Goal: Task Accomplishment & Management: Complete application form

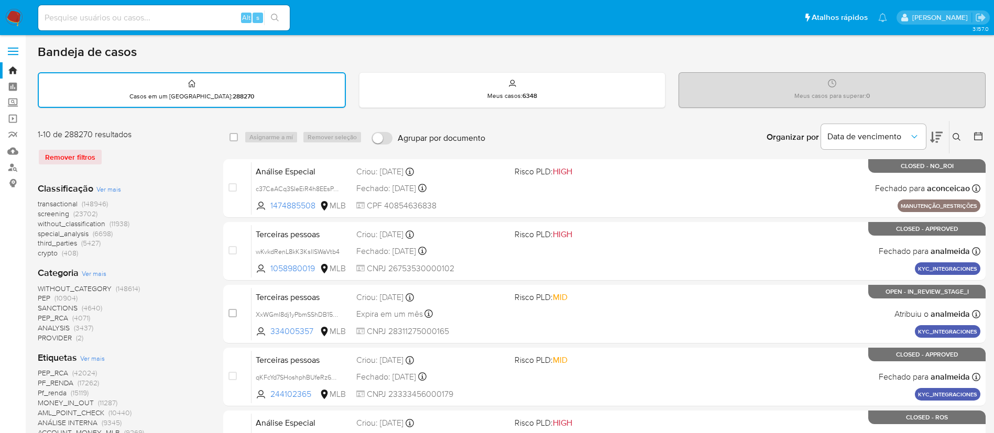
click at [16, 18] on img at bounding box center [14, 18] width 18 height 18
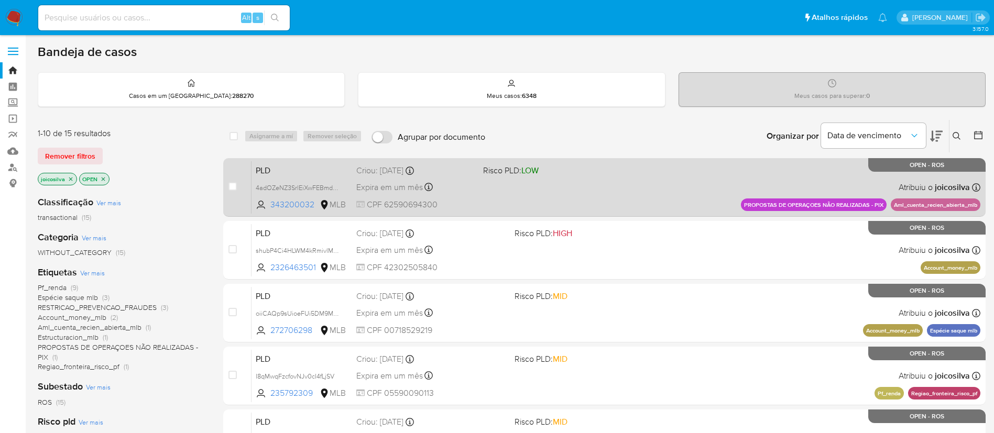
click at [586, 184] on div "PLD 4adOZeNZ3SrlEiXwFEBmdAVA 343200032 MLB Risco PLD: LOW Criou: 12/08/2025 Cri…" at bounding box center [615, 187] width 729 height 53
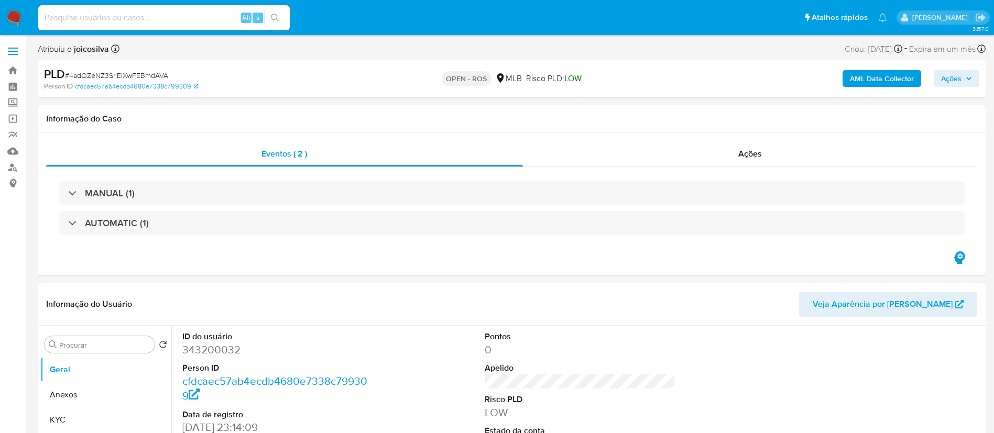
select select "10"
click at [160, 69] on div "PLD # 4adOZeNZ3SrlEiXwFEBmdAVA" at bounding box center [198, 75] width 308 height 16
click at [117, 74] on span "# 4adOZeNZ3SrlEiXwFEBmdAVA" at bounding box center [116, 75] width 103 height 10
copy span "4adOZeNZ3SrlEiXwFEBmdAVA"
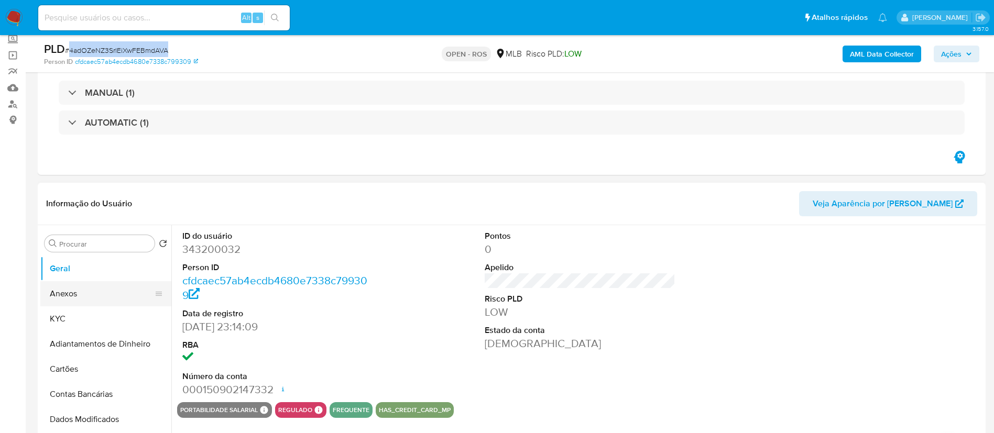
scroll to position [79, 0]
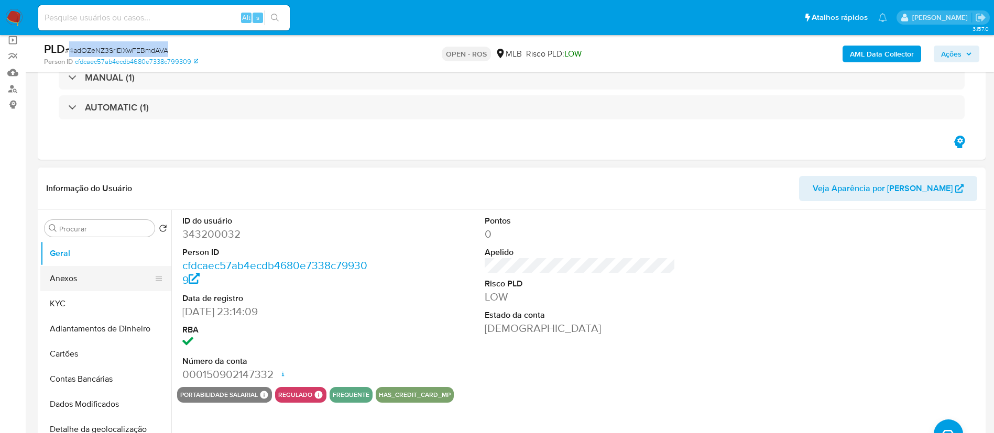
click at [71, 281] on button "Anexos" at bounding box center [101, 278] width 123 height 25
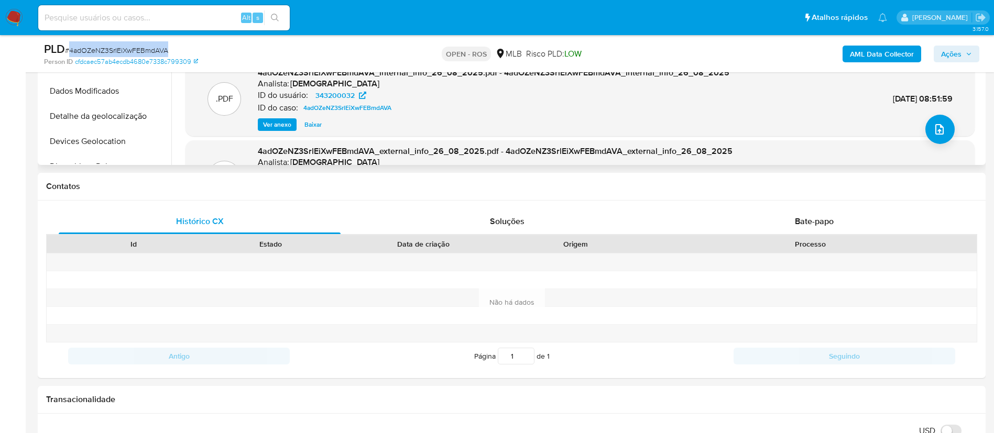
scroll to position [393, 0]
click at [933, 130] on icon "upload-file" at bounding box center [939, 128] width 13 height 13
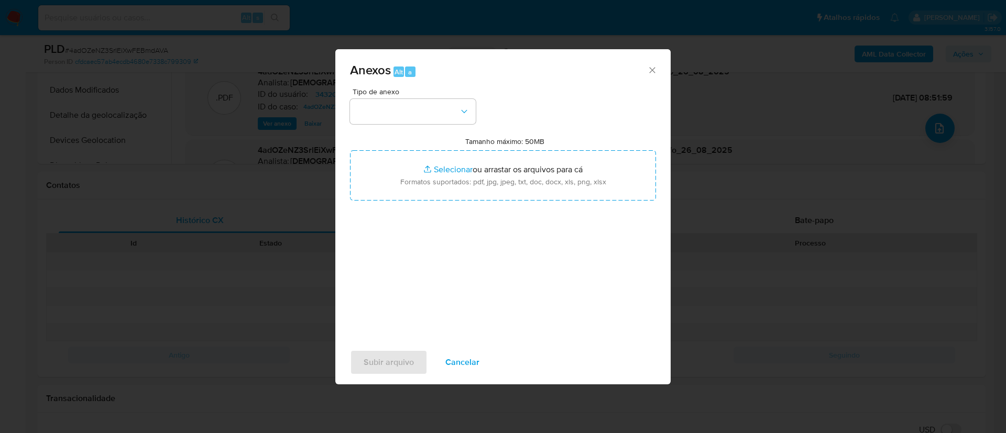
click at [648, 74] on icon "Fechar" at bounding box center [652, 70] width 10 height 10
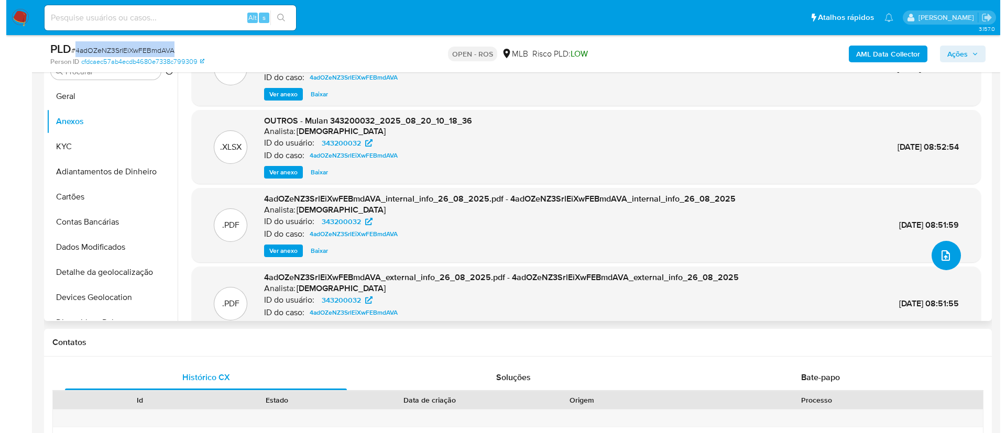
scroll to position [59, 0]
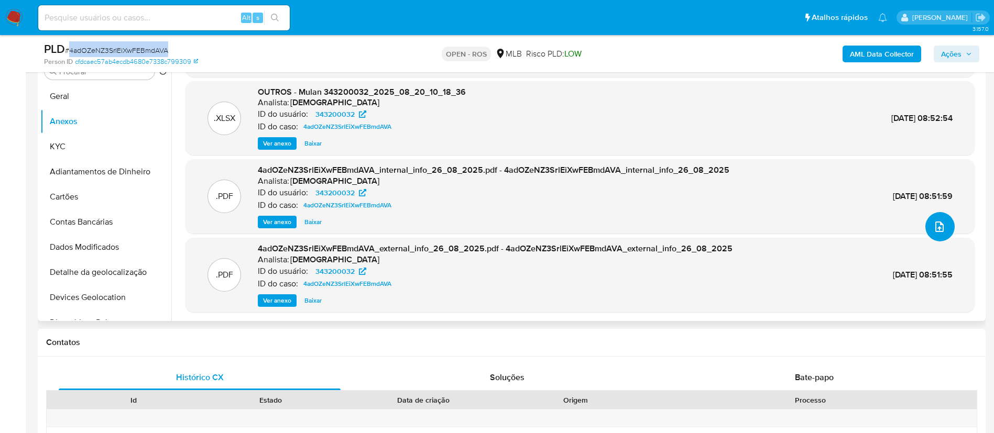
click at [933, 229] on icon "upload-file" at bounding box center [939, 226] width 13 height 13
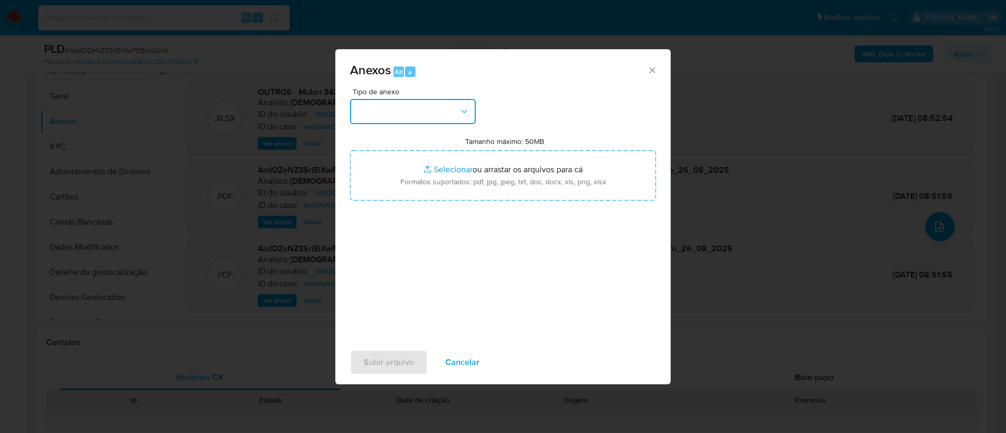
click at [461, 107] on icon "button" at bounding box center [464, 111] width 10 height 10
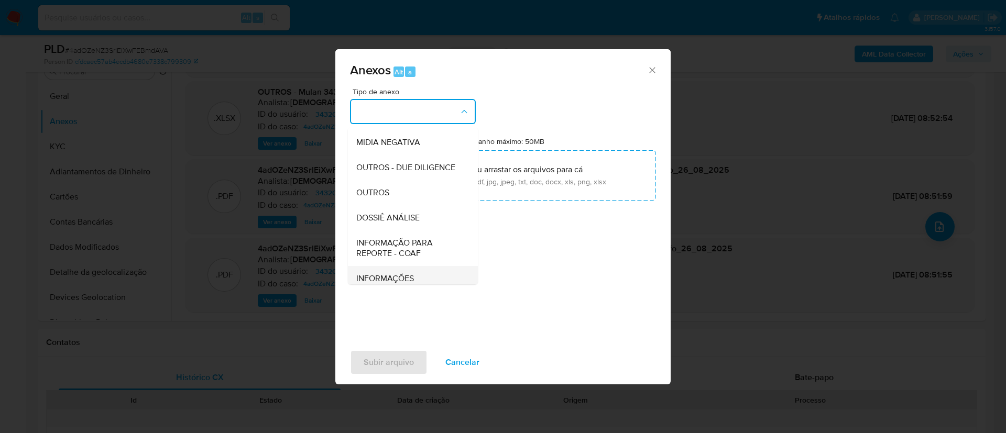
scroll to position [161, 0]
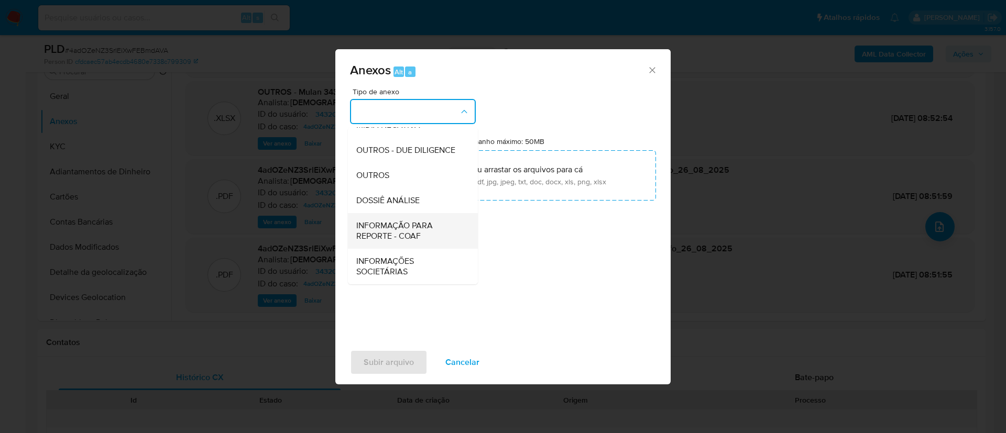
click at [407, 221] on span "INFORMAÇÃO PARA REPORTE - COAF" at bounding box center [409, 230] width 107 height 21
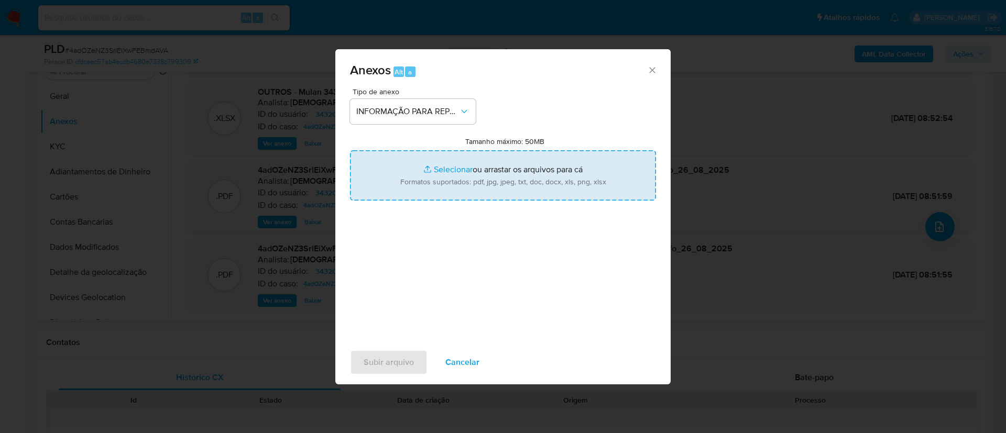
type input "C:\fakepath\SAR - 4adOZeNZ3SrlEiXwFEBmdAVA - CPF 62590694300 - JOSE SAMUEL SANT…"
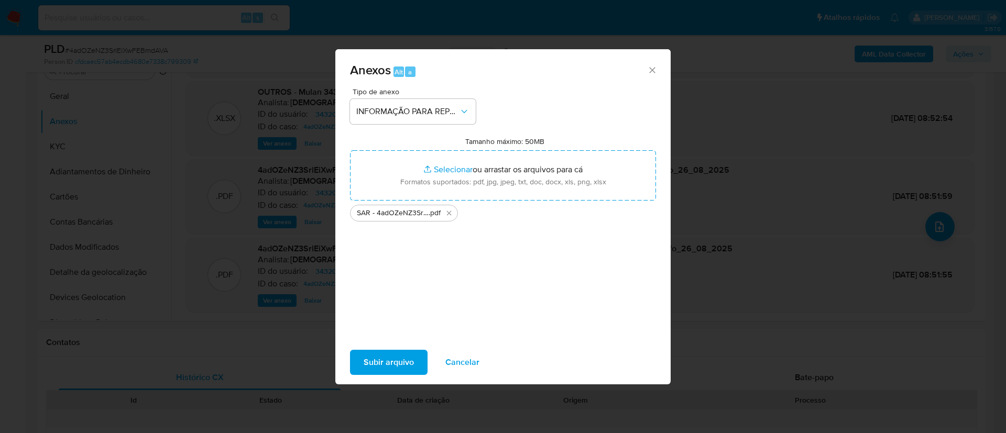
click at [410, 360] on span "Subir arquivo" at bounding box center [388, 362] width 50 height 23
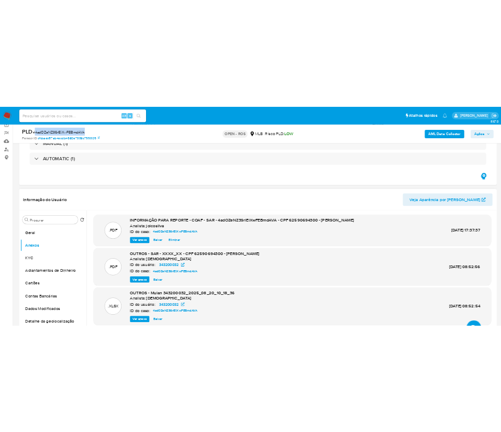
scroll to position [79, 0]
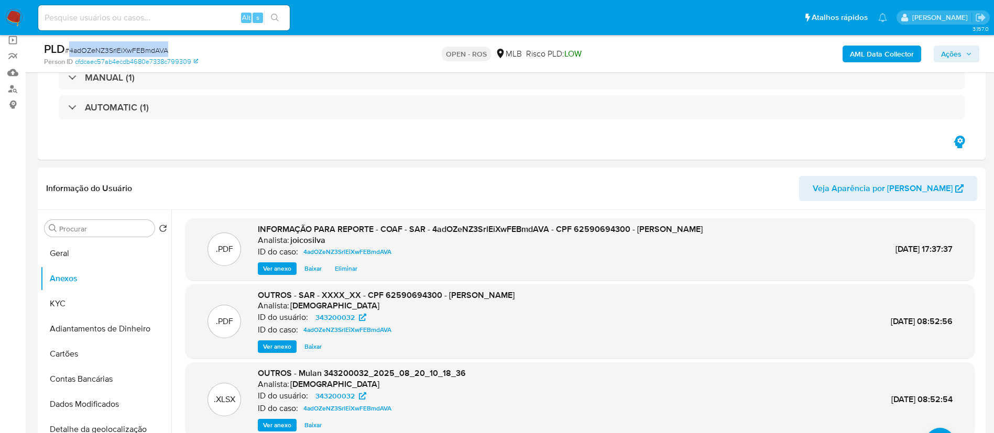
click at [952, 51] on span "Ações" at bounding box center [951, 54] width 20 height 17
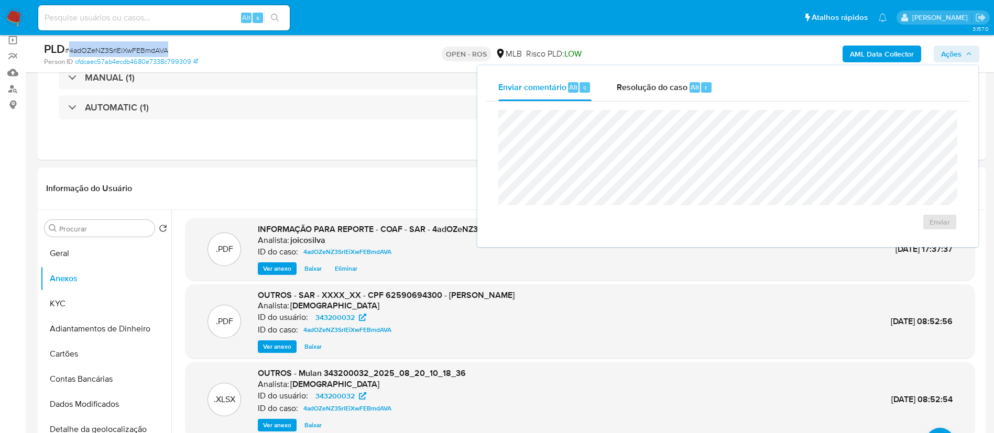
drag, startPoint x: 642, startPoint y: 91, endPoint x: 634, endPoint y: 105, distance: 16.2
click at [642, 90] on span "Resolução do caso" at bounding box center [651, 87] width 71 height 12
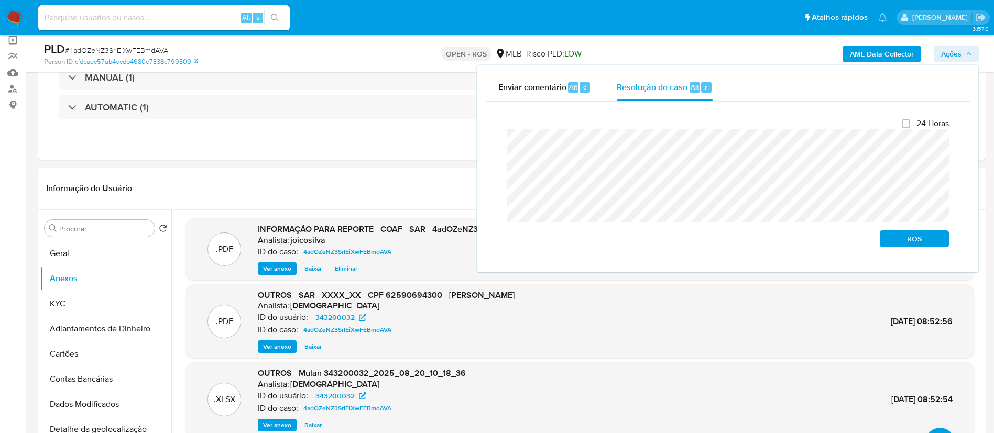
click at [495, 146] on div "Fechamento do caso 24 Horas ROS" at bounding box center [728, 183] width 484 height 162
click at [904, 239] on span "ROS" at bounding box center [914, 238] width 54 height 15
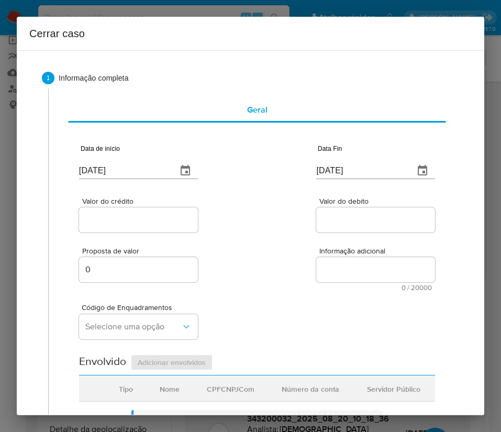
click at [103, 169] on input "[DATE]" at bounding box center [124, 170] width 90 height 17
paste input "09/07"
type input "09/07/2025"
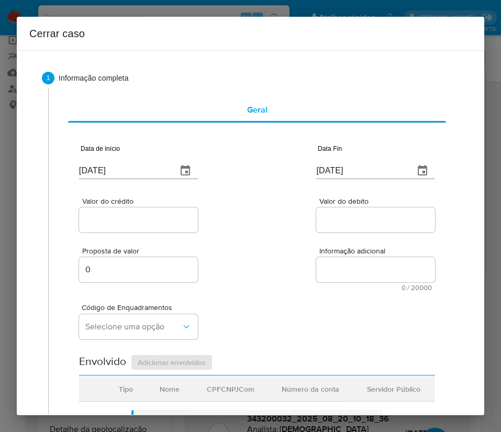
click at [301, 238] on div "Proposta de valor 0 Informação adicional 0 / 20000 20000 caracteres restantes" at bounding box center [257, 263] width 356 height 57
click at [330, 172] on input "[DATE]" at bounding box center [361, 170] width 90 height 17
paste input "19"
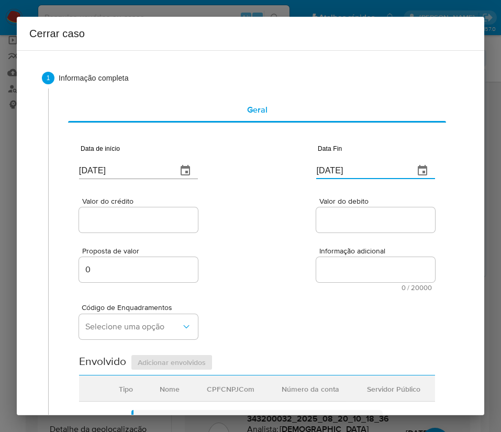
type input "[DATE]"
click at [301, 235] on div "Proposta de valor 0 Informação adicional 0 / 20000 20000 caracteres restantes" at bounding box center [257, 263] width 356 height 57
click at [109, 220] on input "Valor do crédito" at bounding box center [138, 220] width 119 height 14
click at [110, 219] on input "Valor do crédito" at bounding box center [138, 220] width 119 height 14
paste input "R$515.923"
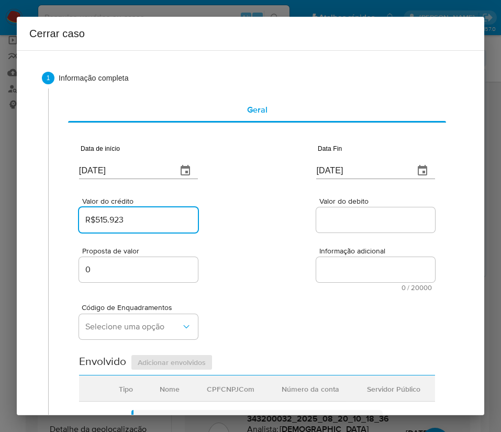
type input "R$515.923"
click at [316, 261] on textarea "Informação adicional" at bounding box center [375, 269] width 119 height 25
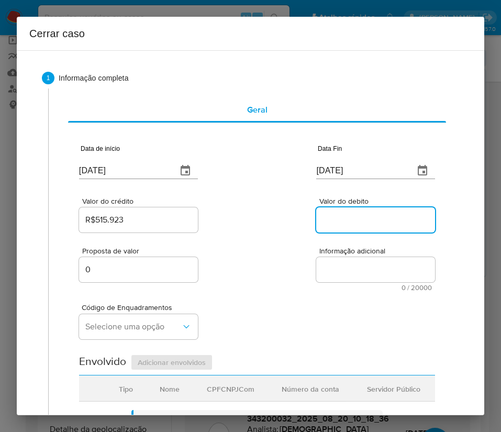
drag, startPoint x: 329, startPoint y: 220, endPoint x: 329, endPoint y: 229, distance: 8.4
click at [329, 220] on input "Valor do debito" at bounding box center [375, 220] width 119 height 14
paste input "R$513.120"
type input "R$513.120"
click at [265, 306] on div "Código de Enquadramentos Selecione uma opção" at bounding box center [257, 317] width 356 height 52
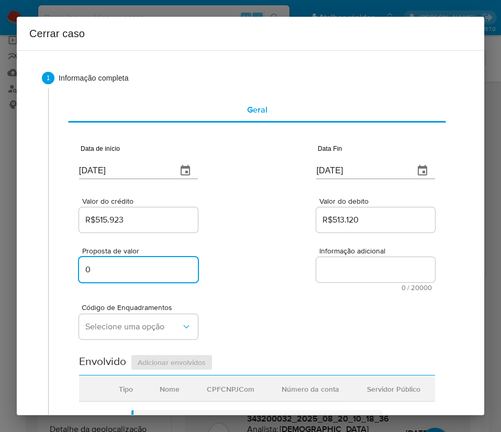
drag, startPoint x: 118, startPoint y: 272, endPoint x: 50, endPoint y: 268, distance: 68.7
click at [50, 268] on div "Geral Data de início 09/07/2025 Data Fin 19/08/2025 Valor do crédito R$515.923 …" at bounding box center [253, 435] width 411 height 693
paste input "171955"
type input "171955"
click at [330, 310] on div "Código de Enquadramentos Selecione uma opção" at bounding box center [257, 317] width 356 height 52
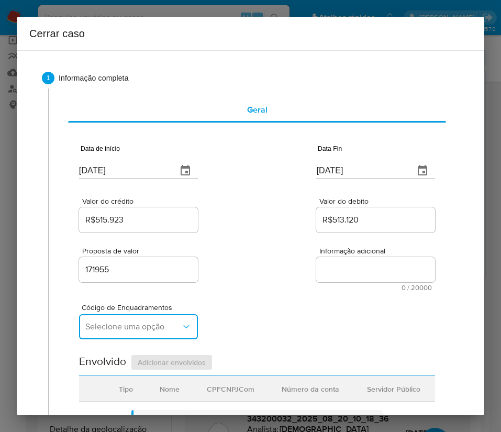
click at [118, 330] on span "Selecione uma opção" at bounding box center [133, 327] width 96 height 10
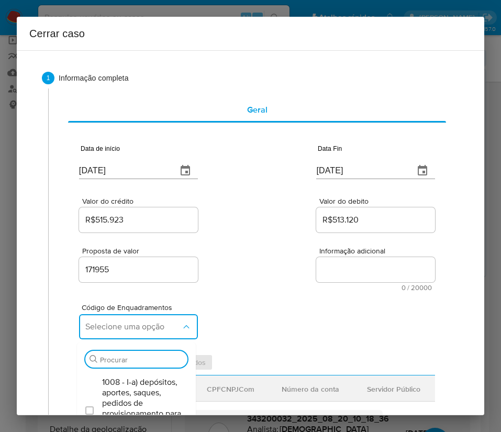
scroll to position [157, 0]
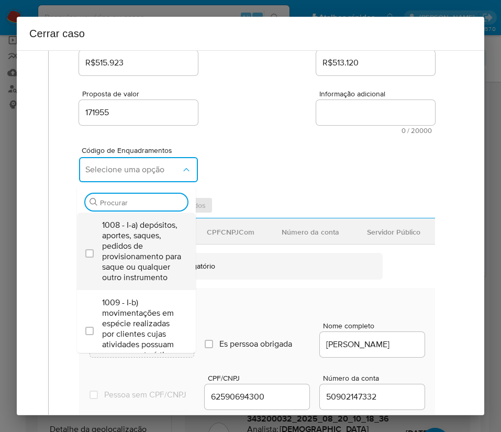
click at [129, 258] on span "1008 - I-a) depósitos, aportes, saques, pedidos de provisionamento para saque o…" at bounding box center [141, 251] width 79 height 63
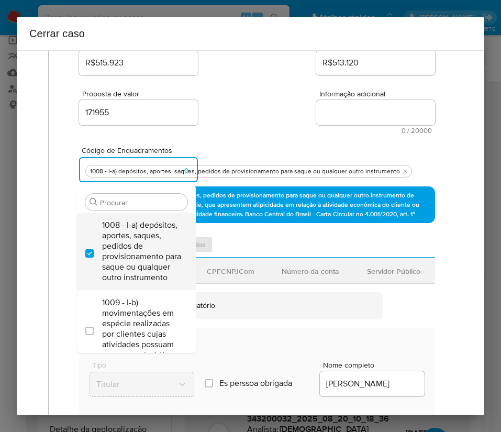
checkbox input "true"
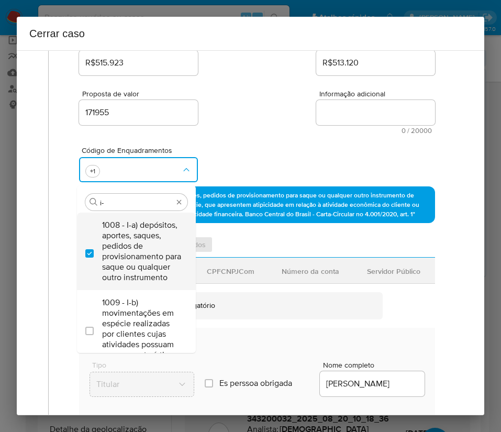
type input "i-h"
click at [130, 256] on span "1015 - I-h) saques em espécie de conta que receba diversos depósitos por transf…" at bounding box center [141, 251] width 79 height 63
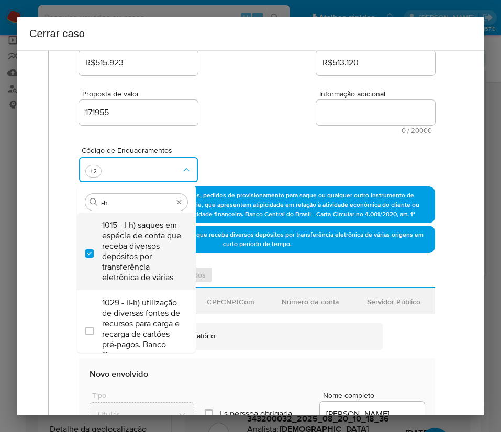
checkbox input "true"
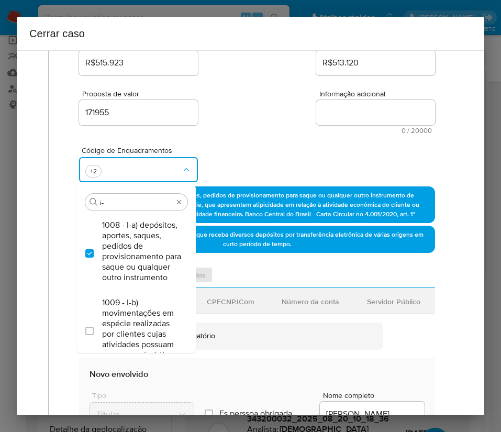
scroll to position [0, 0]
type input "i"
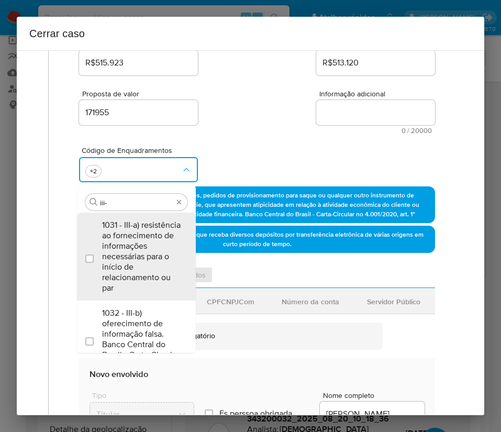
type input "iii-a"
click at [123, 234] on span "1031 - III-a) resistência ao fornecimento de informações necessárias para o iní…" at bounding box center [141, 256] width 79 height 73
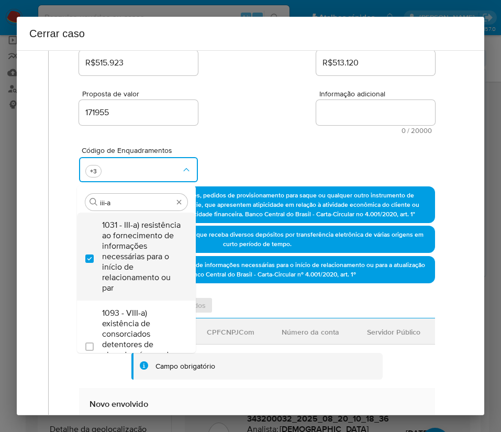
checkbox input "true"
type input "iii-a"
click at [130, 241] on span "1031 - III-a) resistência ao fornecimento de informações necessárias para o iní…" at bounding box center [141, 256] width 79 height 73
checkbox input "false"
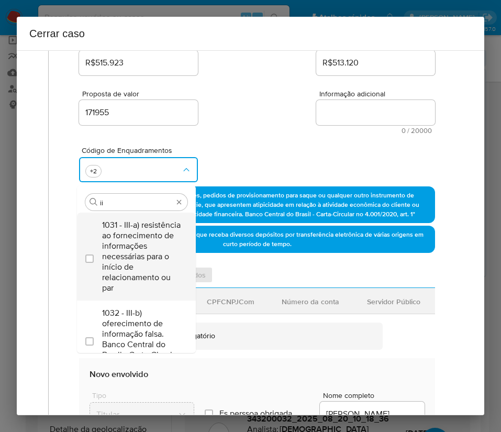
type input "i"
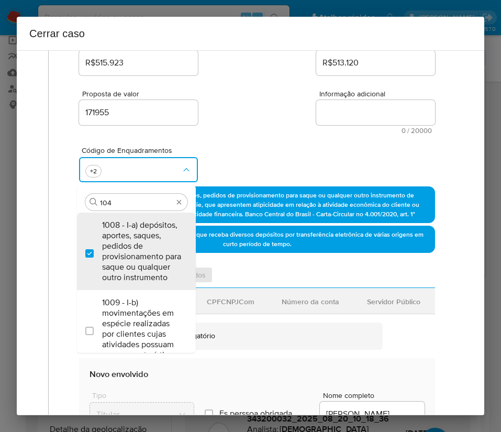
type input "1045"
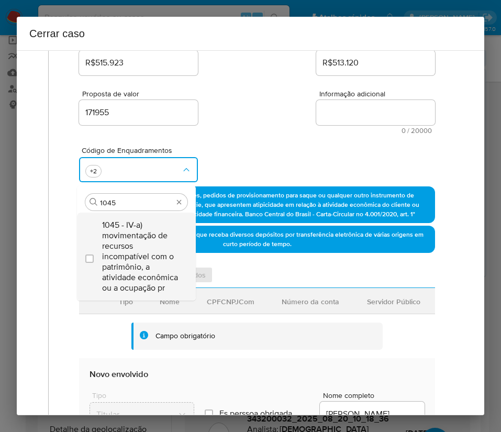
click at [136, 241] on span "1045 - IV-a) movimentação de recursos incompatível com o patrimônio, a atividad…" at bounding box center [141, 256] width 79 height 73
checkbox input "true"
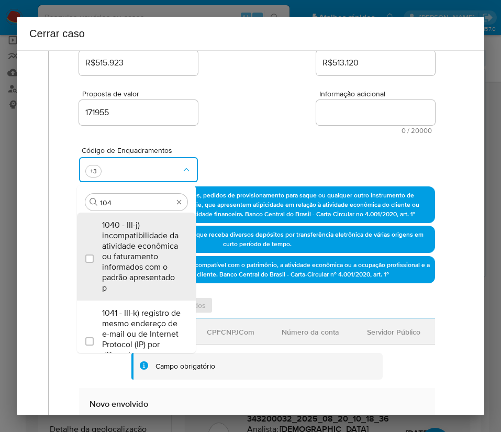
type input "1047"
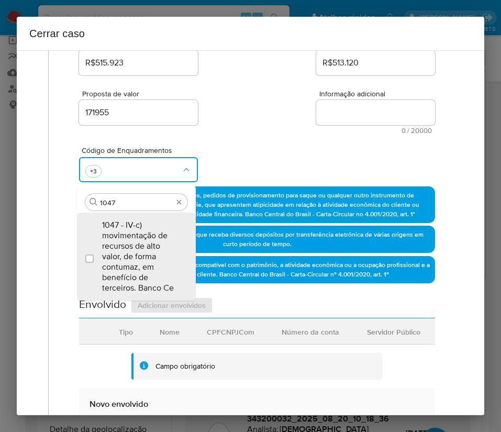
click at [136, 241] on span "1047 - IV-c) movimentação de recursos de alto valor, de forma contumaz, em bene…" at bounding box center [141, 256] width 79 height 73
checkbox input "true"
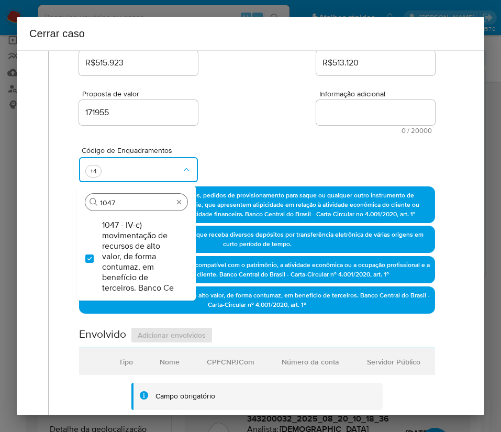
click at [126, 198] on input "1047" at bounding box center [136, 202] width 73 height 9
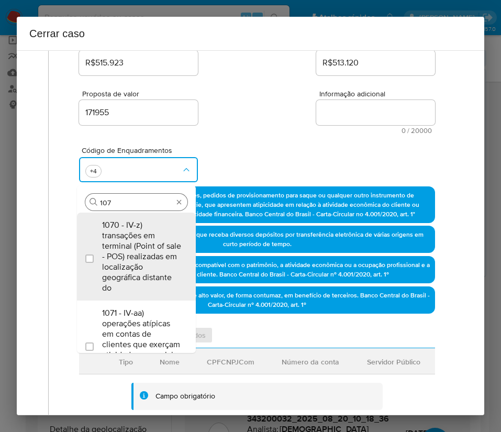
type input "1074"
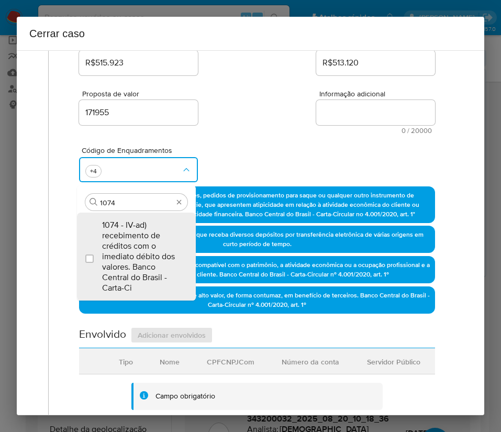
drag, startPoint x: 149, startPoint y: 234, endPoint x: 175, endPoint y: 190, distance: 51.6
click at [149, 233] on span "1074 - IV-ad) recebimento de créditos com o imediato débito dos valores. Banco …" at bounding box center [141, 256] width 79 height 73
checkbox input "true"
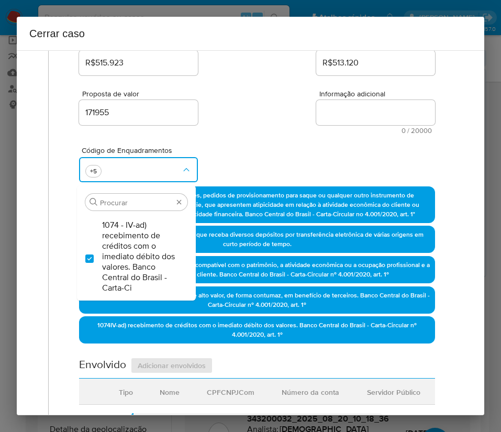
click at [238, 98] on div "Proposta de valor 171955 Informação adicional 0 / 20000 20000 caracteres restan…" at bounding box center [257, 106] width 356 height 57
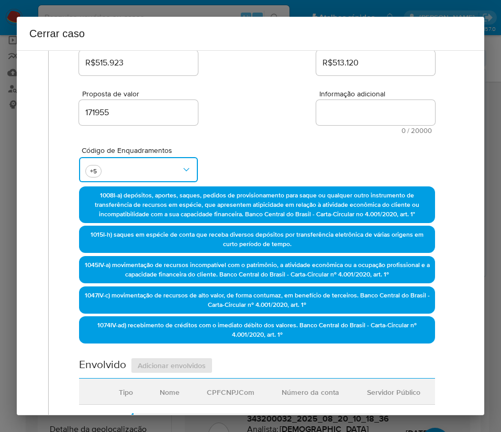
click at [135, 164] on button "button" at bounding box center [138, 169] width 119 height 25
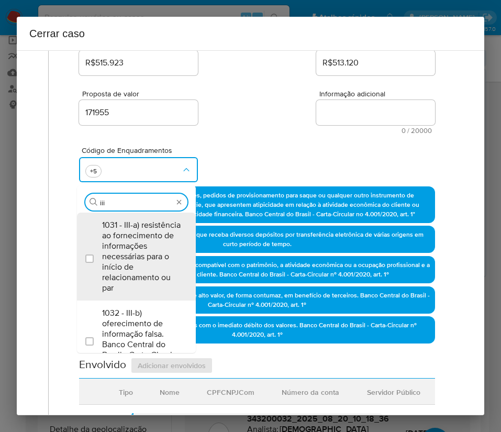
type input "iii-"
click at [136, 250] on span "1031 - III-a) resistência ao fornecimento de informações necessárias para o iní…" at bounding box center [141, 256] width 79 height 73
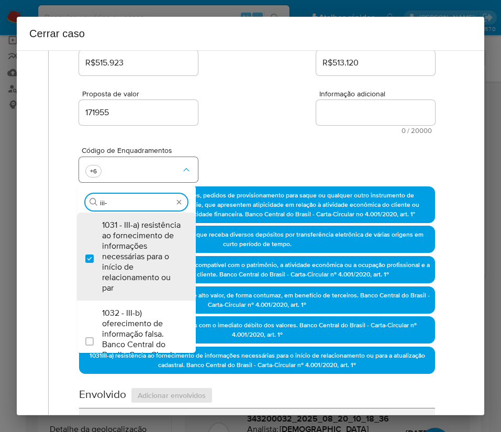
checkbox input "true"
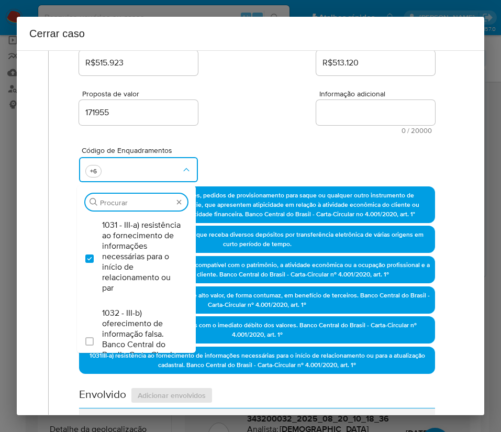
click at [251, 132] on div "Proposta de valor 171955 Informação adicional 0 / 20000 20000 caracteres restan…" at bounding box center [257, 106] width 356 height 57
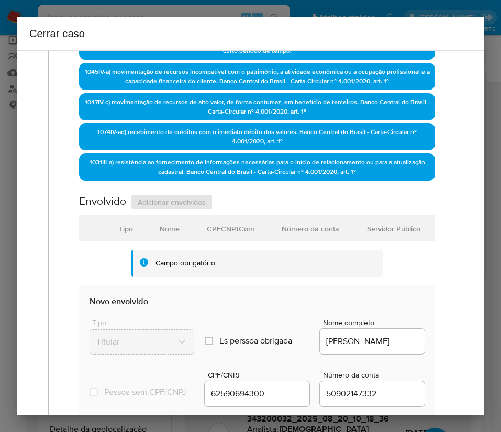
scroll to position [471, 0]
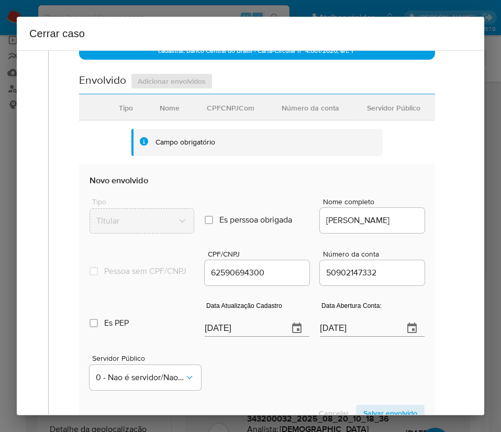
click at [223, 335] on input "[DATE]" at bounding box center [242, 328] width 75 height 17
paste input "08/07"
type input "08/07/2025"
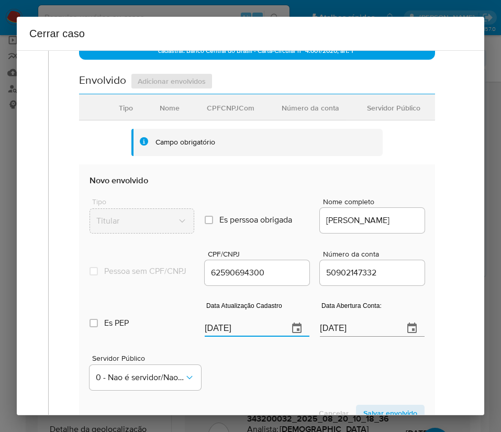
click at [242, 390] on div "Servidor Público 0 - Nao é servidor/Nao possui informacao" at bounding box center [257, 368] width 335 height 52
click at [334, 337] on input "08/07/2025" at bounding box center [357, 328] width 75 height 17
click at [307, 380] on div "Servidor Público 0 - Nao é servidor/[PERSON_NAME] possui informacao" at bounding box center [257, 368] width 335 height 52
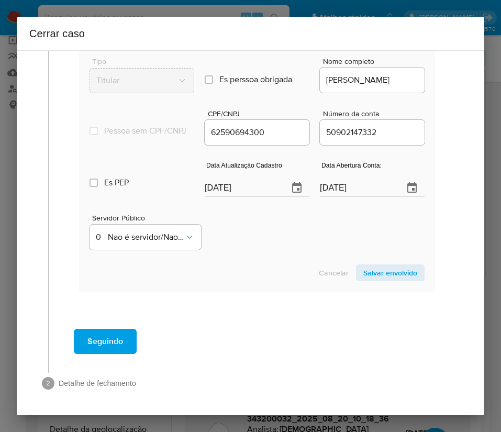
click at [356, 272] on button "Salvar envolvido" at bounding box center [390, 272] width 69 height 17
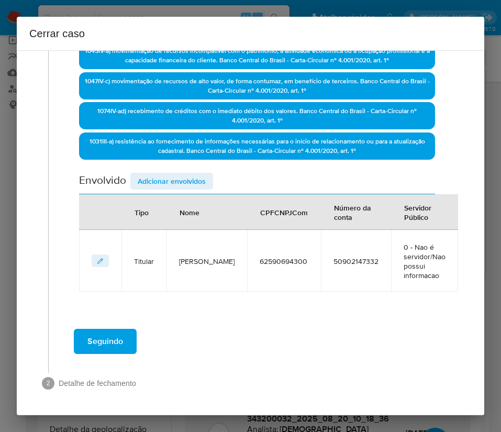
scroll to position [371, 0]
click at [164, 181] on span "Adicionar envolvidos" at bounding box center [172, 181] width 68 height 15
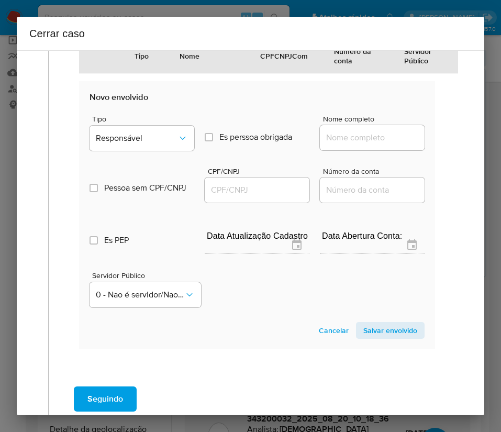
scroll to position [648, 0]
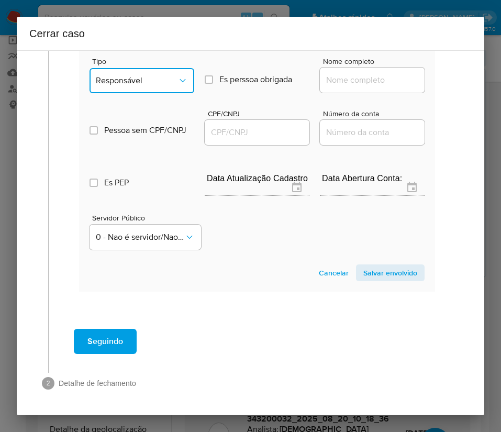
click at [153, 82] on span "Responsável" at bounding box center [137, 80] width 82 height 10
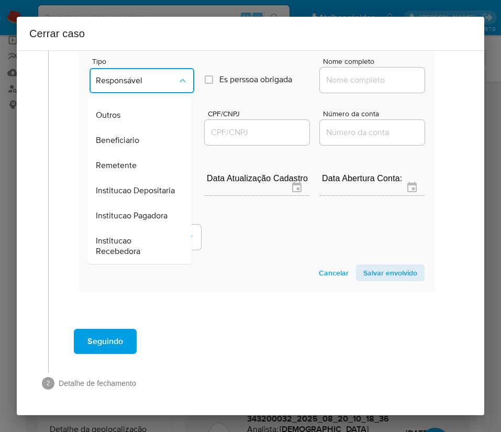
scroll to position [186, 0]
click at [113, 160] on span "Remetente" at bounding box center [116, 165] width 41 height 10
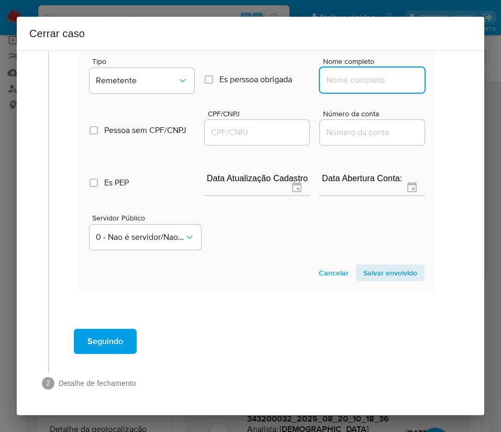
click at [327, 77] on input "Nome completo" at bounding box center [372, 80] width 105 height 14
paste input "Orbion Gaming Ltda, 58368179000114"
drag, startPoint x: 339, startPoint y: 79, endPoint x: 416, endPoint y: 84, distance: 77.2
click at [416, 84] on section "Novo envolvido Tipo Remetente Es perssoa obrigada Is PObrigada Nome completo Or…" at bounding box center [257, 158] width 356 height 268
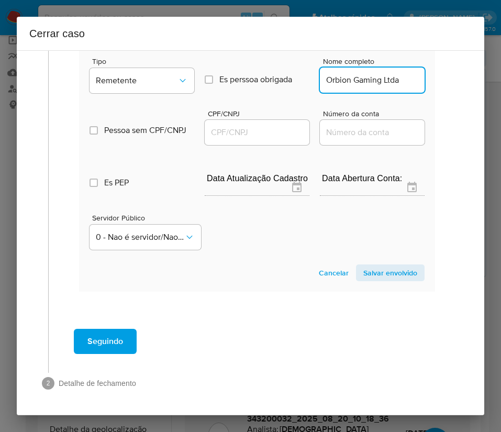
scroll to position [0, 0]
type input "Orbion Gaming Ltda"
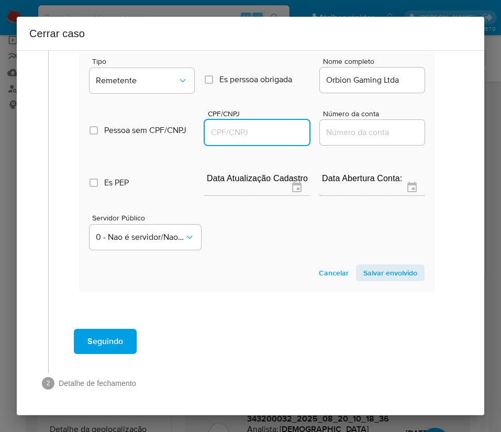
click at [274, 134] on input "CPF/CNPJ" at bounding box center [257, 133] width 105 height 14
paste input "58368179000114"
type input "58368179000114"
click at [368, 272] on span "Salvar envolvido" at bounding box center [390, 273] width 54 height 15
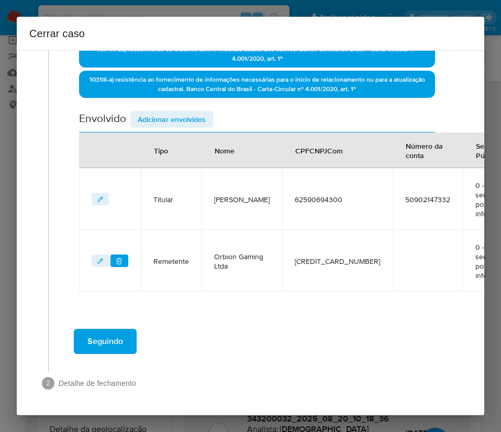
scroll to position [433, 0]
click at [159, 116] on span "Adicionar envolvidos" at bounding box center [172, 119] width 68 height 15
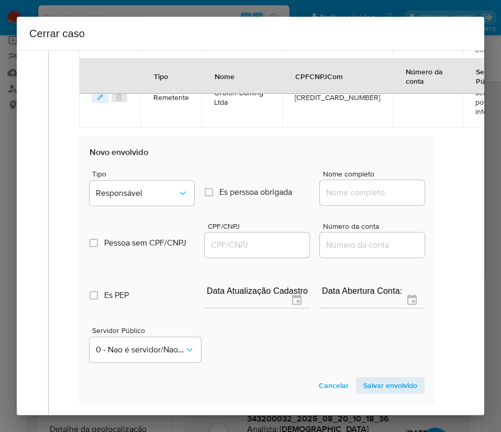
scroll to position [669, 0]
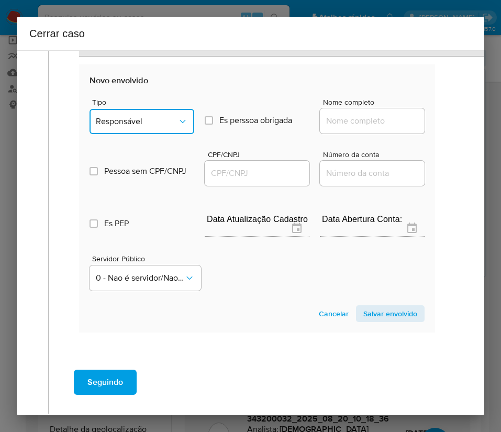
click at [162, 115] on button "Responsável" at bounding box center [142, 121] width 105 height 25
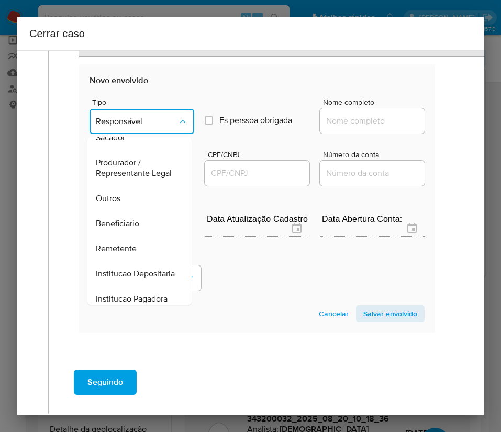
scroll to position [186, 0]
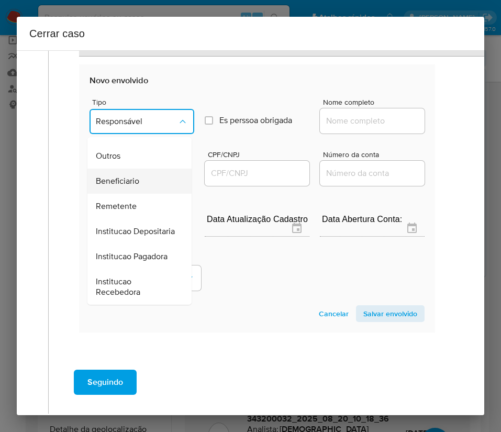
click at [135, 176] on span "Beneficiario" at bounding box center [117, 181] width 43 height 10
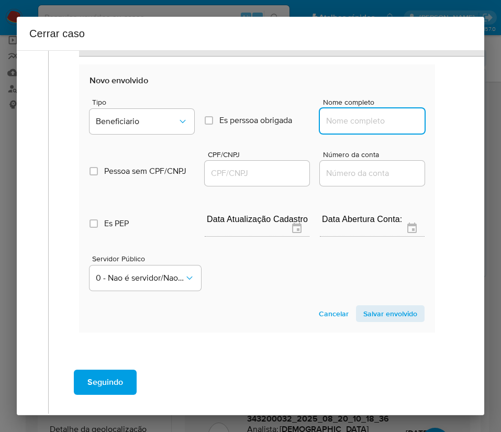
drag, startPoint x: 329, startPoint y: 120, endPoint x: 347, endPoint y: 127, distance: 18.6
click at [329, 120] on input "Nome completo" at bounding box center [372, 121] width 105 height 14
paste input "Eduardo Do Nascimento Costa, 07380746243"
drag, startPoint x: 349, startPoint y: 124, endPoint x: 439, endPoint y: 122, distance: 90.6
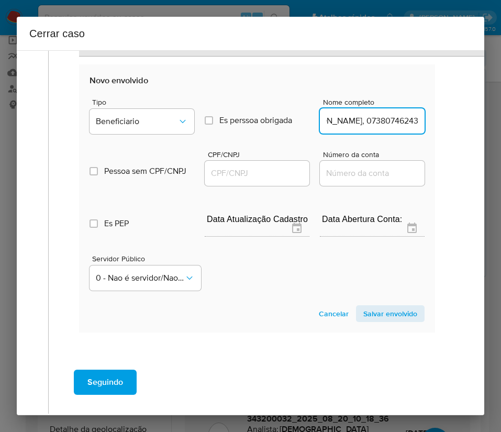
type input "Eduardo Do Nascimento Costa"
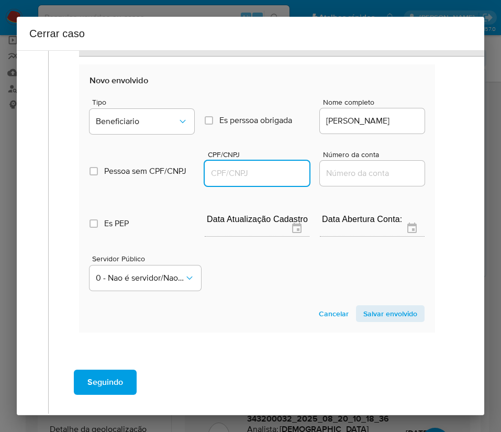
scroll to position [0, 0]
drag, startPoint x: 240, startPoint y: 177, endPoint x: 258, endPoint y: 177, distance: 17.8
click at [240, 177] on input "CPF/CNPJ" at bounding box center [257, 174] width 105 height 14
paste input "07380746243"
type input "7380746243"
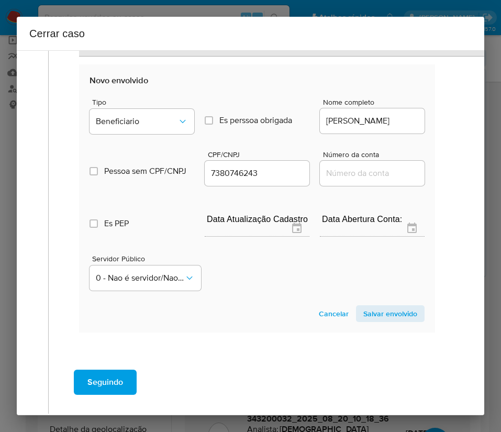
click at [370, 313] on span "Salvar envolvido" at bounding box center [390, 313] width 54 height 15
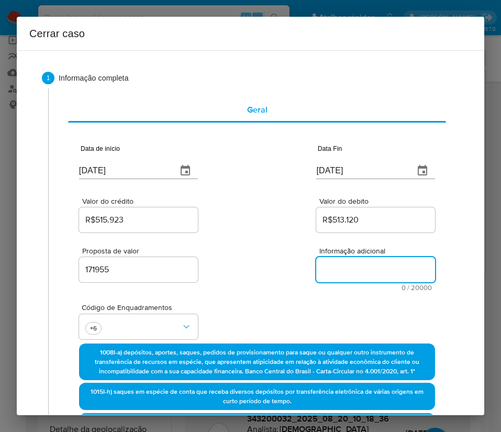
click at [351, 270] on textarea "Informação adicional" at bounding box center [375, 269] width 119 height 25
paste textarea "Informações do Cliente Jose Samuel Santos Teixeira, CPF 62590694300, 25 anos, r…"
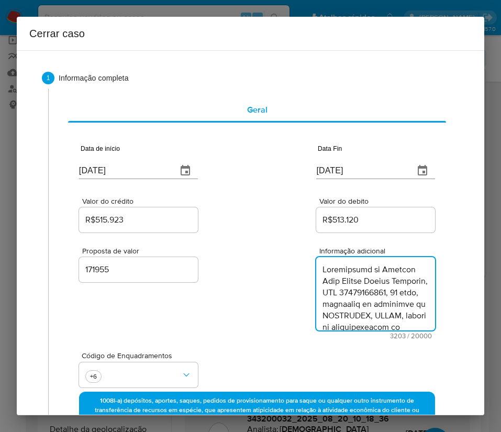
scroll to position [2031, 0]
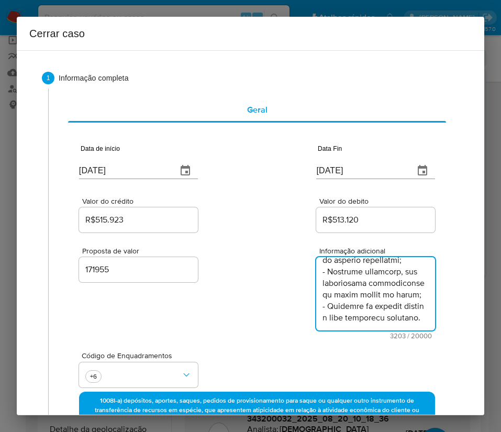
type textarea "Informações do Cliente Jose Samuel Santos Teixeira, CPF 62590694300, 25 anos, r…"
click at [268, 317] on div "Proposta de valor 171955 Informação adicional 3203 / 20000 16797 caracteres res…" at bounding box center [257, 287] width 356 height 105
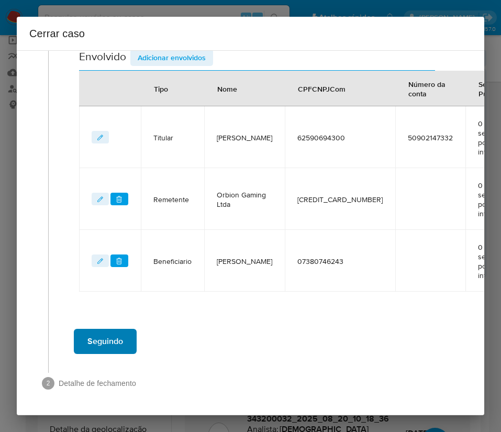
scroll to position [555, 0]
click at [113, 332] on span "Seguindo" at bounding box center [105, 341] width 36 height 23
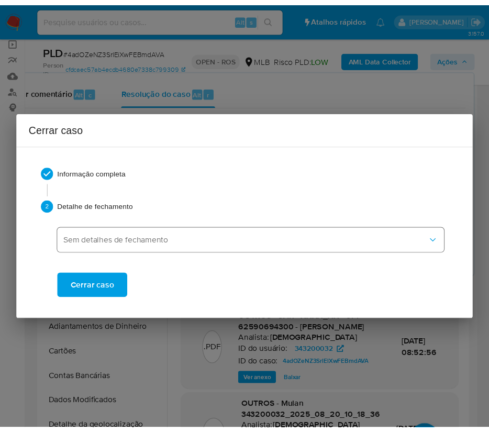
scroll to position [1984, 0]
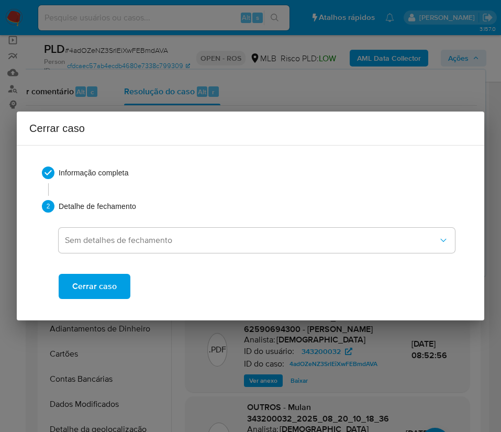
click at [109, 288] on span "Cerrar caso" at bounding box center [94, 286] width 45 height 23
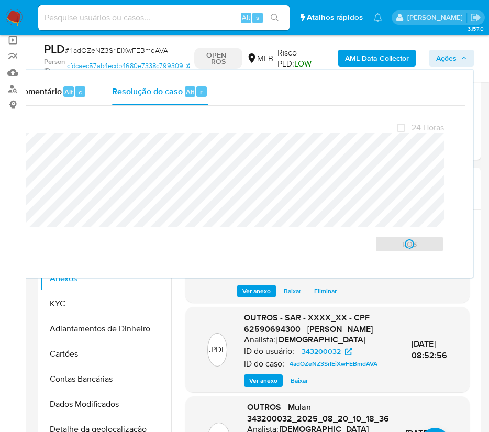
click at [100, 51] on span "# 4adOZeNZ3SrlEiXwFEBmdAVA" at bounding box center [116, 50] width 103 height 10
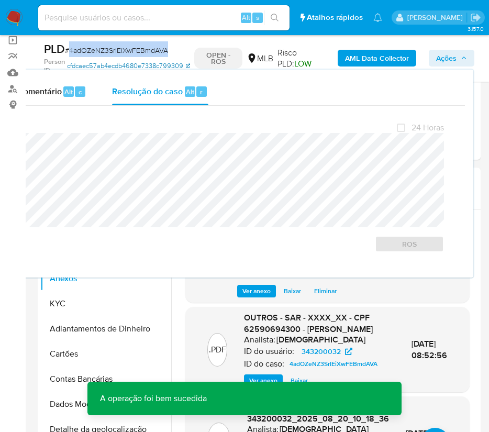
copy span "4adOZeNZ3SrlEiXwFEBmdAVA"
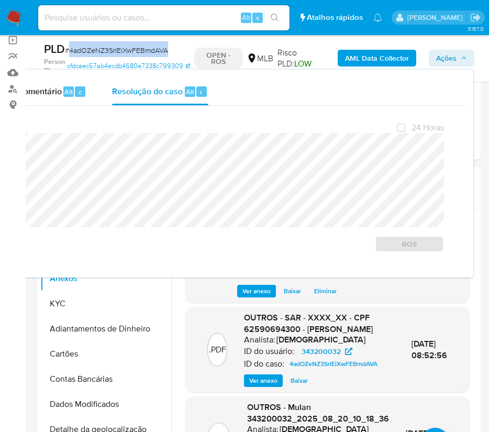
click at [138, 49] on span "# 4adOZeNZ3SrlEiXwFEBmdAVA" at bounding box center [116, 50] width 103 height 10
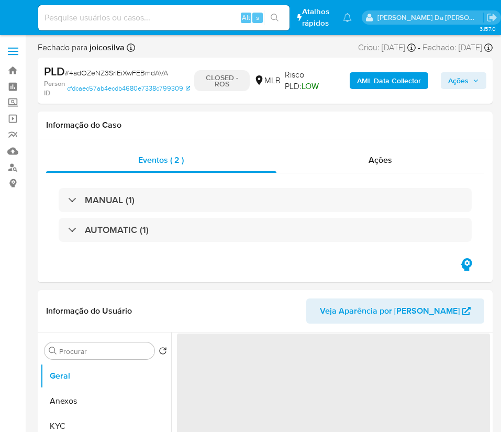
select select "10"
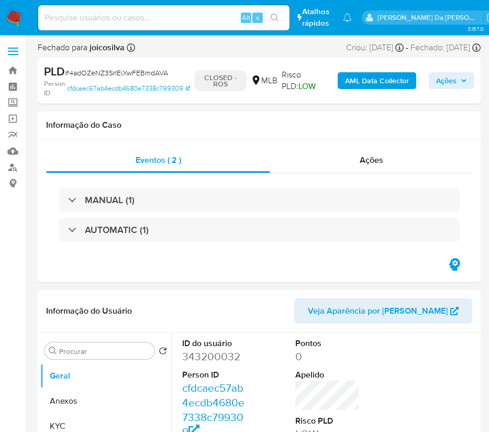
click at [16, 15] on img at bounding box center [14, 18] width 18 height 18
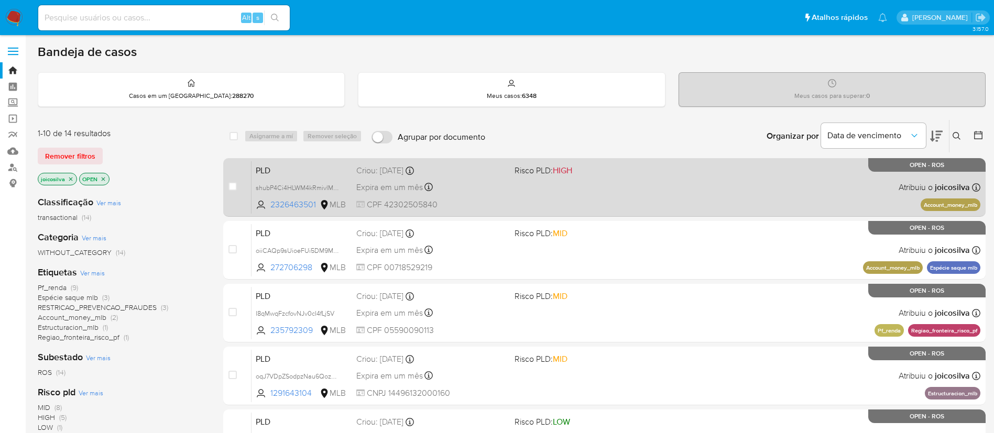
click at [611, 185] on div "PLD shubP4Ci4HLWM4kRmivlMjoR 2326463501 MLB Risco PLD: HIGH Criou: 12/08/2025 C…" at bounding box center [615, 187] width 729 height 53
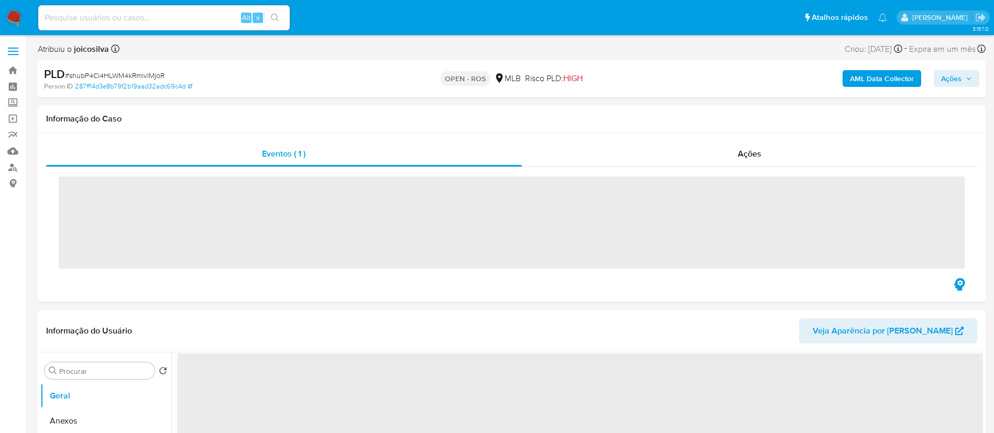
click at [145, 74] on span "# shubP4Ci4HLWM4kRmivlMjoR" at bounding box center [115, 75] width 100 height 10
copy span "shubP4Ci4HLWM4kRmivlMjoR"
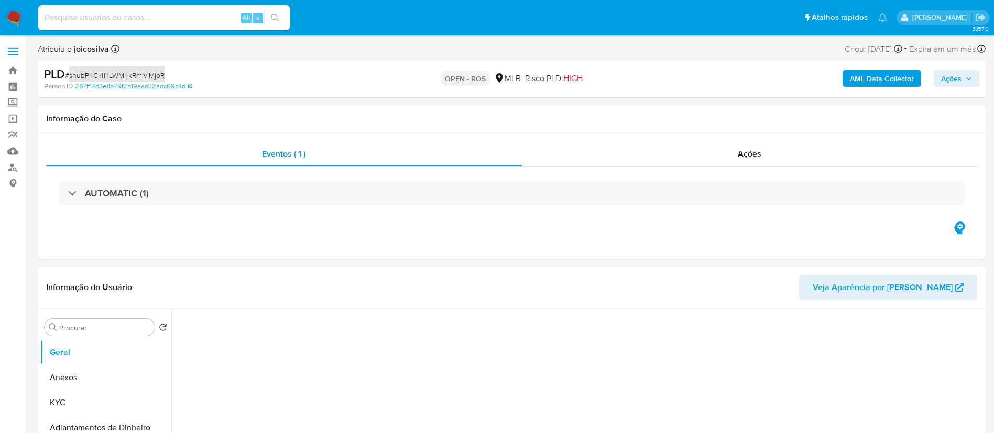
select select "10"
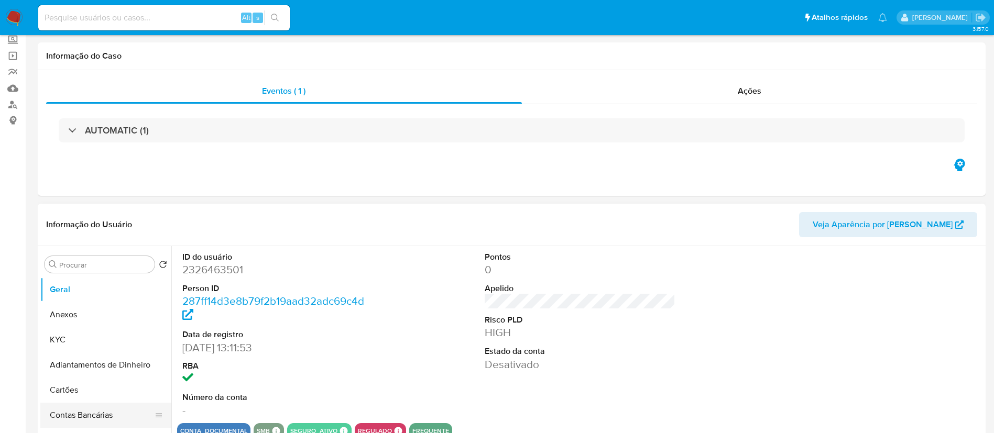
scroll to position [236, 0]
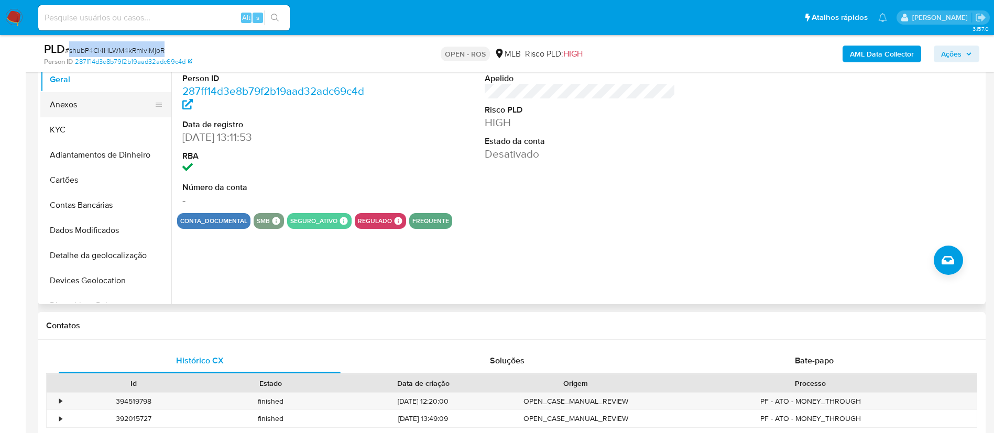
click at [89, 105] on button "Anexos" at bounding box center [101, 104] width 123 height 25
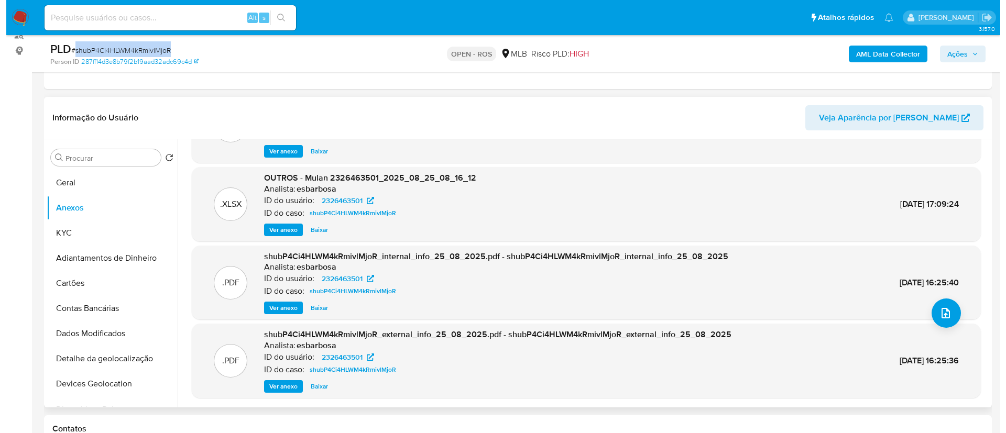
scroll to position [157, 0]
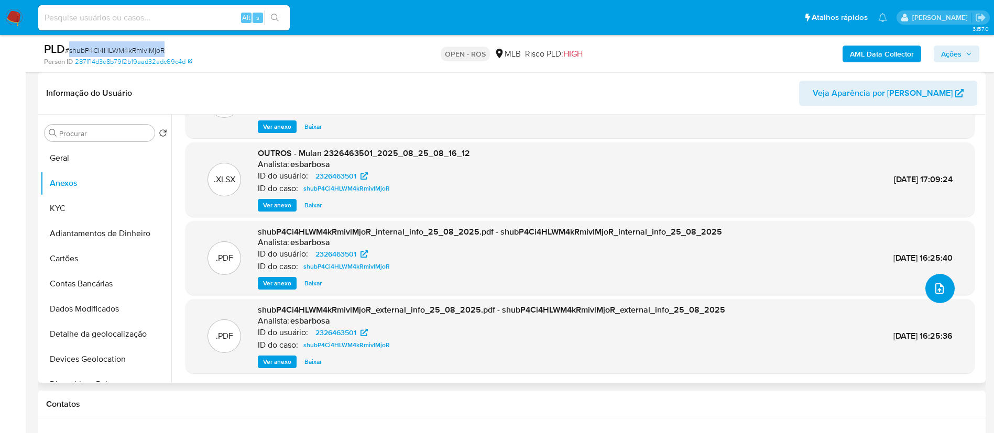
click at [934, 291] on icon "upload-file" at bounding box center [939, 288] width 13 height 13
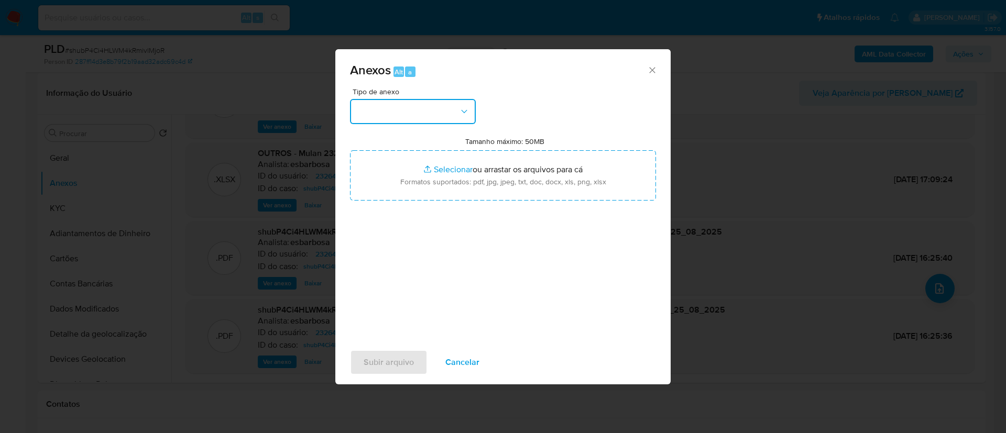
click at [423, 118] on button "button" at bounding box center [413, 111] width 126 height 25
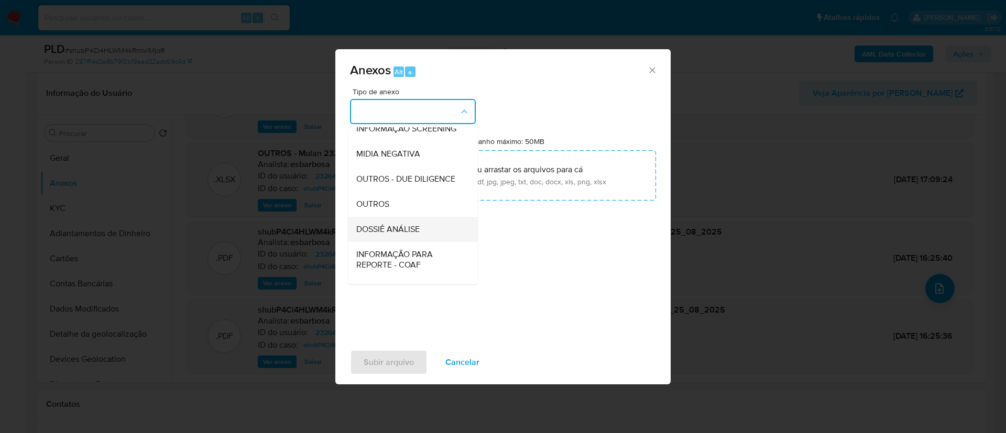
scroll to position [161, 0]
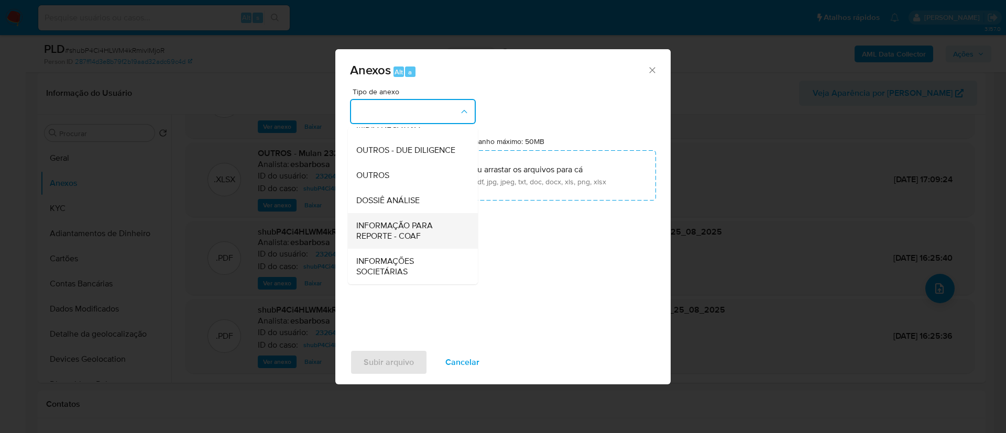
click at [415, 231] on span "INFORMAÇÃO PARA REPORTE - COAF" at bounding box center [409, 230] width 107 height 21
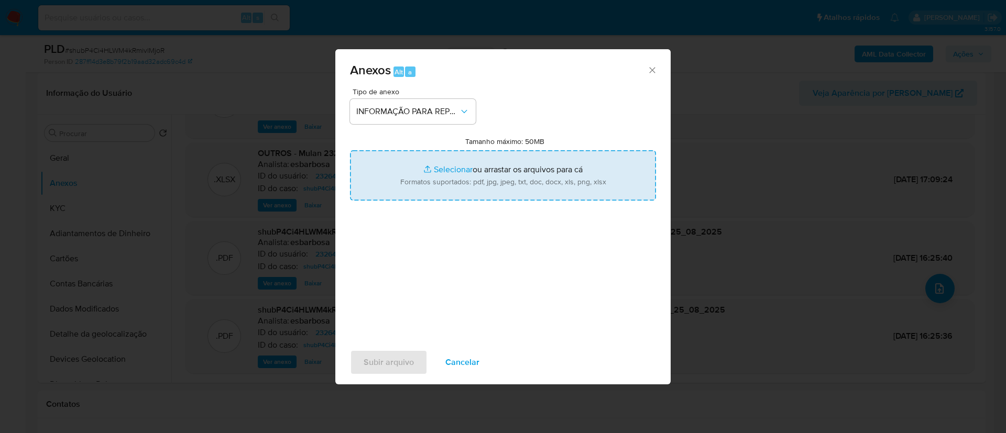
type input "C:\fakepath\SAR - shubP4Ci4HLWM4kRmivlMjoR - CPF 42302505840 - DOUGLAS FERREIRA…"
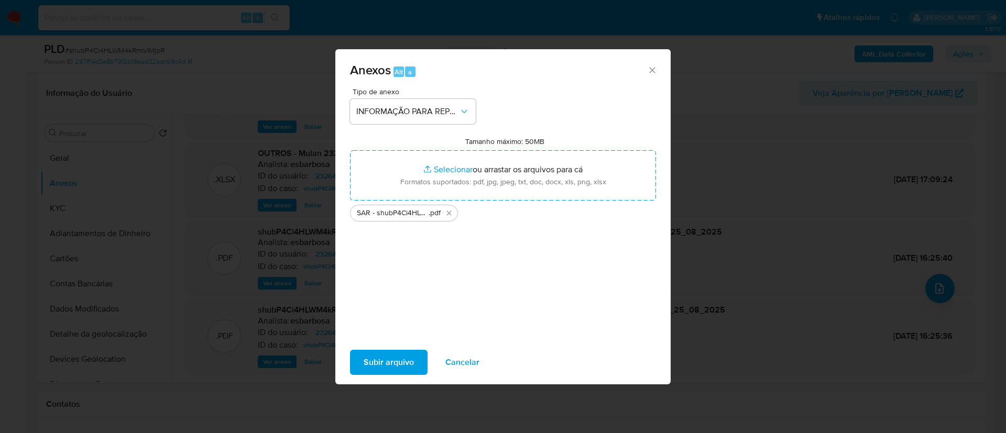
click at [365, 363] on span "Subir arquivo" at bounding box center [388, 362] width 50 height 23
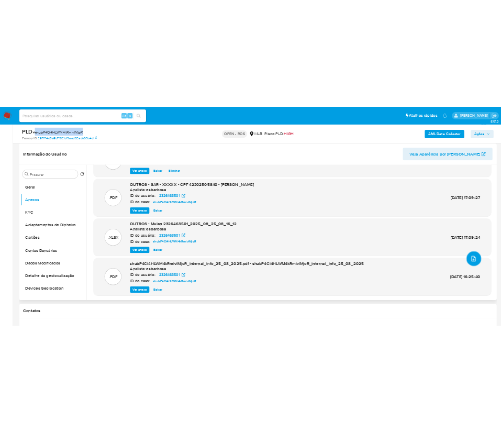
scroll to position [0, 0]
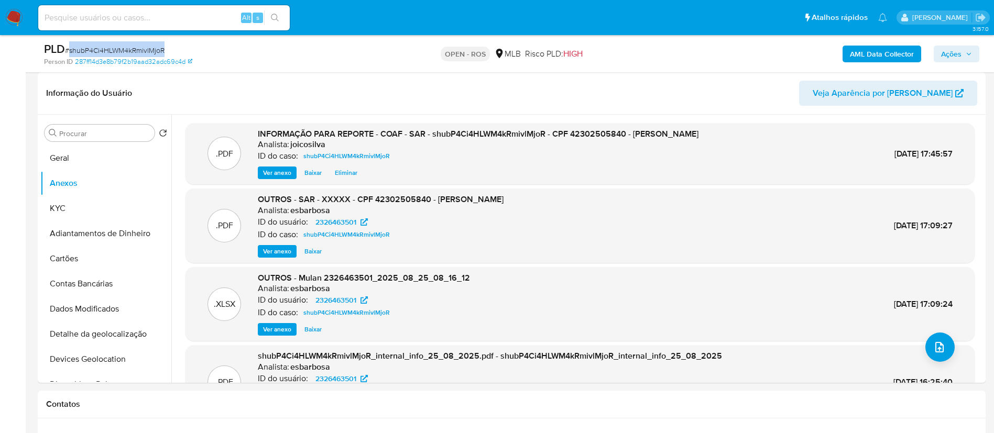
click at [944, 52] on span "Ações" at bounding box center [951, 54] width 20 height 17
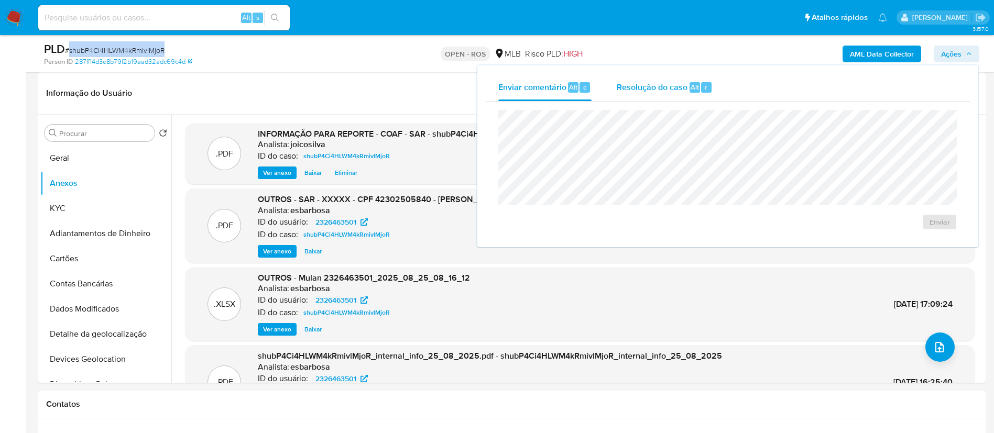
click at [656, 82] on span "Resolução do caso" at bounding box center [651, 87] width 71 height 12
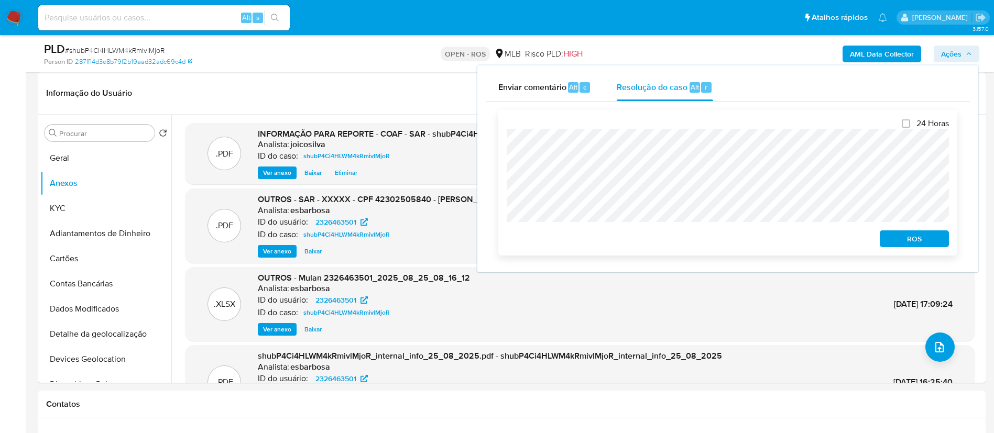
click at [906, 238] on span "ROS" at bounding box center [914, 238] width 54 height 15
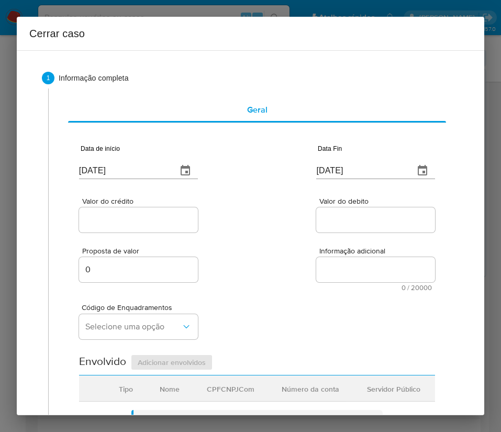
click at [130, 168] on input "28/08/2025" at bounding box center [124, 170] width 90 height 17
click at [130, 168] on input "[DATE]" at bounding box center [124, 170] width 90 height 17
paste input "01/07"
type input "[DATE]"
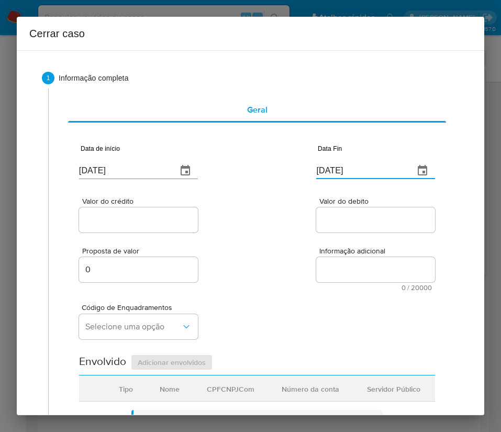
click at [360, 173] on input "[DATE]" at bounding box center [361, 170] width 90 height 17
paste input "2"
type input "22/08/2025"
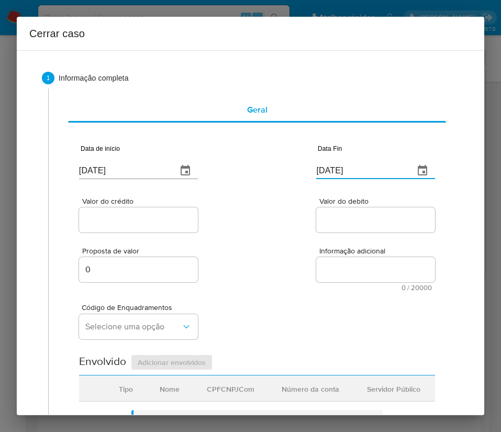
click at [346, 221] on input "Valor do debito" at bounding box center [375, 220] width 119 height 14
click at [179, 220] on input "Valor do crédito" at bounding box center [138, 220] width 119 height 14
drag, startPoint x: 136, startPoint y: 218, endPoint x: 270, endPoint y: 218, distance: 134.1
click at [136, 218] on input "Valor do crédito" at bounding box center [138, 220] width 119 height 14
paste input "R$296.829"
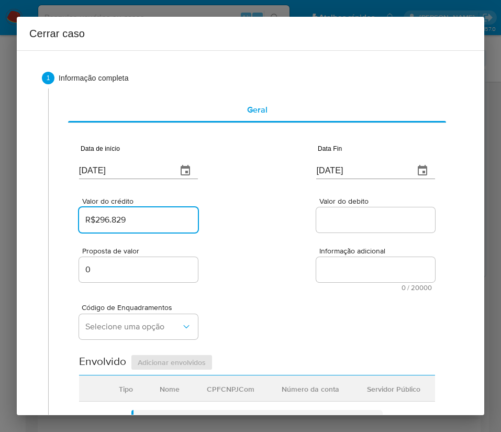
type input "R$296.829"
click at [292, 218] on div "Valor do crédito R$296.829 Valor do debito" at bounding box center [257, 210] width 356 height 50
click at [349, 211] on div at bounding box center [375, 219] width 119 height 25
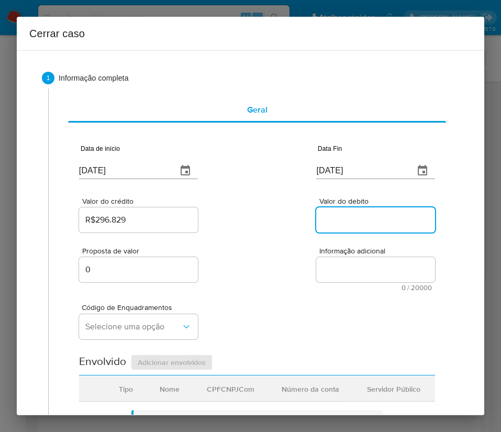
click at [348, 216] on input "Valor do debito" at bounding box center [375, 220] width 119 height 14
paste input "R$296.827"
type input "R$296.827"
click at [284, 290] on div "Proposta de valor 0 Informação adicional 0 / 20000 20000 caracteres restantes" at bounding box center [257, 263] width 356 height 57
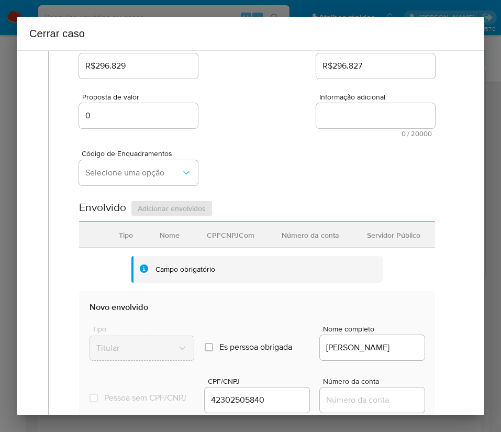
scroll to position [157, 0]
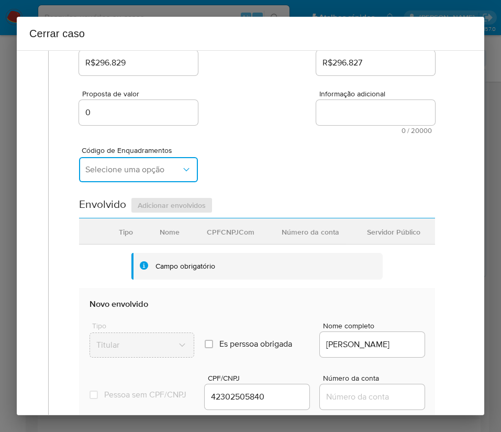
click at [163, 173] on span "Selecione uma opção" at bounding box center [133, 169] width 96 height 10
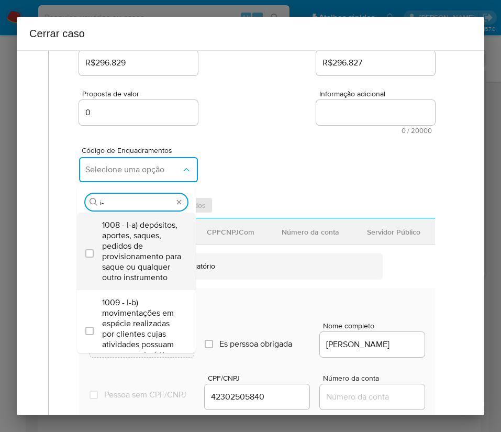
type input "i-h"
click at [125, 243] on span "1015 - I-h) saques em espécie de conta que receba diversos depósitos por transf…" at bounding box center [141, 251] width 79 height 63
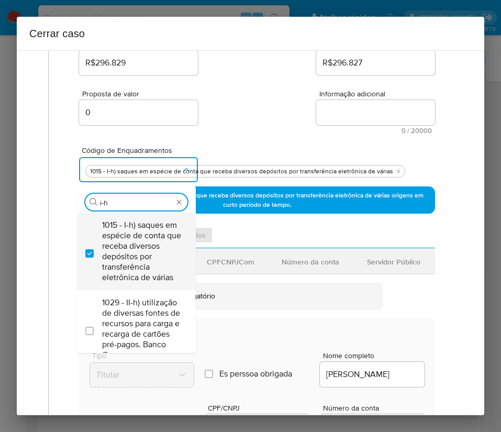
checkbox input "true"
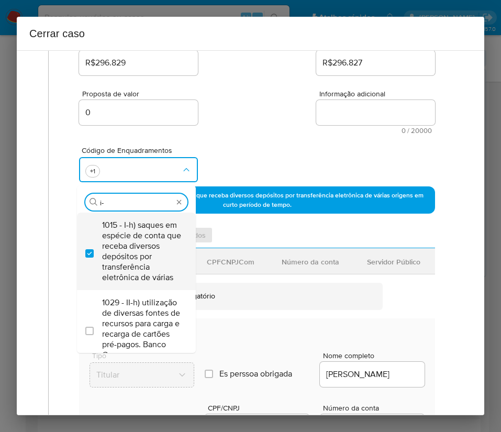
scroll to position [0, 0]
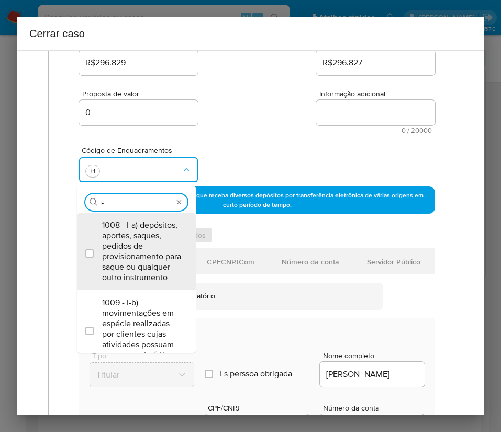
type input "i"
type input "1045"
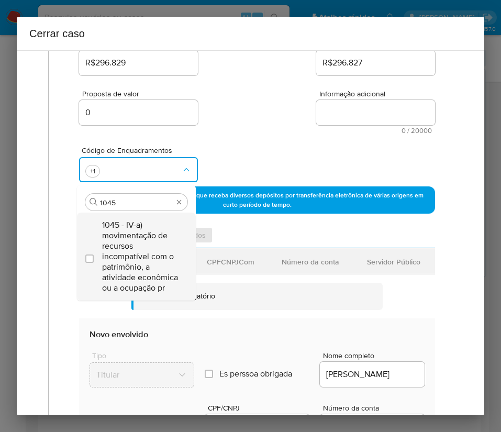
click at [133, 240] on span "1045 - IV-a) movimentação de recursos incompatível com o patrimônio, a atividad…" at bounding box center [141, 256] width 79 height 73
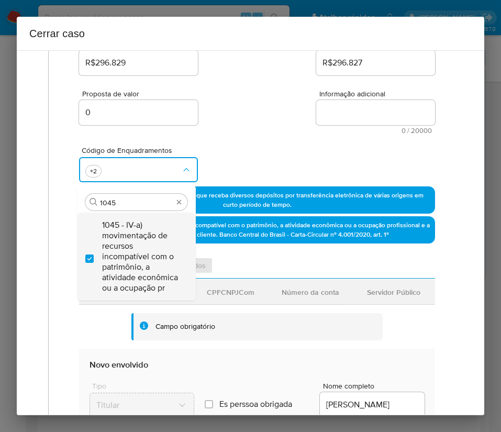
checkbox input "true"
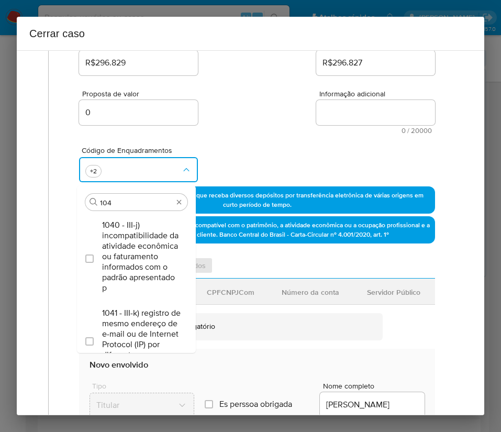
type input "1047"
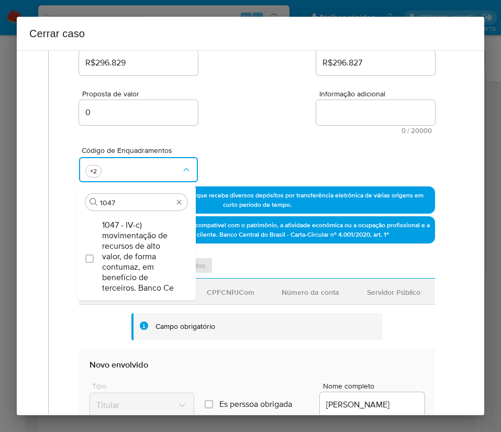
click at [133, 240] on span "1047 - IV-c) movimentação de recursos de alto valor, de forma contumaz, em bene…" at bounding box center [141, 256] width 79 height 73
checkbox input "true"
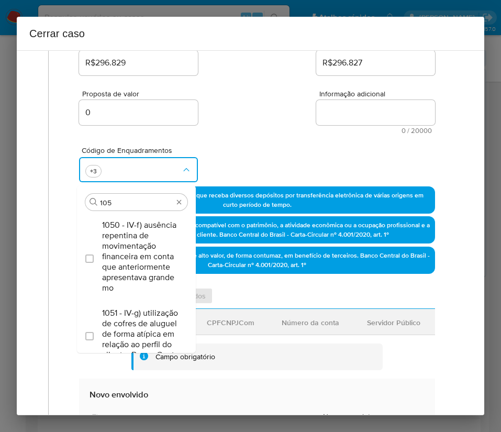
type input "1055"
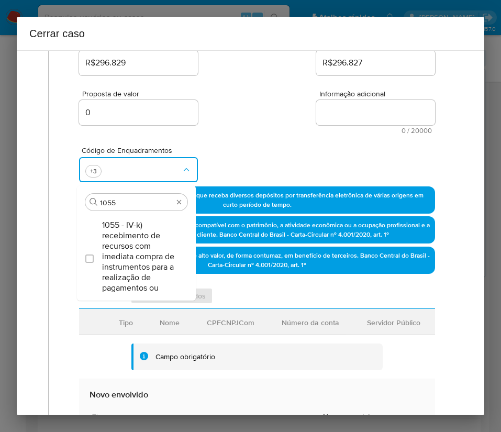
click at [133, 240] on span "1055 - IV-k) recebimento de recursos com imediata compra de instrumentos para a…" at bounding box center [141, 256] width 79 height 73
checkbox input "true"
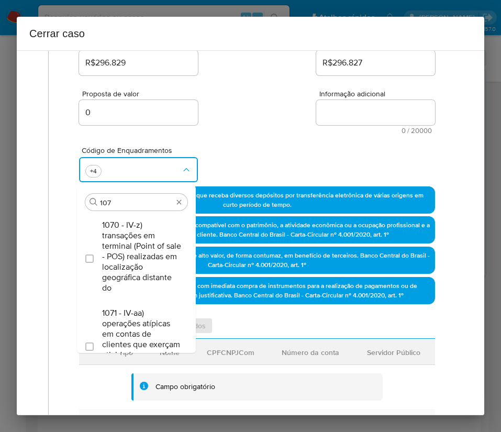
type input "1074"
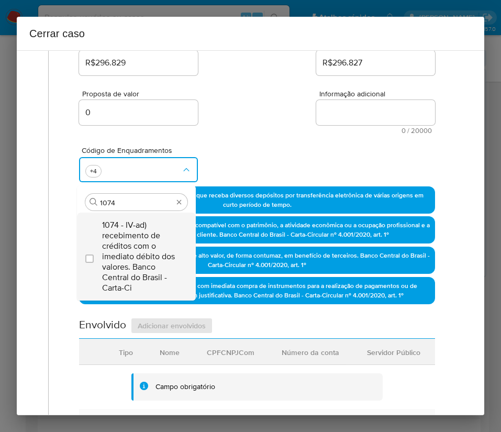
click at [133, 244] on span "1074 - IV-ad) recebimento de créditos com o imediato débito dos valores. Banco …" at bounding box center [141, 256] width 79 height 73
checkbox input "true"
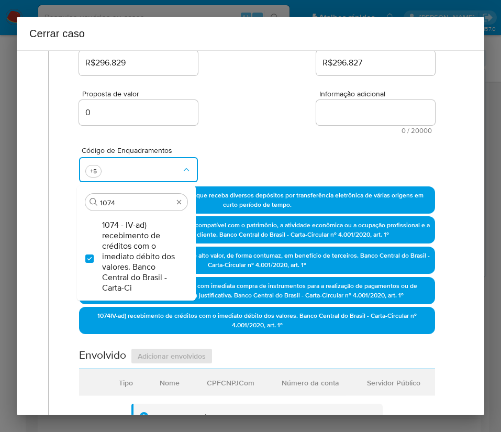
click at [247, 141] on div "Código de Enquadramentos Procurar 1074 1074 - IV-ad) recebimento de créditos co…" at bounding box center [257, 160] width 356 height 52
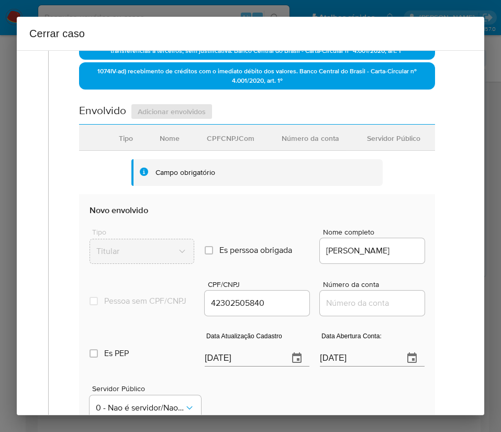
scroll to position [471, 0]
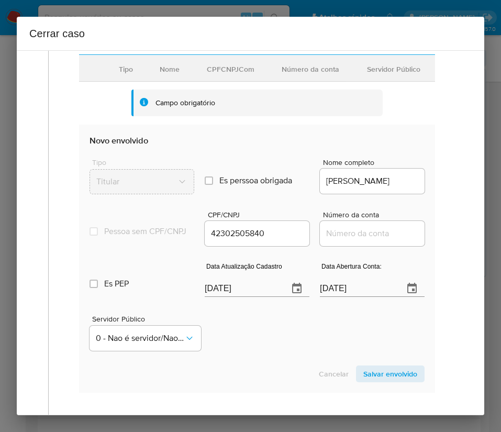
click at [250, 295] on input "[DATE]" at bounding box center [242, 288] width 75 height 17
paste input "19"
type input "[DATE]"
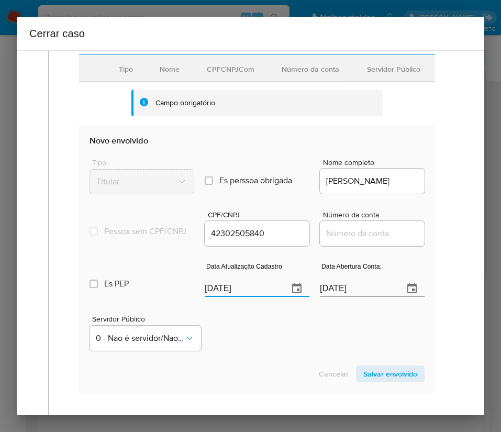
click at [254, 341] on div "Servidor Público 0 - Nao é servidor/Nao possui informacao" at bounding box center [257, 329] width 335 height 52
click at [352, 296] on input "[DATE]" at bounding box center [357, 288] width 75 height 17
paste input "14/03"
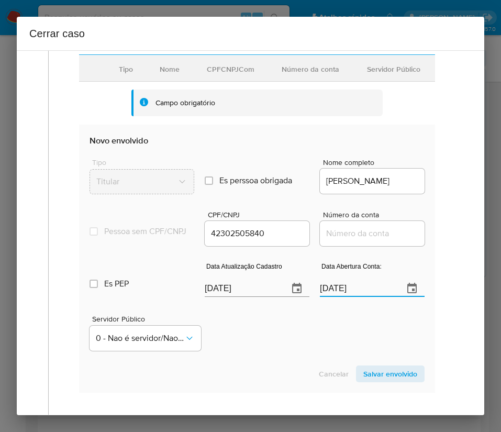
type input "14/03/2025"
click at [314, 313] on div "Servidor Público 0 - Nao é servidor/Nao possui informacao" at bounding box center [257, 329] width 335 height 52
click at [339, 108] on div "Campo obrigatório" at bounding box center [265, 103] width 219 height 10
click at [328, 240] on input "Número da conta" at bounding box center [372, 234] width 105 height 14
paste input "54720303860"
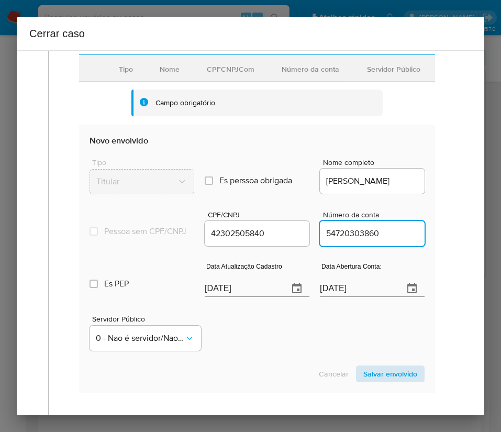
type input "54720303860"
click at [371, 381] on span "Salvar envolvido" at bounding box center [390, 374] width 54 height 15
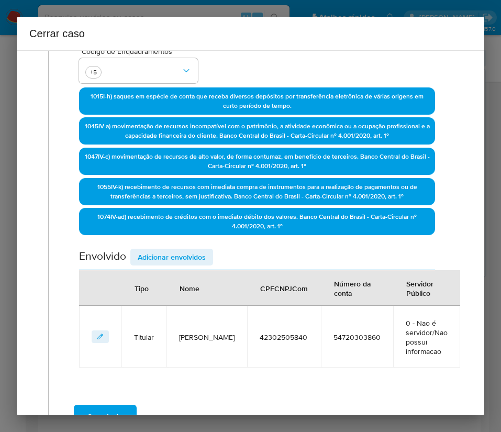
scroll to position [332, 0]
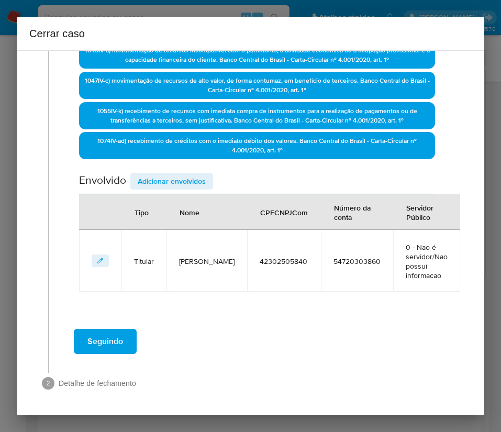
click at [160, 184] on span "Adicionar envolvidos" at bounding box center [172, 181] width 68 height 15
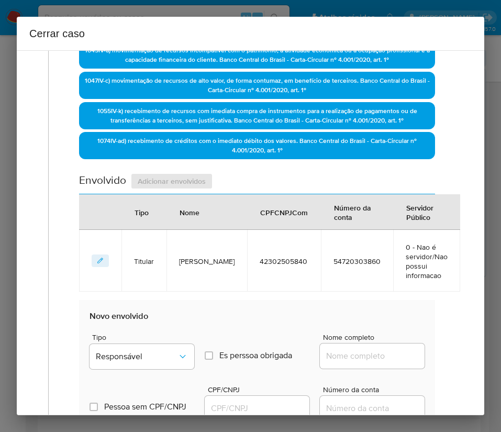
scroll to position [568, 0]
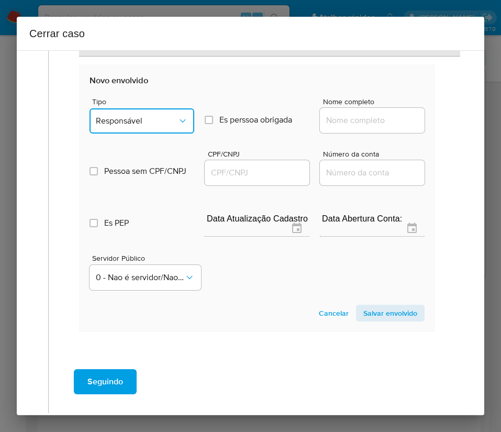
click at [163, 116] on span "Responsável" at bounding box center [137, 121] width 82 height 10
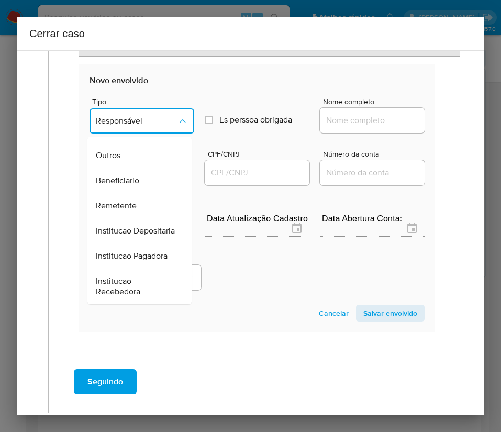
scroll to position [186, 0]
click at [137, 193] on div "Remetente" at bounding box center [136, 205] width 81 height 25
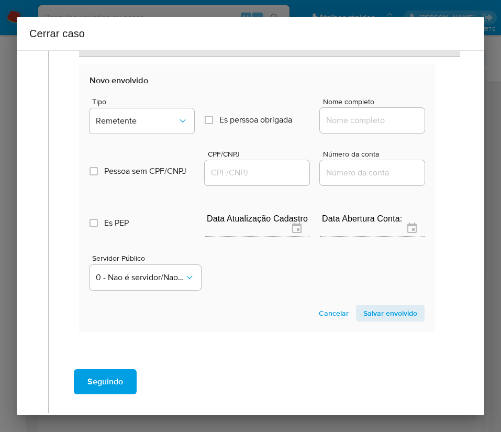
click at [363, 129] on div at bounding box center [372, 120] width 105 height 25
click at [367, 124] on input "Nome completo" at bounding box center [372, 121] width 105 height 14
paste input "Yanka De Araujo Teixeira, 44996229802"
drag, startPoint x: 346, startPoint y: 124, endPoint x: 488, endPoint y: 121, distance: 142.5
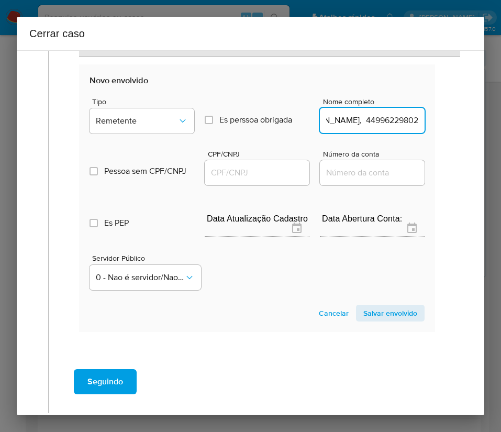
click at [488, 121] on div "Cerrar caso 1 Informação completa Geral Data de início 01/07/2025 Data Fin 22/0…" at bounding box center [250, 216] width 501 height 432
type input "Yanka De Araujo Teixeira"
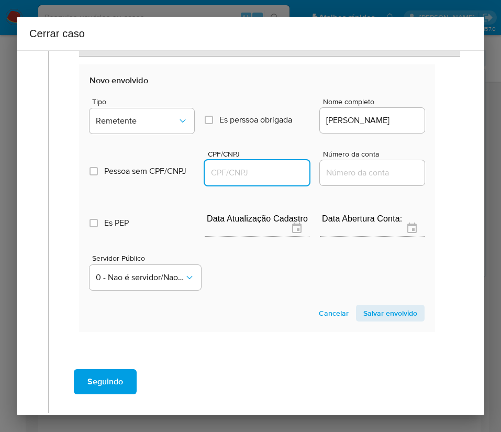
drag, startPoint x: 246, startPoint y: 175, endPoint x: 272, endPoint y: 179, distance: 26.4
click at [246, 175] on input "CPF/CNPJ" at bounding box center [257, 173] width 105 height 14
paste input "44996229802"
type input "44996229802"
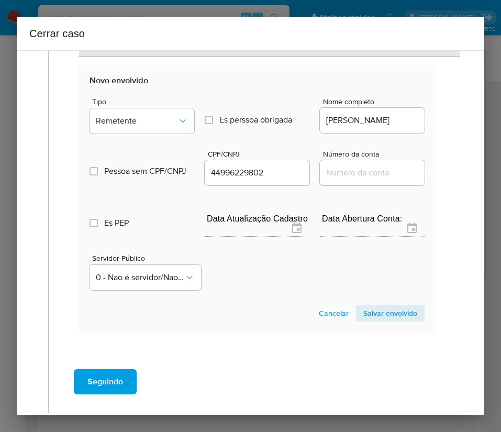
click at [387, 308] on span "Salvar envolvido" at bounding box center [390, 313] width 54 height 15
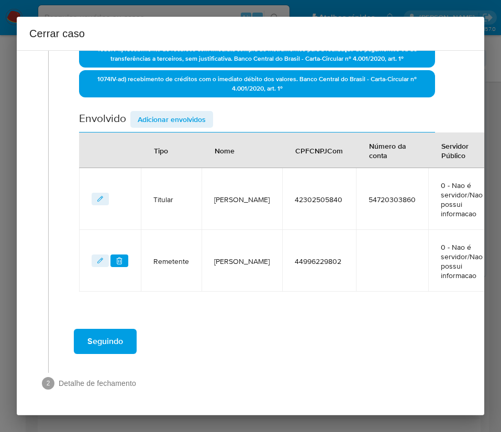
click at [181, 120] on span "Adicionar envolvidos" at bounding box center [172, 119] width 68 height 15
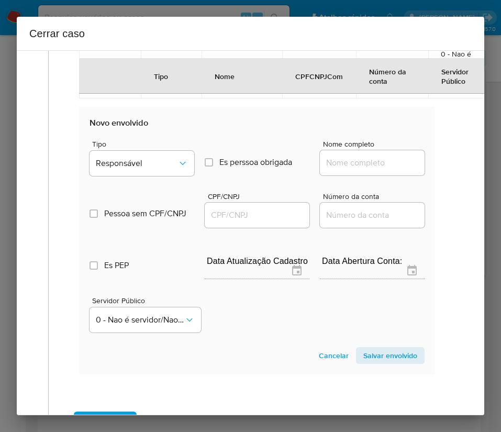
scroll to position [630, 0]
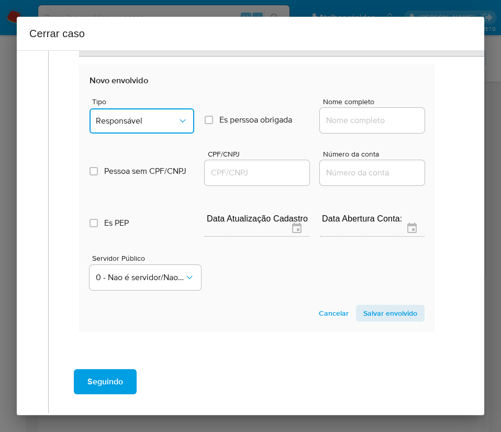
click at [145, 119] on span "Responsável" at bounding box center [137, 121] width 82 height 10
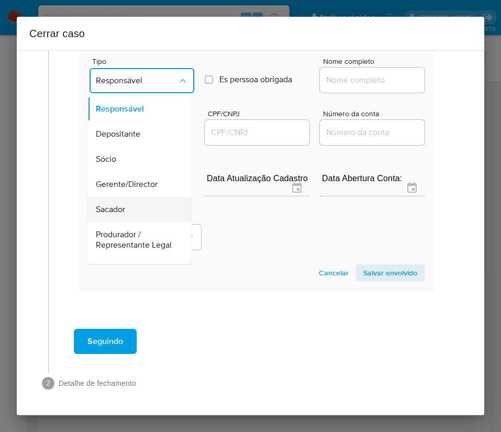
scroll to position [157, 0]
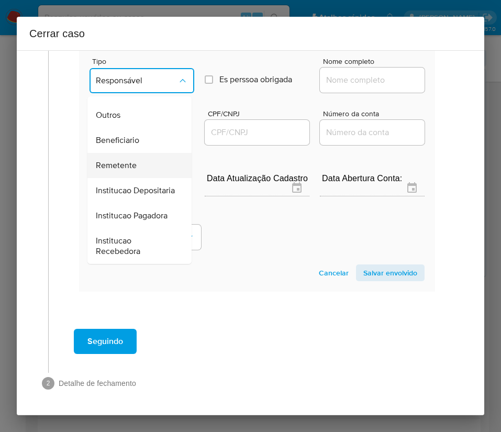
click at [125, 171] on span "Remetente" at bounding box center [116, 165] width 41 height 10
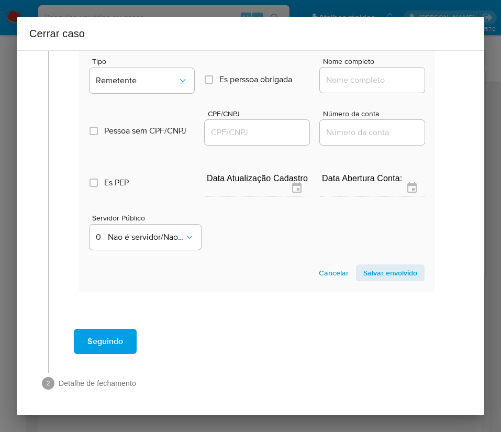
click at [341, 75] on input "Nome completo" at bounding box center [372, 80] width 105 height 14
paste input "Kairos Jogos E Apostas Ltda, 57733136000128"
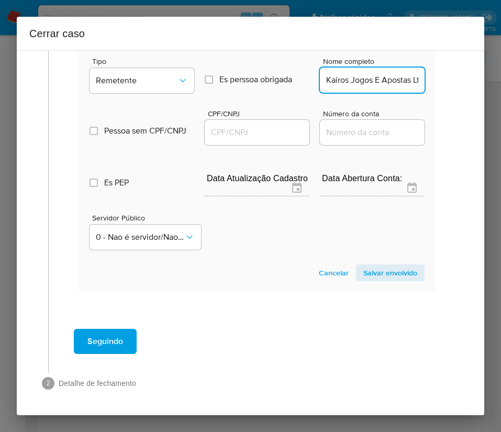
scroll to position [0, 83]
drag, startPoint x: 336, startPoint y: 82, endPoint x: 446, endPoint y: 82, distance: 110.0
type input "Kairos Jogos E Apostas Ltda"
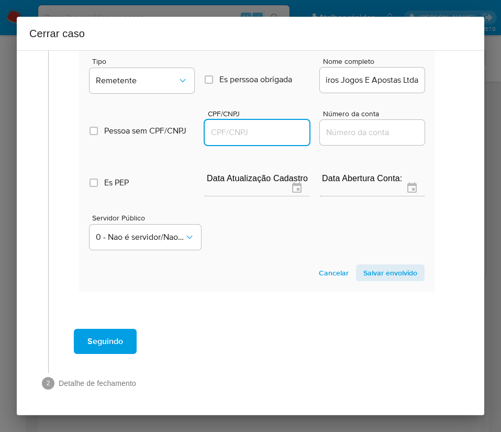
click at [251, 137] on input "CPF/CNPJ" at bounding box center [257, 133] width 105 height 14
paste input "57733136000128"
type input "57733136000128"
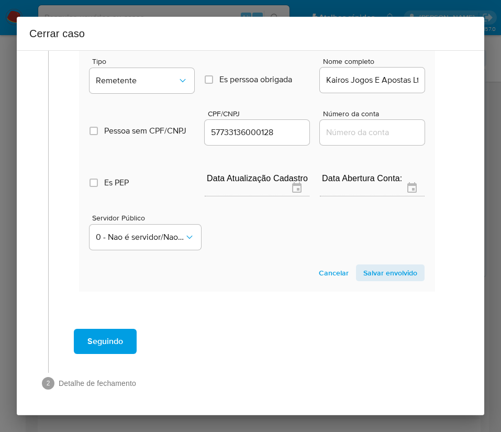
click at [373, 273] on span "Salvar envolvido" at bounding box center [390, 273] width 54 height 15
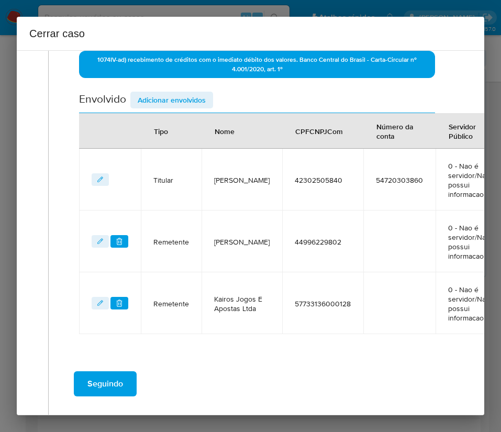
scroll to position [389, 0]
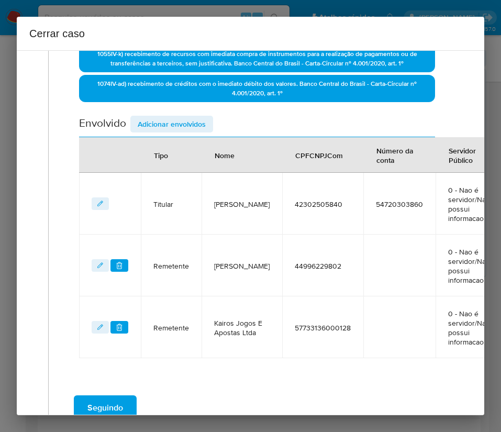
click at [167, 125] on span "Adicionar envolvidos" at bounding box center [172, 124] width 68 height 15
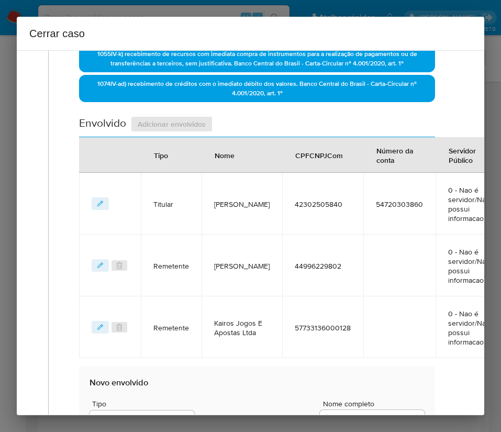
scroll to position [625, 0]
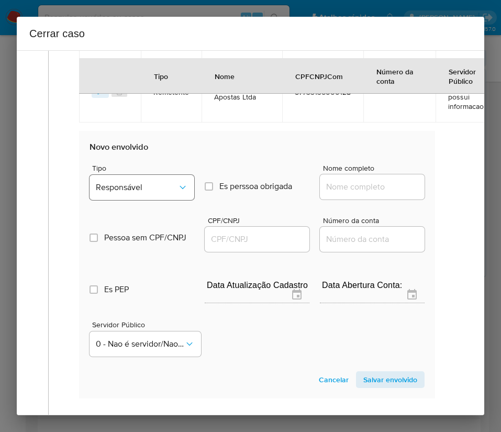
drag, startPoint x: 125, startPoint y: 207, endPoint x: 135, endPoint y: 179, distance: 30.5
click at [125, 206] on div "Pessoa sem CPF/CNPJ Is CPFCNPJ CPF/CNPJ Número da conta" at bounding box center [257, 229] width 335 height 50
click at [135, 179] on button "Responsável" at bounding box center [142, 187] width 105 height 25
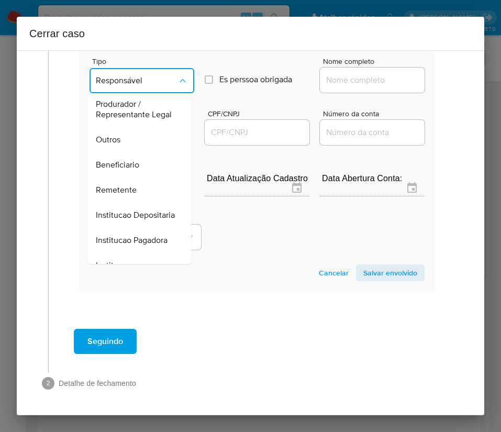
scroll to position [186, 0]
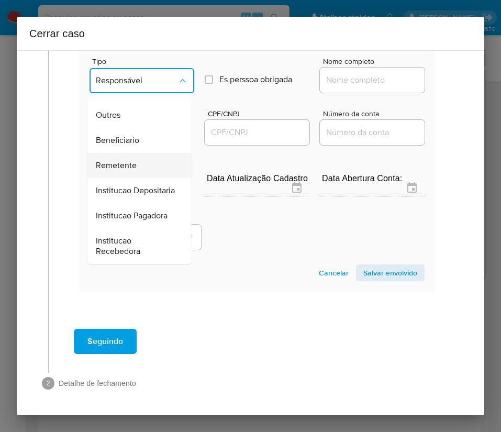
click at [125, 160] on span "Remetente" at bounding box center [116, 165] width 41 height 10
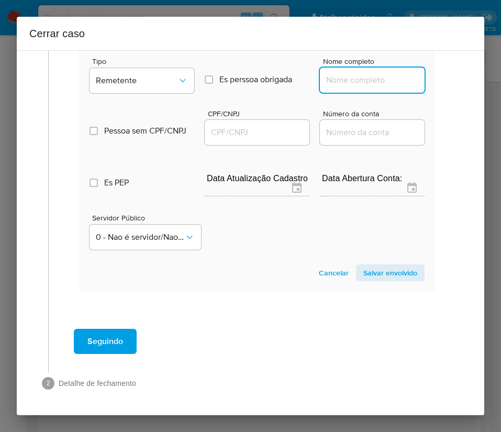
click at [350, 73] on input "Nome completo" at bounding box center [372, 80] width 105 height 14
paste input "Juan Carlos Gracino De Oliveira, 44462548809"
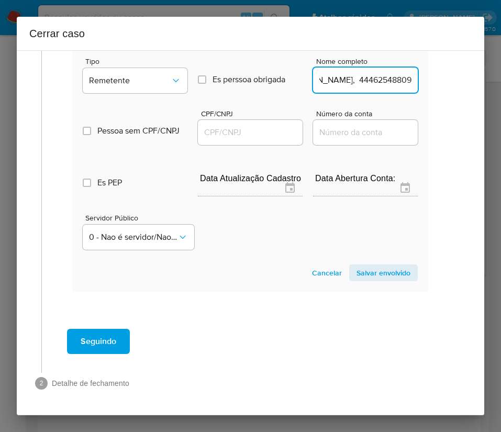
drag, startPoint x: 347, startPoint y: 69, endPoint x: 470, endPoint y: 96, distance: 125.5
click at [474, 71] on div "1 Informação completa Geral Data de início 01/07/2025 Data Fin 22/08/2025 Valor…" at bounding box center [251, 232] width 468 height 365
type input "Juan Carlos Gracino De Oliveira"
click at [243, 126] on input "CPF/CNPJ" at bounding box center [250, 133] width 105 height 14
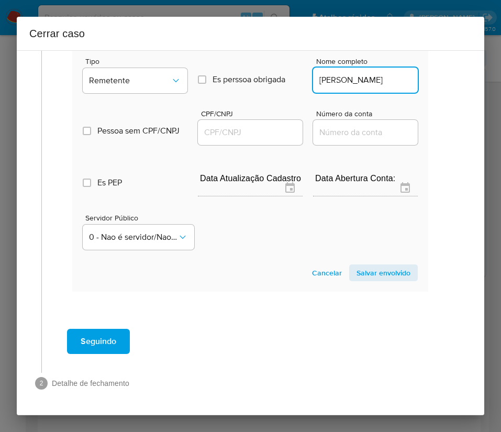
scroll to position [0, 0]
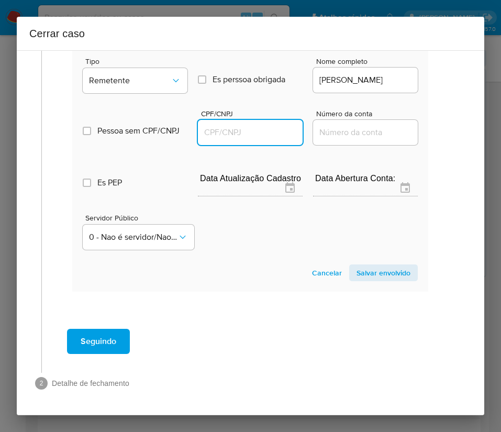
paste input "44462548809"
type input "44462548809"
click at [357, 266] on span "Salvar envolvido" at bounding box center [384, 273] width 54 height 15
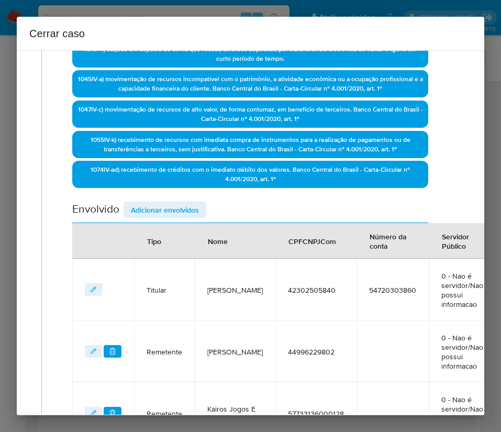
click at [170, 205] on span "Adicionar envolvidos" at bounding box center [165, 210] width 68 height 15
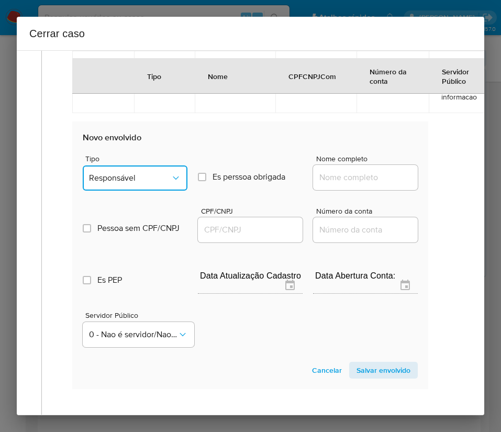
click at [152, 176] on button "Responsável" at bounding box center [135, 178] width 105 height 25
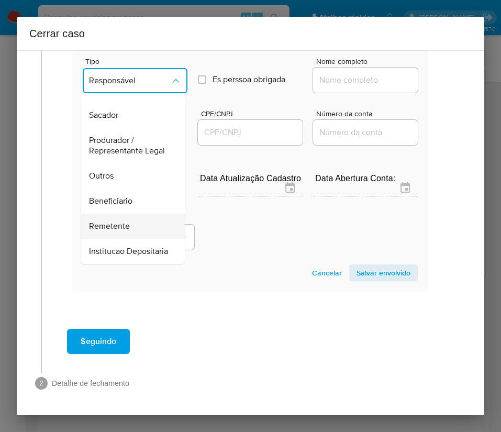
scroll to position [186, 0]
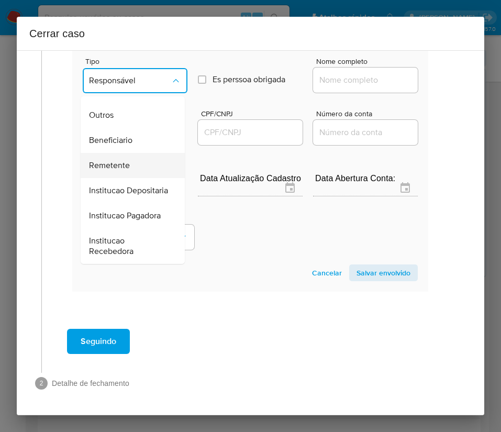
click at [113, 160] on span "Remetente" at bounding box center [109, 165] width 41 height 10
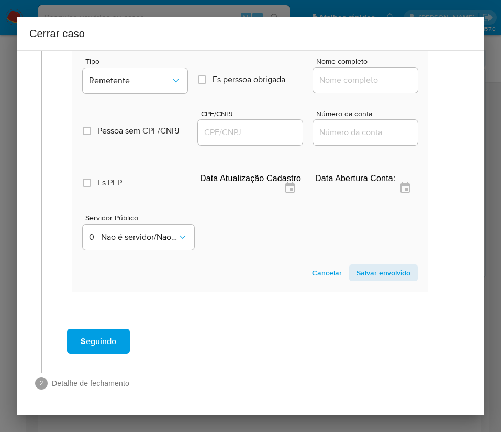
click at [344, 73] on input "Nome completo" at bounding box center [365, 80] width 105 height 14
paste input "Orbion Gaming Ltda, [CREDIT_CARD_NUMBER]"
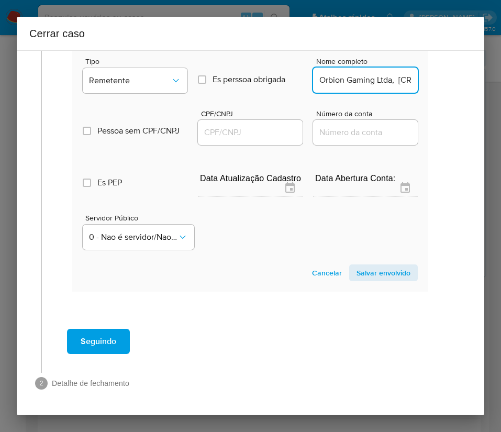
scroll to position [0, 52]
drag, startPoint x: 329, startPoint y: 72, endPoint x: 467, endPoint y: 71, distance: 137.2
click at [467, 71] on div "1 Informação completa Geral Data de início 01/07/2025 Data Fin 22/08/2025 Valor…" at bounding box center [251, 232] width 468 height 365
type input "Orbion Gaming Ltda"
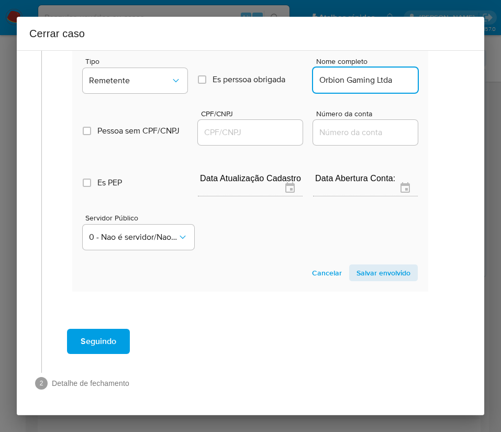
click at [247, 128] on div at bounding box center [250, 132] width 105 height 25
click at [258, 126] on input "CPF/CNPJ" at bounding box center [250, 133] width 105 height 14
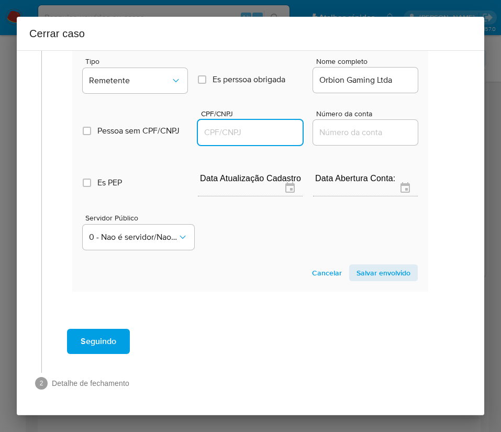
paste input "[CREDIT_CARD_NUMBER]"
type input "[CREDIT_CARD_NUMBER]"
click at [379, 266] on span "Salvar envolvido" at bounding box center [384, 273] width 54 height 15
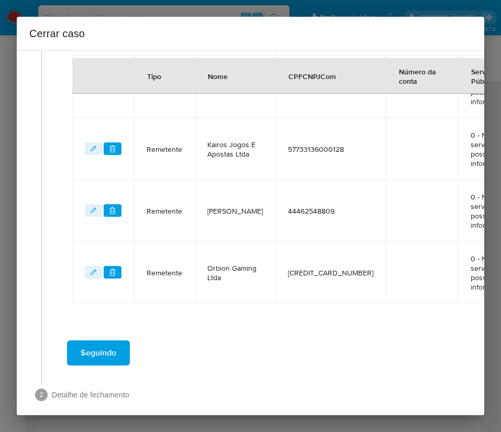
scroll to position [601, 7]
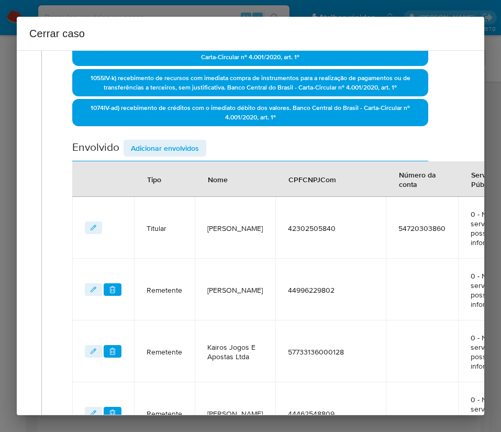
click at [181, 148] on span "Adicionar envolvidos" at bounding box center [165, 148] width 68 height 15
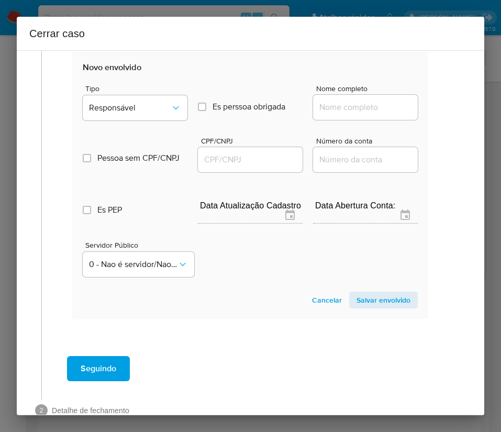
scroll to position [877, 7]
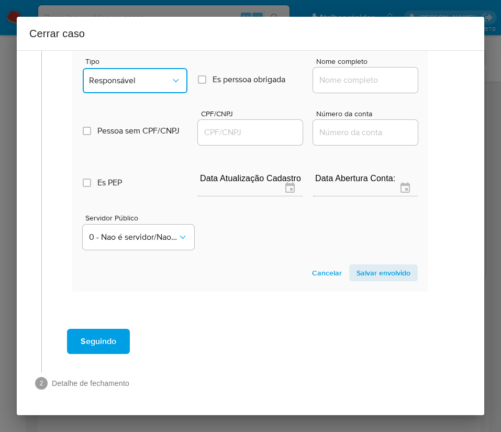
click at [153, 75] on span "Responsável" at bounding box center [130, 80] width 82 height 10
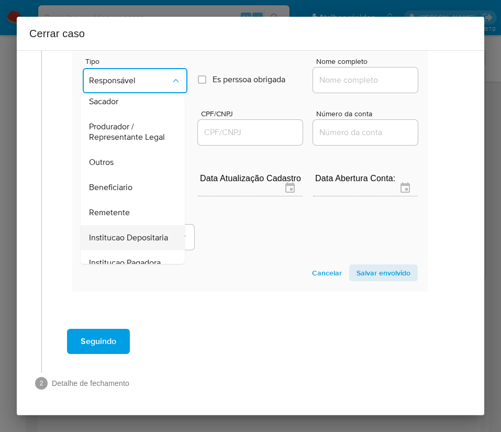
scroll to position [186, 0]
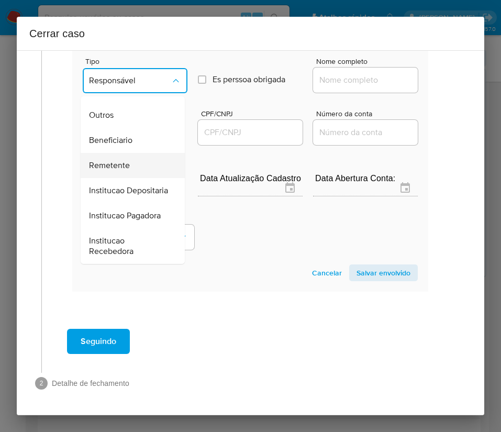
click at [125, 153] on div "Remetente" at bounding box center [129, 165] width 81 height 25
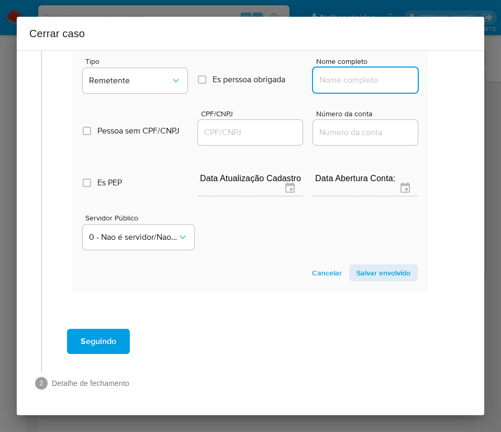
click at [355, 73] on input "Nome completo" at bounding box center [365, 80] width 105 height 14
paste input "Auria Gateway E Solucao De Pagamentos Ltda, 61788597000175"
click at [333, 73] on input "Auria Gateway E Solucao De Pagamentos Ltda, 61788597000175" at bounding box center [365, 80] width 105 height 14
drag, startPoint x: 330, startPoint y: 71, endPoint x: 431, endPoint y: 71, distance: 100.0
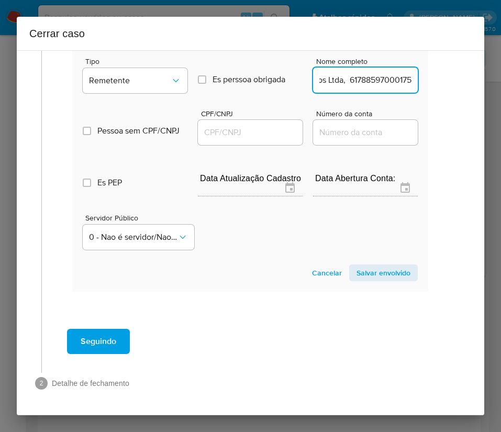
type input "Auria Gateway E Solucao De Pagamentos Ltda"
click at [255, 126] on input "CPF/CNPJ" at bounding box center [250, 133] width 105 height 14
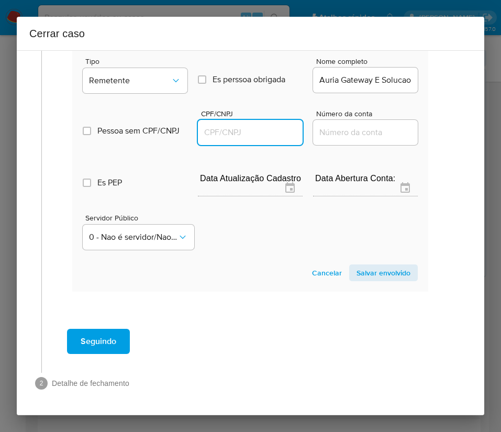
paste input "61788597000175"
type input "61788597000175"
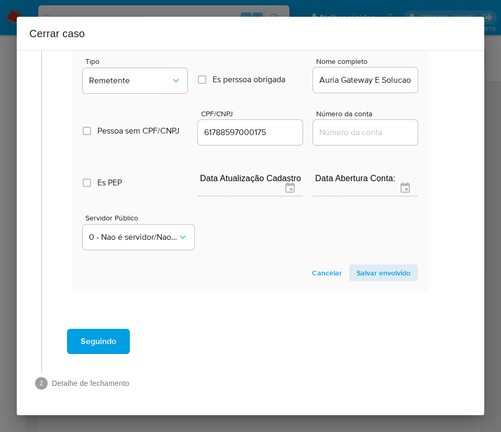
click at [357, 266] on span "Salvar envolvido" at bounding box center [384, 273] width 54 height 15
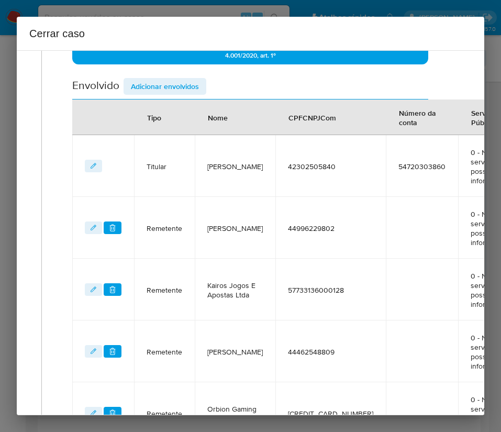
click at [163, 228] on span "Remetente" at bounding box center [165, 228] width 36 height 9
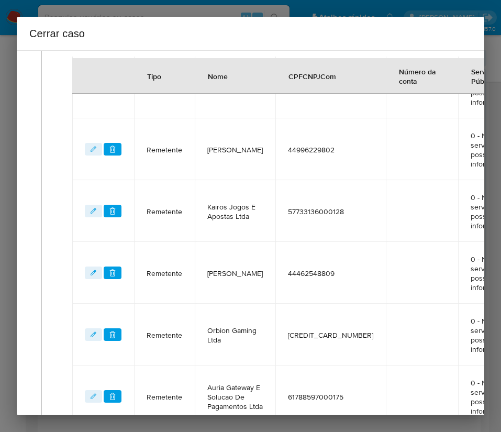
click at [163, 212] on span "Remetente" at bounding box center [165, 211] width 36 height 9
click at [163, 273] on span "Remetente" at bounding box center [165, 273] width 36 height 9
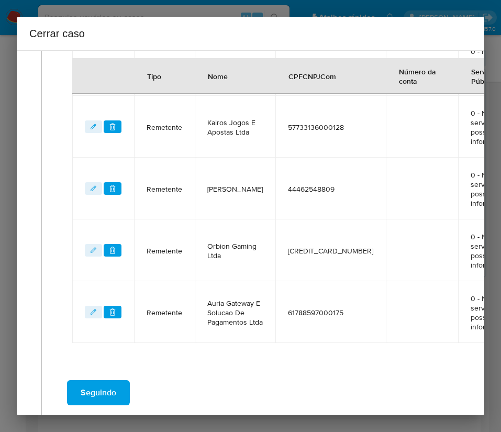
scroll to position [663, 7]
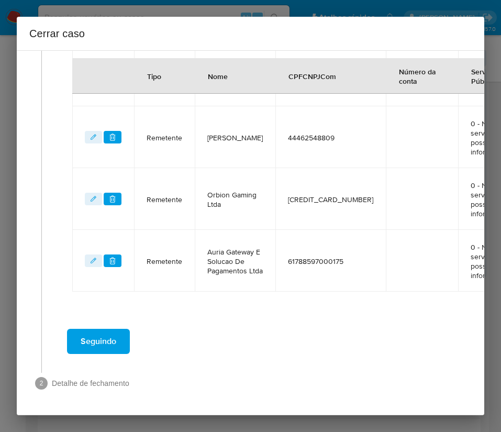
click at [167, 195] on span "Remetente" at bounding box center [165, 199] width 36 height 9
click at [170, 252] on td "Remetente" at bounding box center [164, 261] width 61 height 62
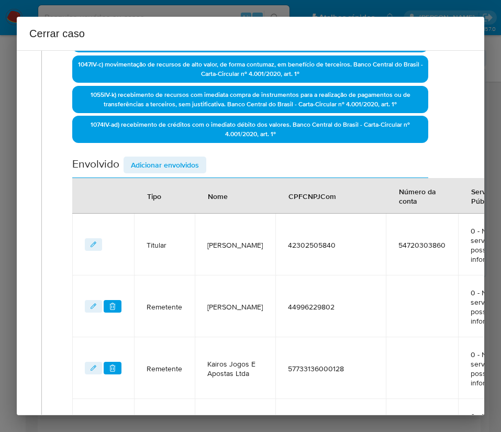
click at [182, 168] on span "Adicionar envolvidos" at bounding box center [165, 165] width 68 height 15
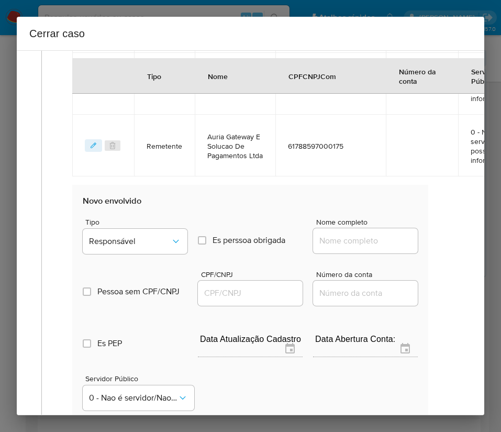
scroll to position [820, 7]
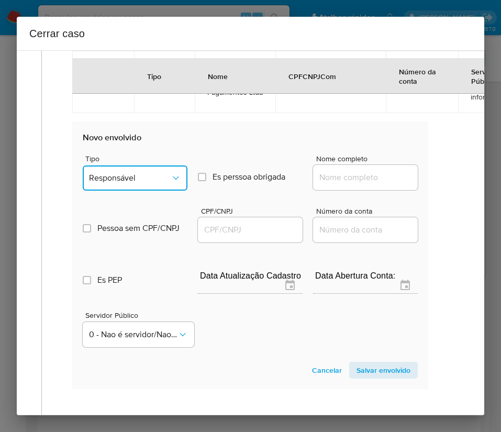
click at [153, 183] on span "Responsável" at bounding box center [130, 178] width 82 height 10
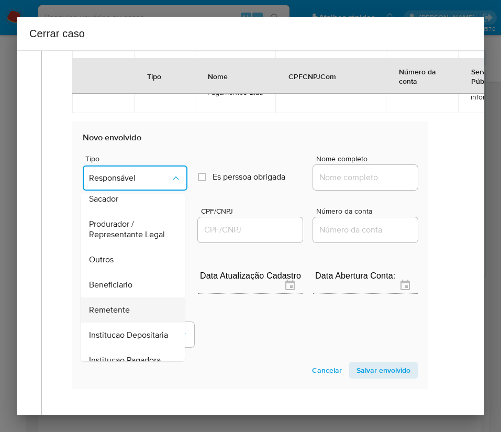
scroll to position [186, 0]
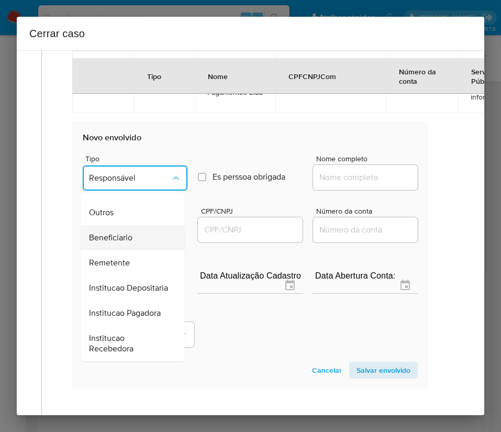
click at [112, 233] on span "Beneficiario" at bounding box center [110, 238] width 43 height 10
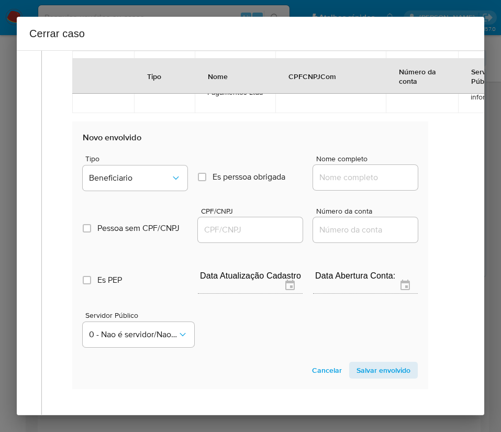
click at [337, 182] on input "Nome completo" at bounding box center [365, 178] width 105 height 14
paste input "Wellington Inacio Da Silva Junior, 48435977838"
drag, startPoint x: 341, startPoint y: 189, endPoint x: 439, endPoint y: 186, distance: 98.0
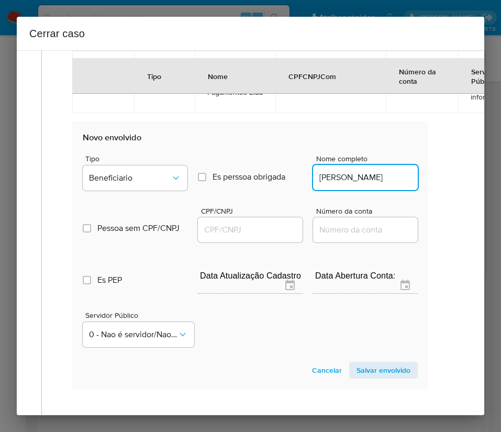
scroll to position [0, 29]
type input "Wellington Inacio Da Silva Junior"
click at [267, 237] on input "CPF/CNPJ" at bounding box center [250, 230] width 105 height 14
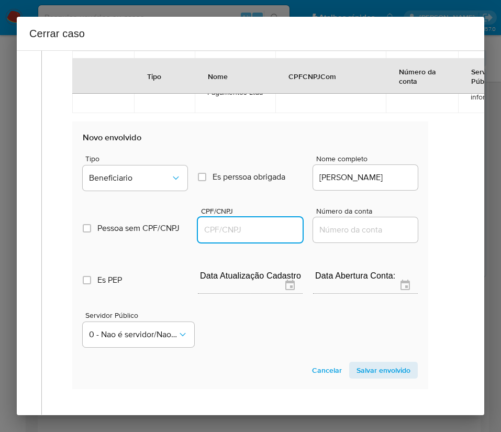
paste input "48435977838"
type input "48435977838"
click at [357, 374] on span "Salvar envolvido" at bounding box center [384, 370] width 54 height 15
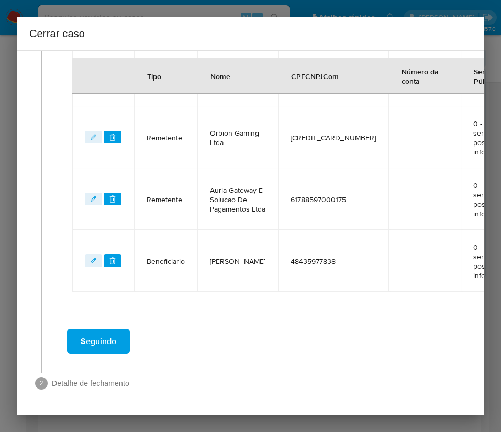
scroll to position [724, 7]
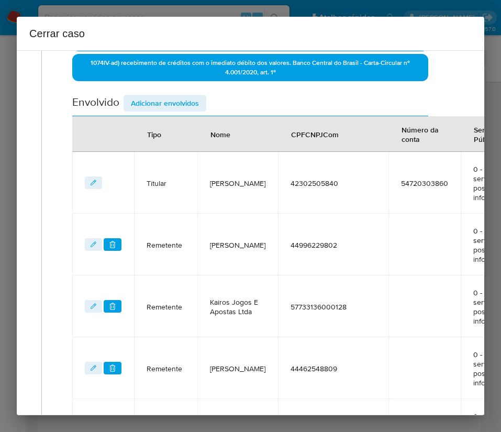
click at [167, 105] on span "Adicionar envolvidos" at bounding box center [165, 103] width 68 height 15
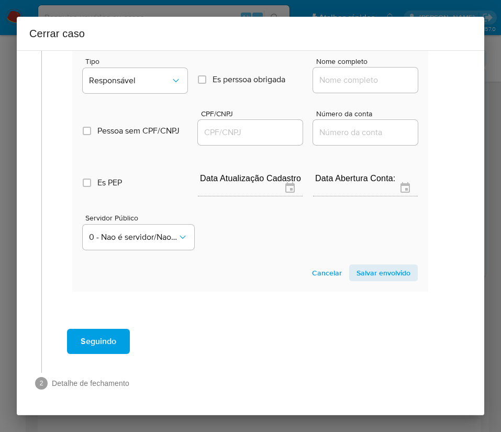
scroll to position [1000, 7]
click at [145, 75] on span "Responsável" at bounding box center [130, 80] width 82 height 10
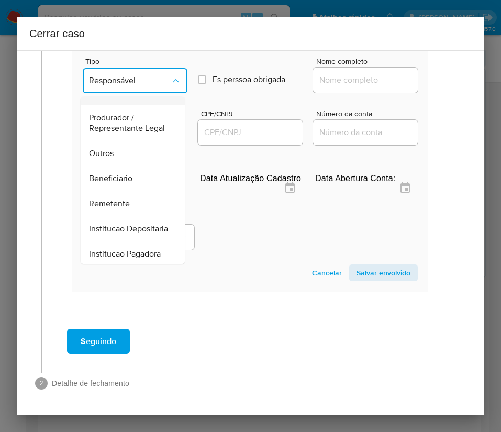
scroll to position [186, 0]
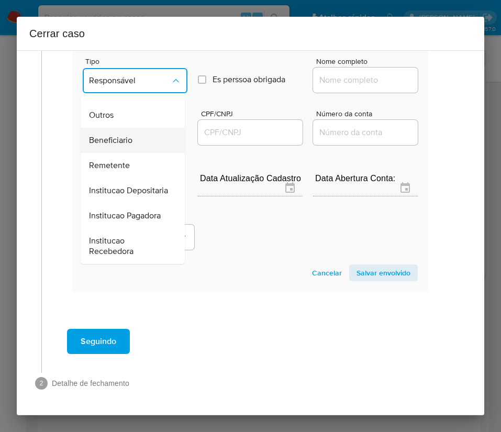
click at [115, 135] on span "Beneficiario" at bounding box center [110, 140] width 43 height 10
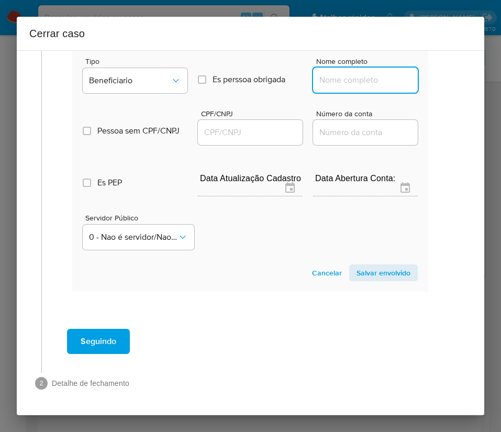
click at [339, 73] on input "Nome completo" at bounding box center [365, 80] width 105 height 14
paste input "Pablo Riquelmi Ferrao Borges, 53659807869"
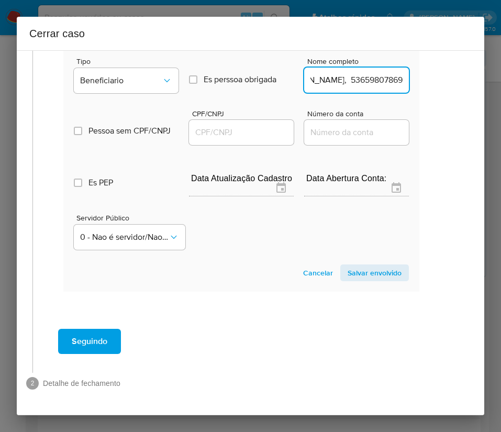
drag, startPoint x: 338, startPoint y: 67, endPoint x: 465, endPoint y: 80, distance: 127.9
click at [465, 80] on div "1 Informação completa Geral Data de início 01/07/2025 Data Fin 22/08/2025 Valor…" at bounding box center [251, 232] width 468 height 365
type input "Pablo Riquelmi Ferrao Borges"
click at [235, 126] on input "CPF/CNPJ" at bounding box center [241, 133] width 105 height 14
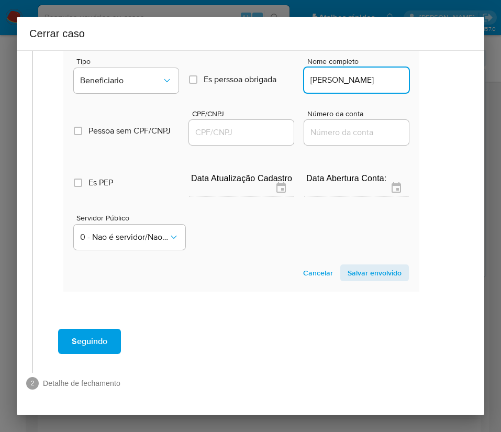
scroll to position [0, 0]
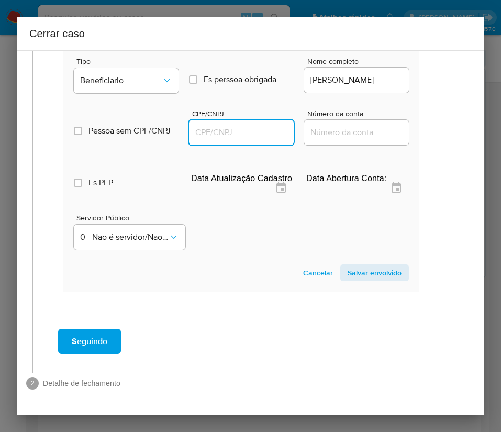
paste input "53659807869"
type input "53659807869"
click at [348, 266] on span "Salvar envolvido" at bounding box center [375, 273] width 54 height 15
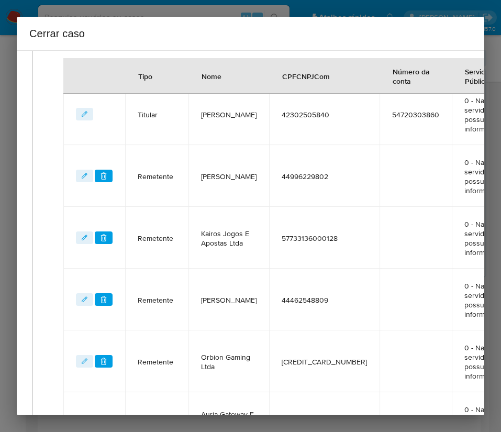
scroll to position [236, 16]
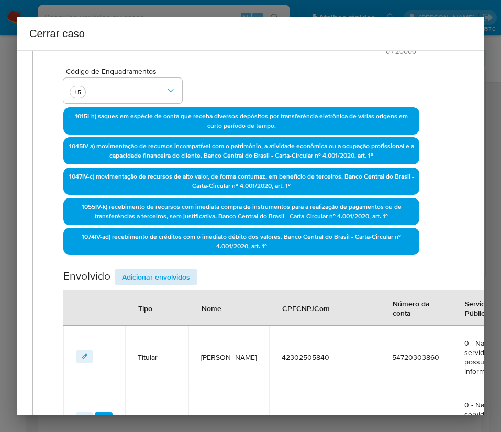
click at [164, 288] on div "Envolvido Adicionar envolvidos" at bounding box center [241, 279] width 356 height 21
click at [168, 275] on span "Adicionar envolvidos" at bounding box center [156, 277] width 68 height 15
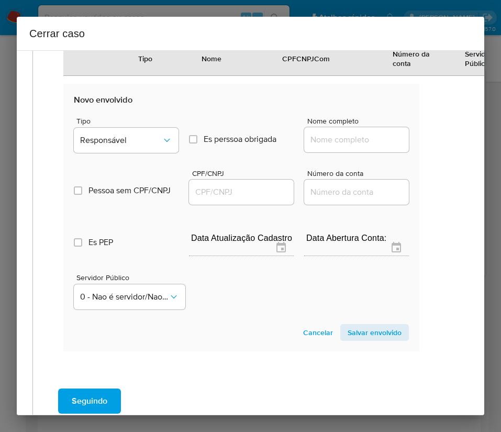
scroll to position [1062, 16]
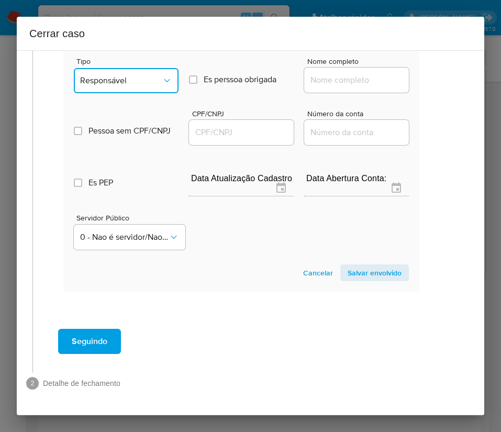
click at [136, 76] on button "Responsável" at bounding box center [126, 80] width 105 height 25
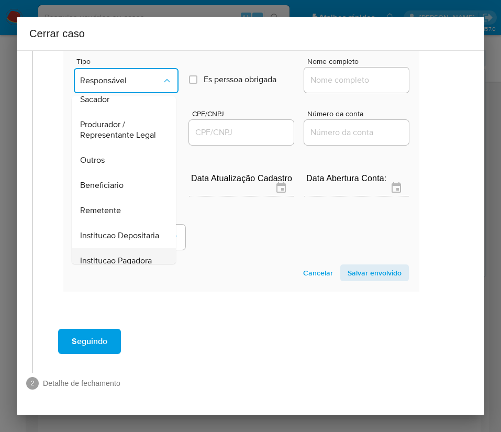
scroll to position [186, 0]
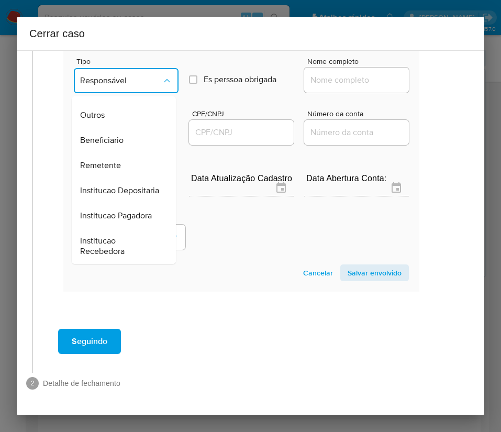
drag, startPoint x: 107, startPoint y: 109, endPoint x: 131, endPoint y: 104, distance: 24.1
click at [107, 135] on span "Beneficiario" at bounding box center [101, 140] width 43 height 10
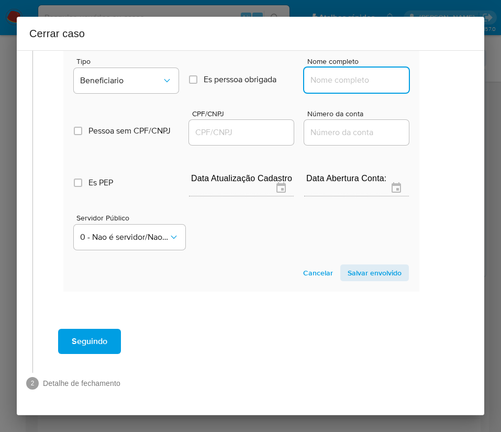
click at [336, 73] on input "Nome completo" at bounding box center [356, 80] width 105 height 14
paste input "Jonathan De Souza Alves Dos Santos, 40832505854"
drag, startPoint x: 329, startPoint y: 69, endPoint x: 412, endPoint y: 71, distance: 83.3
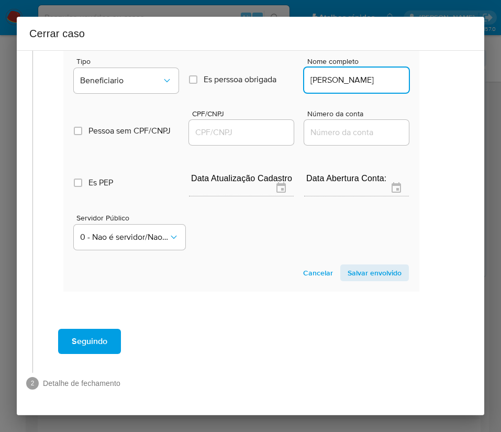
scroll to position [0, 48]
type input "Jonathan De Souza Alves Dos Santos"
click at [257, 126] on input "CPF/CNPJ" at bounding box center [241, 133] width 105 height 14
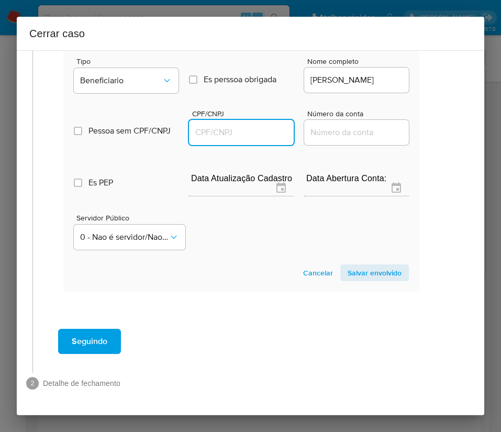
paste input "40832505854"
type input "40832505854"
click at [364, 266] on span "Salvar envolvido" at bounding box center [375, 273] width 54 height 15
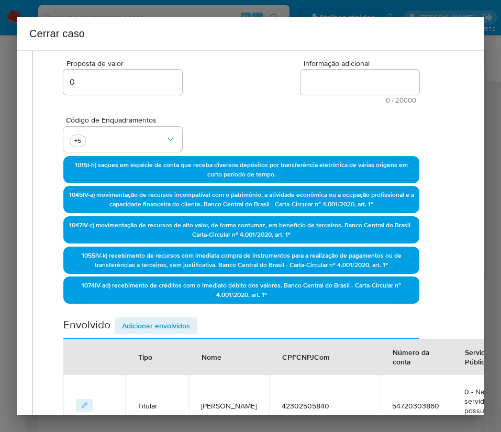
scroll to position [0, 16]
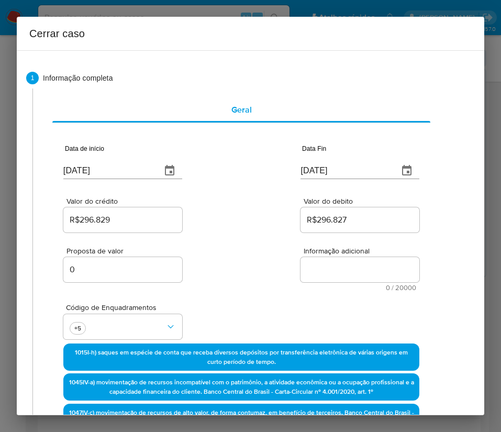
click at [324, 274] on textarea "Informação adicional" at bounding box center [360, 269] width 119 height 25
paste textarea "Informações do Cliente Douglas Ferreira Alves, CPF 42302505840, 34 anos, reside…"
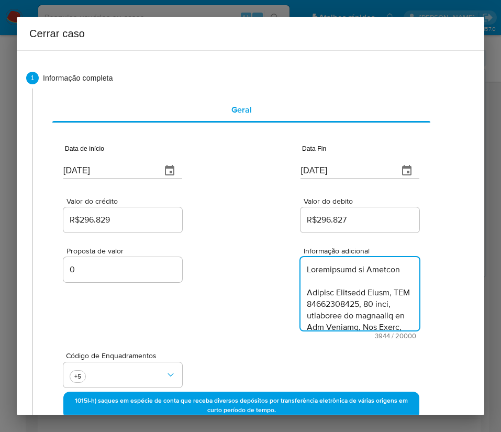
type textarea "Informações do Cliente Douglas Ferreira Alves, CPF 42302505840, 34 anos, reside…"
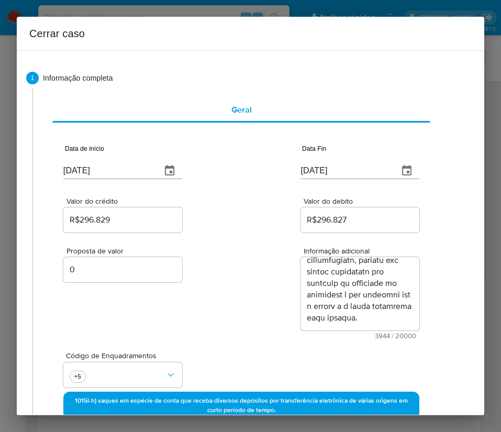
click at [266, 328] on div "Proposta de valor 0 Informação adicional 3944 / 20000 16056 caracteres restantes" at bounding box center [241, 287] width 356 height 105
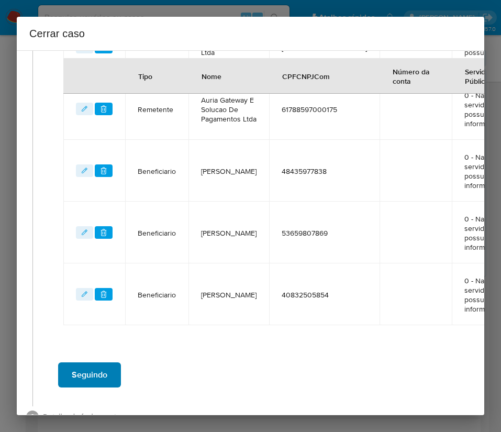
scroll to position [896, 16]
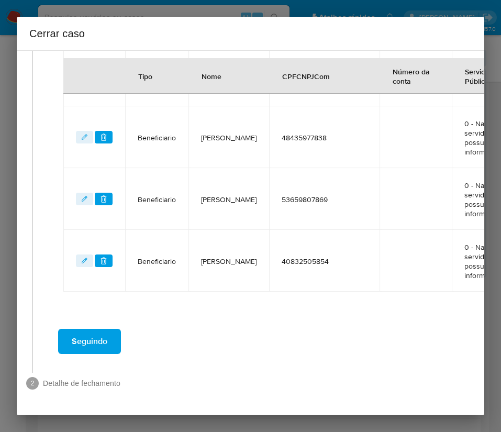
click at [101, 332] on span "Seguindo" at bounding box center [90, 341] width 36 height 23
click at [102, 330] on span "Seguindo" at bounding box center [90, 341] width 36 height 23
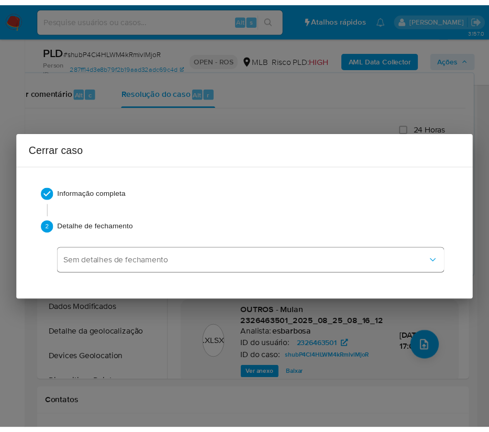
scroll to position [0, 0]
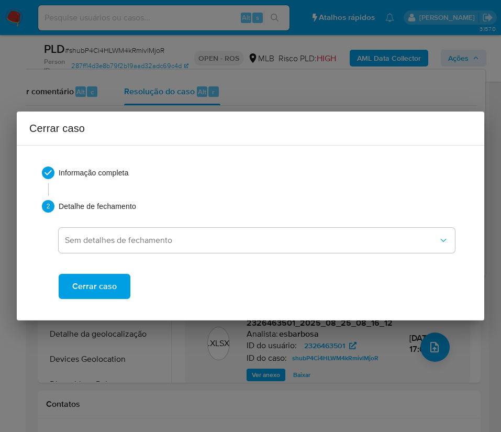
click at [103, 288] on span "Cerrar caso" at bounding box center [94, 286] width 45 height 23
click at [114, 289] on span "Cerrar caso" at bounding box center [94, 286] width 45 height 23
click at [103, 290] on span "Cerrar caso" at bounding box center [94, 286] width 45 height 23
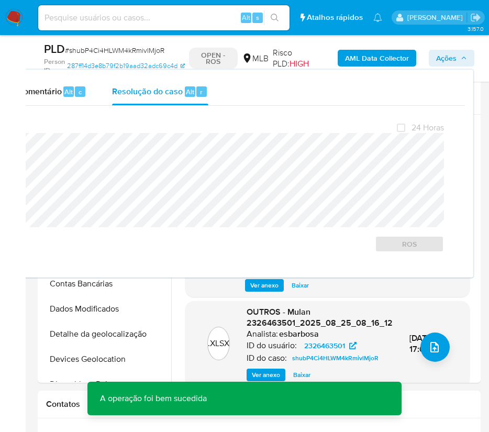
click at [118, 50] on span "# shubP4Ci4HLWM4kRmivlMjoR" at bounding box center [115, 50] width 100 height 10
copy span "shubP4Ci4HLWM4kRmivlMjoR"
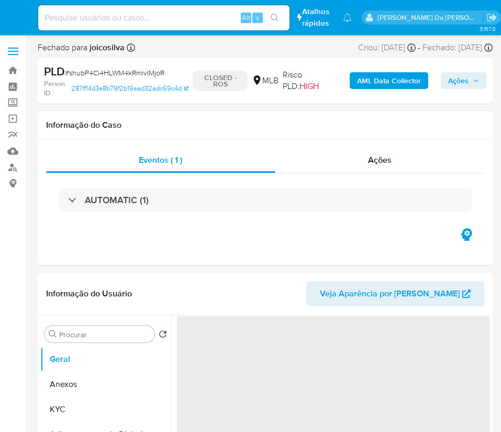
select select "10"
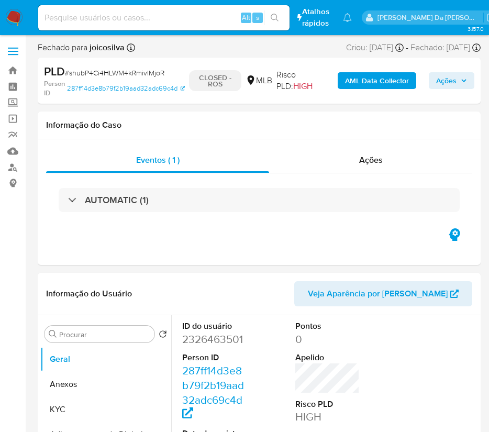
click at [9, 19] on img at bounding box center [14, 18] width 18 height 18
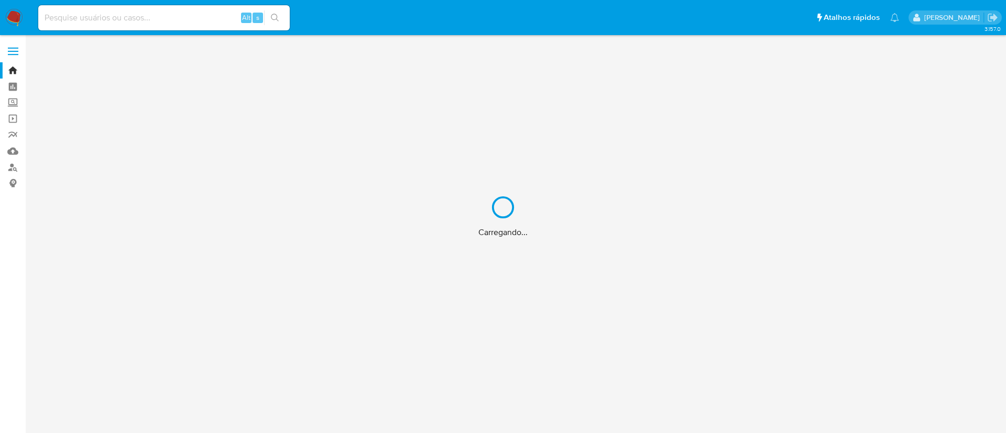
click at [12, 16] on div "Carregando..." at bounding box center [503, 216] width 1006 height 433
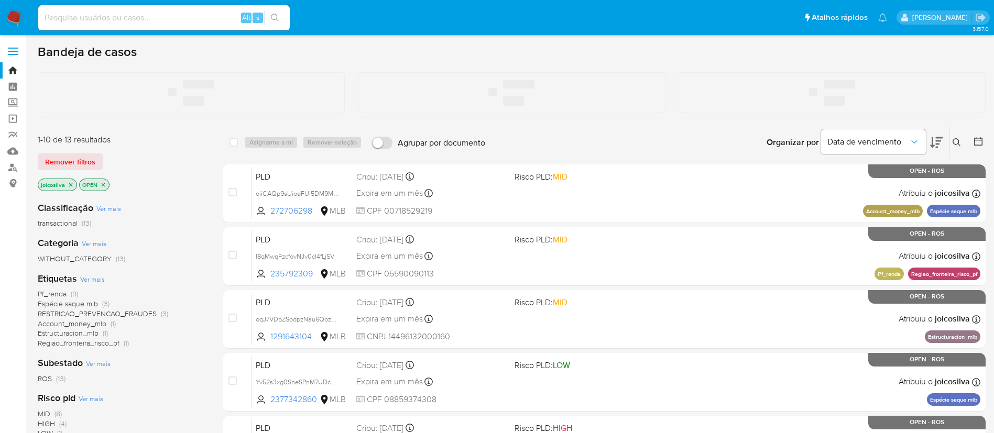
click at [14, 19] on img at bounding box center [14, 18] width 18 height 18
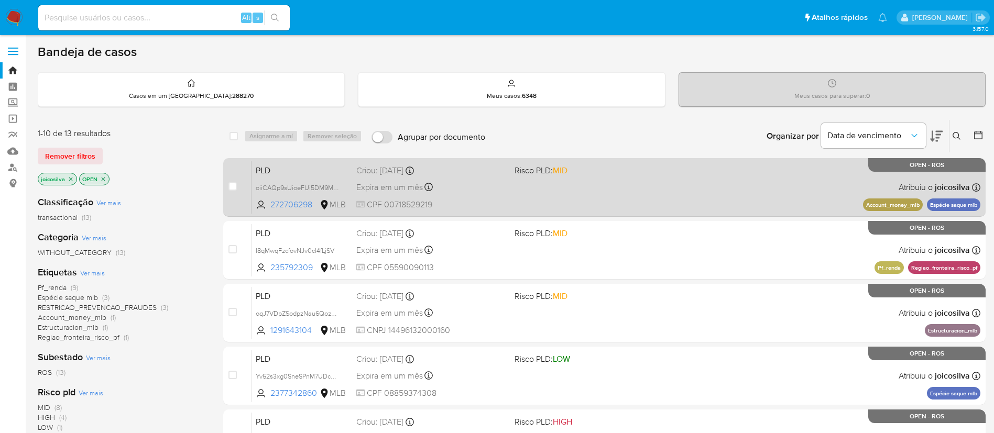
click at [534, 181] on div "PLD oiiCAQp9sUioeFUi5DM9MNkA 272706298 MLB Risco PLD: MID Criou: [DATE] Criou: …" at bounding box center [615, 187] width 729 height 53
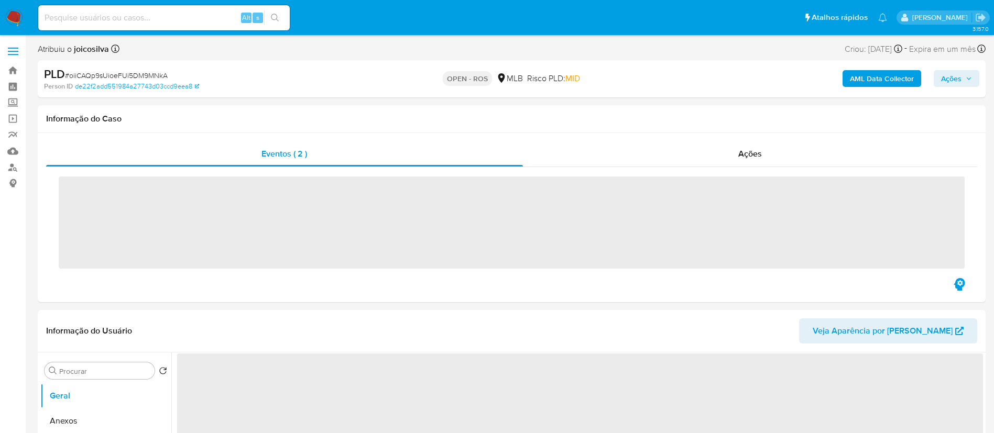
click at [150, 74] on span "# oiiCAQp9sUioeFUi5DM9MNkA" at bounding box center [116, 75] width 103 height 10
copy span "oiiCAQp9sUioeFUi5DM9MNkA"
select select "10"
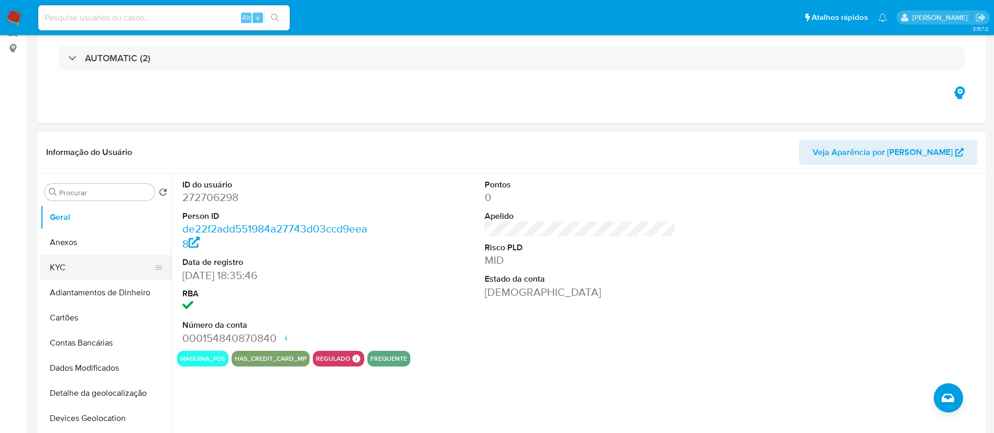
scroll to position [157, 0]
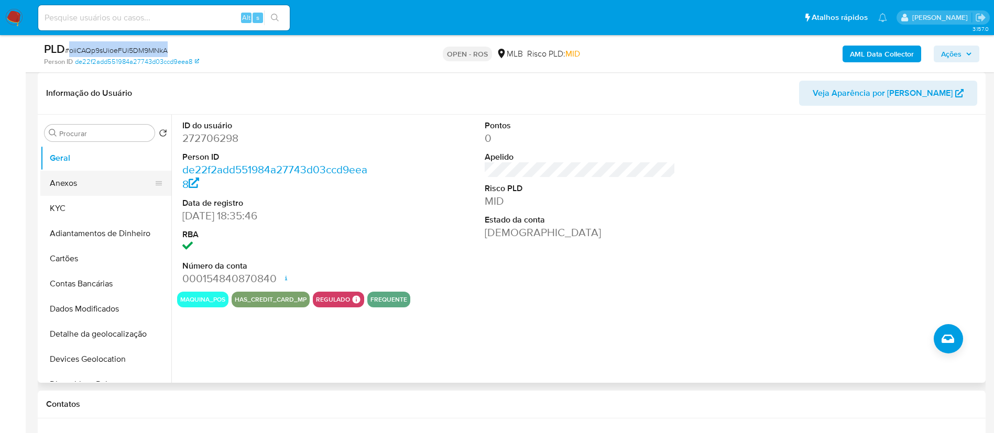
click at [114, 181] on button "Anexos" at bounding box center [101, 183] width 123 height 25
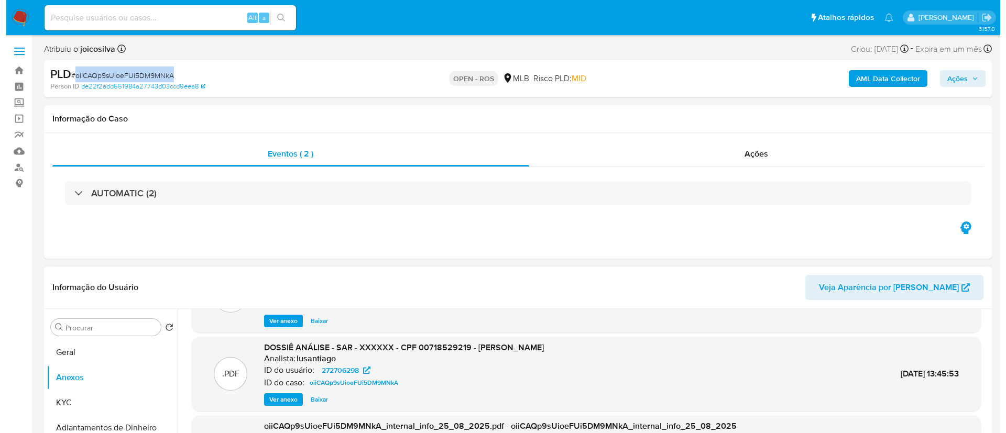
scroll to position [236, 0]
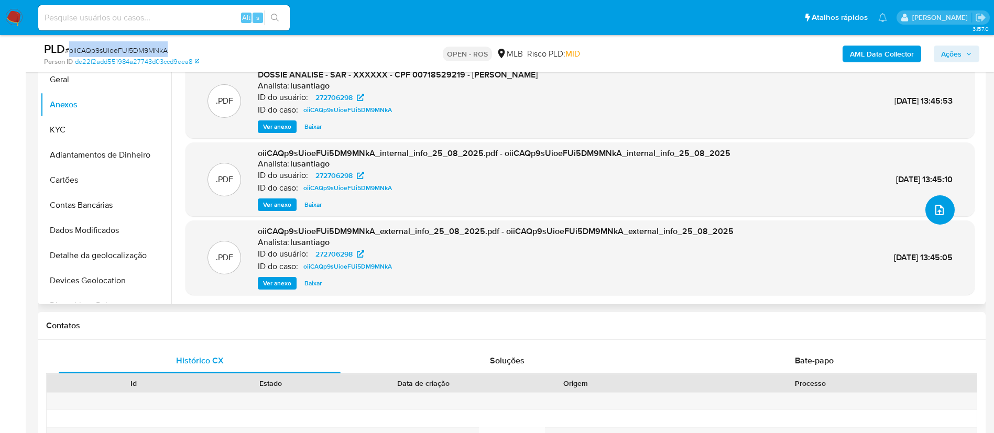
click at [937, 214] on icon "upload-file" at bounding box center [939, 210] width 13 height 13
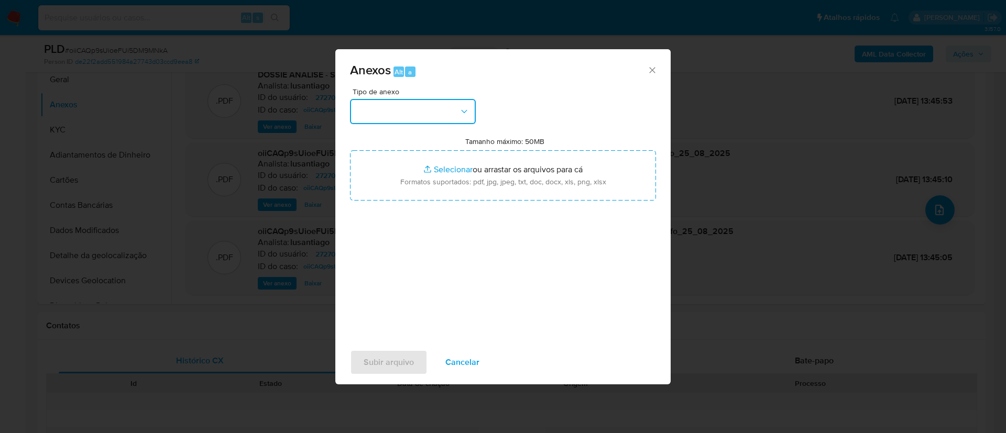
click at [425, 108] on button "button" at bounding box center [413, 111] width 126 height 25
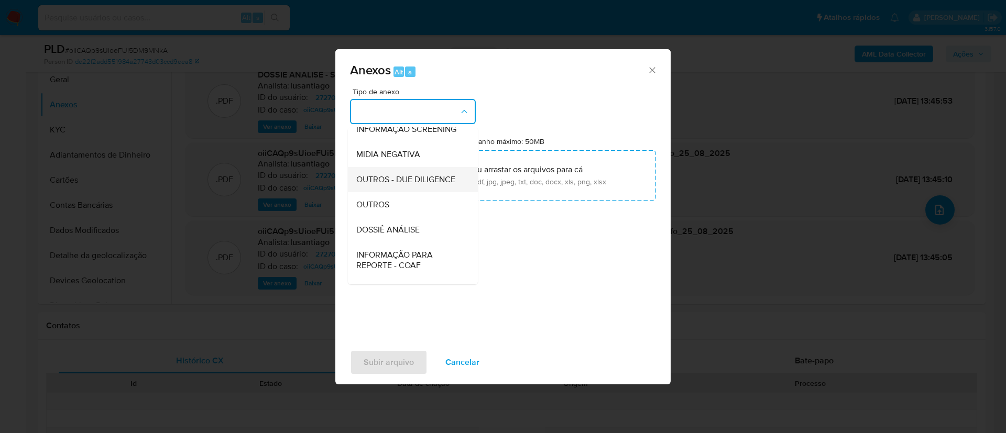
scroll to position [161, 0]
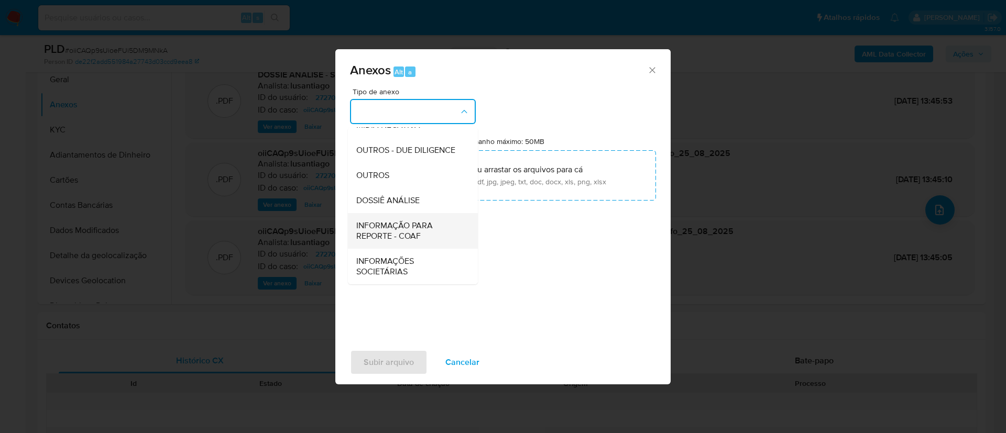
click at [418, 229] on span "INFORMAÇÃO PARA REPORTE - COAF" at bounding box center [409, 230] width 107 height 21
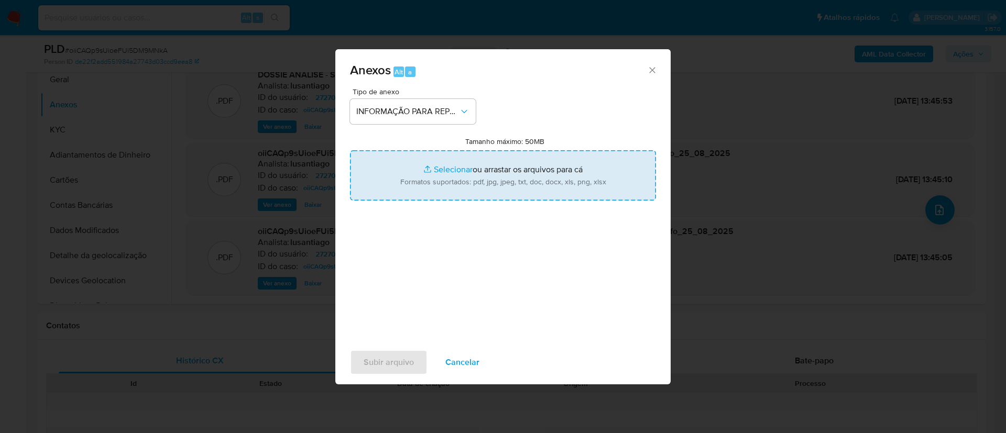
type input "C:\fakepath\SAR - oiiCAQp9sUioeFUi5DM9MNkA - CPF 00718529219 - RODRIGO ANDRES J…"
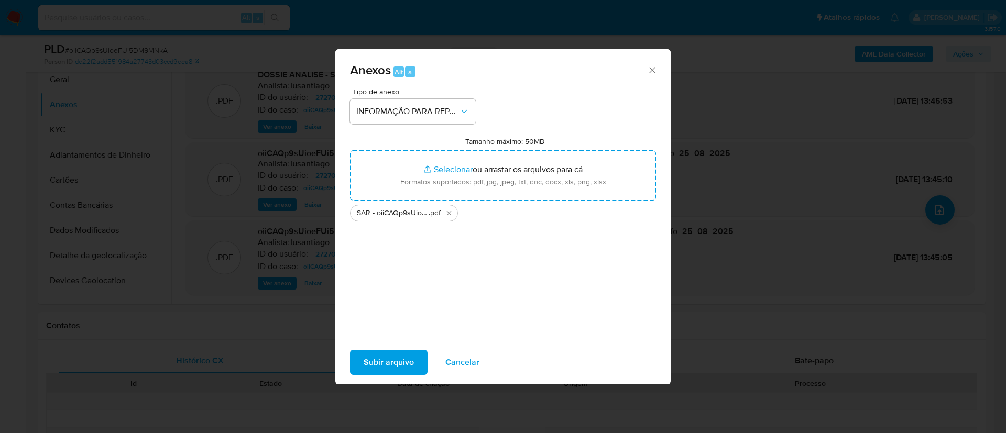
click at [404, 357] on span "Subir arquivo" at bounding box center [388, 362] width 50 height 23
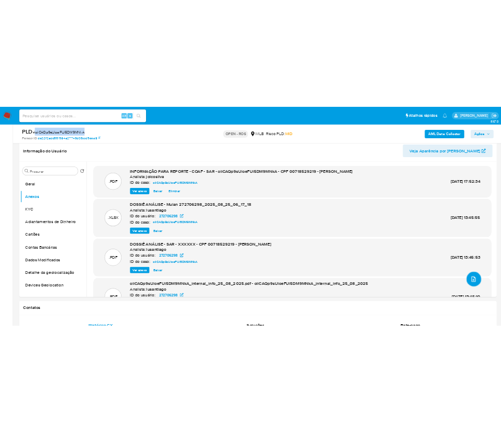
scroll to position [79, 0]
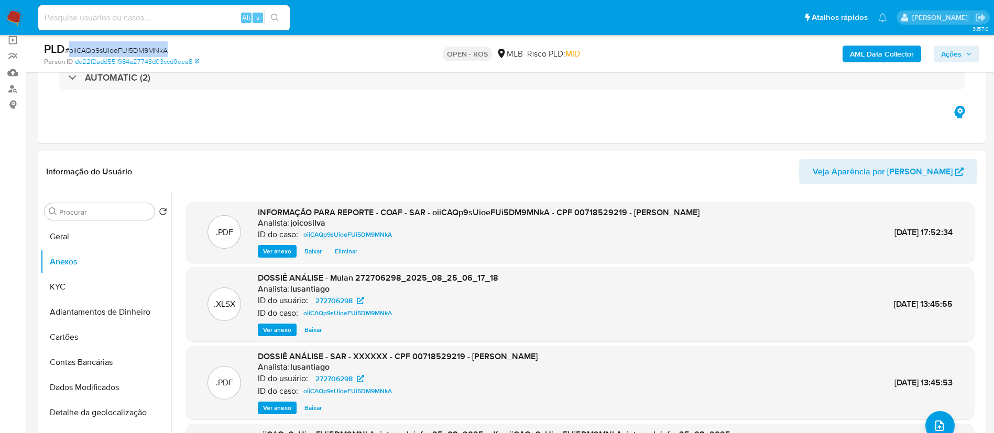
click at [964, 53] on span "Ações" at bounding box center [956, 54] width 31 height 15
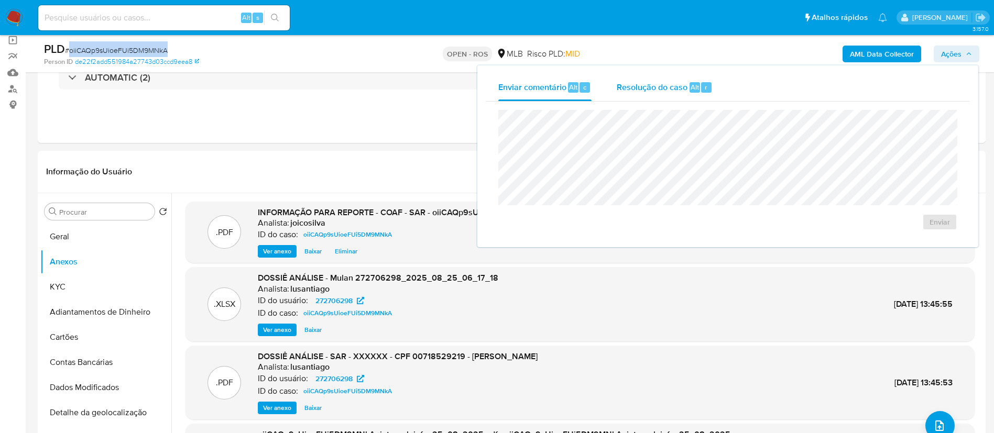
click at [658, 94] on div "Resolução do caso Alt r" at bounding box center [664, 87] width 96 height 27
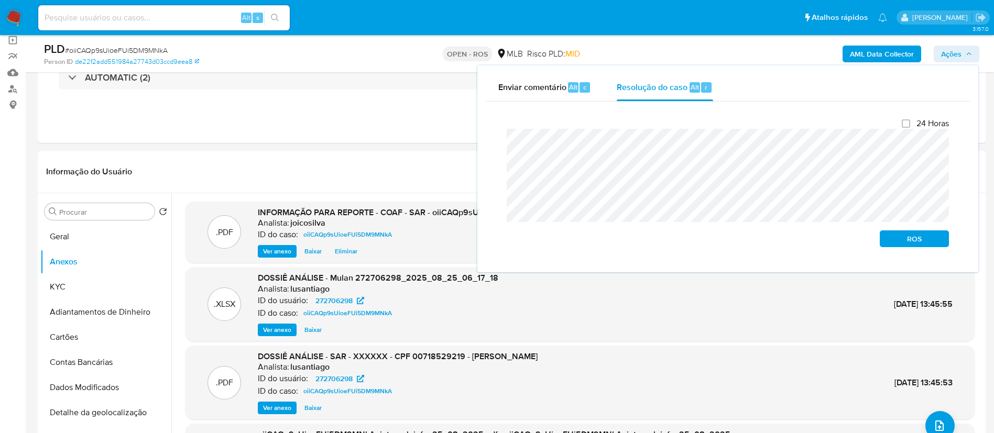
click at [486, 139] on div "Fechamento do caso 24 Horas ROS" at bounding box center [728, 183] width 484 height 162
click at [909, 245] on span "ROS" at bounding box center [914, 238] width 54 height 15
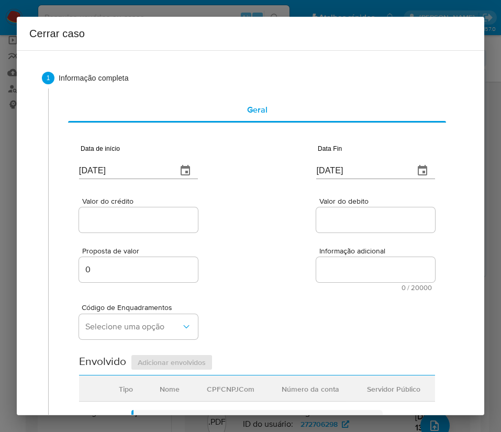
click at [116, 170] on input "[DATE]" at bounding box center [124, 170] width 90 height 17
paste input "01/07"
type input "[DATE]"
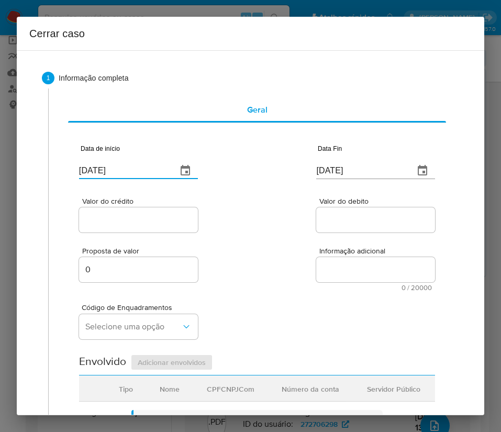
click at [278, 246] on div "Proposta de valor 0 Informação adicional 0 / 20000 20000 caracteres restantes" at bounding box center [257, 263] width 356 height 57
click at [329, 162] on input "[DATE]" at bounding box center [361, 170] width 90 height 17
paste input "05"
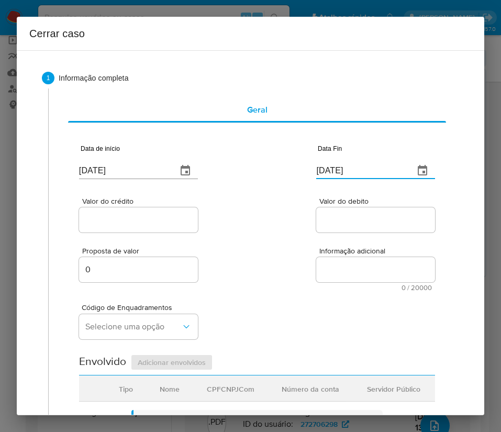
type input "05/08/2025"
click at [329, 244] on div "Proposta de valor 0 Informação adicional 0 / 20000 20000 caracteres restantes" at bounding box center [257, 263] width 356 height 57
drag, startPoint x: 152, startPoint y: 230, endPoint x: 152, endPoint y: 221, distance: 8.9
click at [152, 228] on div at bounding box center [138, 219] width 119 height 25
drag, startPoint x: 153, startPoint y: 220, endPoint x: 107, endPoint y: 256, distance: 58.6
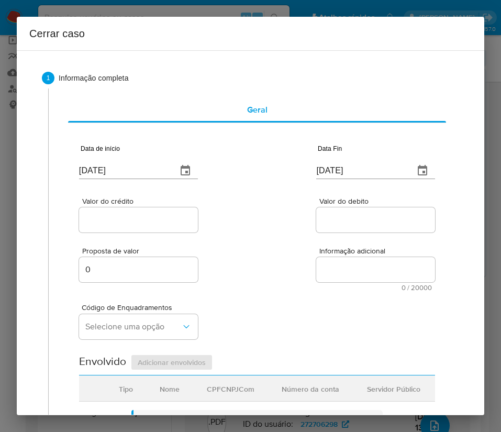
click at [153, 220] on input "Valor do crédito" at bounding box center [138, 220] width 119 height 14
click at [110, 221] on input "Valor do crédito" at bounding box center [138, 220] width 119 height 14
paste input "R$275.091"
type input "R$275.091"
click at [323, 219] on input "Valor do debito" at bounding box center [375, 220] width 119 height 14
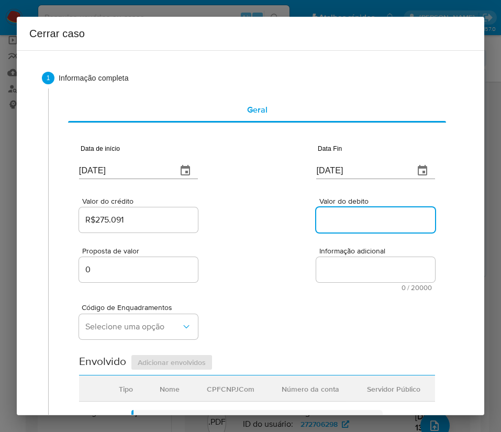
paste input "R$275.091"
type input "R$275.091"
click at [243, 300] on div "Código de Enquadramentos Selecione uma opção" at bounding box center [257, 317] width 356 height 52
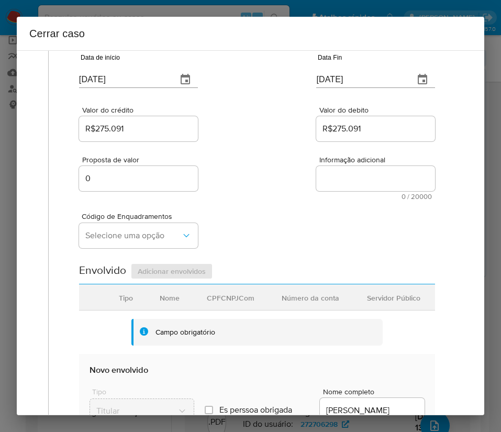
scroll to position [157, 0]
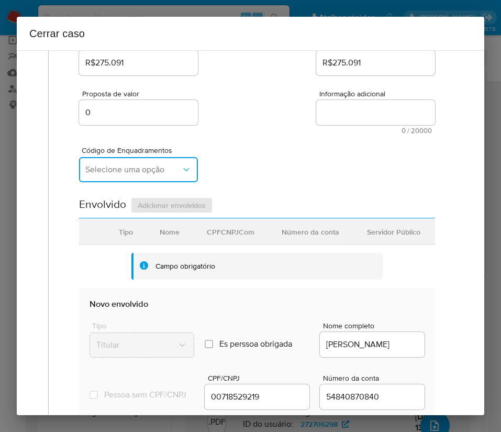
click at [139, 169] on span "Selecione uma opção" at bounding box center [133, 169] width 96 height 10
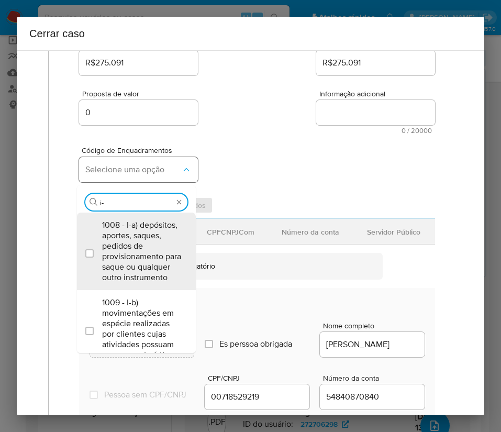
type input "i-h"
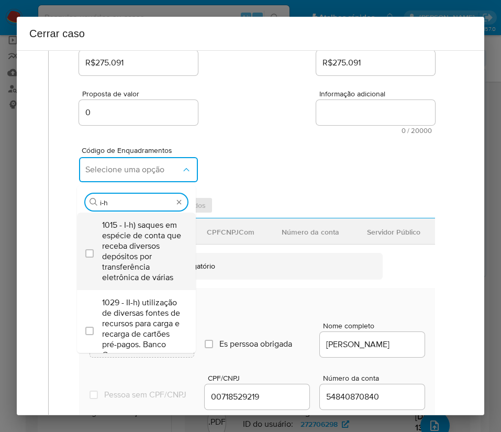
click at [134, 250] on span "1015 - I-h) saques em espécie de conta que receba diversos depósitos por transf…" at bounding box center [141, 251] width 79 height 63
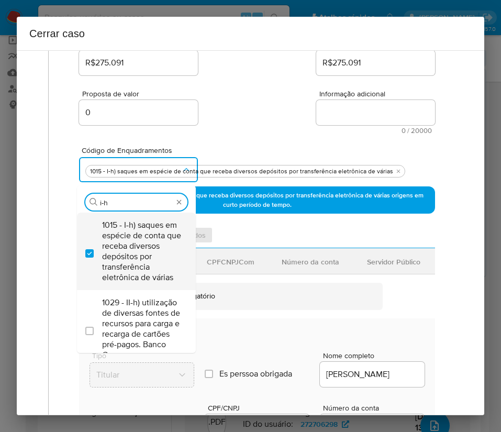
checkbox input "true"
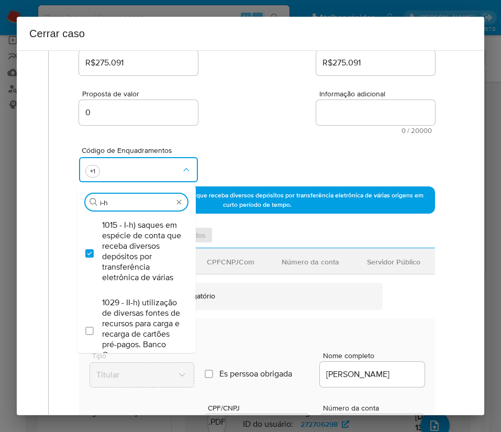
drag, startPoint x: 130, startPoint y: 203, endPoint x: 80, endPoint y: 202, distance: 50.3
click at [80, 202] on div "Procurar i-h" at bounding box center [136, 198] width 119 height 27
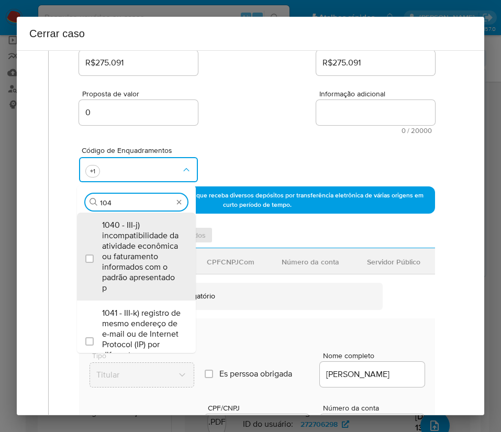
type input "1045"
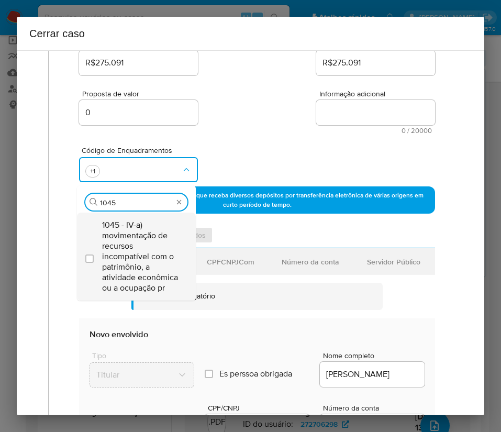
click at [156, 245] on span "1045 - IV-a) movimentação de recursos incompatível com o patrimônio, a atividad…" at bounding box center [141, 256] width 79 height 73
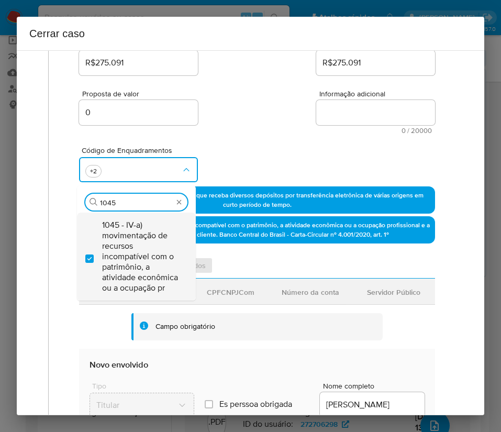
checkbox input "true"
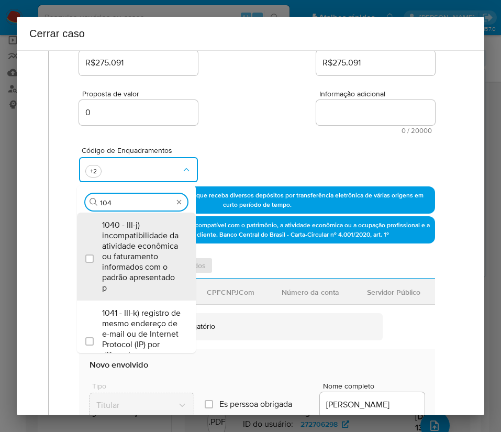
type input "1047"
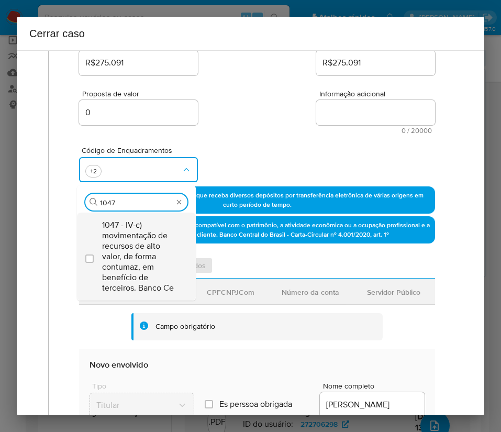
click at [141, 248] on span "1047 - IV-c) movimentação de recursos de alto valor, de forma contumaz, em bene…" at bounding box center [141, 256] width 79 height 73
checkbox input "true"
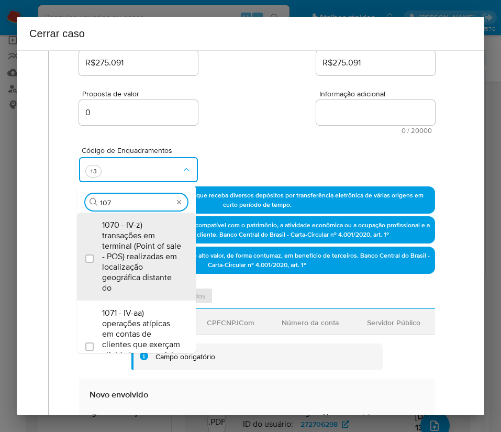
type input "1074"
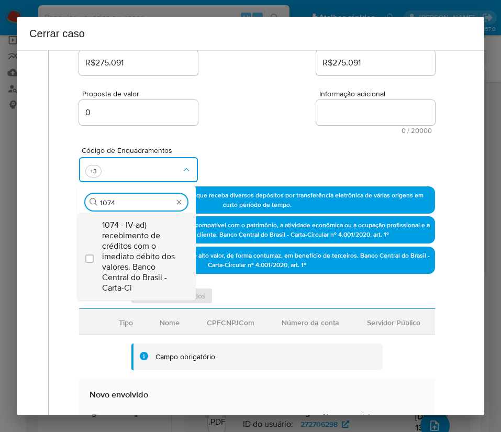
click at [148, 244] on span "1074 - IV-ad) recebimento de créditos com o imediato débito dos valores. Banco …" at bounding box center [141, 256] width 79 height 73
checkbox input "true"
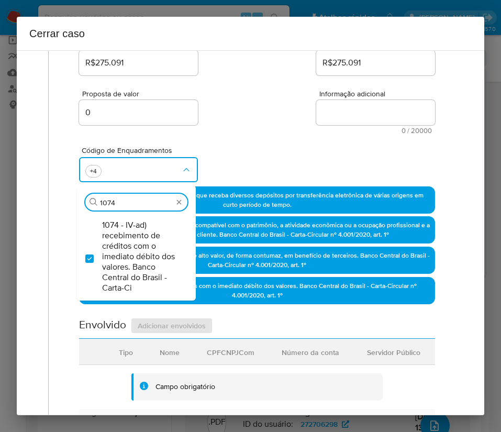
click at [251, 111] on div "Proposta de valor 0 Informação adicional 0 / 20000 20000 caracteres restantes" at bounding box center [257, 106] width 356 height 57
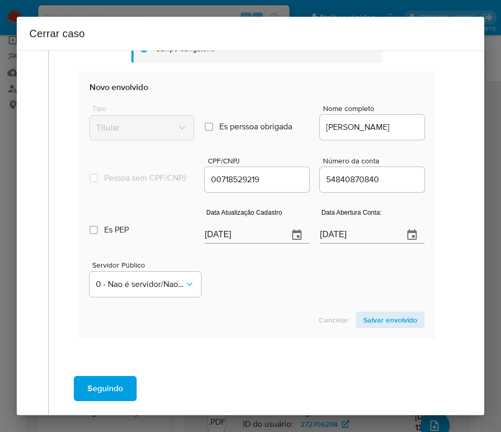
scroll to position [550, 0]
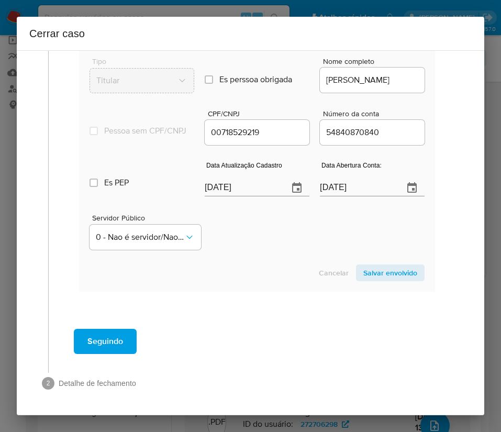
click at [222, 183] on input "28/08/2025" at bounding box center [242, 188] width 75 height 17
paste input "19"
type input "19/08/2025"
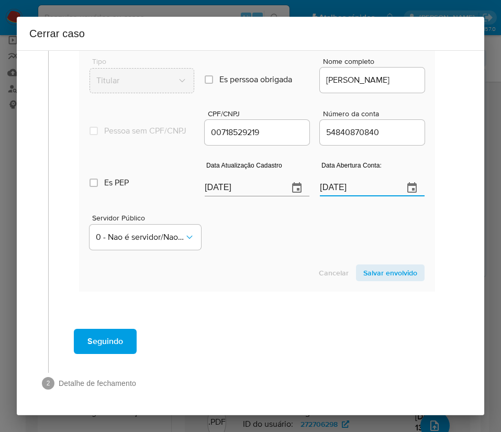
click at [346, 191] on input "13/03/2025" at bounding box center [357, 188] width 75 height 17
click at [316, 234] on div "Servidor Público 0 - Nao é servidor/[PERSON_NAME] possui informacao" at bounding box center [257, 228] width 335 height 52
click at [368, 273] on span "Salvar envolvido" at bounding box center [390, 273] width 54 height 15
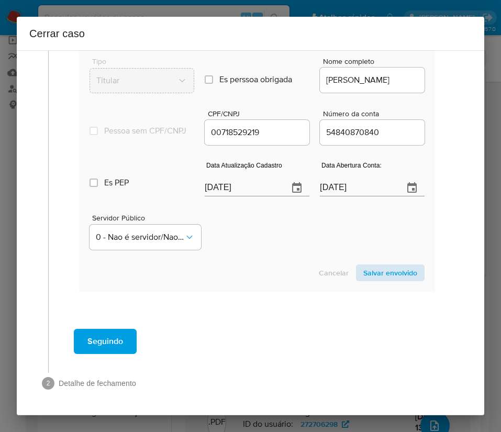
scroll to position [302, 0]
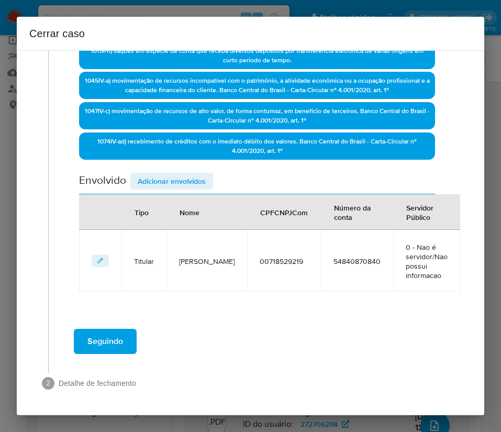
click at [180, 180] on span "Adicionar envolvidos" at bounding box center [172, 181] width 68 height 15
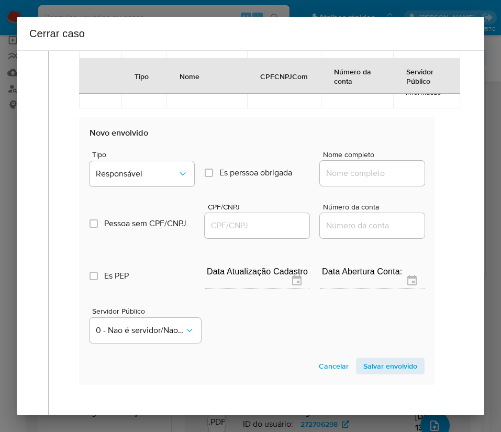
scroll to position [578, 0]
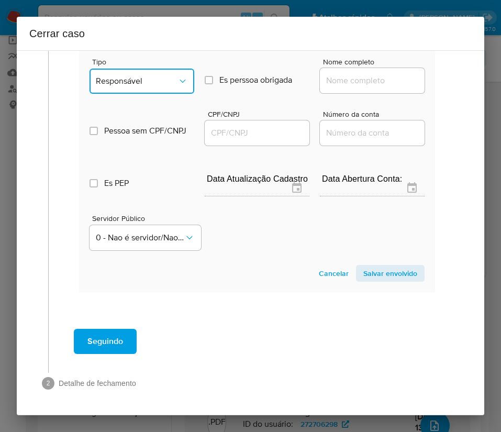
click at [167, 91] on button "Responsável" at bounding box center [142, 81] width 105 height 25
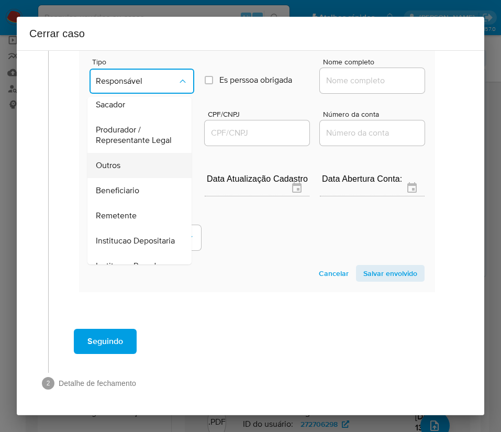
scroll to position [186, 0]
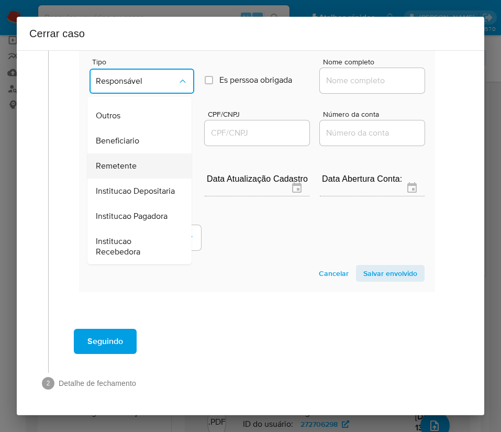
click at [123, 153] on div "Remetente" at bounding box center [136, 165] width 81 height 25
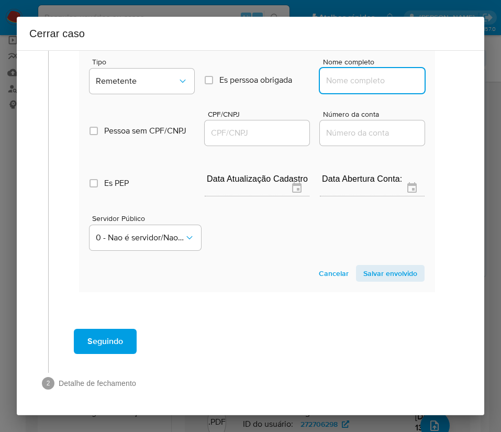
drag, startPoint x: 343, startPoint y: 81, endPoint x: 347, endPoint y: 87, distance: 6.8
click at [343, 81] on input "Nome completo" at bounding box center [372, 81] width 105 height 14
paste input "Barbara De Oliveira Santos Menezes, 70870701185"
drag, startPoint x: 350, startPoint y: 80, endPoint x: 428, endPoint y: 83, distance: 78.1
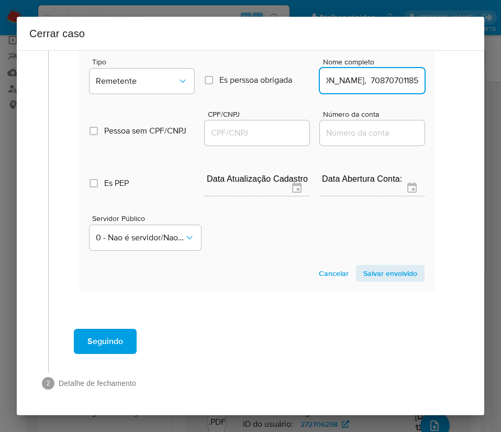
type input "Barbara De Oliveira Santos Menezes"
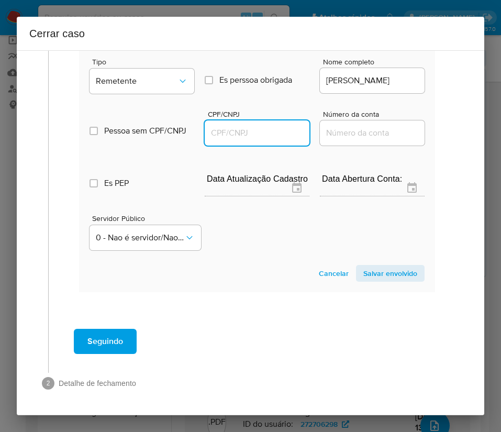
scroll to position [0, 0]
click at [245, 132] on input "CPF/CNPJ" at bounding box center [257, 133] width 105 height 14
paste input "70870701185"
type input "70870701185"
click at [371, 266] on span "Salvar envolvido" at bounding box center [390, 273] width 54 height 15
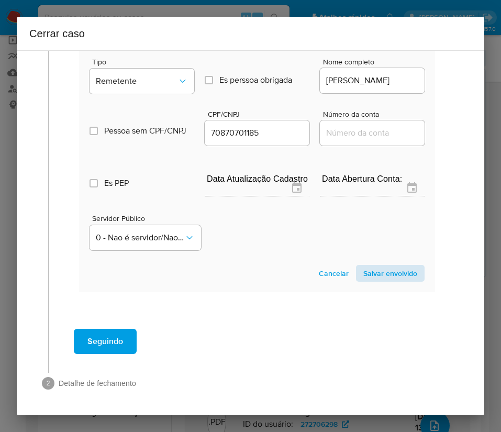
scroll to position [373, 0]
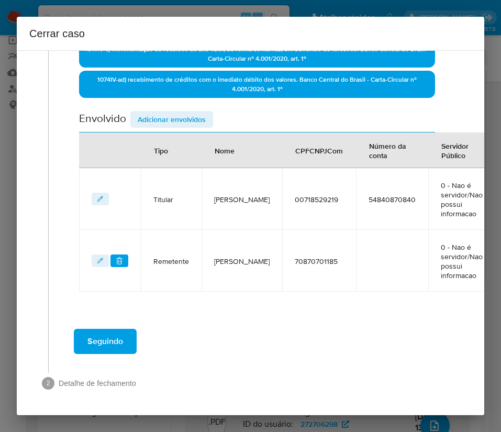
click at [164, 112] on span "Adicionar envolvidos" at bounding box center [172, 119] width 68 height 15
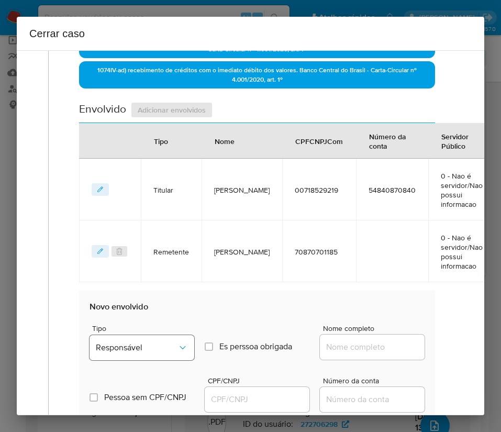
scroll to position [609, 0]
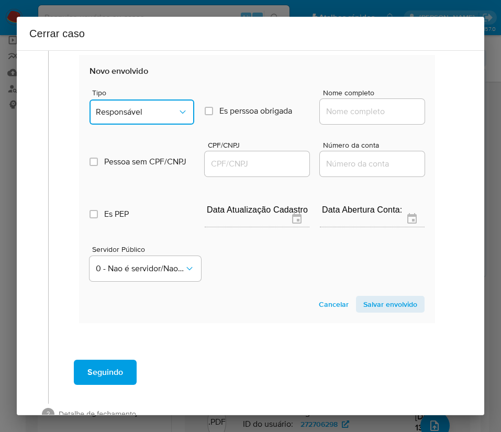
drag, startPoint x: 171, startPoint y: 126, endPoint x: 171, endPoint y: 132, distance: 6.3
click at [171, 117] on span "Responsável" at bounding box center [137, 112] width 82 height 10
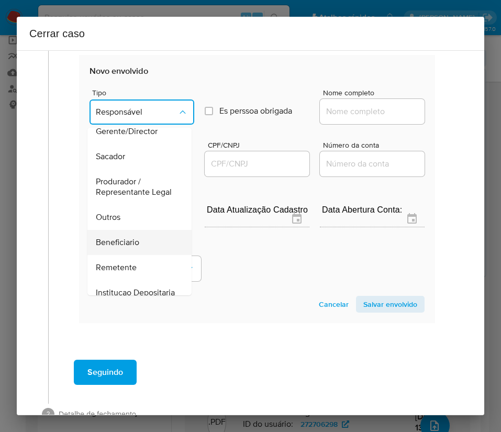
scroll to position [186, 0]
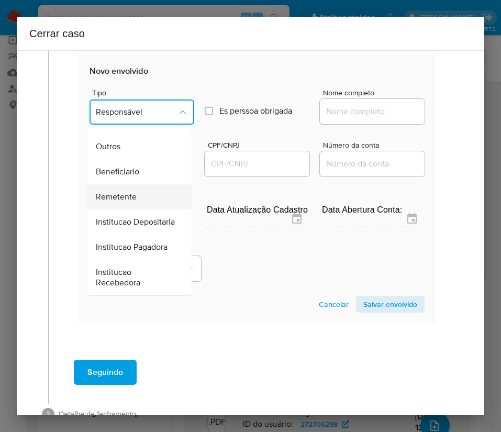
click at [134, 192] on span "Remetente" at bounding box center [116, 197] width 41 height 10
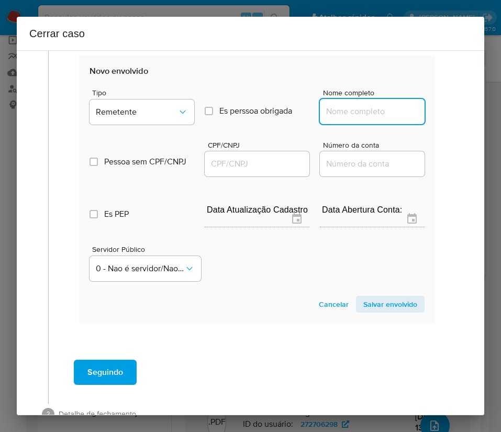
click at [338, 118] on input "Nome completo" at bounding box center [372, 112] width 105 height 14
paste input "Estella Cristina Da Silva, 10712830146"
drag, startPoint x: 354, startPoint y: 122, endPoint x: 476, endPoint y: 122, distance: 122.0
click at [476, 122] on div "1 Informação completa Geral Data de início 01/07/2025 Data Fin 05/08/2025 Valor…" at bounding box center [251, 232] width 468 height 365
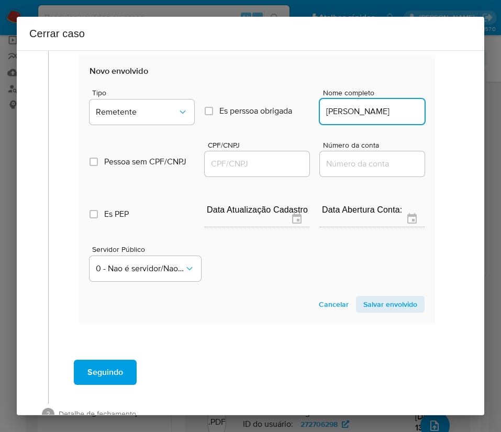
scroll to position [0, 0]
type input "Estella Cristina Da Silva"
click at [256, 168] on input "CPF/CNPJ" at bounding box center [257, 164] width 105 height 14
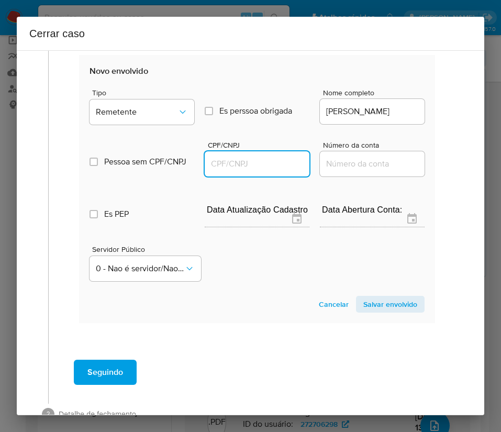
paste input "10712830146"
type input "10712830146"
click at [363, 307] on span "Salvar envolvido" at bounding box center [390, 304] width 54 height 15
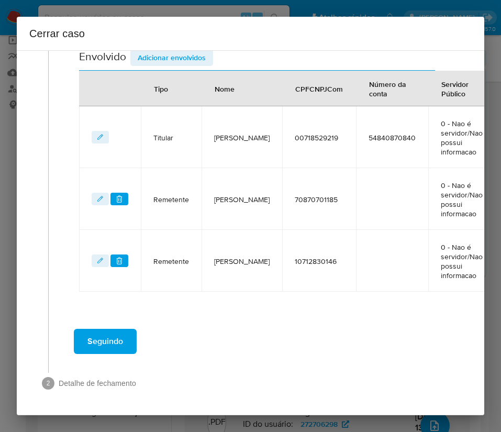
click at [179, 55] on span "Adicionar envolvidos" at bounding box center [172, 57] width 68 height 15
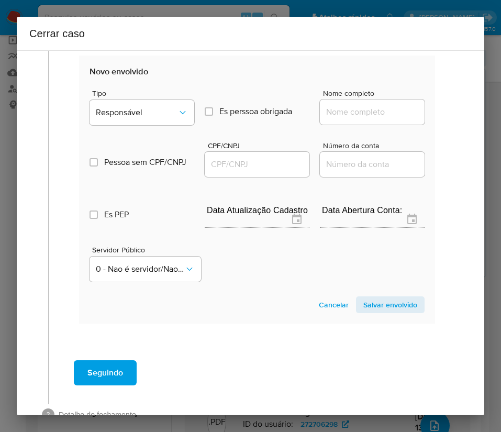
scroll to position [670, 0]
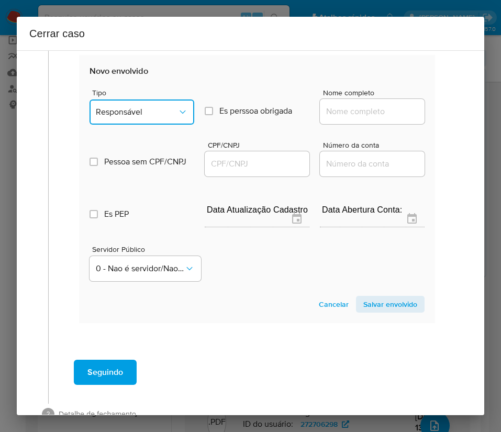
click at [148, 117] on span "Responsável" at bounding box center [137, 112] width 82 height 10
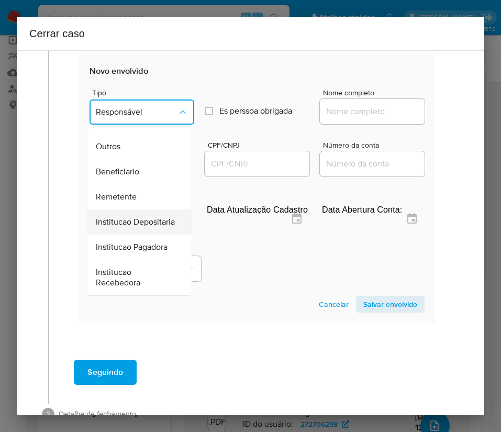
scroll to position [186, 0]
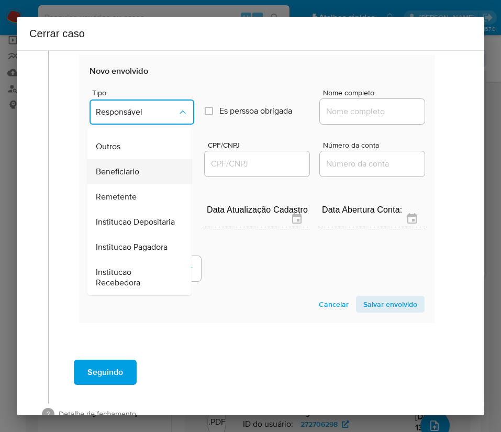
click at [134, 167] on span "Beneficiario" at bounding box center [117, 172] width 43 height 10
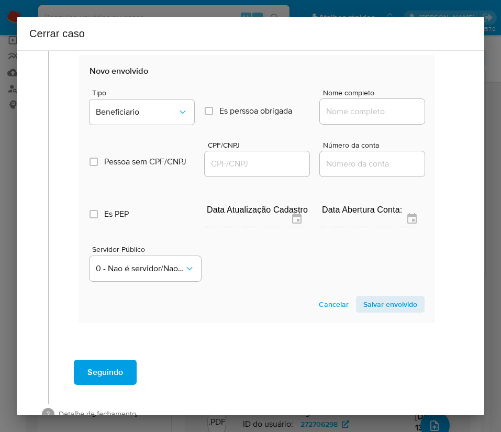
click at [351, 118] on input "Nome completo" at bounding box center [372, 112] width 105 height 14
paste input "Luiz Antonio Gomes Rabelo Alves, 01556705140"
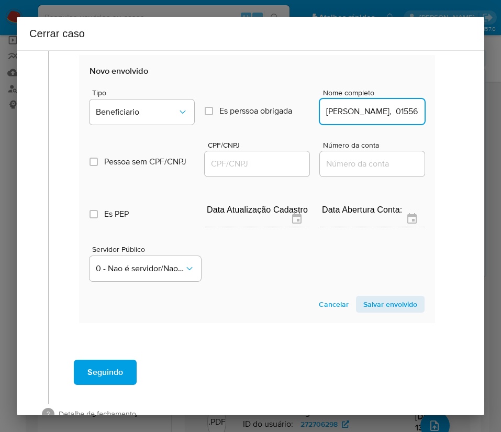
scroll to position [0, 90]
drag, startPoint x: 349, startPoint y: 123, endPoint x: 437, endPoint y: 124, distance: 88.0
type input "Luiz Antonio Gomes Rabelo Alves"
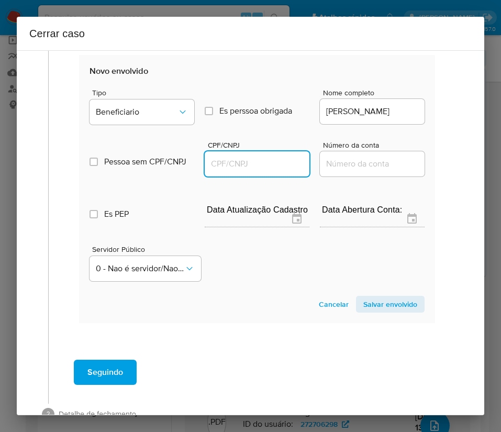
drag, startPoint x: 249, startPoint y: 172, endPoint x: 263, endPoint y: 171, distance: 14.7
click at [249, 171] on input "CPF/CNPJ" at bounding box center [257, 164] width 105 height 14
paste input "01556705140"
type input "1556705140"
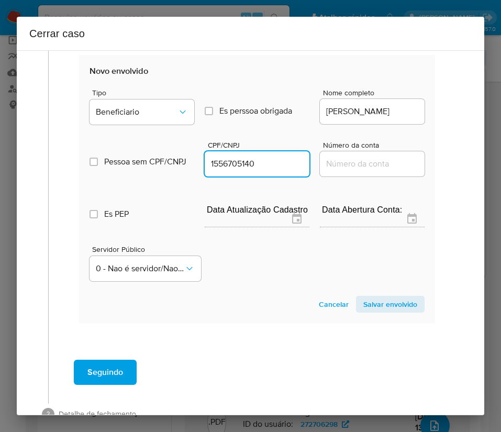
click at [371, 312] on span "Salvar envolvido" at bounding box center [390, 304] width 54 height 15
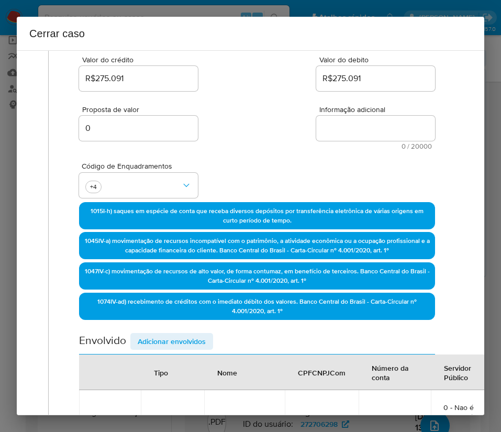
scroll to position [35, 0]
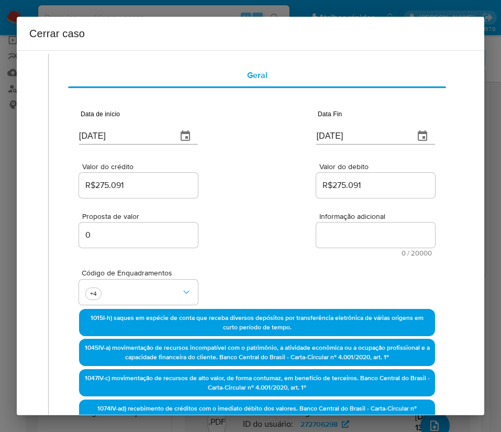
click at [357, 202] on div "Proposta de valor 0 Informação adicional 0 / 20000 20000 caracteres restantes" at bounding box center [257, 228] width 356 height 57
click at [343, 226] on textarea "Informação adicional" at bounding box center [375, 235] width 119 height 25
paste textarea "Informações do Cliente Rodrigo Andres Jerez Molinas, CPF 00718529219, 32 anos, …"
type textarea "Informações do Cliente Rodrigo Andres Jerez Molinas, CPF 00718529219, 32 anos, …"
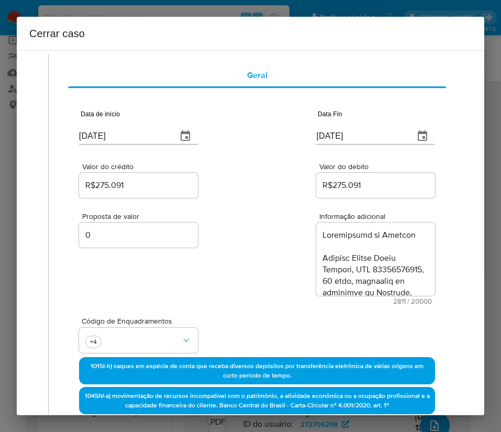
scroll to position [1823, 0]
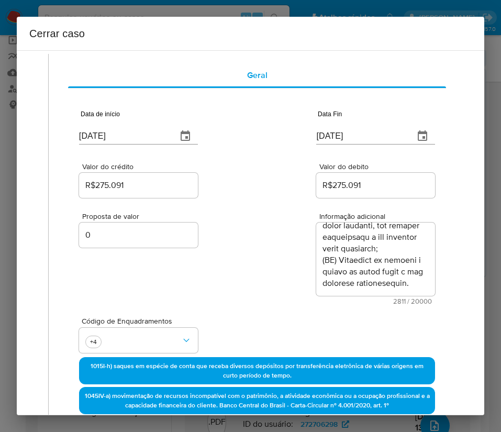
click at [207, 282] on div "Proposta de valor 0 Informação adicional 2811 / 20000 17189 caracteres restantes" at bounding box center [257, 252] width 356 height 105
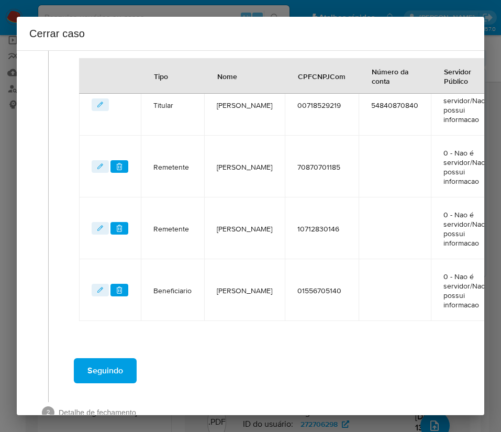
scroll to position [554, 0]
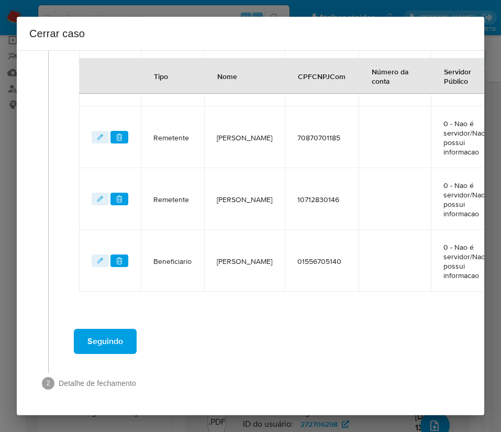
click at [97, 346] on span "Seguindo" at bounding box center [105, 341] width 36 height 23
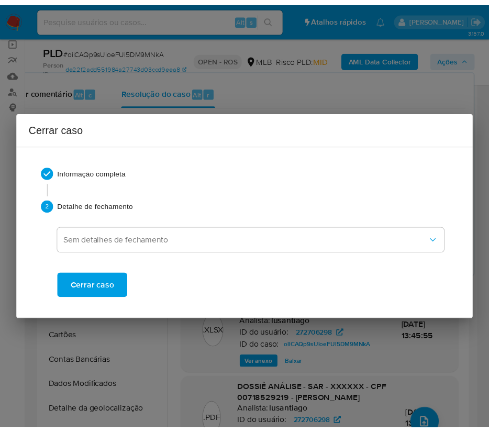
scroll to position [1749, 0]
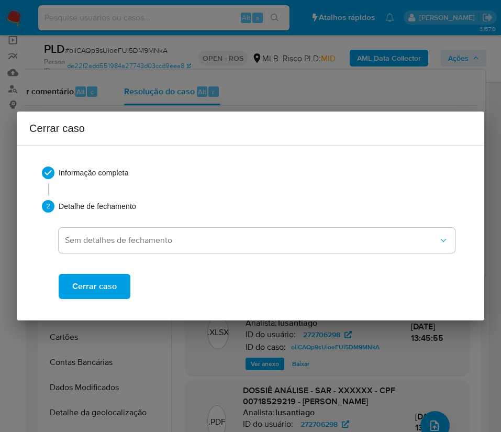
click at [119, 283] on button "Cerrar caso" at bounding box center [95, 286] width 72 height 25
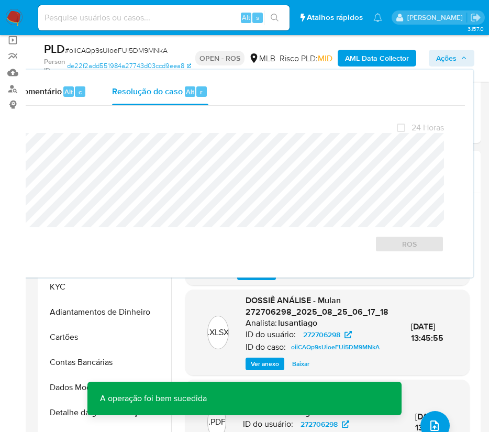
click at [96, 48] on span "# oiiCAQp9sUioeFUi5DM9MNkA" at bounding box center [116, 50] width 103 height 10
copy span "oiiCAQp9sUioeFUi5DM9MNkA"
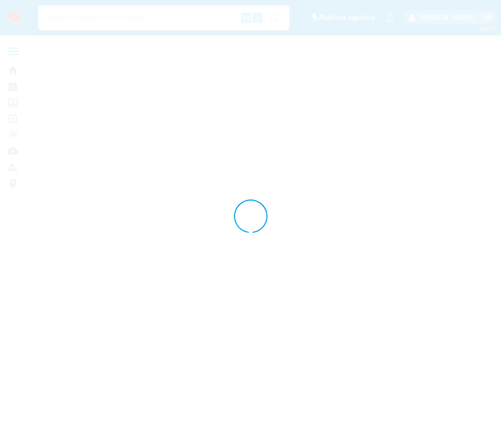
click at [14, 18] on div at bounding box center [250, 216] width 501 height 432
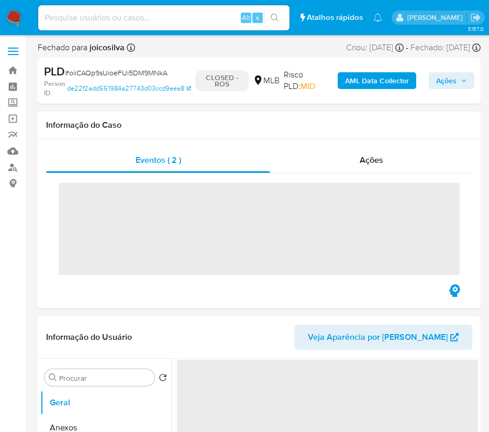
click at [14, 18] on img at bounding box center [14, 18] width 18 height 18
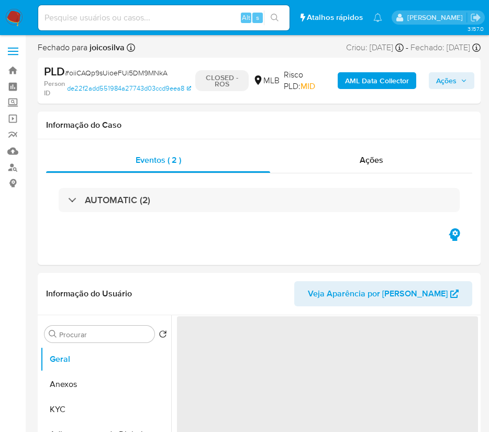
select select "10"
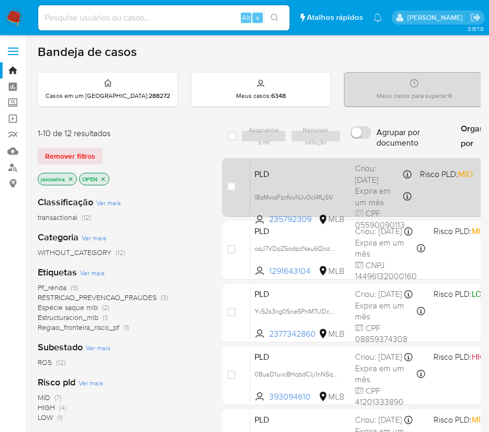
click at [352, 176] on div "PLD I8qMwqFzcfovNJv0cI4fLjSV 235792309 MLB Risco PLD: MID Criou: [DATE] Criou: …" at bounding box center [455, 187] width 410 height 53
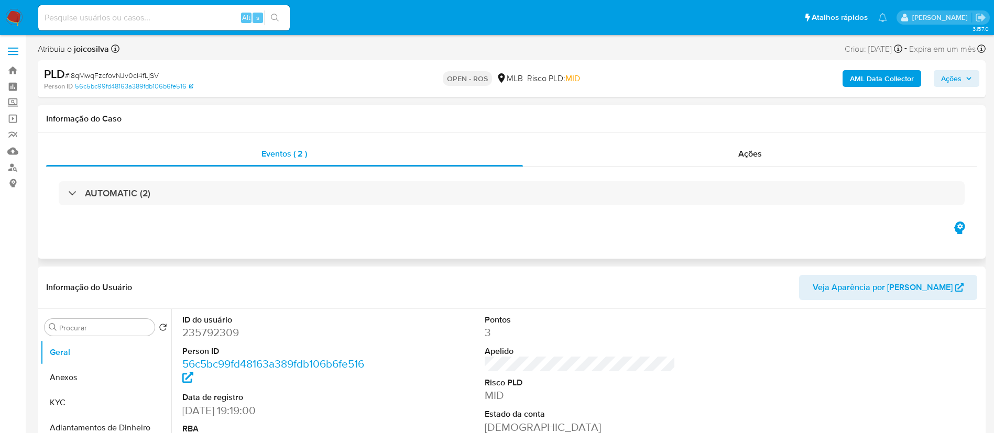
select select "10"
click at [149, 73] on span "# I8qMwqFzcfovNJv0cI4fLjSV" at bounding box center [112, 75] width 94 height 10
copy span "I8qMwqFzcfovNJv0cI4fLjSV"
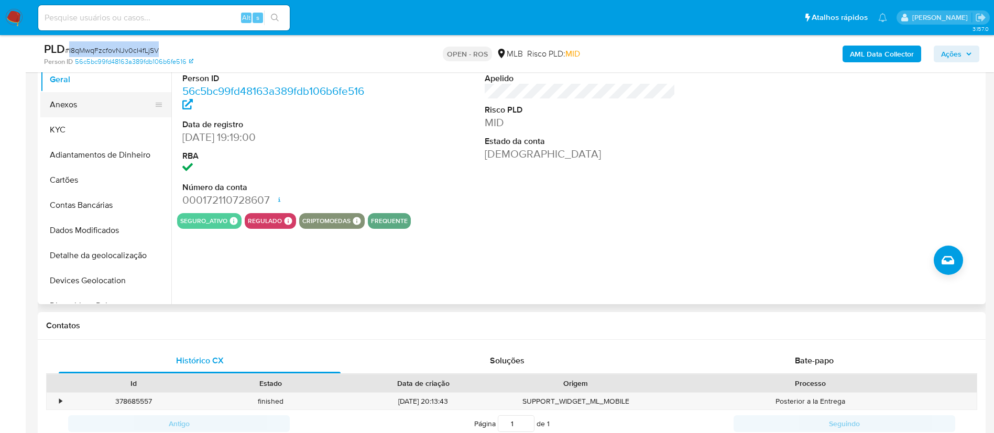
click at [82, 104] on button "Anexos" at bounding box center [101, 104] width 123 height 25
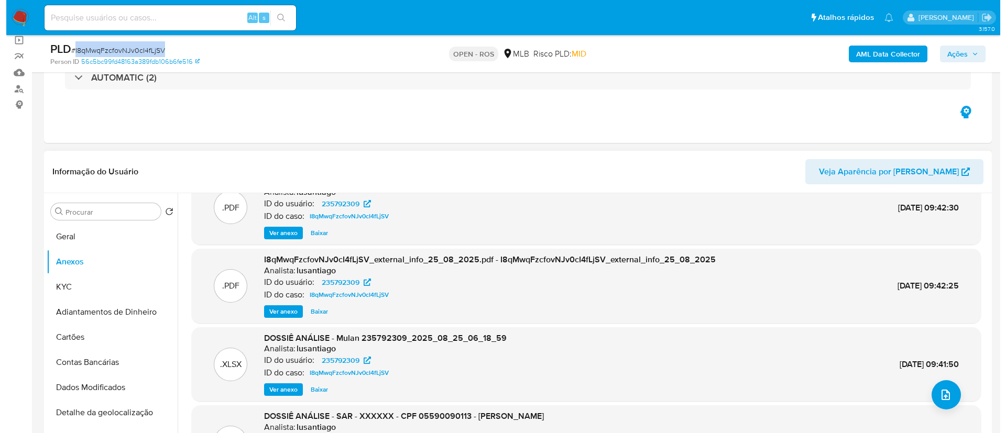
scroll to position [59, 0]
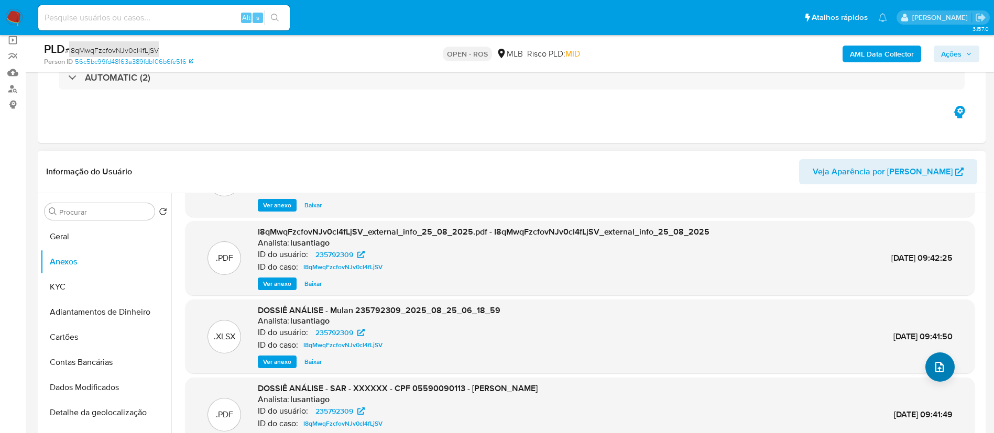
click at [933, 362] on icon "upload-file" at bounding box center [939, 367] width 13 height 13
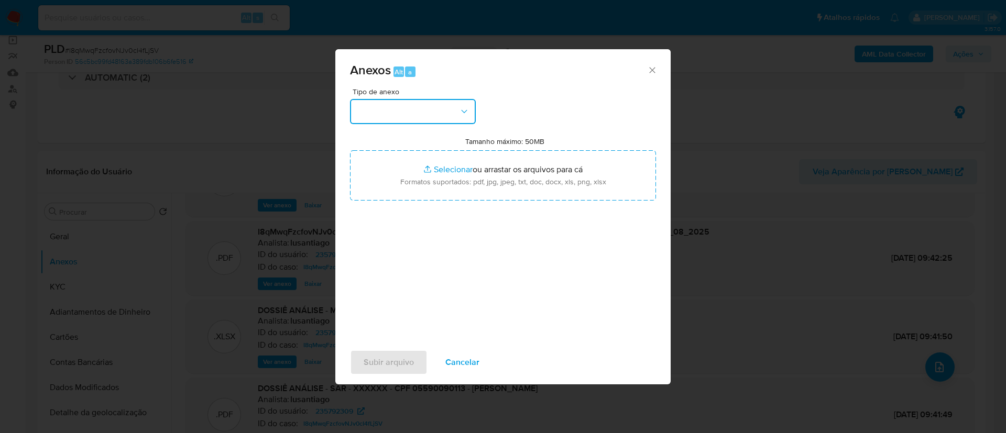
click at [435, 108] on button "button" at bounding box center [413, 111] width 126 height 25
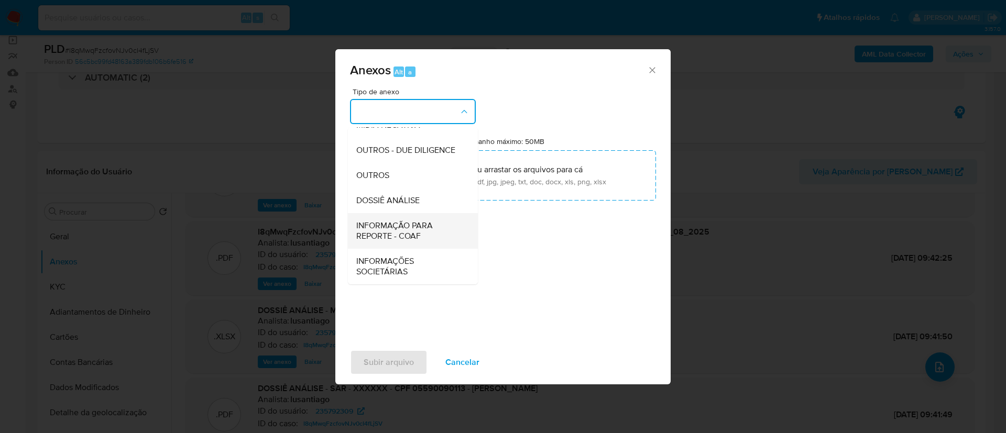
scroll to position [161, 0]
click at [418, 227] on span "INFORMAÇÃO PARA REPORTE - COAF" at bounding box center [409, 230] width 107 height 21
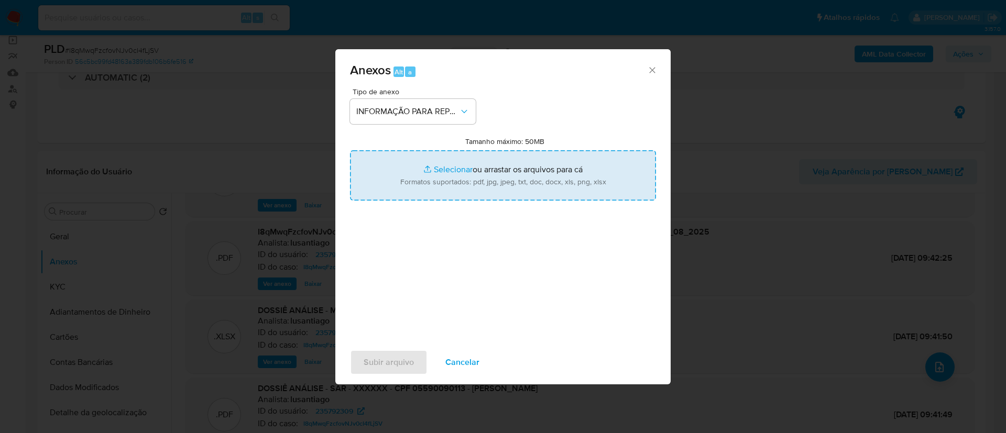
type input "C:\fakepath\SAR - I8qMwqFzcfovNJv0cI4fLjSV - CPF 05590090113 - [PERSON_NAME].pdf"
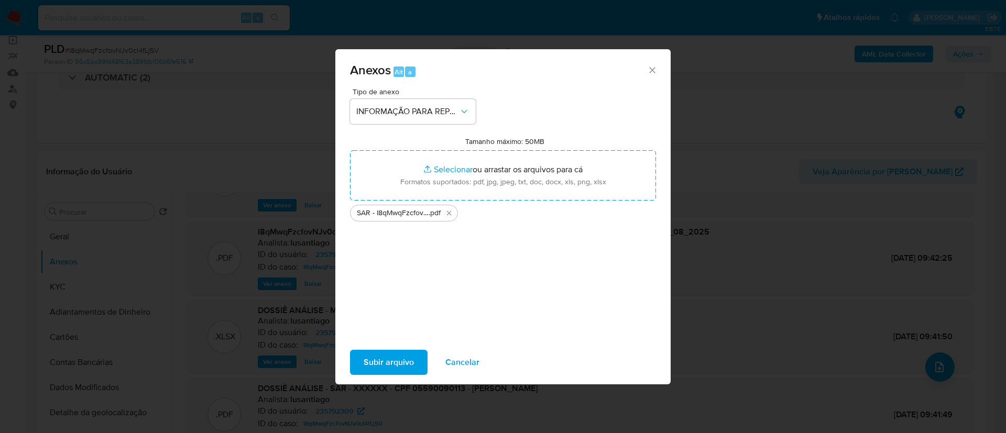
click at [411, 372] on span "Subir arquivo" at bounding box center [388, 362] width 50 height 23
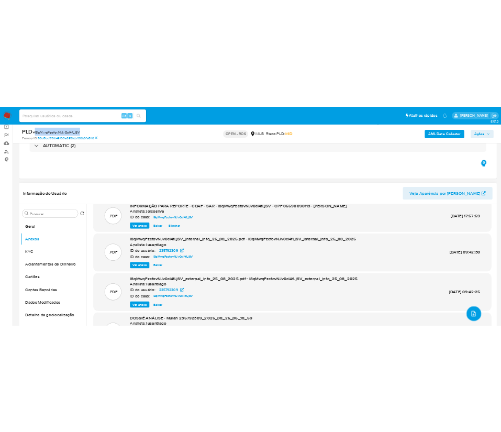
scroll to position [0, 0]
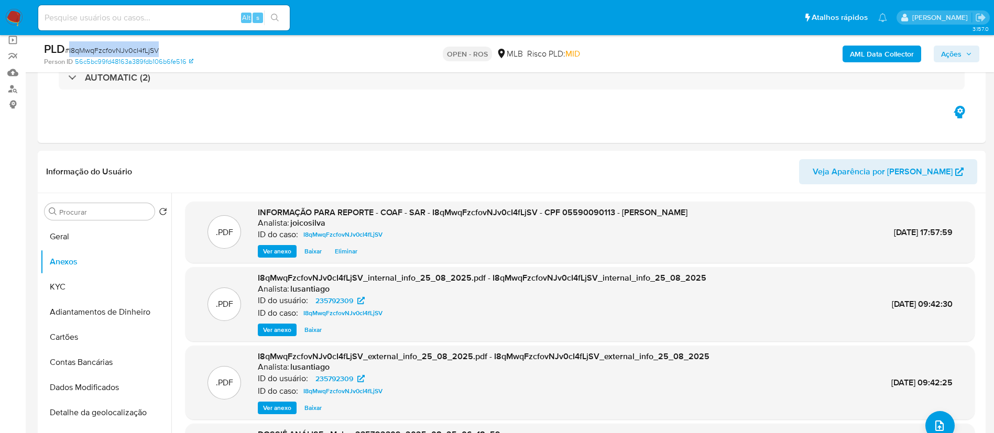
drag, startPoint x: 952, startPoint y: 54, endPoint x: 942, endPoint y: 57, distance: 10.3
click at [952, 54] on span "Ações" at bounding box center [951, 54] width 20 height 17
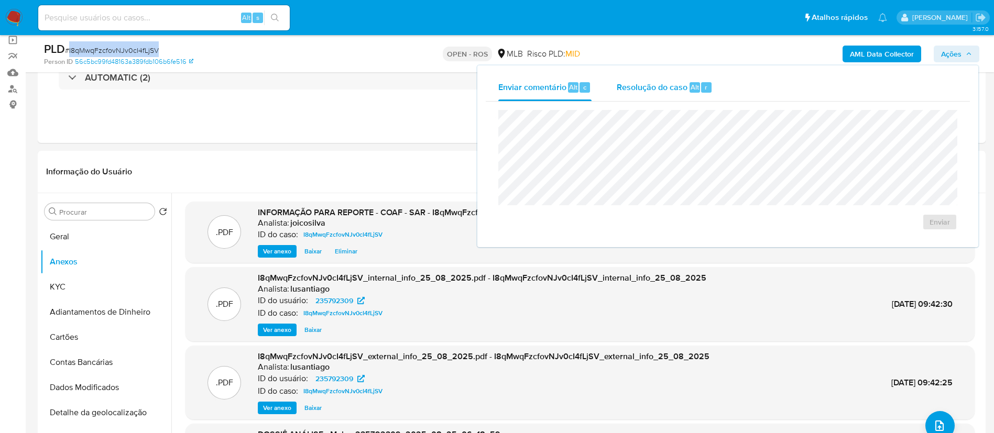
click at [649, 93] on div "Resolução do caso Alt r" at bounding box center [664, 87] width 96 height 27
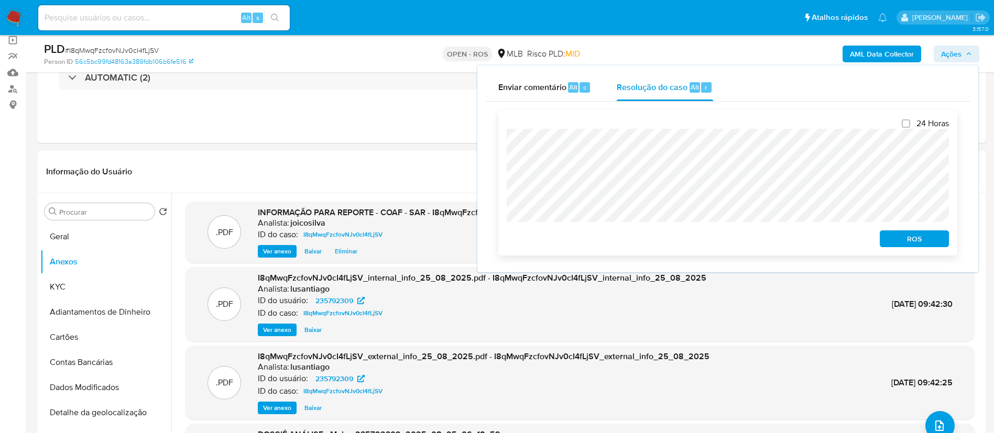
click at [501, 146] on div "24 Horas ROS" at bounding box center [727, 183] width 459 height 146
click at [904, 239] on span "ROS" at bounding box center [914, 238] width 54 height 15
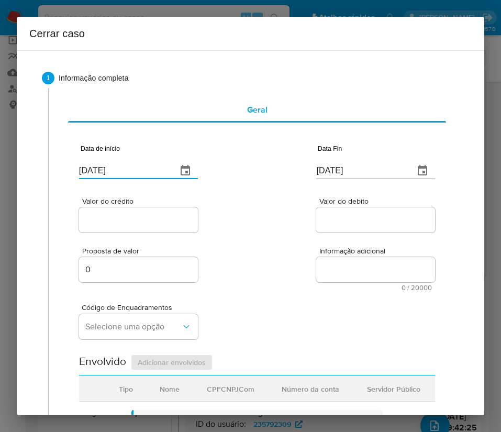
click at [116, 171] on input "[DATE]" at bounding box center [124, 170] width 90 height 17
paste input "01/07"
type input "[DATE]"
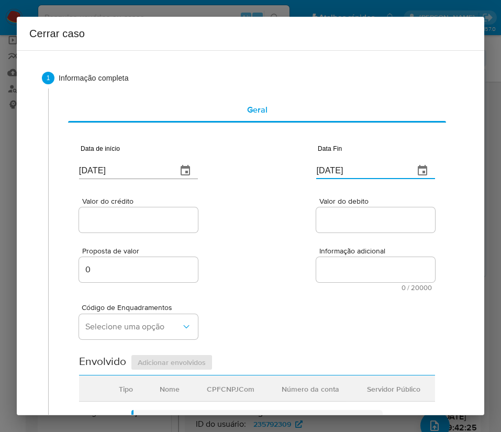
click at [333, 168] on input "[DATE]" at bounding box center [361, 170] width 90 height 17
paste input "4"
type input "[DATE]"
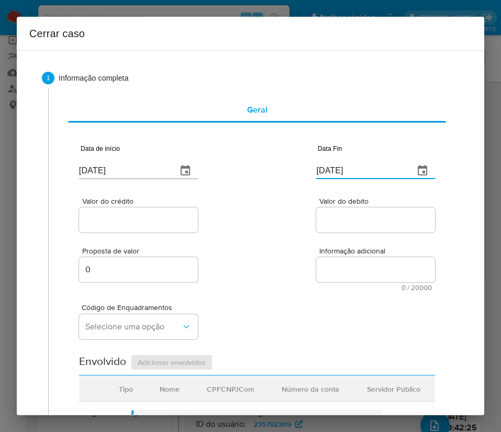
click at [341, 237] on div "Proposta de valor 0 Informação adicional 0 / 20000 20000 caracteres restantes" at bounding box center [257, 263] width 356 height 57
click at [136, 211] on div at bounding box center [138, 219] width 119 height 25
click at [121, 217] on input "Valor do crédito" at bounding box center [138, 220] width 119 height 14
click at [124, 219] on input "Valor do crédito" at bounding box center [138, 220] width 119 height 14
paste input "R$602.087"
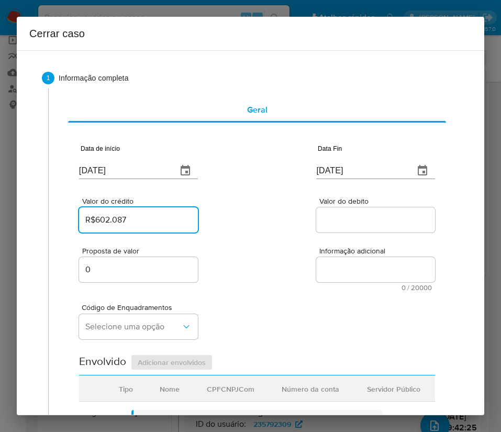
type input "R$602.087"
click at [369, 226] on input "Valor do debito" at bounding box center [375, 220] width 119 height 14
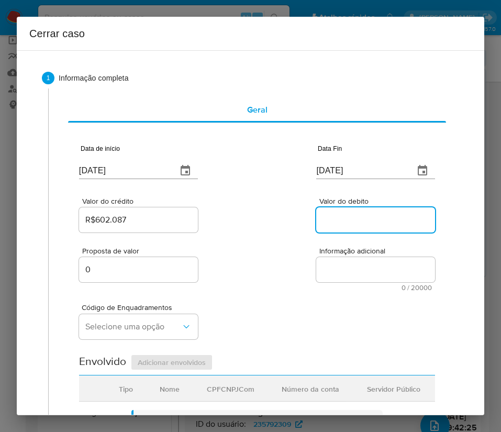
paste input "R$777.367"
type input "R$777.367"
click at [325, 294] on div "Código de Enquadramentos Selecione uma opção" at bounding box center [257, 317] width 356 height 52
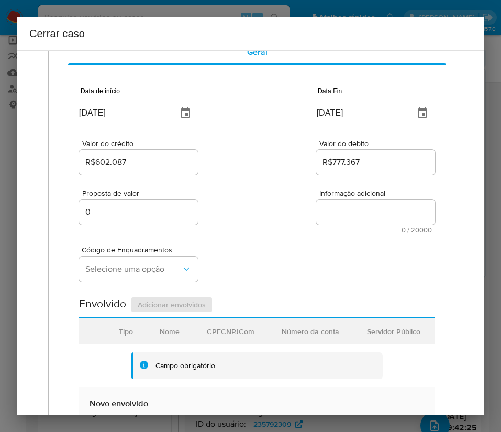
scroll to position [79, 0]
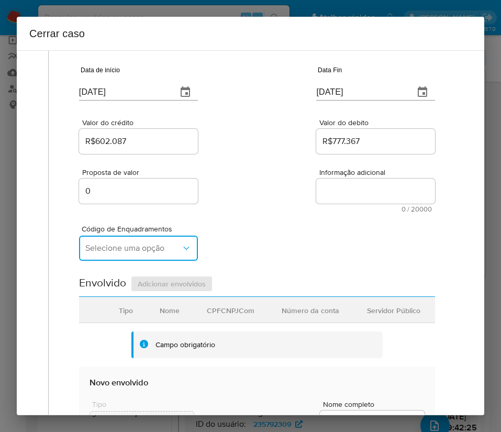
click at [152, 244] on span "Selecione uma opção" at bounding box center [133, 248] width 96 height 10
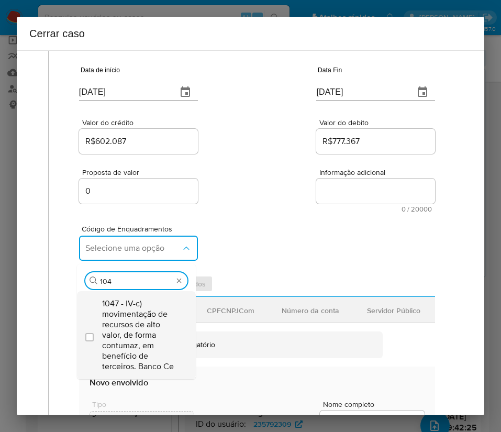
scroll to position [0, 0]
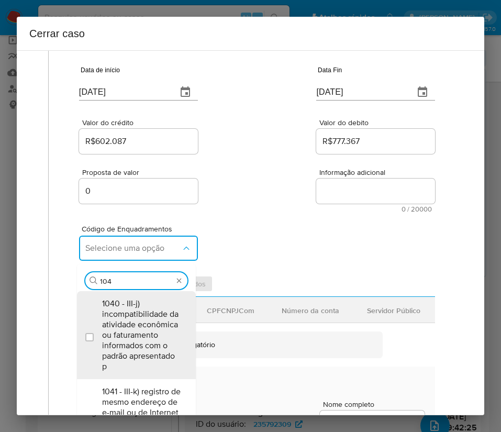
type input "1045"
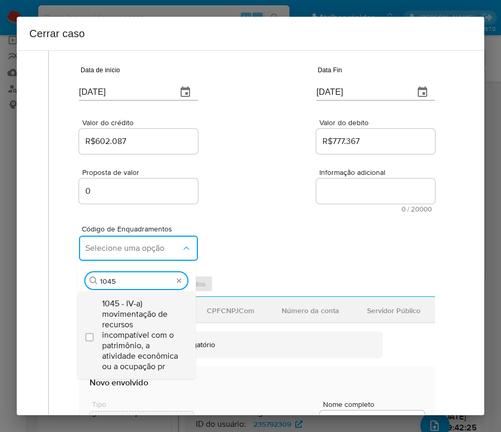
click at [135, 329] on span "1045 - IV-a) movimentação de recursos incompatível com o patrimônio, a atividad…" at bounding box center [141, 335] width 79 height 73
checkbox input "true"
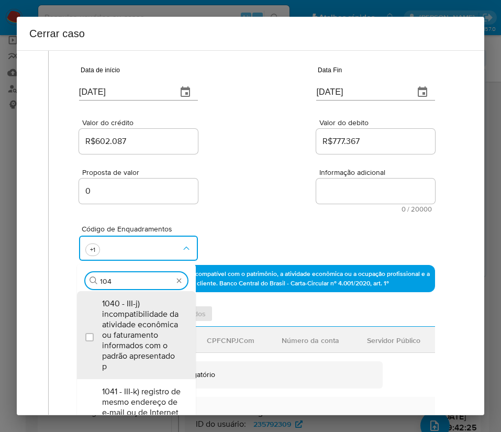
type input "1047"
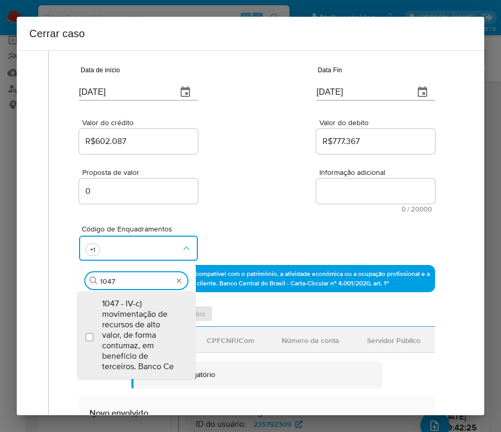
click at [135, 329] on span "1047 - IV-c) movimentação de recursos de alto valor, de forma contumaz, em bene…" at bounding box center [141, 335] width 79 height 73
checkbox input "true"
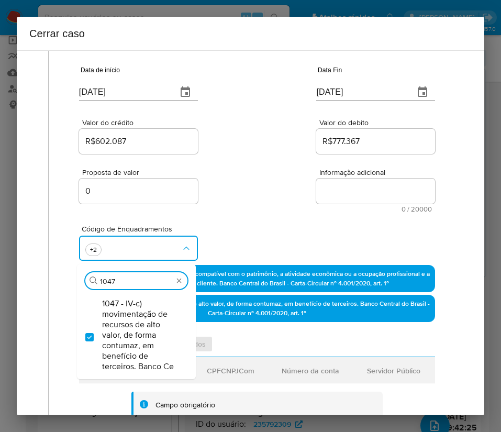
drag, startPoint x: 142, startPoint y: 279, endPoint x: 117, endPoint y: 280, distance: 25.2
click at [117, 280] on input "1047" at bounding box center [136, 281] width 73 height 9
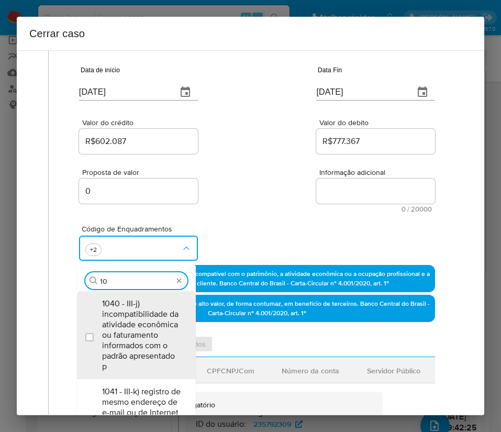
type input "1"
type input "1156"
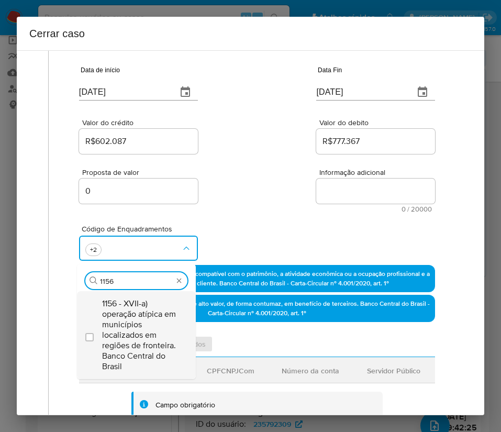
click at [131, 327] on span "1156 - XVII-a) operação atípica em municípios localizados em regiões de frontei…" at bounding box center [141, 335] width 79 height 73
checkbox input "true"
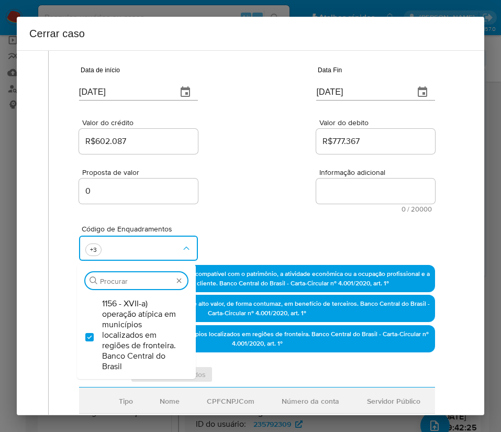
click at [252, 238] on div "Código de Enquadramentos Procurar 1156 - XVII-a) operação atípica em municípios…" at bounding box center [257, 239] width 356 height 52
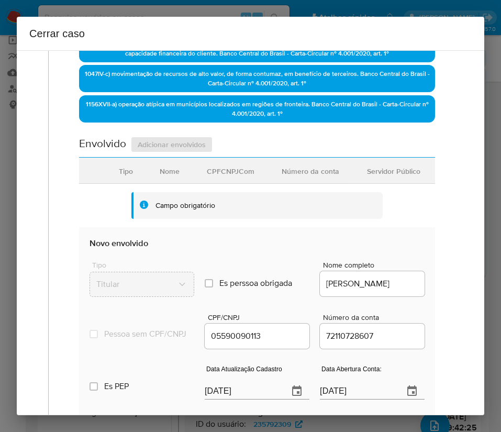
scroll to position [471, 0]
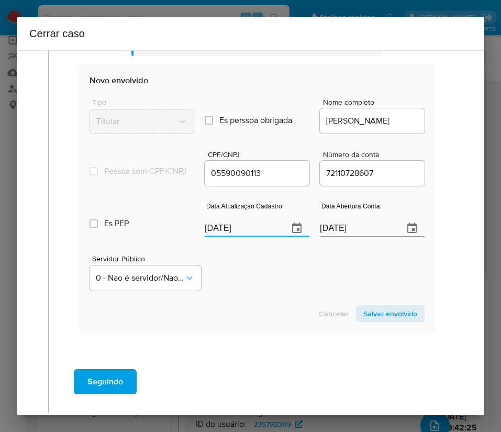
click at [245, 237] on input "28/08/2025" at bounding box center [242, 228] width 75 height 17
paste input "19"
type input "19/08/2025"
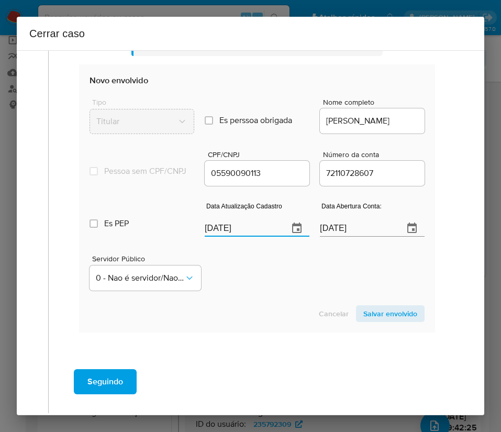
click at [248, 316] on div "Cancelar Salvar envolvido" at bounding box center [257, 313] width 335 height 17
click at [337, 237] on input "23/07/2021" at bounding box center [357, 228] width 75 height 17
click at [273, 304] on section "Novo envolvido Tipo Titular Es perssoa obrigada Is PObrigada Nome completo MARI…" at bounding box center [257, 198] width 356 height 268
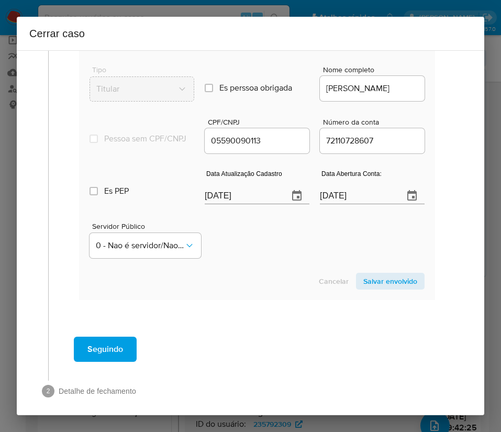
scroll to position [521, 0]
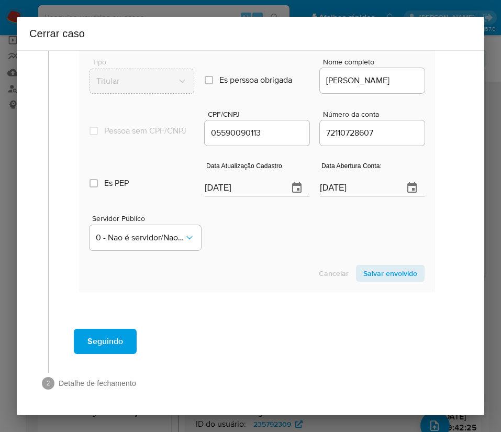
click at [373, 283] on section "Novo envolvido Tipo Titular Es perssoa obrigada Is PObrigada Nome completo MARI…" at bounding box center [257, 158] width 356 height 268
click at [373, 269] on span "Salvar envolvido" at bounding box center [390, 273] width 54 height 15
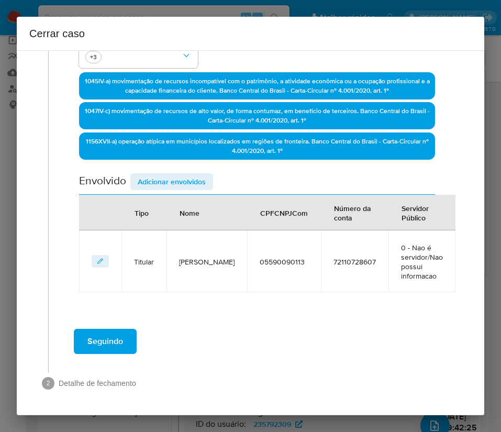
click at [155, 177] on span "Adicionar envolvidos" at bounding box center [172, 181] width 68 height 15
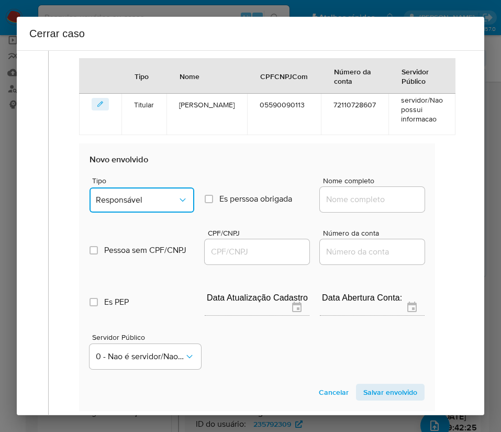
click at [148, 200] on span "Responsável" at bounding box center [137, 200] width 82 height 10
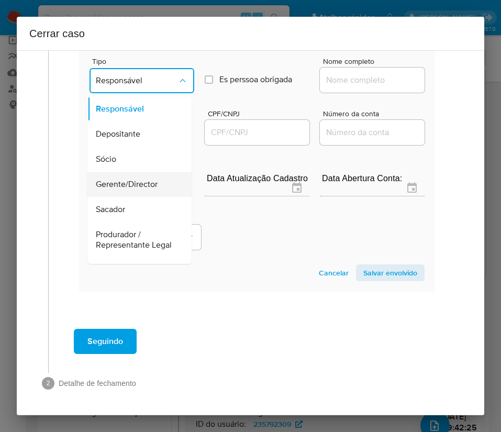
scroll to position [186, 0]
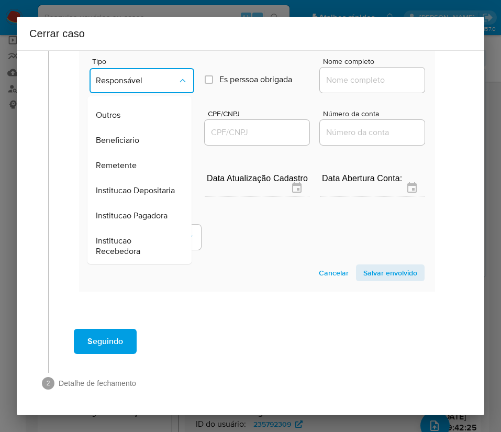
drag, startPoint x: 131, startPoint y: 144, endPoint x: 240, endPoint y: 127, distance: 110.2
click at [131, 160] on span "Remetente" at bounding box center [116, 165] width 41 height 10
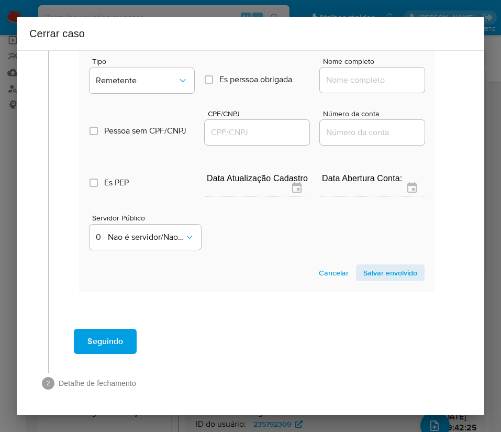
click at [347, 75] on input "Nome completo" at bounding box center [372, 80] width 105 height 14
paste input "Orbion Gaming Ltda, 58368179000114"
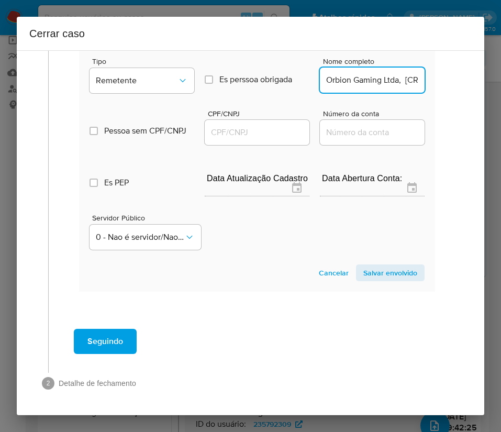
scroll to position [0, 52]
drag, startPoint x: 336, startPoint y: 84, endPoint x: 444, endPoint y: 82, distance: 108.4
type input "Orbion Gaming Ltda"
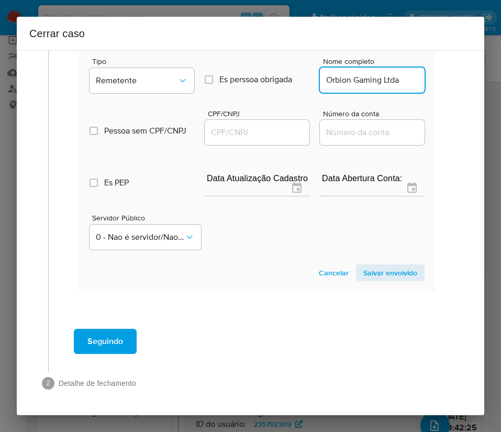
click at [253, 136] on input "CPF/CNPJ" at bounding box center [257, 133] width 105 height 14
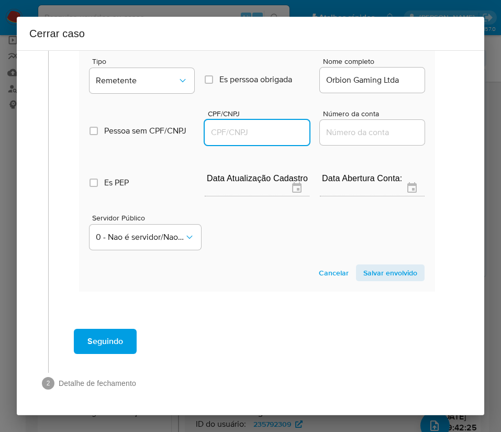
paste input "58368179000114"
type input "58368179000114"
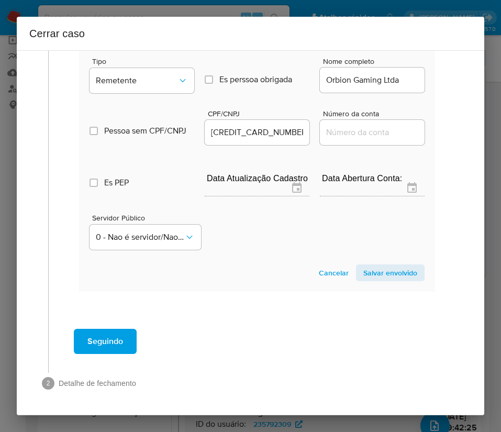
click at [378, 273] on span "Salvar envolvido" at bounding box center [390, 273] width 54 height 15
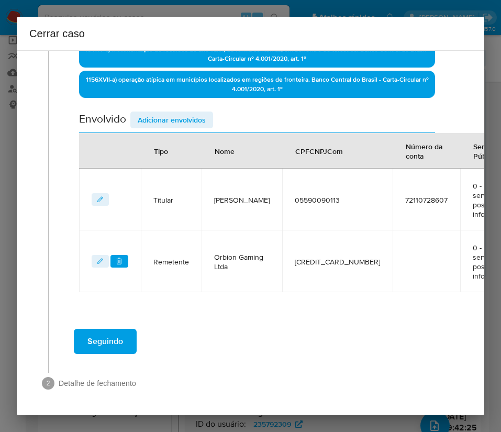
click at [183, 113] on span "Adicionar envolvidos" at bounding box center [172, 120] width 68 height 15
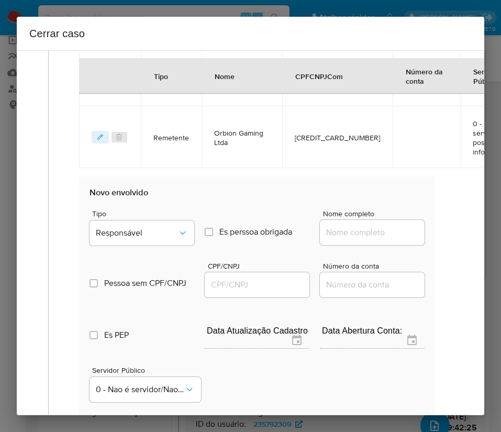
scroll to position [581, 0]
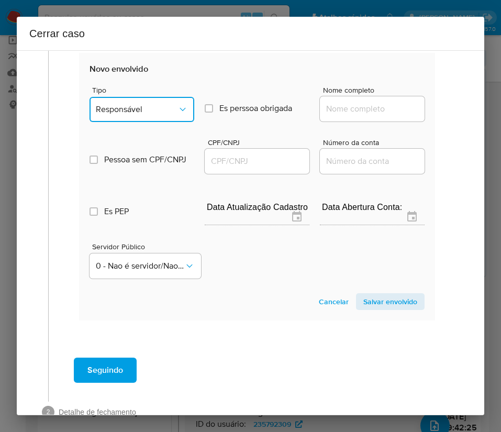
click at [161, 117] on button "Responsável" at bounding box center [142, 109] width 105 height 25
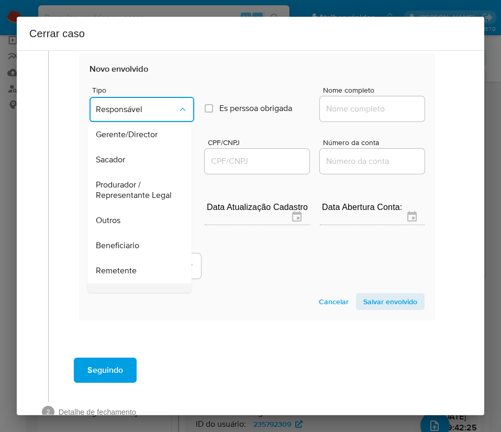
scroll to position [186, 0]
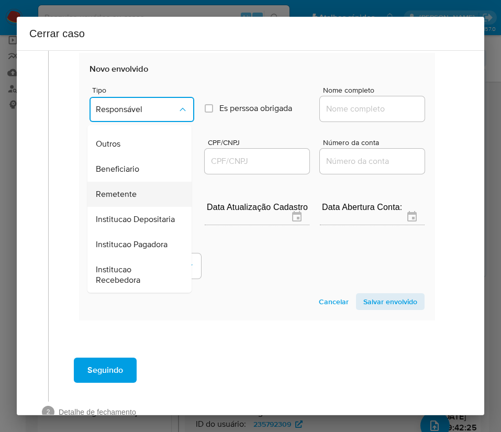
click at [130, 189] on span "Remetente" at bounding box center [116, 194] width 41 height 10
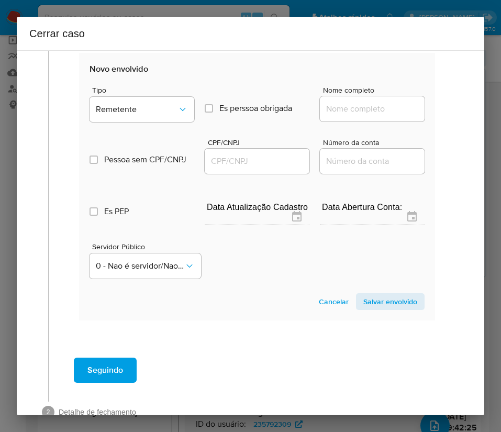
click at [342, 107] on input "Nome completo" at bounding box center [372, 109] width 105 height 14
paste input "Nexus Solucoes Em Pagamentos Ltda, 58479001000140"
drag, startPoint x: 335, startPoint y: 110, endPoint x: 449, endPoint y: 111, distance: 114.7
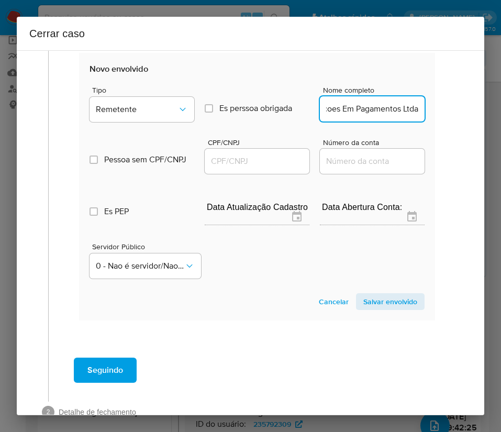
scroll to position [0, 48]
type input "Nexus Solucoes Em Pagamentos Ltda"
click at [239, 157] on input "CPF/CNPJ" at bounding box center [257, 162] width 105 height 14
paste input "58479001000140"
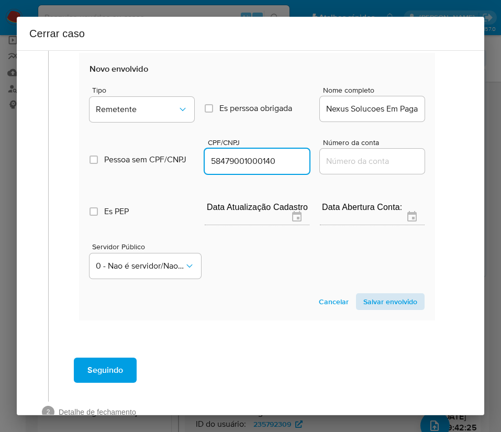
type input "58479001000140"
click at [368, 296] on span "Salvar envolvido" at bounding box center [390, 301] width 54 height 15
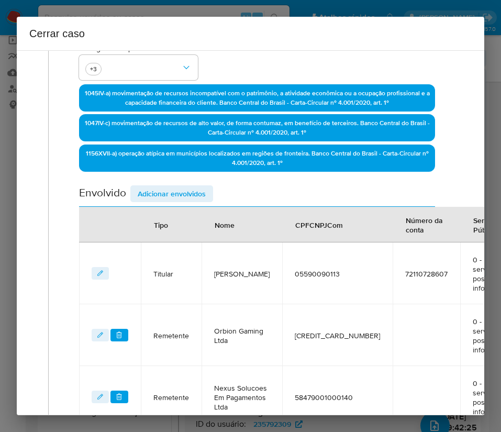
click at [187, 195] on span "Adicionar envolvidos" at bounding box center [172, 193] width 68 height 15
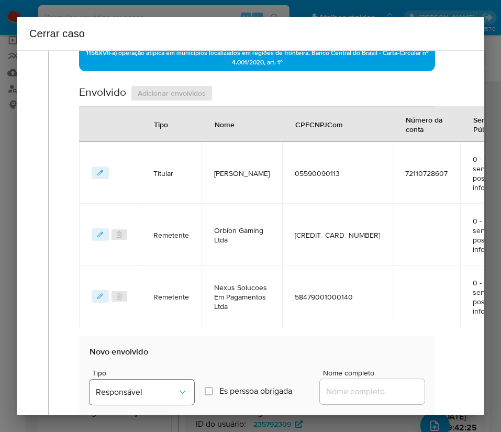
scroll to position [573, 0]
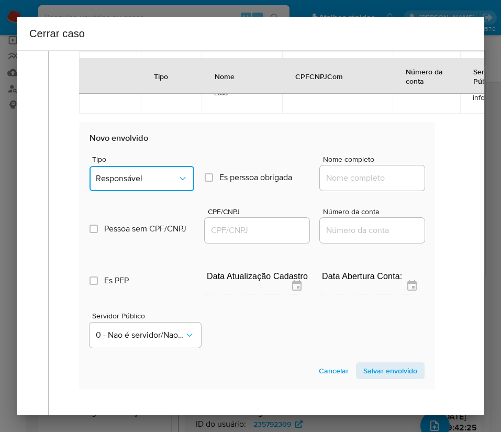
click at [158, 184] on span "Responsável" at bounding box center [137, 178] width 82 height 10
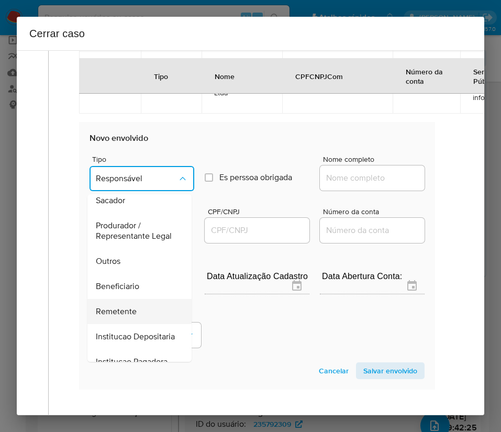
scroll to position [157, 0]
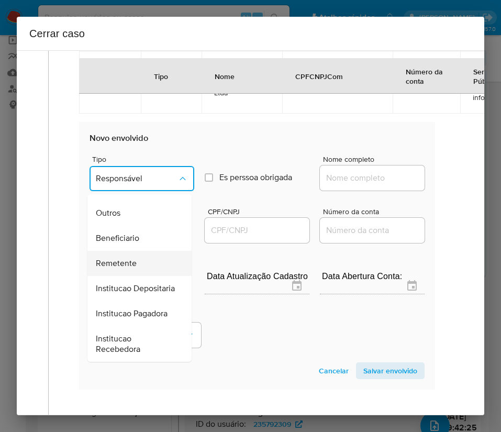
click at [129, 269] on span "Remetente" at bounding box center [116, 263] width 41 height 10
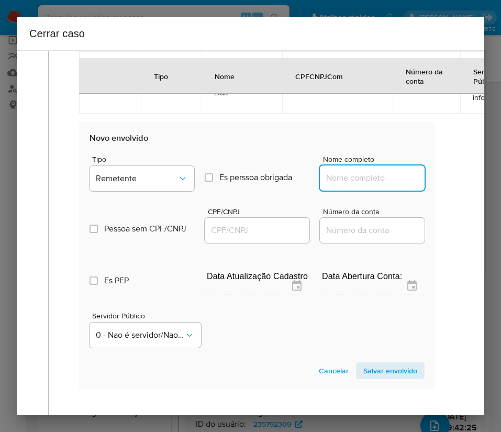
click at [344, 185] on input "Nome completo" at bounding box center [372, 178] width 105 height 14
paste input "R GASPAROTO INVESTIMENTO LTDA, 58532618000182"
drag, startPoint x: 335, startPoint y: 190, endPoint x: 445, endPoint y: 188, distance: 109.5
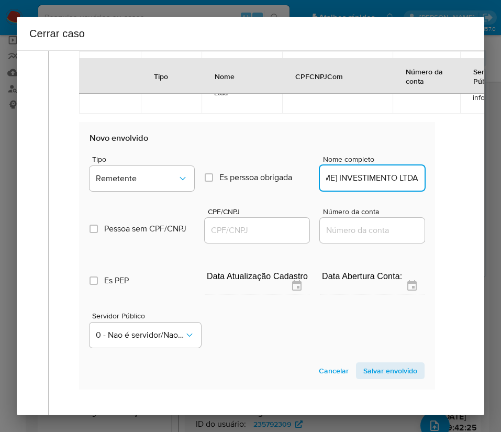
scroll to position [0, 47]
type input "R GASPAROTO INVESTIMENTO LTDA"
click at [241, 237] on input "CPF/CNPJ" at bounding box center [257, 231] width 105 height 14
paste input "58532618000182"
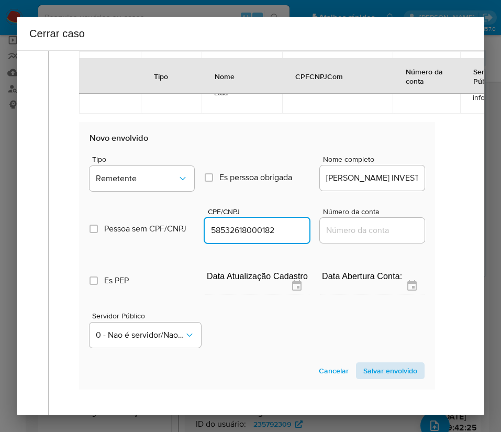
type input "58532618000182"
drag, startPoint x: 388, startPoint y: 381, endPoint x: 376, endPoint y: 383, distance: 11.7
click at [388, 378] on span "Salvar envolvido" at bounding box center [390, 370] width 54 height 15
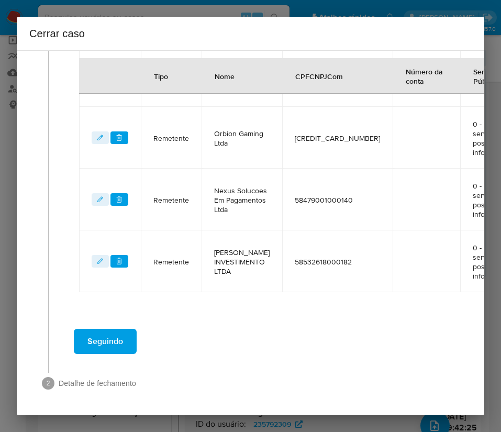
scroll to position [469, 0]
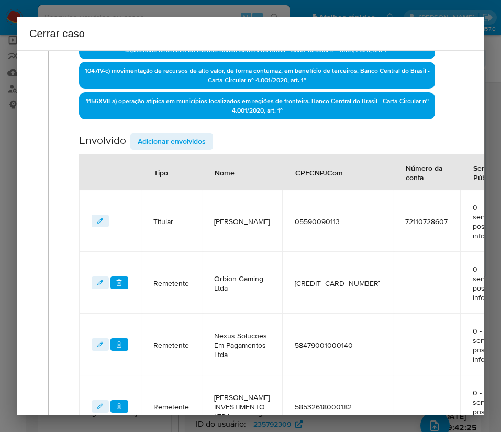
click at [174, 142] on span "Adicionar envolvidos" at bounding box center [172, 141] width 68 height 15
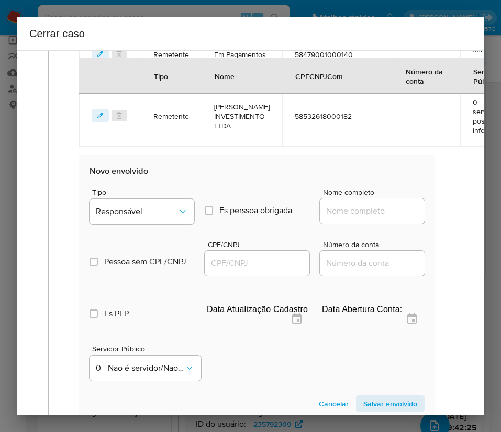
scroll to position [626, 0]
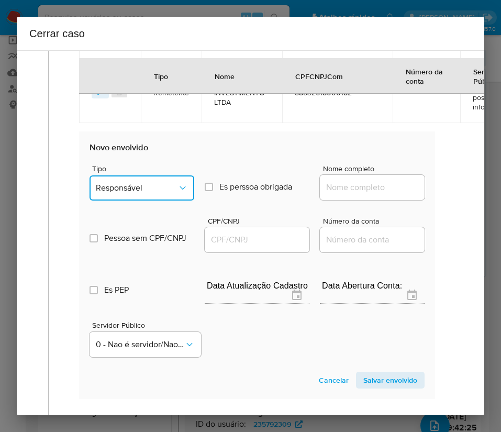
click at [149, 188] on span "Responsável" at bounding box center [137, 188] width 82 height 10
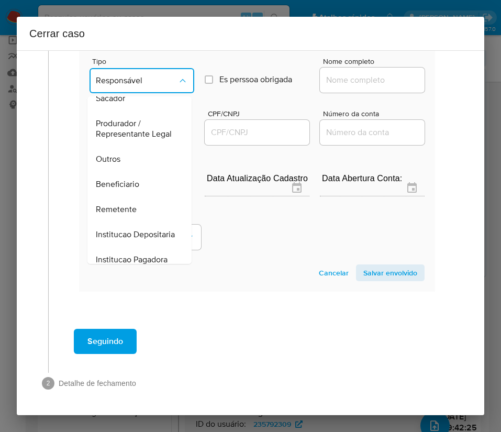
scroll to position [186, 0]
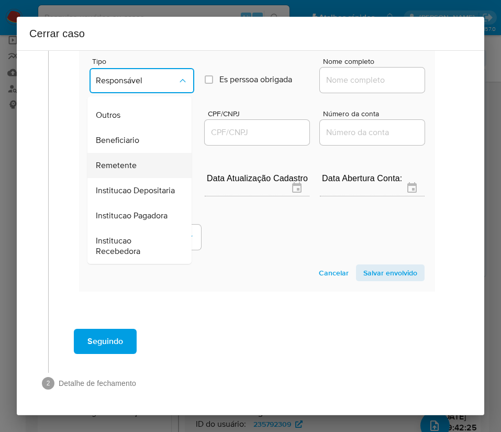
click at [118, 160] on span "Remetente" at bounding box center [116, 165] width 41 height 10
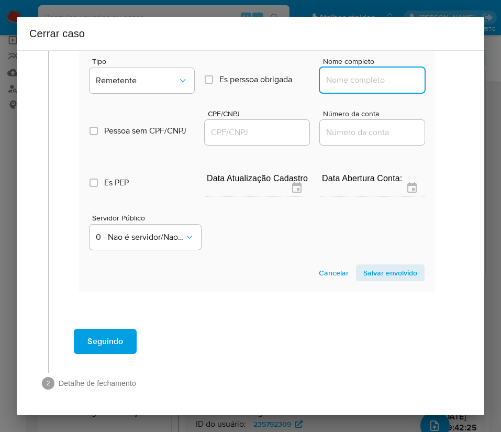
click at [348, 73] on input "Nome completo" at bounding box center [372, 80] width 105 height 14
paste input "Levelup Capital Jogos Eletronicos Ltda, 60875532000102"
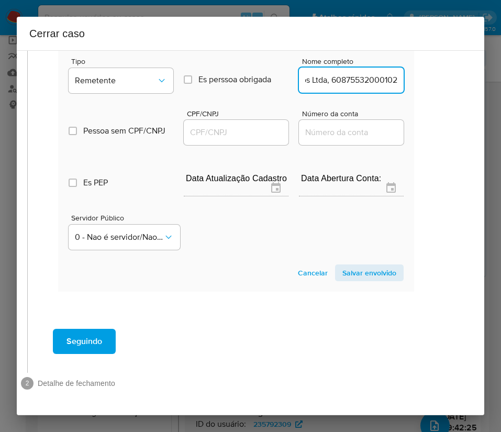
drag, startPoint x: 335, startPoint y: 70, endPoint x: 501, endPoint y: 69, distance: 166.0
type input "Levelup Capital Jogos Eletronicos Ltda"
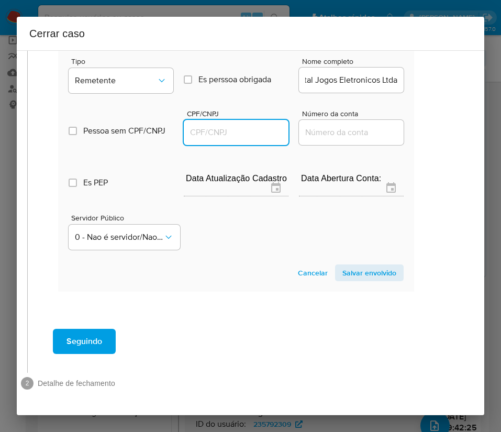
scroll to position [0, 0]
drag, startPoint x: 245, startPoint y: 122, endPoint x: 256, endPoint y: 126, distance: 11.8
click at [245, 126] on input "CPF/CNPJ" at bounding box center [236, 133] width 105 height 14
paste input "60875532000102"
type input "60875532000102"
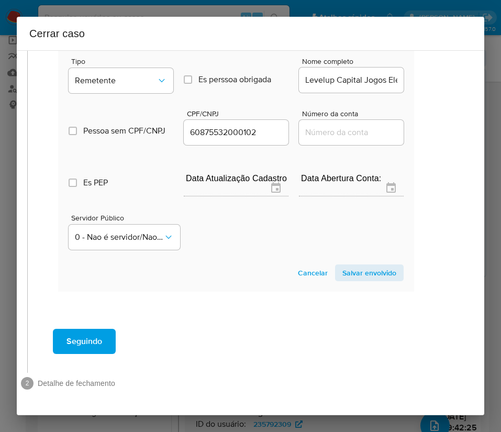
click at [344, 266] on span "Salvar envolvido" at bounding box center [370, 273] width 54 height 15
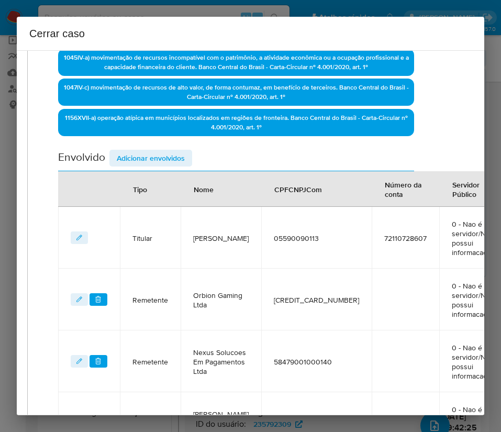
click at [180, 157] on span "Adicionar envolvidos" at bounding box center [151, 158] width 68 height 15
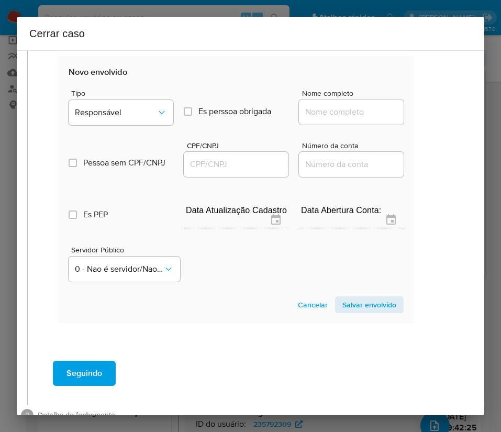
scroll to position [807, 21]
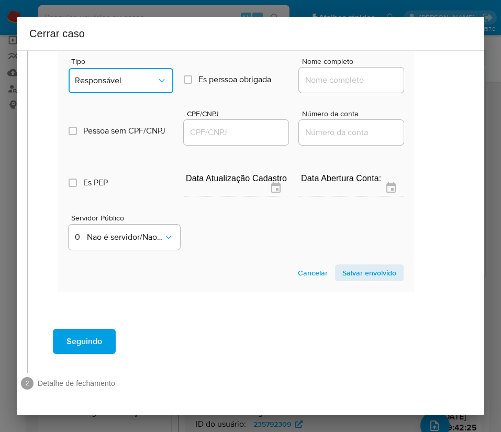
click at [134, 68] on button "Responsável" at bounding box center [121, 80] width 105 height 25
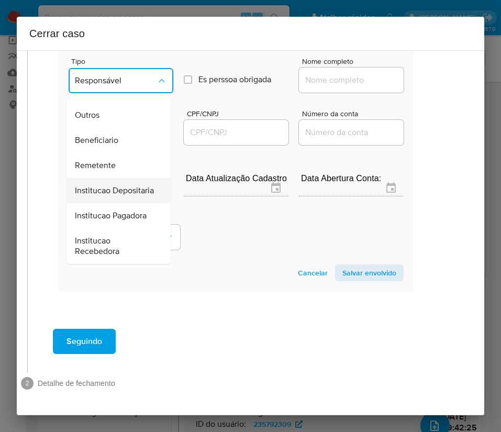
scroll to position [186, 0]
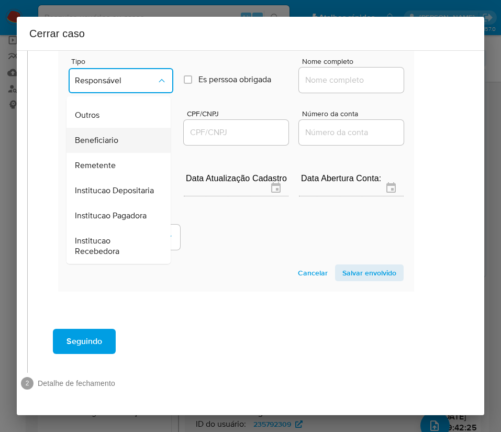
click at [108, 135] on span "Beneficiario" at bounding box center [96, 140] width 43 height 10
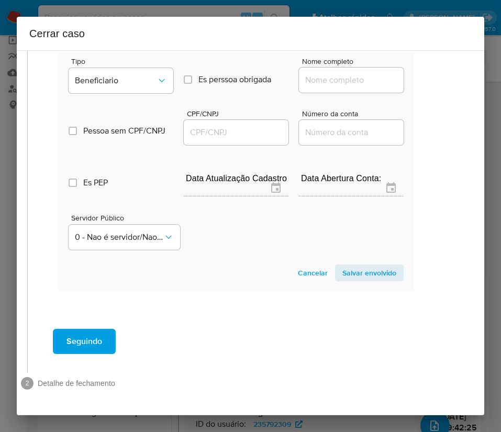
click at [330, 68] on div at bounding box center [351, 80] width 105 height 25
click at [329, 73] on input "Nome completo" at bounding box center [351, 80] width 105 height 14
paste input "Mms - Mari Marketing Strategy Ltda, 59652069000142"
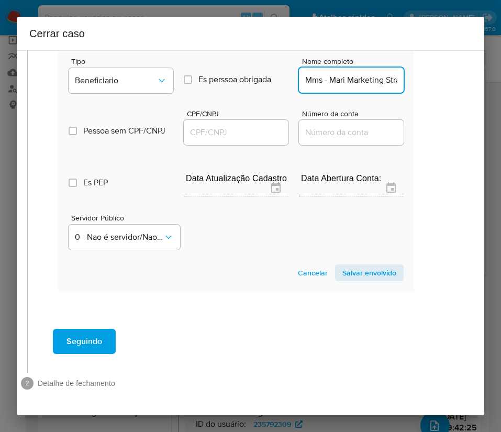
scroll to position [0, 113]
drag, startPoint x: 312, startPoint y: 70, endPoint x: 433, endPoint y: 69, distance: 121.5
type input "Mms - Mari Marketing Strategy Ltda"
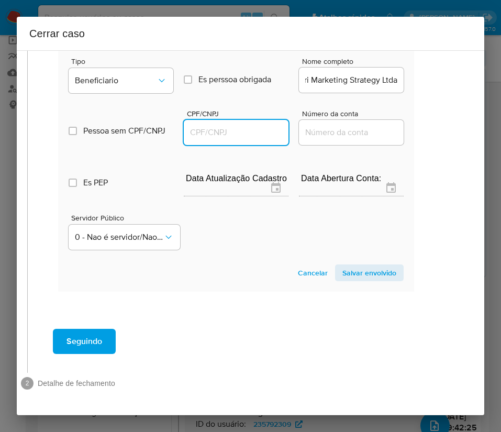
scroll to position [0, 0]
click at [232, 126] on input "CPF/CNPJ" at bounding box center [236, 133] width 105 height 14
paste input "59652069000142"
type input "59652069000142"
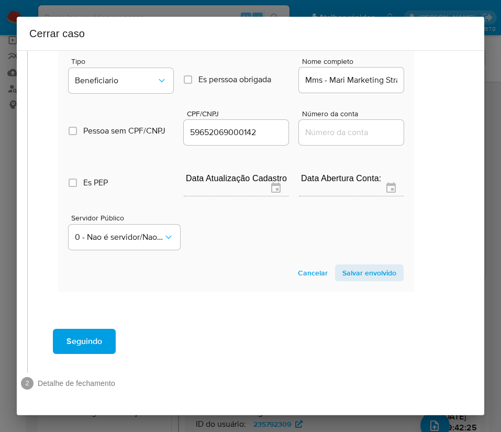
click at [358, 266] on span "Salvar envolvido" at bounding box center [370, 273] width 54 height 15
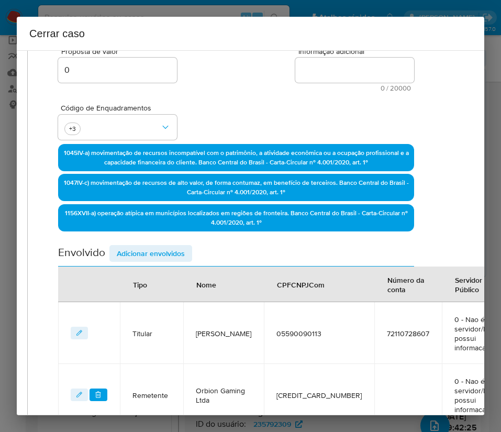
click at [156, 249] on span "Adicionar envolvidos" at bounding box center [151, 253] width 68 height 15
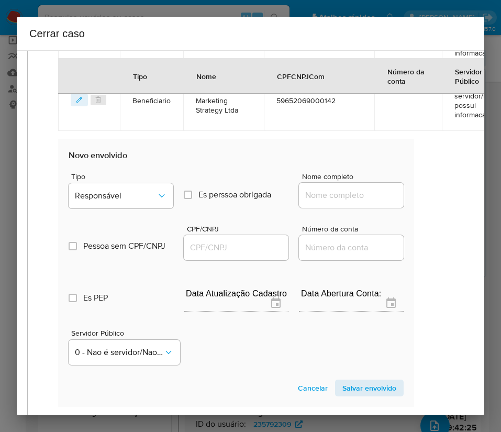
scroll to position [828, 21]
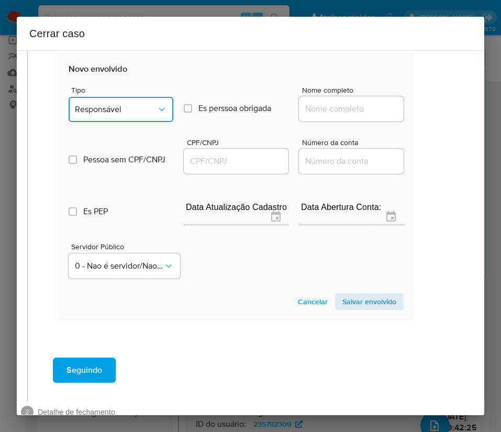
click at [134, 104] on span "Responsável" at bounding box center [116, 109] width 82 height 10
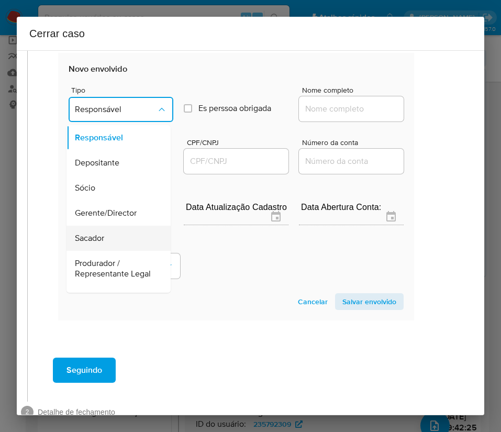
scroll to position [79, 0]
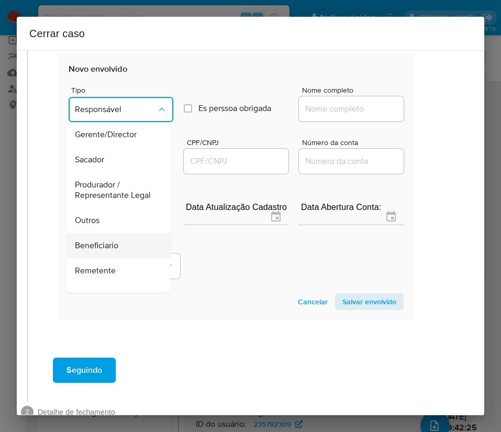
click at [103, 251] on span "Beneficiario" at bounding box center [96, 245] width 43 height 10
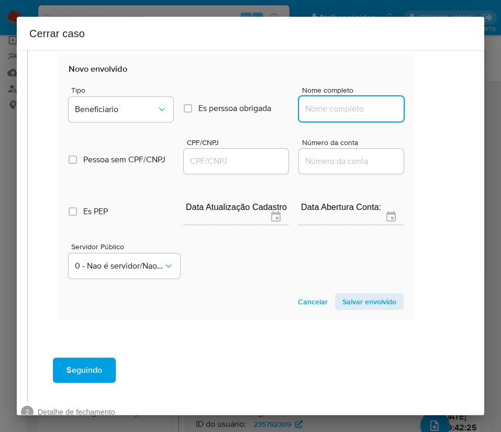
click at [301, 112] on input "Nome completo" at bounding box center [351, 109] width 105 height 14
paste input "Adam De Pierre Pavan, 39858635800"
click at [327, 108] on input "Adam De Pierre Pavan, 39858635800" at bounding box center [351, 109] width 105 height 14
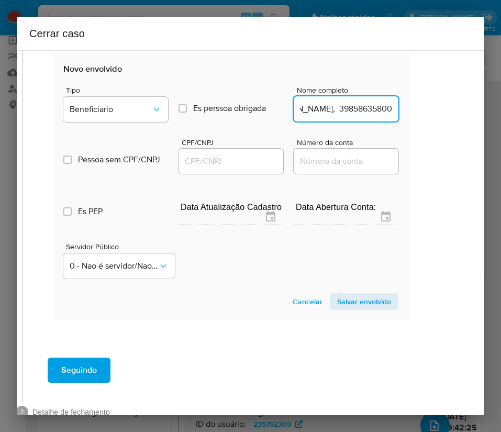
drag, startPoint x: 324, startPoint y: 110, endPoint x: 477, endPoint y: 113, distance: 152.4
click at [477, 113] on div "1 Informação completa Geral Data de início 01/07/2025 Data Fin 24/08/2025 Valor…" at bounding box center [251, 232] width 468 height 365
type input "Adam De Pierre Pavan"
click at [216, 163] on input "CPF/CNPJ" at bounding box center [231, 162] width 105 height 14
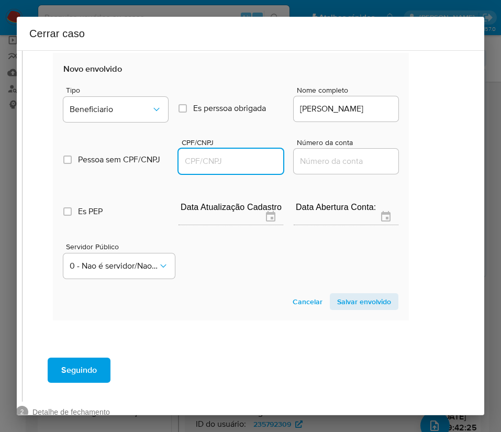
paste input "39858635800"
type input "39858635800"
click at [345, 297] on span "Salvar envolvido" at bounding box center [364, 301] width 54 height 15
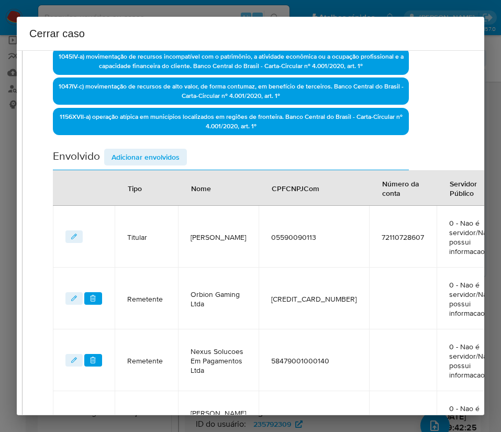
scroll to position [183, 26]
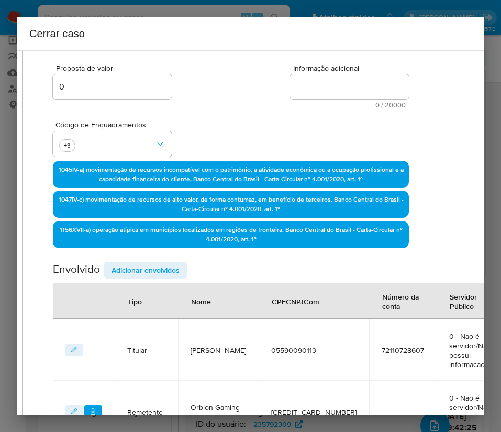
click at [149, 266] on span "Adicionar envolvidos" at bounding box center [146, 270] width 68 height 15
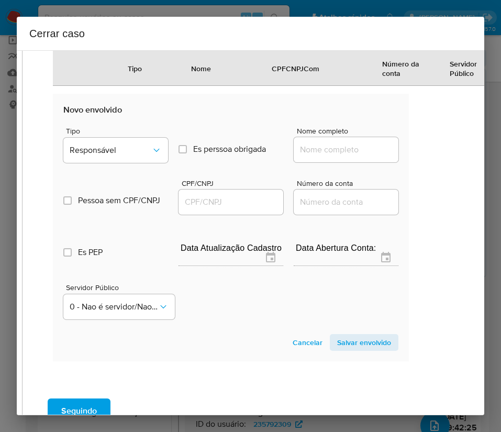
scroll to position [890, 26]
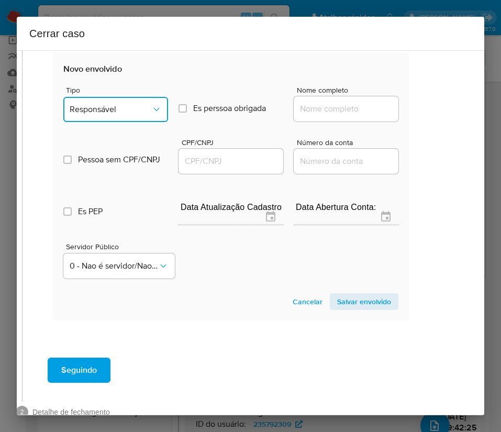
click at [109, 111] on span "Responsável" at bounding box center [111, 109] width 82 height 10
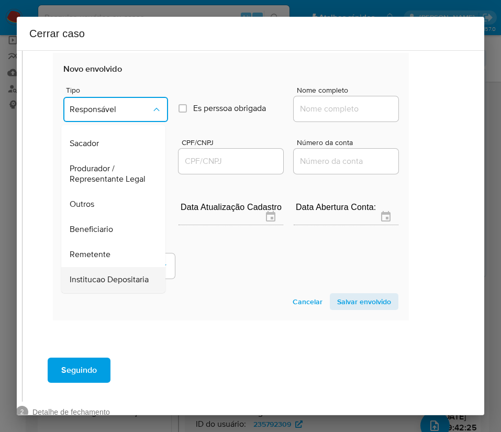
scroll to position [186, 0]
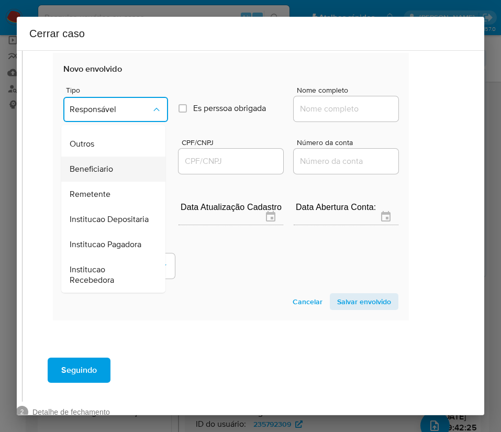
click at [92, 164] on span "Beneficiario" at bounding box center [91, 169] width 43 height 10
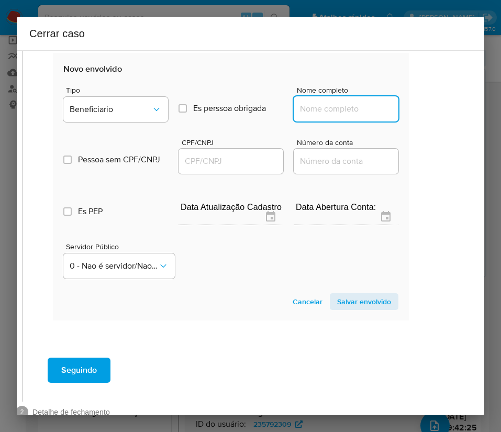
click at [327, 109] on input "Nome completo" at bounding box center [346, 109] width 105 height 14
paste input "TAKARA BELMONT P AMERICA DO SUL IND E COM DE MOV LTDA, 43446749000170"
drag, startPoint x: 309, startPoint y: 113, endPoint x: 434, endPoint y: 112, distance: 125.2
click at [434, 112] on div "1 Informação completa Geral Data de início 01/07/2025 Data Fin 24/08/2025 Valor…" at bounding box center [251, 232] width 468 height 365
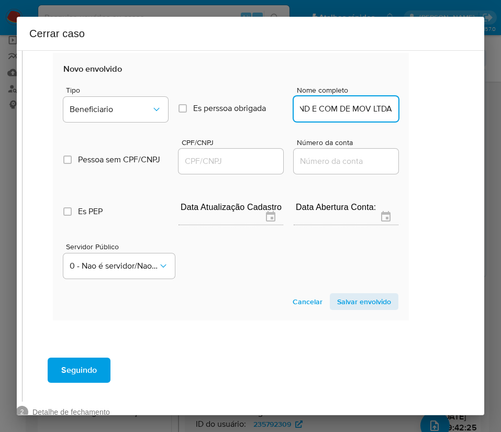
scroll to position [0, 156]
type input "TAKARA BELMONT P AMERICA DO SUL IND E COM DE MOV LTDA"
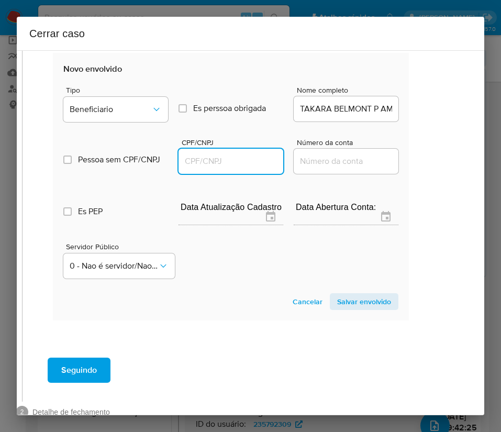
click at [244, 162] on input "CPF/CNPJ" at bounding box center [231, 162] width 105 height 14
paste input "43446749000170"
type input "43446749000170"
click at [355, 302] on span "Salvar envolvido" at bounding box center [364, 301] width 54 height 15
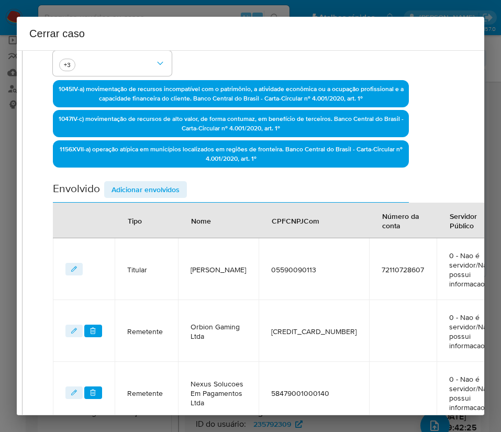
click at [142, 182] on span "Adicionar envolvidos" at bounding box center [146, 189] width 68 height 15
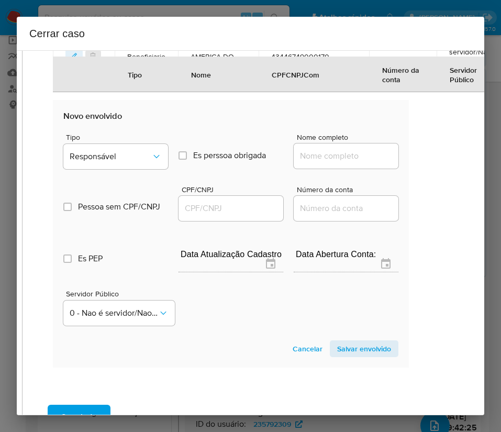
scroll to position [970, 26]
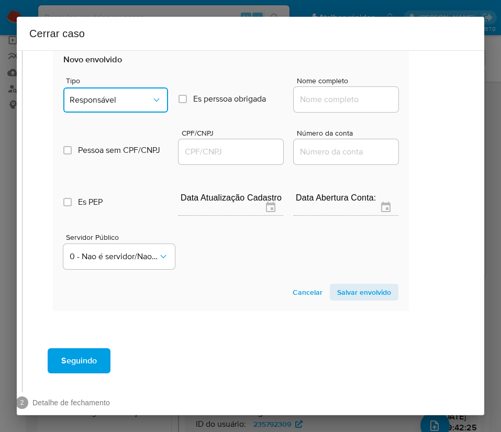
click at [127, 105] on span "Responsável" at bounding box center [111, 100] width 82 height 10
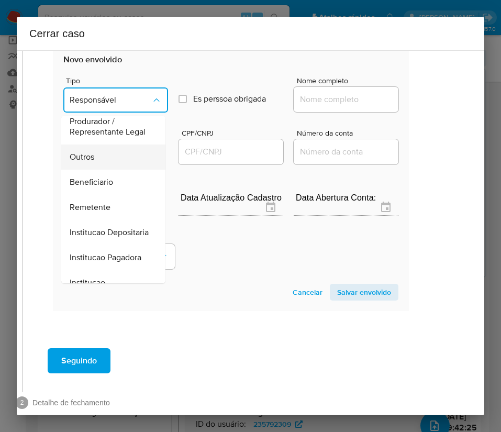
scroll to position [108, 0]
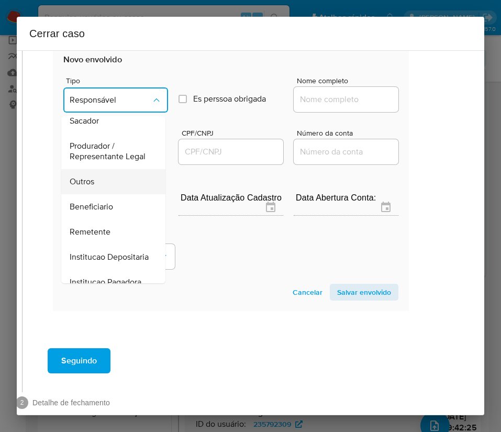
click at [83, 187] on span "Outros" at bounding box center [82, 181] width 25 height 10
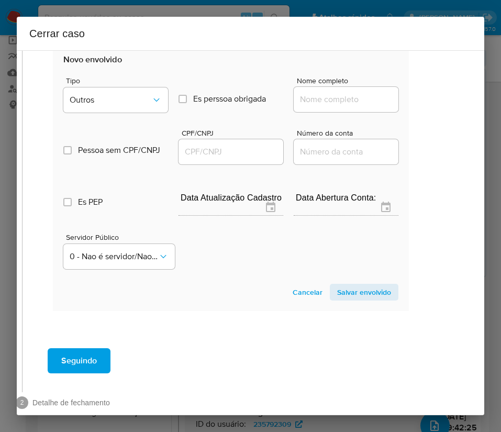
click at [320, 105] on input "Nome completo" at bounding box center [346, 100] width 105 height 14
paste input "MARISTELA M SANTOS LTDA, 59138823000120"
drag, startPoint x: 310, startPoint y: 111, endPoint x: 416, endPoint y: 117, distance: 106.5
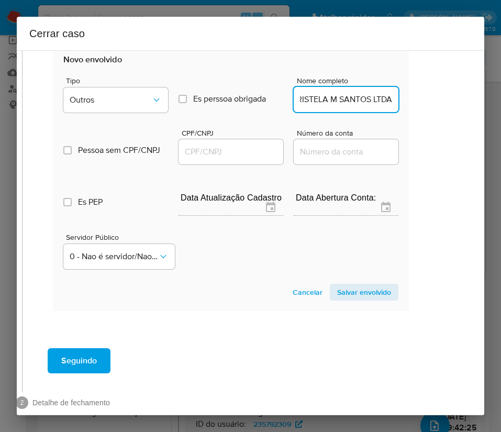
scroll to position [0, 18]
type input "MARISTELA M SANTOS LTDA"
click at [236, 159] on input "CPF/CNPJ" at bounding box center [231, 152] width 105 height 14
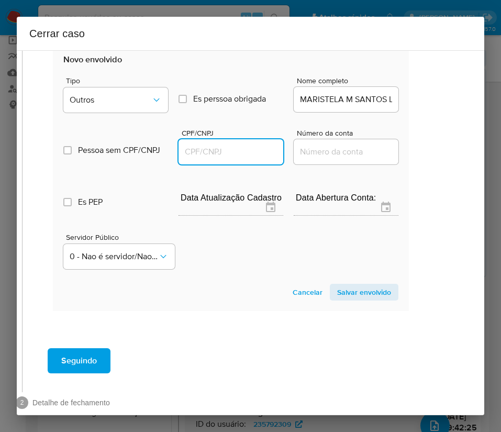
paste input "59138823000120"
type input "59138823000120"
click at [359, 300] on span "Salvar envolvido" at bounding box center [364, 292] width 54 height 15
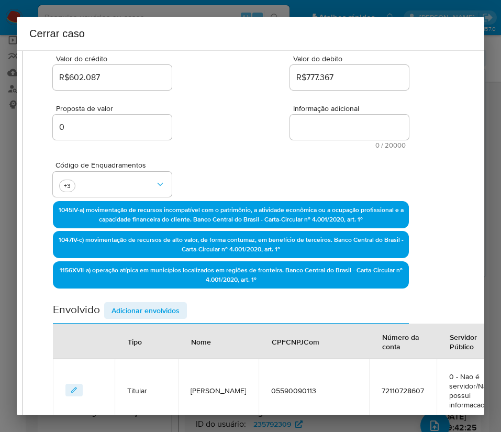
scroll to position [0, 26]
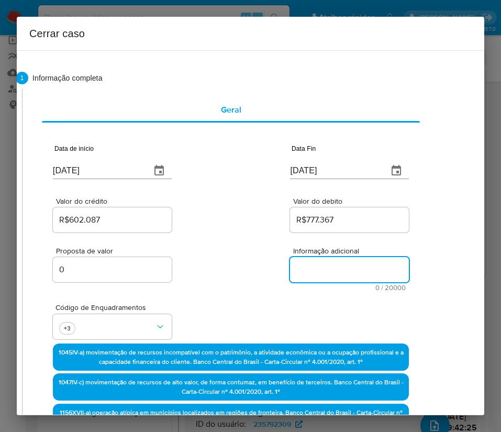
click at [307, 263] on textarea "Informação adicional" at bounding box center [349, 269] width 119 height 25
paste textarea "Informações do Cliente Maristela Mota Santos, CPF 05590090113, 28 anos, residen…"
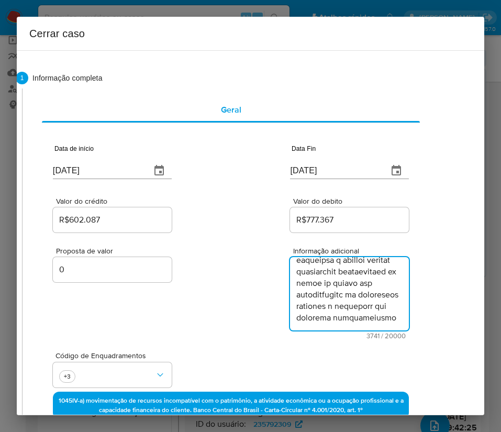
type textarea "Informações do Cliente Maristela Mota Santos, CPF 05590090113, 28 anos, residen…"
click at [230, 307] on div "Proposta de valor 0 Informação adicional 3741 / 20000 16259 caracteres restantes" at bounding box center [231, 287] width 356 height 105
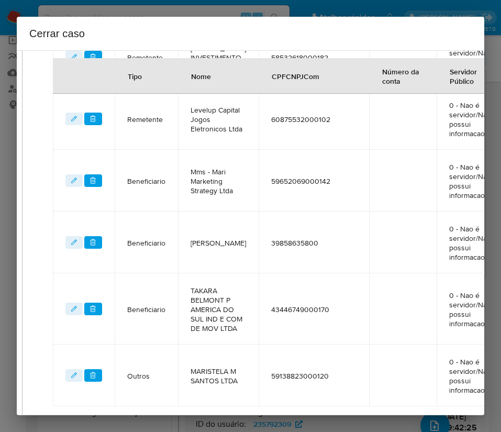
scroll to position [845, 26]
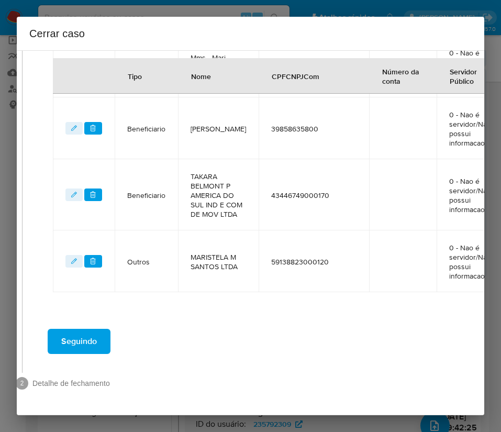
click at [94, 330] on span "Seguindo" at bounding box center [79, 341] width 36 height 23
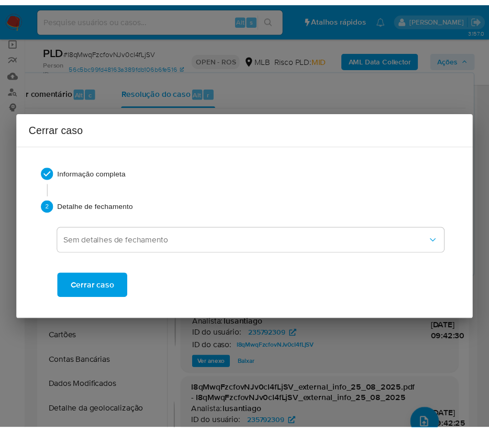
scroll to position [2353, 0]
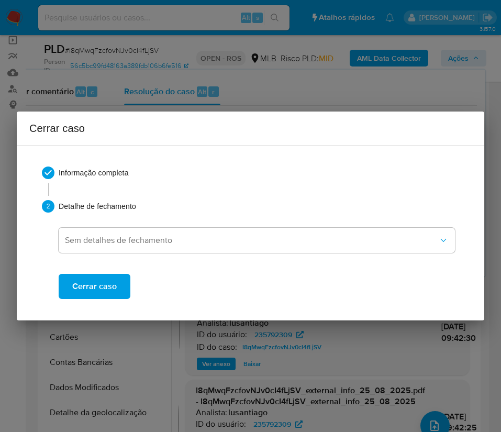
click at [104, 286] on span "Cerrar caso" at bounding box center [94, 286] width 45 height 23
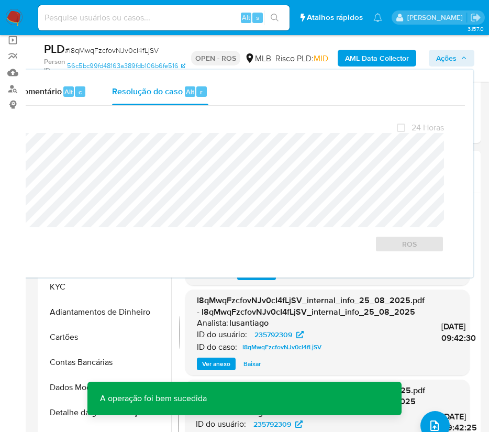
click at [89, 51] on span "# I8qMwqFzcfovNJv0cI4fLjSV" at bounding box center [112, 50] width 94 height 10
copy span "I8qMwqFzcfovNJv0cI4fLjSV"
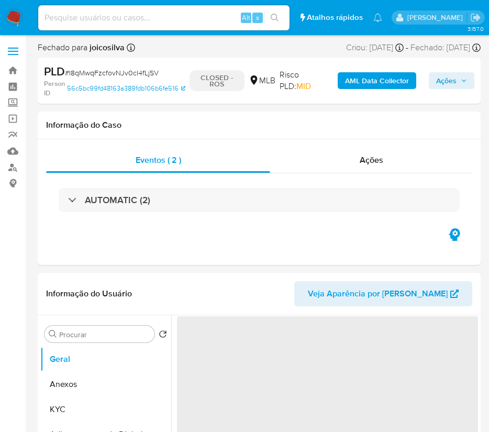
click at [19, 12] on img at bounding box center [14, 18] width 18 height 18
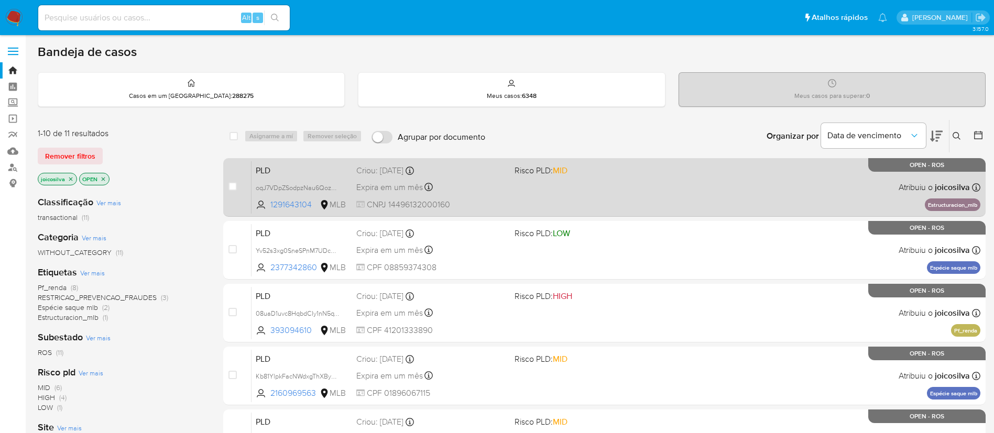
click at [501, 190] on div "PLD oqJ7VDpZSodpzNau6QozDYgv 1291643104 MLB Risco PLD: MID Criou: [DATE] Criou:…" at bounding box center [615, 187] width 729 height 53
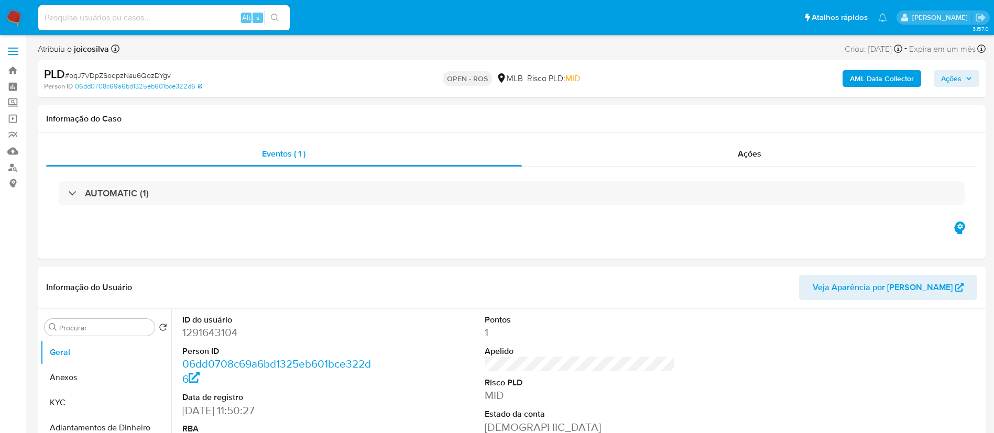
select select "10"
click at [158, 76] on span "# oqJ7VDpZSodpzNau6QozDYgv" at bounding box center [118, 75] width 106 height 10
copy span "oqJ7VDpZSodpzNau6QozDYgv"
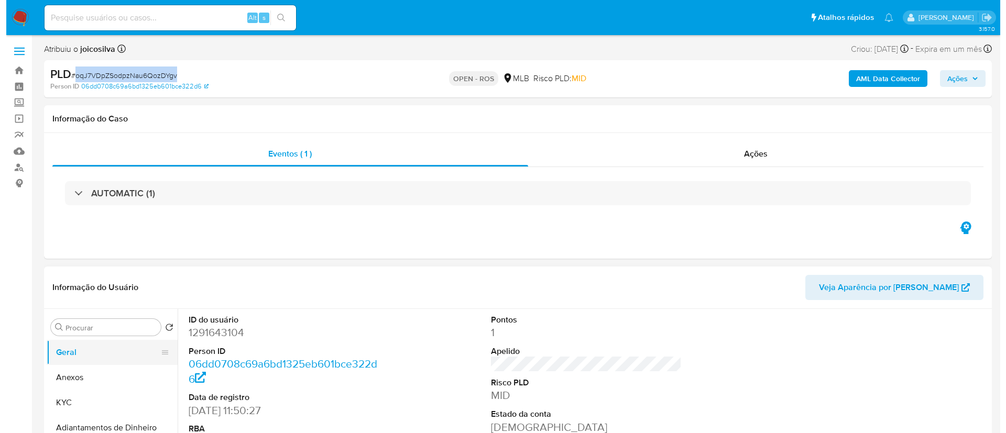
scroll to position [157, 0]
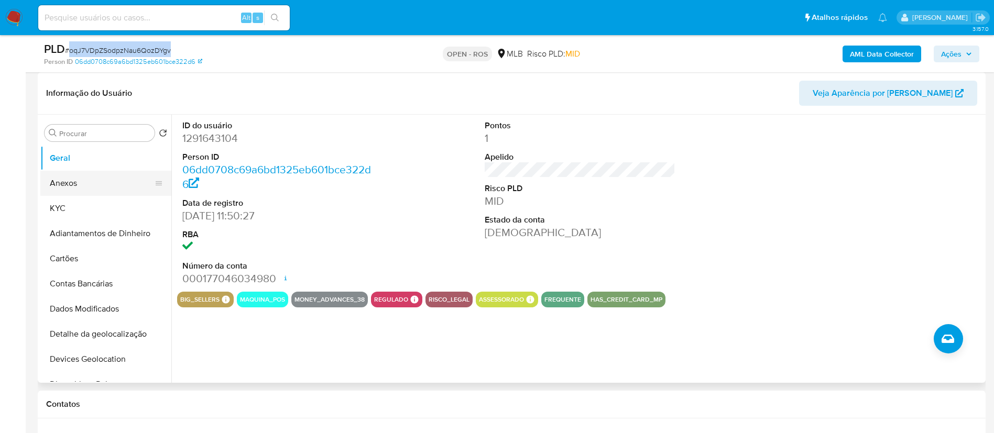
click at [76, 180] on button "Anexos" at bounding box center [101, 183] width 123 height 25
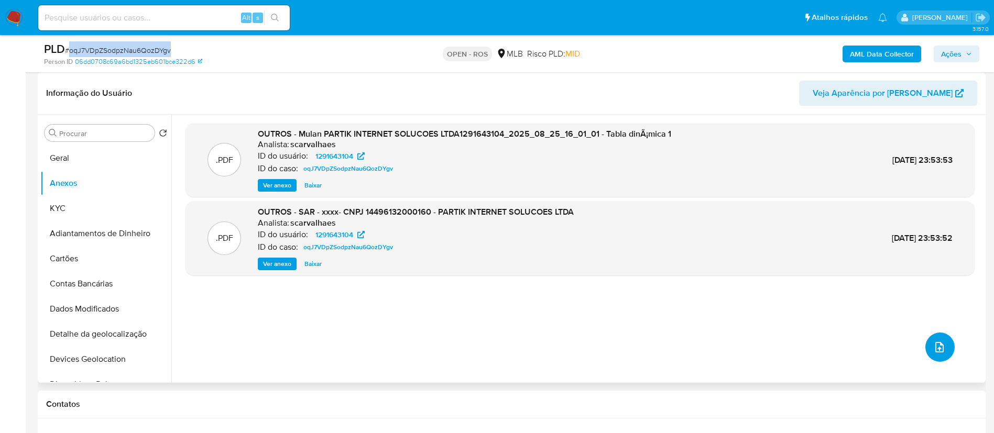
click at [935, 349] on icon "upload-file" at bounding box center [939, 347] width 8 height 10
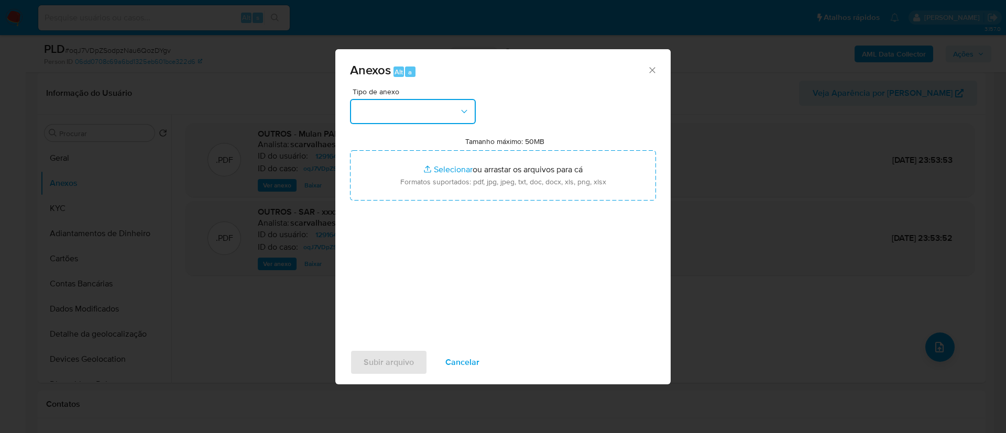
click at [436, 110] on button "button" at bounding box center [413, 111] width 126 height 25
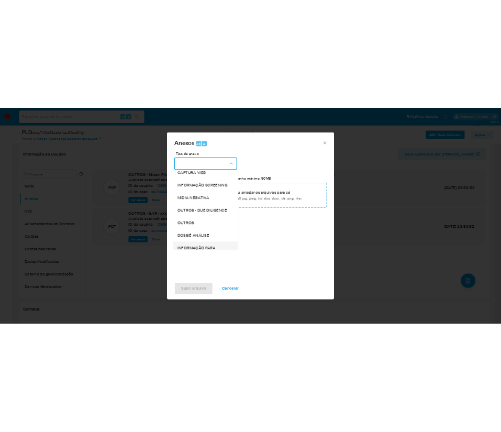
scroll to position [161, 0]
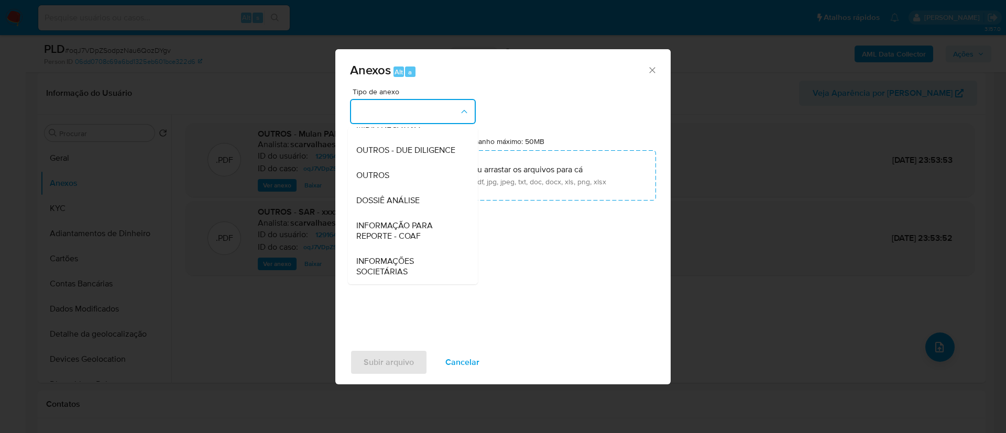
drag, startPoint x: 425, startPoint y: 227, endPoint x: 435, endPoint y: 215, distance: 15.2
click at [425, 227] on span "INFORMAÇÃO PARA REPORTE - COAF" at bounding box center [409, 230] width 107 height 21
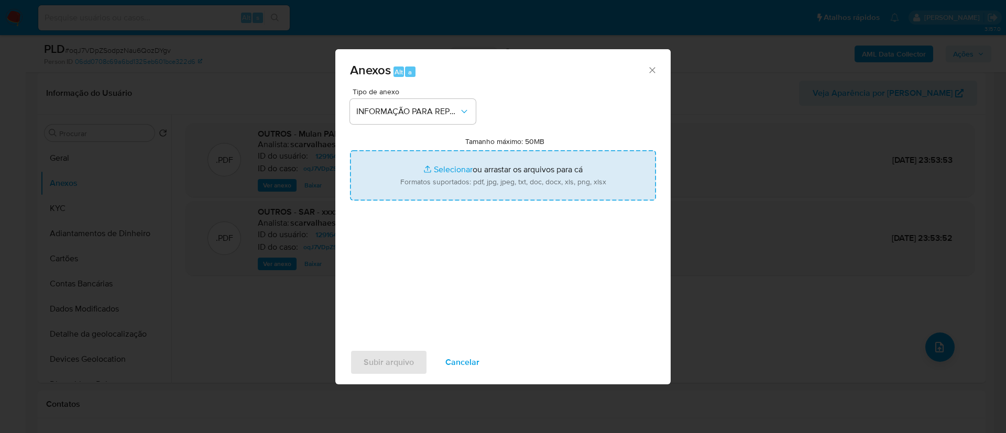
type input "C:\fakepath\SAR - oqJ7VDpZSodpzNau6QozDYgv - CNPJ 14496132000160 - PARTIK INTER…"
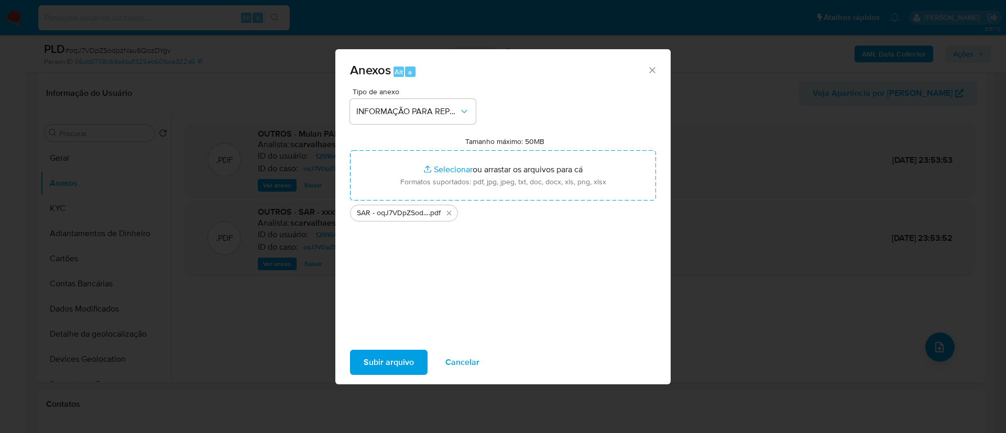
click at [429, 317] on div "Tipo de anexo INFORMAÇÃO PARA REPORTE - COAF Tamanho máximo: 50MB Selecionar ar…" at bounding box center [503, 211] width 306 height 247
click at [414, 366] on button "Subir arquivo" at bounding box center [389, 362] width 78 height 25
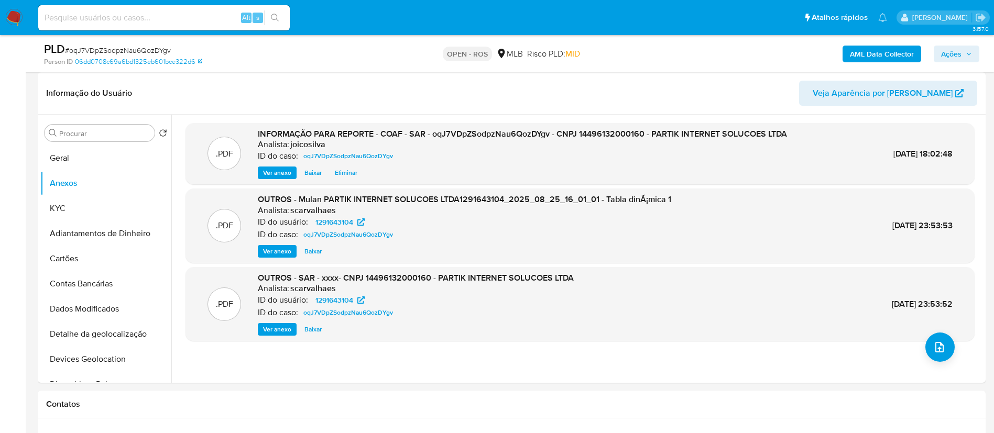
click at [956, 52] on span "Ações" at bounding box center [951, 54] width 20 height 17
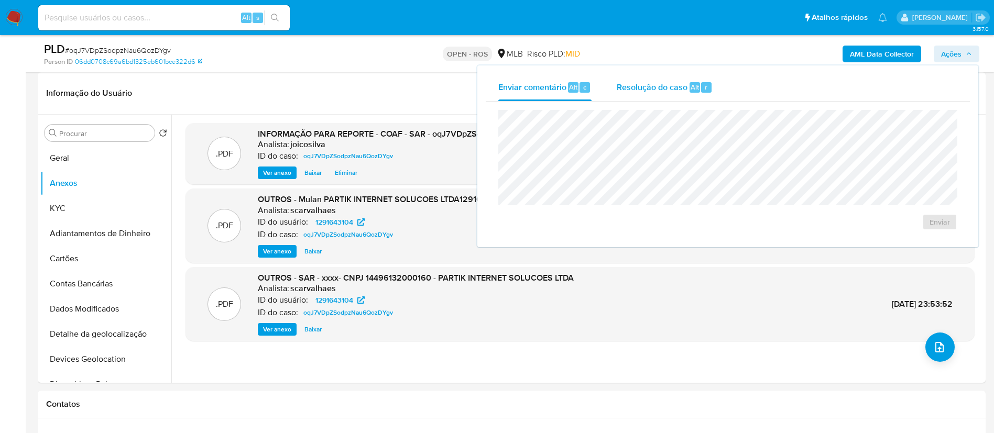
click at [638, 84] on span "Resolução do caso" at bounding box center [651, 87] width 71 height 12
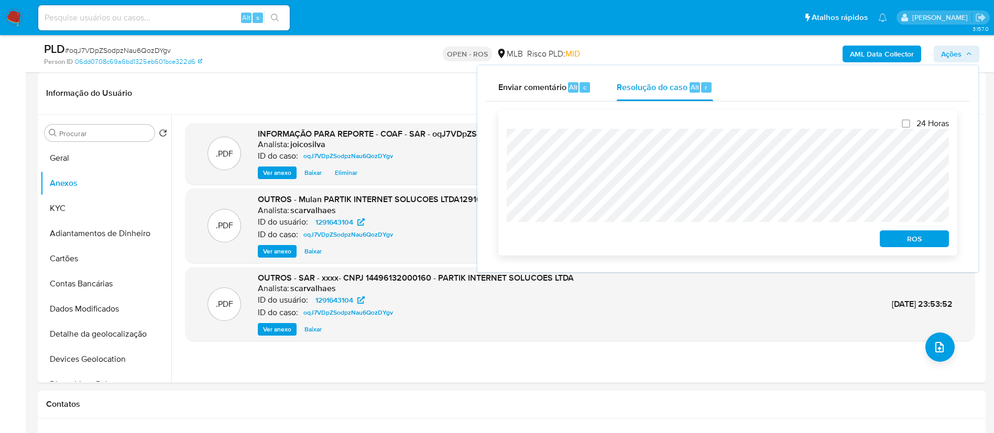
click at [900, 241] on span "ROS" at bounding box center [914, 238] width 54 height 15
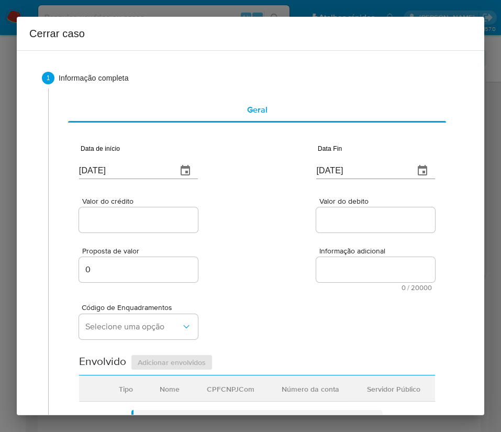
click at [115, 163] on input "[DATE]" at bounding box center [124, 170] width 90 height 17
paste input "4/06"
type input "[DATE]"
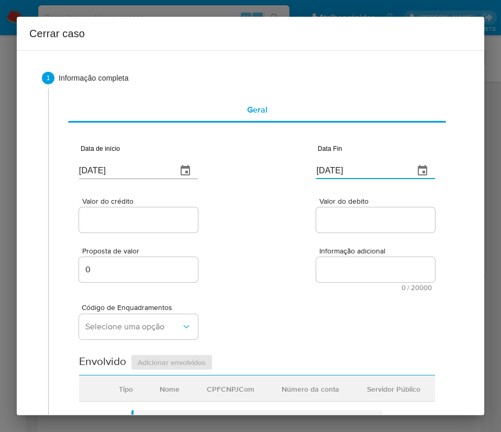
click at [340, 168] on input "[DATE]" at bounding box center [361, 170] width 90 height 17
paste input "4"
type input "[DATE]"
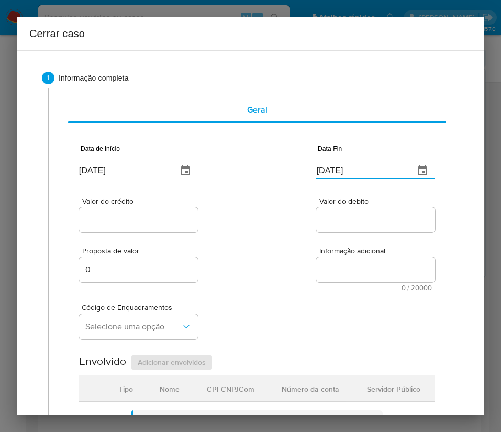
click at [359, 210] on div at bounding box center [375, 219] width 119 height 25
drag, startPoint x: 131, startPoint y: 218, endPoint x: 108, endPoint y: 246, distance: 36.8
click at [131, 218] on input "Valor do crédito" at bounding box center [138, 220] width 119 height 14
click at [134, 218] on input "Valor do crédito" at bounding box center [138, 220] width 119 height 14
paste input "R$567.914"
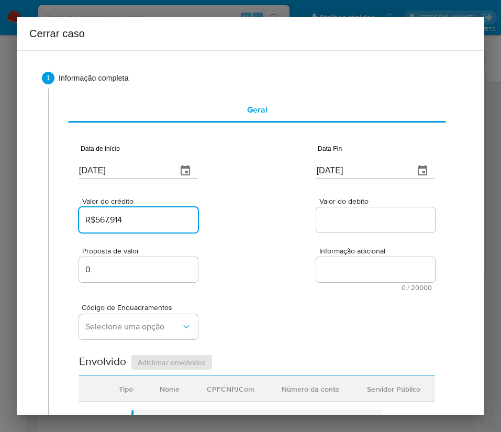
type input "R$567.914"
click at [345, 244] on div "Proposta de valor 0 Informação adicional 0 / 20000 20000 caracteres restantes" at bounding box center [257, 263] width 356 height 57
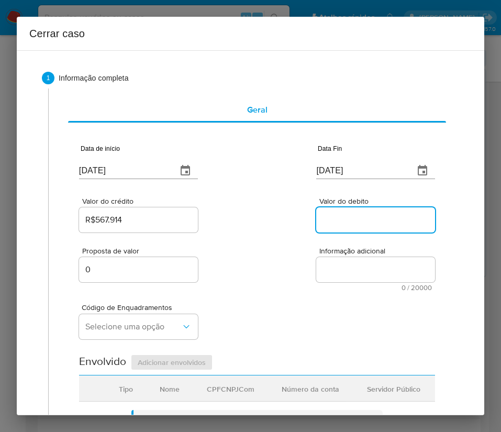
click at [337, 218] on input "Valor do debito" at bounding box center [375, 220] width 119 height 14
paste input "R$525.921"
type input "R$525.921"
drag, startPoint x: 291, startPoint y: 319, endPoint x: 245, endPoint y: 324, distance: 46.3
click at [291, 319] on div "Código de Enquadramentos Selecione uma opção" at bounding box center [257, 317] width 356 height 52
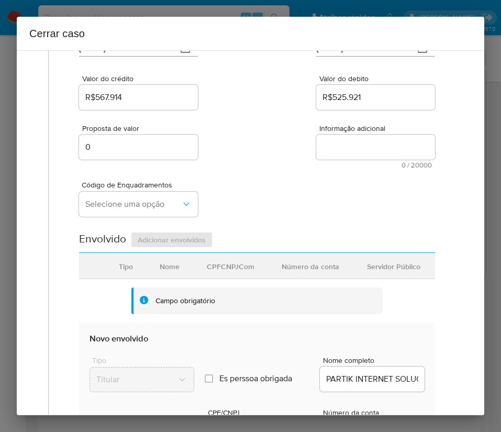
scroll to position [157, 0]
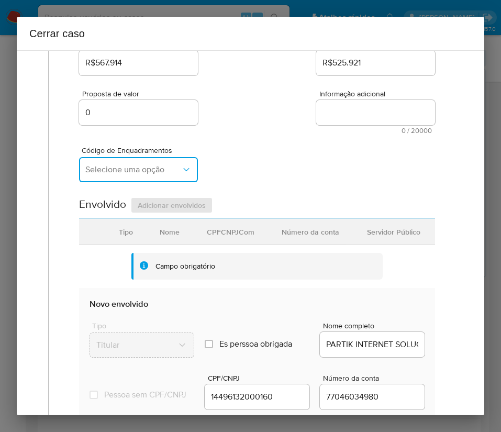
click at [144, 159] on button "Selecione uma opção" at bounding box center [138, 169] width 119 height 25
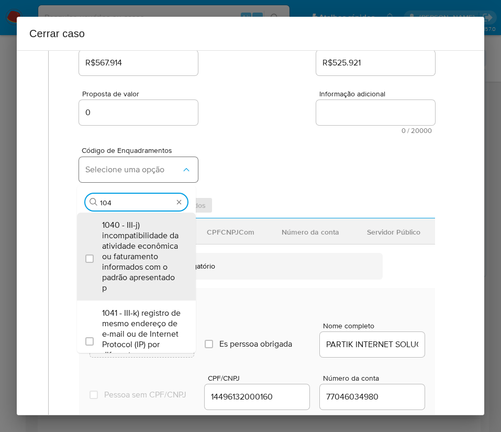
type input "1047"
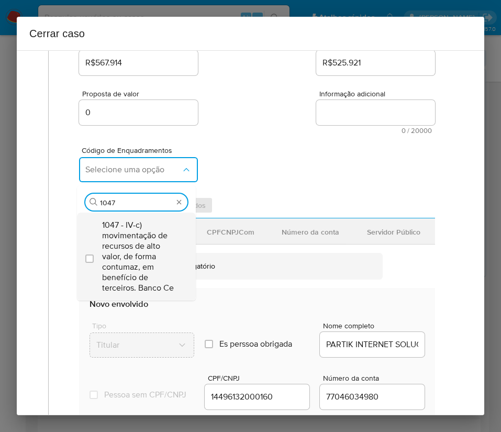
click at [122, 243] on span "1047 - IV-c) movimentação de recursos de alto valor, de forma contumaz, em bene…" at bounding box center [141, 256] width 79 height 73
checkbox input "true"
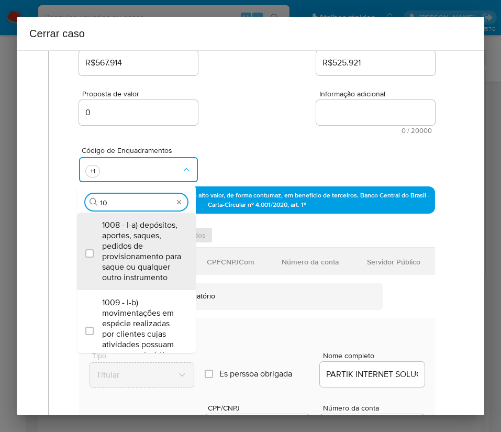
scroll to position [0, 0]
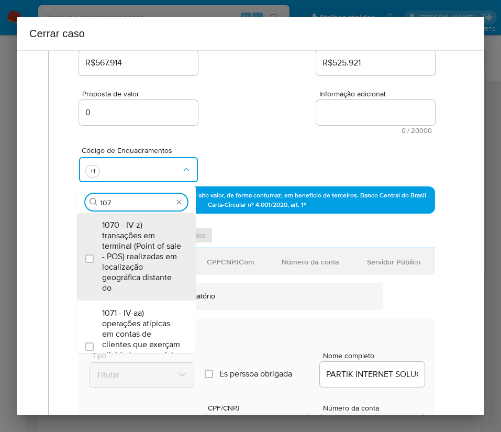
type input "1073"
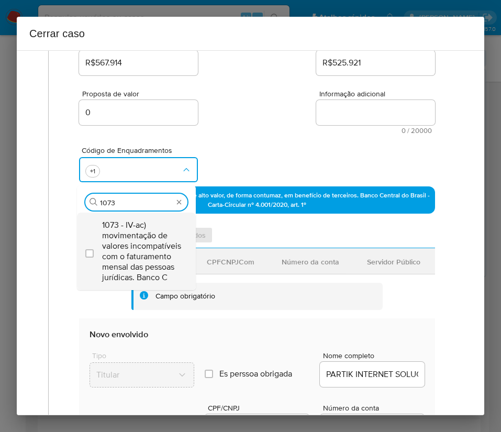
click at [127, 229] on span "1073 - IV-ac) movimentação de valores incompatíveis com o faturamento mensal da…" at bounding box center [141, 251] width 79 height 63
checkbox input "true"
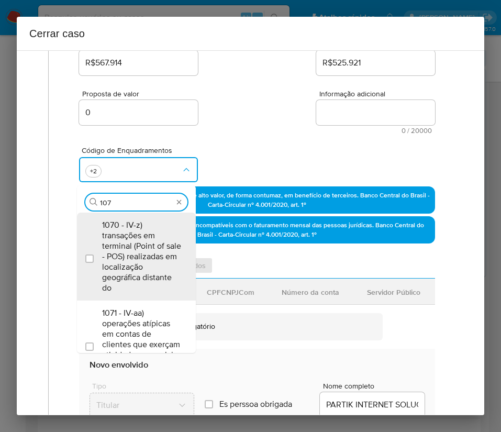
type input "1074"
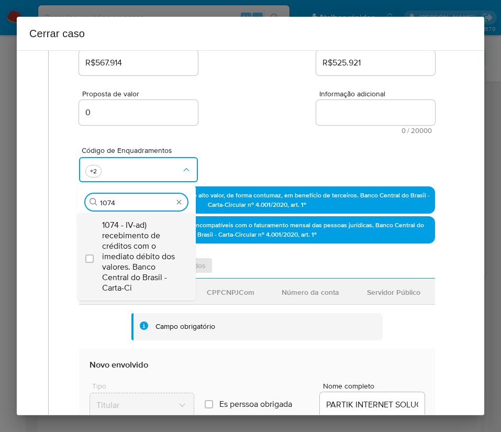
click at [127, 238] on span "1074 - IV-ad) recebimento de créditos com o imediato débito dos valores. Banco …" at bounding box center [141, 256] width 79 height 73
checkbox input "true"
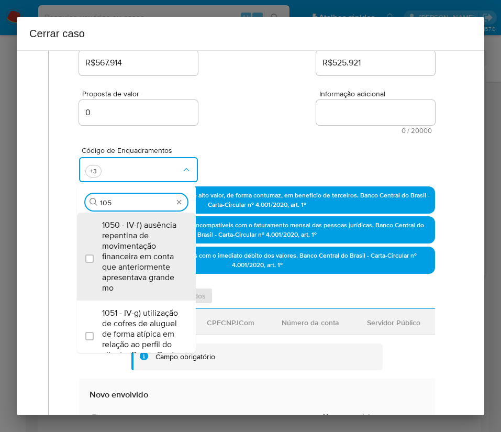
type input "1055"
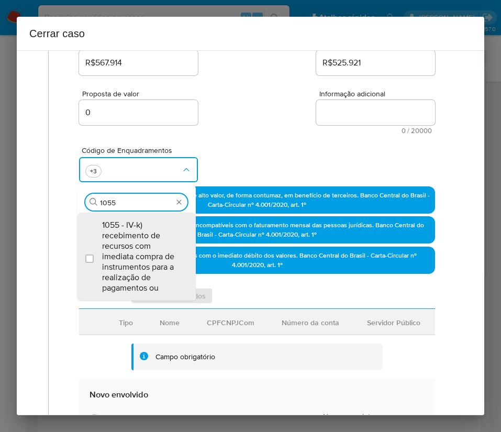
click at [128, 238] on span "1055 - IV-k) recebimento de recursos com imediata compra de instrumentos para a…" at bounding box center [141, 256] width 79 height 73
checkbox input "true"
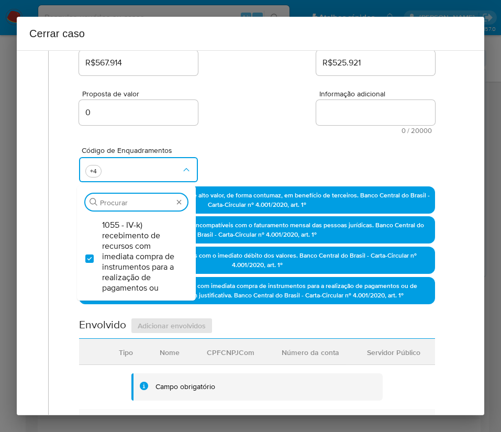
click at [284, 129] on div "Proposta de valor 0 Informação adicional 0 / 20000 20000 caracteres restantes" at bounding box center [257, 106] width 356 height 57
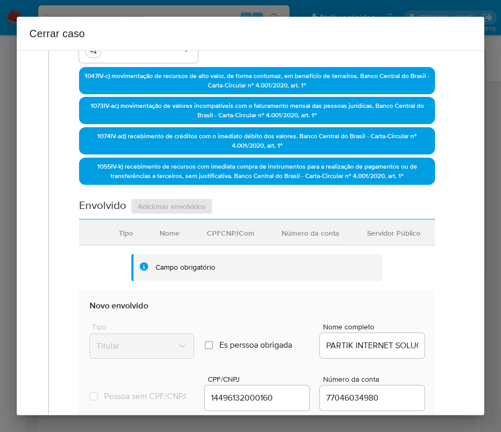
scroll to position [393, 0]
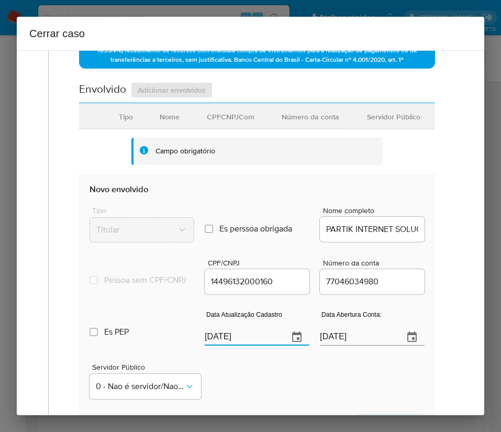
click at [223, 344] on input "[DATE]" at bounding box center [242, 337] width 75 height 17
paste input "18/07"
type input "[DATE]"
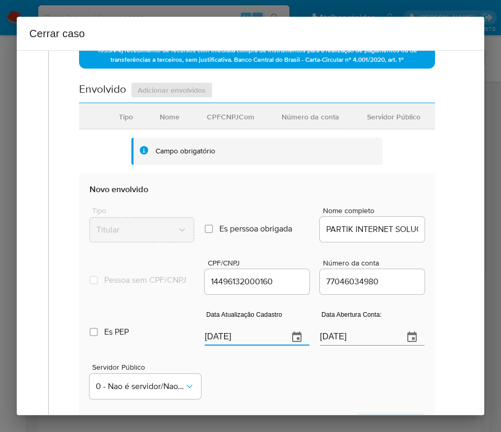
click at [242, 375] on div "Servidor Público 0 - Nao é servidor/[PERSON_NAME] possui informacao" at bounding box center [257, 377] width 335 height 52
click at [328, 346] on input "[DATE]" at bounding box center [357, 337] width 75 height 17
paste input "text"
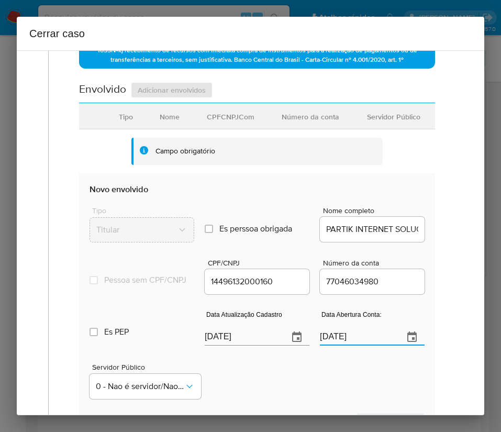
type input "[DATE]"
click at [278, 403] on div "Servidor Público 0 - Nao é servidor/[PERSON_NAME] possui informacao" at bounding box center [257, 377] width 335 height 52
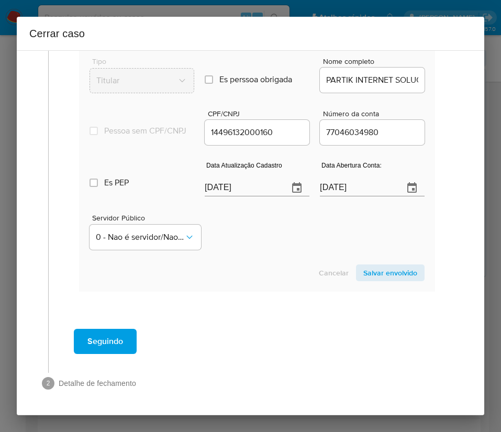
click at [381, 278] on span "Salvar envolvido" at bounding box center [390, 273] width 54 height 15
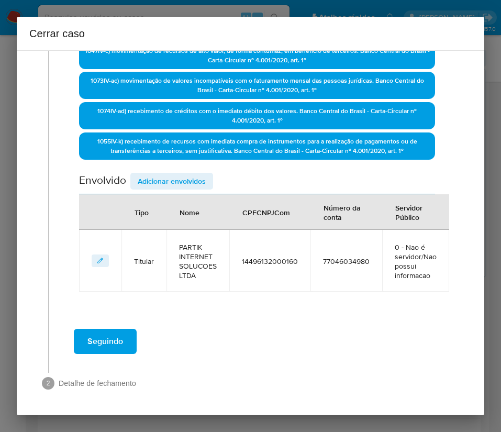
click at [194, 186] on span "Adicionar envolvidos" at bounding box center [172, 181] width 68 height 15
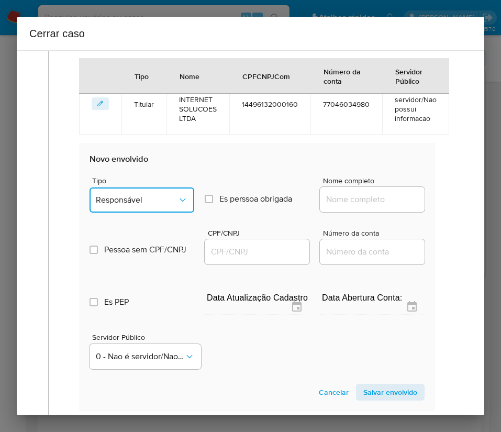
click at [130, 200] on span "Responsável" at bounding box center [137, 200] width 82 height 10
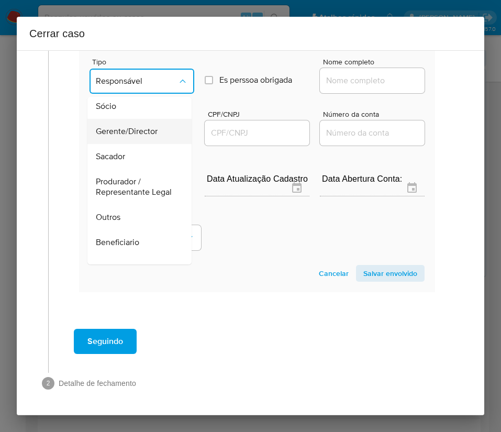
scroll to position [186, 0]
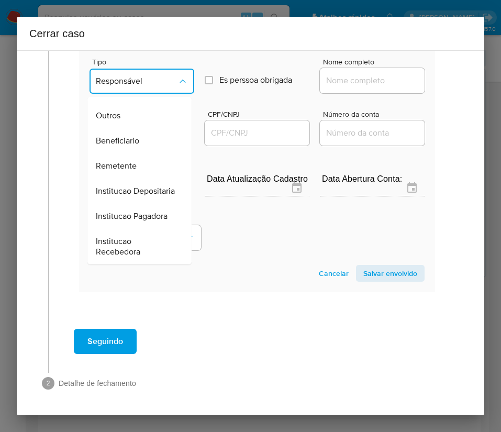
drag, startPoint x: 138, startPoint y: 149, endPoint x: 149, endPoint y: 144, distance: 12.4
click at [138, 153] on div "Remetente" at bounding box center [136, 165] width 81 height 25
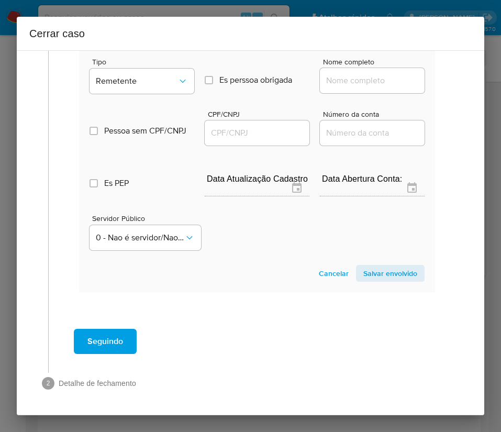
click at [356, 77] on input "Nome completo" at bounding box center [372, 81] width 105 height 14
paste input "[PERSON_NAME], 01000827500"
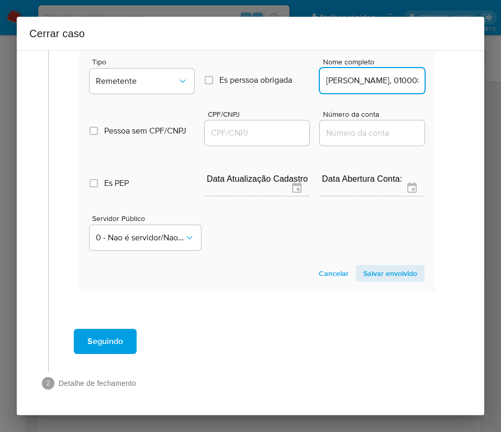
scroll to position [0, 75]
drag, startPoint x: 347, startPoint y: 82, endPoint x: 459, endPoint y: 84, distance: 111.6
click at [361, 87] on input "[PERSON_NAME], 01000827500" at bounding box center [372, 81] width 105 height 14
drag, startPoint x: 396, startPoint y: 84, endPoint x: 455, endPoint y: 85, distance: 58.1
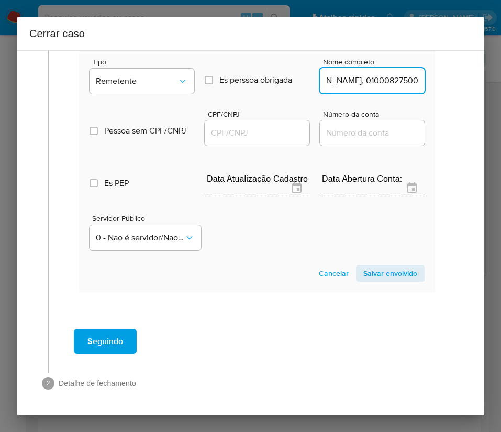
type input "[PERSON_NAME]"
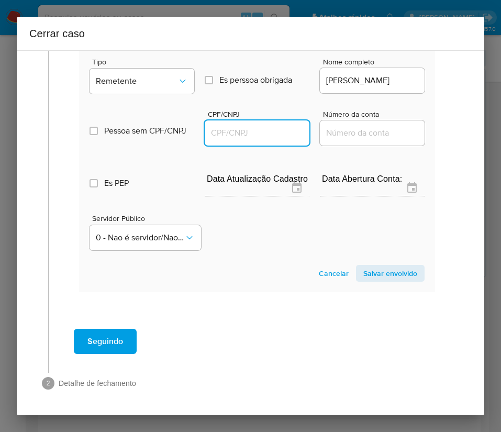
scroll to position [0, 0]
drag, startPoint x: 261, startPoint y: 136, endPoint x: 273, endPoint y: 138, distance: 12.1
click at [261, 136] on input "CPF/CNPJ" at bounding box center [257, 133] width 105 height 14
paste input "01000827500"
type input "1000827500"
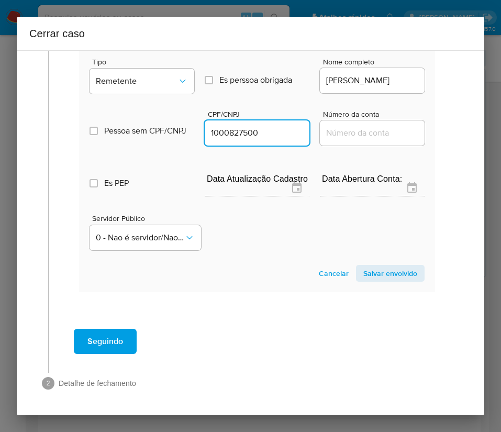
click at [363, 273] on span "Salvar envolvido" at bounding box center [390, 273] width 54 height 15
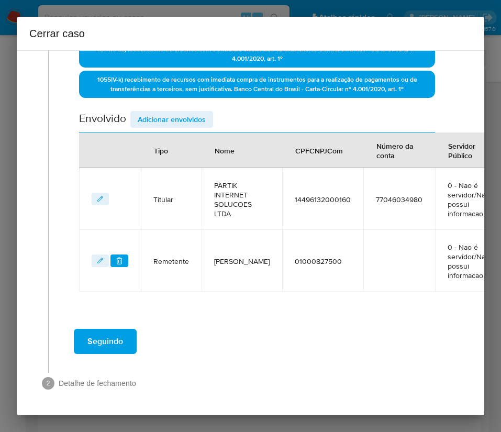
click at [156, 112] on span "Adicionar envolvidos" at bounding box center [172, 119] width 68 height 15
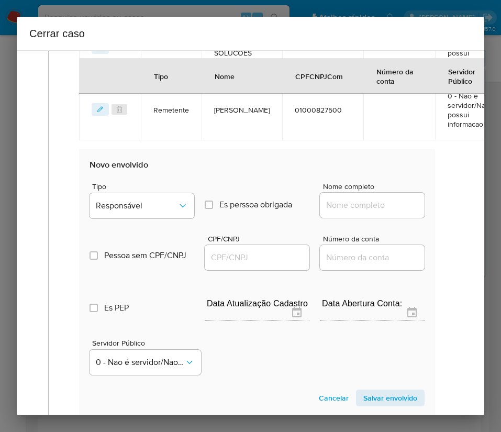
scroll to position [611, 0]
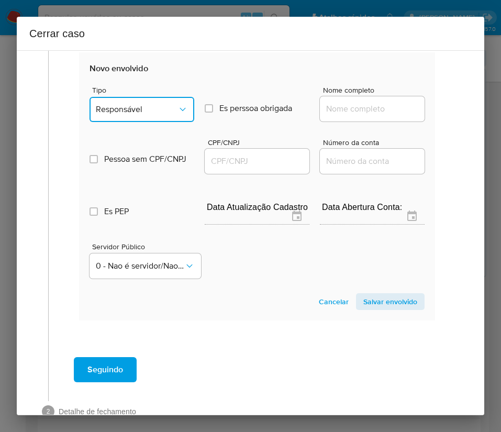
click at [146, 107] on span "Responsável" at bounding box center [137, 109] width 82 height 10
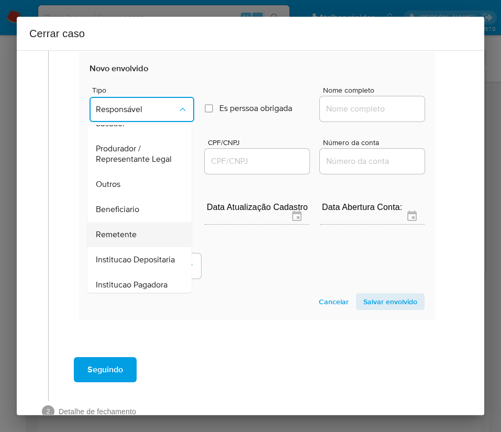
scroll to position [186, 0]
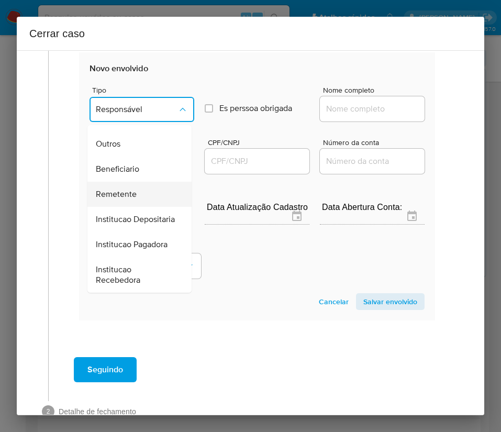
click at [129, 189] on span "Remetente" at bounding box center [116, 194] width 41 height 10
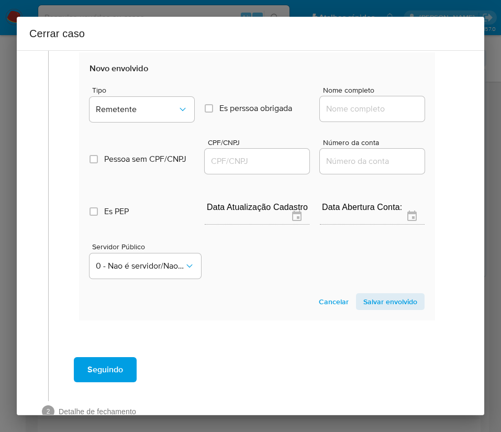
click at [346, 108] on input "Nome completo" at bounding box center [372, 109] width 105 height 14
paste input "48.614.136 [PERSON_NAME], 48614136000118"
drag, startPoint x: 341, startPoint y: 110, endPoint x: 460, endPoint y: 110, distance: 118.9
click at [460, 110] on div "1 Informação completa Geral Data de início [DATE] Data Fin [DATE] Valor do créd…" at bounding box center [251, 232] width 468 height 365
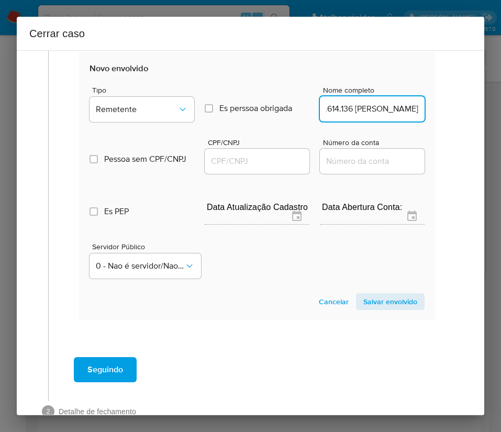
scroll to position [0, 70]
type input "48.614.136 [PERSON_NAME]"
click at [252, 159] on input "CPF/CNPJ" at bounding box center [257, 162] width 105 height 14
paste input "48614136000118"
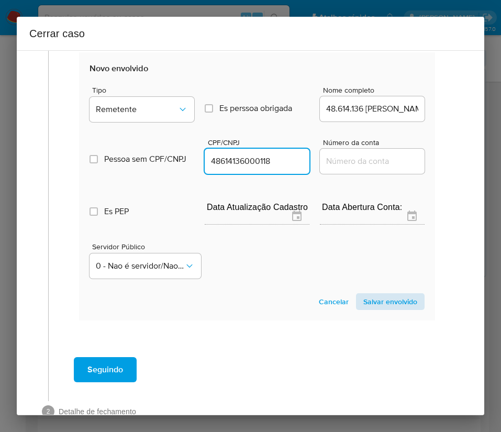
type input "48614136000118"
click at [367, 297] on span "Salvar envolvido" at bounding box center [390, 301] width 54 height 15
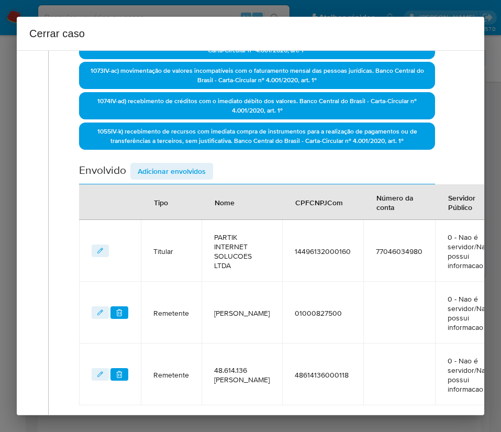
scroll to position [211, 0]
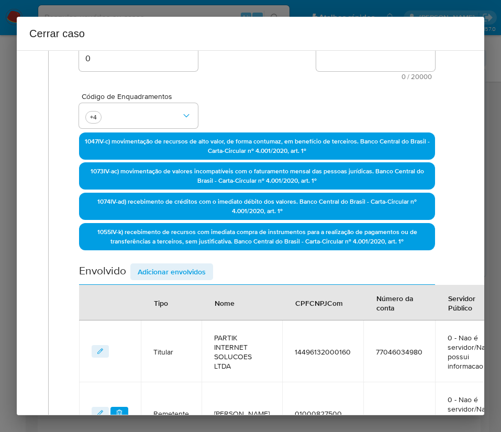
click at [205, 266] on span "Adicionar envolvidos" at bounding box center [172, 271] width 68 height 15
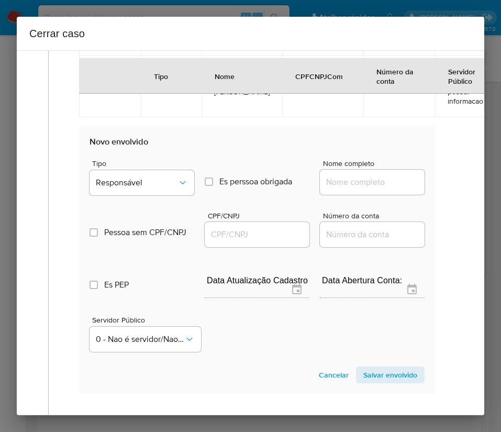
scroll to position [682, 0]
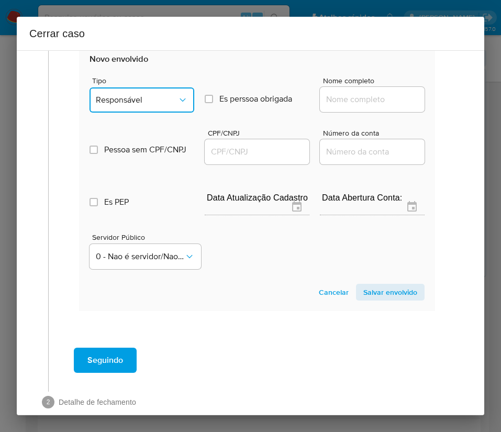
click at [159, 113] on button "Responsável" at bounding box center [142, 99] width 105 height 25
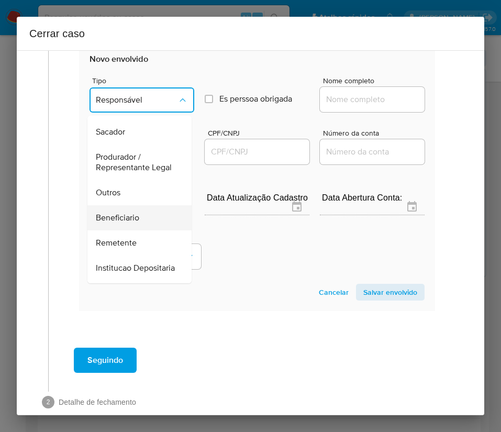
scroll to position [157, 0]
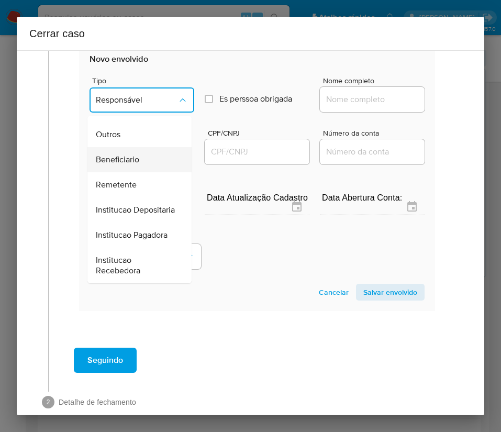
click at [136, 165] on span "Beneficiario" at bounding box center [117, 160] width 43 height 10
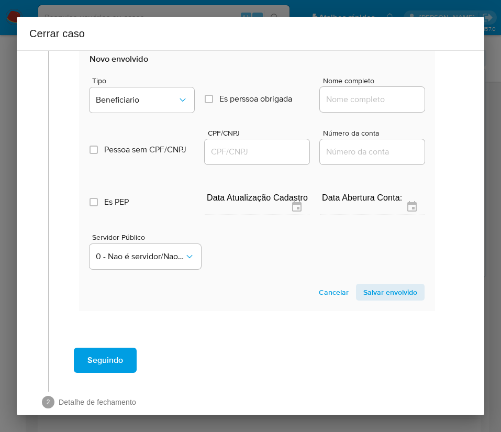
click at [355, 106] on input "Nome completo" at bounding box center [372, 100] width 105 height 14
paste input "Ruan Batista Neves, 04779874513"
drag, startPoint x: 352, startPoint y: 111, endPoint x: 419, endPoint y: 109, distance: 67.0
click at [419, 109] on section "Novo envolvido Tipo Beneficiario Es perssoa obrigada Is PObrigada Nome completo…" at bounding box center [257, 177] width 356 height 268
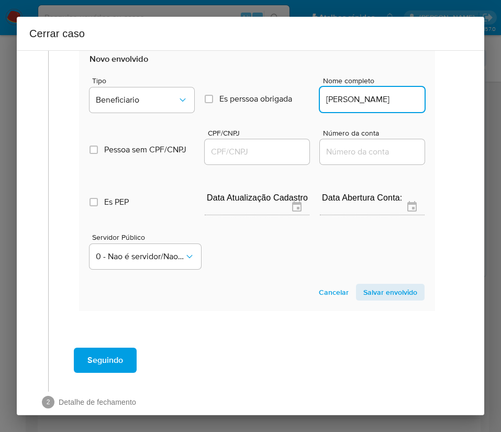
scroll to position [0, 0]
type input "Ruan Batista Neves"
click at [267, 159] on input "CPF/CNPJ" at bounding box center [257, 152] width 105 height 14
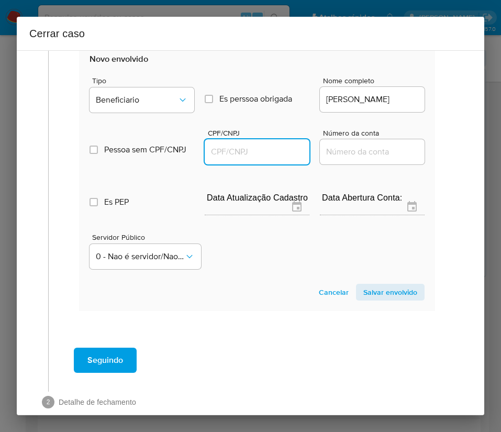
paste input "04779874513"
type input "4779874513"
click at [374, 297] on span "Salvar envolvido" at bounding box center [390, 292] width 54 height 15
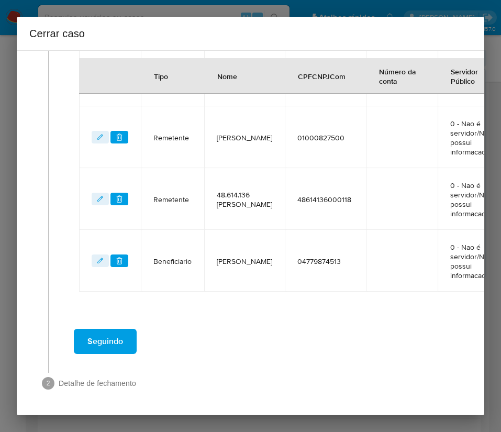
scroll to position [509, 0]
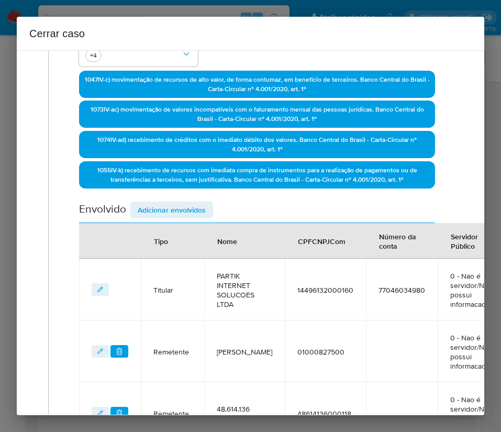
click at [173, 206] on span "Adicionar envolvidos" at bounding box center [172, 210] width 68 height 15
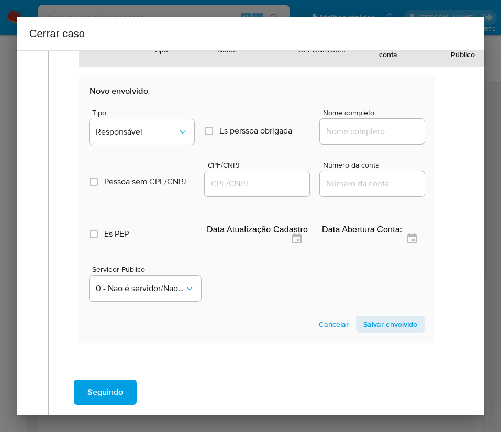
scroll to position [785, 0]
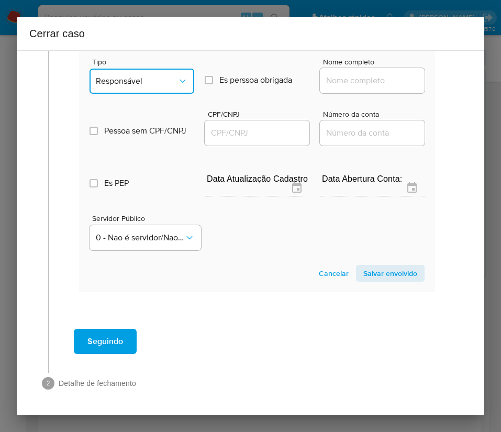
click at [163, 80] on button "Responsável" at bounding box center [142, 81] width 105 height 25
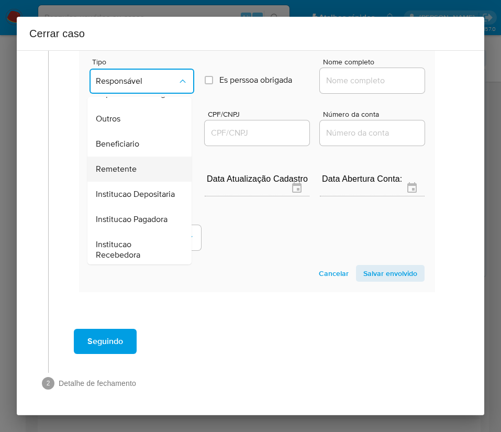
scroll to position [186, 0]
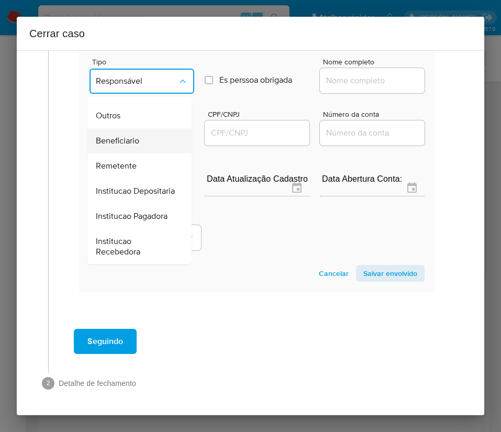
click at [132, 136] on span "Beneficiario" at bounding box center [117, 141] width 43 height 10
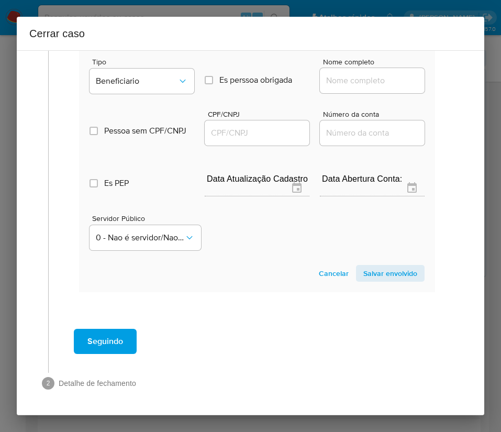
click at [333, 74] on input "Nome completo" at bounding box center [372, 81] width 105 height 14
paste input "Verena Ribeiro e Andrade Gallo, 02310048500"
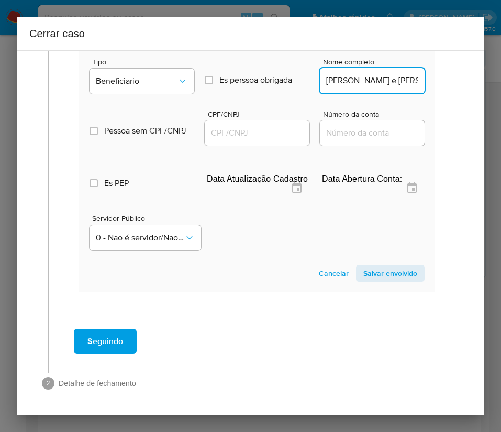
scroll to position [0, 83]
drag, startPoint x: 349, startPoint y: 69, endPoint x: 429, endPoint y: 66, distance: 80.7
type input "Verena Ribeiro e Andrade Gallo"
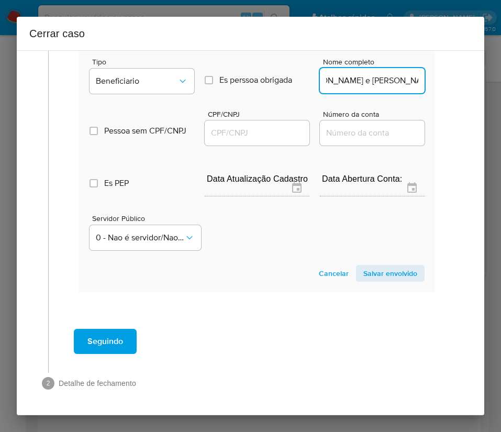
click at [267, 126] on input "CPF/CNPJ" at bounding box center [257, 133] width 105 height 14
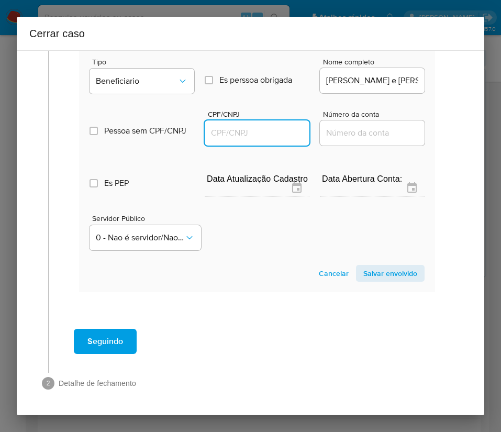
paste input "02310048500"
type input "2310048500"
click at [365, 266] on span "Salvar envolvido" at bounding box center [390, 273] width 54 height 15
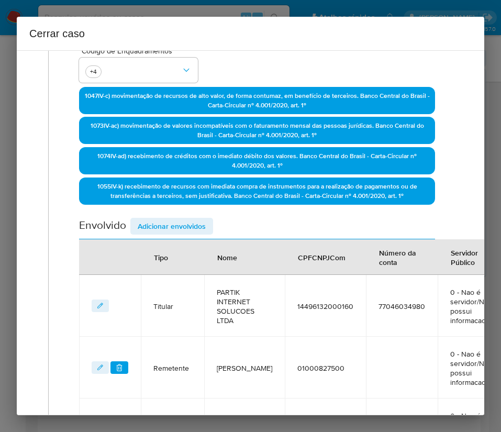
scroll to position [99, 0]
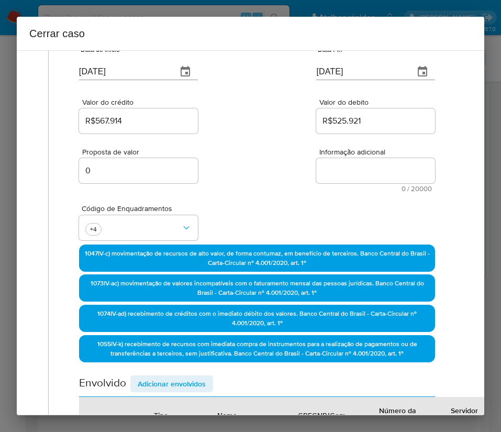
click at [181, 382] on span "Adicionar envolvidos" at bounding box center [172, 384] width 68 height 15
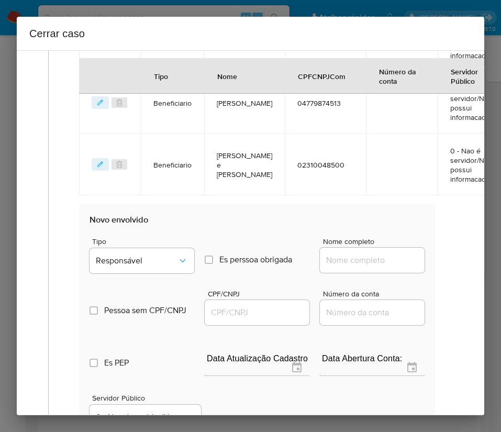
scroll to position [727, 0]
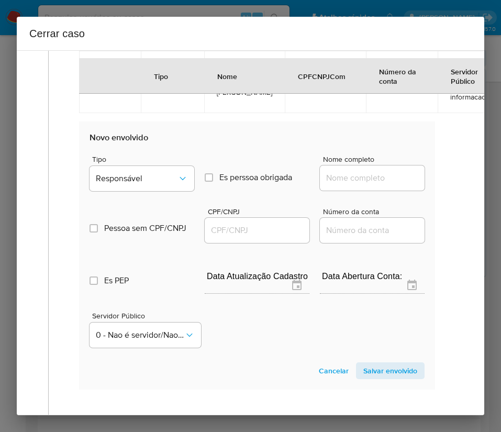
click at [135, 162] on div "Tipo Responsável Es perssoa obrigada Is PObrigada Nome completo" at bounding box center [257, 169] width 335 height 52
click at [134, 184] on span "Responsável" at bounding box center [137, 178] width 82 height 10
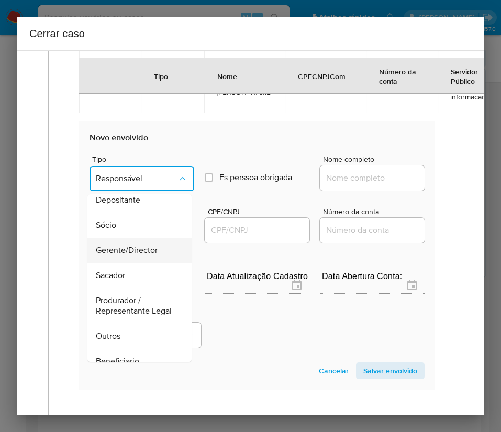
scroll to position [0, 0]
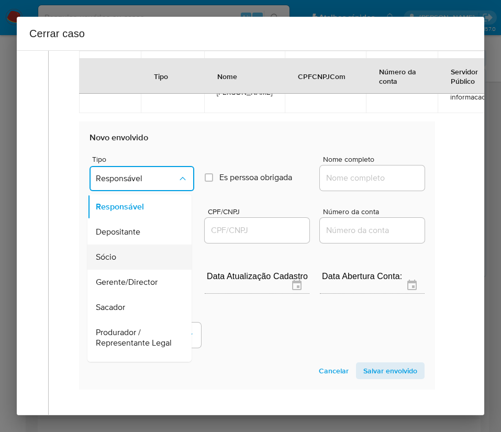
click at [113, 262] on span "Sócio" at bounding box center [106, 257] width 20 height 10
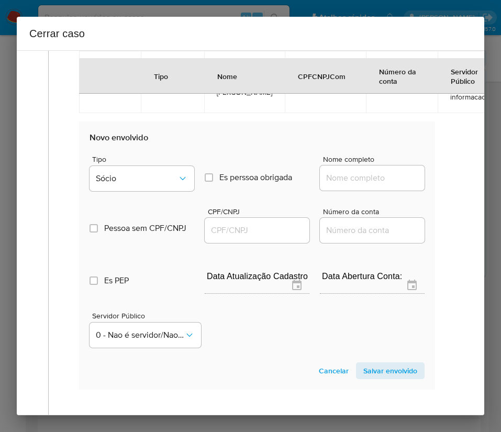
click at [367, 185] on input "Nome completo" at bounding box center [372, 178] width 105 height 14
paste input "Thiago Vasconcelos Bellandi Lima, 80996485520"
drag, startPoint x: 346, startPoint y: 189, endPoint x: 408, endPoint y: 190, distance: 62.3
click at [408, 185] on input "Thiago Vasconcelos Bellandi Lima, 80996485520" at bounding box center [372, 178] width 105 height 14
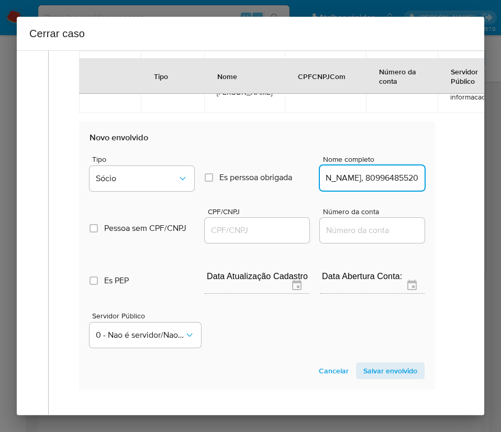
click at [370, 185] on input "Thiago Vasconcelos Bellandi Lima, 80996485520" at bounding box center [372, 178] width 105 height 14
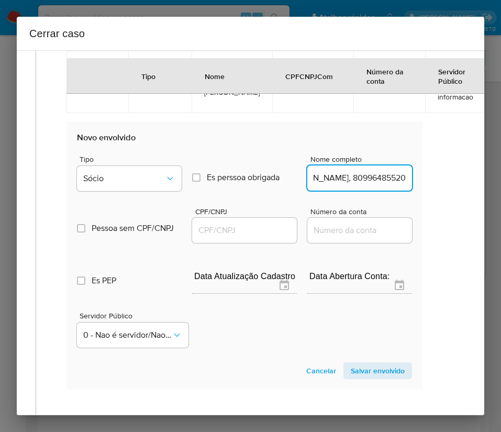
drag, startPoint x: 347, startPoint y: 190, endPoint x: 486, endPoint y: 189, distance: 138.3
click at [486, 189] on div "Cerrar caso 1 Informação completa Geral Data de início 24/06/2025 Data Fin 24/0…" at bounding box center [250, 216] width 501 height 432
type input "Thiago Vasconcelos Bellandi Lima"
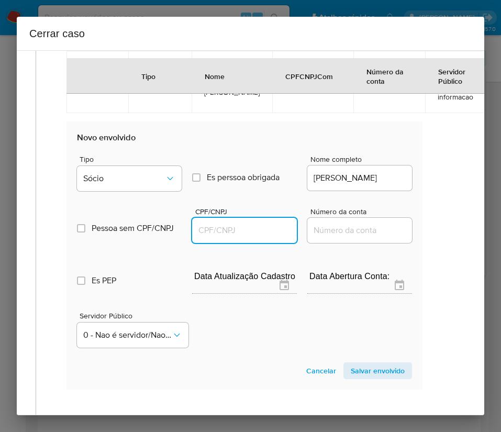
scroll to position [0, 0]
click at [268, 237] on input "CPF/CNPJ" at bounding box center [244, 231] width 105 height 14
paste input "80996485520"
type input "80996485520"
click at [381, 378] on span "Salvar envolvido" at bounding box center [378, 370] width 54 height 15
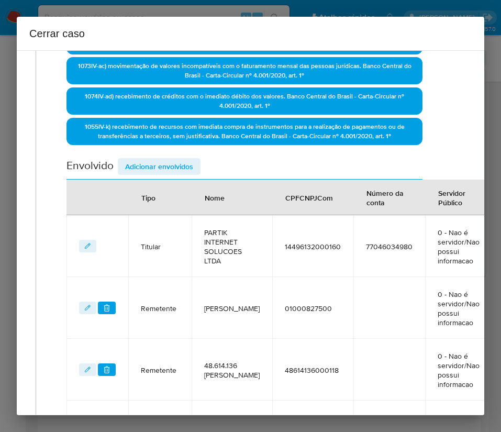
scroll to position [4, 13]
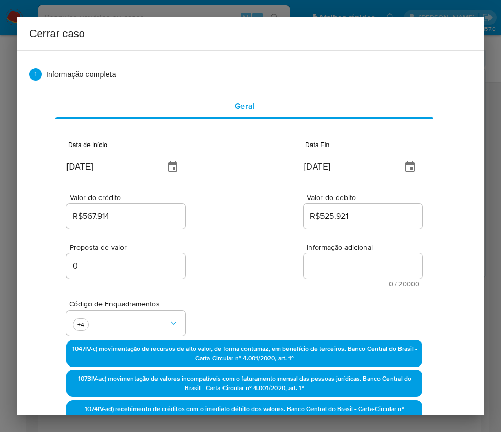
click at [344, 261] on textarea "Informação adicional" at bounding box center [363, 265] width 119 height 25
paste textarea "Informações do Cliente Partik Internet Solucoes Ltda, CNPJ 14496132000160, sedi…"
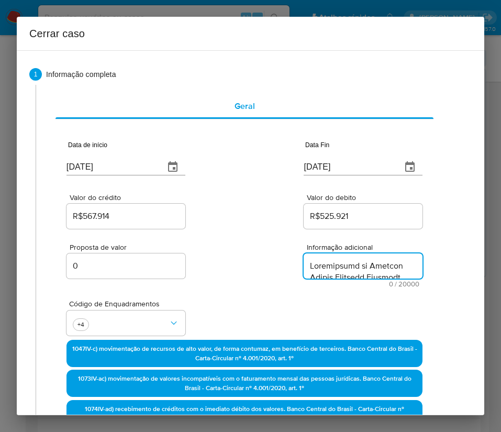
scroll to position [2042, 0]
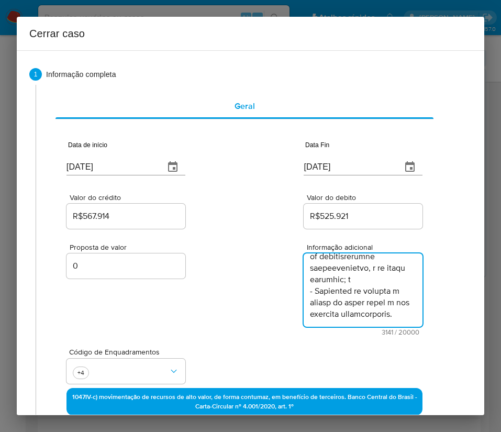
type textarea "Informações do Cliente Partik Internet Solucoes Ltda, CNPJ 14496132000160, sedi…"
click at [222, 324] on div "Proposta de valor 0 Informação adicional 3141 / 20000 16859 caracteres restantes" at bounding box center [245, 283] width 356 height 105
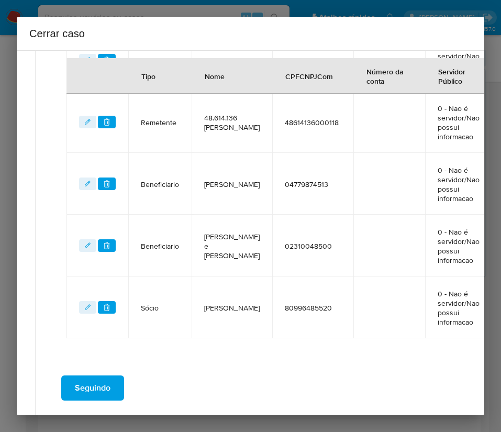
scroll to position [680, 13]
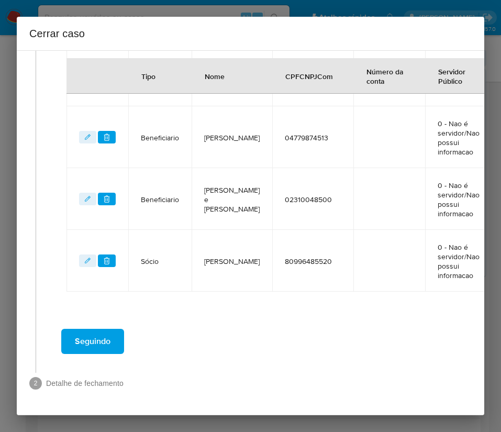
click at [119, 329] on button "Seguindo" at bounding box center [92, 341] width 63 height 25
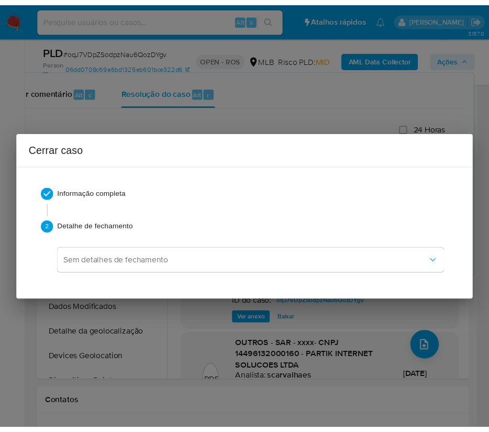
scroll to position [1984, 0]
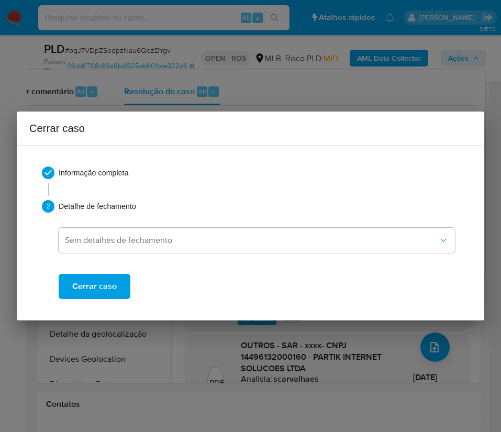
click at [107, 291] on span "Cerrar caso" at bounding box center [94, 286] width 45 height 23
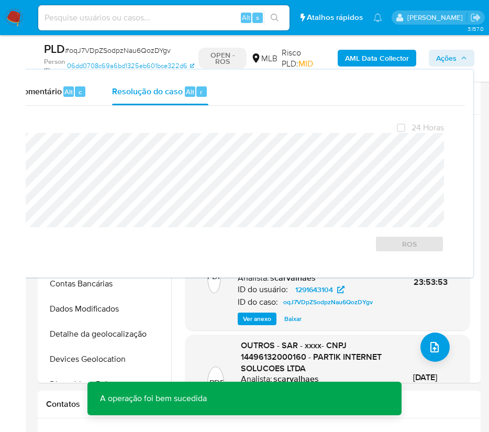
click at [106, 50] on span "# oqJ7VDpZSodpzNau6QozDYgv" at bounding box center [118, 50] width 106 height 10
copy span "oqJ7VDpZSodpzNau6QozDYgv"
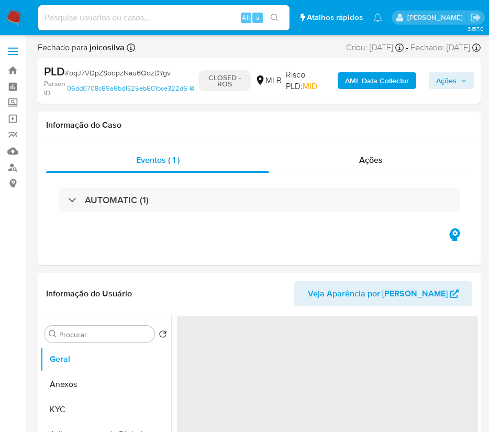
click at [19, 17] on img at bounding box center [14, 18] width 18 height 18
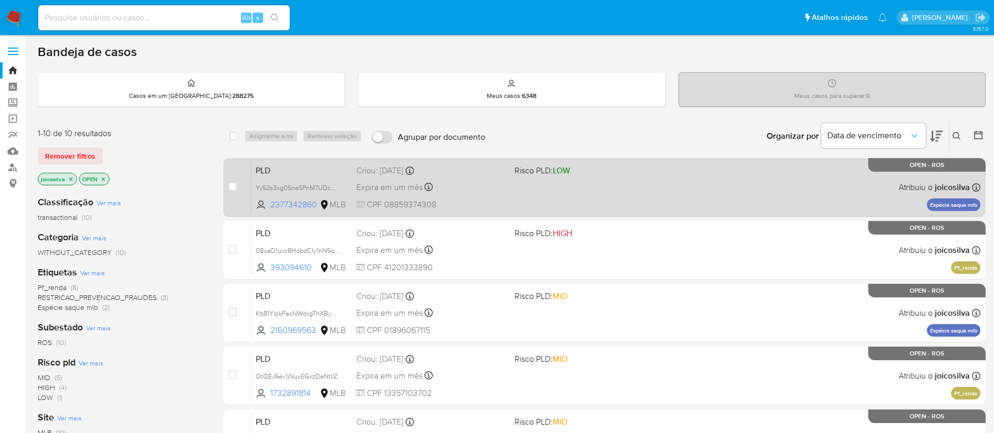
click at [501, 182] on div "PLD Yv52s3xg0SneSPnM7UDcOc4v 2377342860 MLB Risco PLD: LOW Criou: [DATE] Criou:…" at bounding box center [615, 187] width 729 height 53
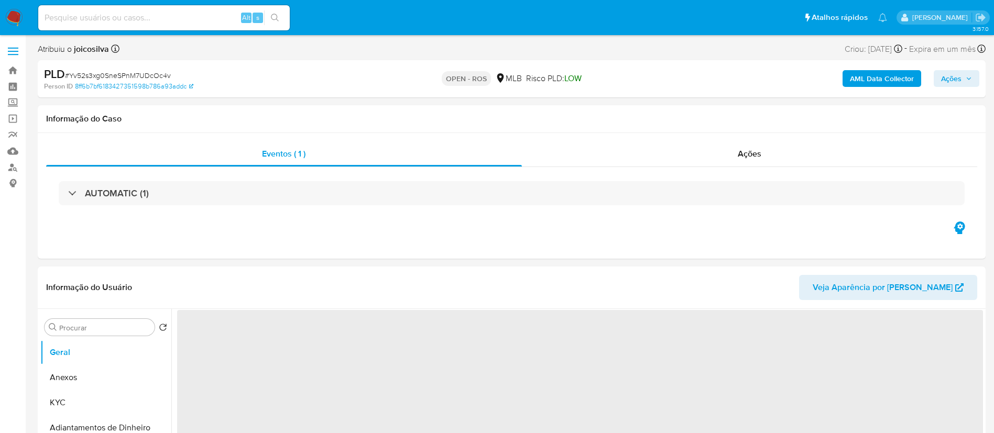
click at [152, 75] on span "# Yv52s3xg0SneSPnM7UDcOc4v" at bounding box center [118, 75] width 106 height 10
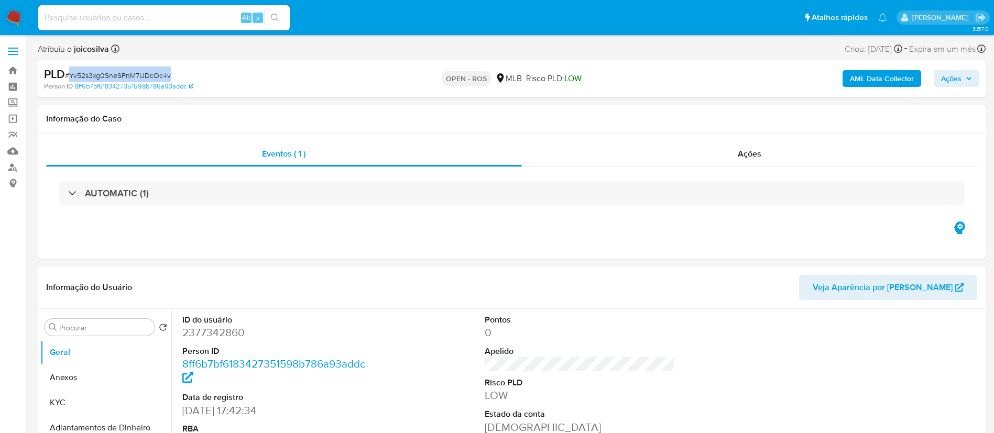
click at [152, 75] on span "# Yv52s3xg0SneSPnM7UDcOc4v" at bounding box center [118, 75] width 106 height 10
select select "10"
copy span "Yv52s3xg0SneSPnM7UDcOc4v"
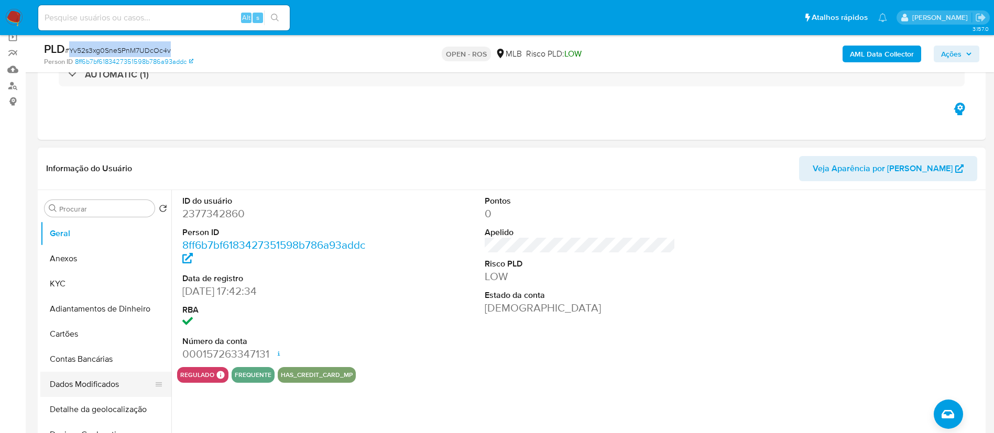
scroll to position [157, 0]
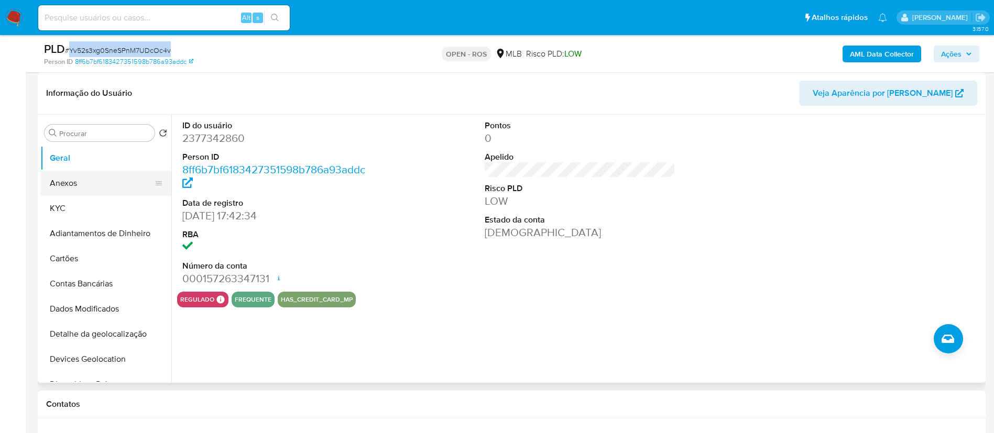
click at [89, 188] on button "Anexos" at bounding box center [101, 183] width 123 height 25
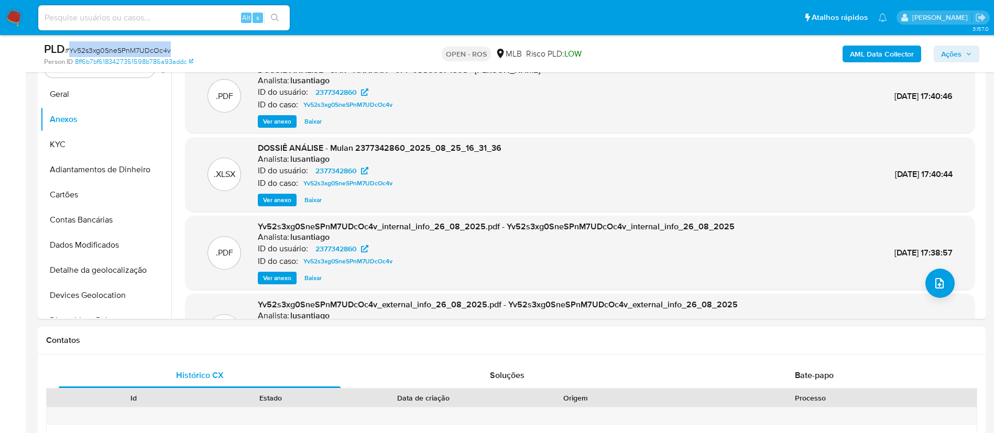
scroll to position [236, 0]
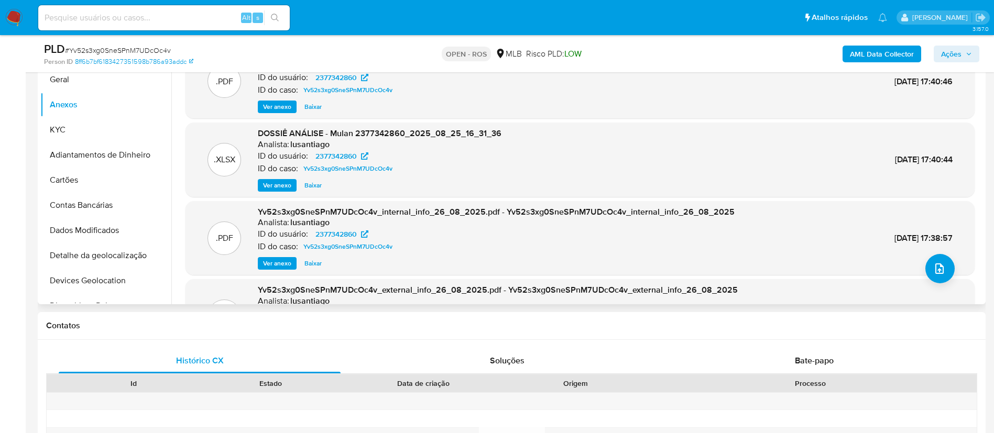
click at [581, 90] on div ".PDF DOSSIÊ ANÁLISE - SAR - XXXXXX - CPF 08859374308 - [PERSON_NAME]: lusantiag…" at bounding box center [580, 82] width 778 height 64
click at [938, 270] on icon "upload-file" at bounding box center [939, 268] width 13 height 13
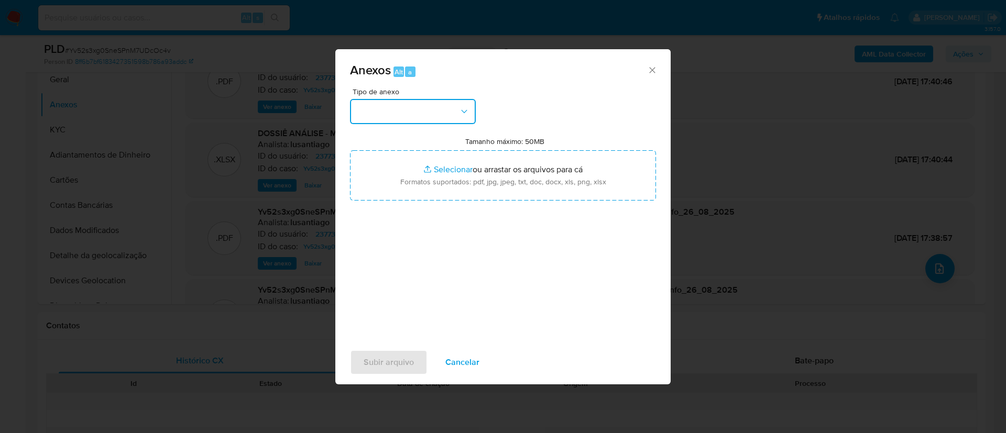
click at [440, 114] on button "button" at bounding box center [413, 111] width 126 height 25
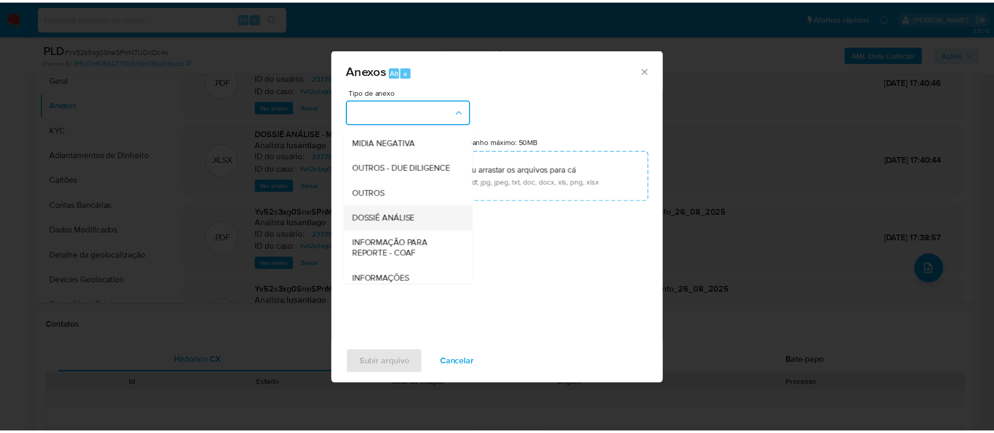
scroll to position [161, 0]
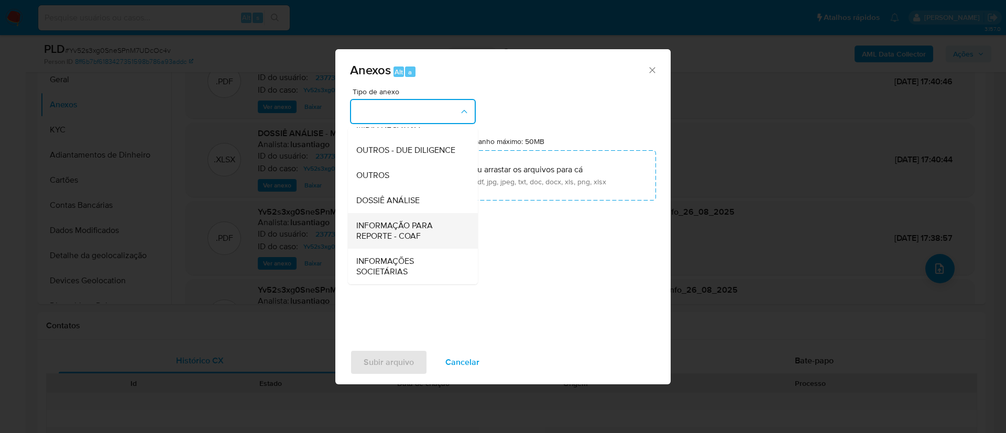
click at [419, 233] on span "INFORMAÇÃO PARA REPORTE - COAF" at bounding box center [409, 230] width 107 height 21
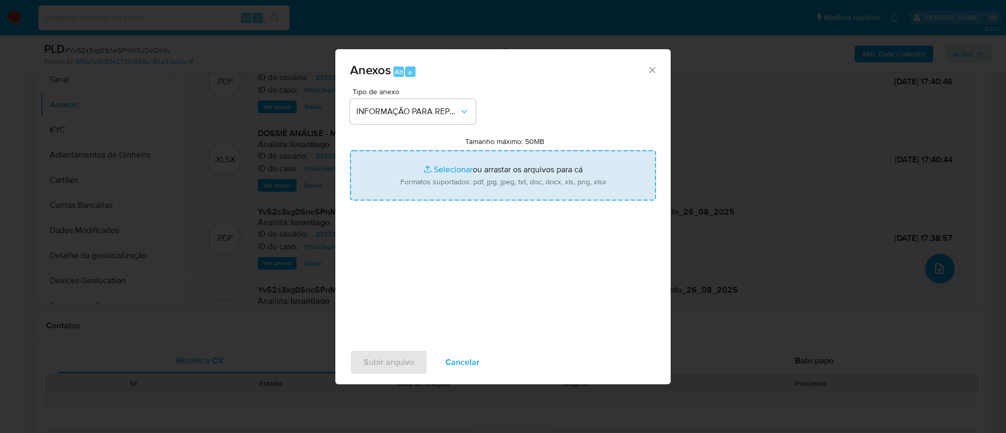
type input "C:\fakepath\SAR - Yv52s3xg0SneSPnM7UDcOc4v - CPF 08859374308 - [PERSON_NAME].pdf"
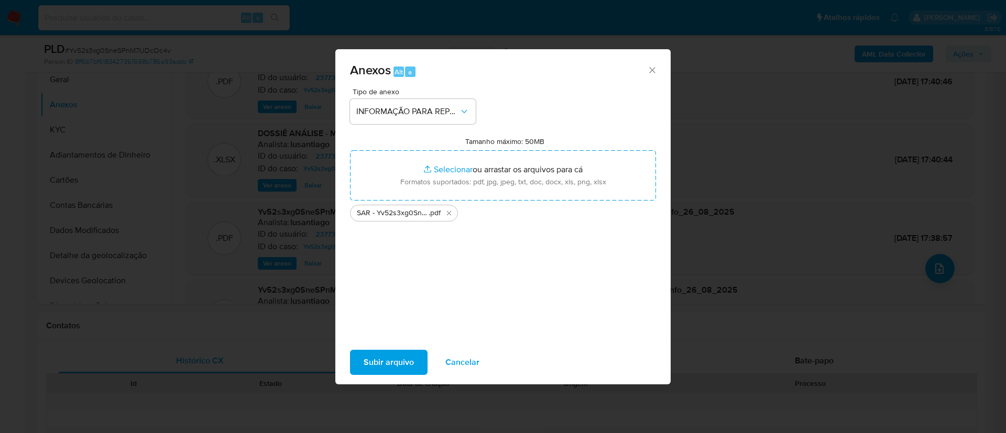
click at [410, 356] on span "Subir arquivo" at bounding box center [388, 362] width 50 height 23
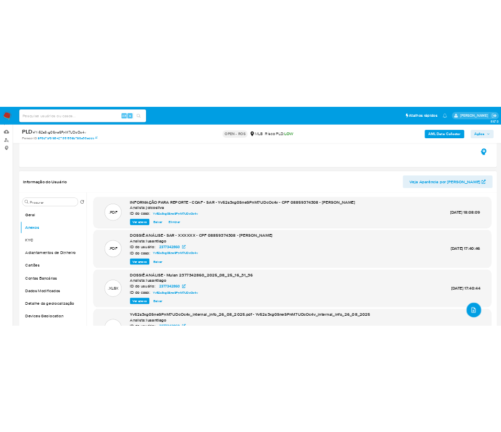
scroll to position [79, 0]
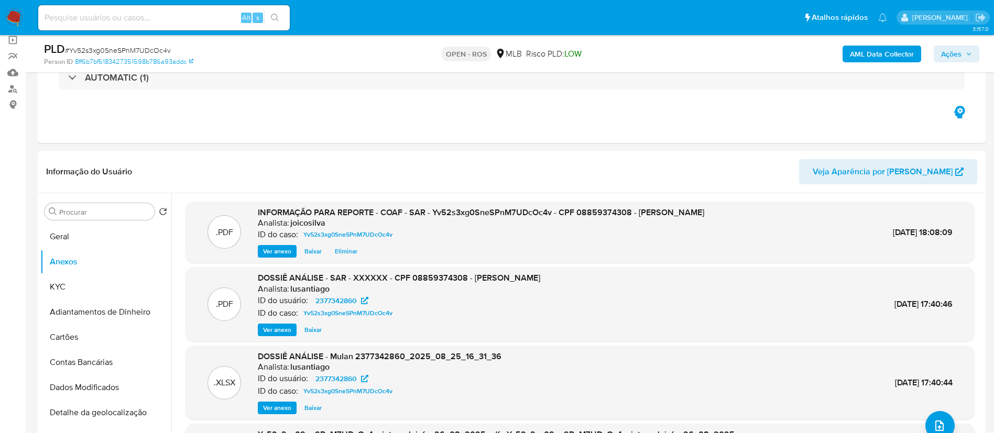
click at [944, 49] on span "Ações" at bounding box center [951, 54] width 20 height 17
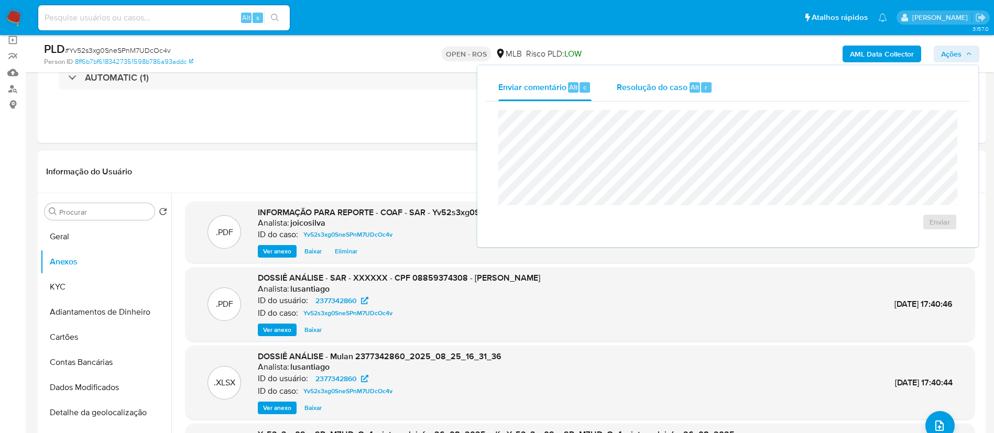
click at [645, 90] on span "Resolução do caso" at bounding box center [651, 87] width 71 height 12
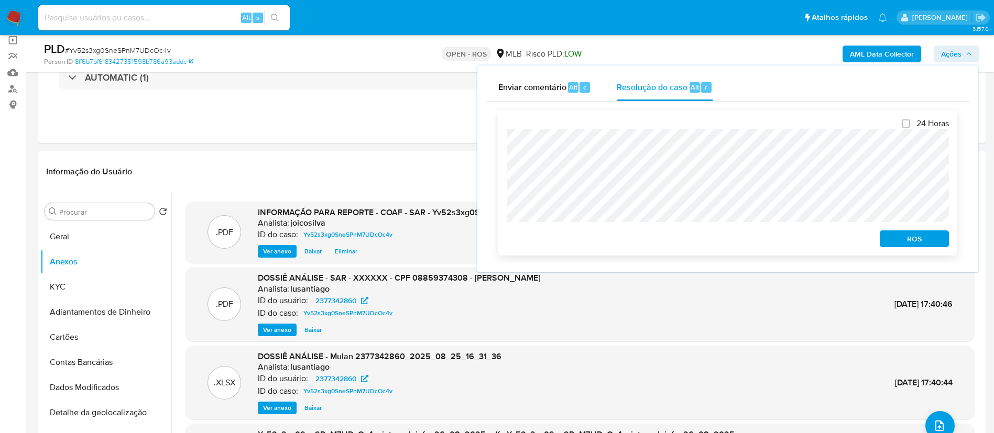
click at [897, 244] on span "ROS" at bounding box center [914, 238] width 54 height 15
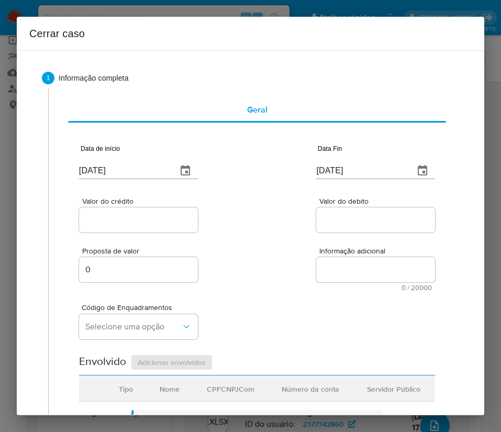
click at [129, 175] on input "[DATE]" at bounding box center [124, 170] width 90 height 17
paste input "01/07"
type input "[DATE]"
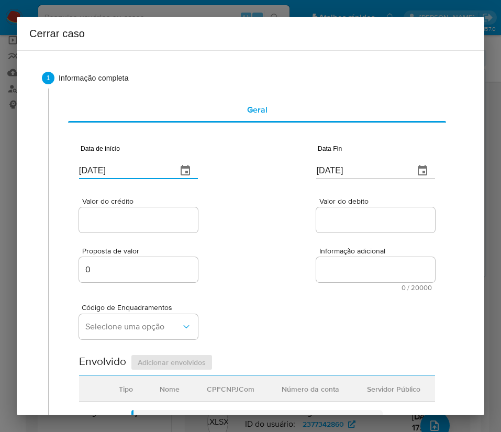
click at [295, 248] on div "Proposta de valor 0 Informação adicional 0 / 20000 20000 caracteres restantes" at bounding box center [257, 263] width 356 height 57
click at [339, 175] on input "[DATE]" at bounding box center [361, 170] width 90 height 17
paste input "2"
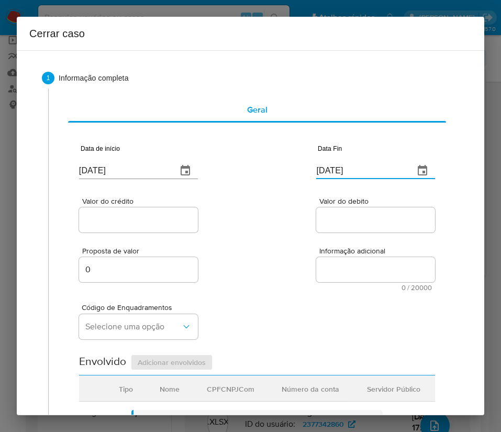
type input "22/08/2025"
click at [335, 205] on span "Valor do debito" at bounding box center [378, 201] width 119 height 8
click at [335, 213] on input "Valor do debito" at bounding box center [375, 220] width 119 height 14
click at [148, 215] on input "Valor do crédito" at bounding box center [138, 220] width 119 height 14
drag, startPoint x: 118, startPoint y: 221, endPoint x: 137, endPoint y: 226, distance: 19.6
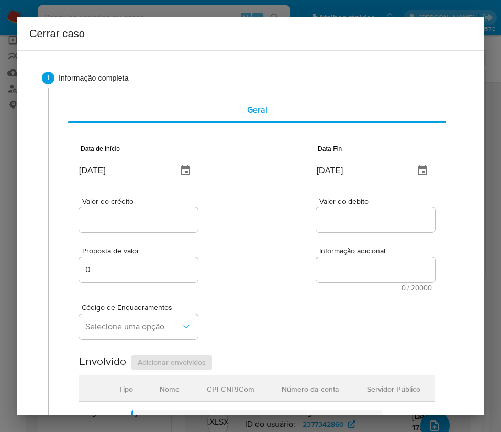
click at [118, 220] on input "Valor do crédito" at bounding box center [138, 220] width 119 height 14
paste input "R$329.779"
type input "R$329.779"
click at [260, 252] on div "Proposta de valor 0 Informação adicional 0 / 20000 20000 caracteres restantes" at bounding box center [257, 263] width 356 height 57
click at [332, 218] on input "Valor do debito" at bounding box center [375, 220] width 119 height 14
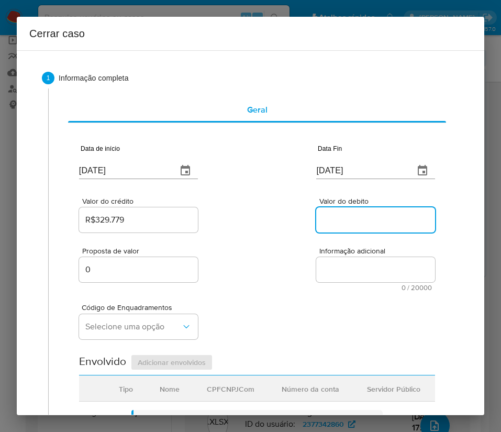
paste input "R$337.159"
type input "R$337.159"
click at [283, 283] on div "Proposta de valor 0 Informação adicional 0 / 20000 20000 caracteres restantes" at bounding box center [257, 263] width 356 height 57
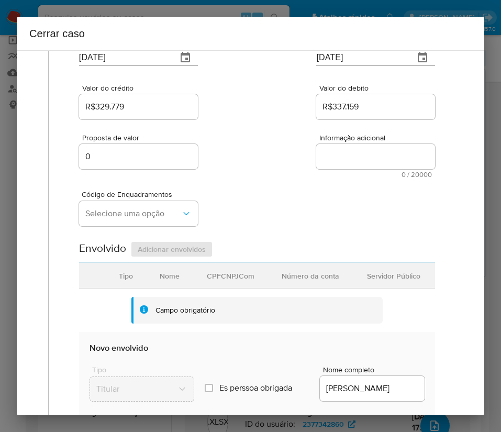
scroll to position [157, 0]
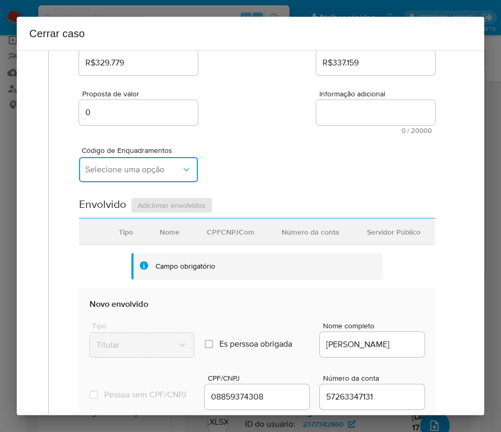
click at [152, 164] on span "Selecione uma opção" at bounding box center [133, 169] width 96 height 10
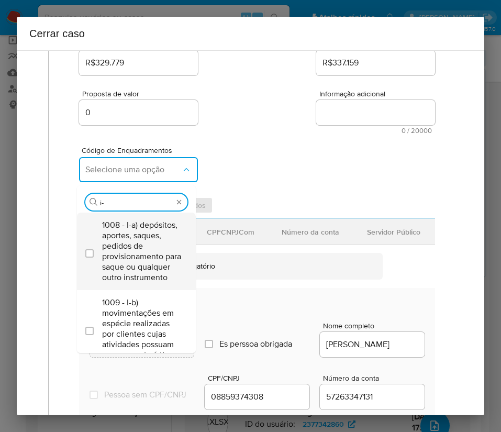
type input "i-h"
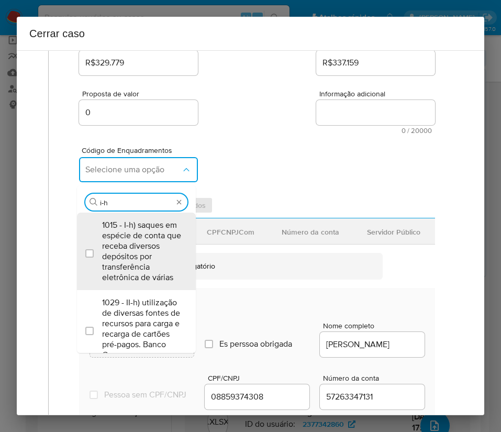
click at [123, 241] on span "1015 - I-h) saques em espécie de conta que receba diversos depósitos por transf…" at bounding box center [141, 251] width 79 height 63
checkbox input "true"
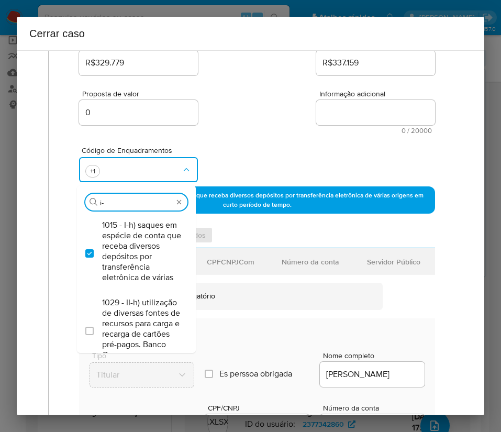
scroll to position [0, 0]
type input "i"
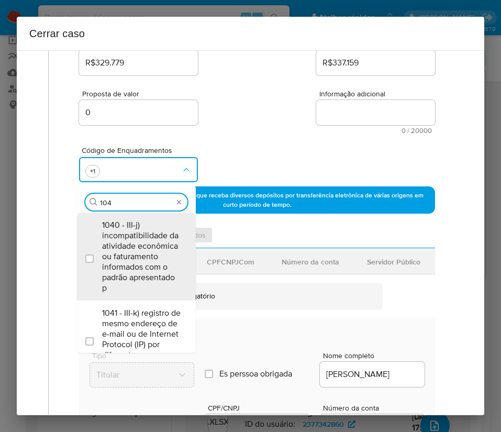
type input "1045"
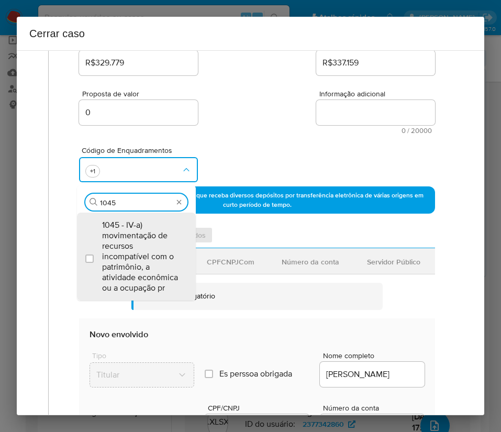
click at [123, 241] on span "1045 - IV-a) movimentação de recursos incompatível com o patrimônio, a atividad…" at bounding box center [141, 256] width 79 height 73
checkbox input "true"
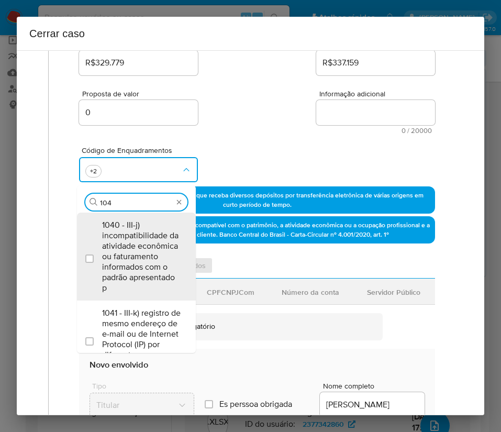
type input "1047"
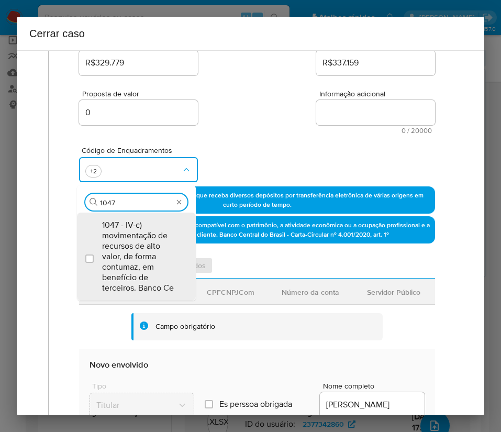
click at [123, 242] on span "1047 - IV-c) movimentação de recursos de alto valor, de forma contumaz, em bene…" at bounding box center [141, 256] width 79 height 73
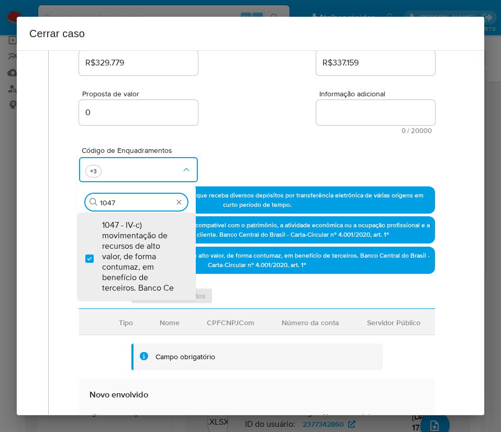
checkbox input "true"
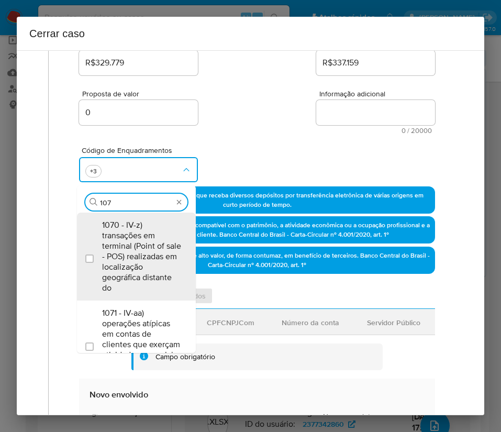
type input "1074"
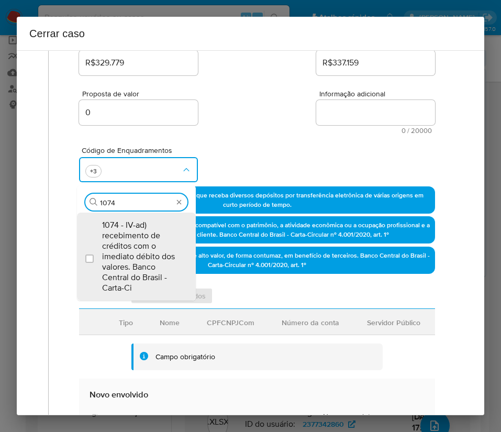
click at [133, 233] on span "1074 - IV-ad) recebimento de créditos com o imediato débito dos valores. Banco …" at bounding box center [141, 256] width 79 height 73
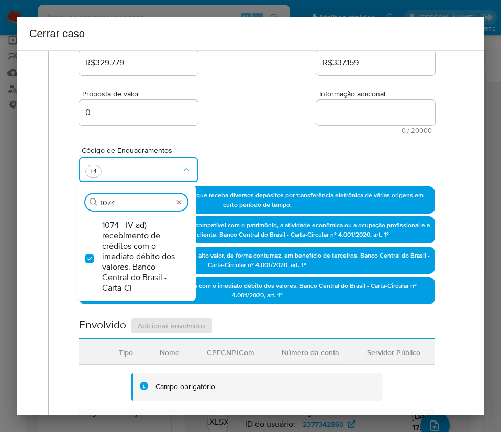
checkbox input "true"
click at [272, 122] on div "Proposta de valor 0 Informação adicional 0 / 20000 20000 caracteres restantes" at bounding box center [257, 106] width 356 height 57
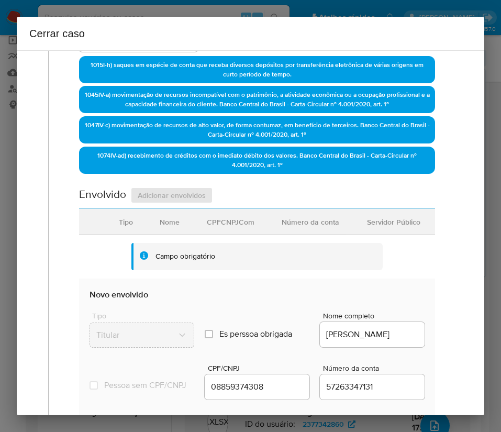
scroll to position [471, 0]
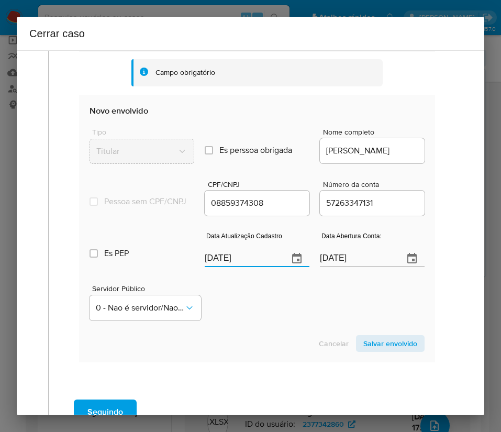
click at [225, 267] on input "28/08/2025" at bounding box center [242, 258] width 75 height 17
paste input "19"
type input "19/08/2025"
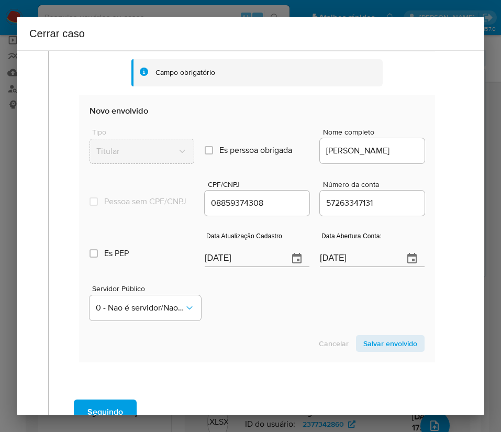
click at [285, 325] on div "Servidor Público 0 - Nao é servidor/Nao possui informacao" at bounding box center [257, 298] width 335 height 52
click at [339, 267] on input "18/06/2025" at bounding box center [357, 258] width 75 height 17
drag, startPoint x: 286, startPoint y: 325, endPoint x: 319, endPoint y: 275, distance: 59.0
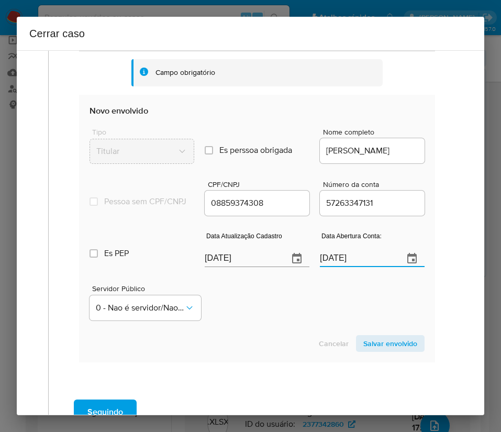
click at [285, 325] on div "Servidor Público 0 - Nao é servidor/[PERSON_NAME] possui informacao" at bounding box center [257, 298] width 335 height 52
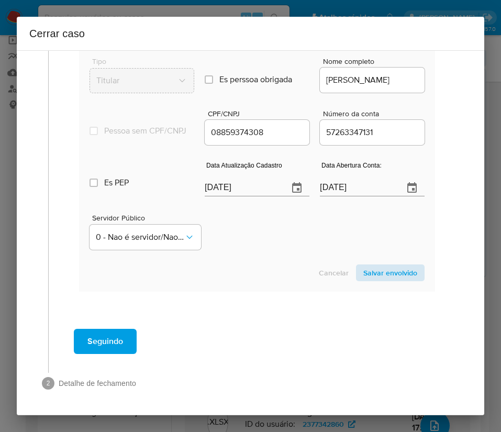
scroll to position [551, 0]
click at [370, 269] on span "Salvar envolvido" at bounding box center [390, 273] width 54 height 15
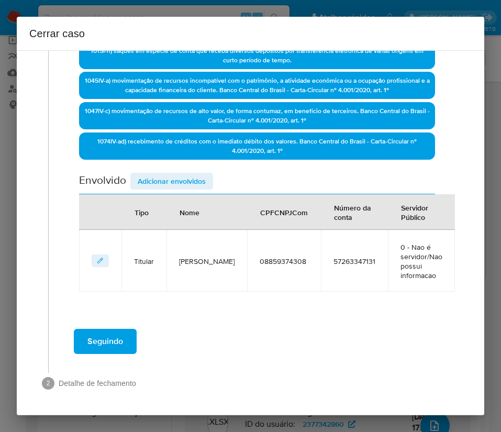
scroll to position [302, 0]
click at [182, 182] on span "Adicionar envolvidos" at bounding box center [172, 181] width 68 height 15
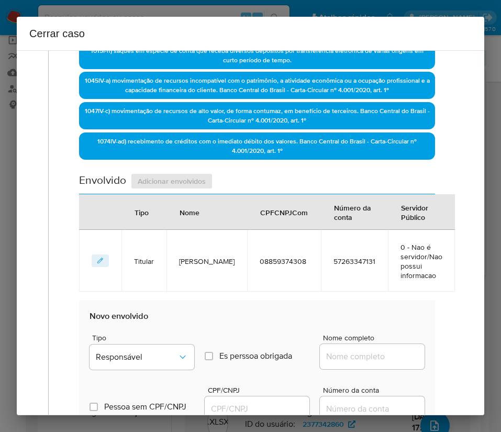
scroll to position [578, 0]
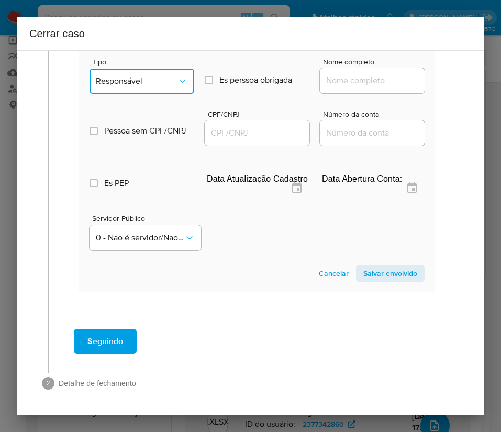
click at [149, 85] on span "Responsável" at bounding box center [137, 81] width 82 height 10
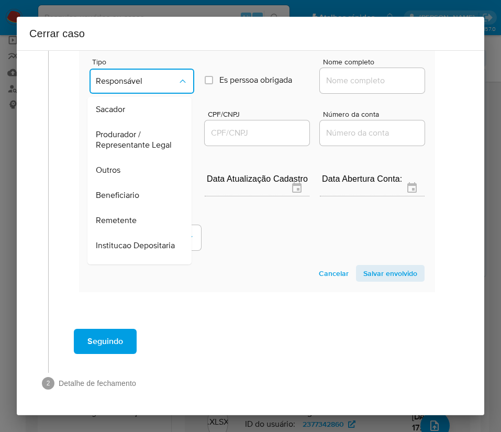
scroll to position [157, 0]
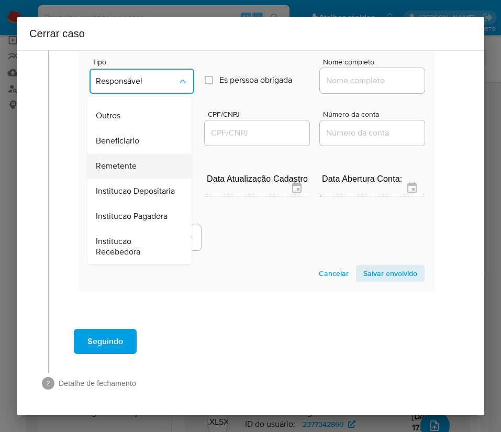
click at [129, 171] on span "Remetente" at bounding box center [116, 166] width 41 height 10
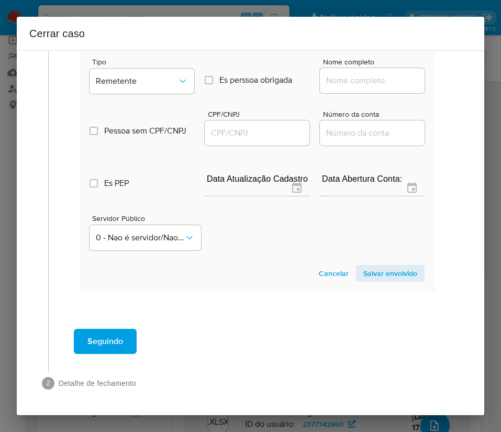
click at [349, 79] on input "Nome completo" at bounding box center [372, 81] width 105 height 14
paste input "Carlos Alberto Gois Filho, 07166027339"
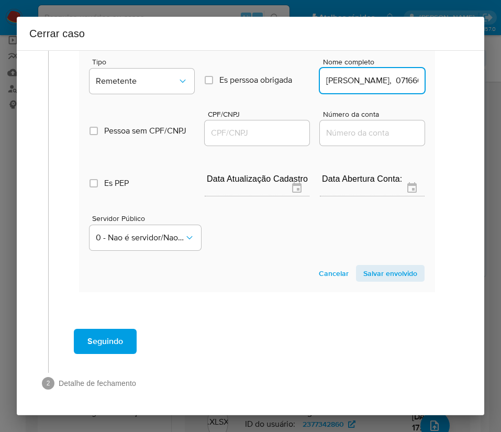
scroll to position [0, 58]
drag, startPoint x: 349, startPoint y: 83, endPoint x: 422, endPoint y: 83, distance: 72.3
click at [422, 83] on section "Novo envolvido Tipo Remetente Es perssoa obrigada Is PObrigada Nome completo Ca…" at bounding box center [257, 158] width 356 height 268
type input "Carlos Alberto Gois Filho"
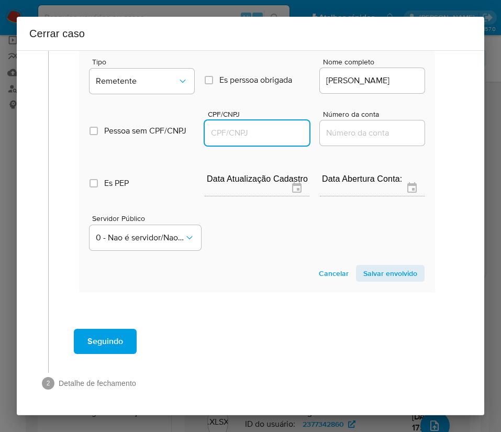
scroll to position [0, 0]
click at [227, 134] on input "CPF/CNPJ" at bounding box center [257, 133] width 105 height 14
paste input "07166027339"
type input "7166027339"
click at [363, 275] on span "Salvar envolvido" at bounding box center [390, 273] width 54 height 15
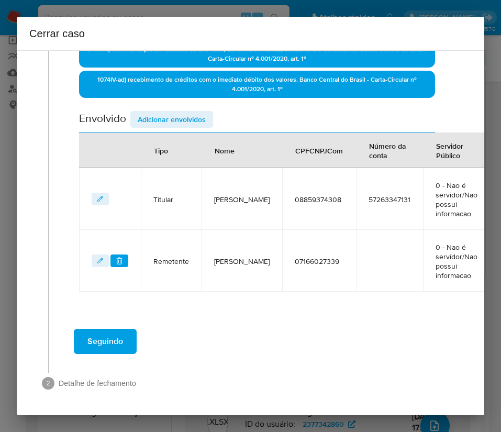
scroll to position [363, 0]
drag, startPoint x: 182, startPoint y: 125, endPoint x: 182, endPoint y: 133, distance: 7.9
click at [182, 124] on span "Adicionar envolvidos" at bounding box center [172, 119] width 68 height 15
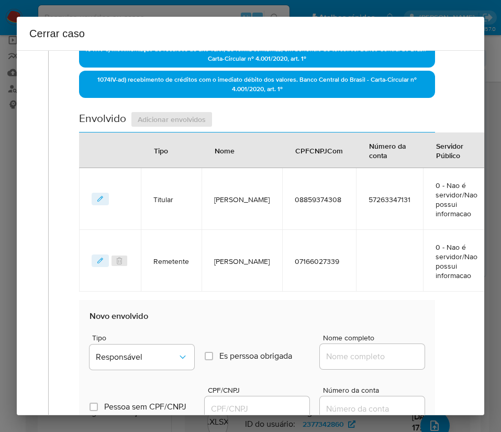
scroll to position [639, 0]
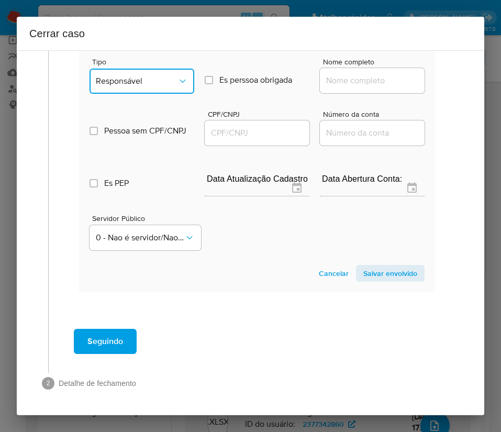
click at [155, 83] on span "Responsável" at bounding box center [137, 81] width 82 height 10
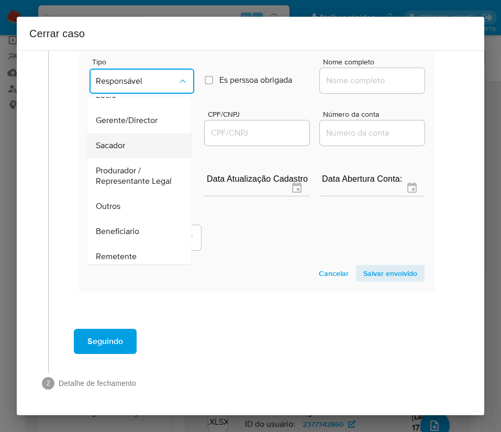
scroll to position [79, 0]
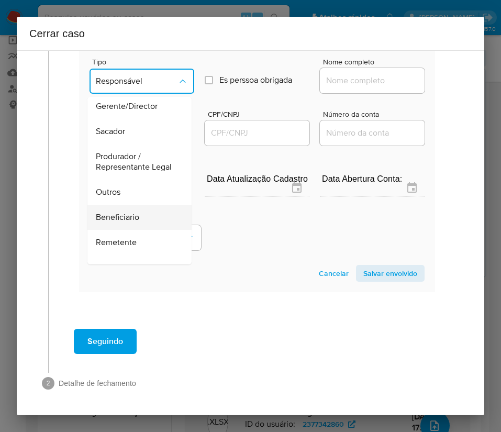
click at [123, 223] on span "Beneficiario" at bounding box center [117, 217] width 43 height 10
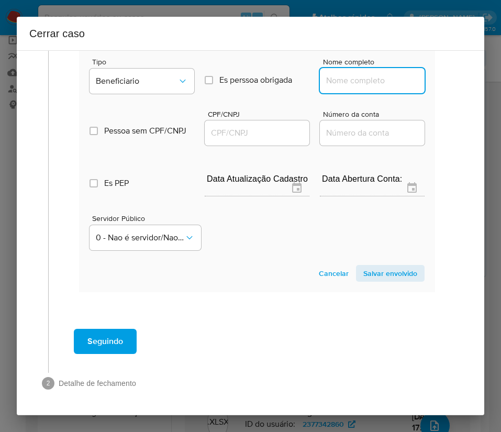
click at [334, 78] on input "Nome completo" at bounding box center [372, 81] width 105 height 14
paste input "Ikaro De Oliveira Menezes, 60027044343"
drag, startPoint x: 346, startPoint y: 82, endPoint x: 436, endPoint y: 79, distance: 90.1
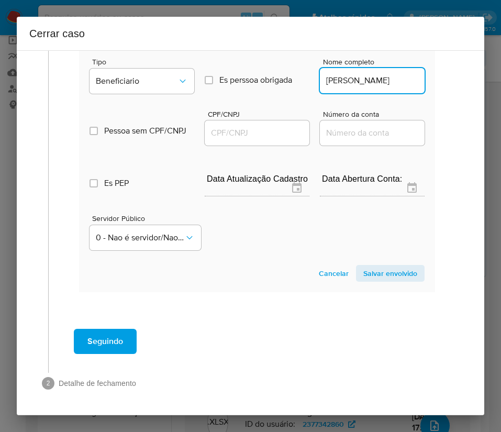
scroll to position [0, 7]
type input "Ikaro De Oliveira Menezes"
click at [257, 137] on input "CPF/CNPJ" at bounding box center [257, 133] width 105 height 14
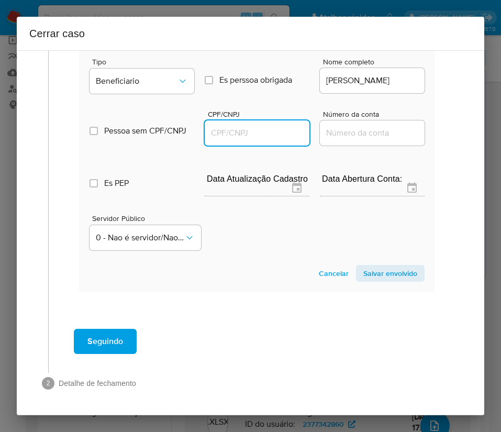
paste input "60027044343"
type input "60027044343"
click at [377, 267] on span "Salvar envolvido" at bounding box center [390, 273] width 54 height 15
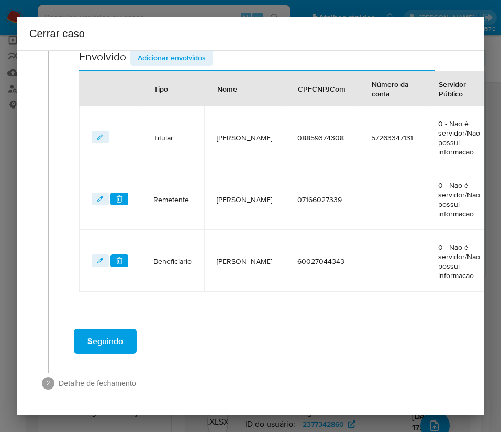
scroll to position [425, 0]
click at [191, 58] on span "Adicionar envolvidos" at bounding box center [172, 57] width 68 height 15
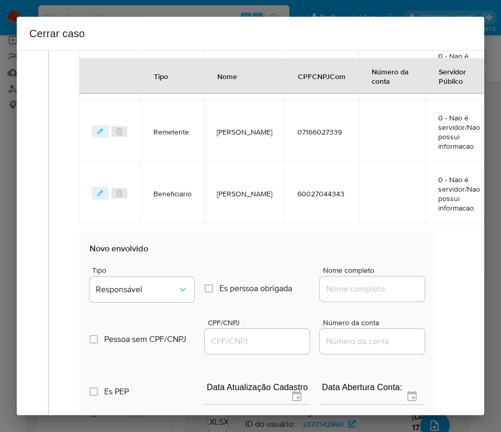
scroll to position [661, 0]
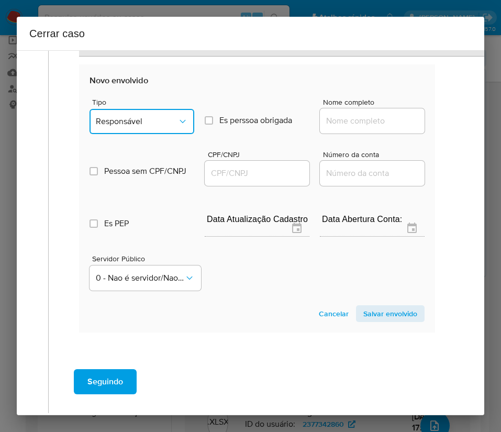
click at [156, 130] on button "Responsável" at bounding box center [142, 121] width 105 height 25
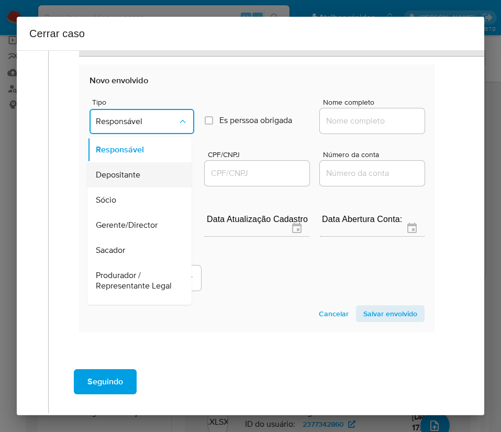
scroll to position [79, 0]
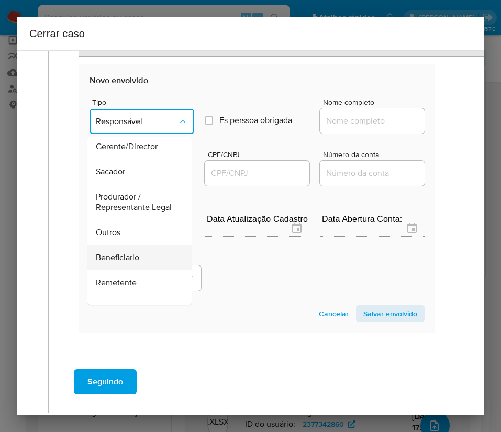
click at [118, 263] on span "Beneficiario" at bounding box center [117, 257] width 43 height 10
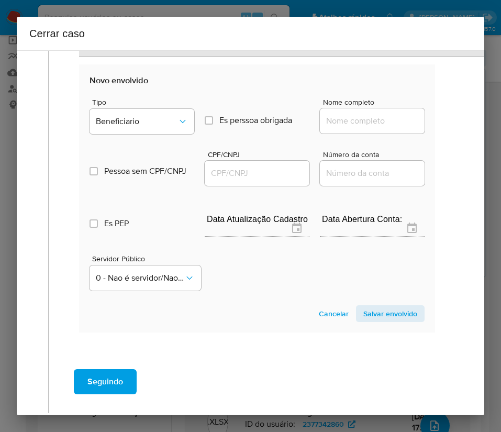
click at [362, 106] on div "Nome completo" at bounding box center [372, 118] width 105 height 40
click at [348, 123] on input "Nome completo" at bounding box center [372, 121] width 105 height 14
click at [336, 125] on input "Nome completo" at bounding box center [372, 121] width 105 height 14
paste input "Thamiris Grasielly Rodrigues Da Silva, 09683687350"
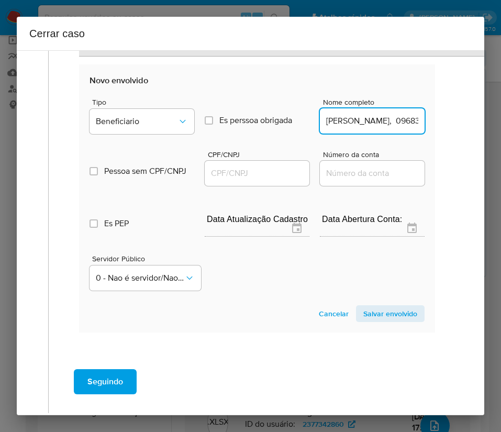
scroll to position [0, 105]
drag, startPoint x: 347, startPoint y: 123, endPoint x: 486, endPoint y: 131, distance: 139.0
click at [486, 131] on div "Cerrar caso 1 Informação completa Geral Data de início 01/07/2025 Data Fin 22/0…" at bounding box center [250, 216] width 501 height 432
type input "Thamiris Grasielly Rodrigues Da Silva"
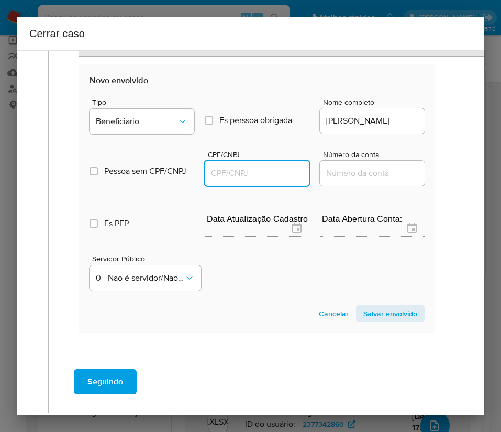
scroll to position [0, 0]
click at [240, 175] on input "CPF/CNPJ" at bounding box center [257, 174] width 105 height 14
paste input "09683687350"
type input "9683687350"
click at [390, 316] on span "Salvar envolvido" at bounding box center [390, 313] width 54 height 15
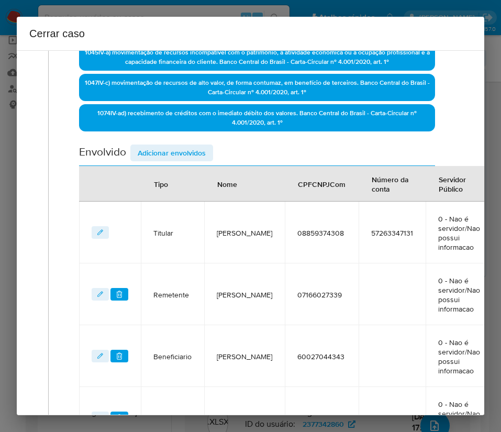
scroll to position [16, 0]
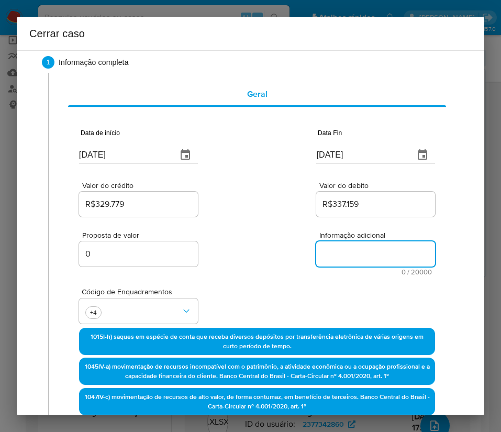
click at [347, 254] on textarea "Informação adicional" at bounding box center [375, 253] width 119 height 25
paste textarea "Informações do Cliente Abraao Silva Felipe, CPF 08859374308, 21 anos, residente…"
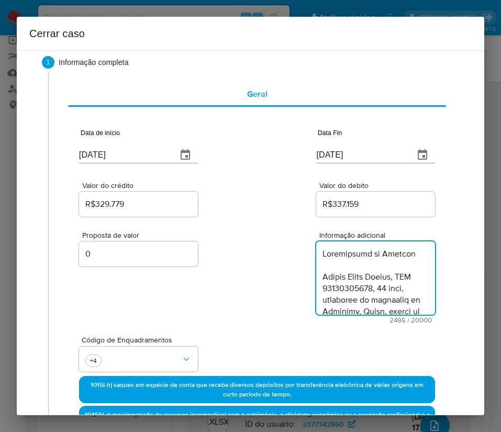
scroll to position [1627, 0]
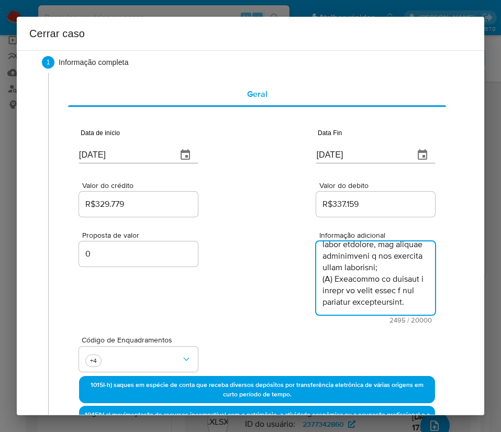
type textarea "Informações do Cliente Abraao Silva Felipe, CPF 08859374308, 21 anos, residente…"
click at [273, 313] on div "Proposta de valor 0 Informação adicional 2495 / 20000 17505 caracteres restantes" at bounding box center [257, 271] width 356 height 105
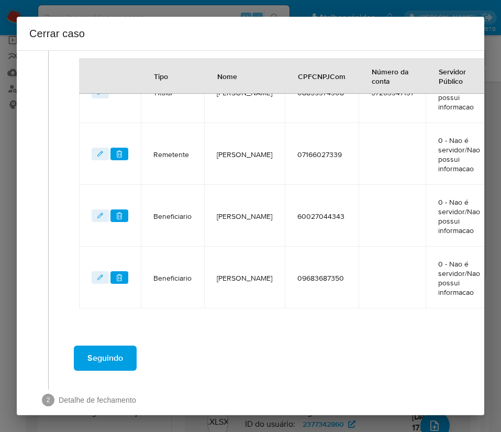
scroll to position [535, 0]
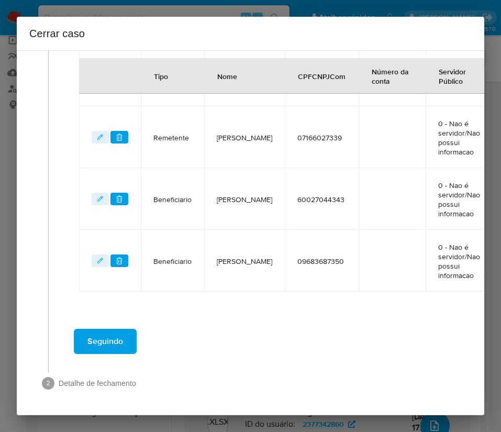
click at [108, 336] on span "Seguindo" at bounding box center [105, 341] width 36 height 23
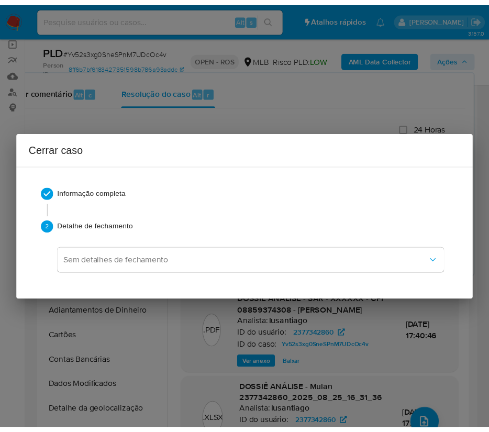
scroll to position [1553, 0]
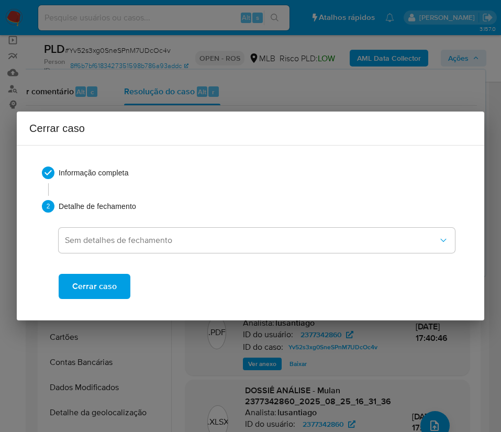
click at [114, 288] on span "Cerrar caso" at bounding box center [94, 286] width 45 height 23
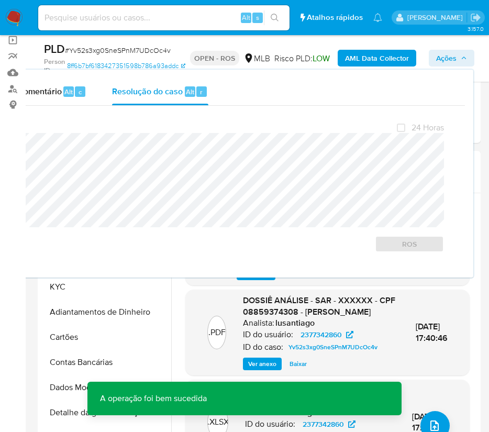
click at [99, 52] on span "# Yv52s3xg0SneSPnM7UDcOc4v" at bounding box center [118, 50] width 106 height 10
copy span "Yv52s3xg0SneSPnM7UDcOc4v"
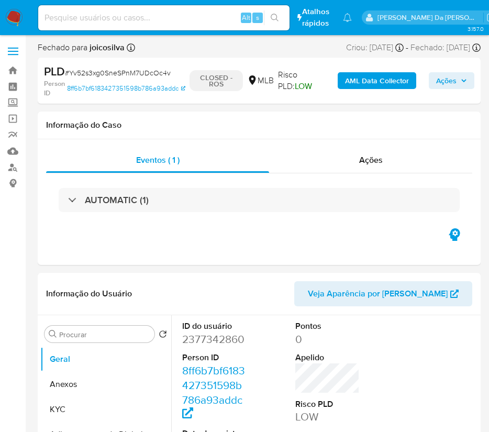
select select "10"
click at [129, 70] on span "# Yv52s3xg0SneSPnM7UDcOc4v" at bounding box center [118, 73] width 106 height 10
copy span "Yv52s3xg0SneSPnM7UDcOc4v"
click at [15, 13] on img at bounding box center [14, 18] width 18 height 18
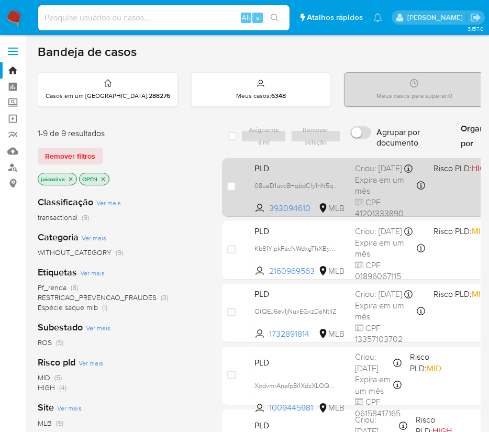
click at [348, 186] on div "PLD 08uaD1uvc8HqbdCIy1nN5qTo 393094610 MLB Risco PLD: HIGH Criou: [DATE] Criou:…" at bounding box center [455, 187] width 410 height 53
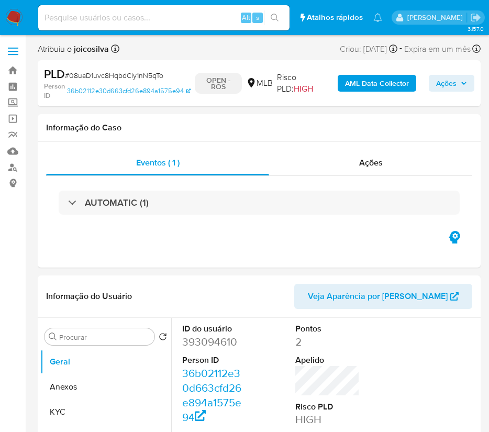
select select "10"
click at [117, 74] on span "# 08uaD1uvc8HqbdCIy1nN5qTo" at bounding box center [114, 75] width 98 height 10
copy span "08uaD1uvc8HqbdCIy1nN5qTo"
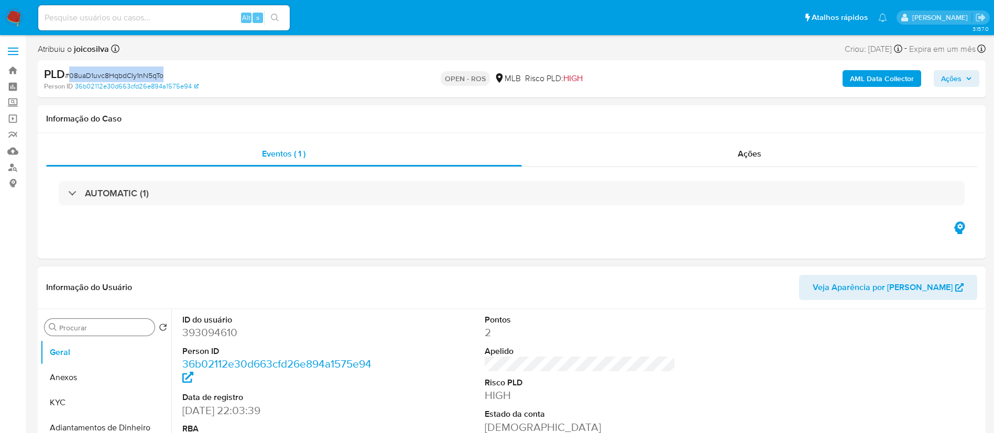
scroll to position [79, 0]
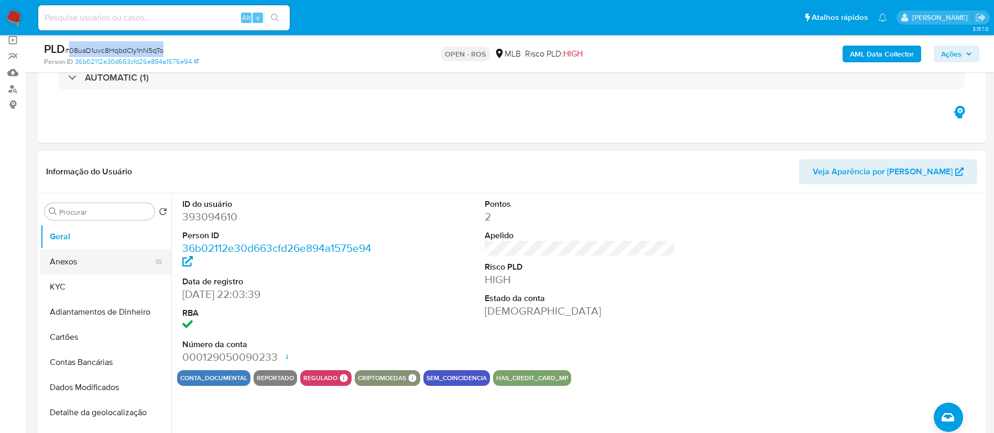
click at [72, 262] on button "Anexos" at bounding box center [101, 261] width 123 height 25
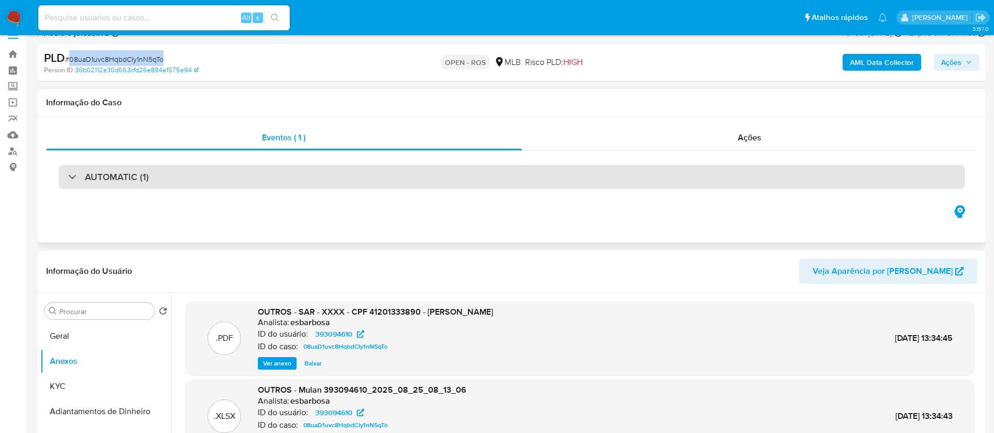
scroll to position [0, 0]
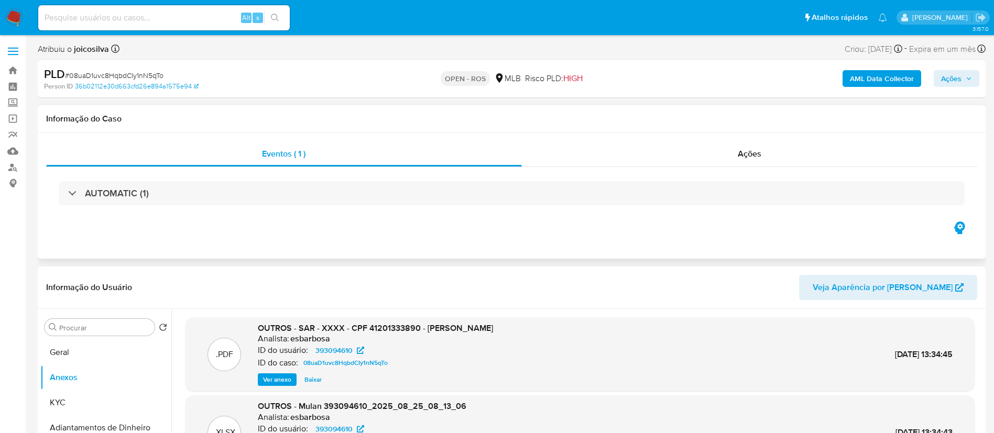
click at [501, 226] on div "Eventos ( 1 ) Ações AUTOMATIC (1)" at bounding box center [511, 196] width 947 height 126
click at [501, 75] on span "Ações" at bounding box center [951, 78] width 20 height 17
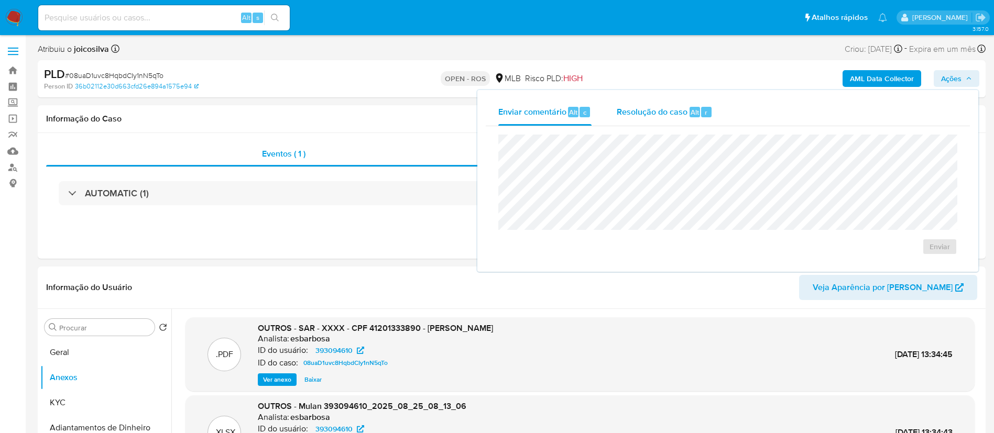
click at [501, 115] on span "Resolução do caso" at bounding box center [651, 112] width 71 height 12
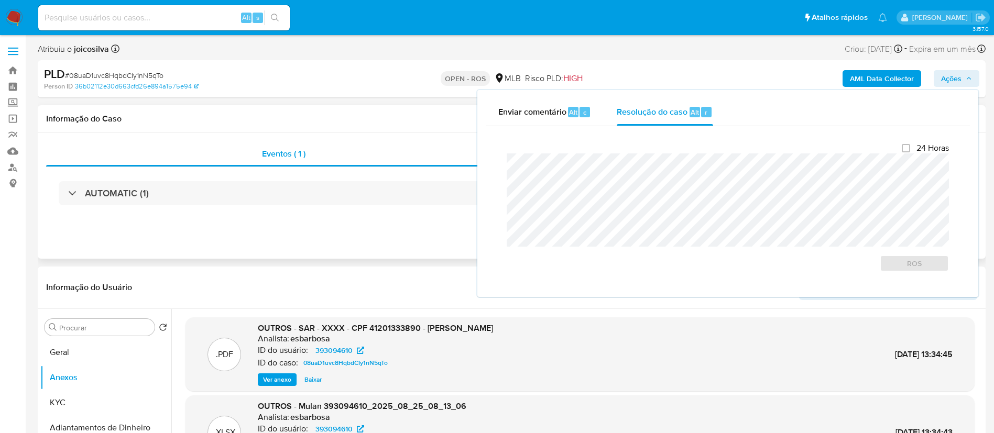
click at [389, 124] on div "Informação do Caso" at bounding box center [511, 119] width 947 height 28
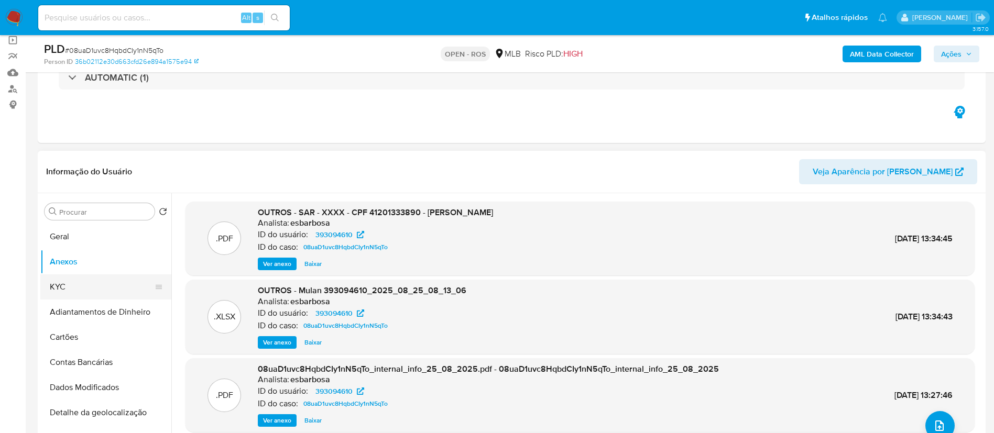
click at [83, 284] on button "KYC" at bounding box center [101, 286] width 123 height 25
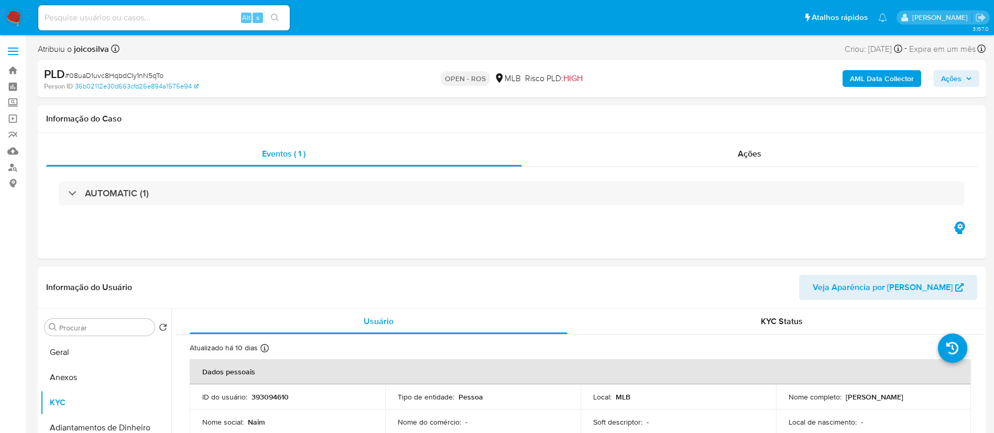
click at [149, 73] on span "# 08uaD1uvc8HqbdCIy1nN5qTo" at bounding box center [114, 75] width 98 height 10
copy span "08uaD1uvc8HqbdCIy1nN5qTo"
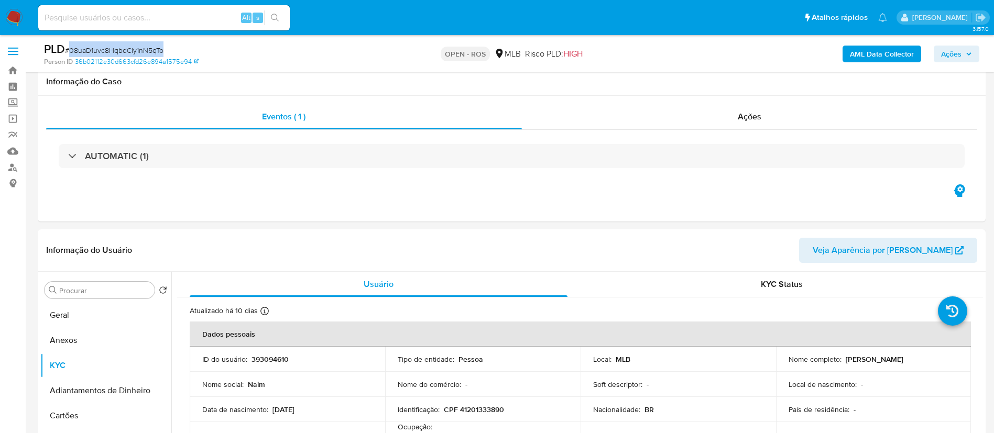
scroll to position [157, 0]
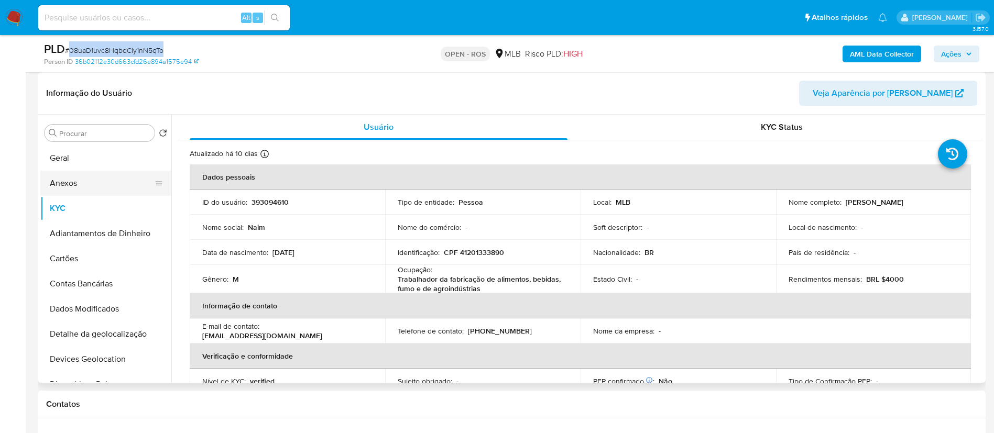
click at [83, 180] on button "Anexos" at bounding box center [101, 183] width 123 height 25
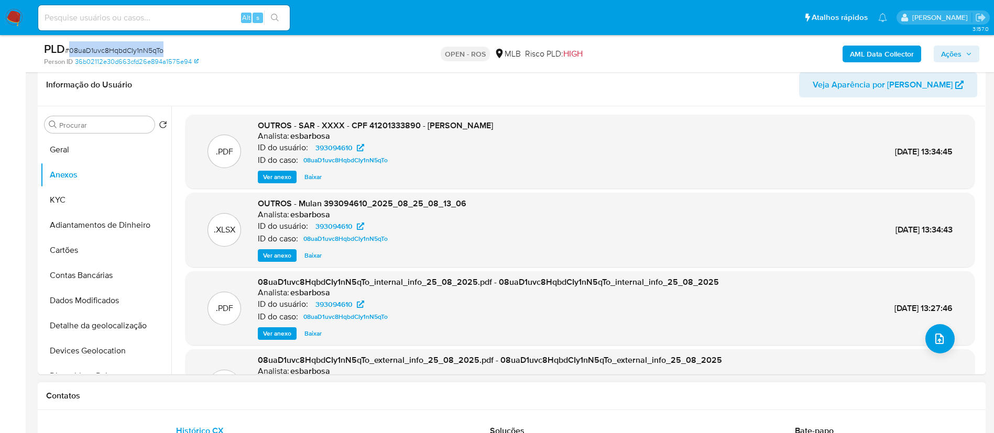
scroll to position [236, 0]
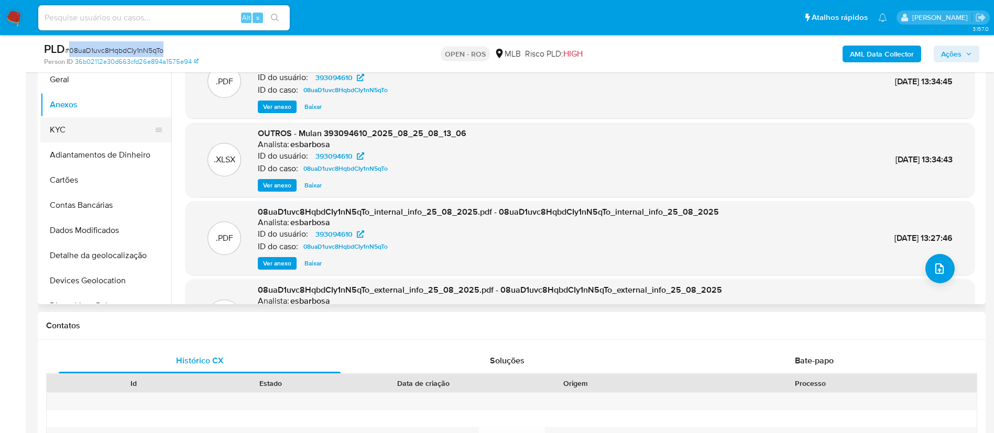
click at [75, 133] on button "KYC" at bounding box center [101, 129] width 123 height 25
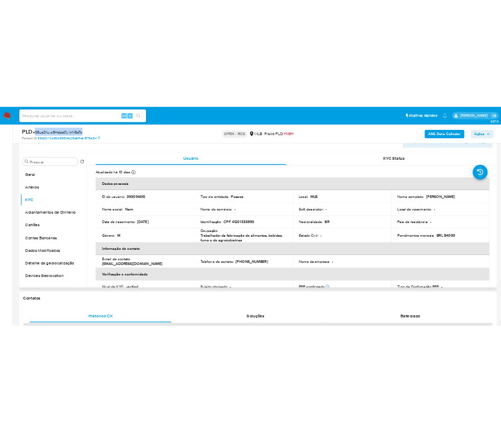
scroll to position [157, 0]
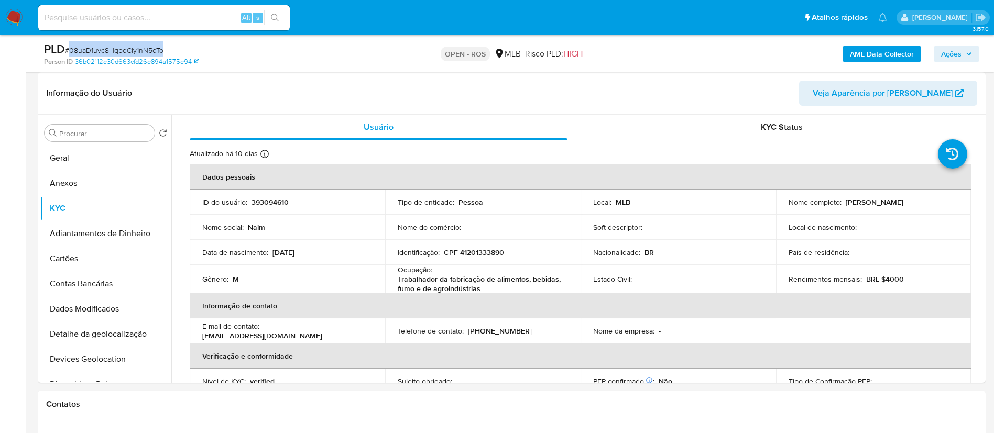
click at [501, 48] on span "Ações" at bounding box center [956, 54] width 31 height 15
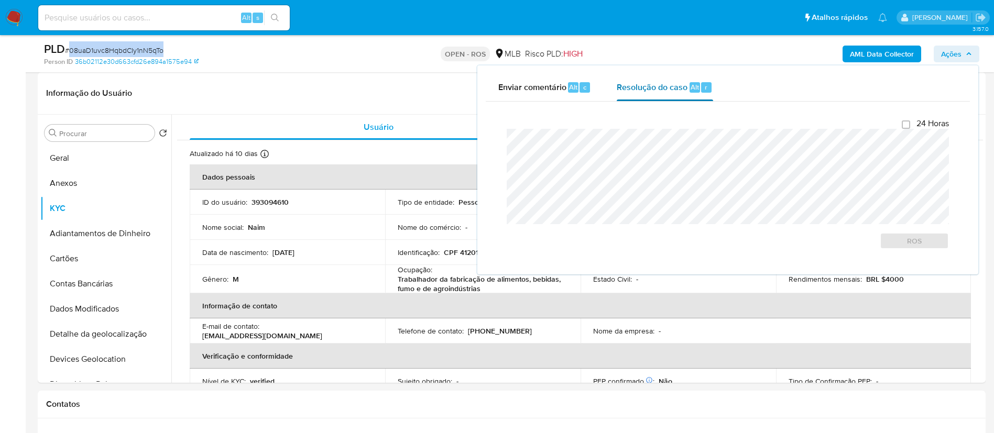
click at [501, 91] on span "Resolução do caso" at bounding box center [651, 87] width 71 height 12
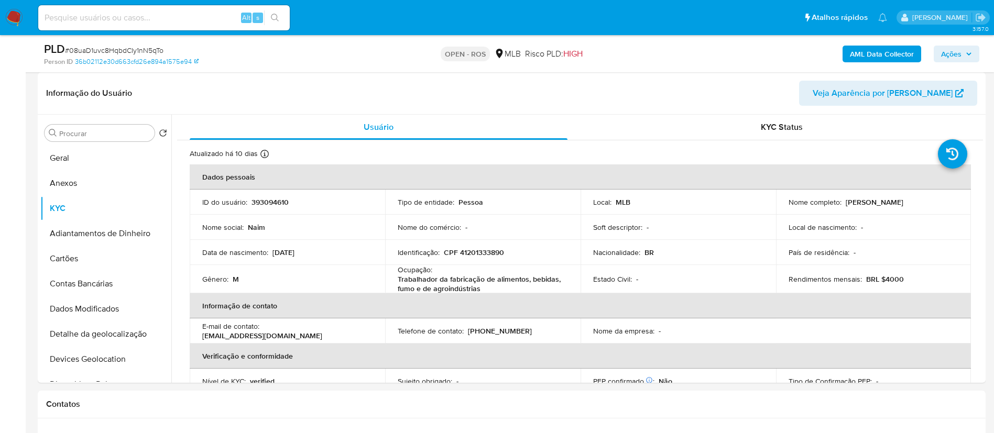
click at [501, 56] on span "Ações" at bounding box center [951, 54] width 20 height 17
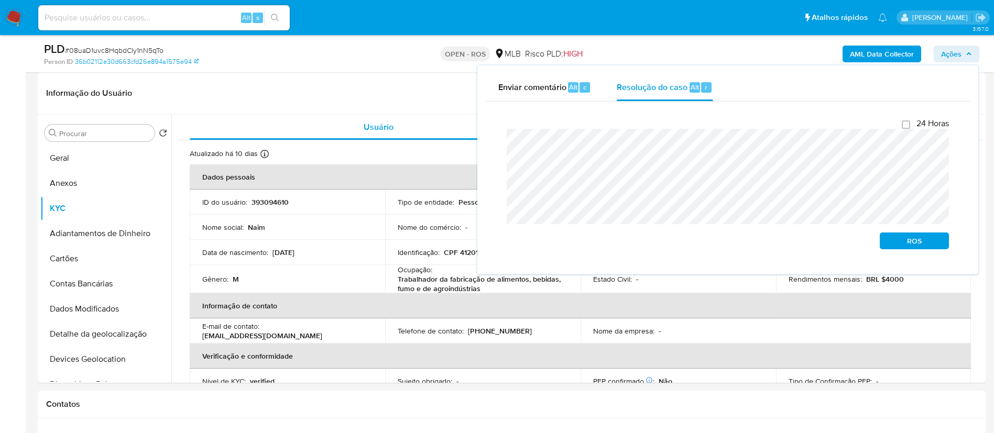
click at [494, 147] on div "Fechamento do caso 24 Horas ROS" at bounding box center [728, 184] width 484 height 164
click at [501, 247] on span "ROS" at bounding box center [914, 241] width 54 height 15
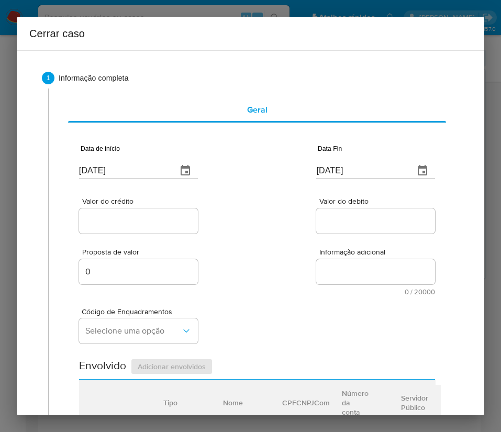
click at [130, 173] on input "[DATE]" at bounding box center [124, 170] width 90 height 17
paste input "09/07"
type input "09/07/2025"
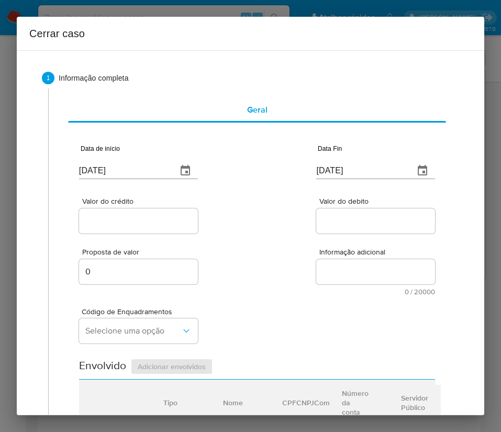
click at [267, 211] on div "Valor do crédito Valor do debito" at bounding box center [257, 210] width 356 height 51
click at [338, 174] on input "28/08/2025" at bounding box center [361, 170] width 90 height 17
paste input "17"
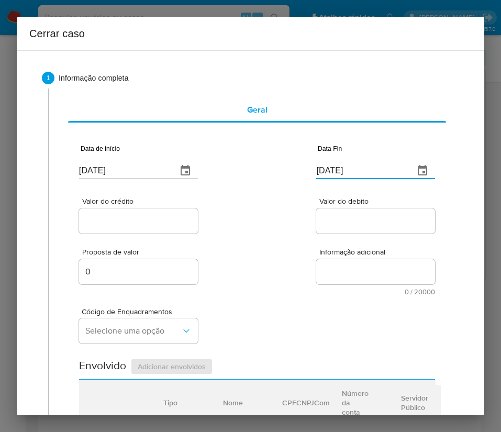
type input "17/08/2025"
click at [316, 233] on div at bounding box center [375, 220] width 119 height 25
click at [133, 206] on div "Valor do crédito" at bounding box center [138, 216] width 119 height 38
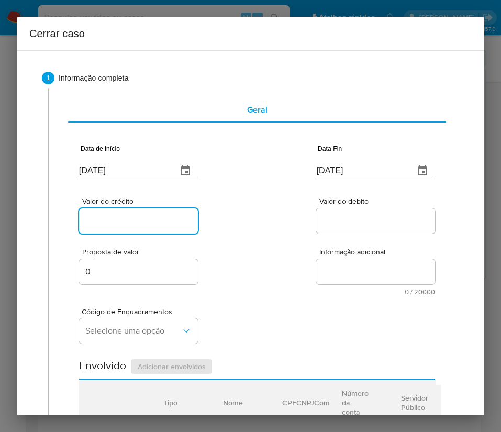
click at [133, 223] on input "Valor do crédito" at bounding box center [138, 221] width 119 height 14
drag, startPoint x: 113, startPoint y: 220, endPoint x: 133, endPoint y: 226, distance: 20.7
click at [113, 220] on input "Valor do crédito" at bounding box center [138, 221] width 119 height 14
paste input "R$115.860"
type input "R$115.860"
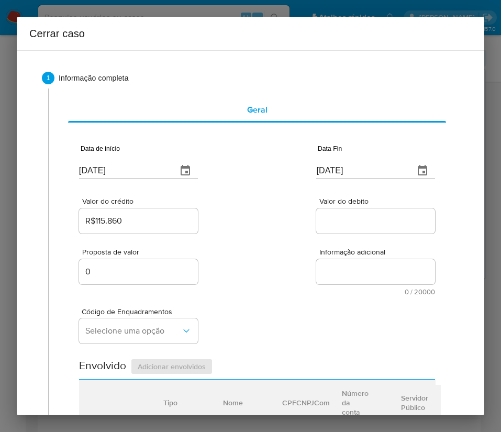
click at [323, 218] on input "Valor do debito" at bounding box center [375, 221] width 119 height 14
paste input "R$108.799"
type input "R$108.799"
click at [282, 292] on div "Proposta de valor 0 Informação adicional 0 / 20000 20000 caracteres restantes" at bounding box center [257, 266] width 356 height 60
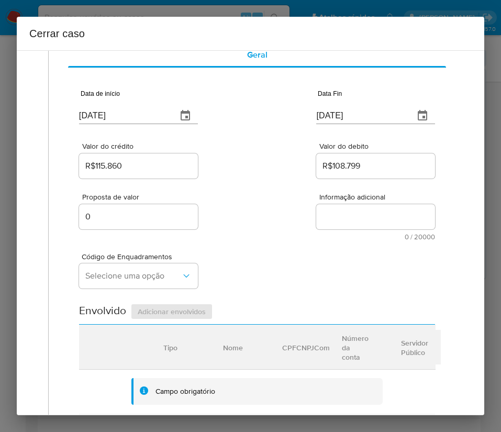
scroll to position [79, 0]
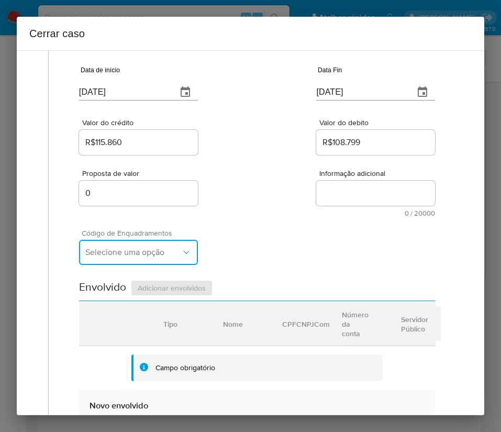
click at [139, 252] on span "Selecione uma opção" at bounding box center [133, 252] width 96 height 10
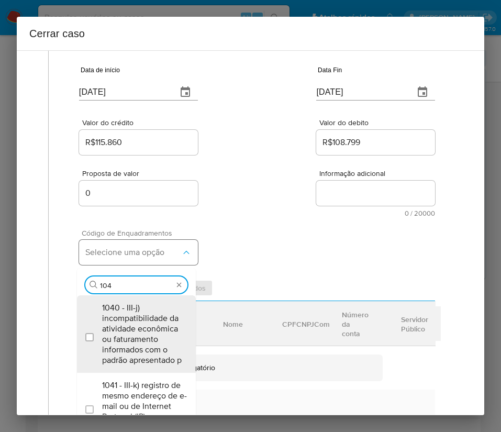
type input "1045"
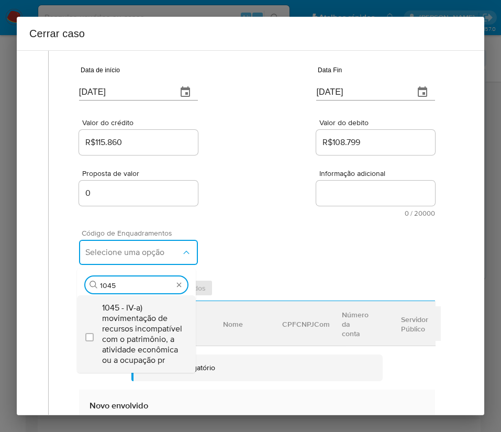
click at [133, 315] on span "1045 - IV-a) movimentação de recursos incompatível com o patrimônio, a atividad…" at bounding box center [144, 334] width 85 height 63
checkbox input "true"
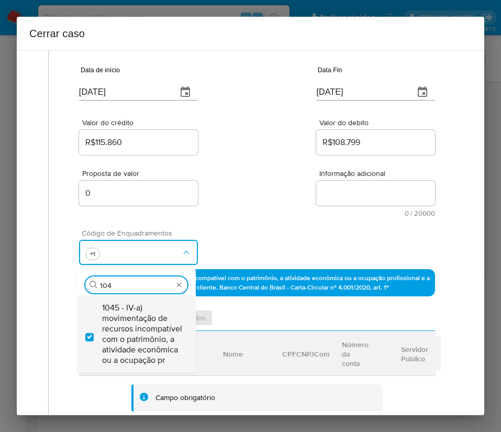
scroll to position [0, 0]
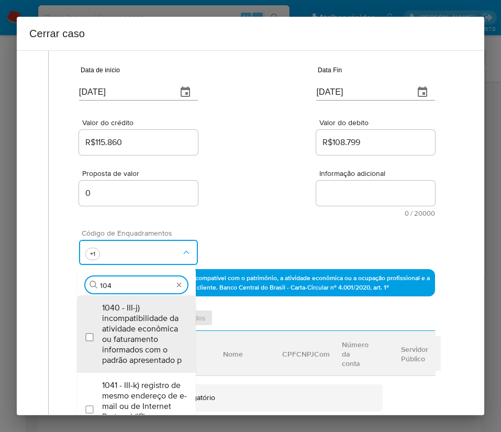
type input "1047"
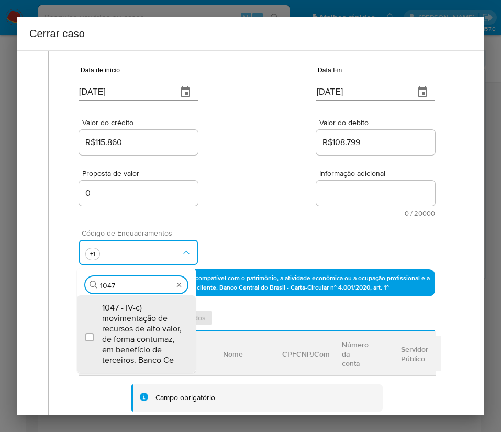
click at [133, 315] on span "1047 - IV-c) movimentação de recursos de alto valor, de forma contumaz, em bene…" at bounding box center [144, 334] width 85 height 63
checkbox input "true"
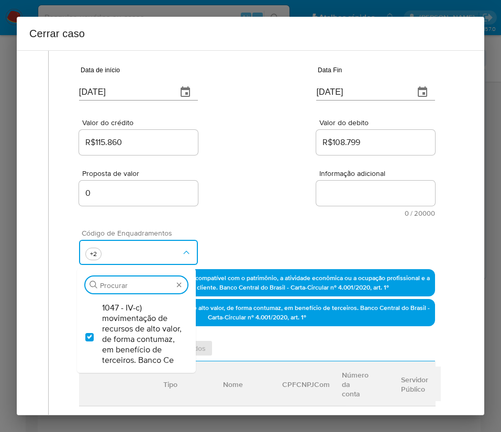
click at [252, 194] on div "Proposta de valor 0 Informação adicional 0 / 20000 20000 caracteres restantes" at bounding box center [257, 187] width 356 height 60
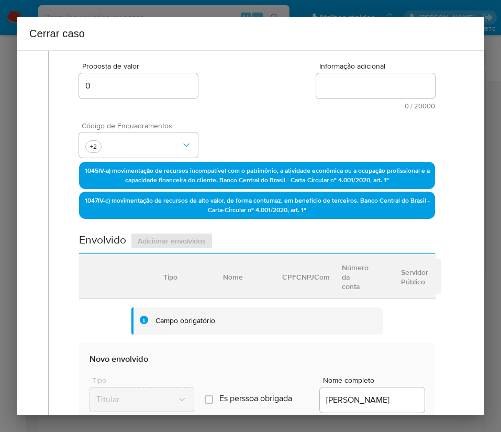
scroll to position [471, 0]
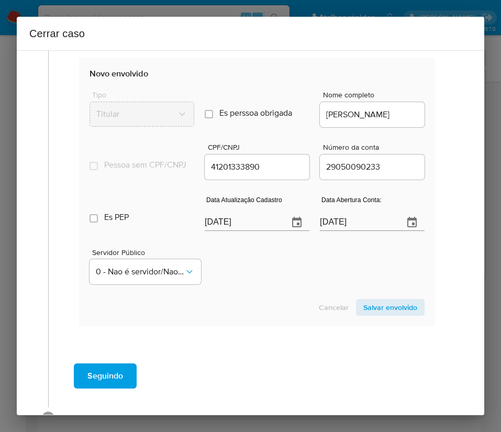
click at [231, 218] on input "[DATE]" at bounding box center [242, 222] width 75 height 17
paste input "19"
type input "19/08/2025"
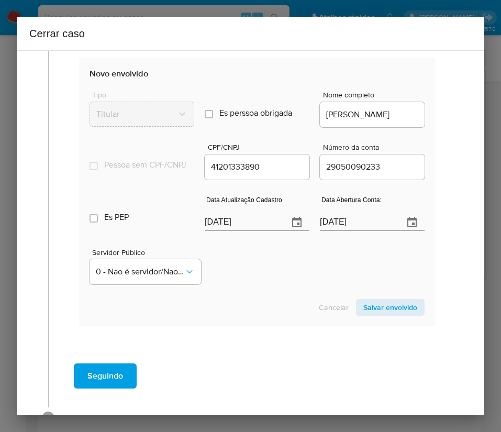
drag, startPoint x: 262, startPoint y: 270, endPoint x: 19, endPoint y: 270, distance: 242.5
click at [262, 271] on div "Servidor Público 0 - Nao é servidor/[PERSON_NAME] possui informacao" at bounding box center [257, 262] width 335 height 52
click at [332, 223] on input "16/03/2021" at bounding box center [357, 222] width 75 height 17
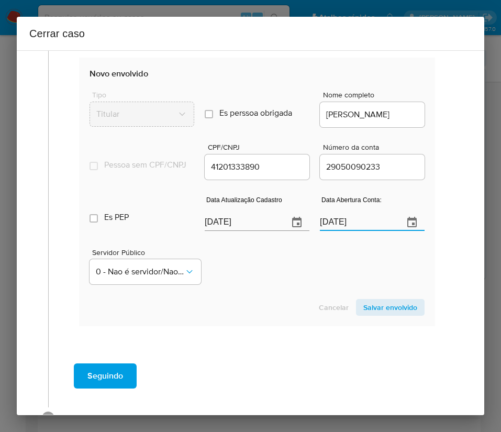
click at [304, 250] on div "Servidor Público 0 - Nao é servidor/[PERSON_NAME] possui informacao" at bounding box center [257, 262] width 335 height 52
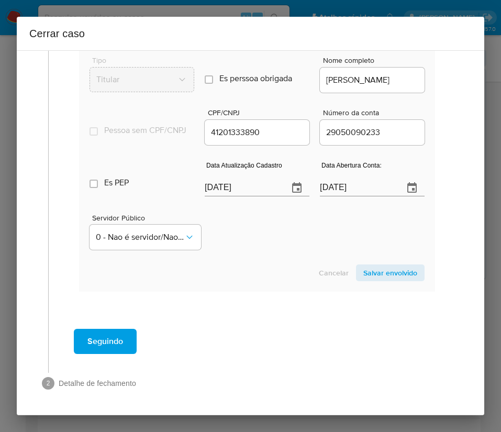
click at [386, 269] on span "Salvar envolvido" at bounding box center [390, 273] width 54 height 15
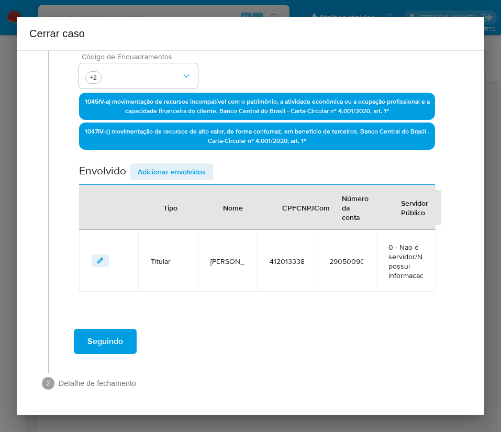
click at [195, 164] on span "Adicionar envolvidos" at bounding box center [172, 171] width 68 height 15
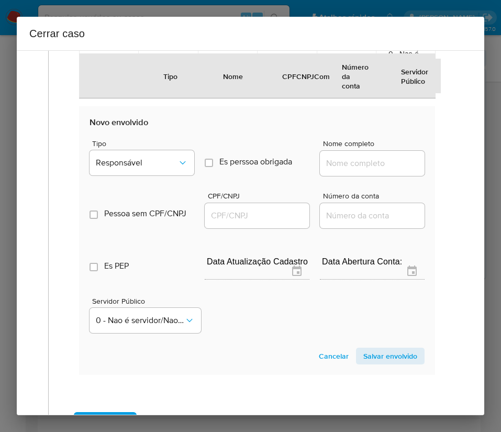
scroll to position [491, 0]
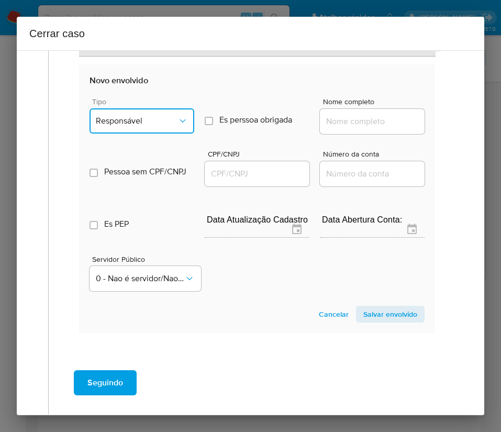
click at [155, 126] on button "Responsável" at bounding box center [142, 120] width 105 height 25
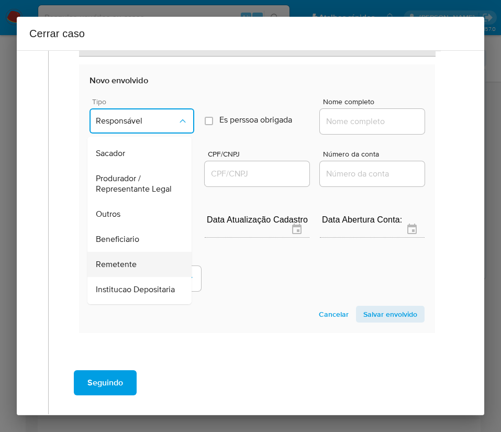
scroll to position [176, 0]
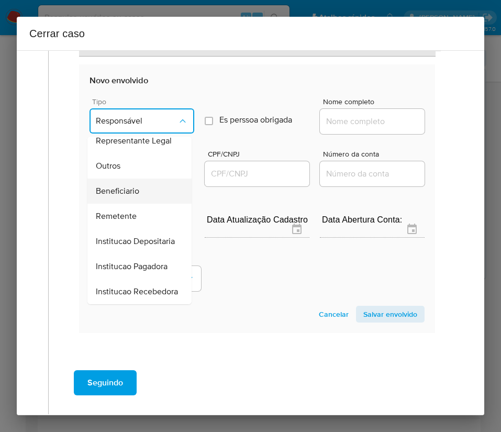
click at [133, 186] on span "Beneficiario" at bounding box center [117, 191] width 43 height 10
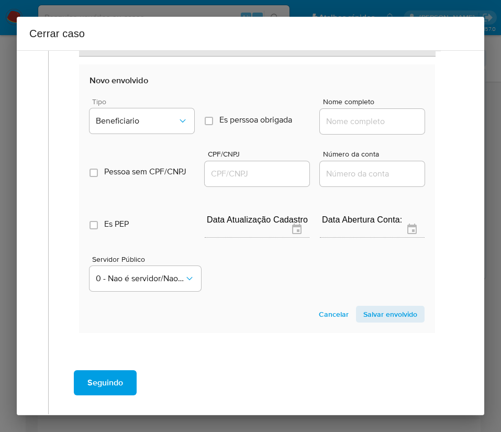
click at [325, 128] on div at bounding box center [372, 121] width 105 height 25
click at [332, 118] on input "Nome completo" at bounding box center [372, 122] width 105 height 14
paste input "Erico Nascimento, 44293424822"
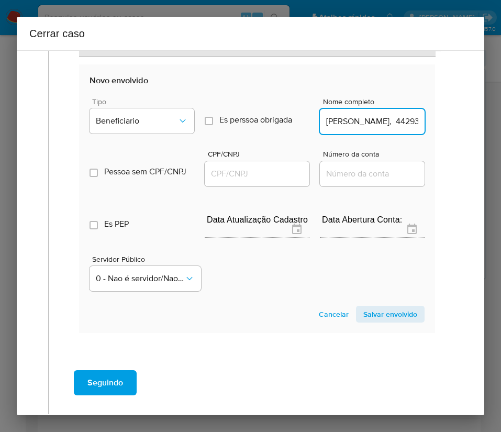
scroll to position [0, 33]
drag, startPoint x: 348, startPoint y: 124, endPoint x: 437, endPoint y: 124, distance: 89.0
type input "Erico Nascimento"
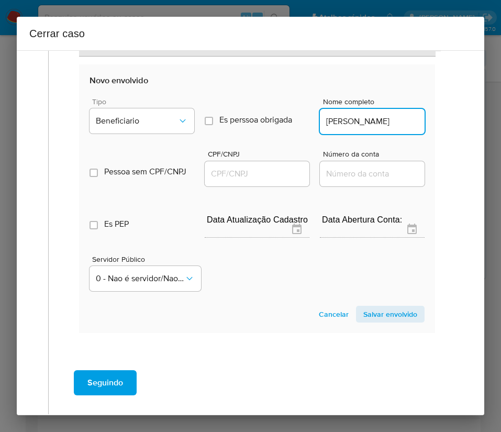
click at [233, 169] on input "CPF/CNPJ" at bounding box center [257, 174] width 105 height 14
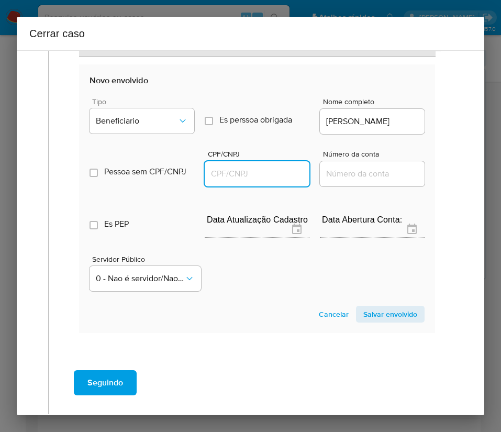
paste input "44293424822"
type input "44293424822"
click at [382, 313] on span "Salvar envolvido" at bounding box center [390, 314] width 54 height 15
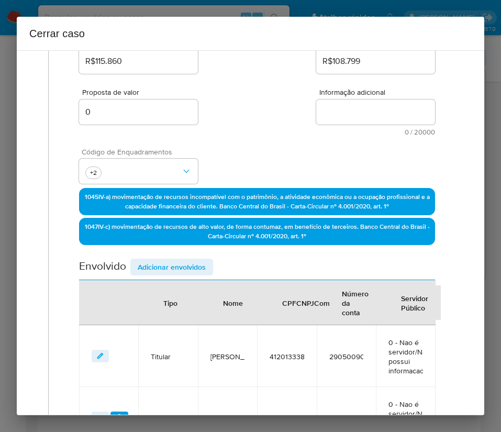
click at [192, 265] on span "Adicionar envolvidos" at bounding box center [172, 267] width 68 height 15
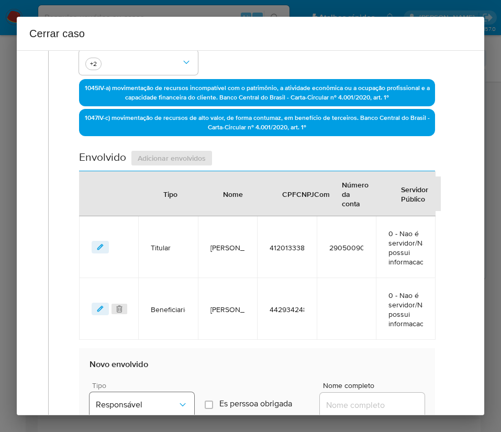
scroll to position [474, 0]
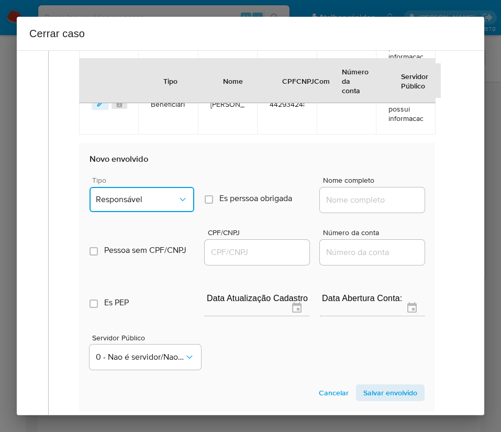
click at [151, 207] on button "Responsável" at bounding box center [142, 199] width 105 height 25
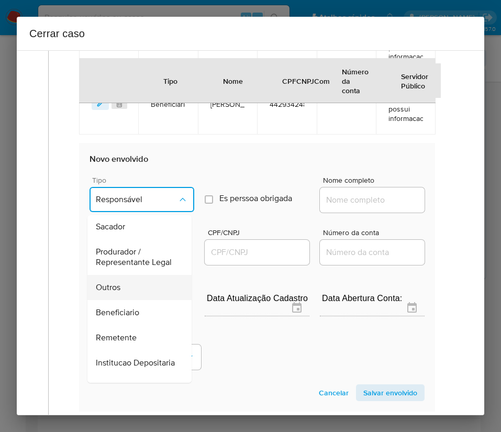
scroll to position [157, 0]
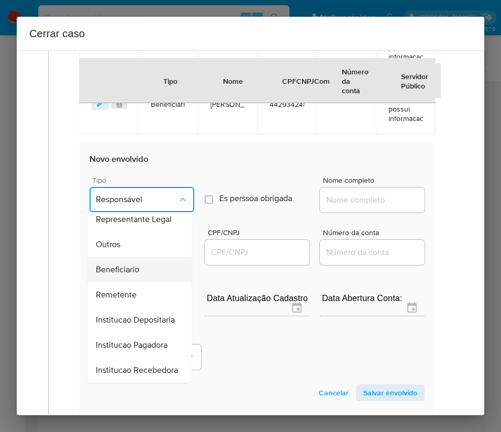
click at [122, 267] on span "Beneficiario" at bounding box center [117, 269] width 43 height 10
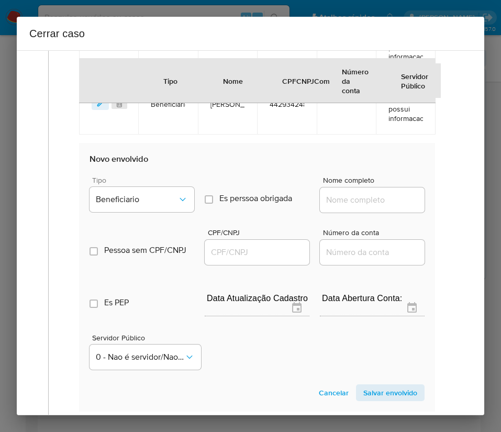
drag, startPoint x: 319, startPoint y: 202, endPoint x: 363, endPoint y: 205, distance: 44.1
click at [320, 202] on input "Nome completo" at bounding box center [372, 200] width 105 height 14
paste input "Banco Bradesco S.A., 60746948000112"
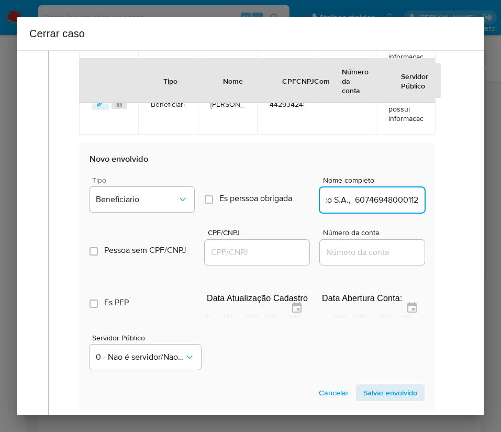
drag, startPoint x: 335, startPoint y: 204, endPoint x: 443, endPoint y: 203, distance: 108.4
click at [443, 203] on div "Geral Data de início 09/07/2025 Data Fin 17/08/2025 Valor do crédito R$115.860 …" at bounding box center [253, 48] width 411 height 866
type input "Banco Bradesco S.A."
click at [220, 246] on input "CPF/CNPJ" at bounding box center [257, 253] width 105 height 14
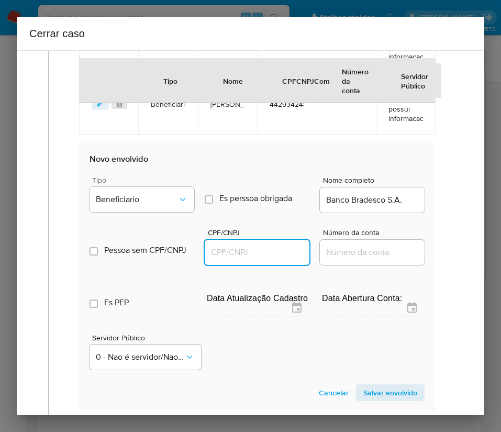
paste input "60746948000112"
type input "60746948000112"
click at [365, 393] on span "Salvar envolvido" at bounding box center [390, 392] width 54 height 15
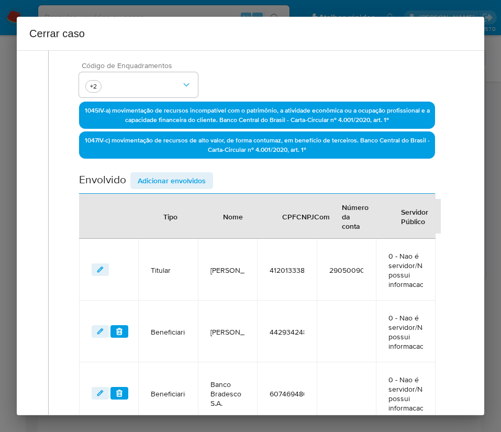
scroll to position [64, 0]
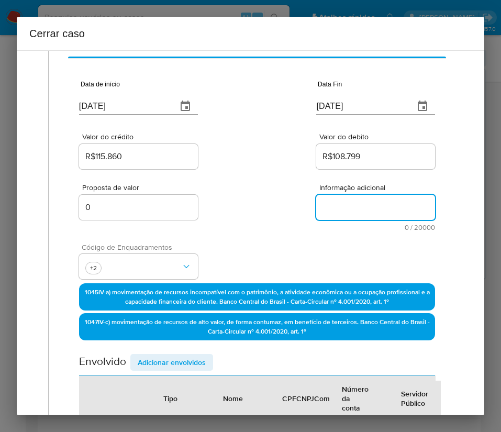
click at [341, 216] on textarea "Informação adicional" at bounding box center [375, 207] width 119 height 25
paste textarea "Informações do Cliente Naim George Neto, CPF 41201333890, 34 anos, residente no…"
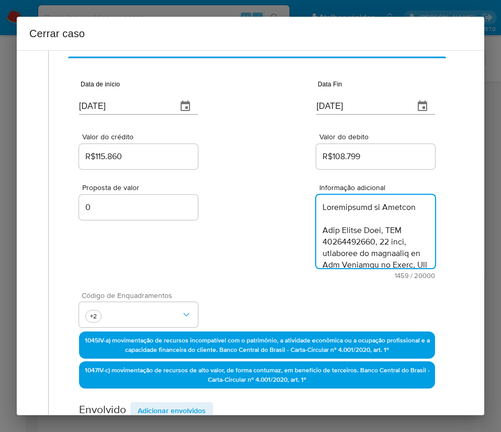
scroll to position [901, 0]
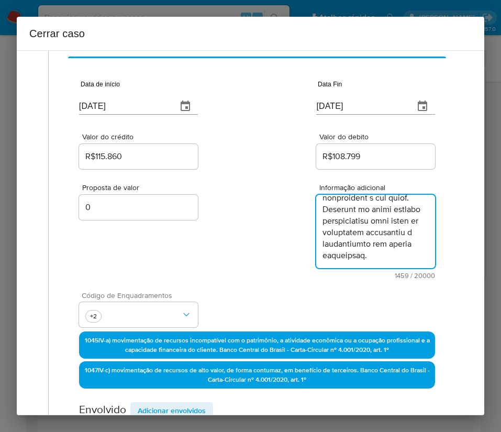
type textarea "Informações do Cliente Naim George Neto, CPF 41201333890, 34 anos, residente no…"
click at [248, 237] on div "Proposta de valor 0 Informação adicional 1459 / 20000 18541 caracteres restantes" at bounding box center [257, 225] width 356 height 108
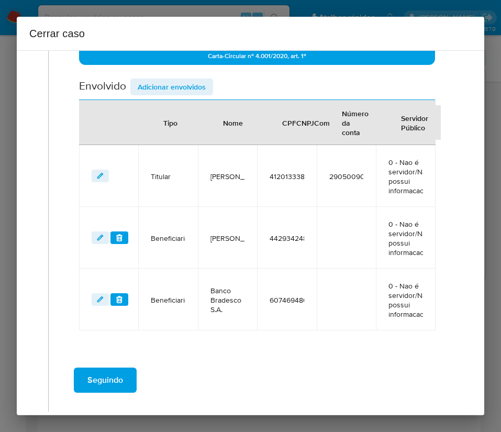
scroll to position [427, 0]
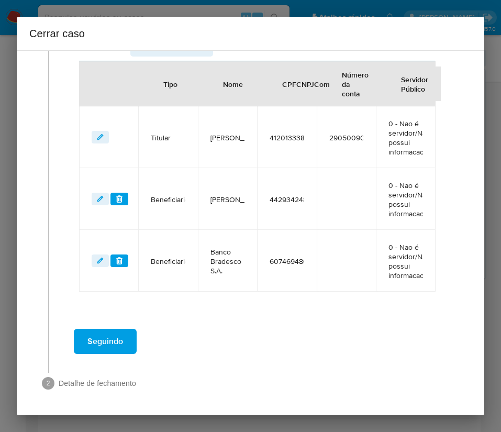
click at [125, 348] on button "Seguindo" at bounding box center [105, 341] width 63 height 25
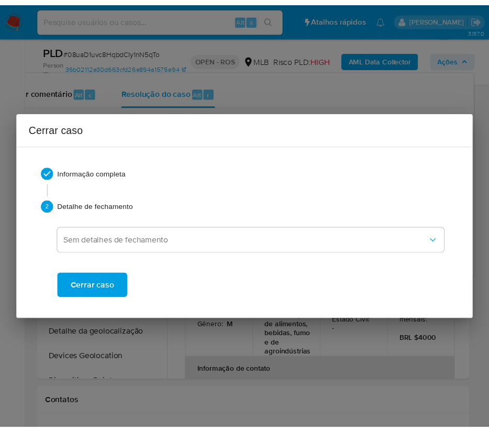
scroll to position [897, 0]
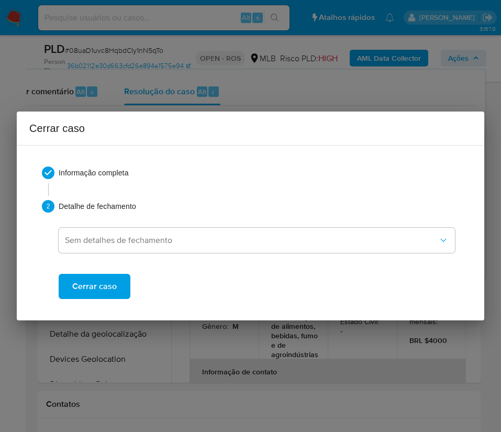
click at [109, 297] on span "Cerrar caso" at bounding box center [94, 286] width 45 height 23
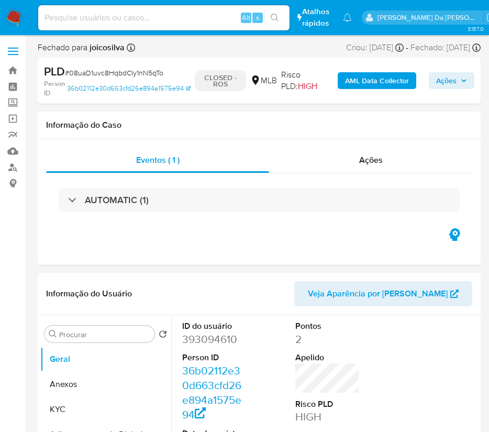
select select "10"
click at [114, 73] on span "# 08uaD1uvc8HqbdCIy1nN5qTo" at bounding box center [114, 73] width 98 height 10
copy span "08uaD1uvc8HqbdCIy1nN5qTo"
click at [15, 12] on img at bounding box center [14, 18] width 18 height 18
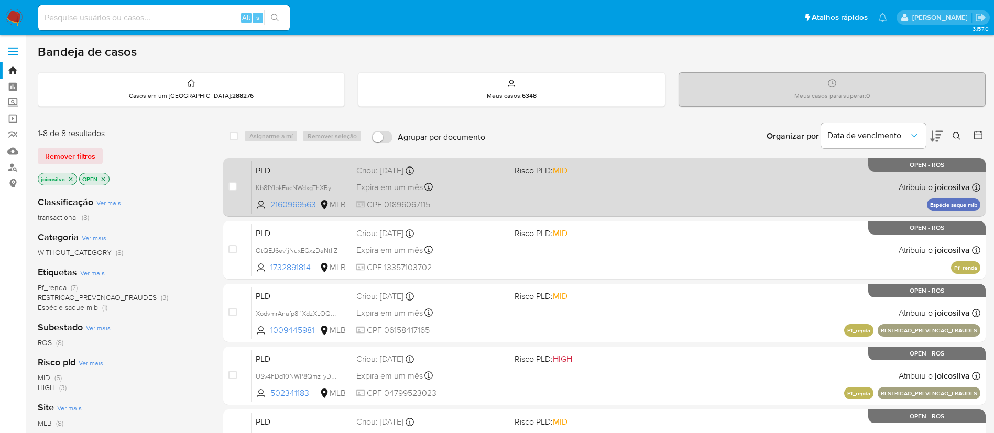
click at [625, 176] on div "PLD Kb81YlpkFacNWdxgThXByAe2 2160969563 MLB Risco PLD: MID Criou: [DATE] Criou:…" at bounding box center [615, 187] width 729 height 53
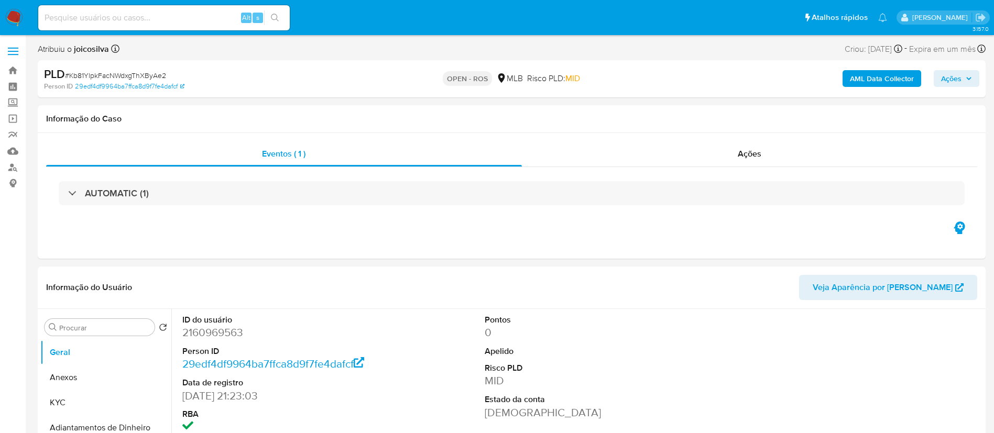
select select "10"
click at [147, 71] on span "# Kb81YlpkFacNWdxgThXByAe2" at bounding box center [115, 75] width 101 height 10
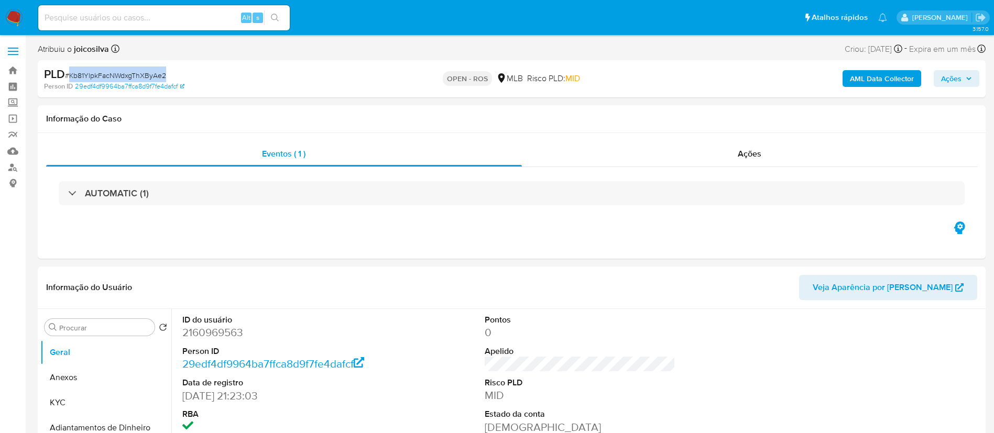
click at [147, 71] on span "# Kb81YlpkFacNWdxgThXByAe2" at bounding box center [115, 75] width 101 height 10
copy span "Kb81YlpkFacNWdxgThXByAe2"
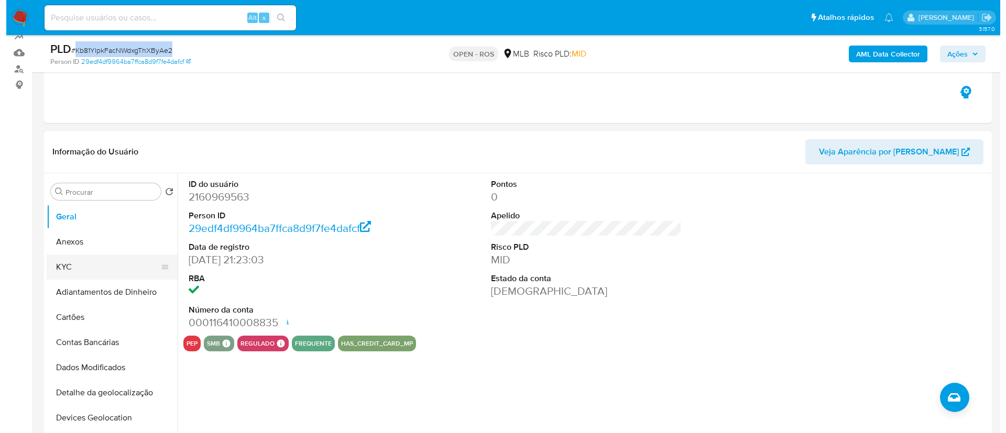
scroll to position [157, 0]
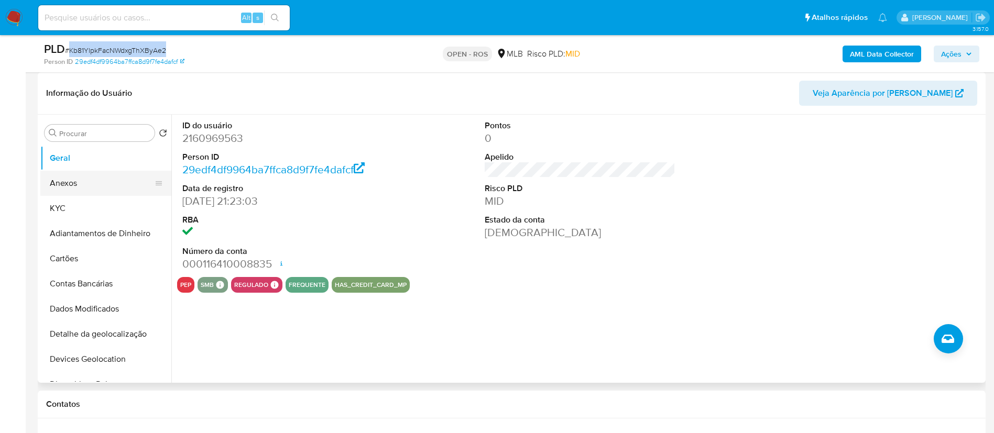
click at [87, 186] on button "Anexos" at bounding box center [101, 183] width 123 height 25
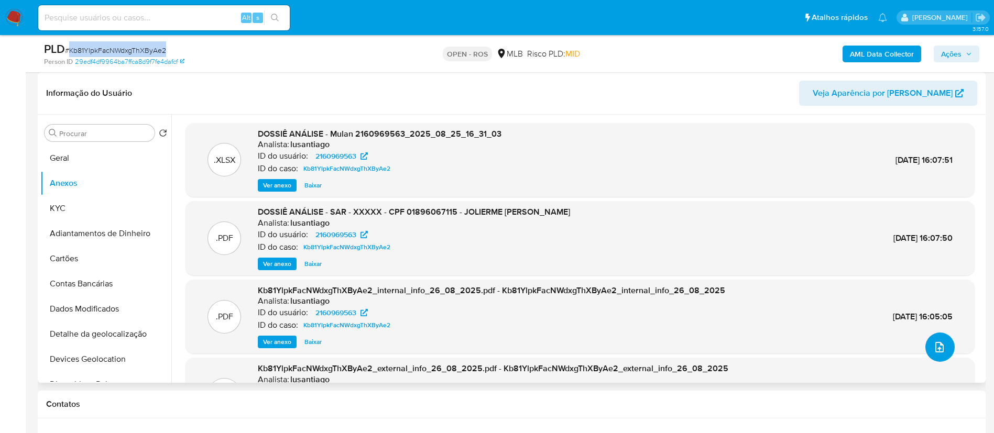
click at [941, 350] on button "upload-file" at bounding box center [939, 347] width 29 height 29
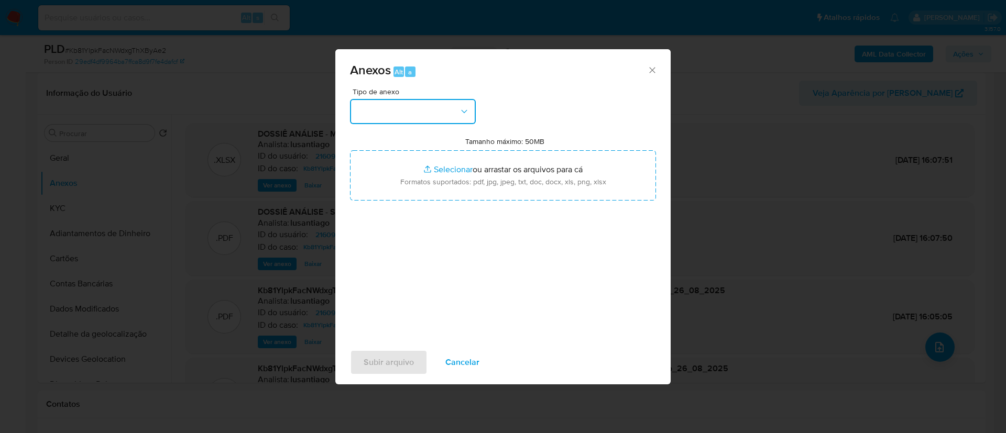
click at [456, 101] on button "button" at bounding box center [413, 111] width 126 height 25
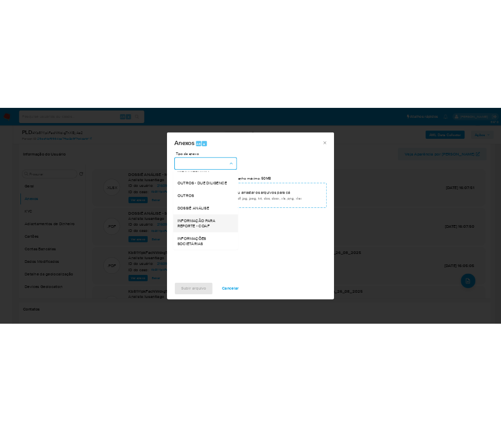
scroll to position [161, 0]
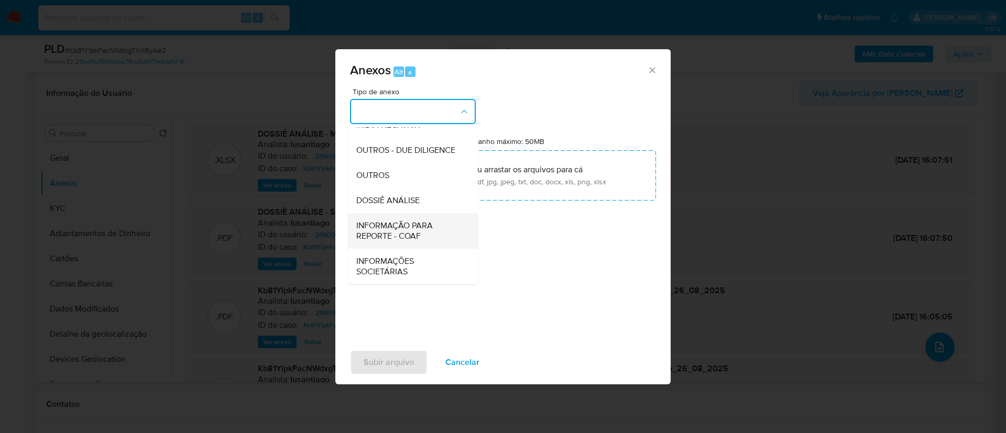
click at [418, 237] on span "INFORMAÇÃO PARA REPORTE - COAF" at bounding box center [409, 230] width 107 height 21
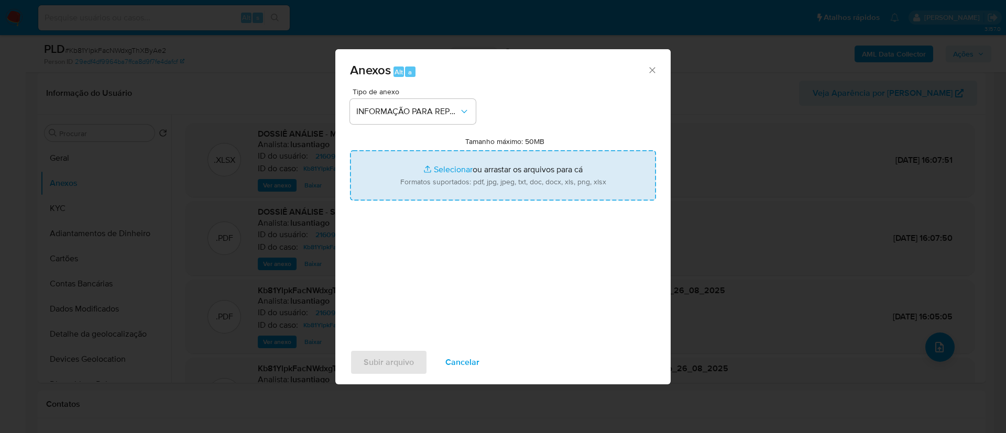
type input "C:\fakepath\SAR - Kb81YlpkFacNWdxgThXByAe2 - CPF 01896067115 - JOLIERME [PERSON…"
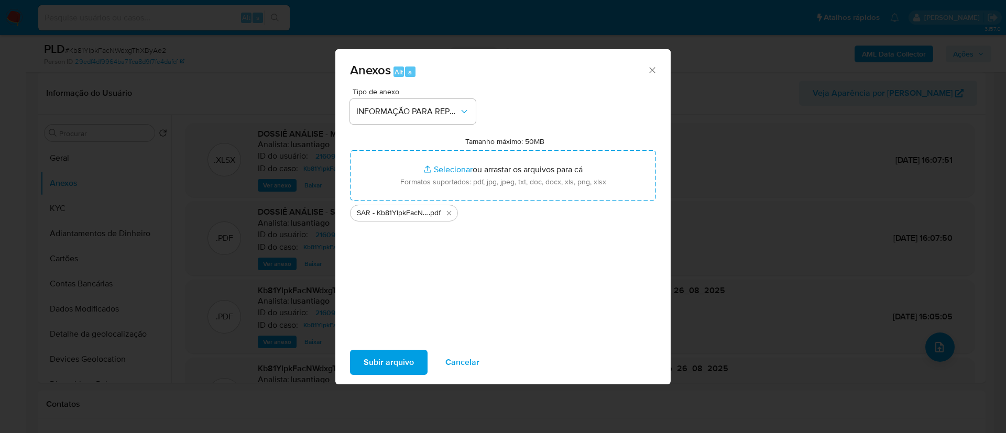
click at [481, 242] on div "Tipo de anexo INFORMAÇÃO PARA REPORTE - COAF Tamanho máximo: 50MB Selecionar ar…" at bounding box center [503, 211] width 306 height 247
click at [405, 360] on span "Subir arquivo" at bounding box center [388, 362] width 50 height 23
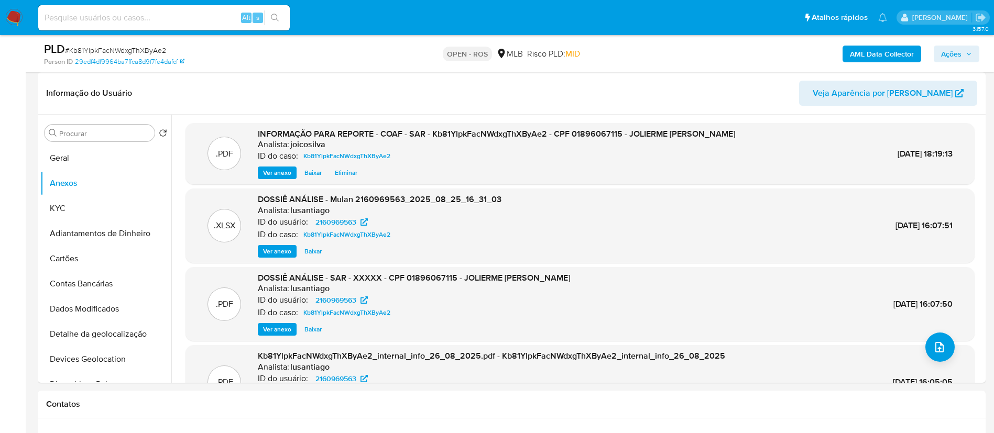
click at [961, 52] on span "Ações" at bounding box center [951, 54] width 20 height 17
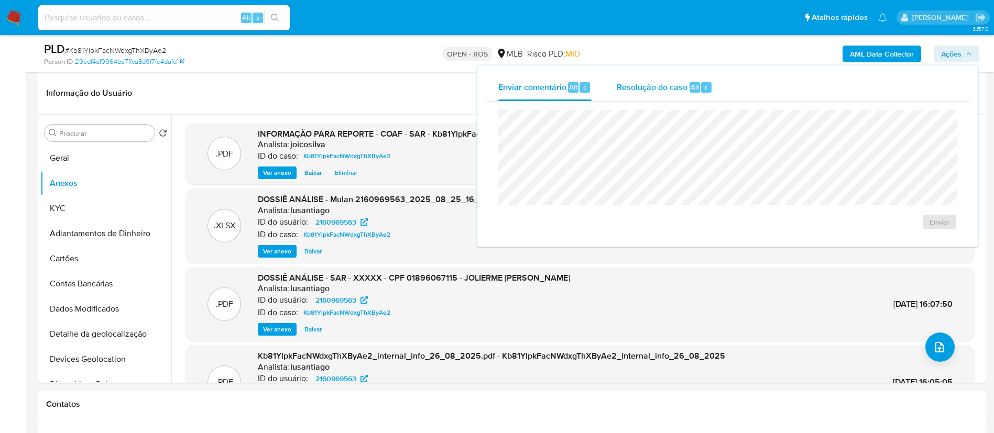
click at [663, 94] on div "Resolução do caso Alt r" at bounding box center [664, 87] width 96 height 27
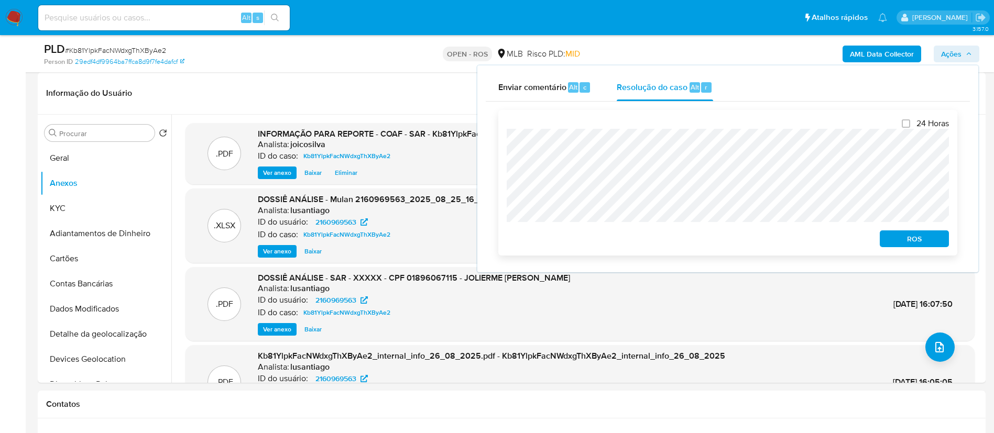
click at [927, 238] on span "ROS" at bounding box center [914, 238] width 54 height 15
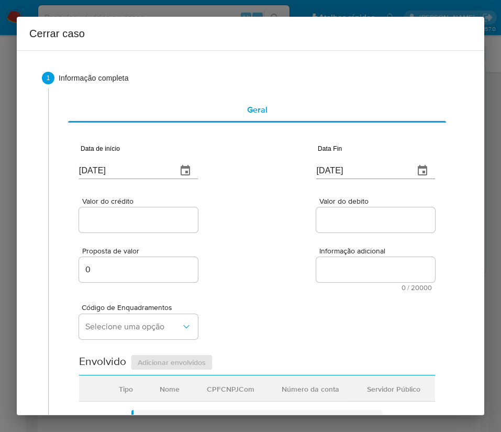
click at [143, 165] on input "[DATE]" at bounding box center [124, 170] width 90 height 17
paste input "01/07"
type input "[DATE]"
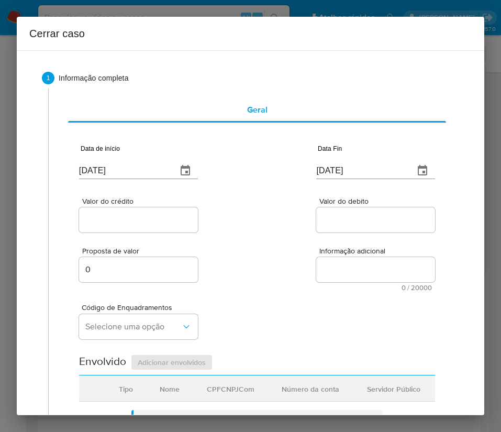
drag, startPoint x: 275, startPoint y: 221, endPoint x: 24, endPoint y: 288, distance: 260.0
click at [275, 222] on div "Valor do crédito Valor do debito" at bounding box center [257, 210] width 356 height 50
click at [325, 170] on input "[DATE]" at bounding box center [361, 170] width 90 height 17
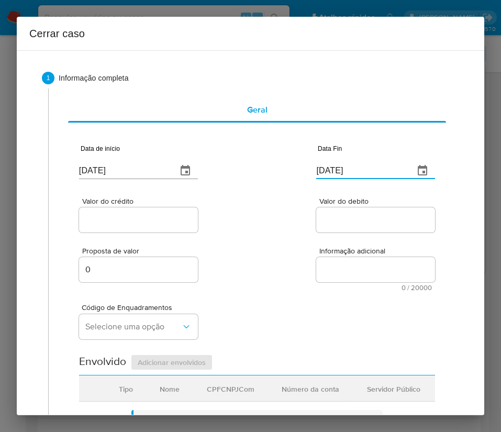
paste input "2"
type input "[DATE]"
drag, startPoint x: 351, startPoint y: 223, endPoint x: 346, endPoint y: 226, distance: 6.1
click at [351, 223] on input "Valor do debito" at bounding box center [375, 220] width 119 height 14
click at [178, 229] on div at bounding box center [138, 219] width 119 height 25
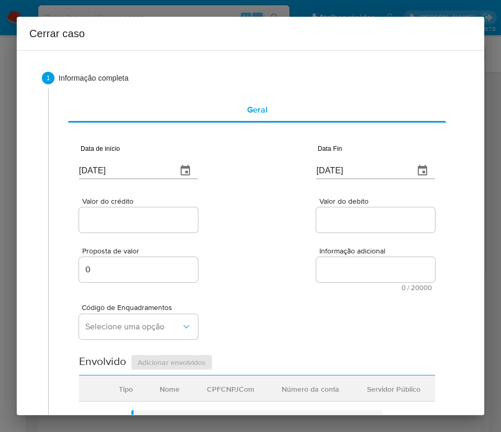
click at [177, 222] on input "Valor do crédito" at bounding box center [138, 220] width 119 height 14
click at [135, 225] on input "Valor do crédito" at bounding box center [138, 220] width 119 height 14
paste input "R$188.308"
type input "R$188.308"
click at [272, 229] on div "Valor do crédito R$188.308 Valor do debito" at bounding box center [257, 210] width 356 height 50
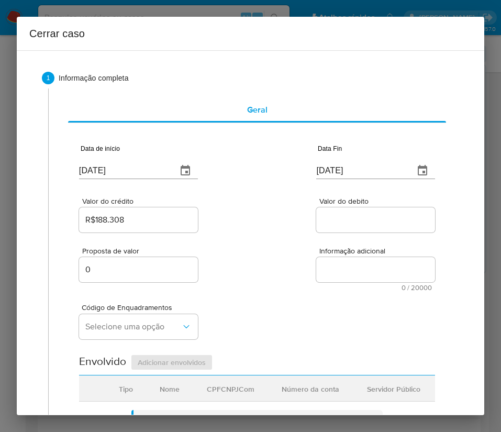
click at [373, 229] on div at bounding box center [375, 219] width 119 height 25
click at [373, 222] on input "Valor do debito" at bounding box center [375, 220] width 119 height 14
paste input "R$186.293"
type input "R$186.293"
click at [344, 307] on div "Código de Enquadramentos Selecione uma opção" at bounding box center [257, 317] width 356 height 52
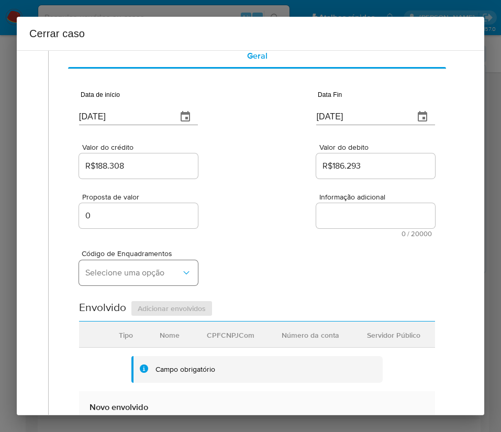
scroll to position [79, 0]
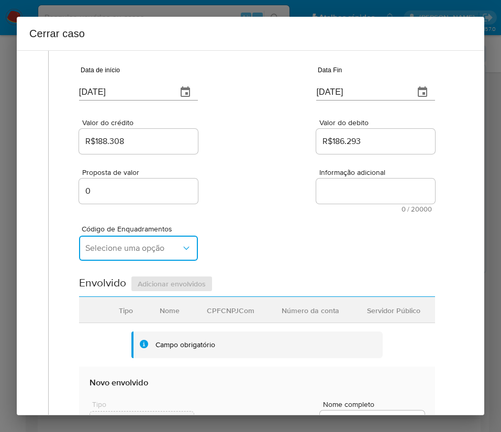
click at [113, 244] on span "Selecione uma opção" at bounding box center [133, 248] width 96 height 10
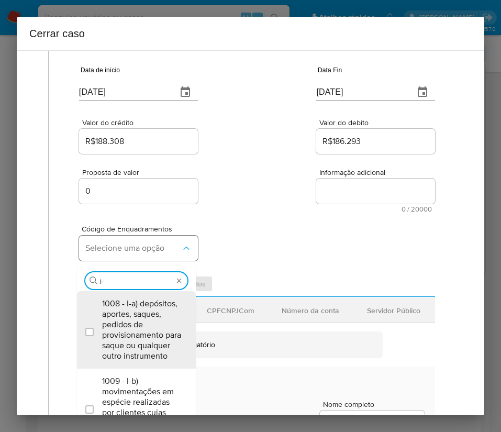
type input "i-h"
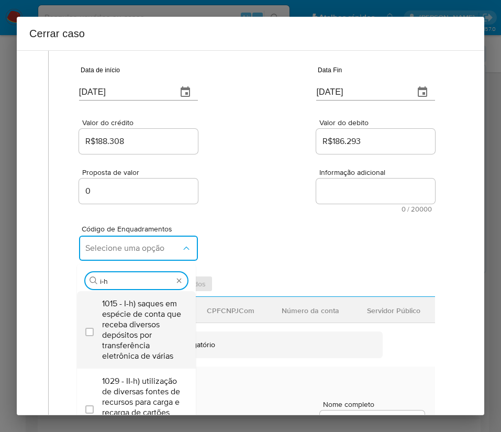
click at [119, 319] on span "1015 - I-h) saques em espécie de conta que receba diversos depósitos por transf…" at bounding box center [141, 330] width 79 height 63
checkbox input "true"
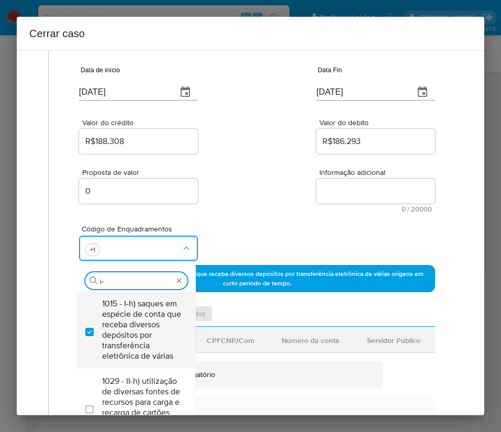
scroll to position [0, 0]
type input "i"
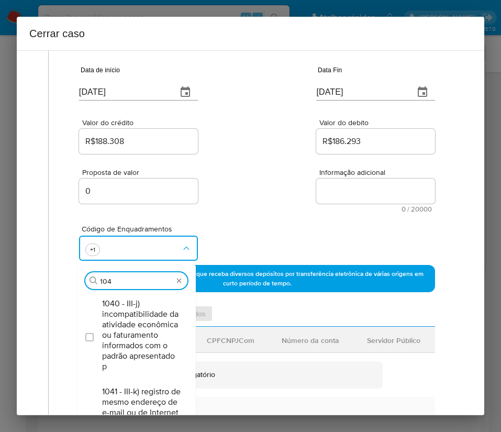
type input "1045"
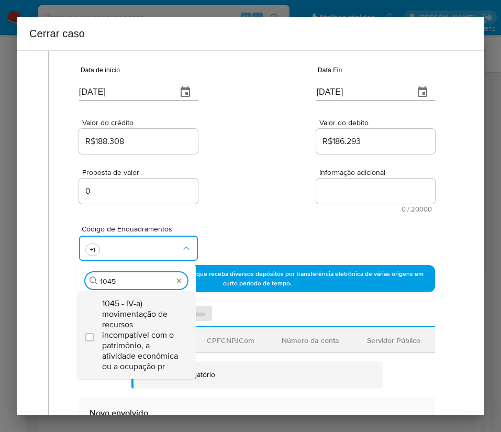
click at [119, 319] on span "1045 - IV-a) movimentação de recursos incompatível com o patrimônio, a atividad…" at bounding box center [141, 335] width 79 height 73
checkbox input "true"
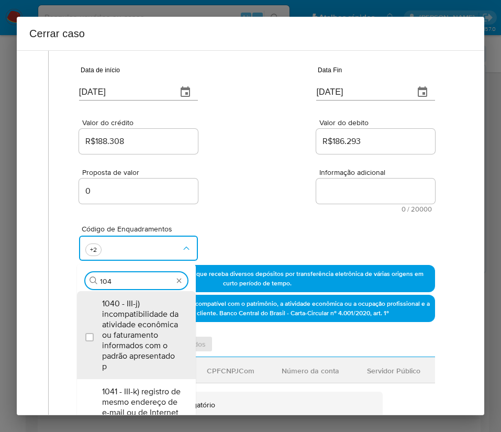
type input "1047"
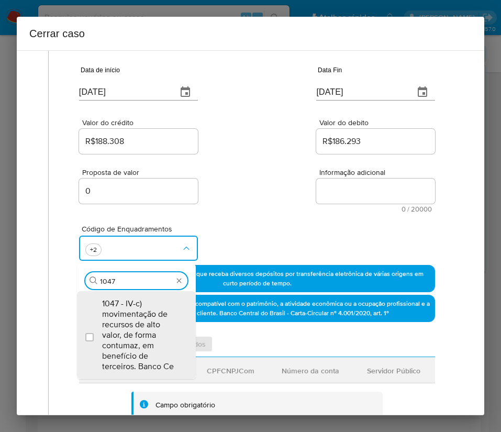
click at [119, 319] on span "1047 - IV-c) movimentação de recursos de alto valor, de forma contumaz, em bene…" at bounding box center [141, 335] width 79 height 73
checkbox input "true"
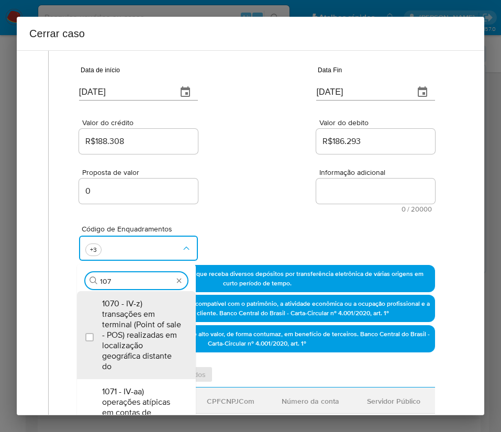
type input "1074"
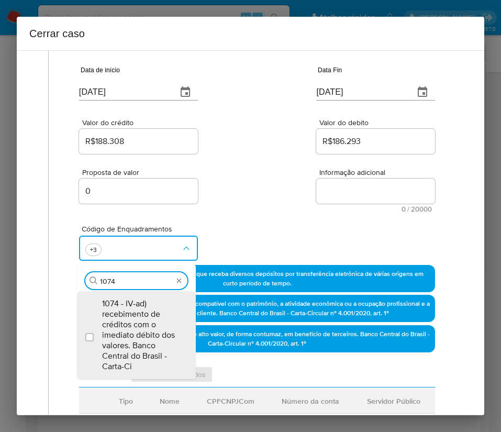
click at [119, 319] on span "1074 - IV-ad) recebimento de créditos com o imediato débito dos valores. Banco …" at bounding box center [141, 335] width 79 height 73
checkbox input "true"
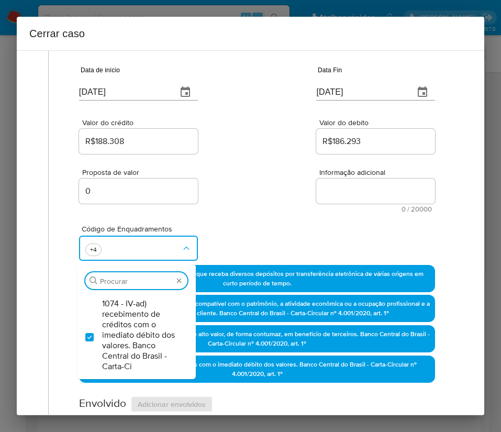
click at [227, 194] on div "Proposta de valor 0 Informação adicional 0 / 20000 20000 caracteres restantes" at bounding box center [257, 184] width 356 height 57
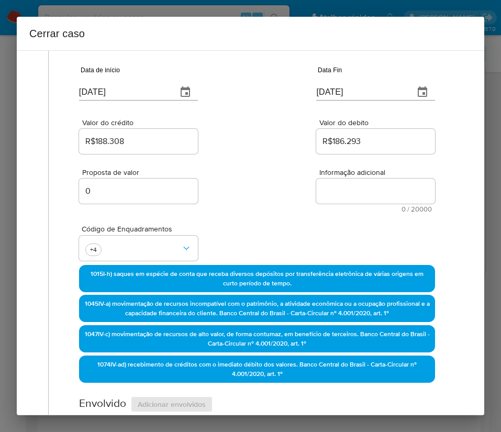
scroll to position [393, 0]
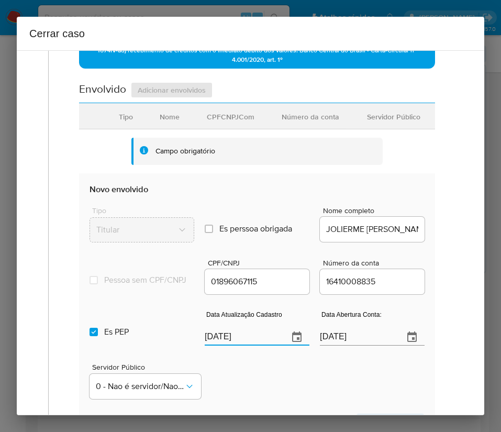
click at [228, 341] on input "[DATE]" at bounding box center [242, 337] width 75 height 17
paste input "2"
type input "[DATE]"
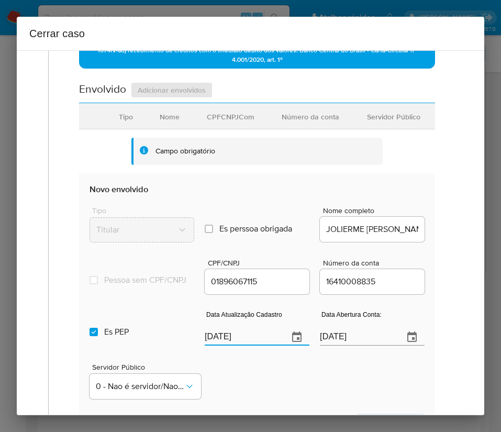
click at [253, 383] on div "Servidor Público 0 - Nao é servidor/[PERSON_NAME] possui informacao" at bounding box center [257, 377] width 335 height 52
click at [92, 336] on input "Es PEP isPEP" at bounding box center [94, 332] width 8 height 8
checkbox input "false"
click at [338, 346] on input "[DATE]" at bounding box center [357, 337] width 75 height 17
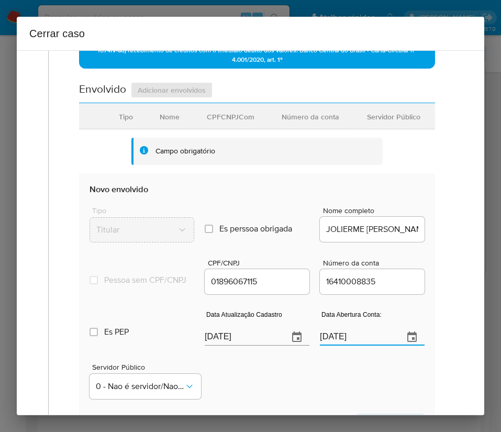
click at [338, 346] on input "[DATE]" at bounding box center [357, 337] width 75 height 17
click at [316, 385] on div "Servidor Público 0 - Nao é servidor/[PERSON_NAME] possui informacao" at bounding box center [257, 377] width 335 height 52
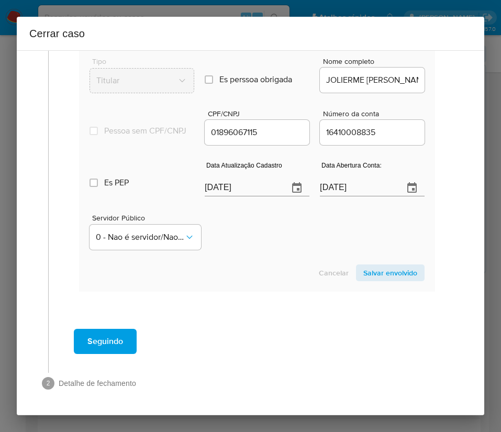
click at [365, 262] on section "Novo envolvido Tipo Titular Es perssoa obrigada Is PObrigada Nome completo JOLI…" at bounding box center [257, 158] width 356 height 268
click at [365, 271] on span "Salvar envolvido" at bounding box center [390, 273] width 54 height 15
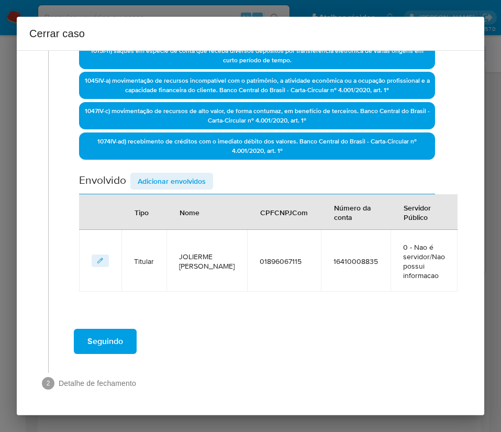
scroll to position [302, 0]
click at [167, 184] on span "Adicionar envolvidos" at bounding box center [172, 181] width 68 height 15
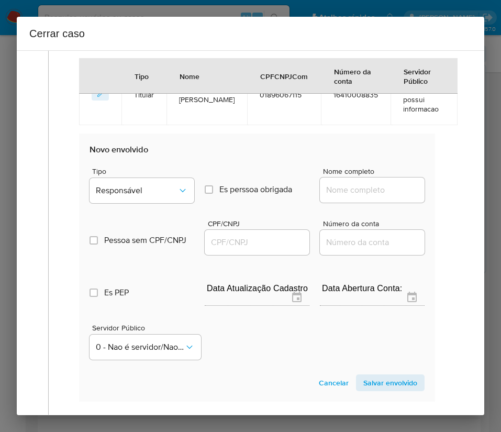
scroll to position [537, 0]
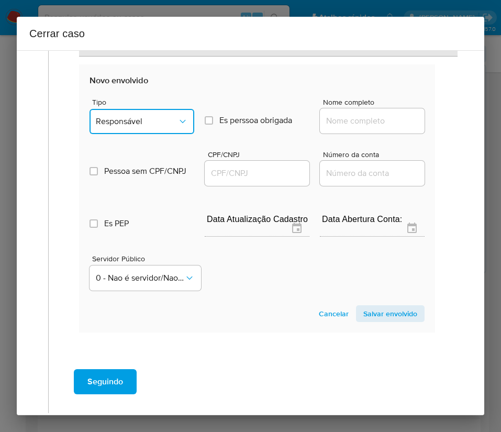
click at [168, 118] on span "Responsável" at bounding box center [137, 121] width 82 height 10
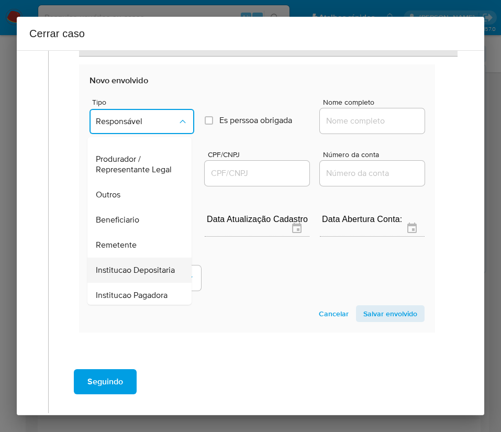
scroll to position [186, 0]
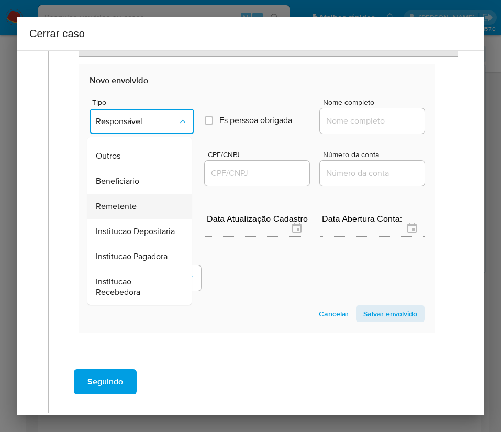
click at [133, 201] on span "Remetente" at bounding box center [116, 206] width 41 height 10
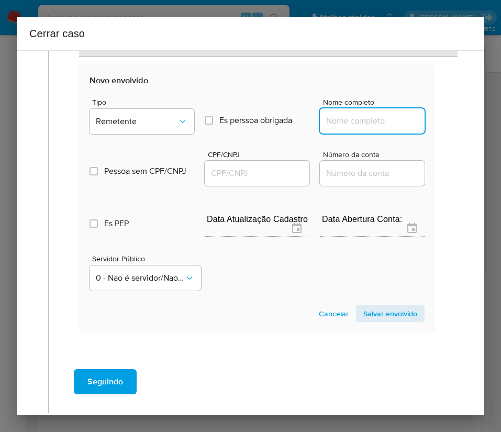
click at [320, 123] on input "Nome completo" at bounding box center [372, 121] width 105 height 14
paste input "[PERSON_NAME], 04260502158"
drag, startPoint x: 347, startPoint y: 121, endPoint x: 460, endPoint y: 121, distance: 113.1
click at [460, 121] on div "1 Informação completa Geral Data de início [DATE] Data Fin [DATE] Valor do créd…" at bounding box center [251, 232] width 468 height 365
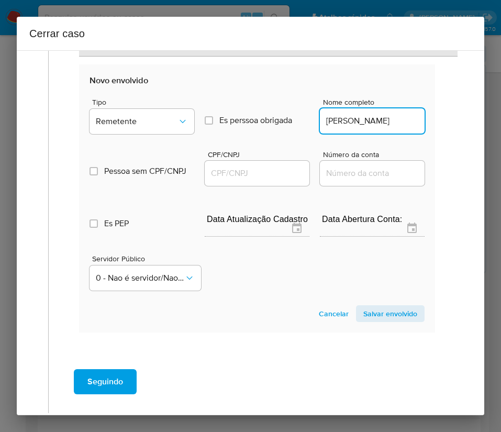
scroll to position [0, 40]
type input "[PERSON_NAME]"
click at [253, 173] on input "CPF/CNPJ" at bounding box center [257, 174] width 105 height 14
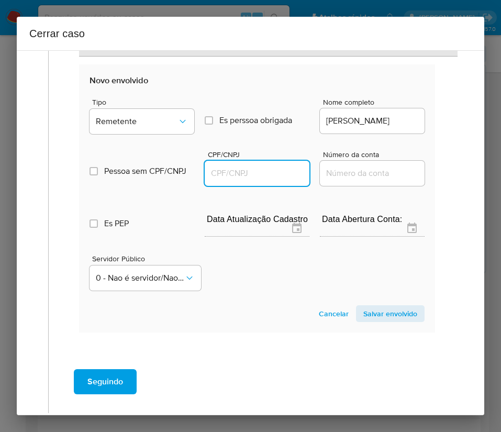
paste input "04260502158"
type input "4260502158"
click at [382, 314] on span "Salvar envolvido" at bounding box center [390, 313] width 54 height 15
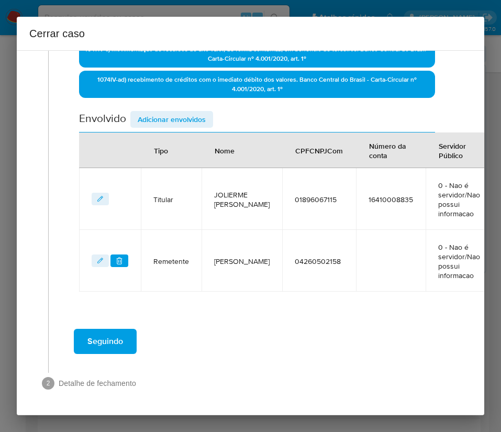
scroll to position [373, 0]
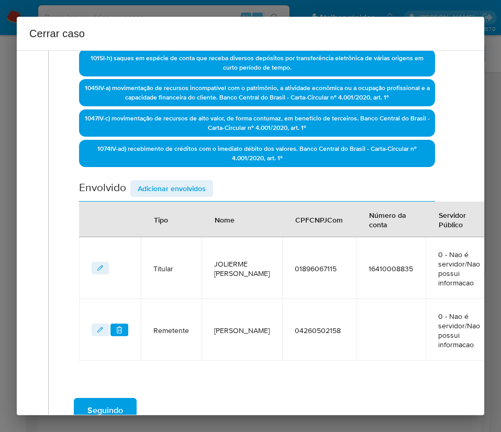
click at [186, 195] on span "Adicionar envolvidos" at bounding box center [172, 188] width 68 height 15
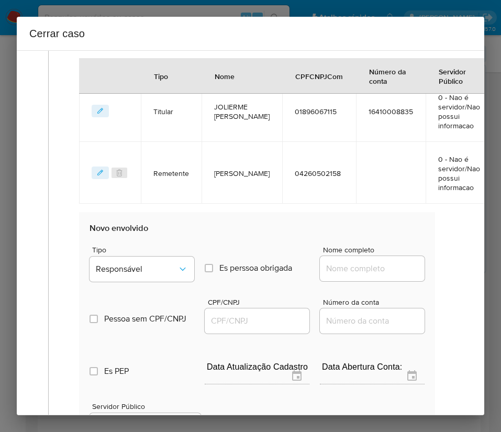
scroll to position [609, 0]
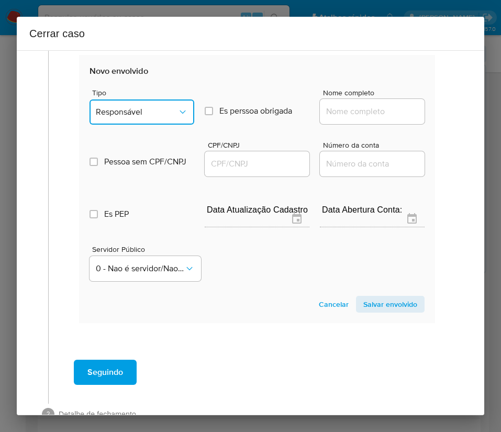
click at [158, 109] on button "Responsável" at bounding box center [142, 112] width 105 height 25
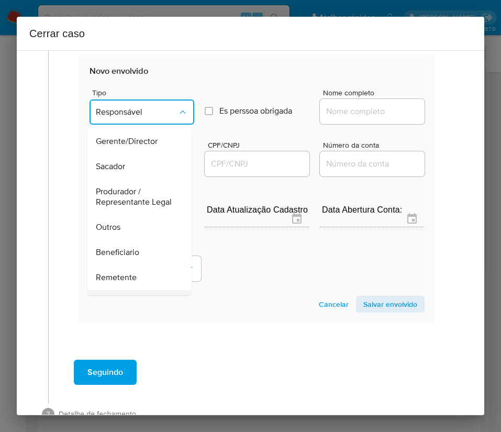
scroll to position [157, 0]
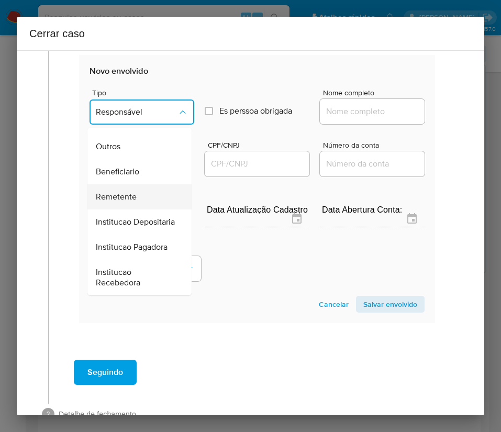
click at [131, 202] on span "Remetente" at bounding box center [116, 197] width 41 height 10
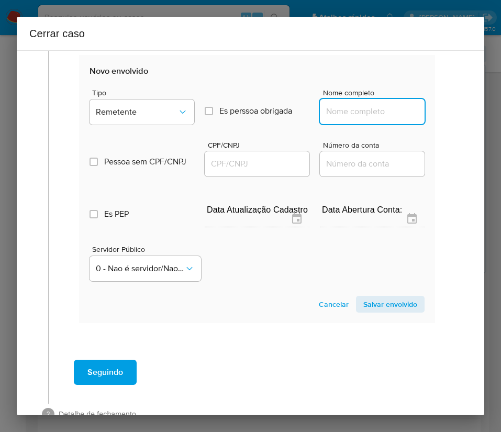
click at [338, 118] on input "Nome completo" at bounding box center [372, 112] width 105 height 14
paste input "Giomar [PERSON_NAME], 98510215120"
drag, startPoint x: 350, startPoint y: 118, endPoint x: 422, endPoint y: 118, distance: 71.8
click at [422, 118] on section "Novo envolvido Tipo Remetente Es perssoa obrigada Is PObrigada Nome completo Gi…" at bounding box center [257, 189] width 356 height 268
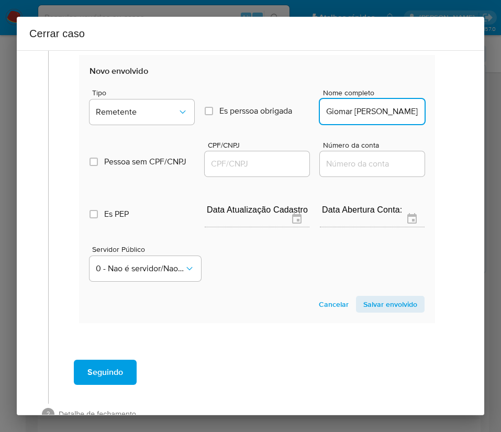
scroll to position [0, 0]
type input "Giomar [PERSON_NAME]"
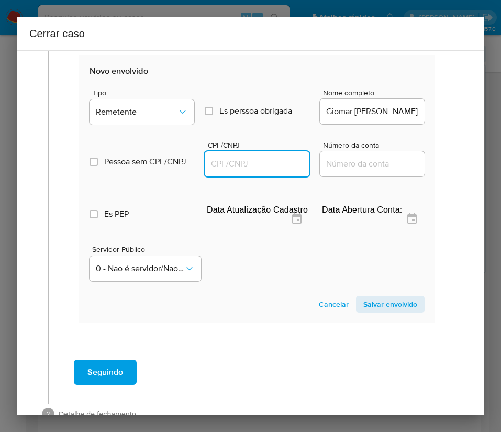
click at [241, 171] on input "CPF/CNPJ" at bounding box center [257, 164] width 105 height 14
paste input "98510215120"
type input "98510215120"
click at [363, 309] on span "Salvar envolvido" at bounding box center [390, 304] width 54 height 15
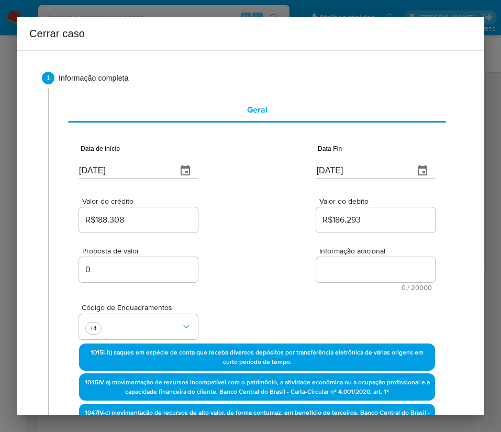
click at [344, 261] on textarea "Informação adicional" at bounding box center [375, 269] width 119 height 25
paste textarea "Loremipsumd si Ametcon Adipisci Elits do Eiusm, TEM 44975741350, 79 inci, utlab…"
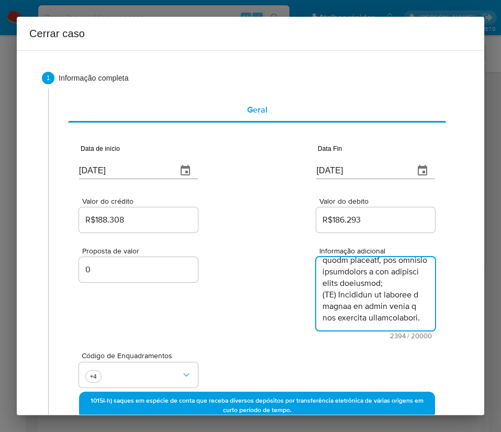
type textarea "Loremipsumd si Ametcon Adipisci Elits do Eiusm, TEM 44975741350, 79 inci, utlab…"
click at [269, 333] on div "Proposta de valor 0 Informação adicional 2394 / 20000 17606 caracteres restantes" at bounding box center [257, 287] width 356 height 105
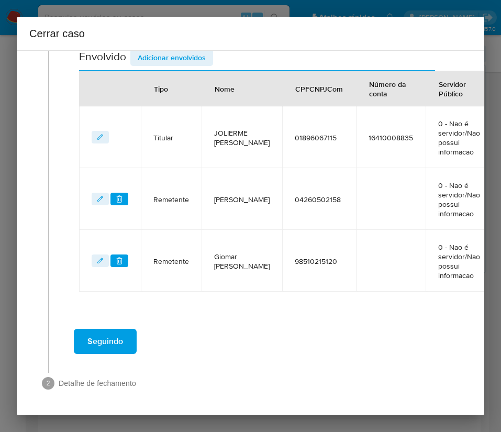
click at [117, 341] on span "Seguindo" at bounding box center [105, 341] width 36 height 23
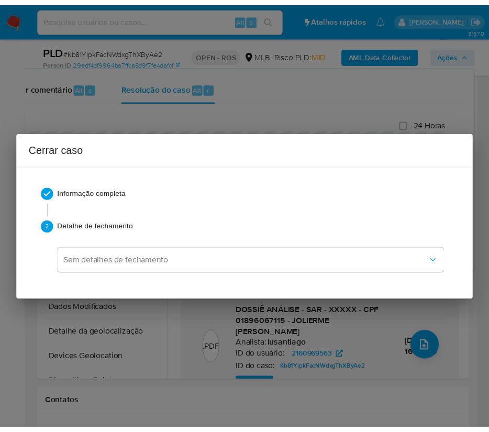
scroll to position [1519, 0]
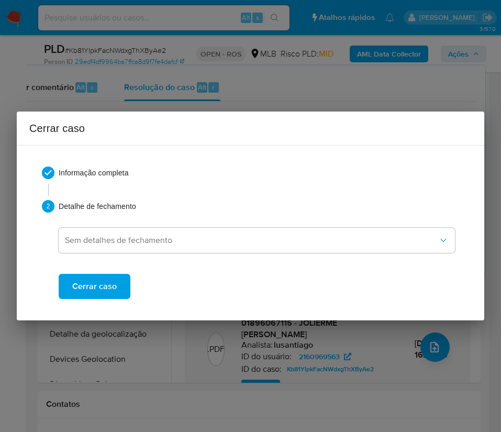
click at [112, 290] on span "Cerrar caso" at bounding box center [94, 286] width 45 height 23
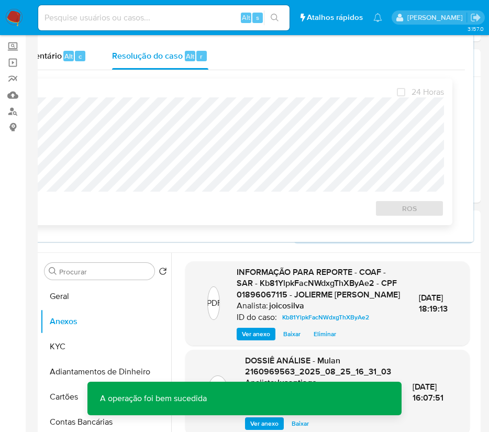
scroll to position [0, 0]
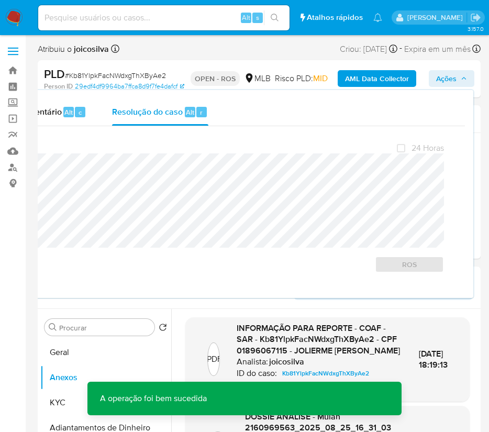
click at [115, 76] on span "# Kb81YlpkFacNWdxgThXByAe2" at bounding box center [115, 75] width 101 height 10
copy span "Kb81YlpkFacNWdxgThXByAe2"
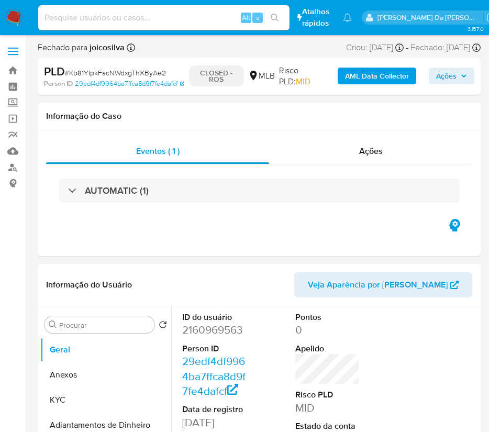
select select "10"
click at [17, 15] on img at bounding box center [14, 18] width 18 height 18
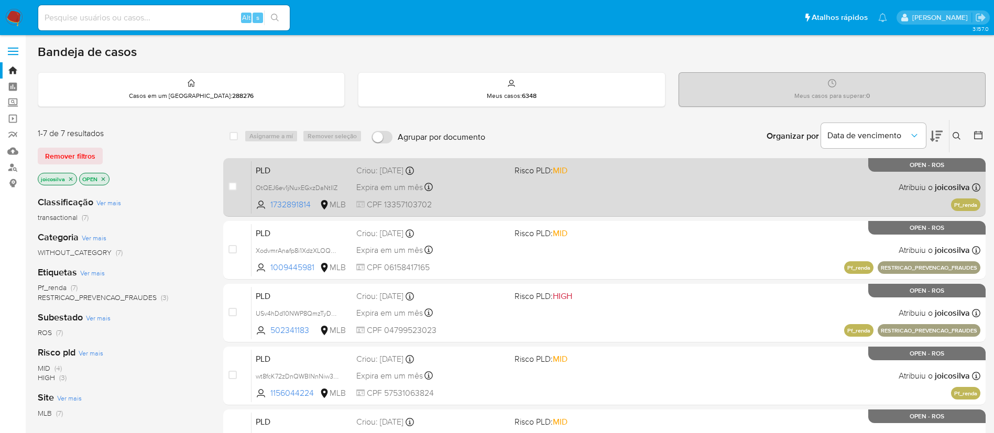
click at [501, 186] on div "PLD OtQEJ6ev1jNuxEGxzDaNtIlZ 1732891814 MLB Risco PLD: MID Criou: [DATE] Criou:…" at bounding box center [615, 187] width 729 height 53
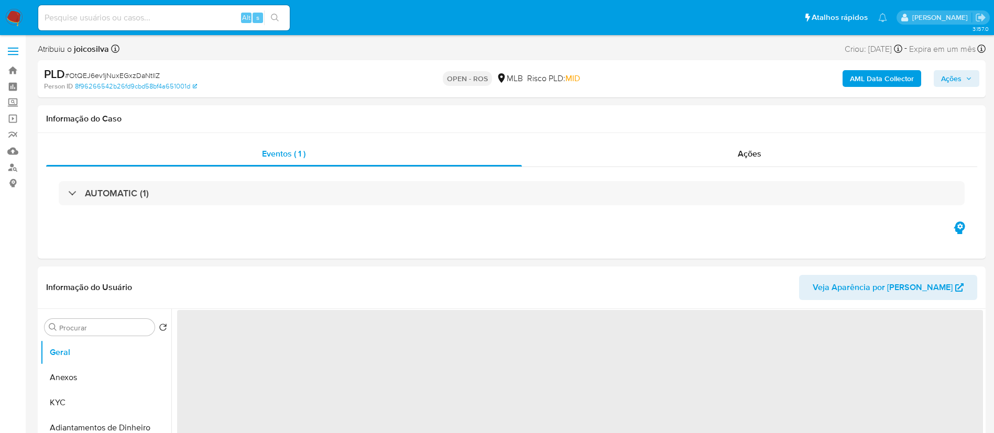
click at [144, 70] on span "# OtQEJ6ev1jNuxEGxzDaNtIlZ" at bounding box center [112, 75] width 95 height 10
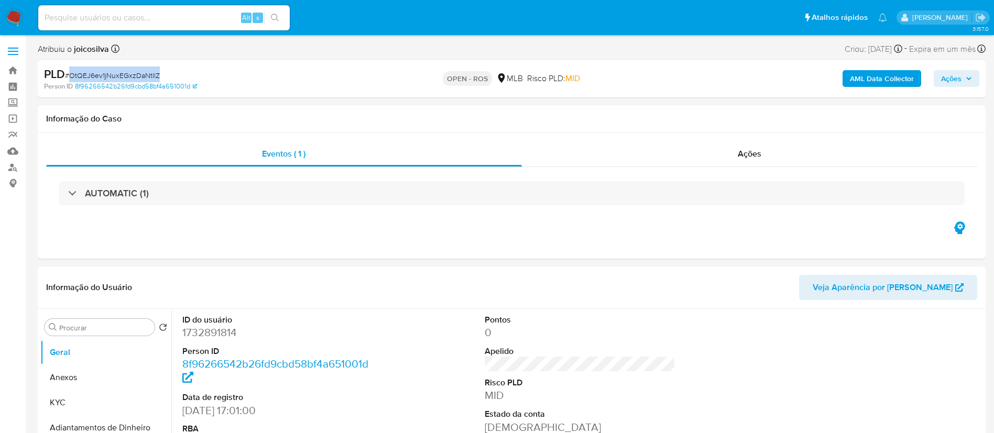
copy span "OtQEJ6ev1jNuxEGxzDaNtIlZ"
select select "10"
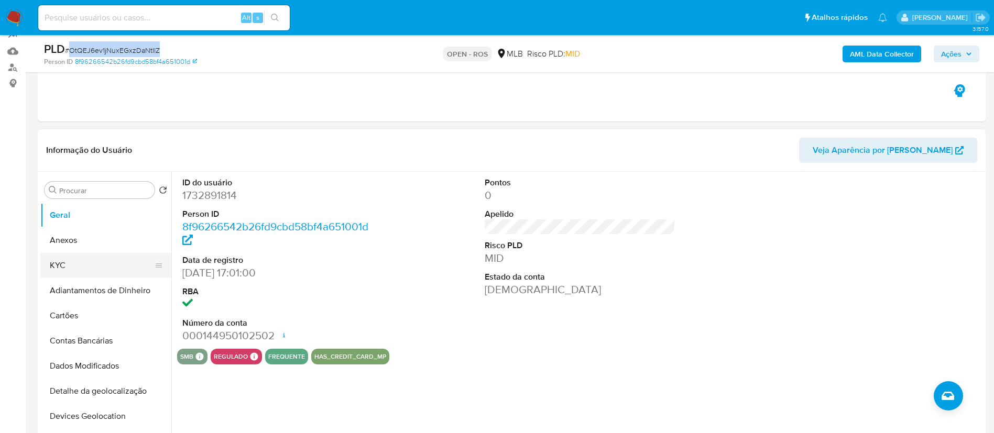
scroll to position [157, 0]
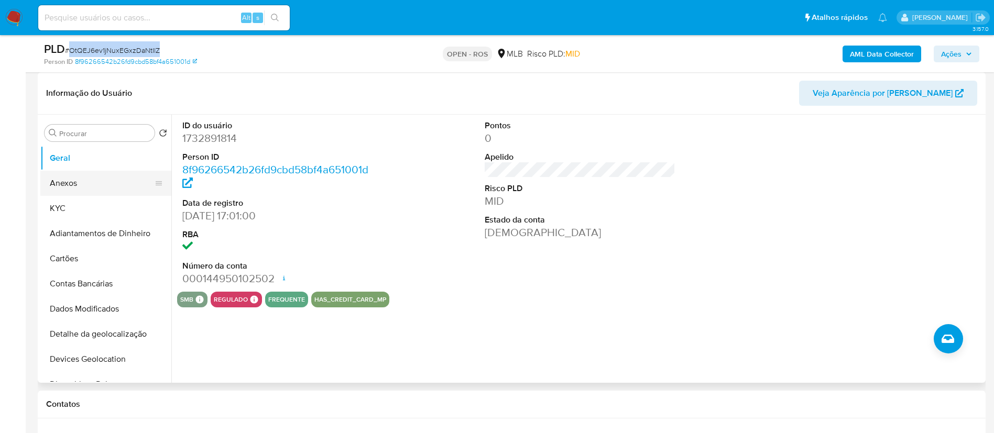
click at [97, 185] on button "Anexos" at bounding box center [101, 183] width 123 height 25
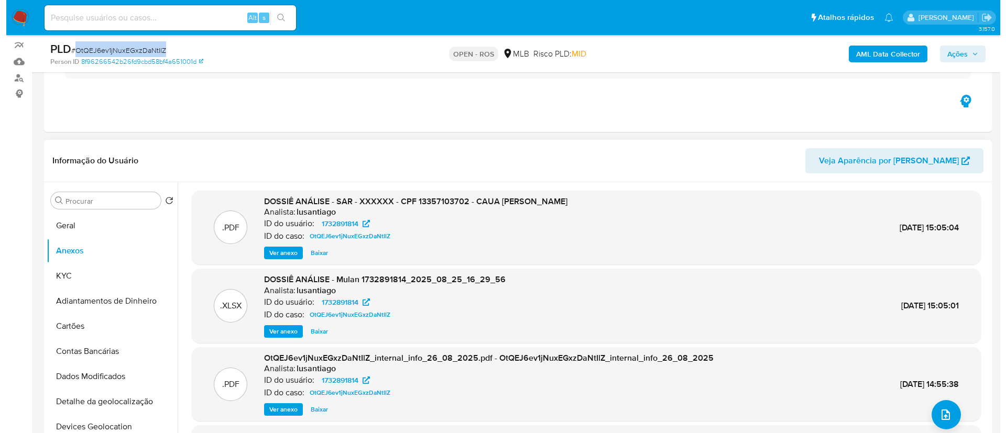
scroll to position [236, 0]
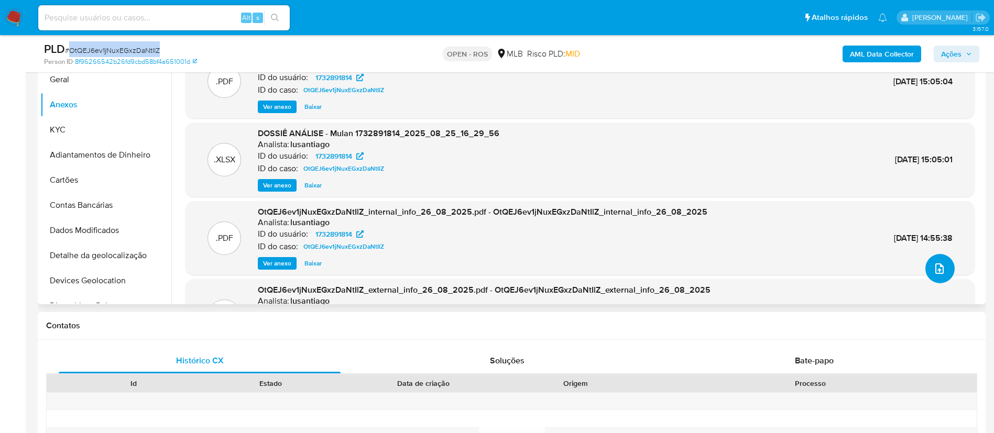
click at [933, 270] on icon "upload-file" at bounding box center [939, 268] width 13 height 13
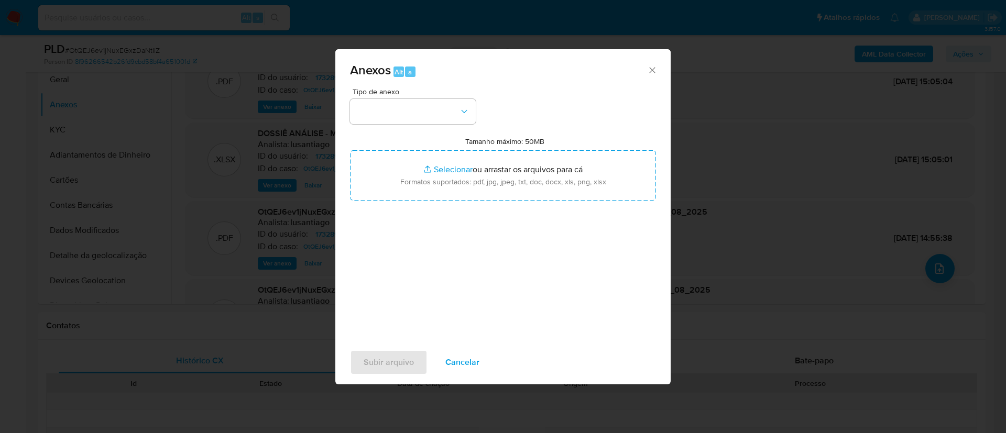
click at [407, 94] on span "Tipo de anexo" at bounding box center [415, 91] width 126 height 7
click at [413, 110] on button "button" at bounding box center [413, 111] width 126 height 25
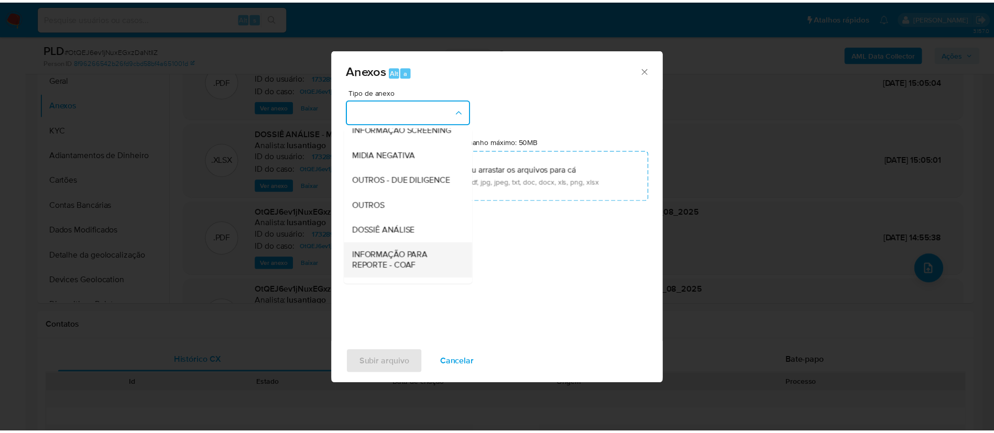
scroll to position [161, 0]
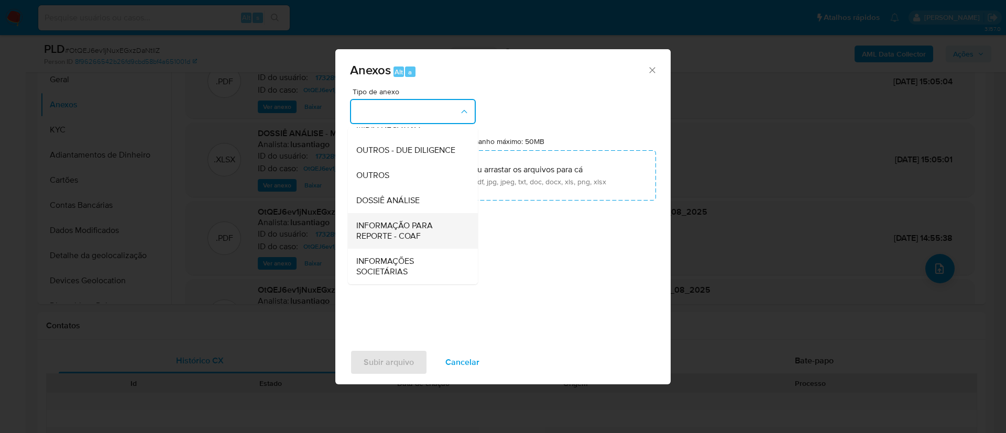
click at [418, 234] on span "INFORMAÇÃO PARA REPORTE - COAF" at bounding box center [409, 230] width 107 height 21
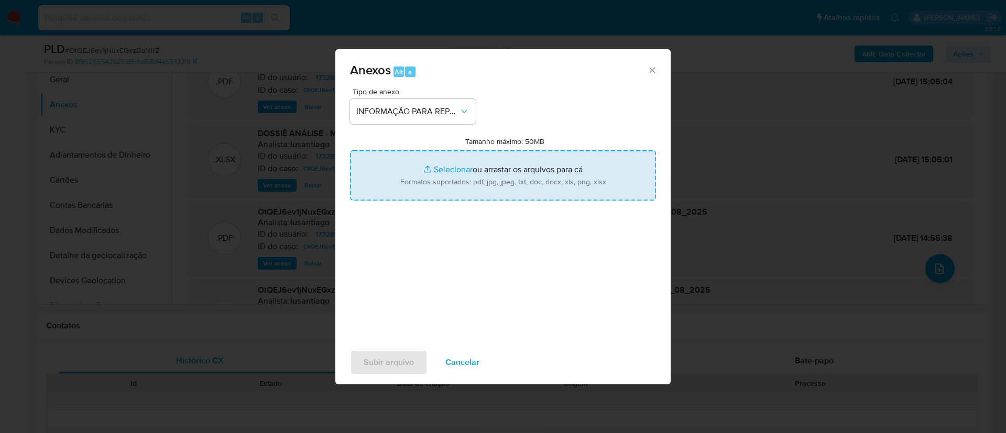
type input "C:\fakepath\SAR - OtQEJ6ev1jNuxEGxzDaNtIlZ - CPF 13357103702 - CAUA FIRMINO DE …"
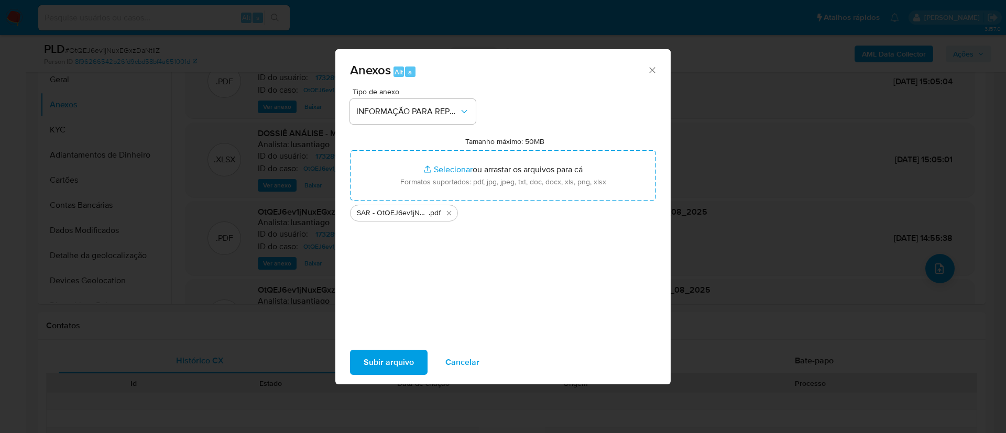
click at [479, 246] on div "Tipo de anexo INFORMAÇÃO PARA REPORTE - COAF Tamanho máximo: 50MB Selecionar ar…" at bounding box center [503, 211] width 306 height 247
click at [405, 359] on span "Subir arquivo" at bounding box center [388, 362] width 50 height 23
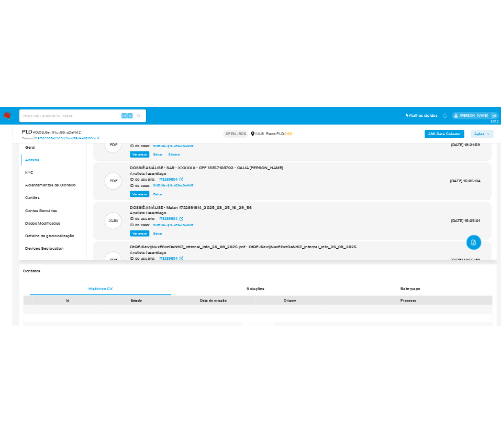
scroll to position [79, 0]
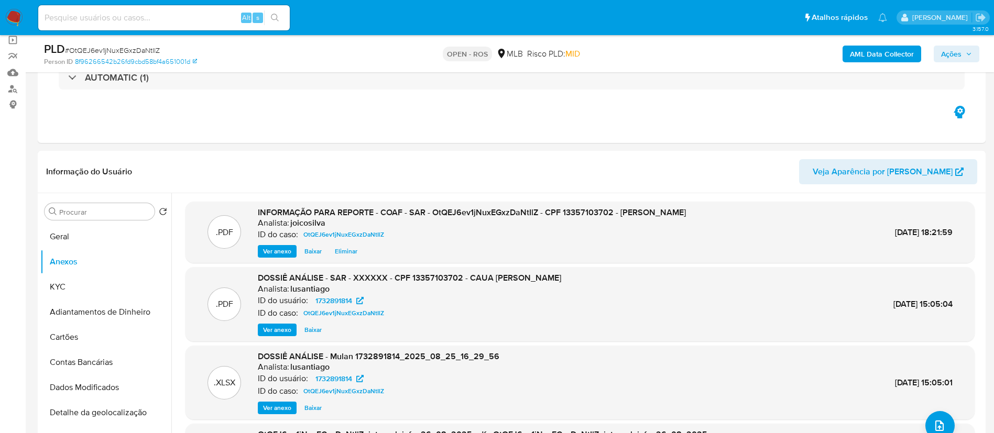
click at [964, 50] on span "Ações" at bounding box center [956, 54] width 31 height 15
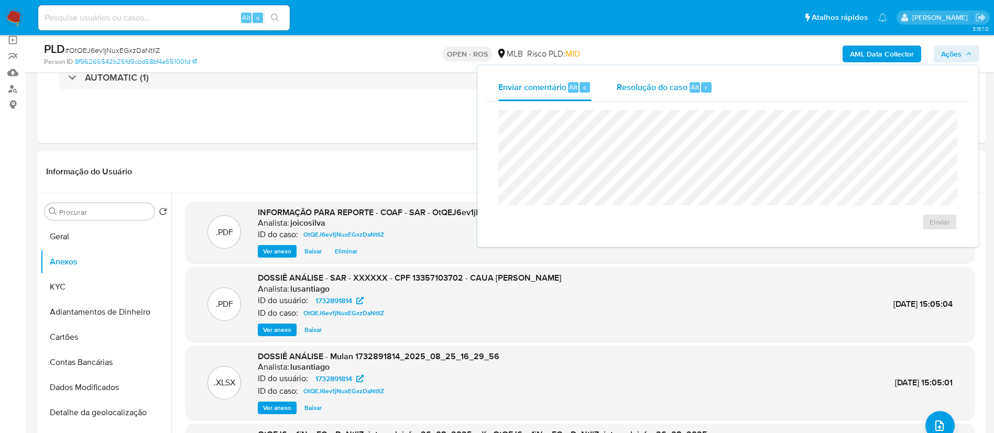
click at [645, 78] on div "Resolução do caso Alt r" at bounding box center [664, 87] width 96 height 27
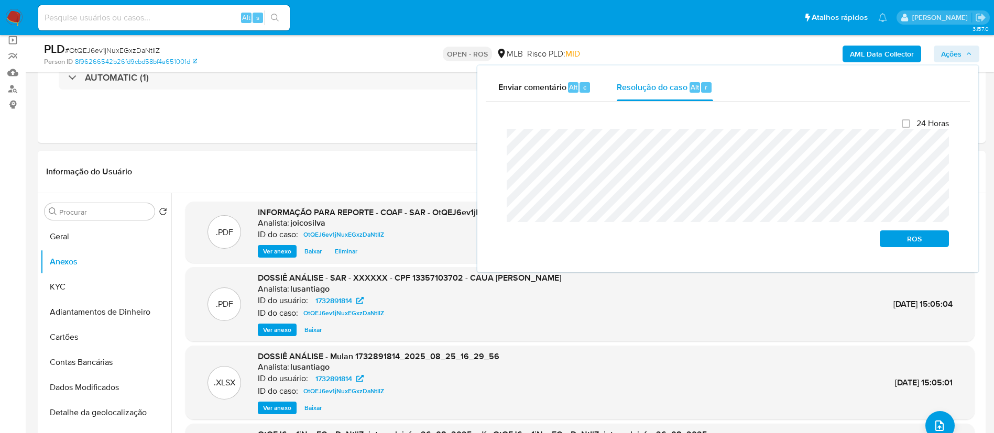
click at [497, 147] on div "Fechamento do caso 24 Horas ROS" at bounding box center [728, 183] width 484 height 162
click at [885, 232] on button "ROS" at bounding box center [913, 238] width 69 height 17
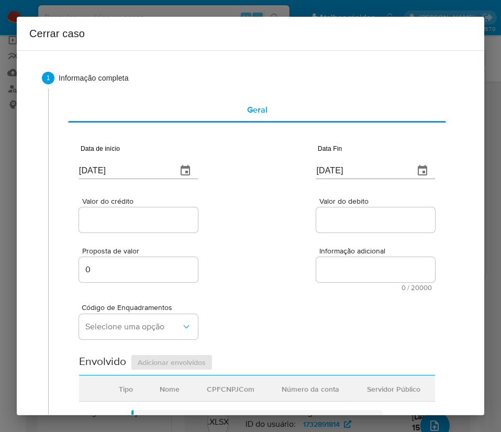
click at [117, 174] on input "[DATE]" at bounding box center [124, 170] width 90 height 17
paste input "01/07"
type input "[DATE]"
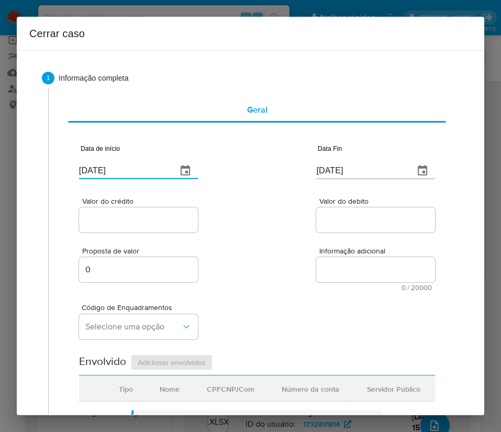
click at [247, 218] on div "Valor do crédito Valor do debito" at bounding box center [257, 210] width 356 height 50
click at [331, 168] on input "[DATE]" at bounding box center [361, 170] width 90 height 17
paste input "4"
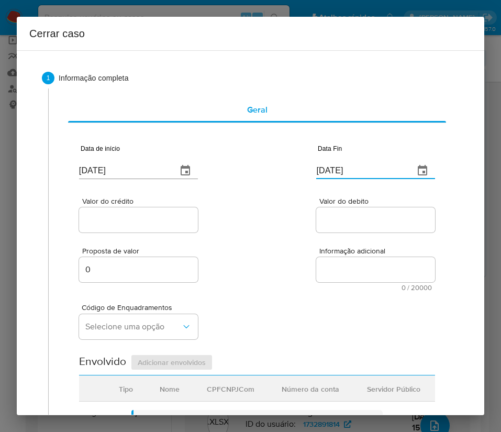
type input "24/08/2025"
click at [316, 254] on label "Informação adicional" at bounding box center [375, 251] width 119 height 8
click at [316, 257] on textarea "Informação adicional" at bounding box center [375, 269] width 119 height 25
click at [141, 219] on input "Valor do crédito" at bounding box center [138, 220] width 119 height 14
click at [136, 221] on input "Valor do crédito" at bounding box center [138, 220] width 119 height 14
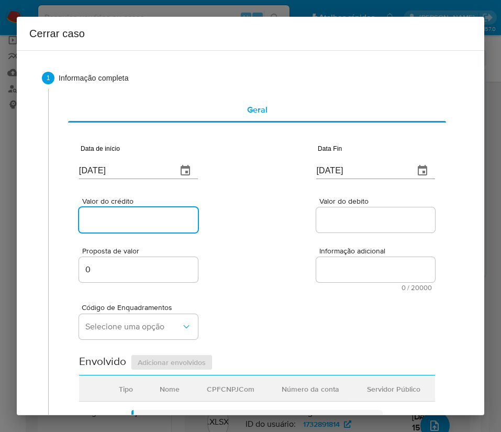
paste input "R$193.439"
type input "R$193.439"
click at [282, 254] on div "Proposta de valor 0 Informação adicional 0 / 20000 20000 caracteres restantes" at bounding box center [257, 263] width 356 height 57
click at [341, 230] on div at bounding box center [375, 219] width 119 height 25
click at [346, 218] on input "Valor do debito" at bounding box center [375, 220] width 119 height 14
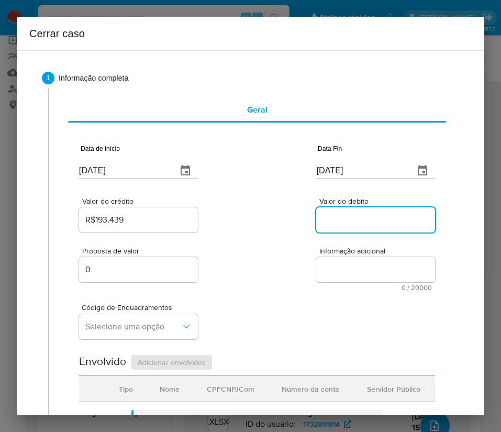
paste input "R$193.249"
type input "R$193.249"
click at [319, 289] on span "0 / 20000" at bounding box center [375, 287] width 113 height 7
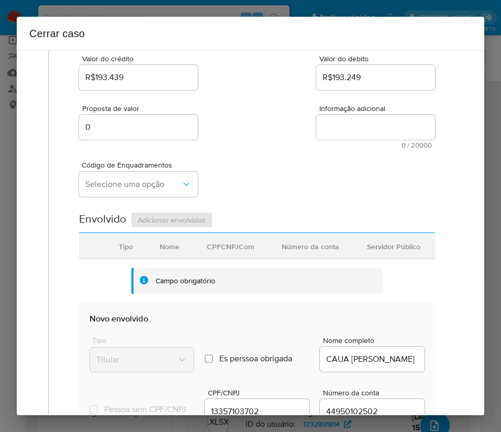
scroll to position [157, 0]
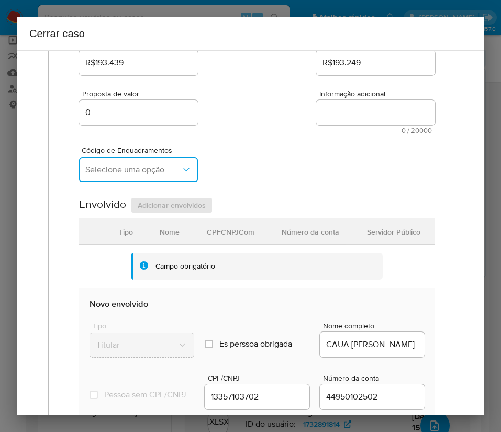
click at [159, 168] on span "Selecione uma opção" at bounding box center [133, 169] width 96 height 10
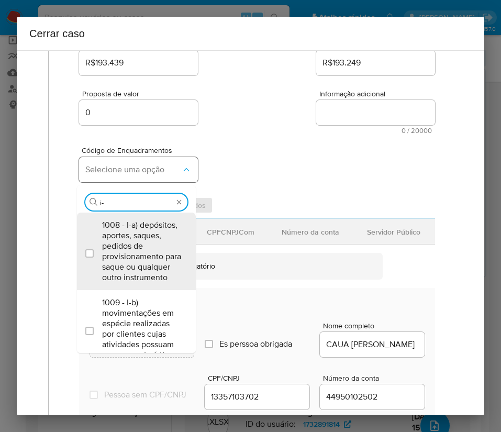
type input "i-h"
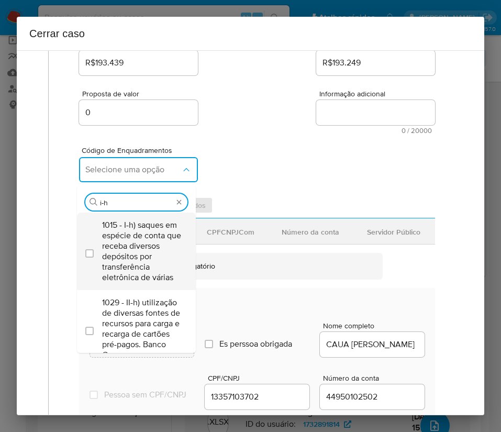
click at [136, 239] on span "1015 - I-h) saques em espécie de conta que receba diversos depósitos por transf…" at bounding box center [141, 251] width 79 height 63
checkbox input "true"
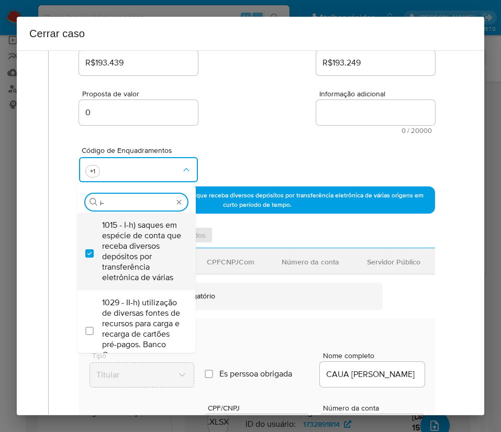
scroll to position [0, 0]
type input "i"
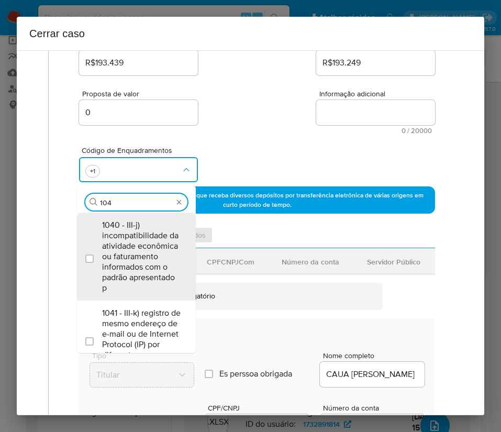
type input "1045"
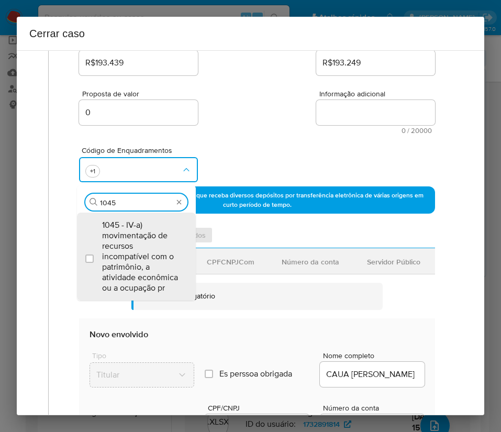
click at [136, 238] on span "1045 - IV-a) movimentação de recursos incompatível com o patrimônio, a atividad…" at bounding box center [141, 256] width 79 height 73
checkbox input "true"
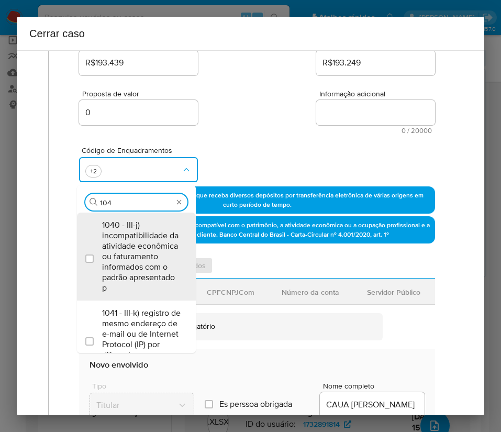
type input "1047"
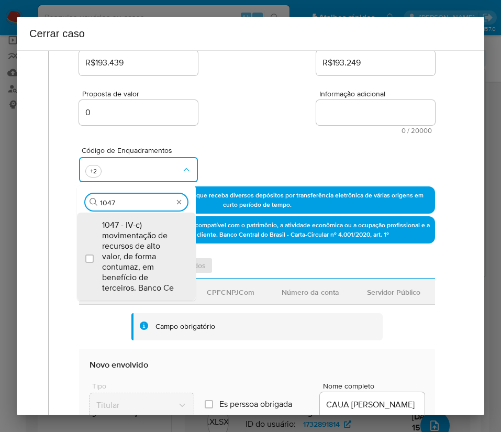
click at [136, 238] on span "1047 - IV-c) movimentação de recursos de alto valor, de forma contumaz, em bene…" at bounding box center [141, 256] width 79 height 73
checkbox input "true"
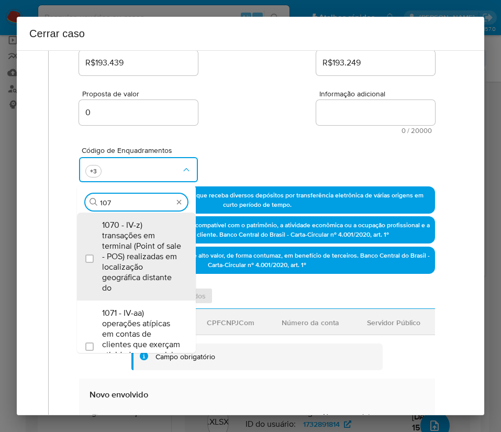
type input "1074"
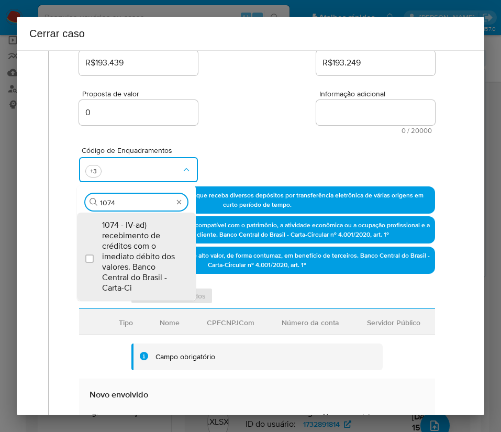
click at [136, 238] on span "1074 - IV-ad) recebimento de créditos com o imediato débito dos valores. Banco …" at bounding box center [141, 256] width 79 height 73
checkbox input "true"
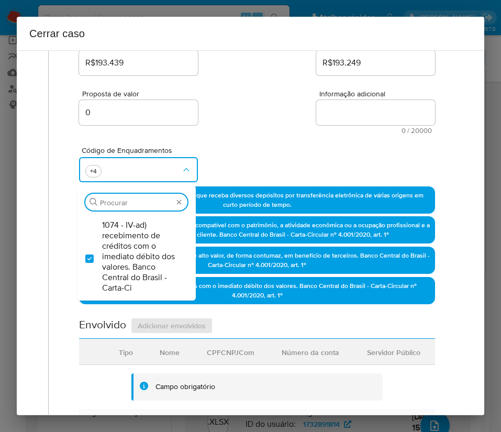
click at [293, 152] on div "Código de Enquadramentos Procurar 1074 - IV-ad) recebimento de créditos com o i…" at bounding box center [257, 160] width 356 height 52
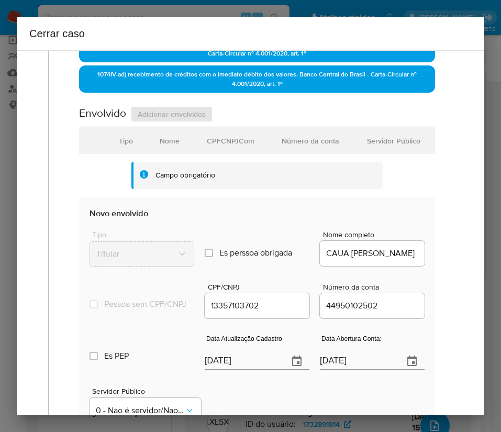
scroll to position [393, 0]
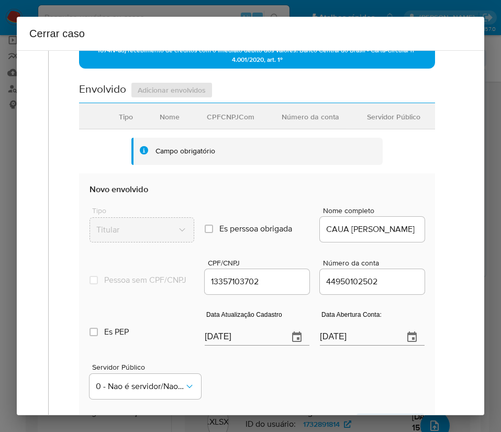
click at [237, 346] on input "[DATE]" at bounding box center [242, 337] width 75 height 17
paste input "19"
type input "[DATE]"
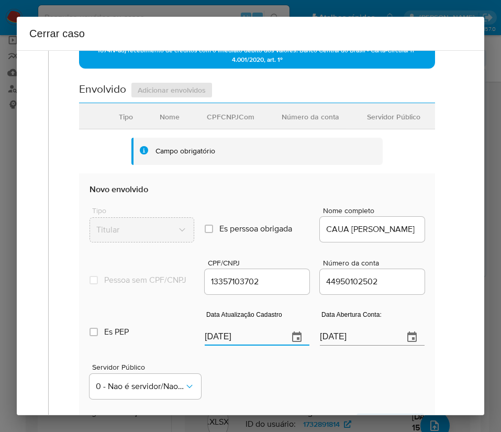
click at [271, 395] on div "Servidor Público 0 - Nao é servidor/[PERSON_NAME] possui informacao" at bounding box center [257, 377] width 335 height 52
click at [335, 344] on input "15/02/2025" at bounding box center [357, 337] width 75 height 17
click at [292, 385] on div "Servidor Público 0 - Nao é servidor/[PERSON_NAME] possui informacao" at bounding box center [257, 377] width 335 height 52
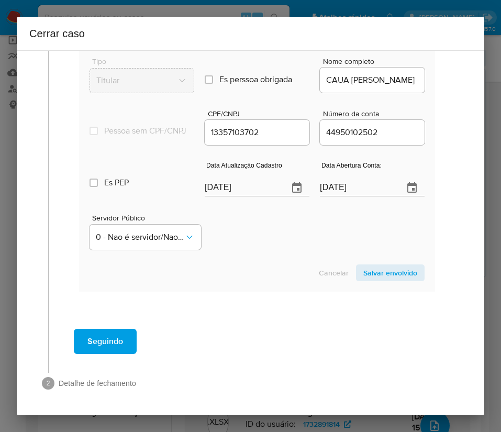
click at [365, 274] on span "Salvar envolvido" at bounding box center [390, 273] width 54 height 15
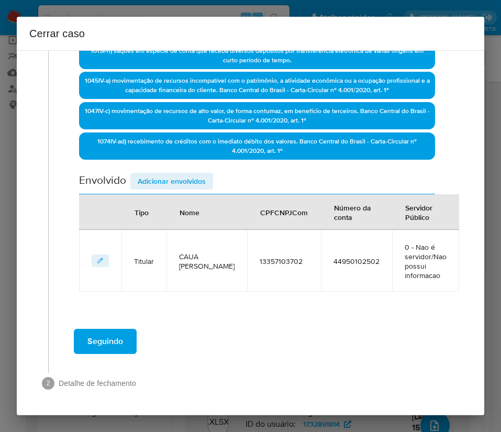
scroll to position [302, 0]
click at [179, 181] on span "Adicionar envolvidos" at bounding box center [172, 181] width 68 height 15
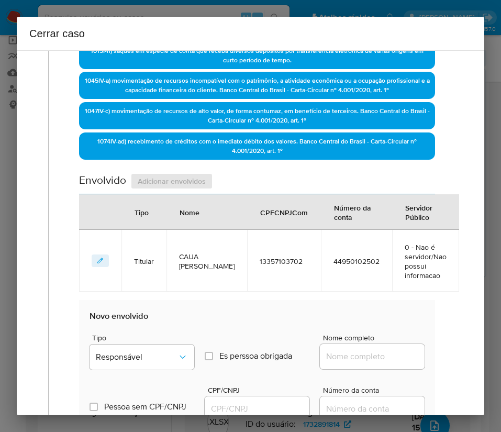
scroll to position [537, 0]
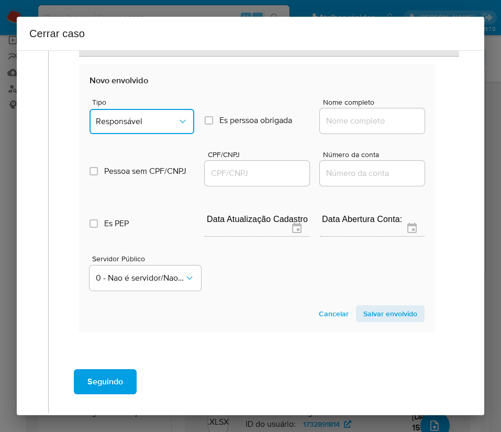
click at [155, 119] on span "Responsável" at bounding box center [137, 121] width 82 height 10
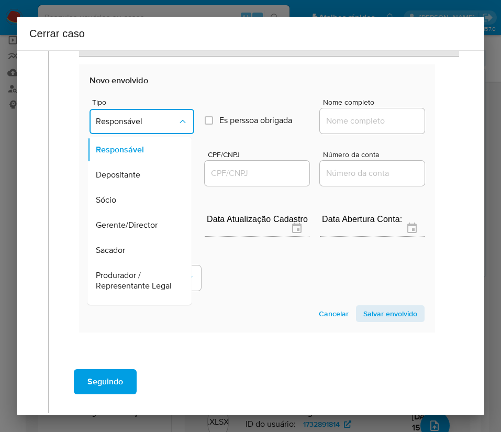
scroll to position [157, 0]
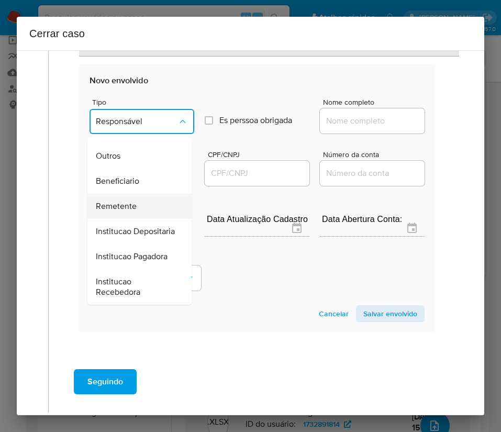
click at [126, 207] on div "Remetente" at bounding box center [136, 206] width 81 height 25
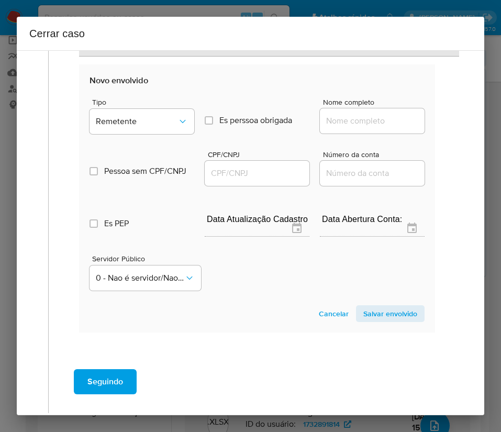
click at [354, 120] on input "Nome completo" at bounding box center [372, 121] width 105 height 14
paste input "Cleber Rodrigues Mazzini Junior, 20309247764"
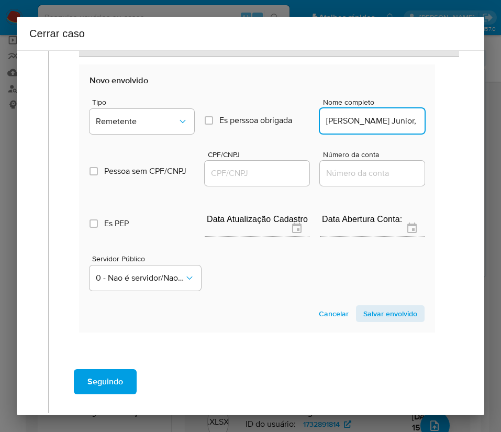
scroll to position [0, 86]
drag, startPoint x: 347, startPoint y: 124, endPoint x: 457, endPoint y: 123, distance: 110.0
type input "Cleber Rodrigues Mazzini Junior"
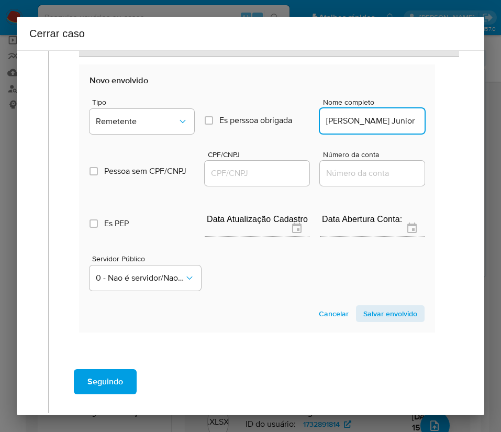
drag, startPoint x: 254, startPoint y: 171, endPoint x: 290, endPoint y: 178, distance: 36.4
click at [254, 171] on input "CPF/CNPJ" at bounding box center [257, 174] width 105 height 14
paste input "20309247764"
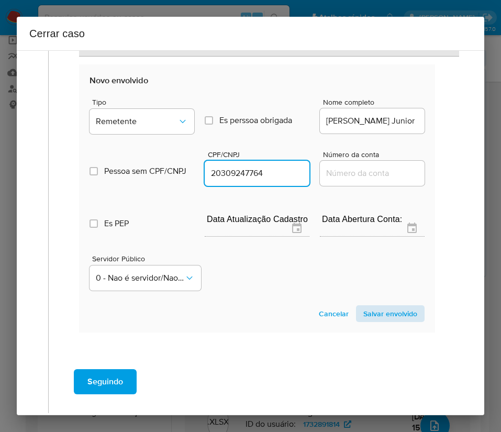
type input "20309247764"
click at [374, 306] on span "Salvar envolvido" at bounding box center [390, 313] width 54 height 15
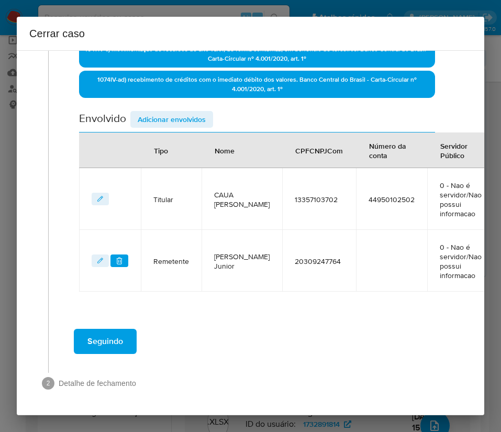
click at [161, 123] on span "Adicionar envolvidos" at bounding box center [172, 119] width 68 height 15
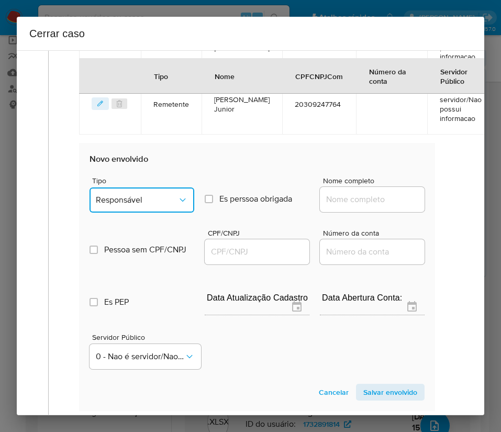
click at [149, 212] on button "Responsável" at bounding box center [142, 199] width 105 height 25
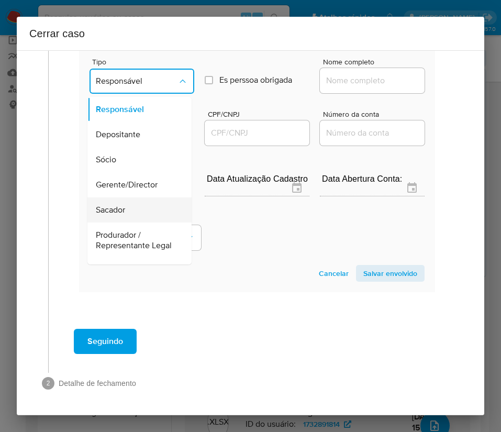
scroll to position [157, 0]
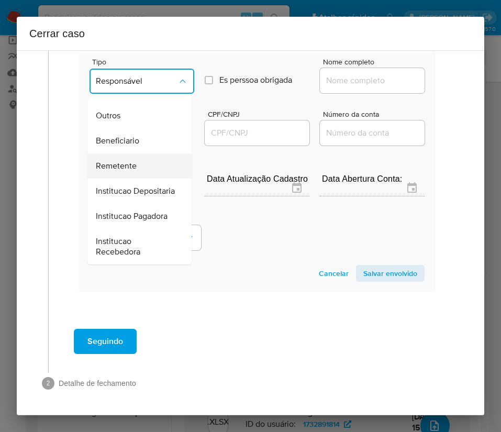
click at [125, 171] on span "Remetente" at bounding box center [116, 166] width 41 height 10
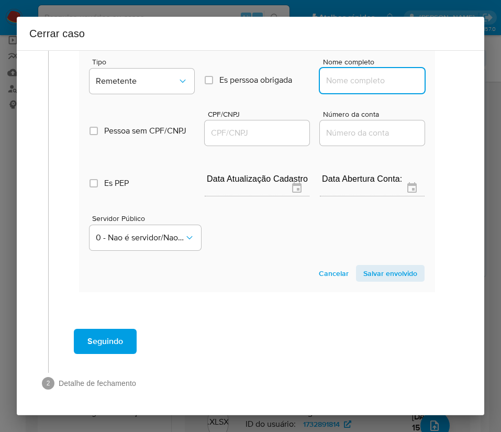
click at [337, 82] on input "Nome completo" at bounding box center [372, 81] width 105 height 14
paste input "Eric Fialho Alves, 19544635700"
drag, startPoint x: 346, startPoint y: 83, endPoint x: 412, endPoint y: 83, distance: 65.5
click at [412, 83] on input "Eric Fialho Alves, 19544635700" at bounding box center [372, 81] width 105 height 14
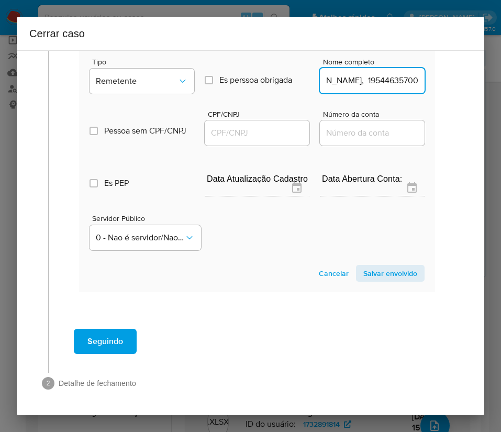
click at [363, 81] on input "Eric Fialho Alves, 19544635700" at bounding box center [372, 81] width 105 height 14
click at [351, 82] on input "Eric Fialho Alves, 19544635700" at bounding box center [372, 81] width 105 height 14
click at [347, 81] on input "Eric Fialho Alves, 19544635700" at bounding box center [372, 81] width 105 height 14
click at [302, 83] on div "Tipo Remetente Es perssoa obrigada Is PObrigada Nome completo Eric Fialho Alves…" at bounding box center [257, 72] width 335 height 52
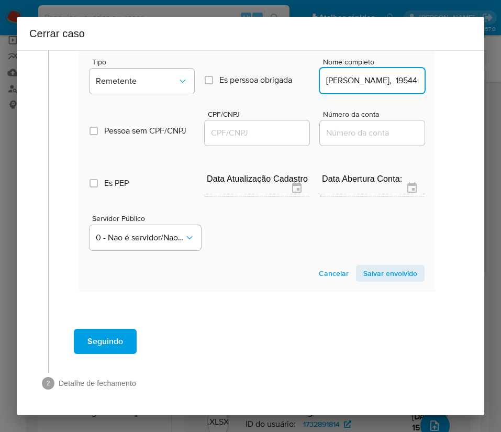
scroll to position [0, 28]
drag, startPoint x: 375, startPoint y: 81, endPoint x: 475, endPoint y: 85, distance: 100.1
click at [476, 84] on div "1 Informação completa Geral Data de início 01/07/2025 Data Fin 24/08/2025 Valor…" at bounding box center [251, 232] width 468 height 365
type input "Eric Fialho Alves"
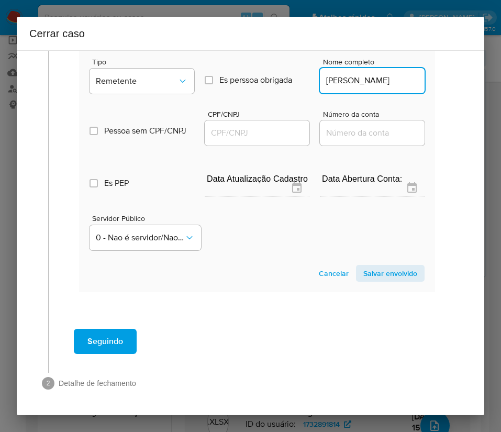
click at [254, 134] on input "CPF/CNPJ" at bounding box center [257, 133] width 105 height 14
paste input "19544635700"
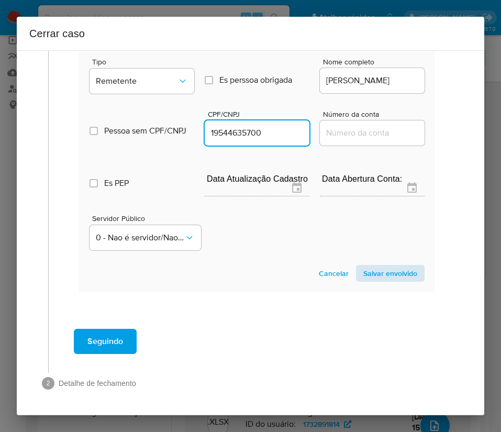
type input "19544635700"
click at [394, 277] on span "Salvar envolvido" at bounding box center [390, 273] width 54 height 15
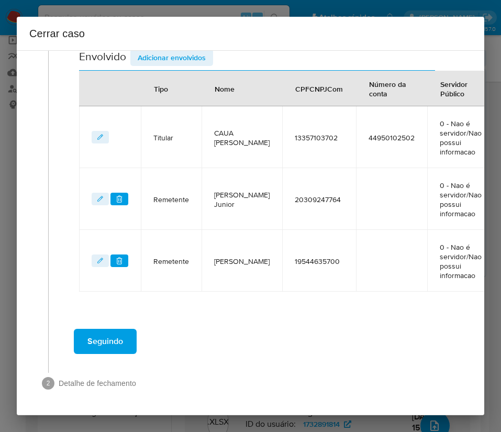
scroll to position [190, 0]
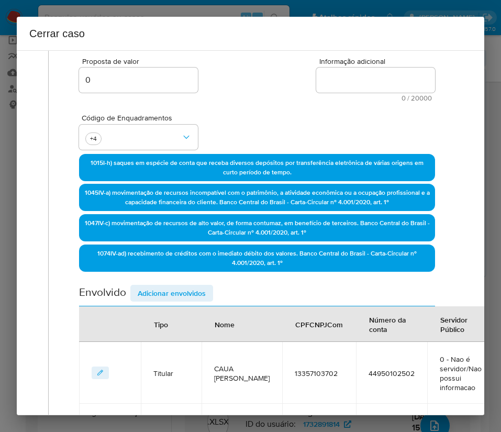
click at [192, 288] on span "Adicionar envolvidos" at bounding box center [172, 293] width 68 height 15
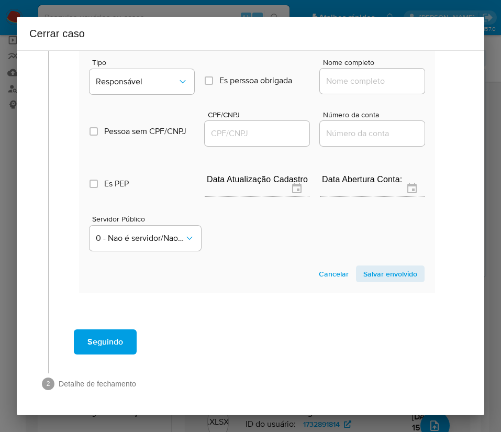
scroll to position [701, 0]
click at [161, 78] on span "Responsável" at bounding box center [137, 81] width 82 height 10
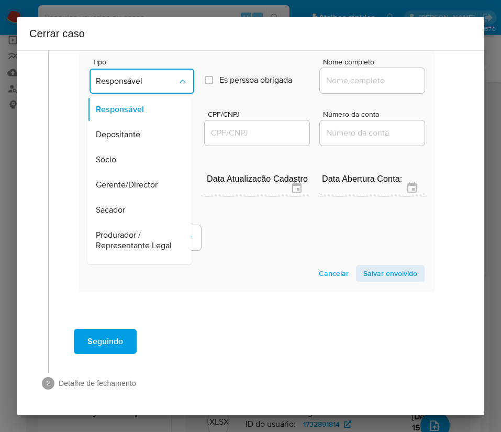
scroll to position [186, 0]
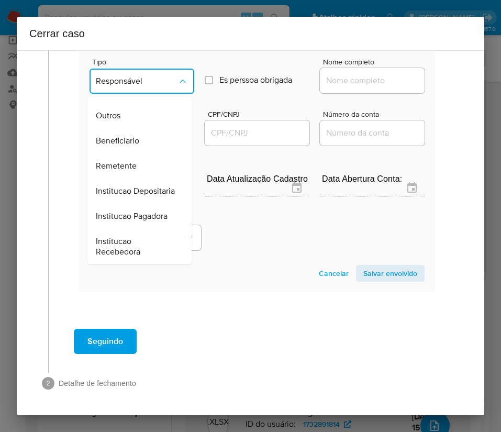
click at [139, 128] on div "Beneficiario" at bounding box center [136, 140] width 81 height 25
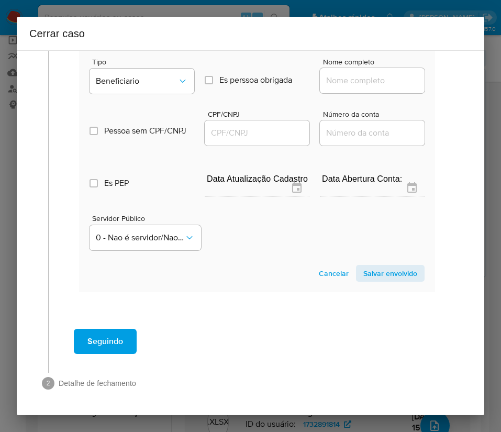
click at [351, 87] on div at bounding box center [372, 80] width 105 height 25
click at [356, 80] on input "Nome completo" at bounding box center [372, 81] width 105 height 14
paste input "Catia Cilene Da Silva, 02044002795"
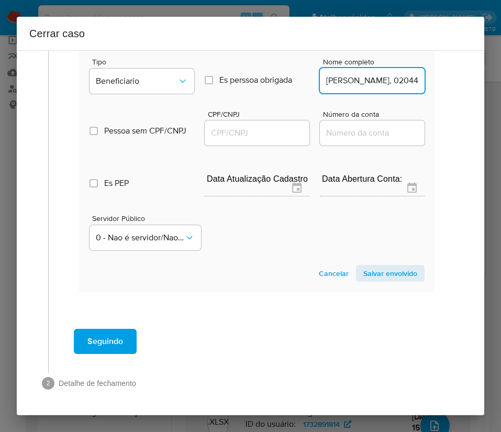
scroll to position [0, 44]
drag, startPoint x: 348, startPoint y: 83, endPoint x: 441, endPoint y: 82, distance: 93.2
type input "Catia Cilene Da Silva"
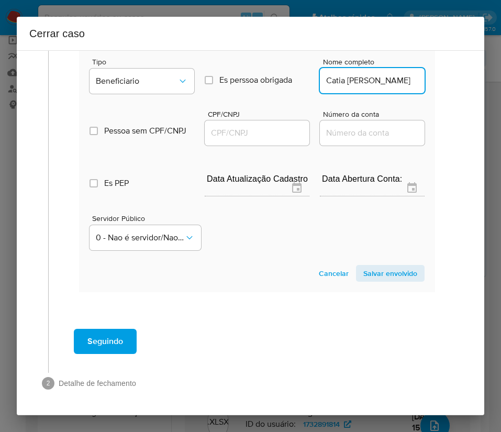
click at [262, 131] on input "CPF/CNPJ" at bounding box center [257, 133] width 105 height 14
paste input "02044002795"
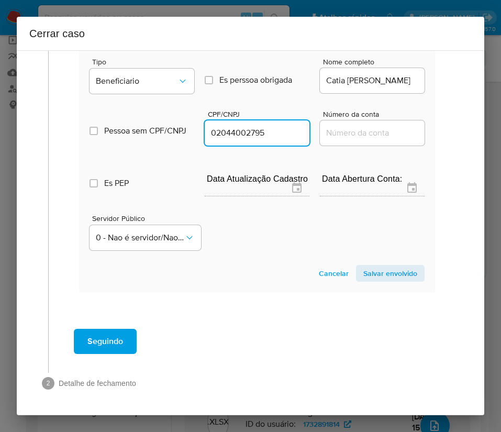
type input "2044002795"
click at [381, 274] on span "Salvar envolvido" at bounding box center [390, 273] width 54 height 15
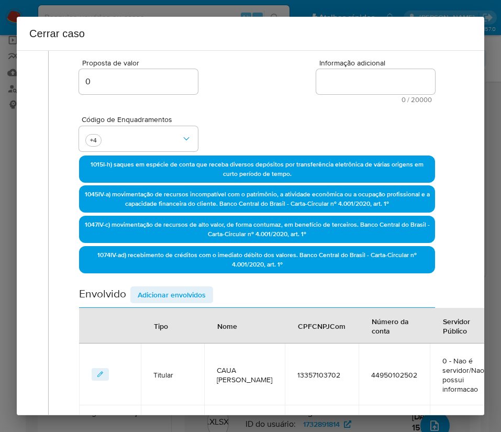
scroll to position [16, 0]
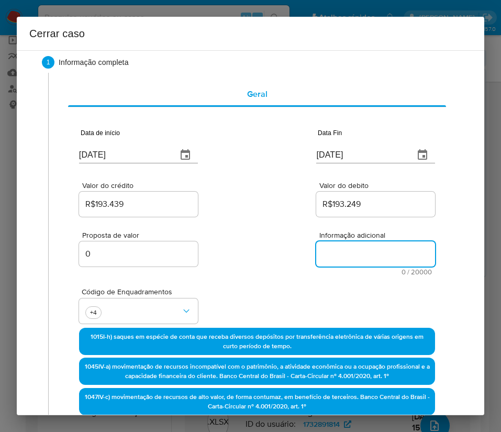
click at [370, 255] on textarea "Informação adicional" at bounding box center [375, 253] width 119 height 25
paste textarea "Informações do Cliente Caua Firmino de Oliveira, CPF 13357103702, 19 anos, resi…"
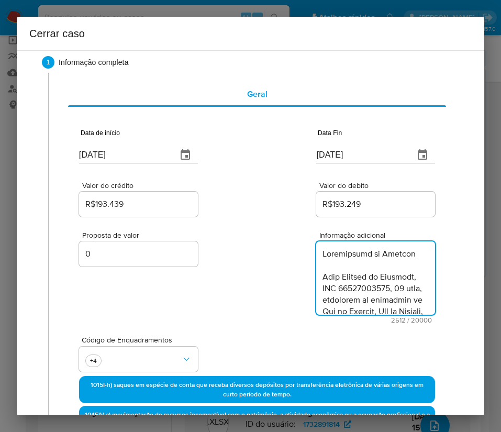
scroll to position [1650, 0]
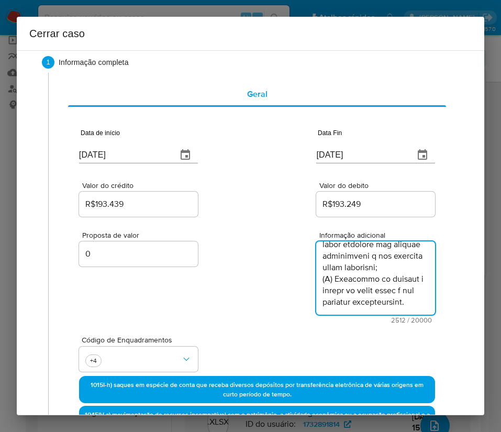
type textarea "Informações do Cliente Caua Firmino de Oliveira, CPF 13357103702, 19 anos, resi…"
click at [236, 317] on div "Proposta de valor 0 Informação adicional 2512 / 20000 17488 caracteres restantes" at bounding box center [257, 271] width 356 height 105
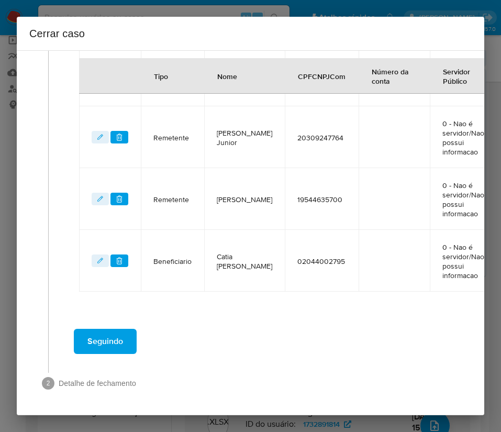
click at [114, 342] on span "Seguindo" at bounding box center [105, 341] width 36 height 23
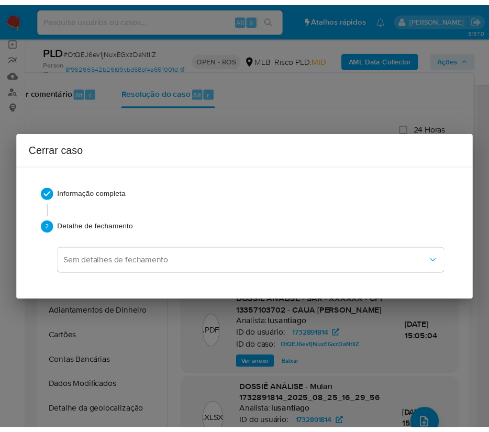
scroll to position [1588, 0]
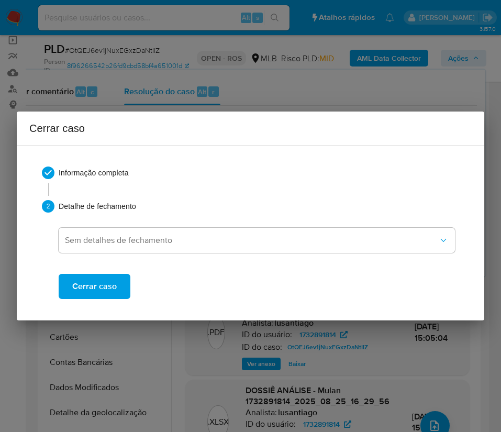
click at [115, 283] on span "Cerrar caso" at bounding box center [94, 286] width 45 height 23
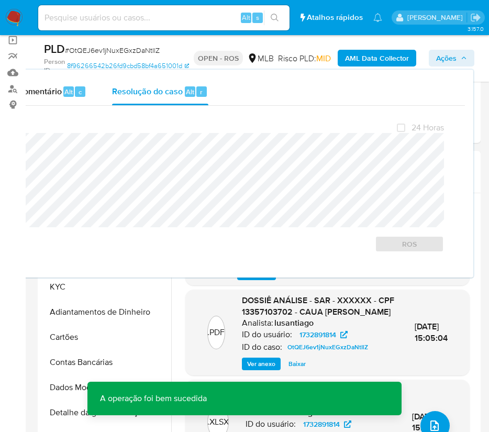
click at [96, 53] on span "# OtQEJ6ev1jNuxEGxzDaNtIlZ" at bounding box center [112, 50] width 95 height 10
copy span "OtQEJ6ev1jNuxEGxzDaNtIlZ"
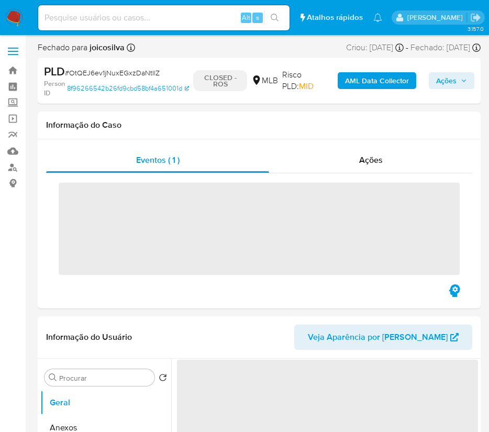
click at [19, 17] on img at bounding box center [14, 18] width 18 height 18
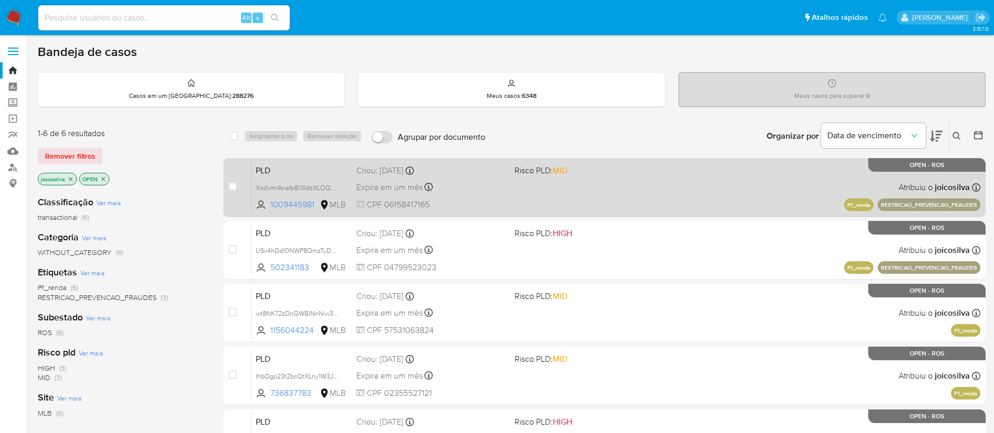
click at [501, 181] on div "PLD XodvmrAnafp8i1XdzXLOQCOc 1009445981 MLB Risco PLD: MID Criou: [DATE] Criou:…" at bounding box center [615, 187] width 729 height 53
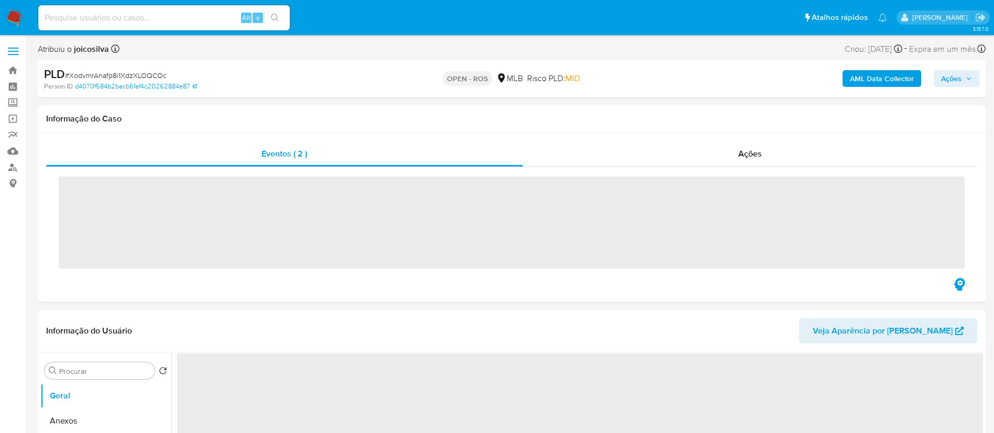
click at [122, 71] on span "# XodvmrAnafp8i1XdzXLOQCOc" at bounding box center [116, 75] width 102 height 10
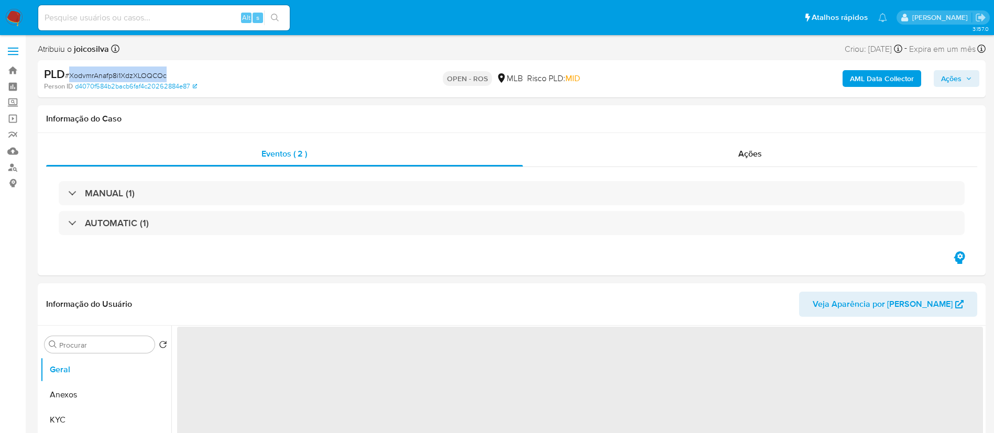
click at [122, 71] on span "# XodvmrAnafp8i1XdzXLOQCOc" at bounding box center [116, 75] width 102 height 10
copy span "XodvmrAnafp8i1XdzXLOQCOc"
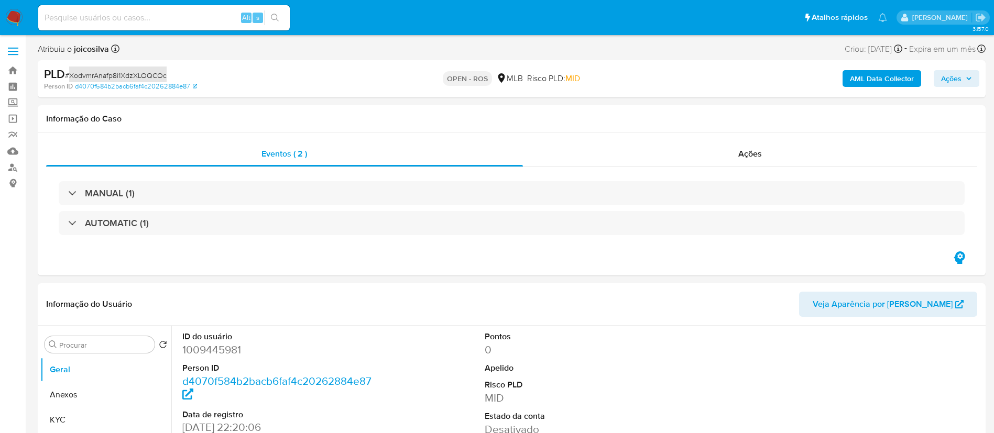
select select "10"
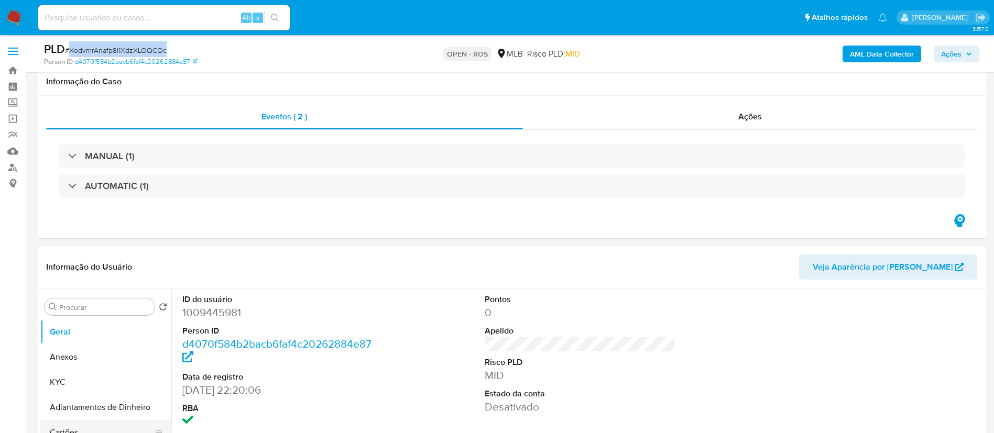
scroll to position [236, 0]
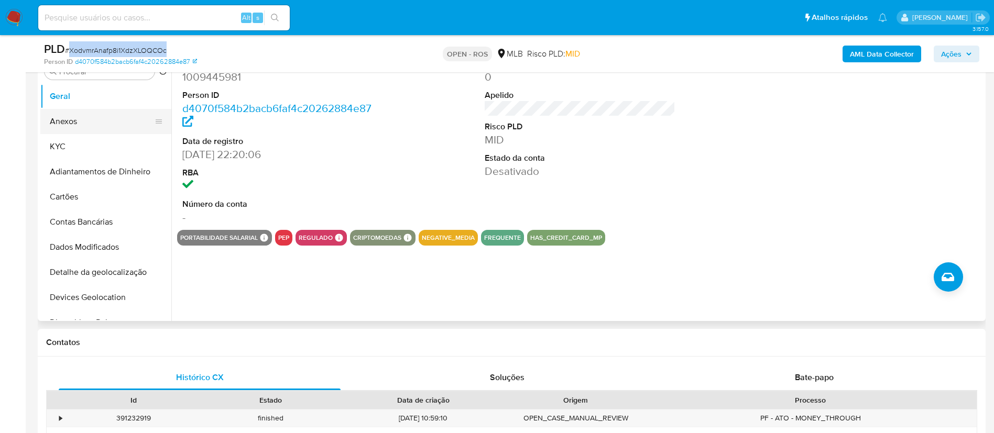
click at [85, 118] on button "Anexos" at bounding box center [101, 121] width 123 height 25
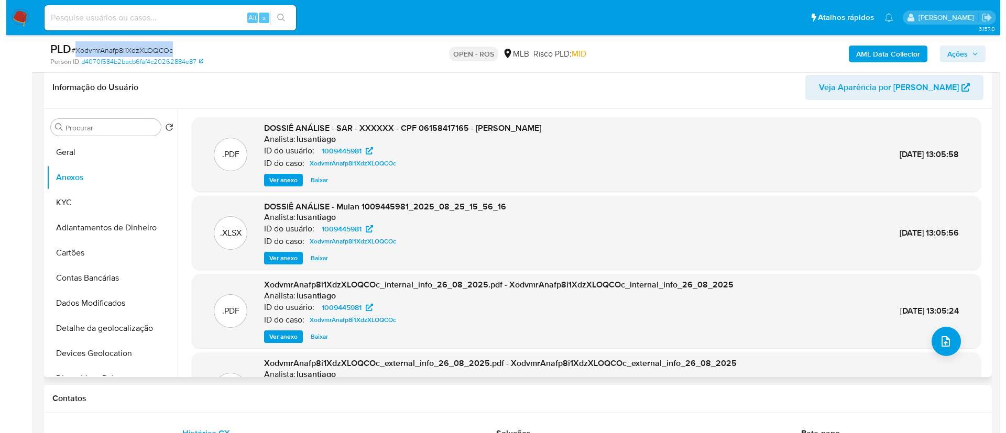
scroll to position [157, 0]
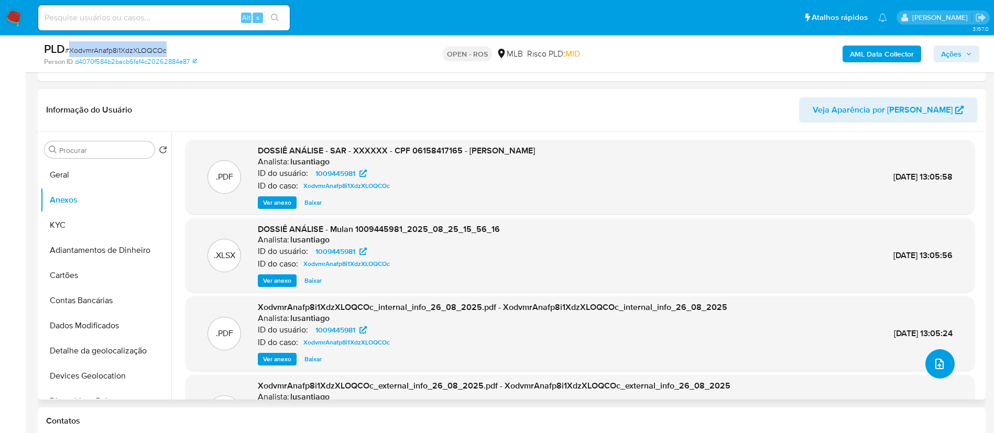
click at [942, 360] on button "upload-file" at bounding box center [939, 363] width 29 height 29
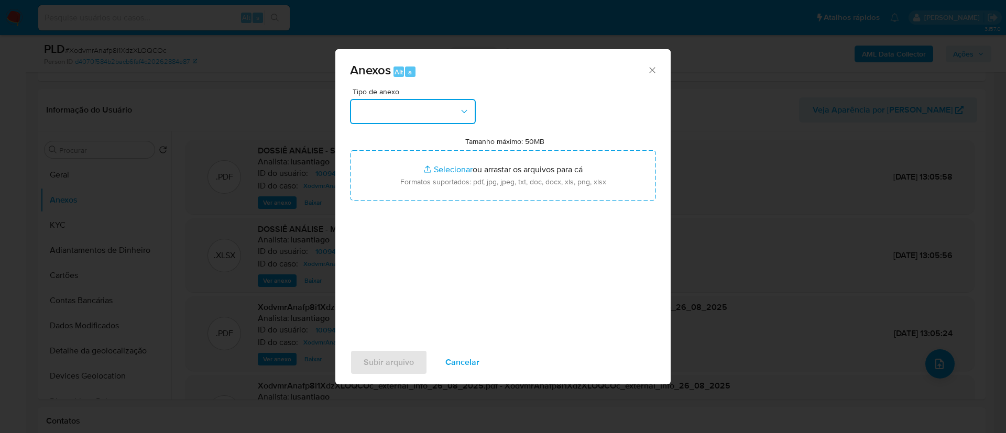
click at [439, 115] on button "button" at bounding box center [413, 111] width 126 height 25
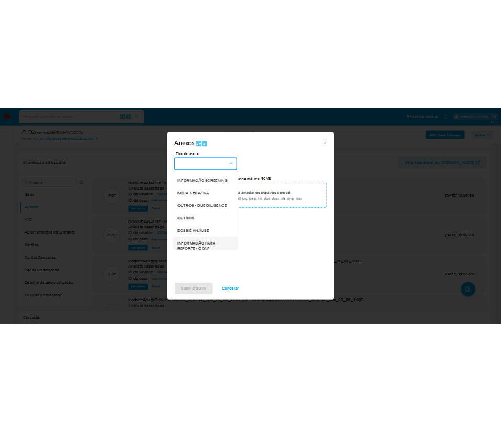
scroll to position [161, 0]
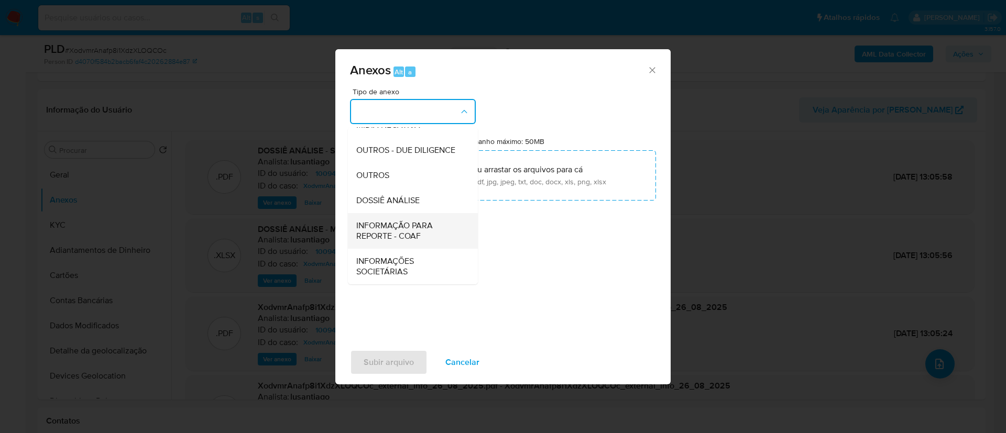
click at [430, 223] on span "INFORMAÇÃO PARA REPORTE - COAF" at bounding box center [409, 230] width 107 height 21
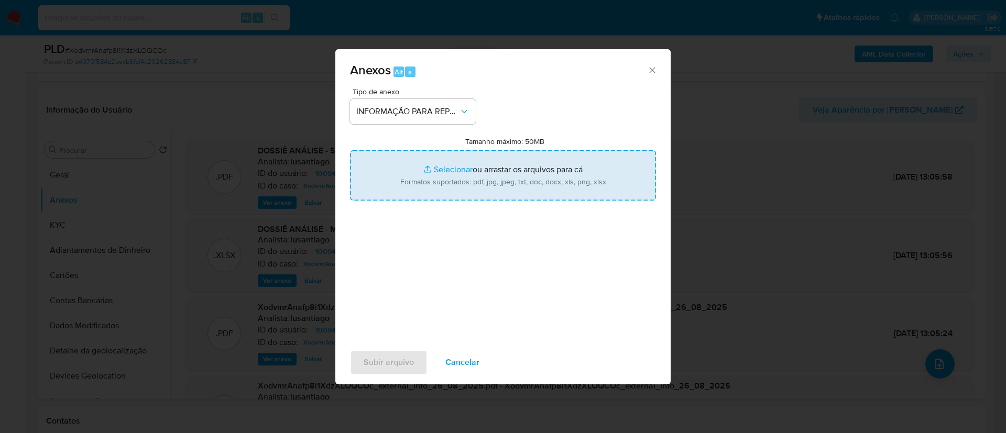
type input "C:\fakepath\SAR - XodvmrAnafp8i1XdzXLOQCOc - CPF 06158417165 - [PERSON_NAME].pdf"
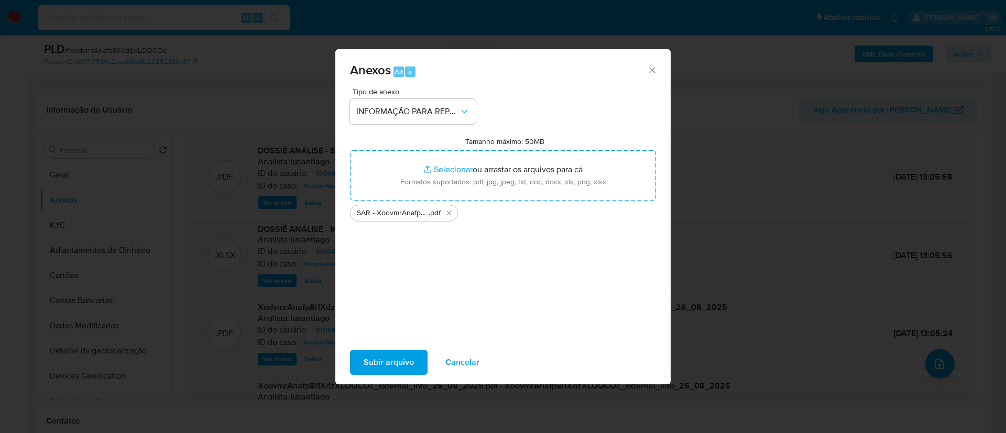
click at [402, 363] on span "Subir arquivo" at bounding box center [388, 362] width 50 height 23
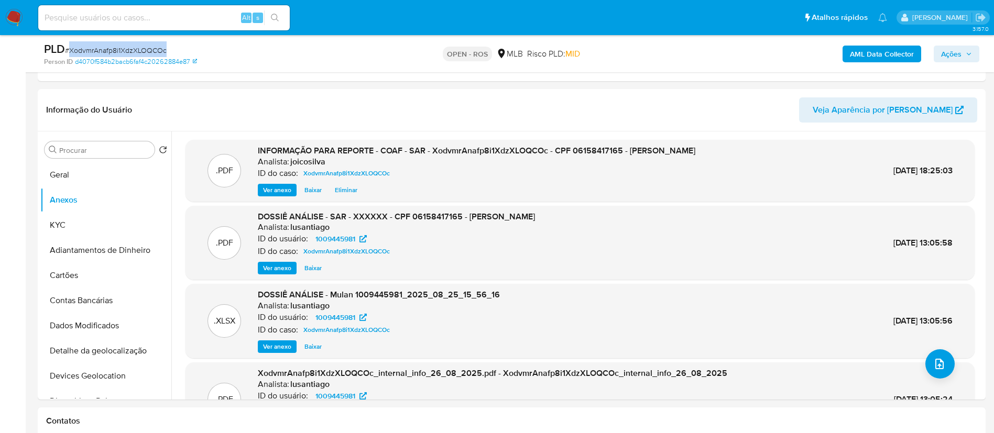
click at [949, 51] on span "Ações" at bounding box center [951, 54] width 20 height 17
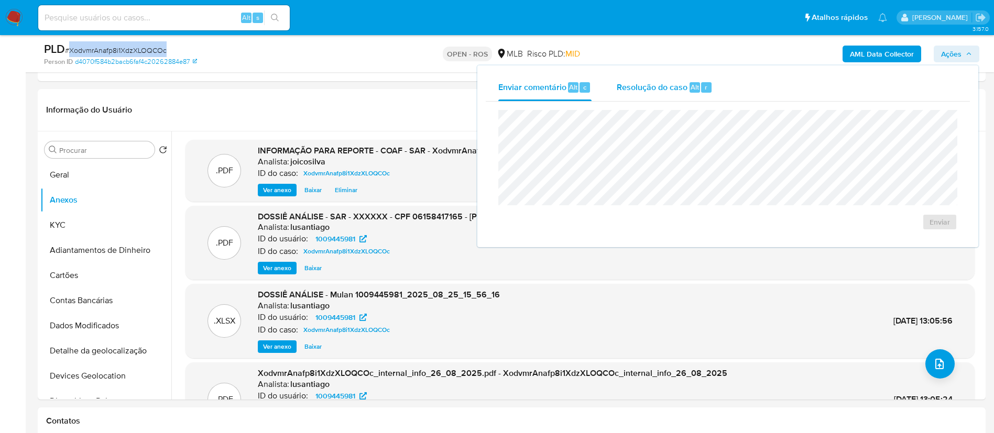
click at [638, 84] on span "Resolução do caso" at bounding box center [651, 87] width 71 height 12
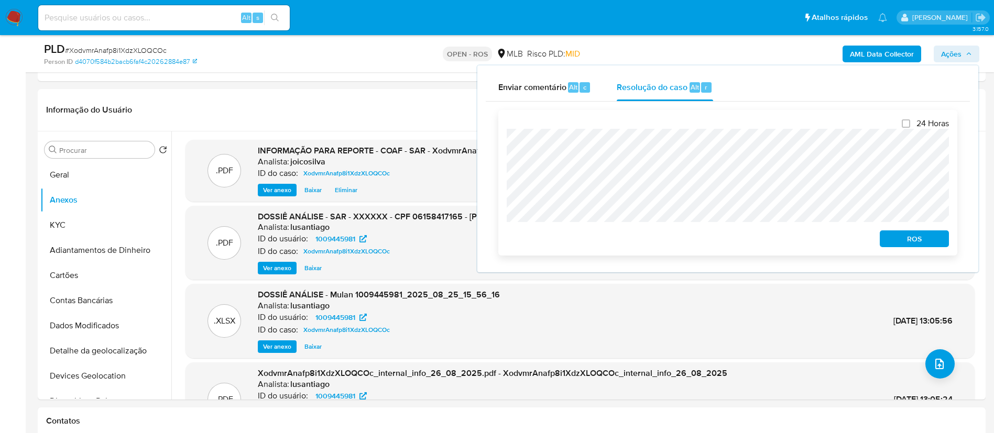
click at [498, 142] on div "24 Horas ROS" at bounding box center [727, 183] width 459 height 146
click at [896, 244] on span "ROS" at bounding box center [914, 238] width 54 height 15
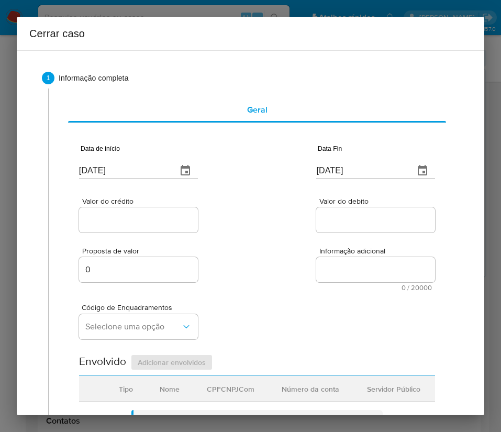
click at [105, 170] on input "[DATE]" at bounding box center [124, 170] width 90 height 17
paste input "01/07"
type input "01/07/2025"
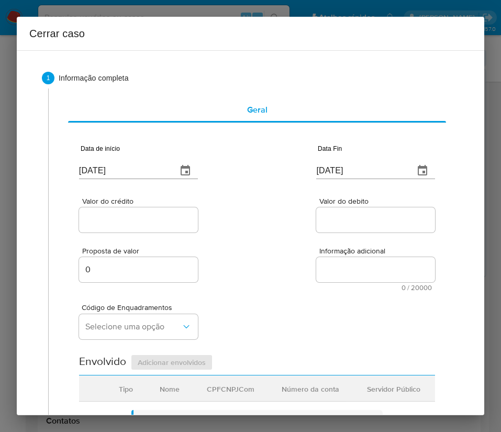
click at [345, 164] on input "28/08/2025" at bounding box center [361, 170] width 90 height 17
paste input "04"
type input "04/08/2025"
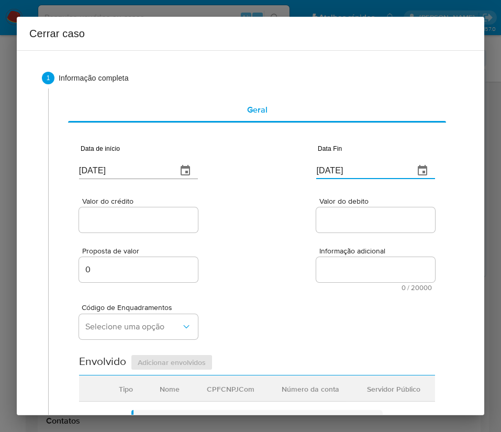
click at [363, 234] on div "Valor do debito" at bounding box center [375, 215] width 119 height 37
click at [126, 223] on input "Valor do crédito" at bounding box center [138, 220] width 119 height 14
click at [132, 225] on input "Valor do crédito" at bounding box center [138, 220] width 119 height 14
paste input "R$434.056"
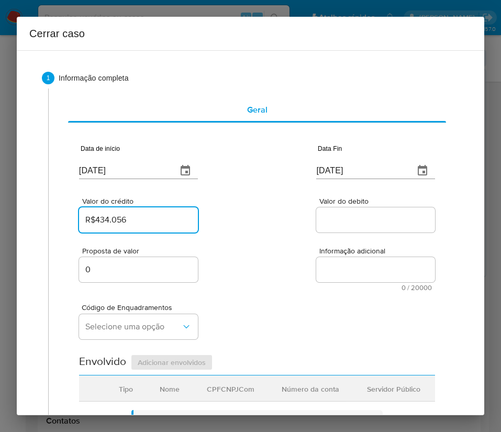
type input "R$434.056"
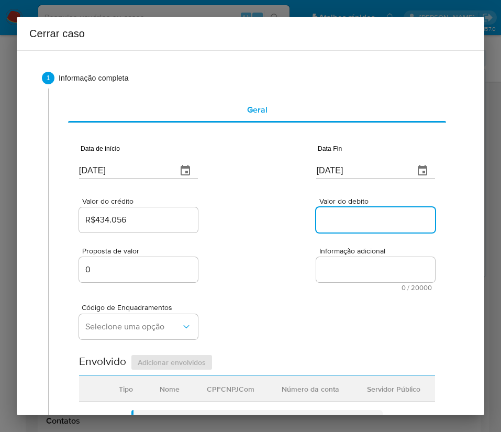
click at [366, 220] on input "Valor do debito" at bounding box center [375, 220] width 119 height 14
paste input "R$434.056"
type input "R$434.056"
click at [264, 310] on div "Código de Enquadramentos Selecione uma opção" at bounding box center [257, 317] width 356 height 52
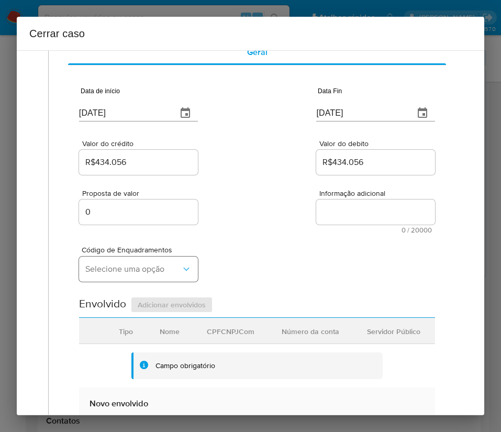
scroll to position [79, 0]
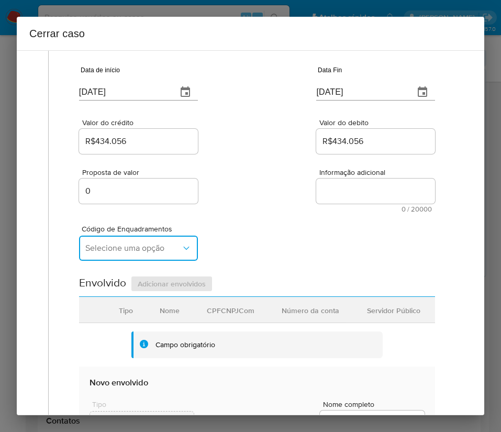
click at [141, 246] on span "Selecione uma opção" at bounding box center [133, 248] width 96 height 10
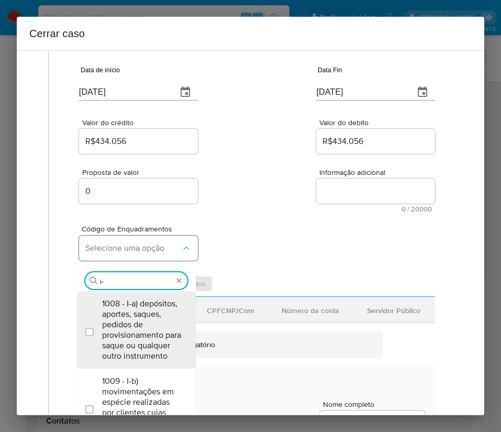
type input "i-h"
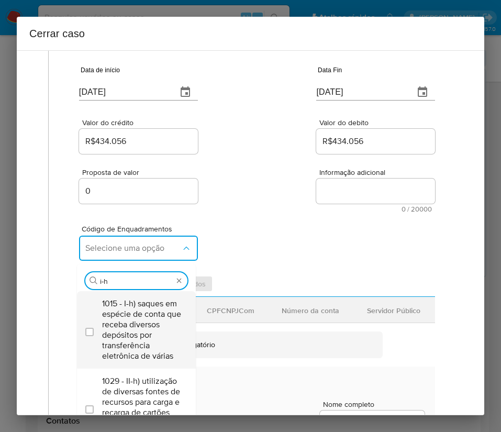
click at [137, 338] on span "1015 - I-h) saques em espécie de conta que receba diversos depósitos por transf…" at bounding box center [141, 330] width 79 height 63
checkbox input "true"
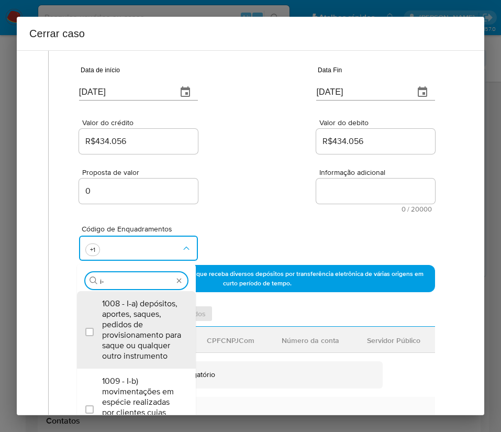
scroll to position [0, 0]
type input "i"
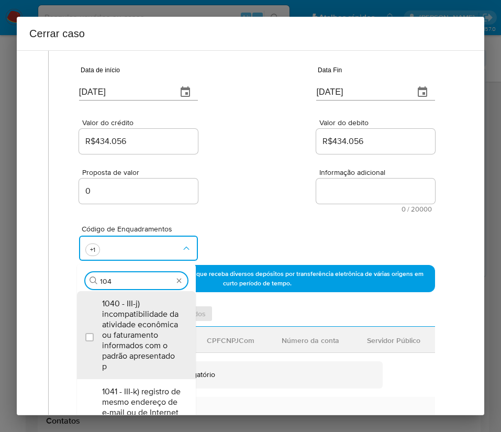
type input "1045"
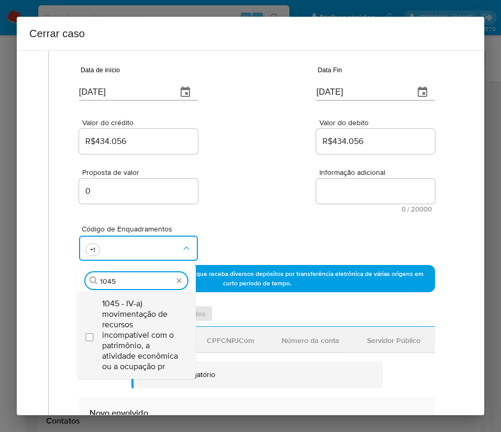
click at [136, 337] on span "1045 - IV-a) movimentação de recursos incompatível com o patrimônio, a atividad…" at bounding box center [141, 335] width 79 height 73
checkbox input "true"
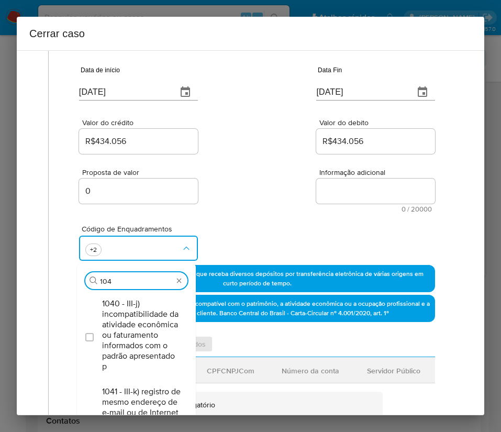
type input "1047"
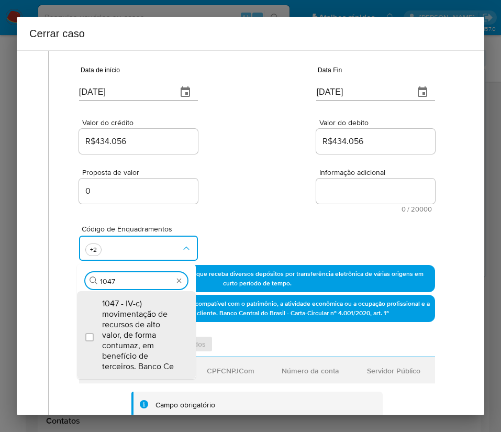
click at [137, 337] on span "1047 - IV-c) movimentação de recursos de alto valor, de forma contumaz, em bene…" at bounding box center [141, 335] width 79 height 73
checkbox input "true"
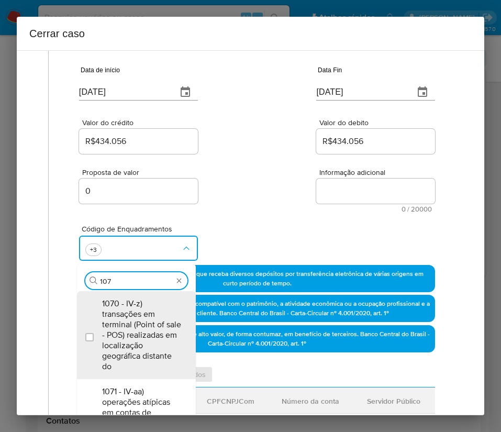
type input "1074"
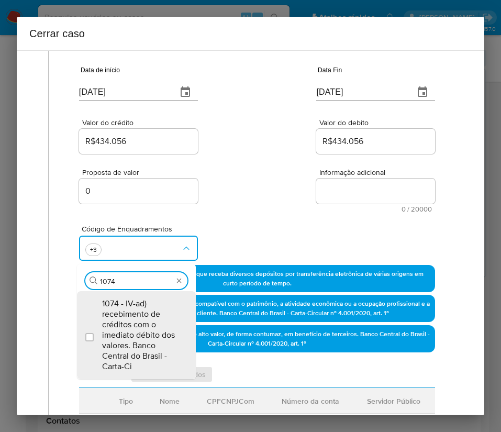
click at [138, 337] on span "1074 - IV-ad) recebimento de créditos com o imediato débito dos valores. Banco …" at bounding box center [141, 335] width 79 height 73
checkbox input "true"
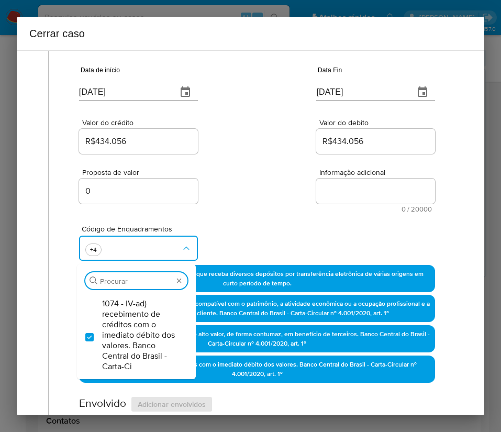
click at [236, 162] on div "Proposta de valor 0 Informação adicional 0 / 20000 20000 caracteres restantes" at bounding box center [257, 184] width 356 height 57
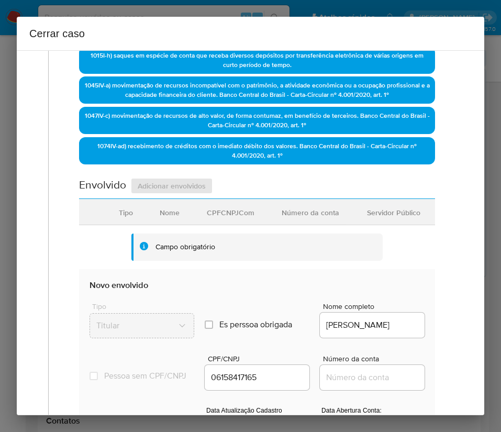
scroll to position [393, 0]
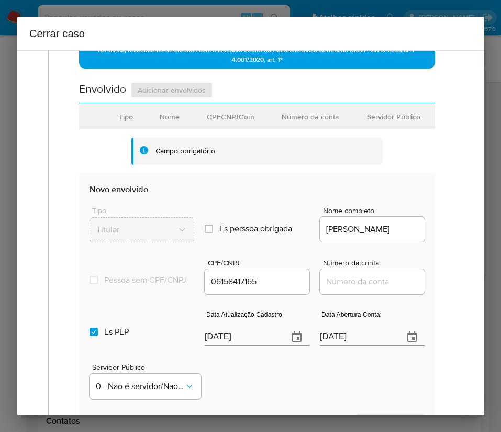
click at [232, 346] on input "[DATE]" at bounding box center [242, 337] width 75 height 17
paste input "19"
type input "[DATE]"
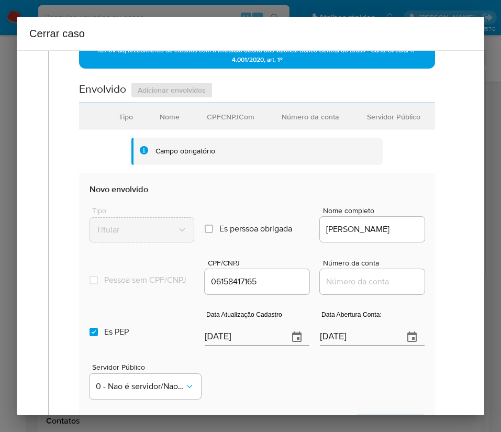
drag, startPoint x: 283, startPoint y: 381, endPoint x: 19, endPoint y: 358, distance: 265.0
click at [283, 381] on div "Servidor Público 0 - Nao é servidor/[PERSON_NAME] possui informacao" at bounding box center [257, 377] width 335 height 52
click at [94, 336] on input "Es PEP isPEP" at bounding box center [94, 332] width 8 height 8
checkbox input "false"
click at [334, 345] on input "[DATE]" at bounding box center [357, 337] width 75 height 17
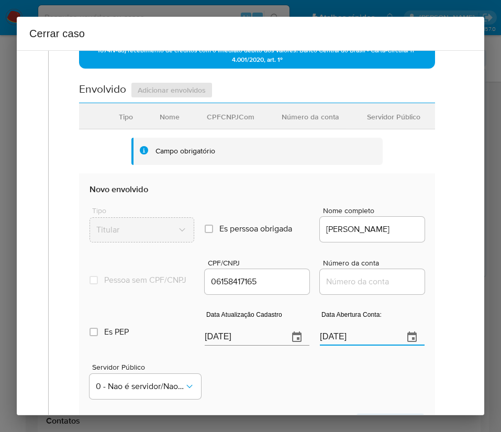
click at [334, 345] on input "[DATE]" at bounding box center [357, 337] width 75 height 17
paste input "31/01/2023"
click at [333, 346] on input "31/01/2023" at bounding box center [357, 337] width 75 height 17
type input "31/01/2023"
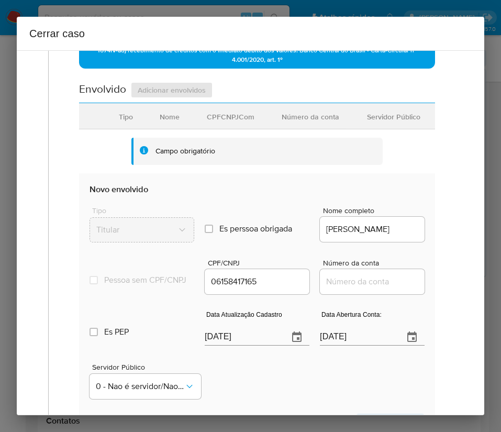
click at [334, 289] on input "Número da conta" at bounding box center [372, 282] width 105 height 14
paste input "84143835225"
type input "84143835225"
click at [461, 294] on div "1 Informação completa Geral Data de início 01/07/2025 Data Fin 04/08/2025 Valor…" at bounding box center [251, 232] width 468 height 365
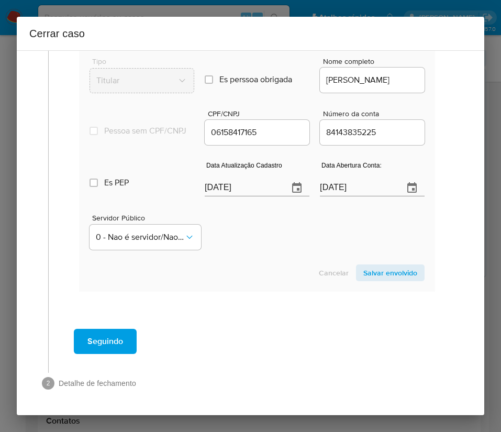
scroll to position [550, 0]
click at [378, 276] on span "Salvar envolvido" at bounding box center [390, 273] width 54 height 15
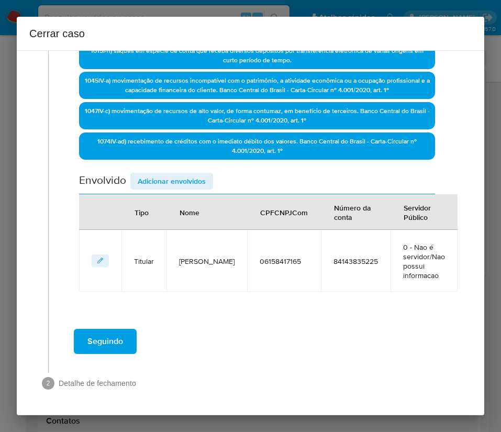
click at [158, 176] on span "Adicionar envolvidos" at bounding box center [172, 181] width 68 height 15
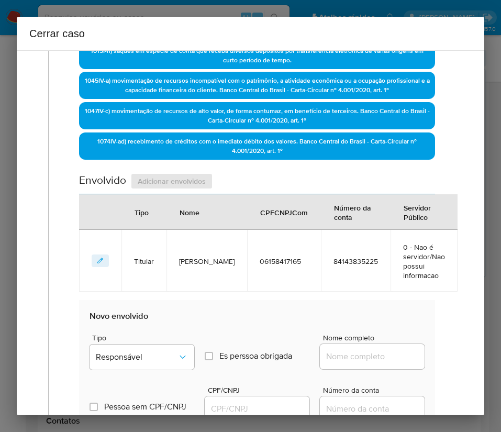
scroll to position [537, 0]
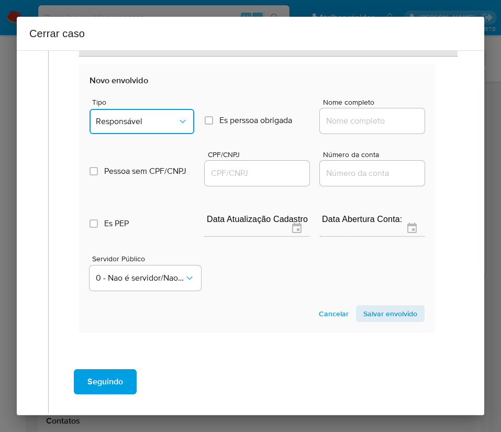
click at [160, 126] on span "Responsável" at bounding box center [137, 121] width 82 height 10
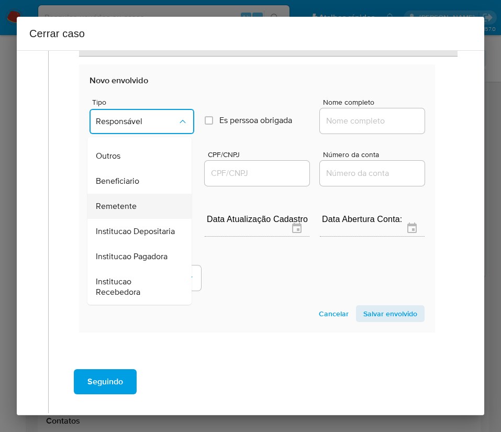
scroll to position [186, 0]
click at [139, 194] on div "Remetente" at bounding box center [136, 206] width 81 height 25
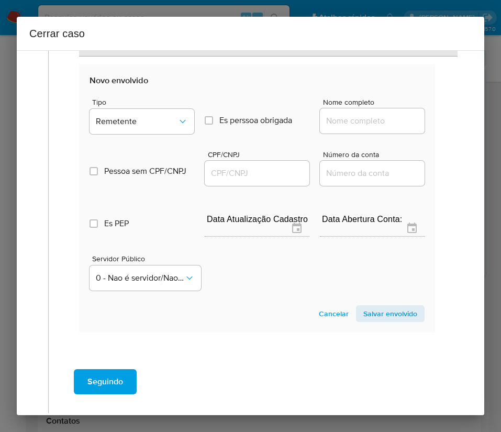
click at [351, 117] on input "Nome completo" at bounding box center [372, 121] width 105 height 14
paste input "Marciano Santos Da Silva, 02214926151"
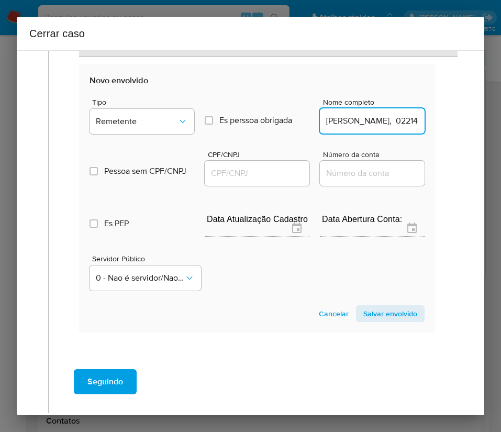
scroll to position [0, 57]
drag, startPoint x: 350, startPoint y: 122, endPoint x: 461, endPoint y: 124, distance: 110.5
click at [461, 124] on div "1 Informação completa Geral Data de início 01/07/2025 Data Fin 04/08/2025 Valor…" at bounding box center [251, 232] width 468 height 365
type input "Marciano Santos Da Silva"
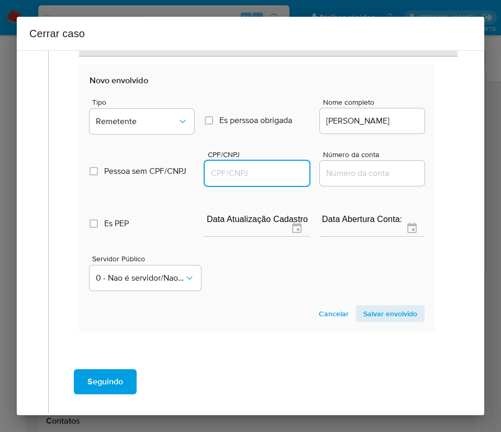
scroll to position [0, 0]
click at [231, 176] on input "CPF/CNPJ" at bounding box center [257, 174] width 105 height 14
paste input "02214926151"
type input "2214926151"
click at [375, 316] on span "Salvar envolvido" at bounding box center [390, 313] width 54 height 15
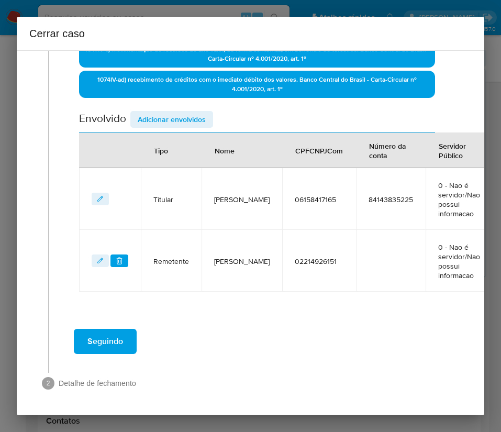
scroll to position [363, 0]
click at [155, 109] on div "Data de início 01/07/2025 Data Fin 04/08/2025 Valor do crédito R$434.056 Valor …" at bounding box center [257, 29] width 356 height 525
click at [155, 122] on span "Adicionar envolvidos" at bounding box center [172, 119] width 68 height 15
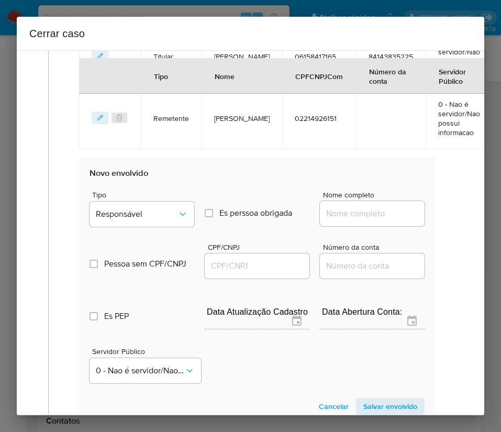
scroll to position [599, 0]
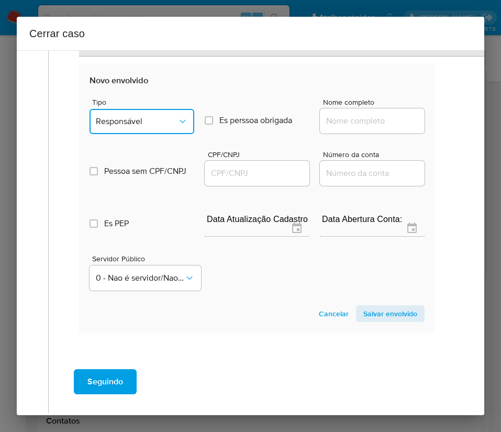
click at [142, 128] on button "Responsável" at bounding box center [142, 121] width 105 height 25
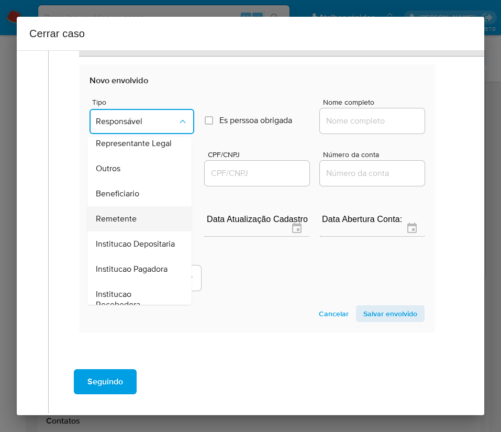
scroll to position [157, 0]
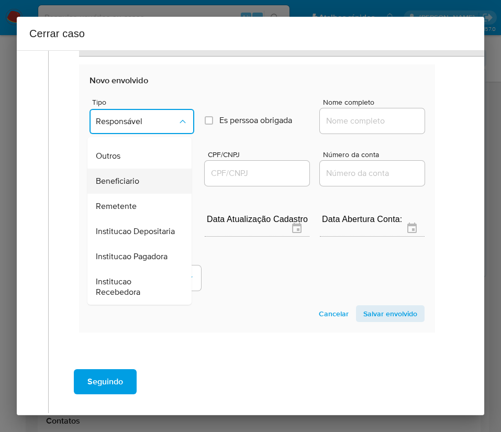
click at [134, 186] on span "Beneficiario" at bounding box center [117, 181] width 43 height 10
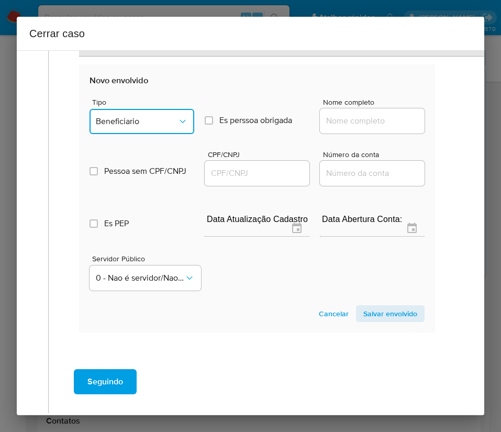
click at [132, 114] on button "Beneficiario" at bounding box center [142, 121] width 105 height 25
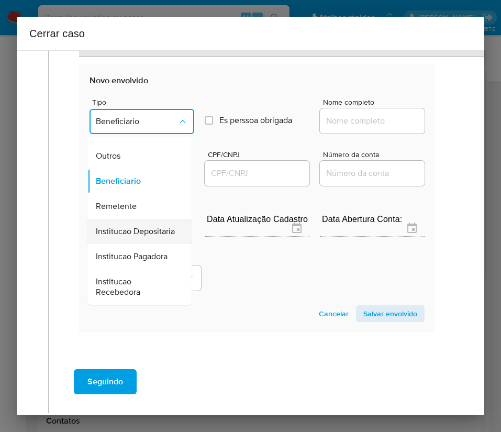
scroll to position [186, 0]
click at [125, 194] on div "Remetente" at bounding box center [136, 206] width 81 height 25
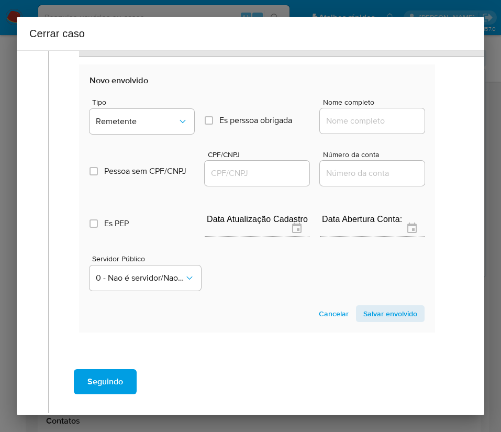
click at [339, 123] on input "Nome completo" at bounding box center [372, 121] width 105 height 14
paste input "Erica Aparecida Do Nascimento, 10581926129"
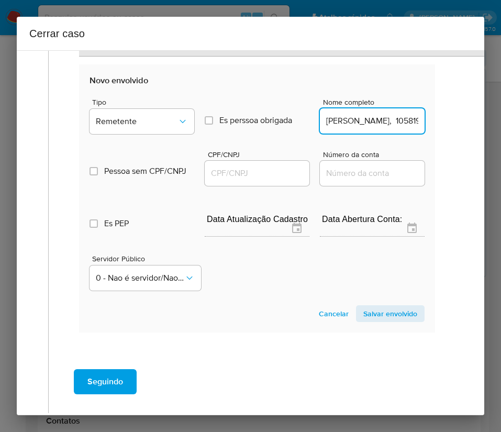
scroll to position [0, 81]
drag, startPoint x: 354, startPoint y: 120, endPoint x: 403, endPoint y: 131, distance: 50.4
click at [413, 125] on section "Novo envolvido Tipo Remetente Es perssoa obrigada Is PObrigada Nome completo Er…" at bounding box center [257, 198] width 356 height 268
drag, startPoint x: 352, startPoint y: 125, endPoint x: 464, endPoint y: 125, distance: 111.6
click at [464, 125] on div "1 Informação completa Geral Data de início 01/07/2025 Data Fin 04/08/2025 Valor…" at bounding box center [251, 232] width 468 height 365
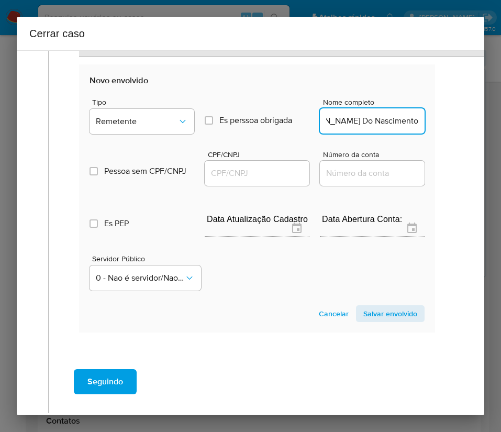
scroll to position [0, 26]
type input "Erica Aparecida Do Nascimento"
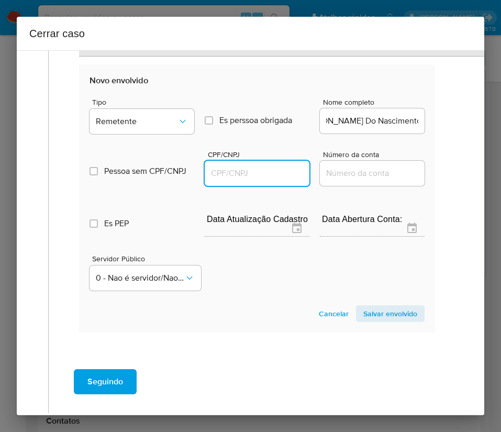
scroll to position [0, 0]
click at [244, 168] on input "CPF/CNPJ" at bounding box center [257, 174] width 105 height 14
paste input "10581926129"
type input "10581926129"
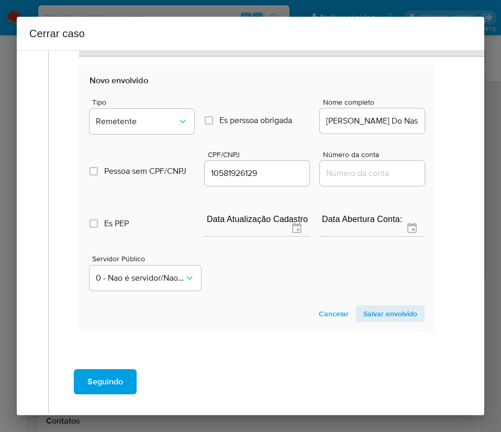
drag, startPoint x: 357, startPoint y: 314, endPoint x: 56, endPoint y: 340, distance: 302.3
click at [363, 314] on span "Salvar envolvido" at bounding box center [390, 313] width 54 height 15
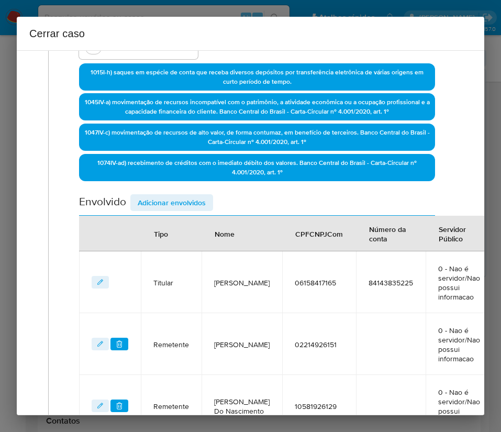
click at [171, 207] on span "Adicionar envolvidos" at bounding box center [172, 202] width 68 height 15
click at [174, 205] on div "Envolvido Adicionar envolvidos" at bounding box center [257, 204] width 356 height 21
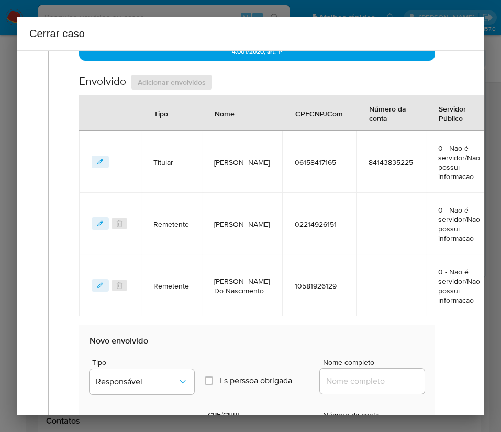
scroll to position [594, 0]
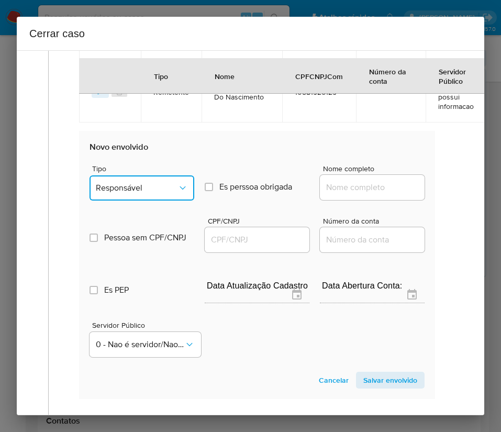
click at [153, 190] on span "Responsável" at bounding box center [137, 188] width 82 height 10
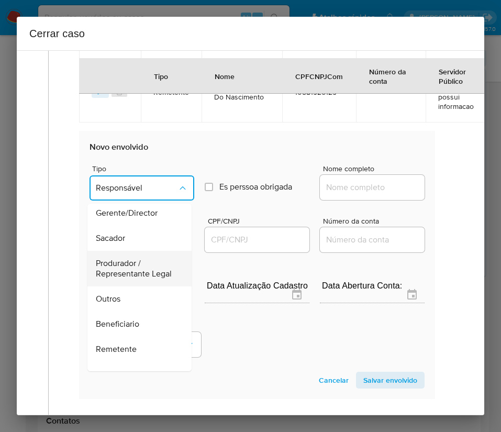
scroll to position [157, 0]
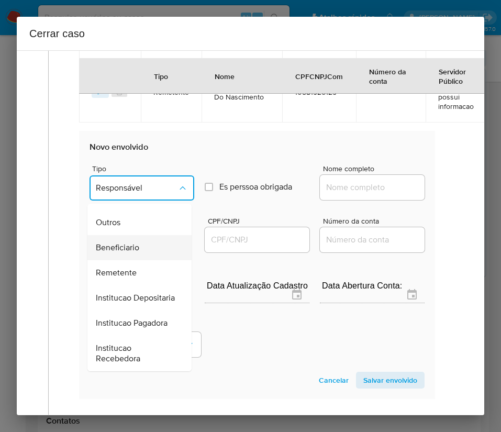
click at [131, 253] on span "Beneficiario" at bounding box center [117, 247] width 43 height 10
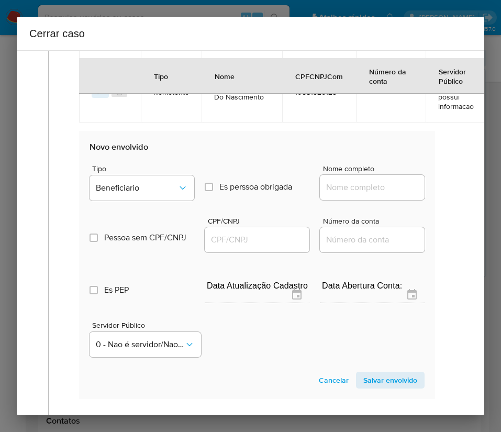
click at [347, 189] on input "Nome completo" at bounding box center [372, 188] width 105 height 14
paste input "Solange Lusquinho Lopes, 15025922747"
drag, startPoint x: 351, startPoint y: 187, endPoint x: 453, endPoint y: 187, distance: 101.6
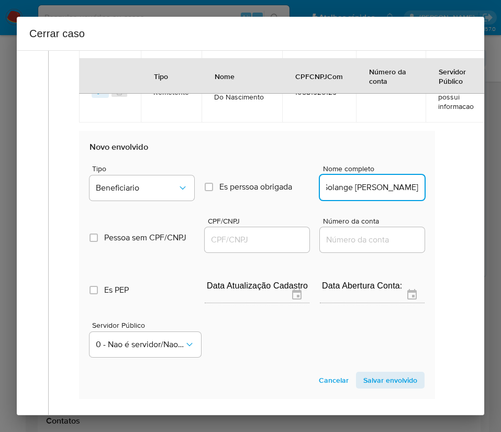
scroll to position [0, 5]
type input "Solange Lusquinho Lopes"
click at [223, 235] on input "CPF/CNPJ" at bounding box center [257, 240] width 105 height 14
paste input "15025922747"
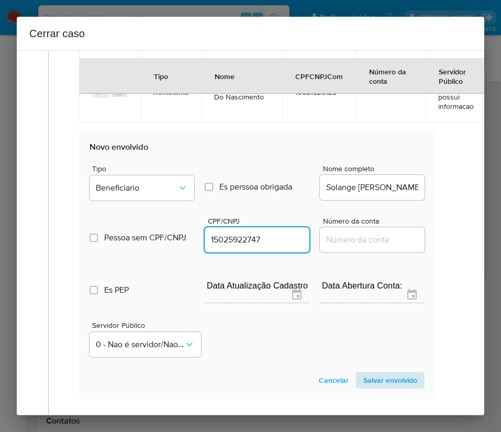
type input "15025922747"
click at [379, 381] on span "Salvar envolvido" at bounding box center [390, 380] width 54 height 15
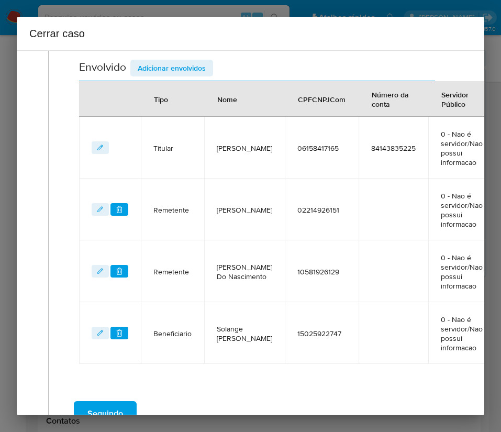
scroll to position [342, 0]
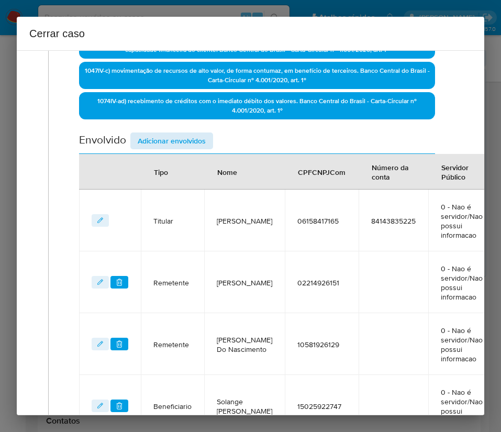
click at [155, 127] on div "Data de início 01/07/2025 Data Fin 04/08/2025 Valor do crédito R$434.056 Valor …" at bounding box center [257, 112] width 356 height 648
click at [155, 145] on span "Adicionar envolvidos" at bounding box center [172, 141] width 68 height 15
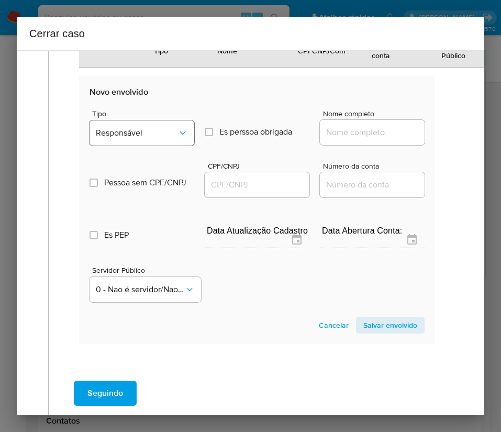
scroll to position [735, 0]
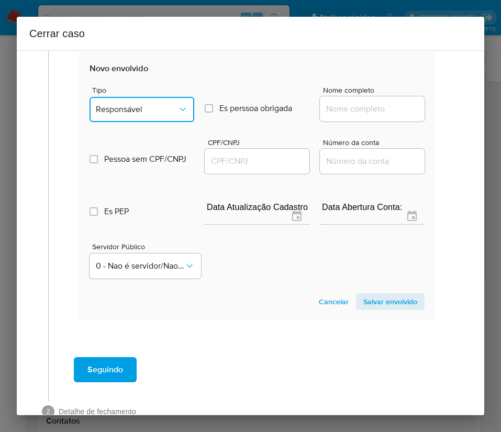
click at [157, 104] on span "Responsável" at bounding box center [137, 109] width 82 height 10
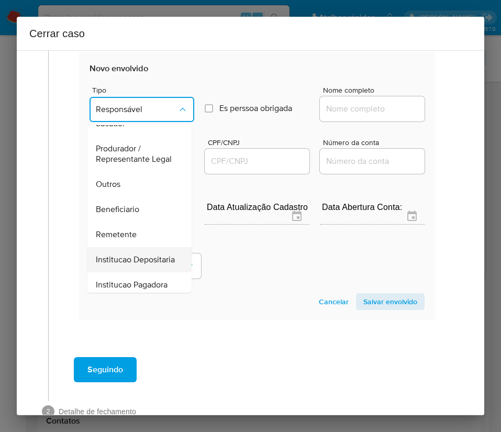
scroll to position [186, 0]
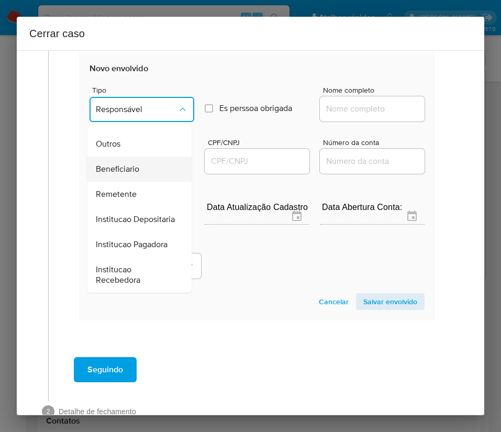
click at [129, 164] on span "Beneficiario" at bounding box center [117, 169] width 43 height 10
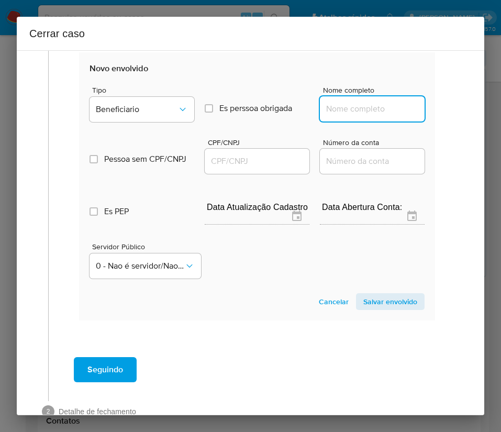
click at [326, 109] on input "Nome completo" at bounding box center [372, 109] width 105 height 14
paste input "Rafaelle Alves Vieira, 08427031955"
drag, startPoint x: 348, startPoint y: 110, endPoint x: 452, endPoint y: 108, distance: 103.7
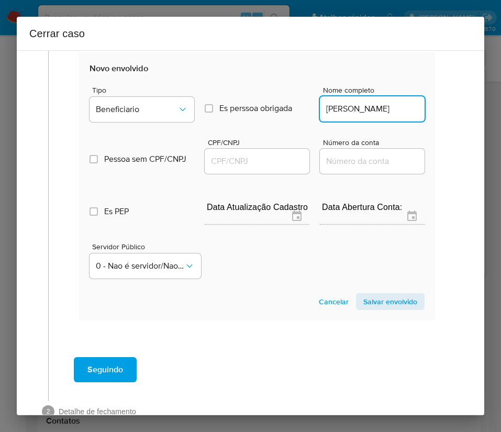
scroll to position [0, 0]
type input "Rafaelle Alves Vieira"
click at [264, 166] on input "CPF/CNPJ" at bounding box center [257, 162] width 105 height 14
paste input "08427031955"
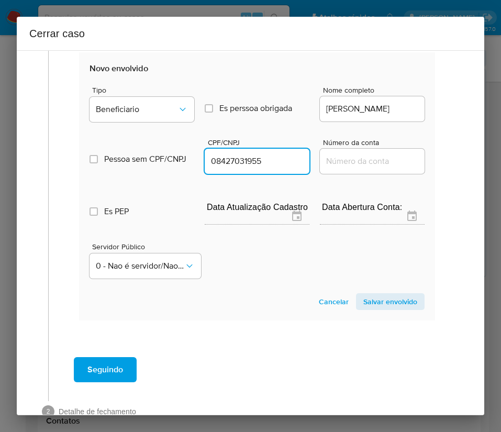
type input "8427031955"
click at [371, 302] on span "Salvar envolvido" at bounding box center [390, 301] width 54 height 15
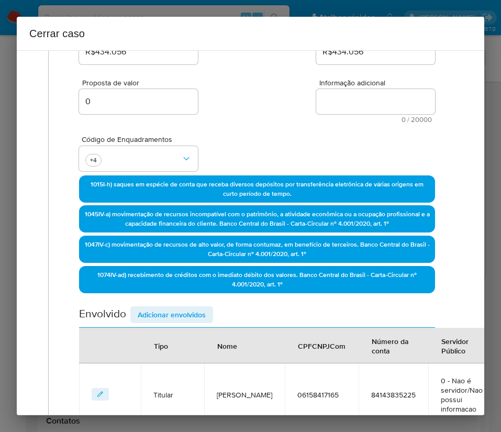
scroll to position [11, 0]
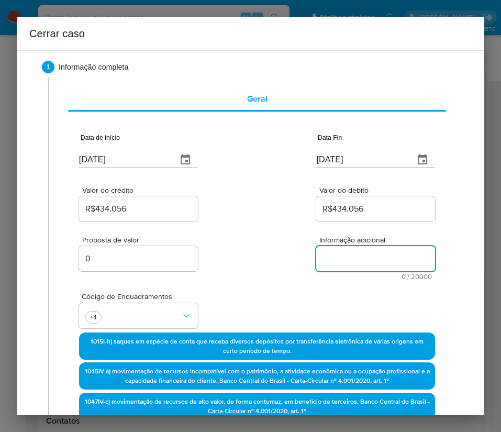
click at [335, 259] on textarea "Informação adicional" at bounding box center [375, 258] width 119 height 25
paste textarea "Informações do Cliente Joao Russion Aguilar Elias, CPF 06158417165, 26 anos, re…"
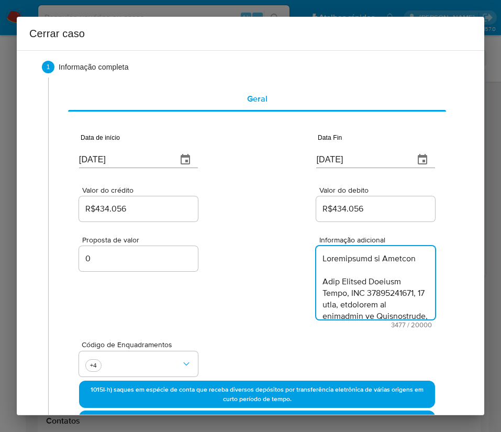
scroll to position [2261, 0]
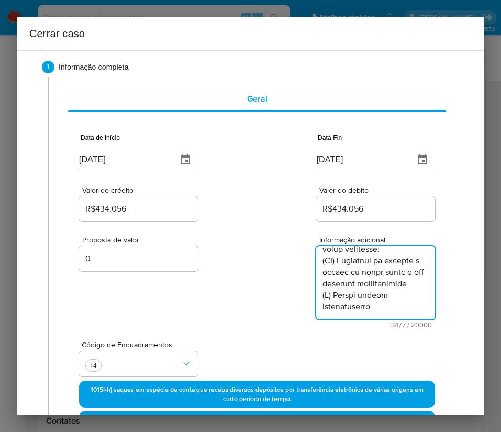
type textarea "Informações do Cliente Joao Russion Aguilar Elias, CPF 06158417165, 26 anos, re…"
click at [286, 332] on div "Código de Enquadramentos +4" at bounding box center [257, 354] width 356 height 52
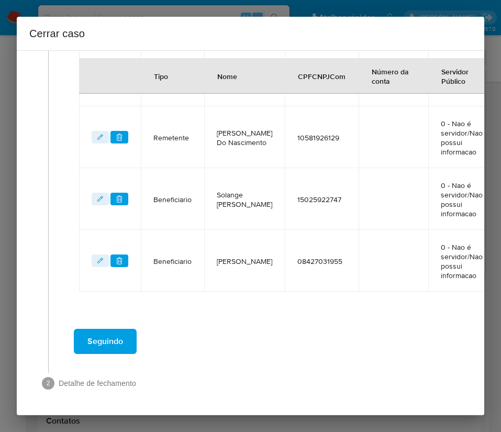
click at [102, 330] on span "Seguindo" at bounding box center [105, 341] width 36 height 23
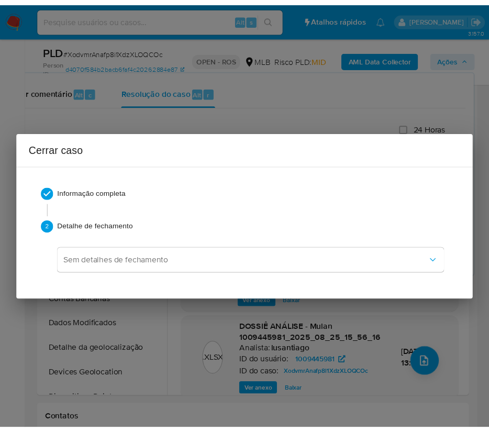
scroll to position [0, 0]
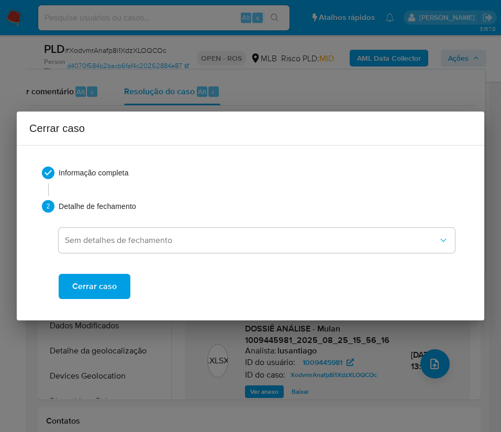
click at [116, 283] on button "Cerrar caso" at bounding box center [95, 286] width 72 height 25
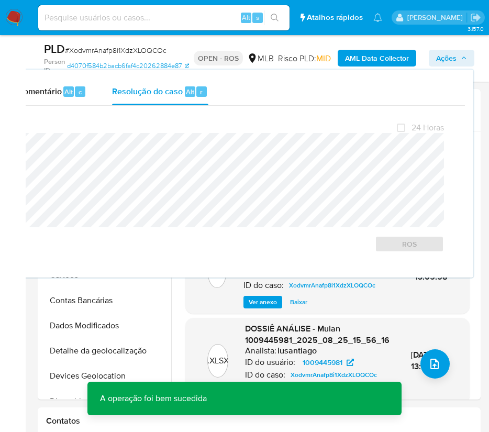
click at [115, 51] on span "# XodvmrAnafp8i1XdzXLOQCOc" at bounding box center [116, 50] width 102 height 10
copy span "XodvmrAnafp8i1XdzXLOQCOc"
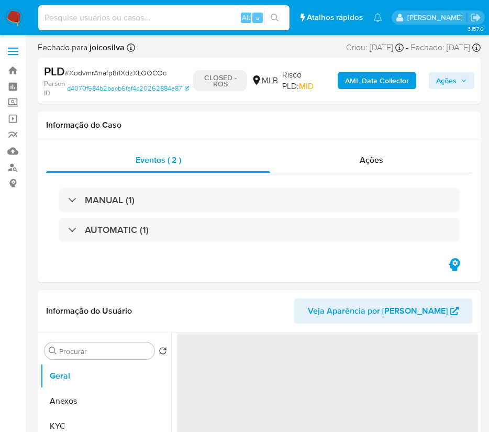
click at [16, 17] on img at bounding box center [14, 18] width 18 height 18
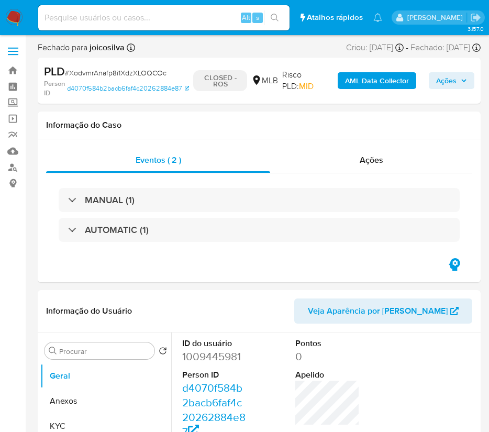
select select "10"
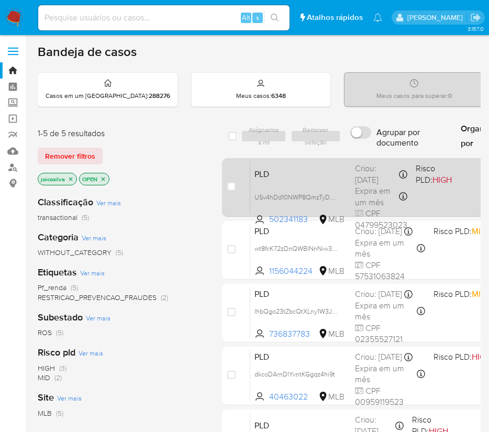
click at [363, 186] on span "Expira em um mês" at bounding box center [376, 196] width 42 height 23
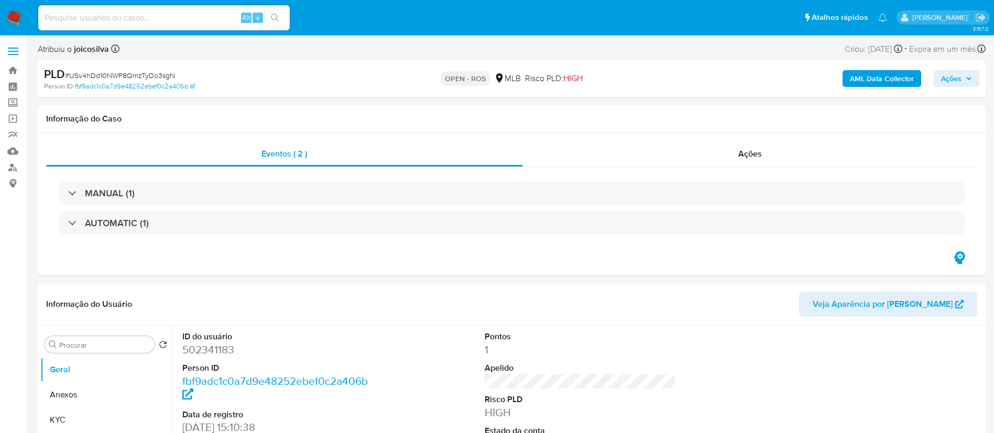
select select "10"
click at [137, 74] on span "# USv4hDd10NWP8QmzTyDo3sgN" at bounding box center [120, 75] width 110 height 10
copy span "USv4hDd10NWP8QmzTyDo3sgN"
click at [141, 74] on span "# USv4hDd10NWP8QmzTyDo3sgN" at bounding box center [120, 75] width 110 height 10
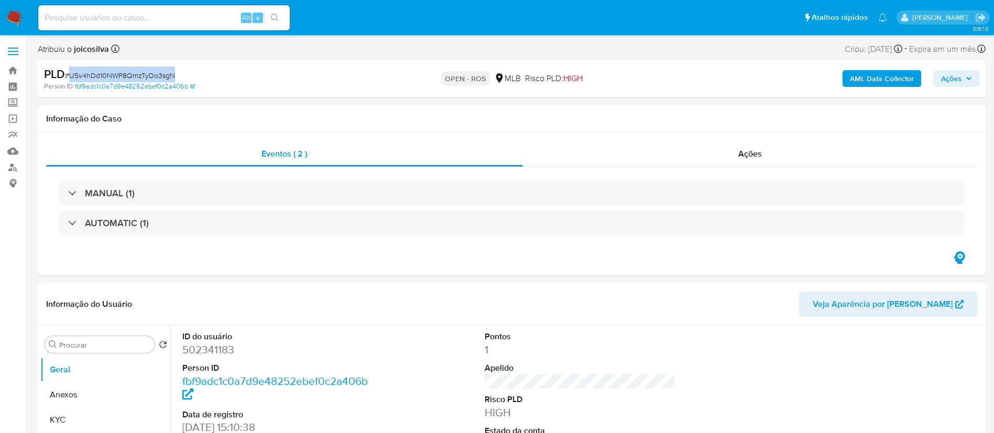
click at [141, 74] on span "# USv4hDd10NWP8QmzTyDo3sgN" at bounding box center [120, 75] width 110 height 10
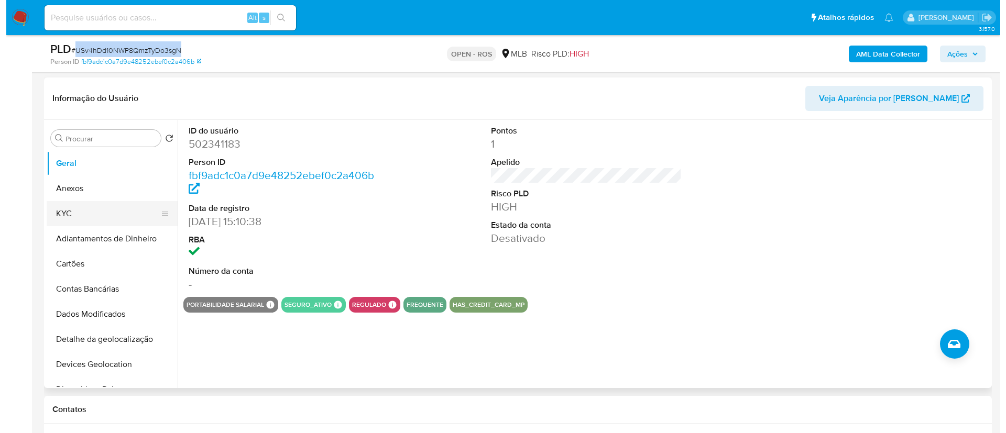
scroll to position [236, 0]
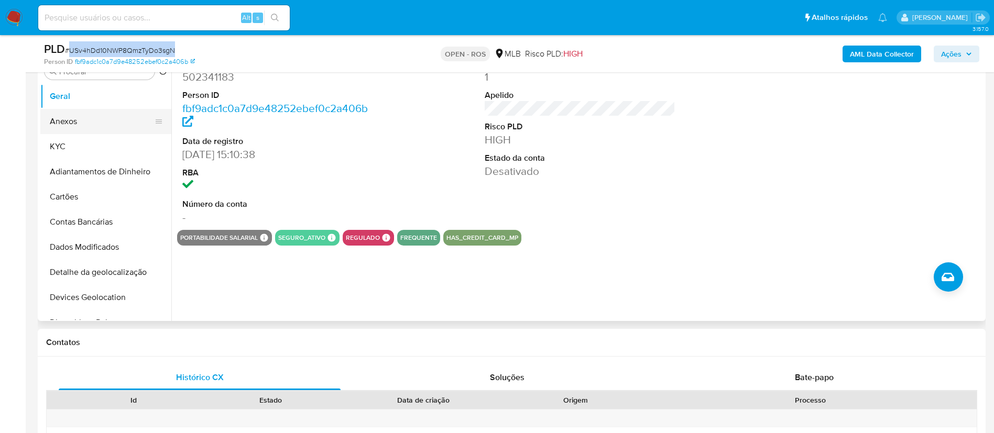
click at [84, 113] on button "Anexos" at bounding box center [101, 121] width 123 height 25
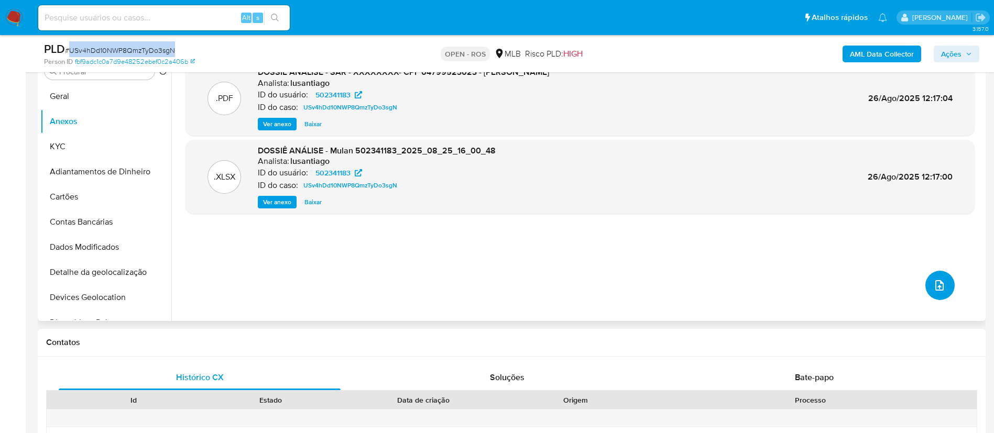
click at [501, 292] on button "upload-file" at bounding box center [939, 285] width 29 height 29
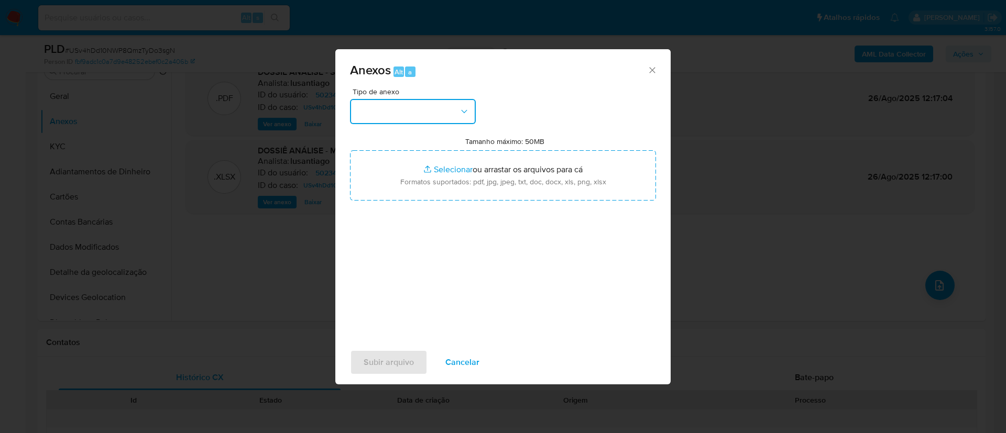
click at [444, 112] on button "button" at bounding box center [413, 111] width 126 height 25
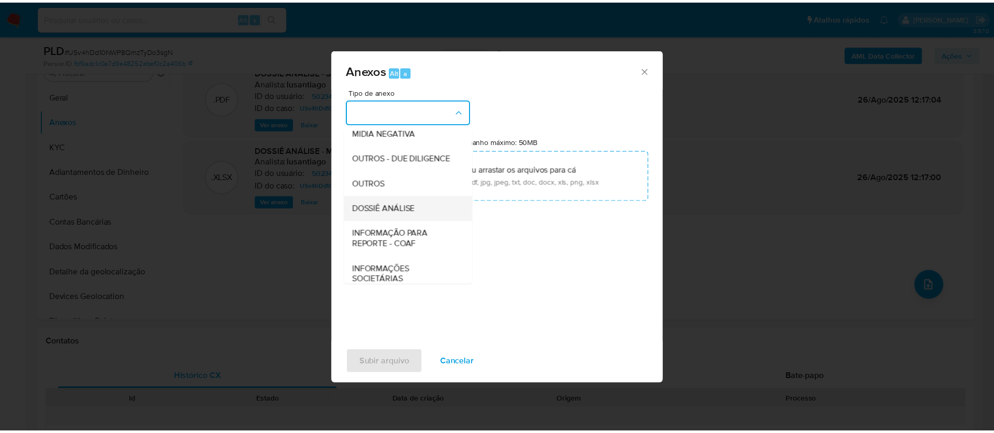
scroll to position [161, 0]
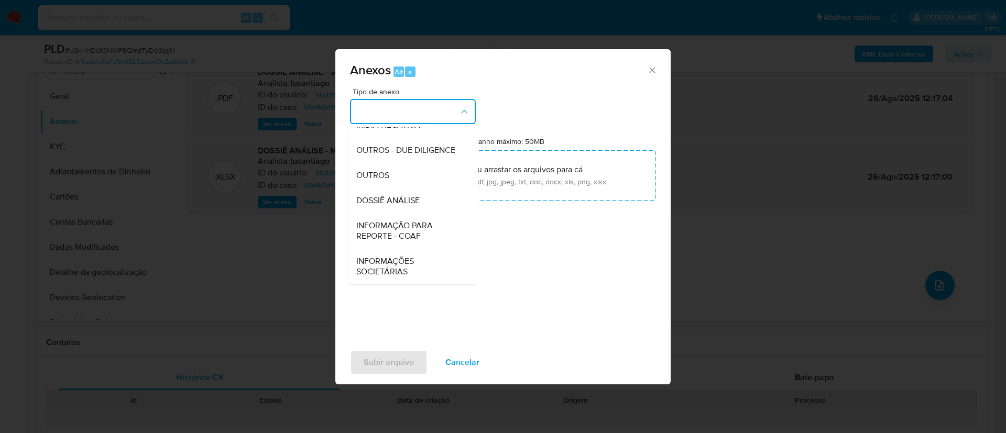
click at [434, 234] on span "INFORMAÇÃO PARA REPORTE - COAF" at bounding box center [409, 230] width 107 height 21
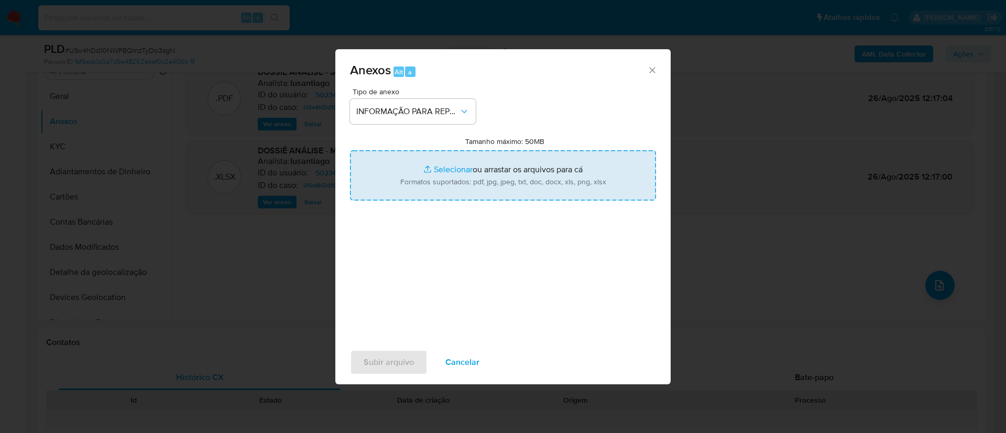
type input "C:\fakepath\SAR - USv4hDd10NWP8QmzTyDo3sgN - CPF 04799523023 - NATALY DA SILVA …"
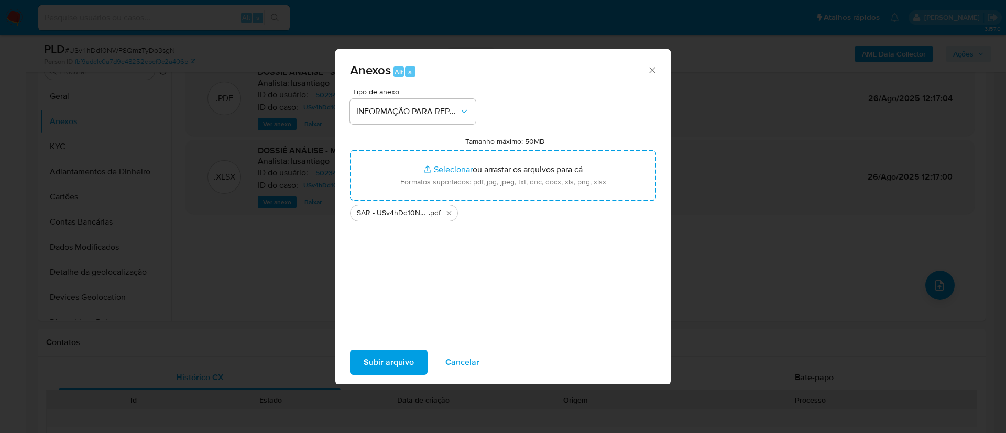
click at [482, 300] on div "Tipo de anexo INFORMAÇÃO PARA REPORTE - COAF Tamanho máximo: 50MB Selecionar ar…" at bounding box center [503, 211] width 306 height 247
click at [399, 359] on span "Subir arquivo" at bounding box center [388, 362] width 50 height 23
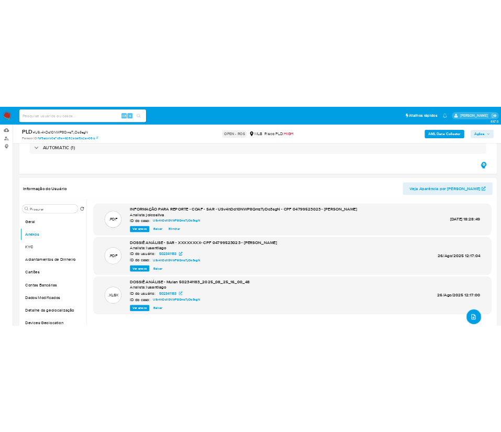
scroll to position [157, 0]
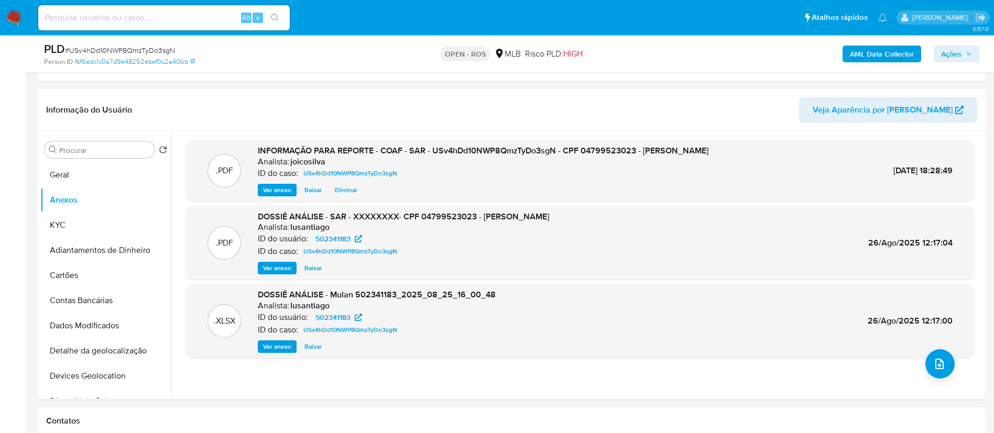
drag, startPoint x: 959, startPoint y: 46, endPoint x: 950, endPoint y: 60, distance: 17.2
click at [501, 46] on span "Ações" at bounding box center [951, 54] width 20 height 17
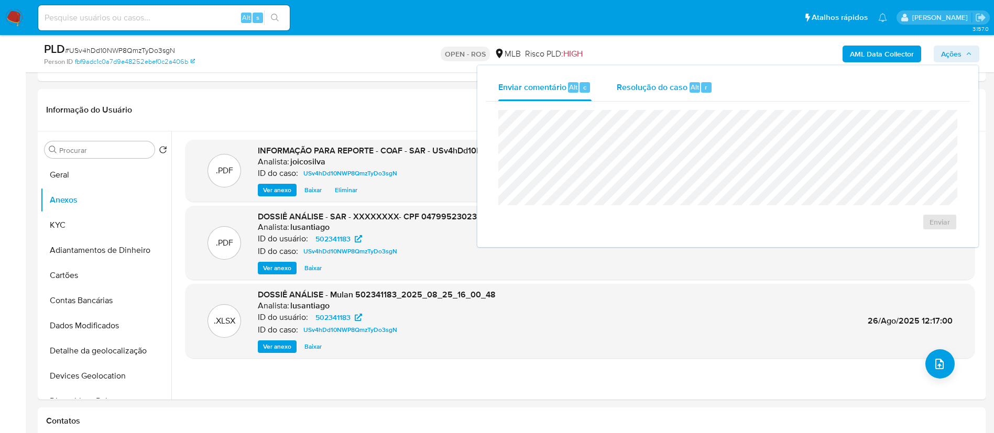
click at [501, 87] on span "Resolução do caso" at bounding box center [651, 87] width 71 height 12
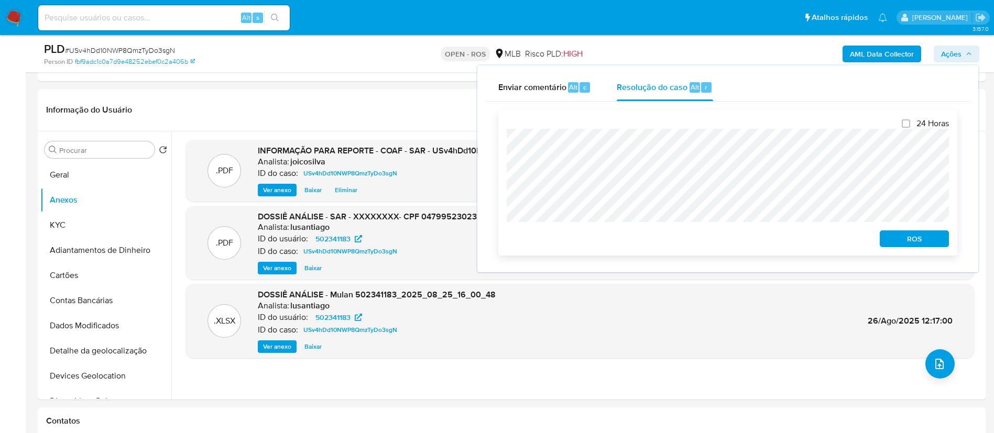
click at [501, 242] on span "ROS" at bounding box center [914, 238] width 54 height 15
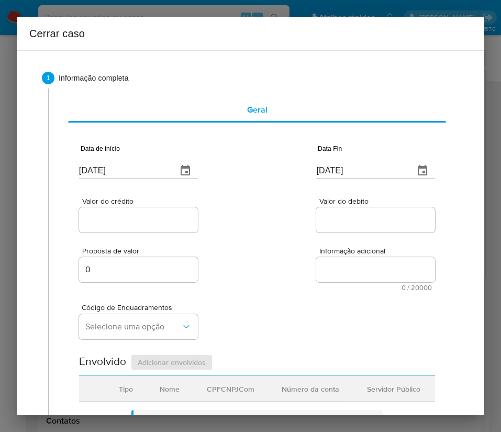
click at [111, 173] on input "[DATE]" at bounding box center [124, 170] width 90 height 17
paste input "01/07"
type input "[DATE]"
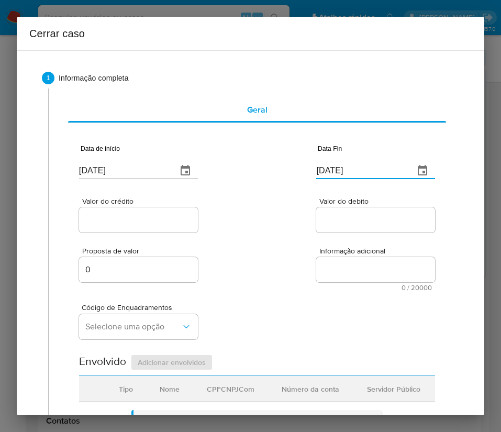
click at [351, 173] on input "[DATE]" at bounding box center [361, 170] width 90 height 17
paste input "1/07"
type input "21/07/2025"
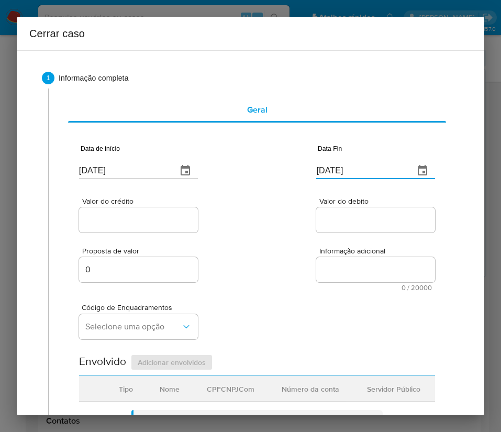
click at [357, 227] on div at bounding box center [375, 219] width 119 height 25
click at [146, 216] on input "Valor do crédito" at bounding box center [138, 220] width 119 height 14
click at [126, 219] on input "Valor do crédito" at bounding box center [138, 220] width 119 height 14
paste input "R$72.874"
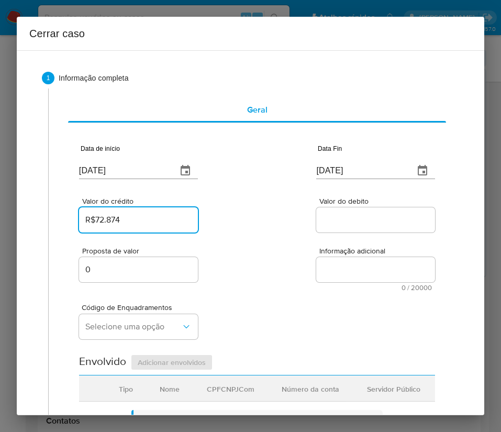
type input "R$72.874"
click at [282, 242] on div "Proposta de valor 0 Informação adicional 0 / 20000 20000 caracteres restantes" at bounding box center [257, 263] width 356 height 57
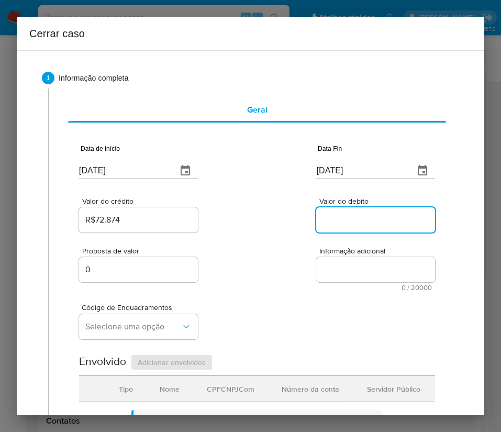
click at [323, 216] on input "Valor do debito" at bounding box center [375, 220] width 119 height 14
paste input "R$72.911"
type input "R$72.911"
click at [258, 300] on div "Código de Enquadramentos Selecione uma opção" at bounding box center [257, 317] width 356 height 52
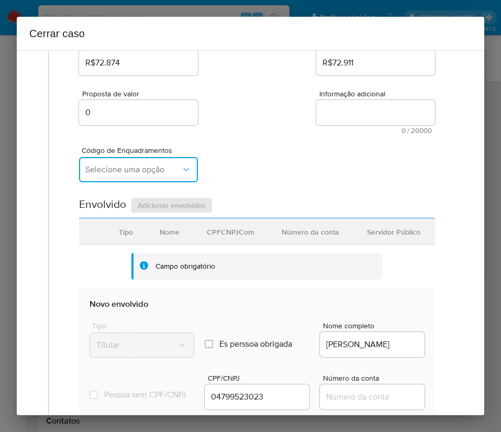
click at [142, 170] on span "Selecione uma opção" at bounding box center [133, 169] width 96 height 10
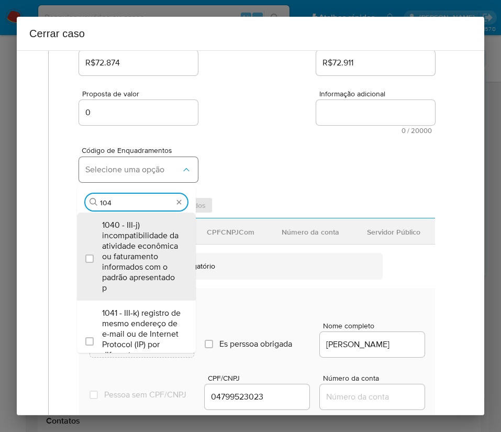
type input "1045"
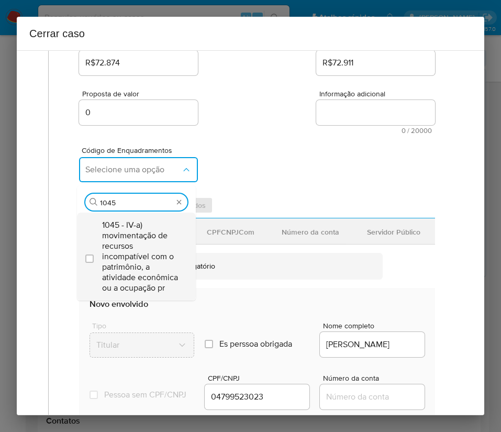
click at [156, 257] on span "1045 - IV-a) movimentação de recursos incompatível com o patrimônio, a atividad…" at bounding box center [141, 256] width 79 height 73
checkbox input "true"
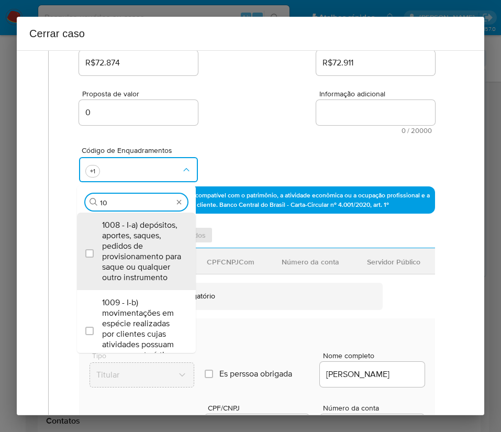
type input "1"
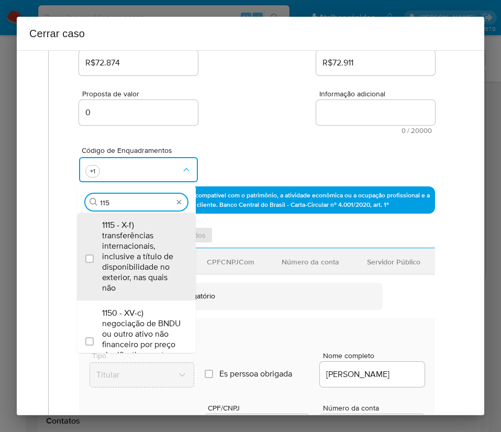
type input "1158"
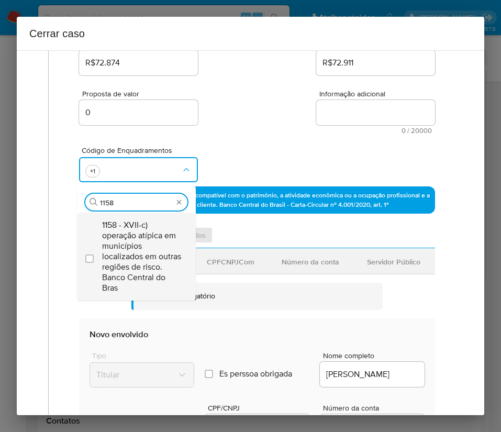
click at [151, 251] on span "1158 - XVII-c) operação atípica em municípios localizados em outras regiões de …" at bounding box center [141, 256] width 79 height 73
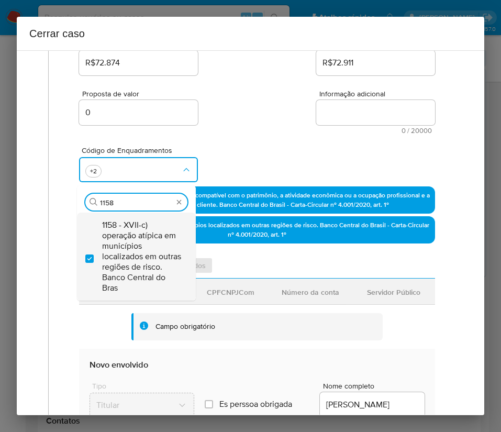
checkbox input "true"
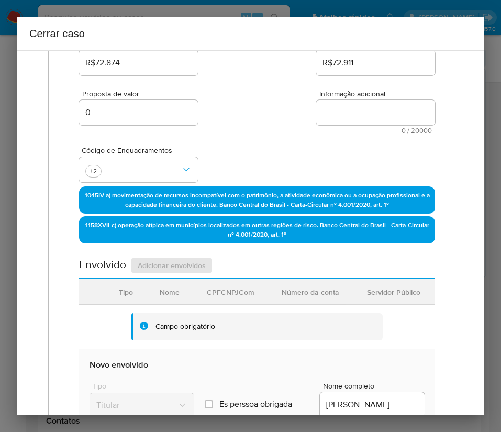
click at [271, 139] on div "Código de Enquadramentos +2" at bounding box center [257, 160] width 356 height 52
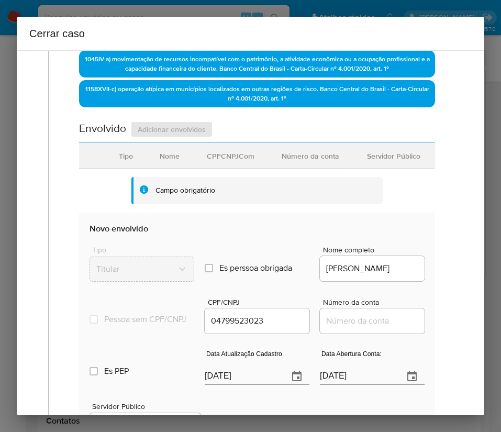
scroll to position [393, 0]
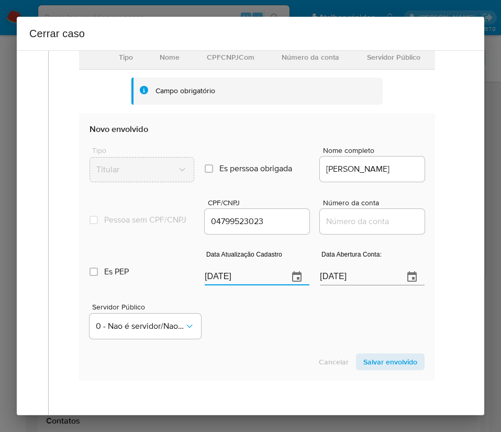
click at [221, 285] on input "28/08/2025" at bounding box center [242, 277] width 75 height 17
click at [221, 285] on input "[DATE]" at bounding box center [242, 277] width 75 height 17
paste input "19"
type input "[DATE]"
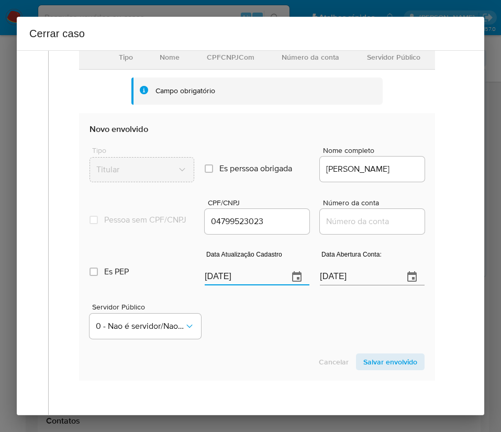
click at [229, 329] on div "Servidor Público 0 - Nao é servidor/[PERSON_NAME] possui informacao" at bounding box center [257, 317] width 335 height 52
click at [344, 285] on input "[DATE]" at bounding box center [357, 277] width 75 height 17
paste input "03/05/2024"
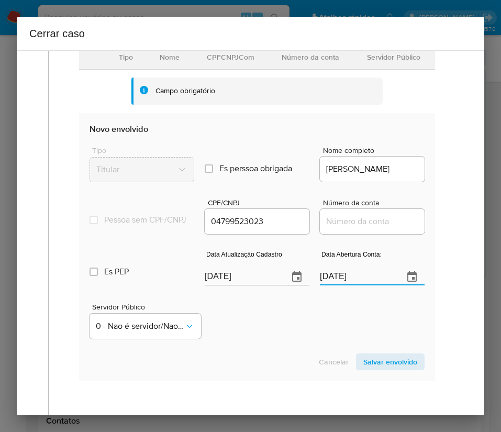
type input "03/05/2024"
drag, startPoint x: 300, startPoint y: 355, endPoint x: 263, endPoint y: 356, distance: 37.2
click at [299, 355] on section "Novo envolvido Tipo Titular Es perssoa obrigada Is PObrigada Nome completo NATA…" at bounding box center [257, 247] width 356 height 268
click at [320, 227] on input "Número da conta" at bounding box center [372, 222] width 105 height 14
paste input "65041968314"
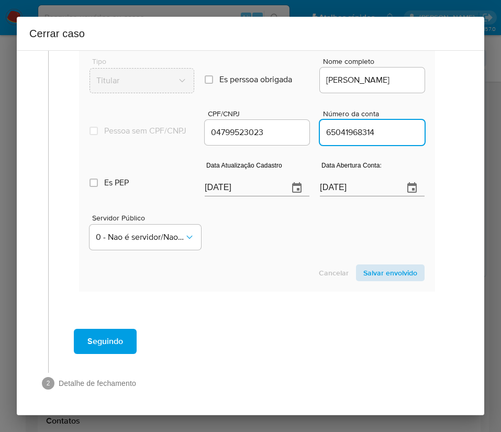
type input "65041968314"
click at [399, 263] on section "Novo envolvido Tipo Titular Es perssoa obrigada Is PObrigada Nome completo NATA…" at bounding box center [257, 158] width 356 height 268
click at [398, 266] on span "Salvar envolvido" at bounding box center [390, 273] width 54 height 15
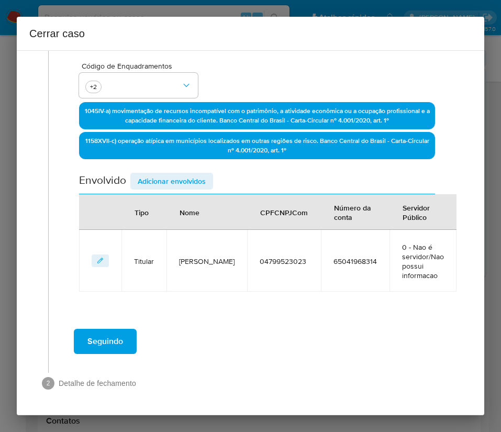
click at [176, 182] on span "Adicionar envolvidos" at bounding box center [172, 181] width 68 height 15
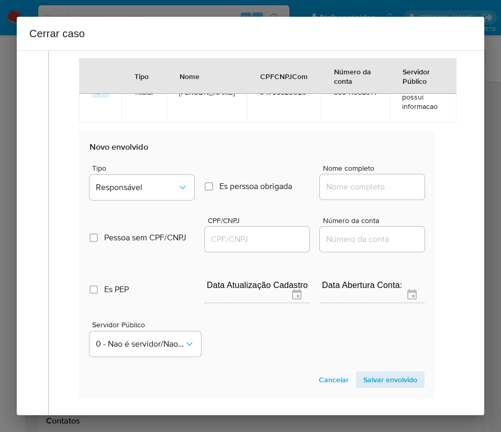
scroll to position [477, 0]
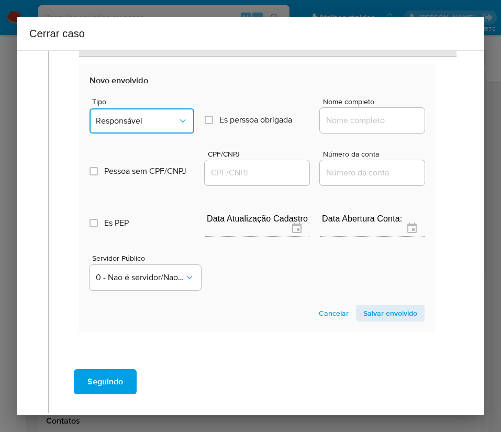
click at [166, 109] on button "Responsável" at bounding box center [142, 120] width 105 height 25
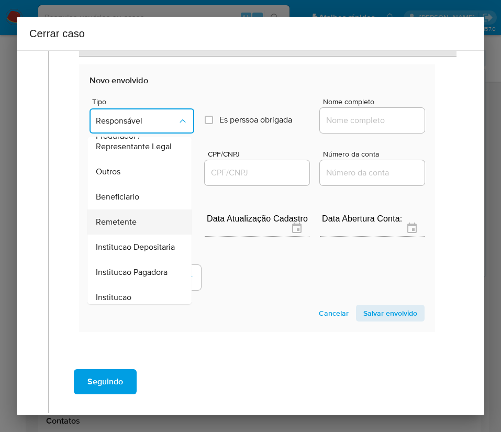
scroll to position [186, 0]
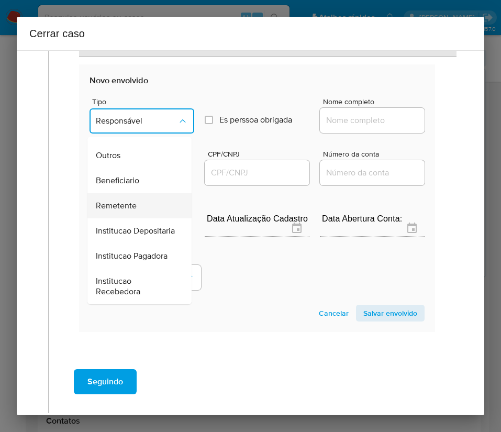
click at [131, 201] on span "Remetente" at bounding box center [116, 206] width 41 height 10
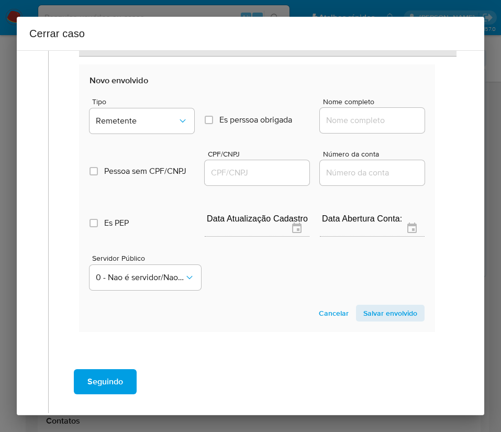
click at [354, 118] on input "Nome completo" at bounding box center [372, 121] width 105 height 14
paste input "Gabriel Herrmann Dambros, 04145568010"
drag, startPoint x: 350, startPoint y: 122, endPoint x: 439, endPoint y: 122, distance: 89.0
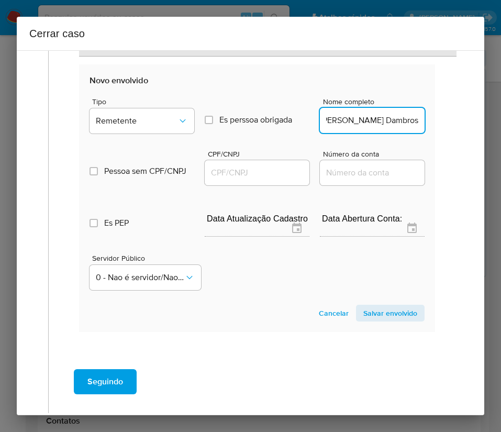
scroll to position [0, 10]
type input "Gabriel Herrmann Dambros"
click at [266, 169] on input "CPF/CNPJ" at bounding box center [257, 173] width 105 height 14
paste input "04145568010"
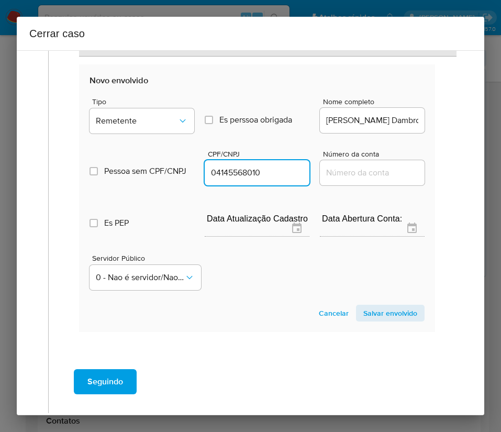
type input "4145568010"
click at [397, 308] on span "Salvar envolvido" at bounding box center [390, 313] width 54 height 15
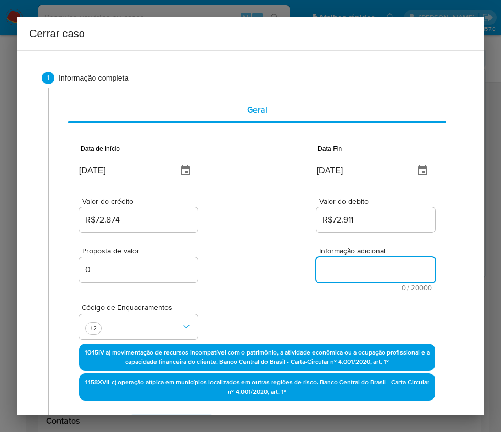
click at [328, 274] on textarea "Informação adicional" at bounding box center [375, 269] width 119 height 25
paste textarea "Informações do Cliente Nataly da Silva Correa, CPF 04799523023, 20 anos, reside…"
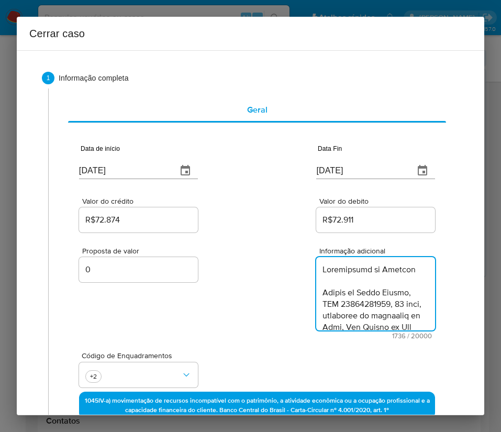
scroll to position [1178, 0]
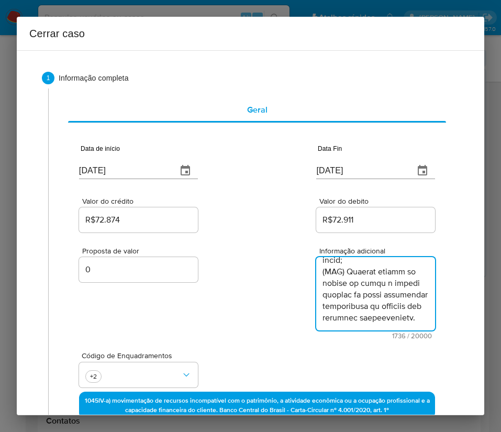
type textarea "Informações do Cliente Nataly da Silva Correa, CPF 04799523023, 20 anos, reside…"
drag, startPoint x: 288, startPoint y: 334, endPoint x: 246, endPoint y: 334, distance: 41.9
click at [287, 334] on div "Proposta de valor 0 Informação adicional 1736 / 20000 18264 caracteres restantes" at bounding box center [257, 287] width 356 height 105
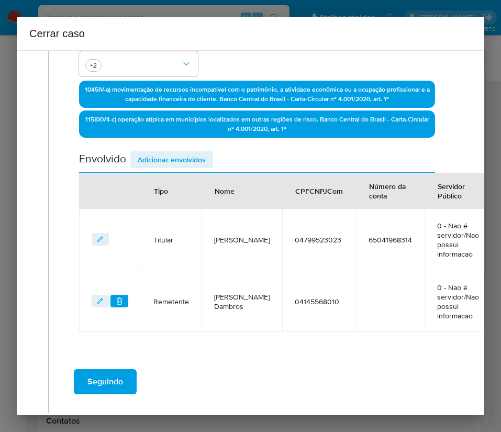
scroll to position [351, 0]
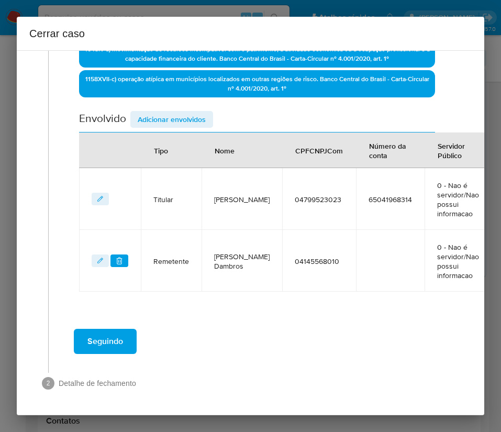
click at [109, 334] on span "Seguindo" at bounding box center [105, 341] width 36 height 23
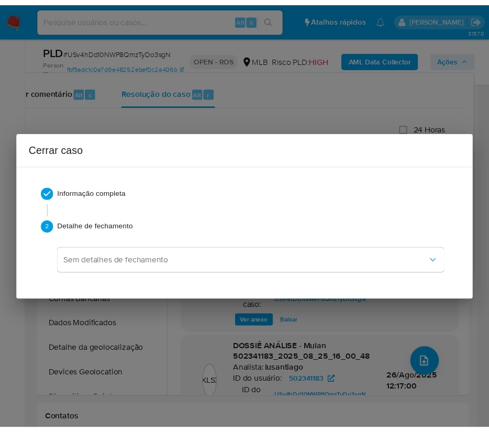
scroll to position [1139, 0]
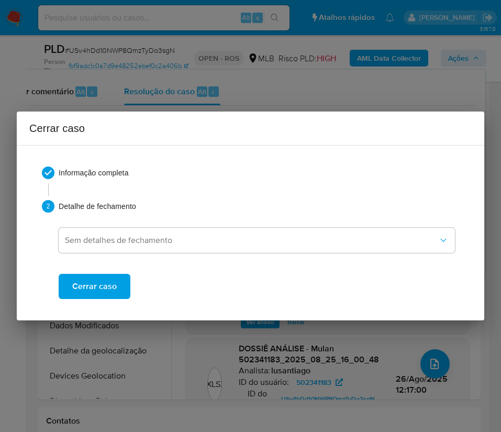
click at [106, 288] on span "Cerrar caso" at bounding box center [94, 286] width 45 height 23
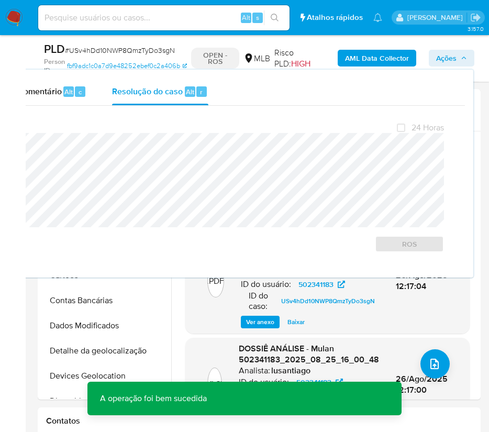
click at [116, 51] on span "# USv4hDd10NWP8QmzTyDo3sgN" at bounding box center [120, 50] width 110 height 10
copy span "USv4hDd10NWP8QmzTyDo3sgN"
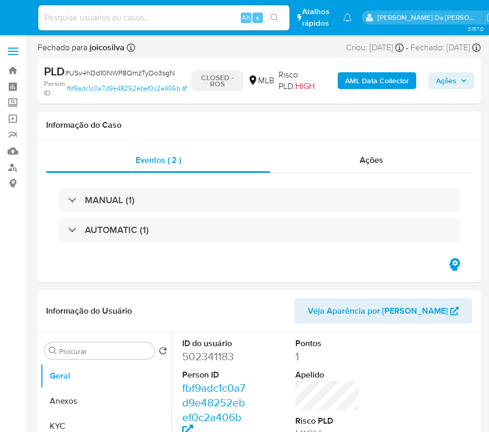
select select "10"
click at [14, 14] on img at bounding box center [14, 18] width 18 height 18
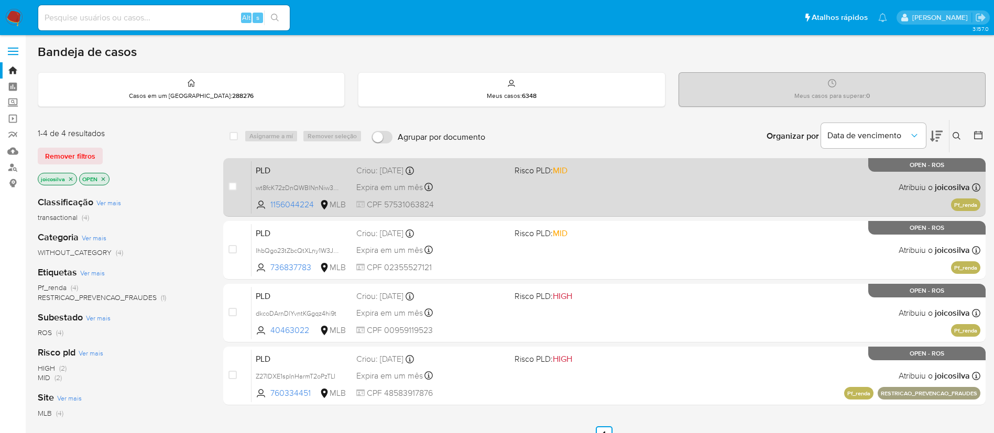
click at [501, 197] on div "PLD wt8fcK72zDnQWBlNnNiw3PS7 1156044224 MLB Risco PLD: MID Criou: [DATE] Criou:…" at bounding box center [615, 187] width 729 height 53
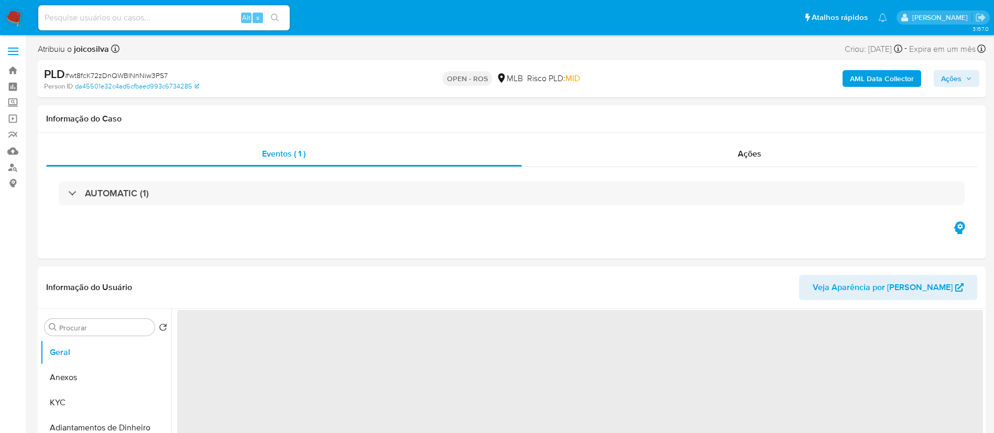
click at [131, 78] on span "# wt8fcK72zDnQWBlNnNiw3PS7" at bounding box center [116, 75] width 103 height 10
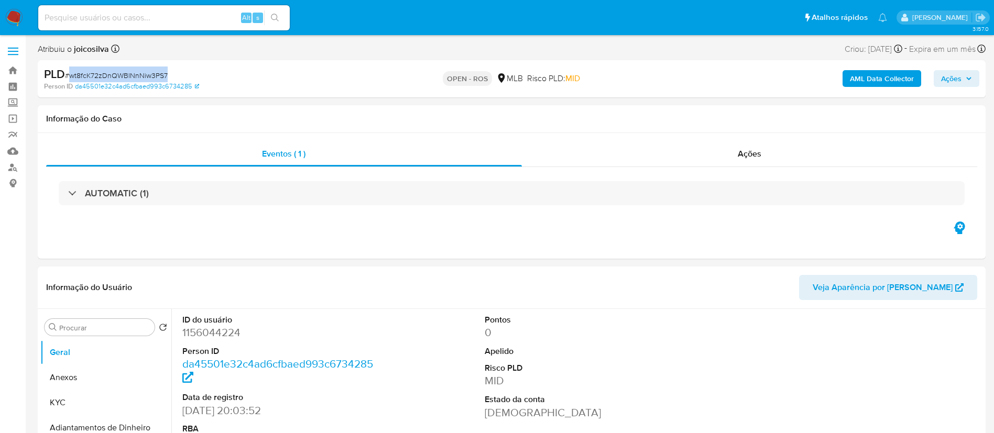
copy span "wt8fcK72zDnQWBlNnNiw3PS7"
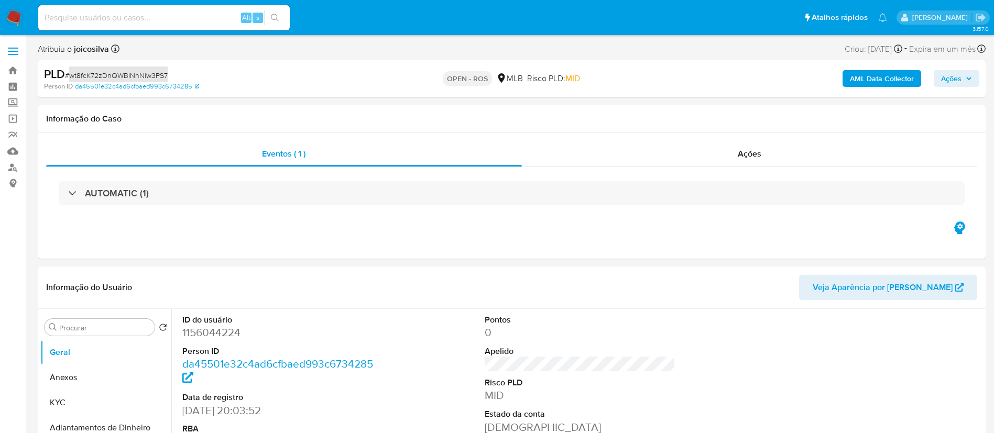
select select "10"
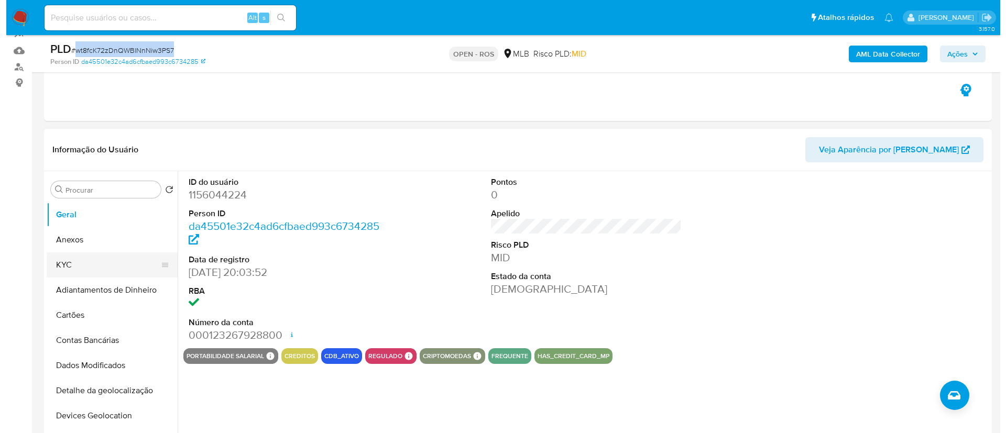
scroll to position [157, 0]
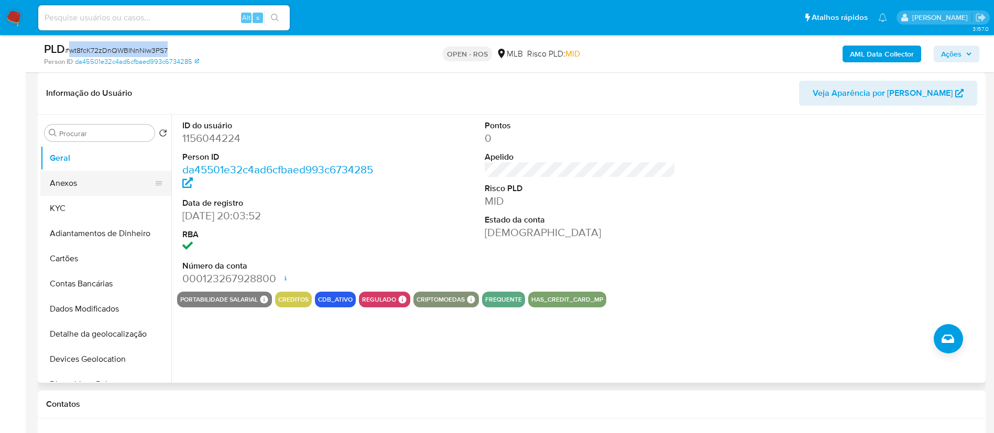
click at [78, 185] on button "Anexos" at bounding box center [101, 183] width 123 height 25
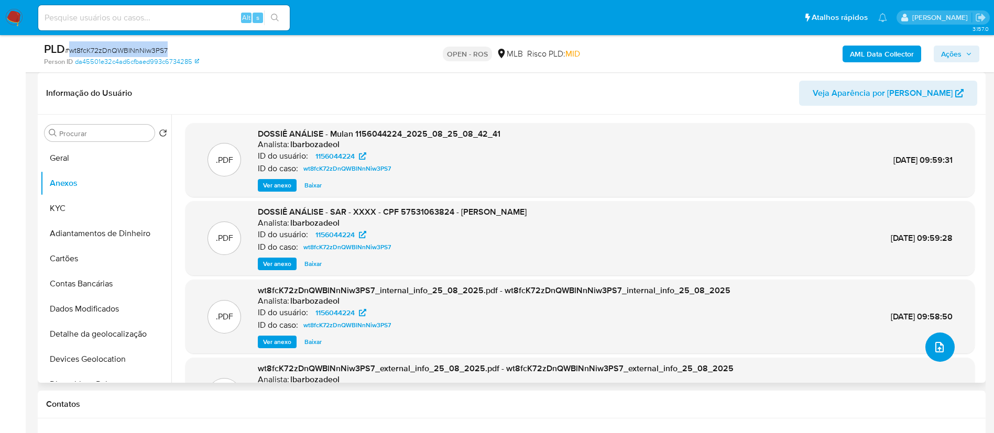
click at [925, 352] on button "upload-file" at bounding box center [939, 347] width 29 height 29
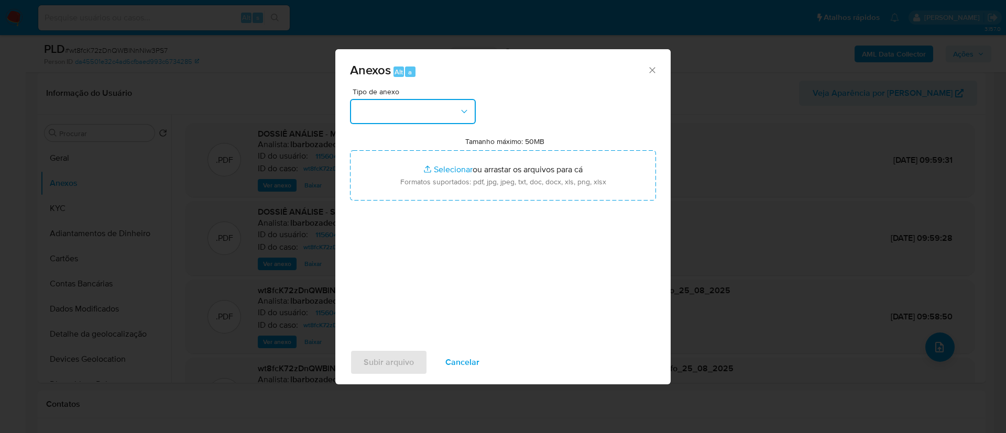
click at [467, 116] on icon "button" at bounding box center [464, 111] width 10 height 10
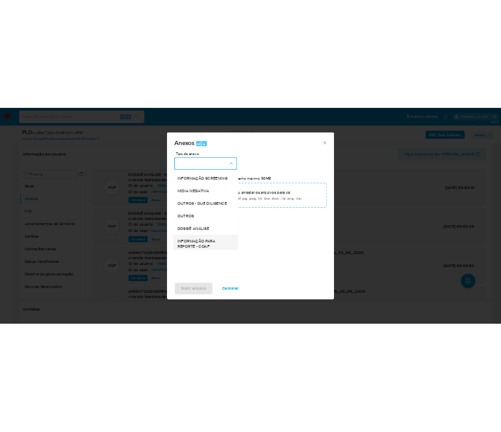
scroll to position [161, 0]
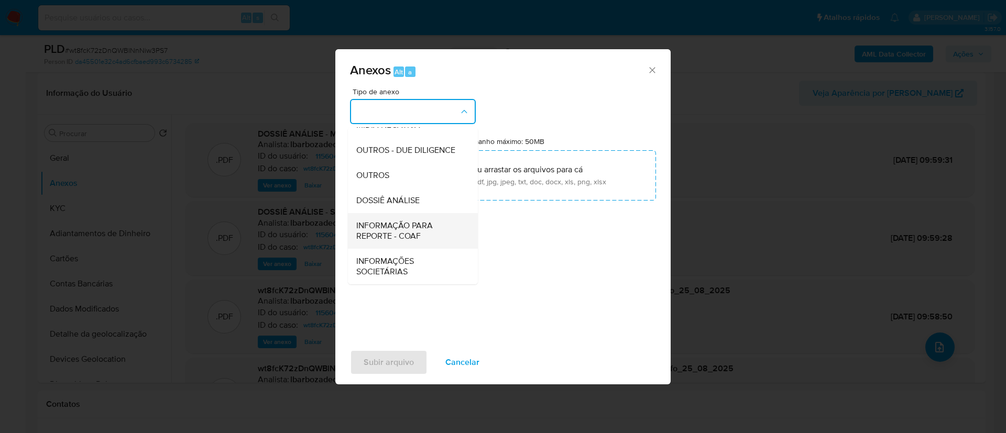
click at [420, 230] on span "INFORMAÇÃO PARA REPORTE - COAF" at bounding box center [409, 230] width 107 height 21
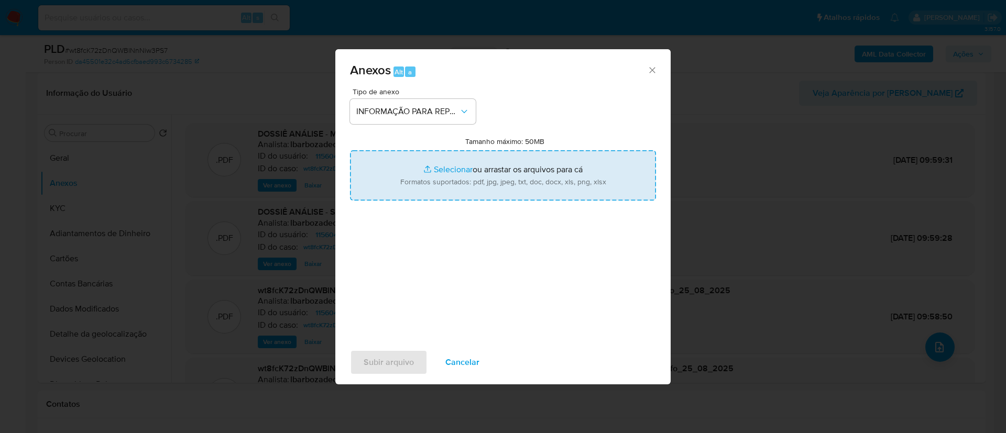
click at [442, 269] on div "Tipo de anexo INFORMAÇÃO PARA REPORTE - COAF Tamanho máximo: 50MB Selecionar ar…" at bounding box center [503, 211] width 306 height 247
type input "C:\fakepath\SAR - wt8fcK72zDnQWBlNnNiw3PS7 - CPF 57531063824 - MILENA SOUZA JES…"
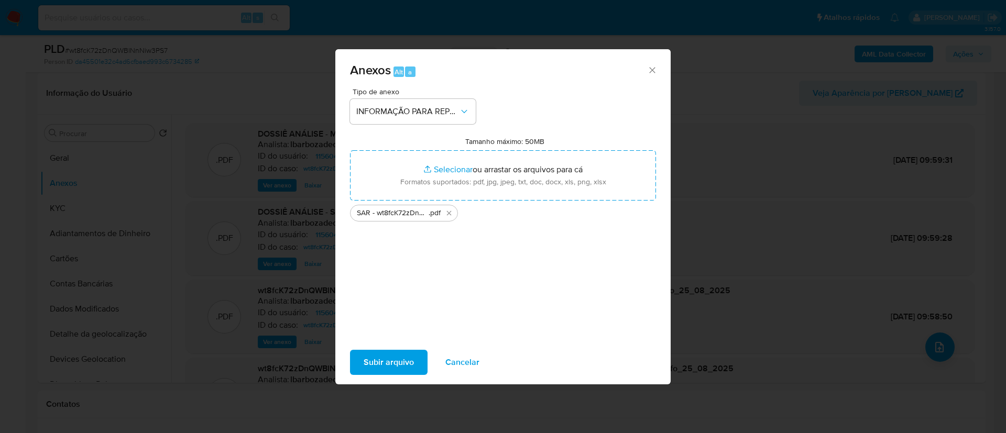
click at [398, 340] on div "Tipo de anexo INFORMAÇÃO PARA REPORTE - COAF Tamanho máximo: 50MB Selecionar ar…" at bounding box center [502, 215] width 335 height 255
click at [396, 355] on span "Subir arquivo" at bounding box center [388, 362] width 50 height 23
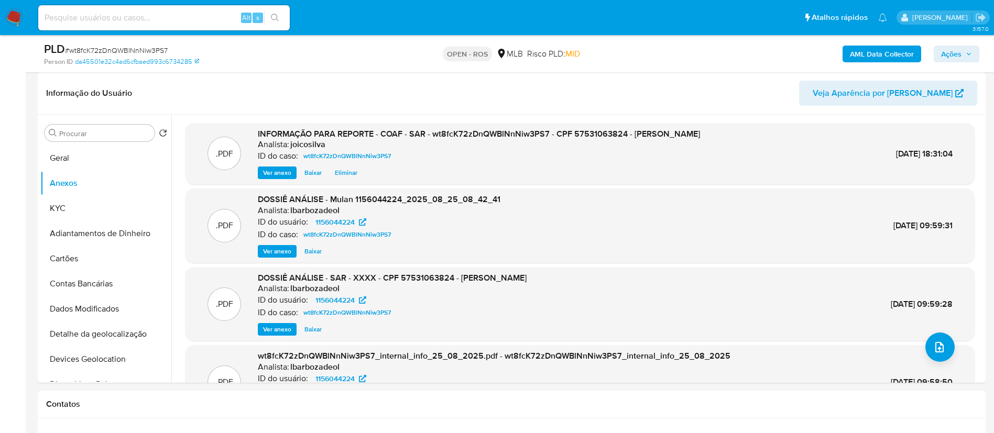
click at [939, 53] on button "Ações" at bounding box center [956, 54] width 46 height 17
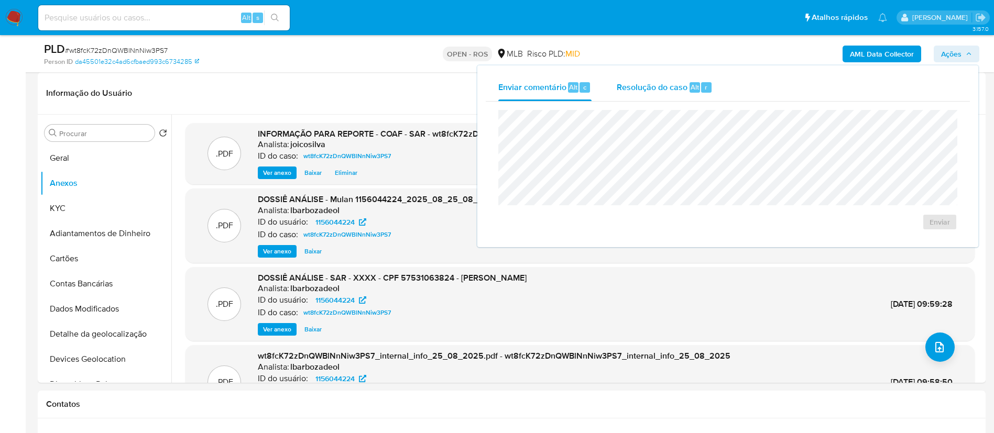
click at [635, 83] on span "Resolução do caso" at bounding box center [651, 87] width 71 height 12
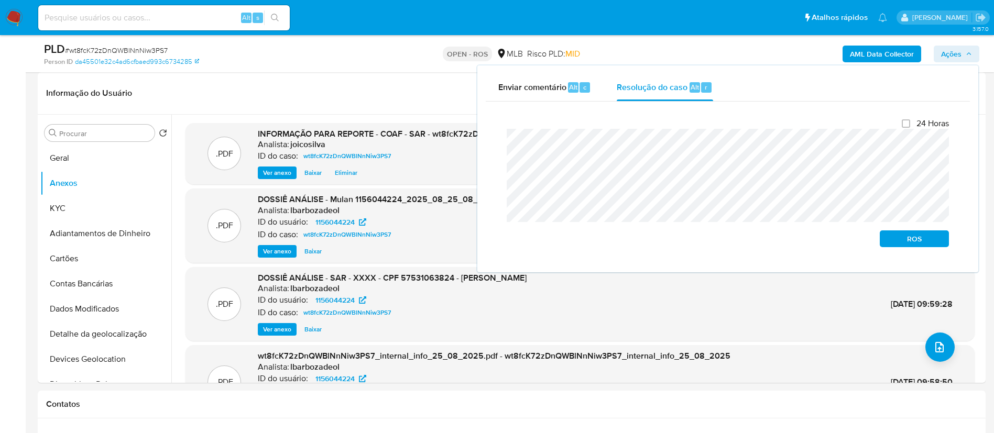
click at [497, 146] on div "Fechamento do caso 24 Horas ROS" at bounding box center [728, 183] width 484 height 162
click at [903, 241] on span "ROS" at bounding box center [914, 238] width 54 height 15
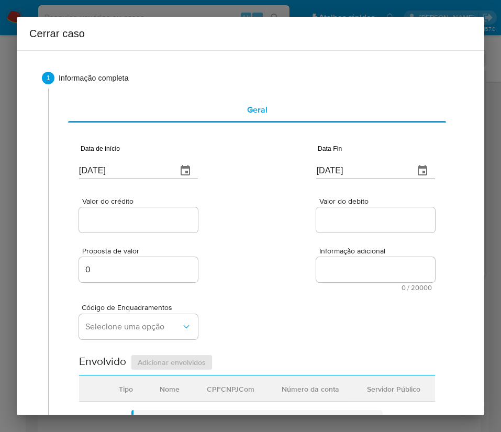
click at [102, 171] on input "[DATE]" at bounding box center [124, 170] width 90 height 17
paste input "01/07"
type input "[DATE]"
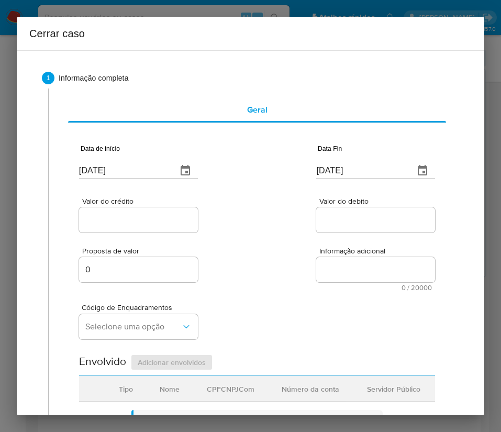
click at [355, 173] on input "[DATE]" at bounding box center [361, 170] width 90 height 17
paste input "4"
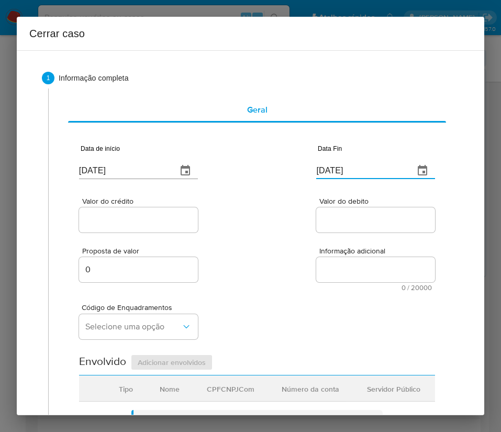
type input "24/08/2025"
drag, startPoint x: 323, startPoint y: 226, endPoint x: 154, endPoint y: 237, distance: 169.5
click at [323, 226] on input "Valor do debito" at bounding box center [375, 220] width 119 height 14
click at [83, 215] on input "Valor do crédito" at bounding box center [138, 220] width 119 height 14
click at [131, 225] on input "Valor do crédito" at bounding box center [138, 220] width 119 height 14
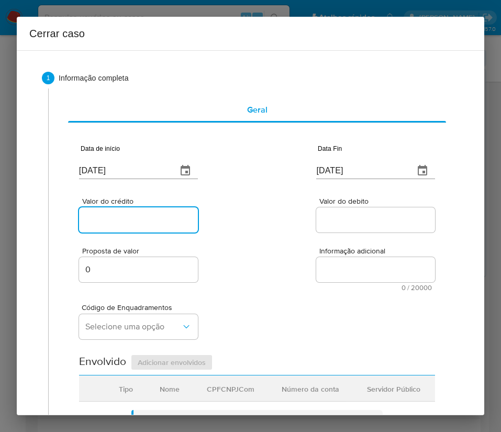
paste input "R$97.965"
type input "R$97.965"
click at [288, 252] on div "Proposta de valor 0 Informação adicional 0 / 20000 20000 caracteres restantes" at bounding box center [257, 263] width 356 height 57
click at [353, 227] on div at bounding box center [375, 219] width 119 height 25
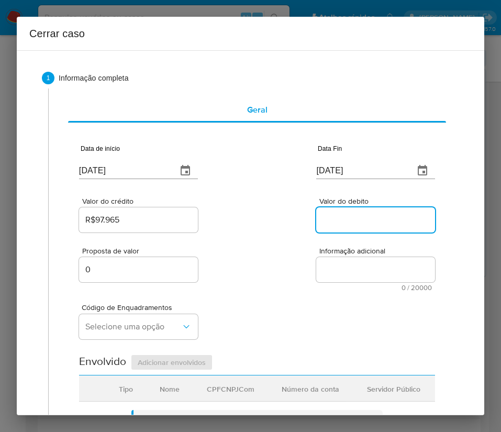
click at [348, 225] on input "Valor do debito" at bounding box center [375, 220] width 119 height 14
paste input "R$103.120"
type input "R$103.120"
click at [319, 316] on div "Código de Enquadramentos Selecione uma opção" at bounding box center [257, 317] width 356 height 52
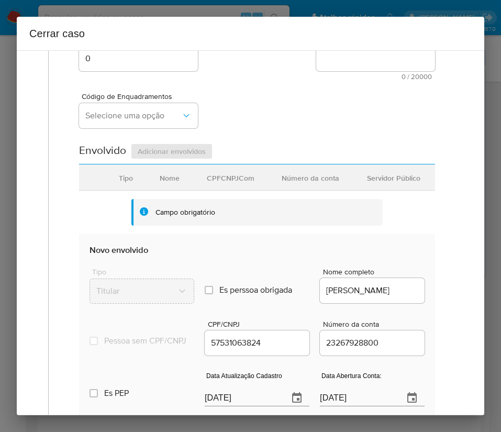
scroll to position [236, 0]
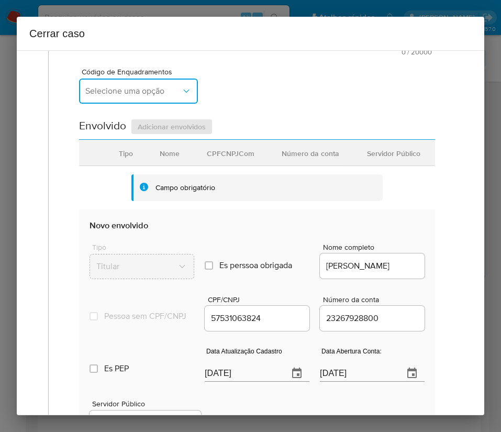
click at [131, 88] on span "Selecione uma opção" at bounding box center [133, 91] width 96 height 10
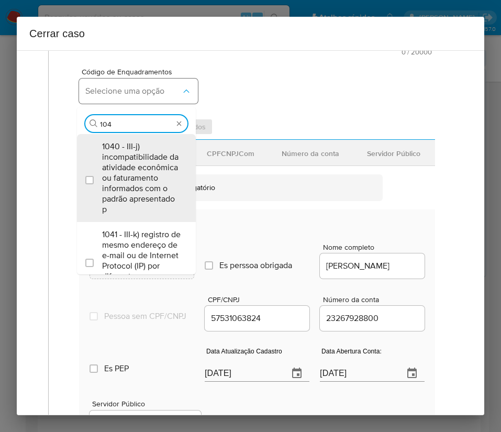
type input "1045"
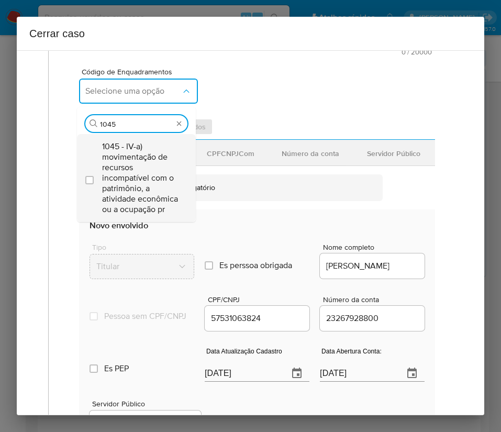
click at [123, 169] on span "1045 - IV-a) movimentação de recursos incompatível com o patrimônio, a atividad…" at bounding box center [141, 177] width 79 height 73
checkbox input "true"
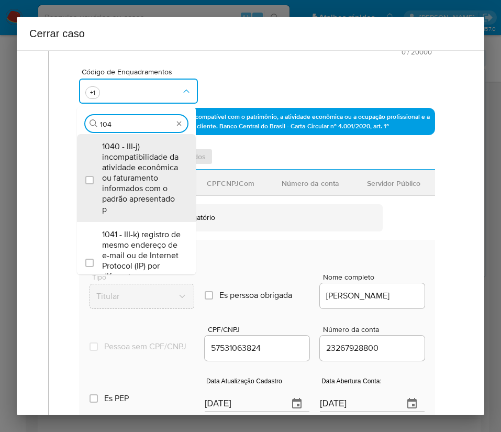
scroll to position [0, 0]
type input "1047"
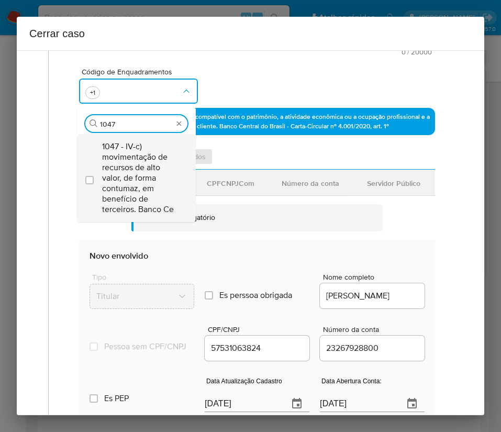
click at [126, 168] on span "1047 - IV-c) movimentação de recursos de alto valor, de forma contumaz, em bene…" at bounding box center [141, 177] width 79 height 73
checkbox input "true"
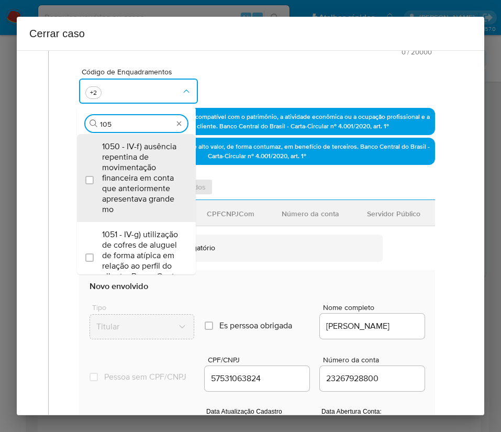
type input "1055"
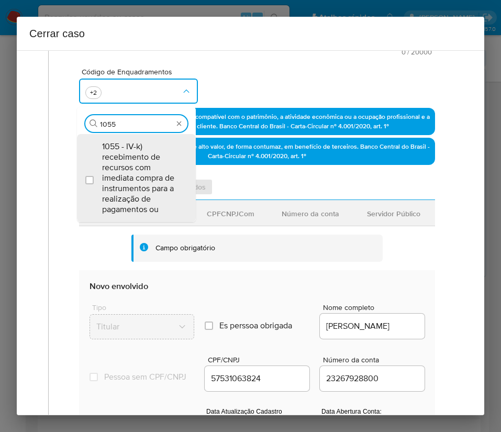
click at [126, 167] on span "1055 - IV-k) recebimento de recursos com imediata compra de instrumentos para a…" at bounding box center [141, 177] width 79 height 73
checkbox input "true"
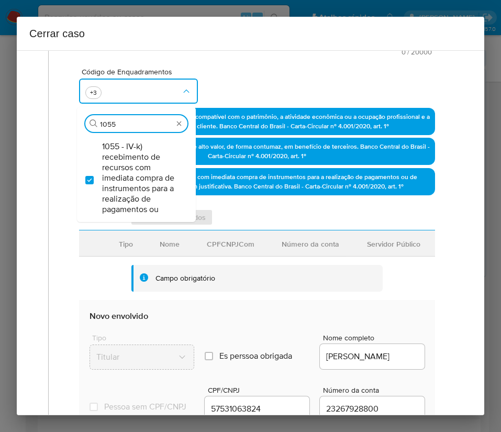
scroll to position [471, 0]
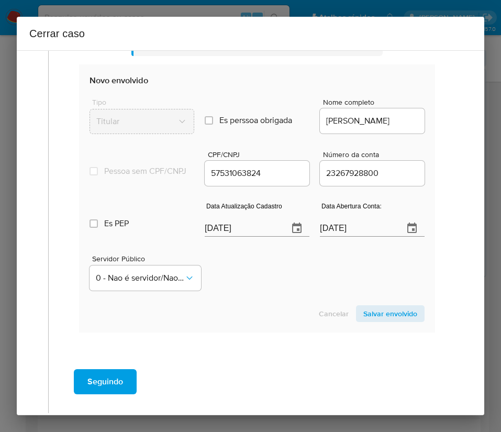
type input "1055"
click at [253, 242] on section "Novo envolvido Tipo Titular Es perssoa obrigada Is PObrigada Nome completo MILE…" at bounding box center [257, 198] width 356 height 268
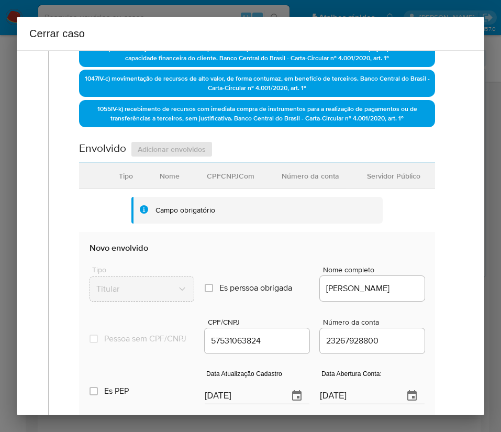
click at [253, 242] on section "Novo envolvido Tipo Titular Es perssoa obrigada Is PObrigada Nome completo MILE…" at bounding box center [257, 366] width 356 height 268
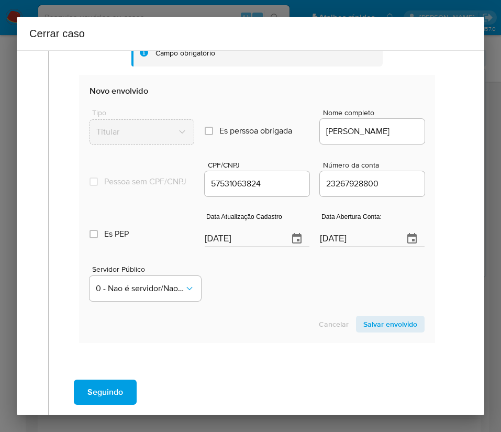
click at [244, 247] on input "[DATE]" at bounding box center [242, 238] width 75 height 17
paste input "19"
type input "19/08/2025"
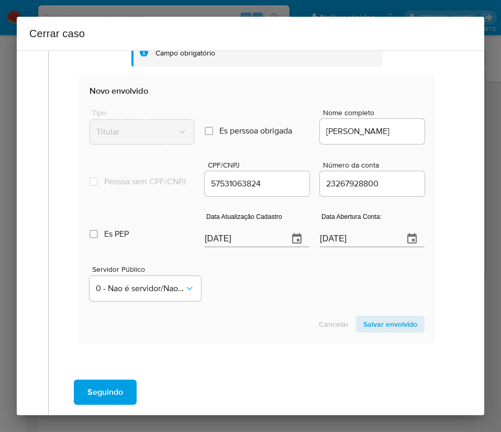
click at [236, 301] on div "Servidor Público 0 - Nao é servidor/[PERSON_NAME] possui informacao" at bounding box center [257, 279] width 335 height 52
click at [331, 247] on input "09/01/2023" at bounding box center [357, 238] width 75 height 17
paste input "8"
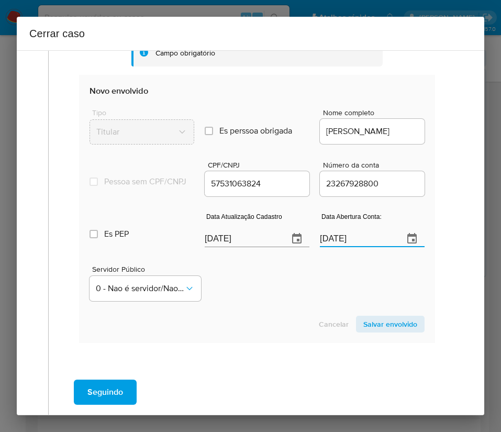
type input "08/01/2023"
click at [286, 280] on div "Servidor Público 0 - Nao é servidor/[PERSON_NAME] possui informacao" at bounding box center [257, 279] width 335 height 52
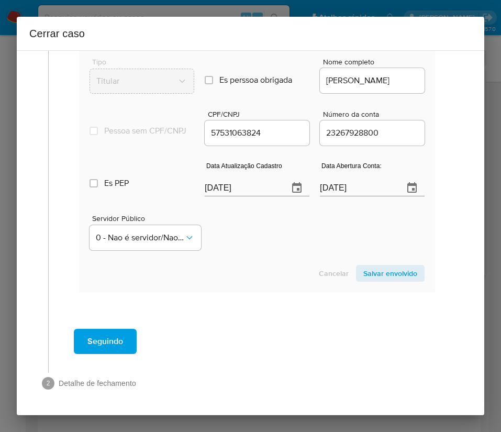
click at [385, 270] on span "Salvar envolvido" at bounding box center [390, 273] width 54 height 15
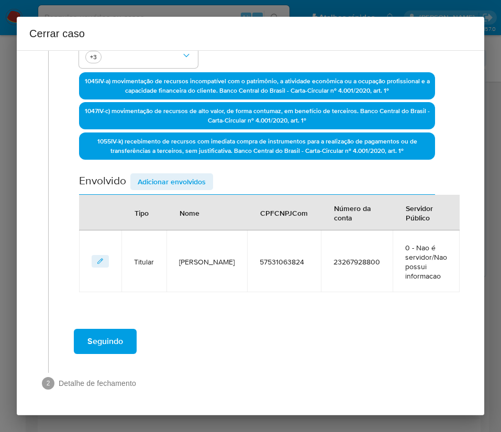
click at [192, 180] on span "Adicionar envolvidos" at bounding box center [172, 181] width 68 height 15
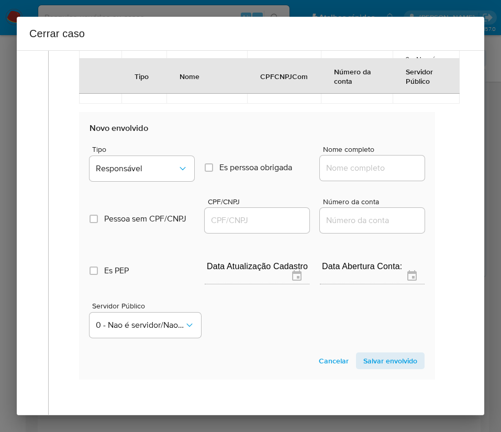
scroll to position [507, 0]
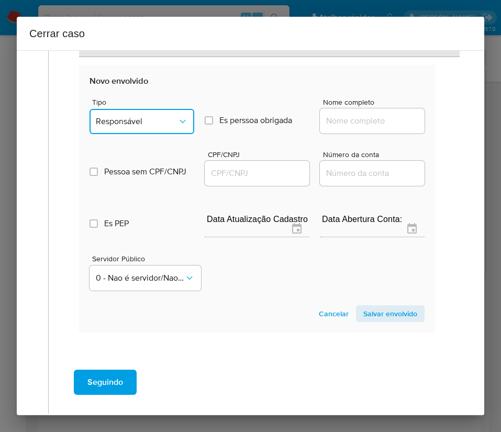
click at [153, 123] on span "Responsável" at bounding box center [137, 121] width 82 height 10
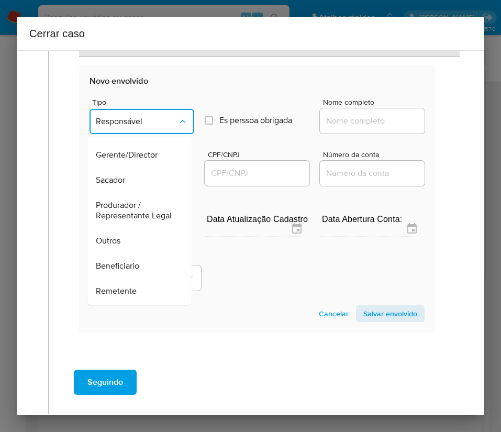
scroll to position [157, 0]
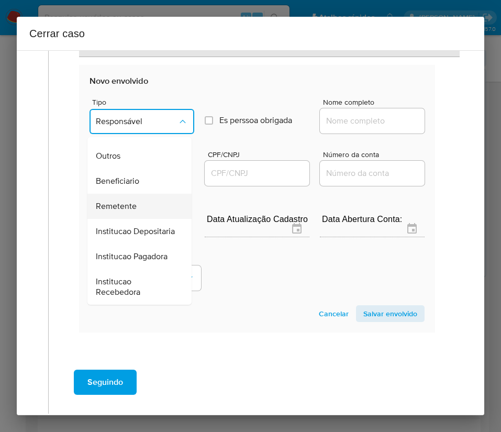
click at [131, 209] on span "Remetente" at bounding box center [116, 206] width 41 height 10
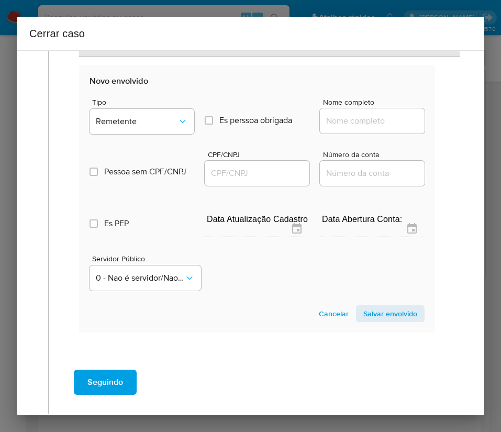
click at [344, 125] on input "Nome completo" at bounding box center [372, 121] width 105 height 14
paste input "Ea Entretenimento E Esportes, 53570592000143"
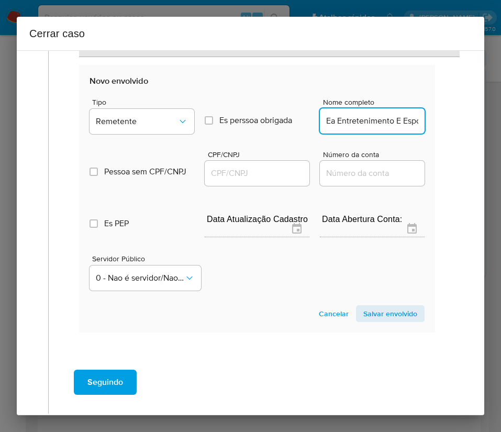
scroll to position [0, 92]
drag, startPoint x: 332, startPoint y: 124, endPoint x: 348, endPoint y: 130, distance: 18.1
click at [415, 136] on section "Novo envolvido Tipo Remetente Es perssoa obrigada Is PObrigada Nome completo Ea…" at bounding box center [257, 199] width 356 height 268
click at [350, 126] on input "Ea Entretenimento E Esportes, 53570592000143" at bounding box center [372, 121] width 105 height 14
drag, startPoint x: 334, startPoint y: 124, endPoint x: 412, endPoint y: 126, distance: 78.6
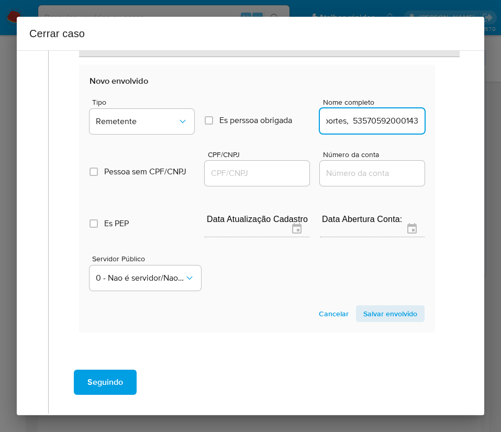
click at [412, 126] on div "Ea Entretenimento E Esportes, 53570592000143" at bounding box center [372, 120] width 105 height 25
type input "Ea Entretenimento E Esportes"
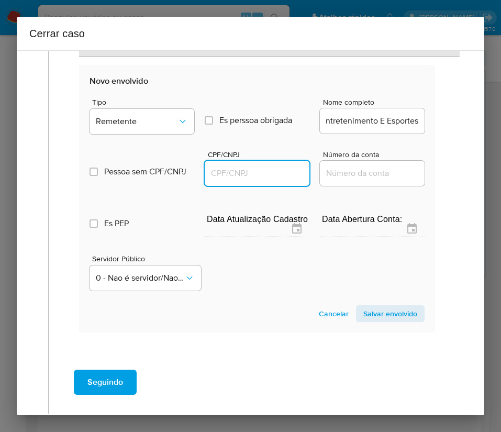
scroll to position [0, 0]
click at [281, 179] on input "CPF/CNPJ" at bounding box center [257, 174] width 105 height 14
paste input "53570592000143"
type input "53570592000143"
drag, startPoint x: 367, startPoint y: 306, endPoint x: 357, endPoint y: 319, distance: 16.0
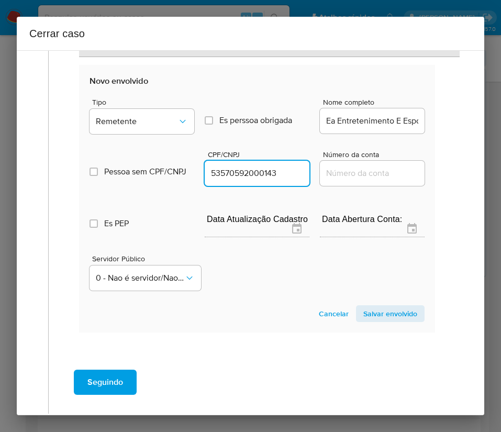
click at [367, 306] on span "Salvar envolvido" at bounding box center [390, 313] width 54 height 15
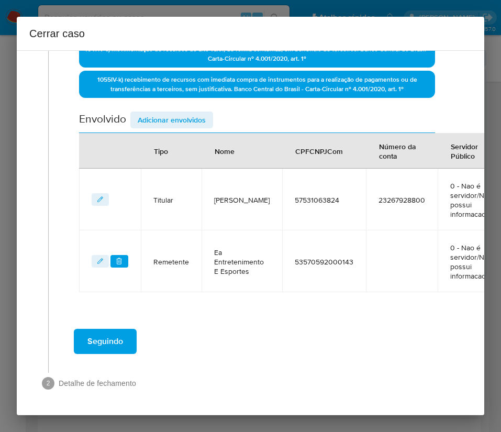
click at [177, 113] on span "Adicionar envolvidos" at bounding box center [172, 120] width 68 height 15
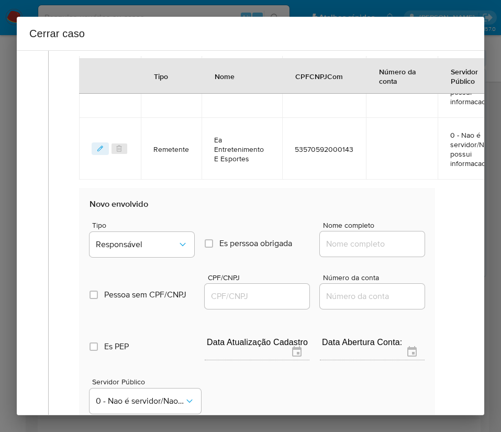
scroll to position [502, 0]
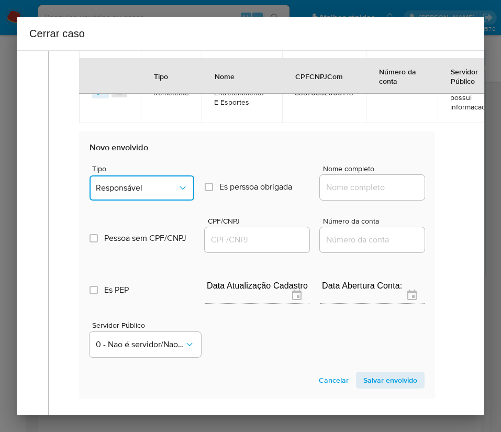
click at [134, 183] on span "Responsável" at bounding box center [137, 188] width 82 height 10
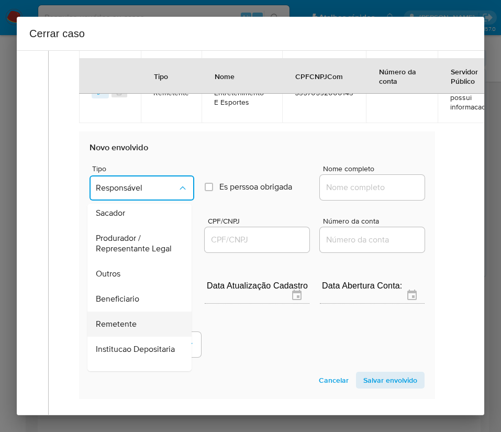
scroll to position [186, 0]
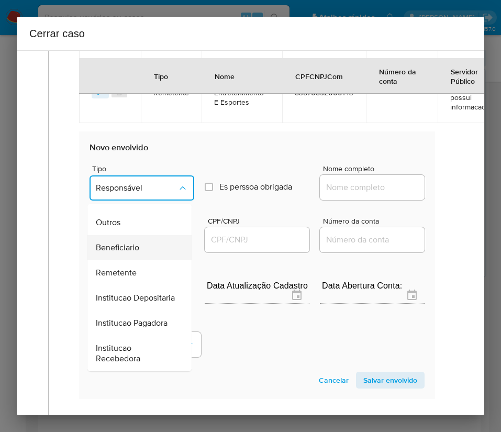
click at [130, 238] on div "Beneficiario" at bounding box center [136, 247] width 81 height 25
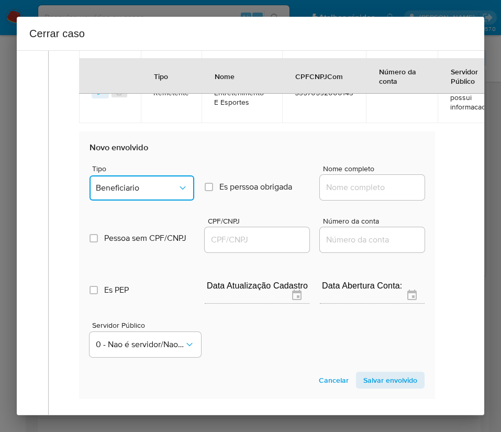
click at [144, 185] on span "Beneficiario" at bounding box center [137, 188] width 82 height 10
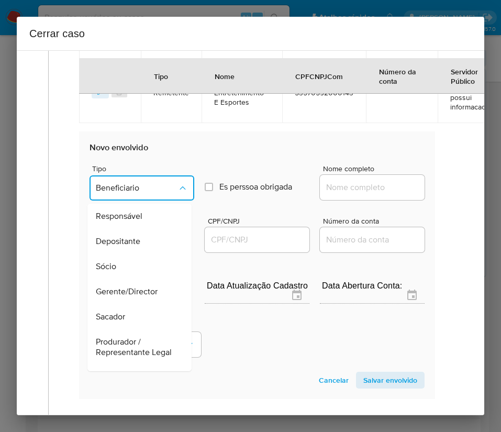
scroll to position [126, 0]
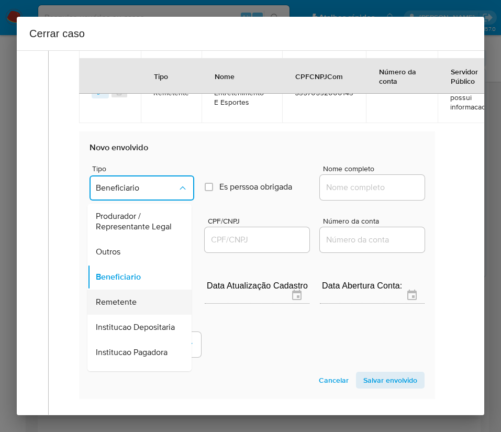
click at [122, 307] on span "Remetente" at bounding box center [116, 302] width 41 height 10
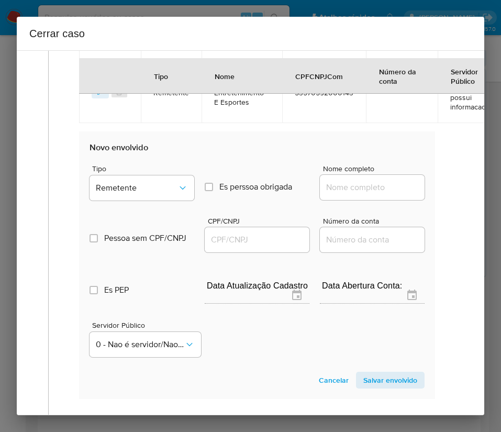
click at [351, 188] on input "Nome completo" at bounding box center [372, 188] width 105 height 14
paste input "Joao Victor Nunes Dos Santos, 48452755899"
drag, startPoint x: 346, startPoint y: 189, endPoint x: 447, endPoint y: 194, distance: 100.7
click at [447, 194] on div "Geral Data de início 01/07/2025 Data Fin 24/08/2025 Valor do crédito R$97.965 V…" at bounding box center [253, 26] width 411 height 881
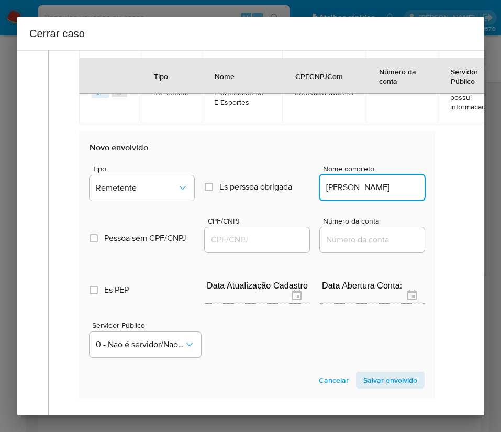
scroll to position [0, 21]
type input "Joao Victor Nunes Dos Santos"
click at [236, 237] on input "CPF/CNPJ" at bounding box center [257, 240] width 105 height 14
paste input "48452755899"
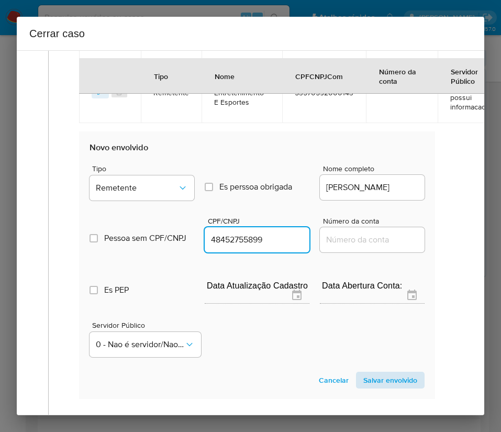
type input "48452755899"
click at [376, 382] on span "Salvar envolvido" at bounding box center [390, 380] width 54 height 15
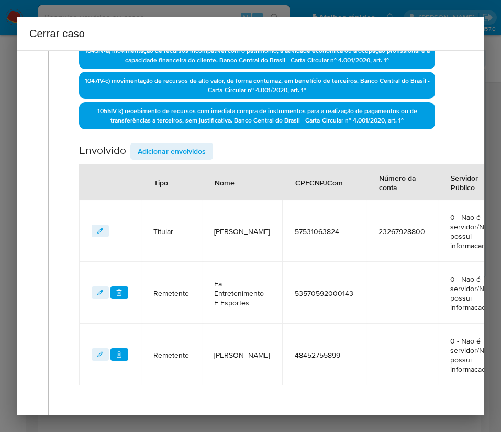
scroll to position [93, 0]
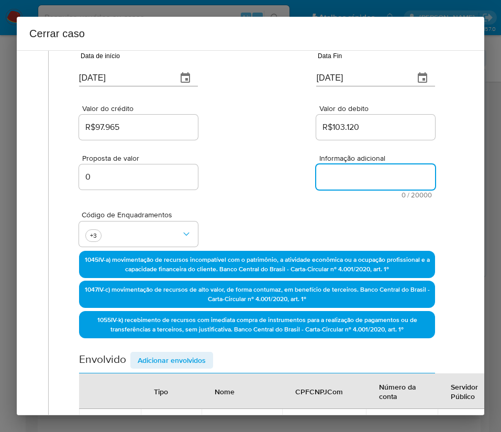
click at [355, 186] on textarea "Informação adicional" at bounding box center [375, 176] width 119 height 25
paste textarea "Informações do Cliente Milena Souza Jesus, CPF 57531063824, 20 anos, residente …"
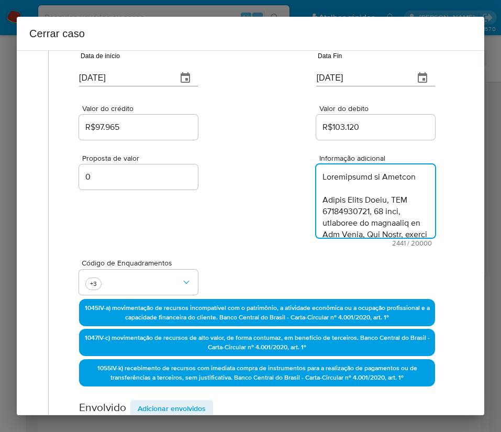
type textarea "Informações do Cliente Milena Souza Jesus, CPF 57531063824, 20 anos, residente …"
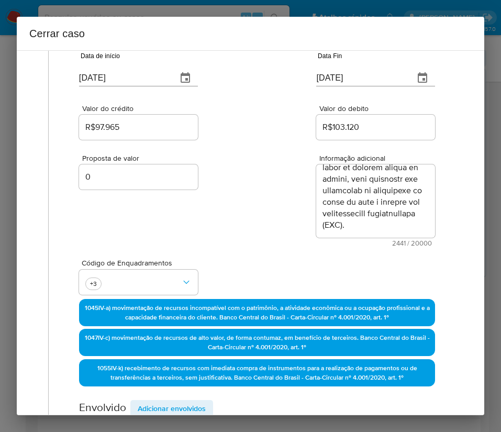
click at [283, 230] on div "Proposta de valor 0 Informação adicional 2441 / 20000 17559 caracteres restantes" at bounding box center [257, 194] width 356 height 105
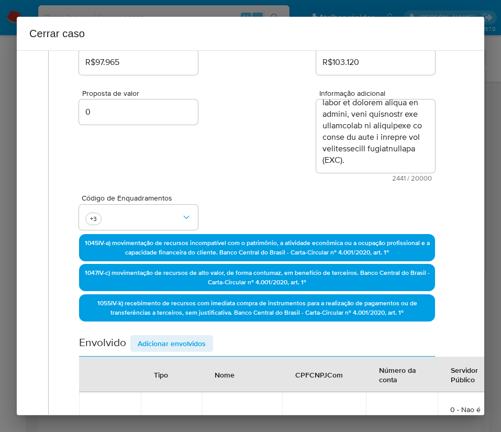
scroll to position [455, 0]
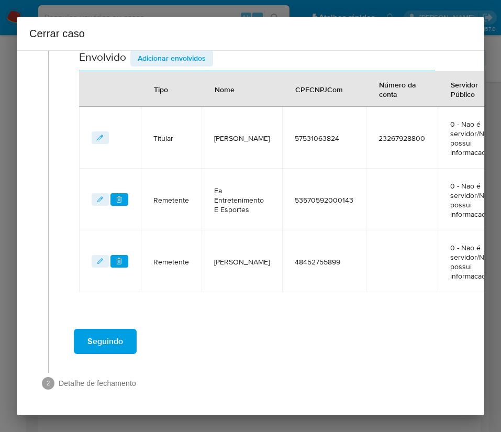
click at [118, 330] on span "Seguindo" at bounding box center [105, 341] width 36 height 23
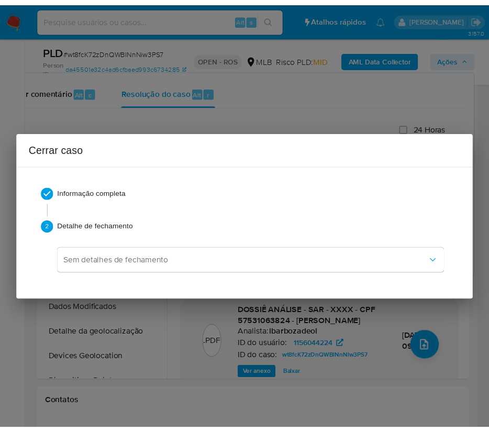
scroll to position [1570, 0]
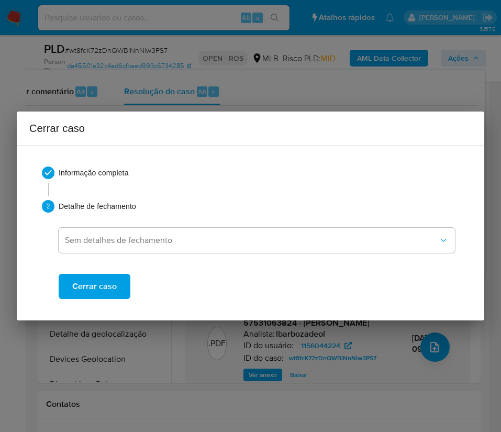
click at [123, 290] on button "Cerrar caso" at bounding box center [95, 286] width 72 height 25
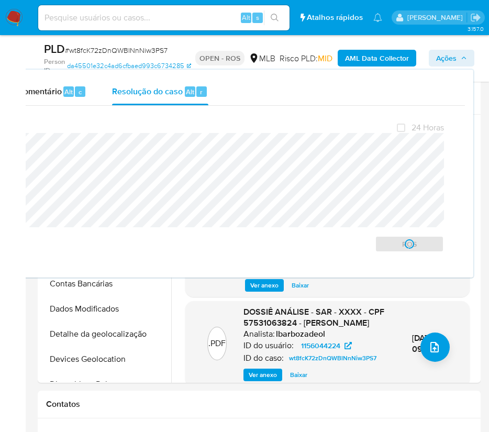
click at [113, 54] on span "# wt8fcK72zDnQWBlNnNiw3PS7" at bounding box center [116, 50] width 103 height 10
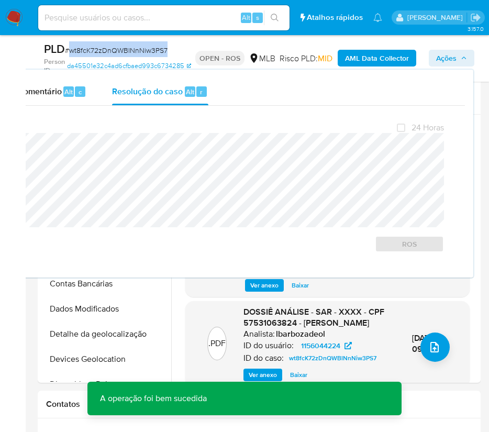
click at [113, 54] on span "# wt8fcK72zDnQWBlNnNiw3PS7" at bounding box center [116, 50] width 103 height 10
copy span "wt8fcK72zDnQWBlNnNiw3PS7"
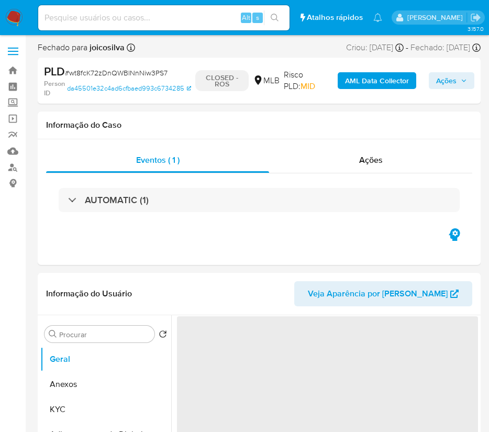
click at [21, 17] on img at bounding box center [14, 18] width 18 height 18
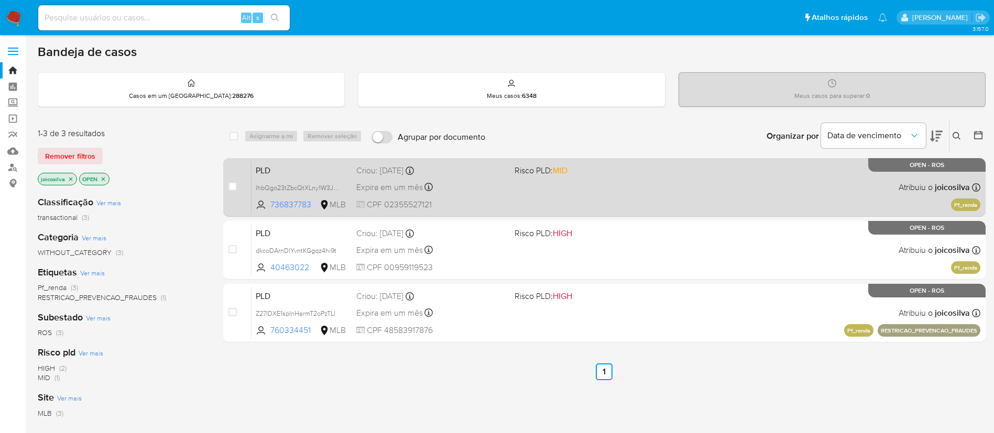
click at [501, 193] on div "PLD IhbQgo23tZbcQtXLny1W3J3Y 736837783 MLB Risco PLD: MID Criou: [DATE] Criou: …" at bounding box center [615, 187] width 729 height 53
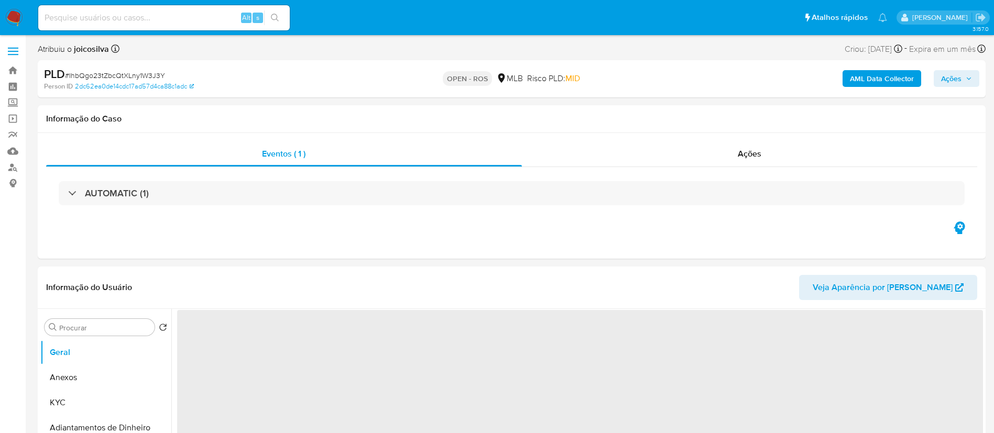
click at [146, 72] on span "# IhbQgo23tZbcQtXLny1W3J3Y" at bounding box center [115, 75] width 100 height 10
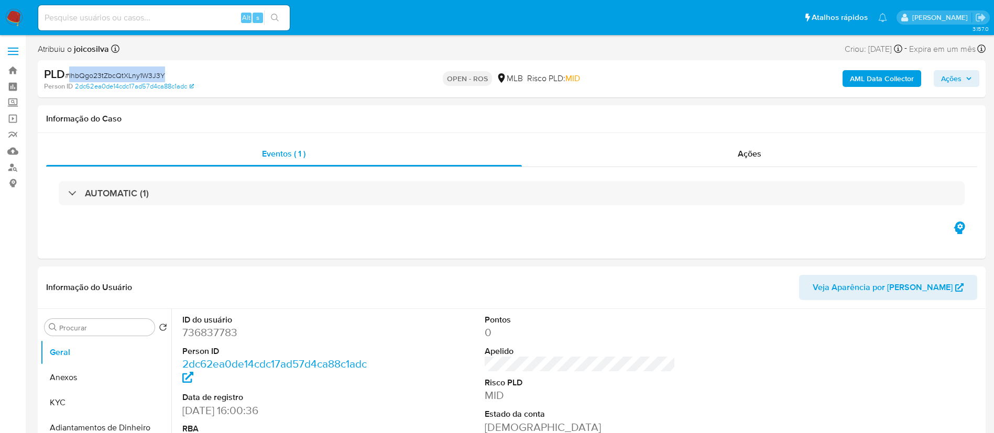
copy span "IhbQgo23tZbcQtXLny1W3J3Y"
select select "10"
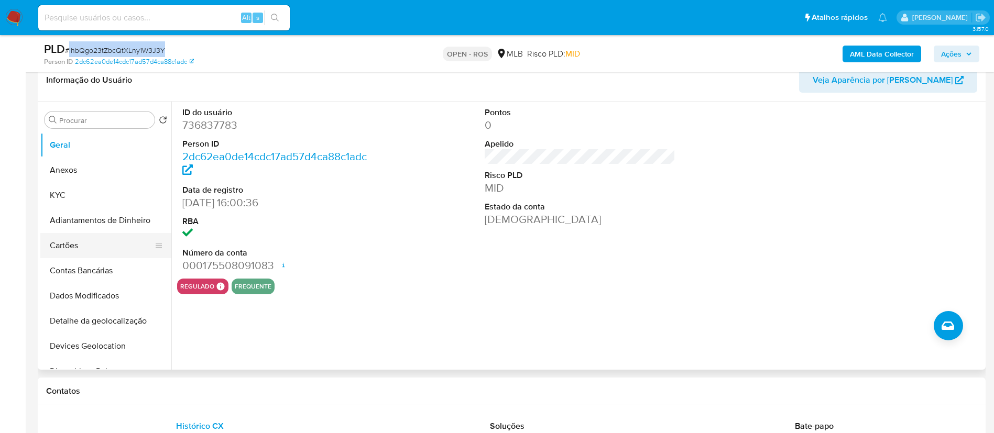
scroll to position [236, 0]
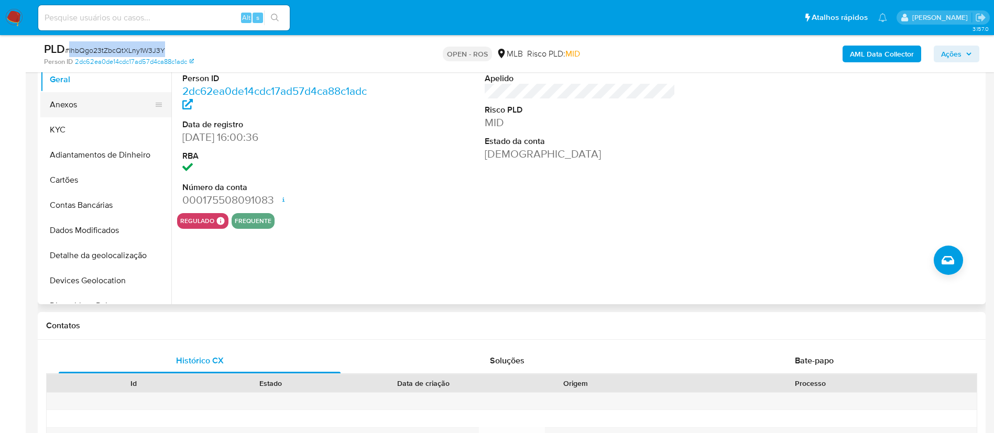
click at [80, 110] on button "Anexos" at bounding box center [101, 104] width 123 height 25
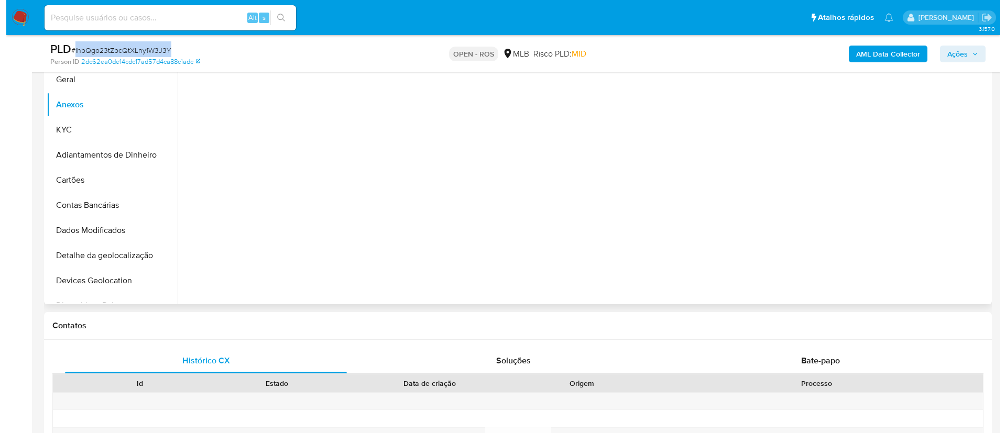
scroll to position [157, 0]
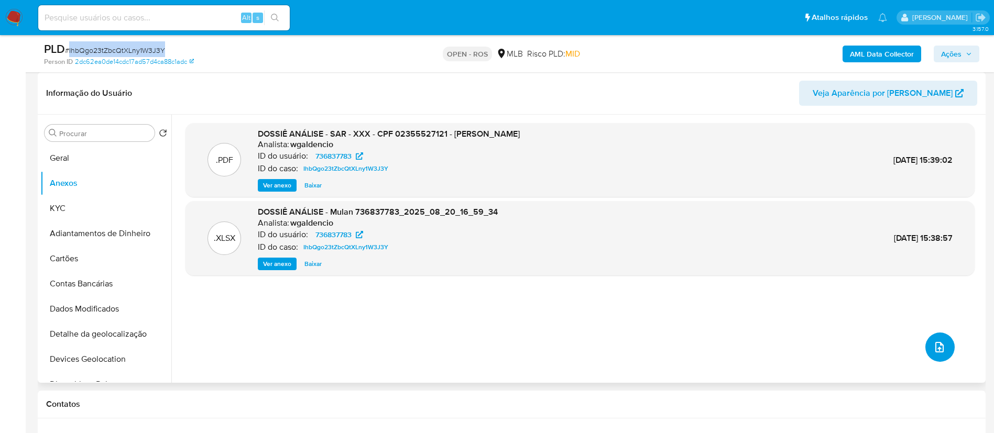
click at [933, 341] on icon "upload-file" at bounding box center [939, 347] width 13 height 13
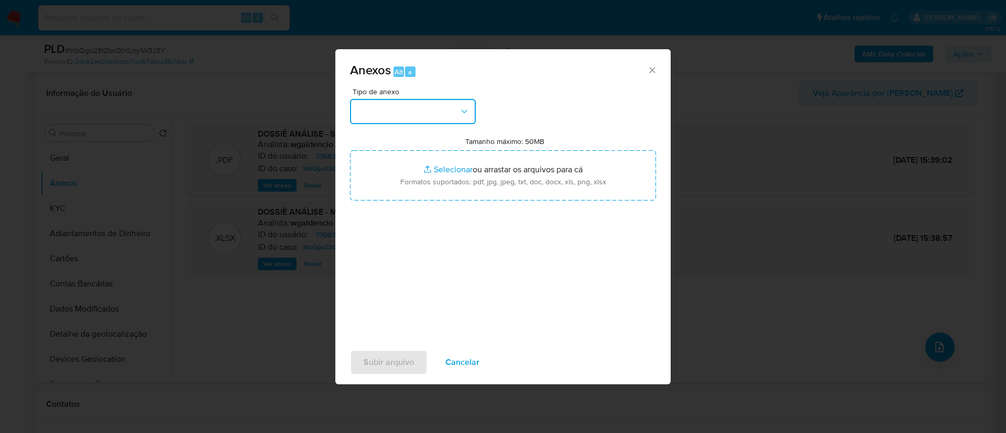
click at [429, 116] on button "button" at bounding box center [413, 111] width 126 height 25
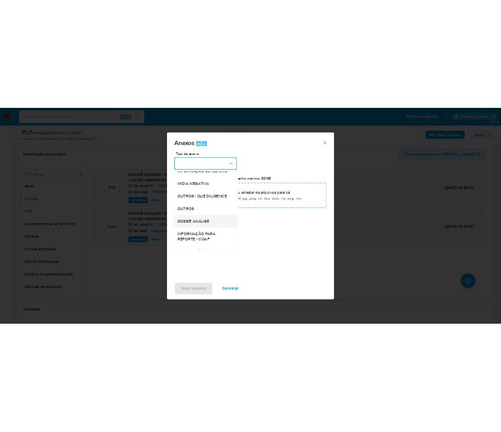
scroll to position [161, 0]
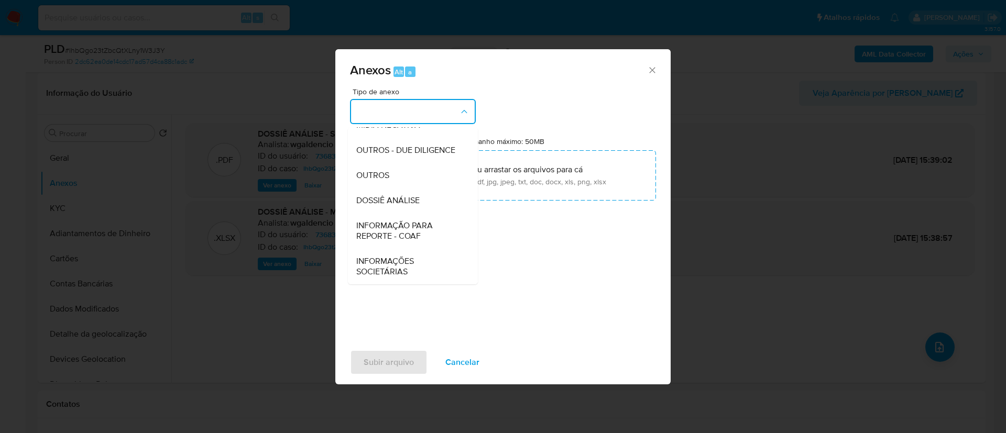
click at [424, 231] on span "INFORMAÇÃO PARA REPORTE - COAF" at bounding box center [409, 230] width 107 height 21
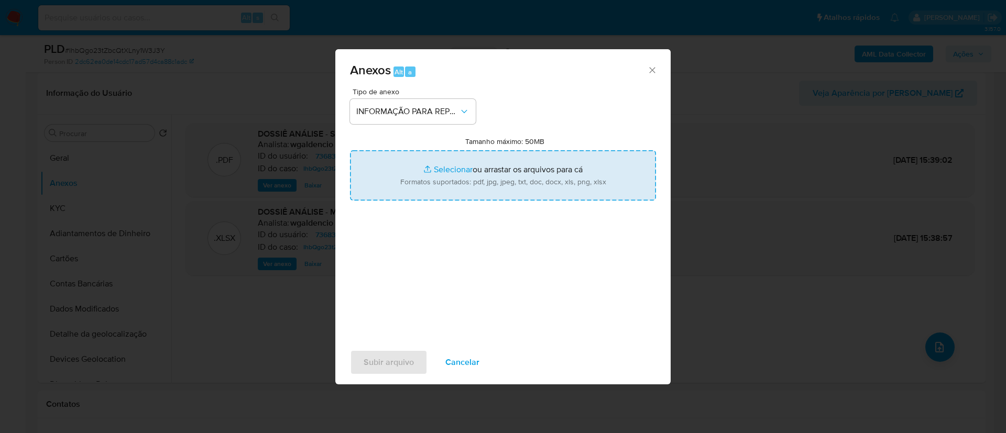
type input "C:\fakepath\SAR - IhbQgo23tZbcQtXLny1W3J3Y - CPF 02355527121 - NAIANE DOS SANTO…"
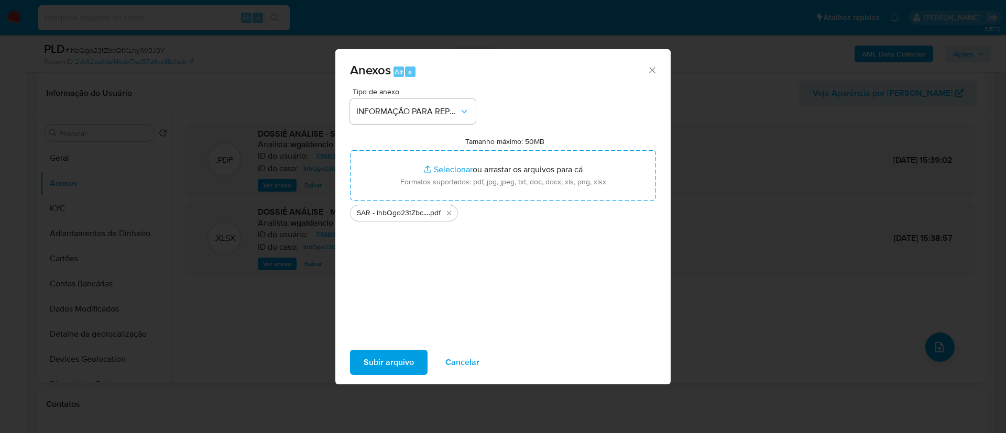
click at [383, 361] on span "Subir arquivo" at bounding box center [388, 362] width 50 height 23
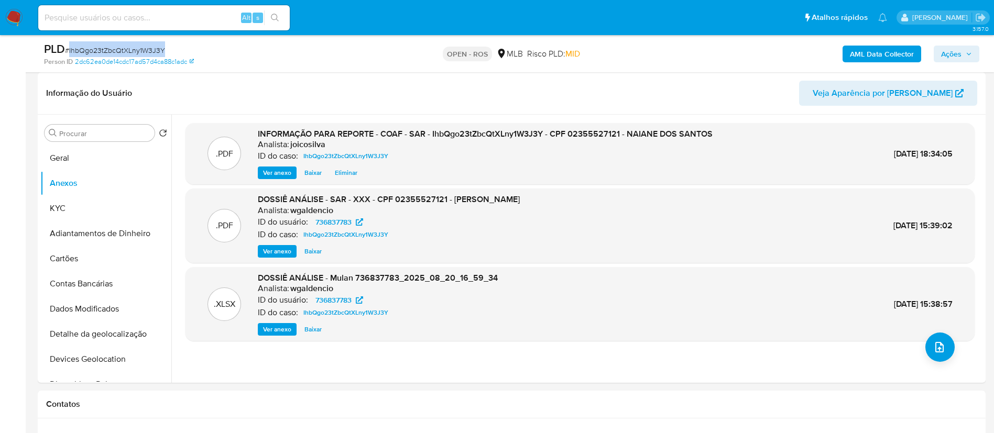
click at [944, 54] on span "Ações" at bounding box center [951, 54] width 20 height 17
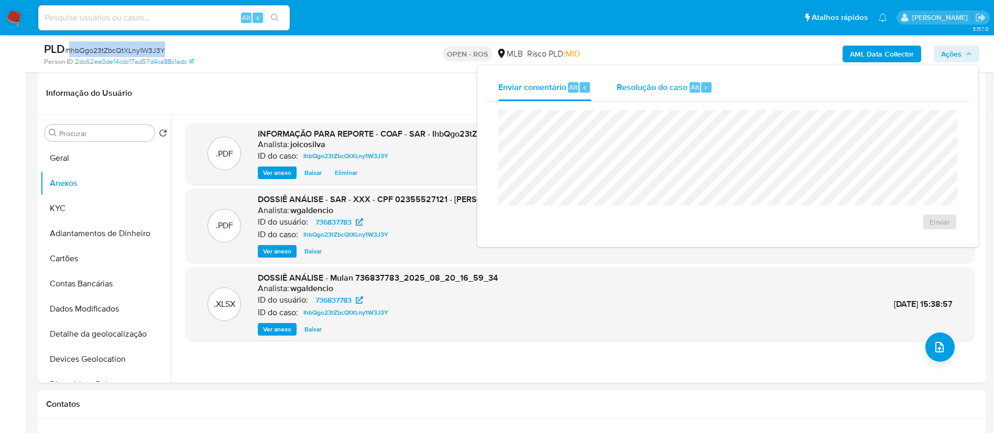
click at [663, 93] on div "Resolução do caso Alt r" at bounding box center [664, 87] width 96 height 27
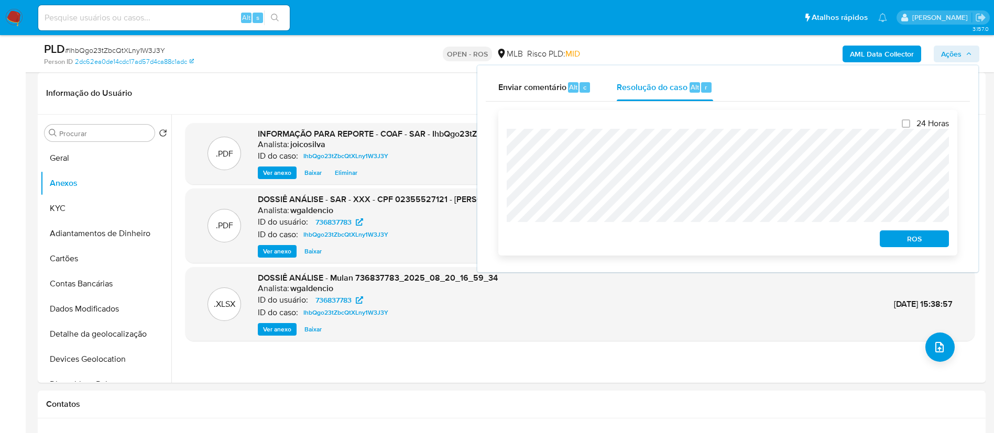
click at [502, 147] on div "24 Horas ROS" at bounding box center [727, 183] width 459 height 146
click at [917, 243] on span "ROS" at bounding box center [914, 238] width 54 height 15
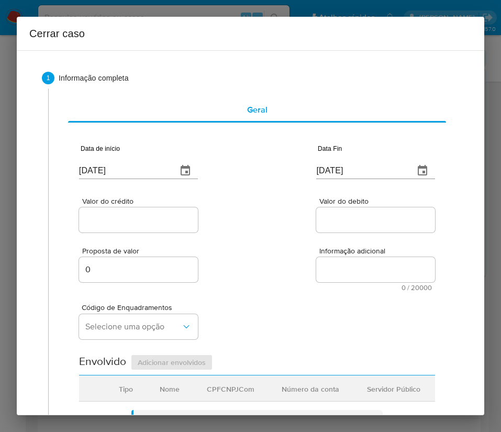
click at [120, 169] on input "[DATE]" at bounding box center [124, 170] width 90 height 17
paste input "01/07"
type input "[DATE]"
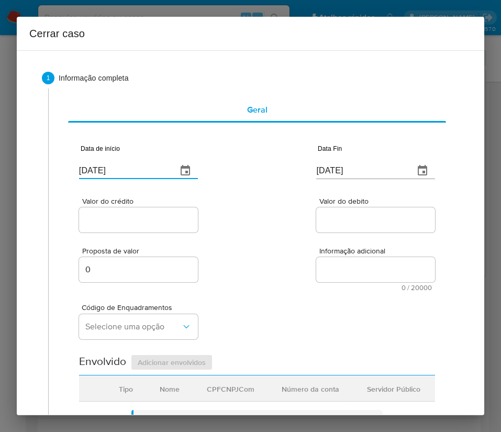
click at [256, 292] on div "Código de Enquadramentos Selecione uma opção" at bounding box center [257, 317] width 356 height 52
click at [334, 162] on input "[DATE]" at bounding box center [361, 170] width 90 height 17
paste input "1"
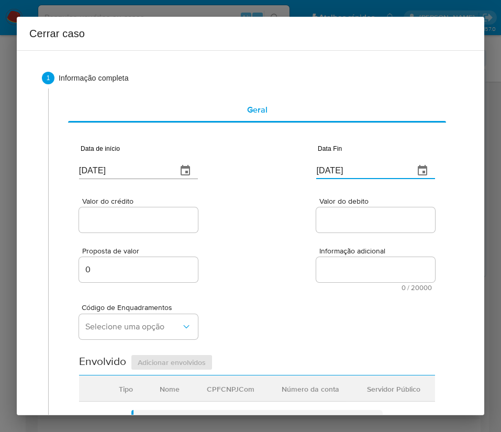
type input "18/08/2025"
click at [338, 237] on div "Proposta de valor 0 Informação adicional 0 / 20000 20000 caracteres restantes" at bounding box center [257, 263] width 356 height 57
click at [142, 223] on input "Valor do crédito" at bounding box center [138, 220] width 119 height 14
click at [120, 216] on input "Valor do crédito" at bounding box center [138, 220] width 119 height 14
paste input "R$277.306"
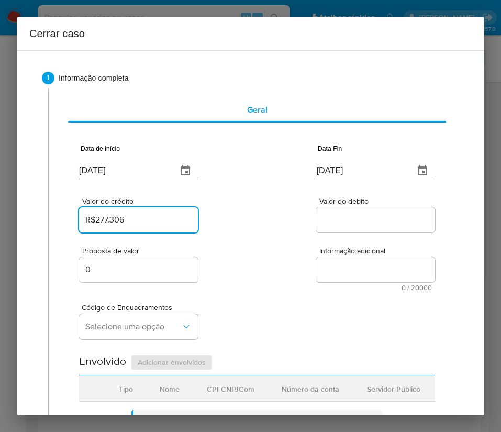
type input "R$277.306"
click at [316, 218] on input "Valor do debito" at bounding box center [375, 220] width 119 height 14
click at [373, 226] on input "Valor do debito" at bounding box center [375, 220] width 119 height 14
paste input "R$277.306"
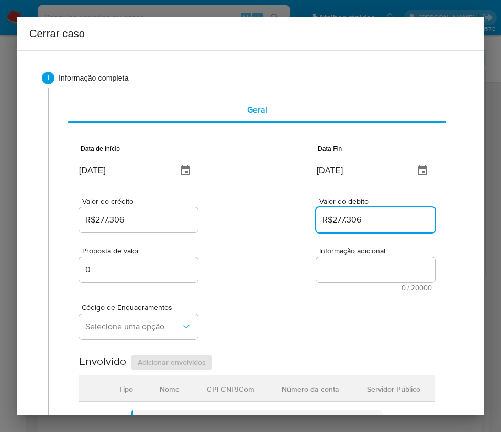
type input "R$277.306"
click at [295, 337] on div "Código de Enquadramentos Selecione uma opção" at bounding box center [257, 317] width 356 height 52
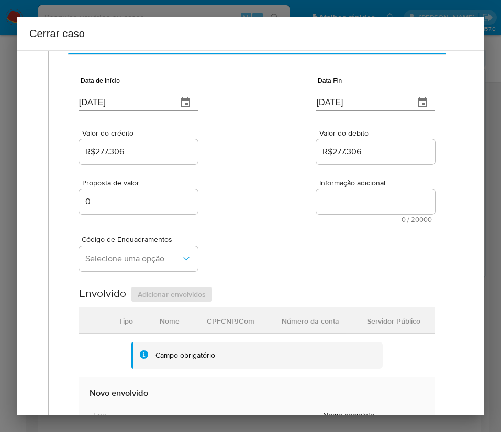
scroll to position [157, 0]
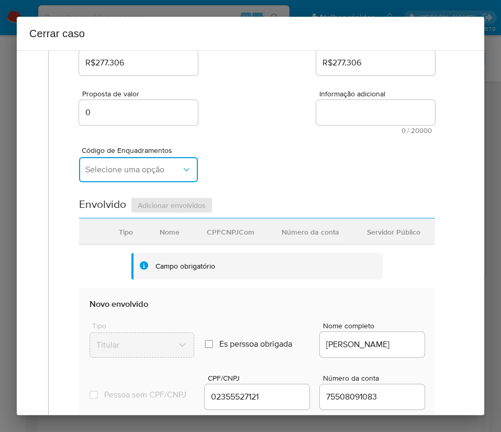
click at [138, 171] on span "Selecione uma opção" at bounding box center [133, 169] width 96 height 10
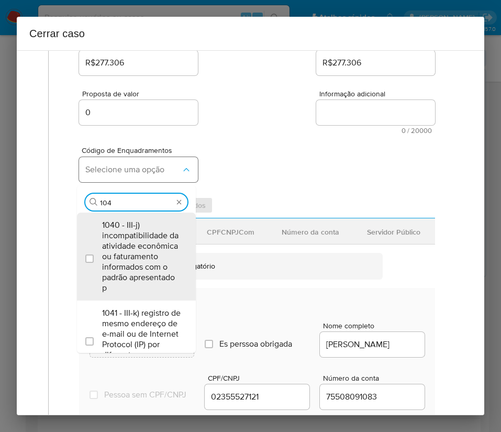
type input "1045"
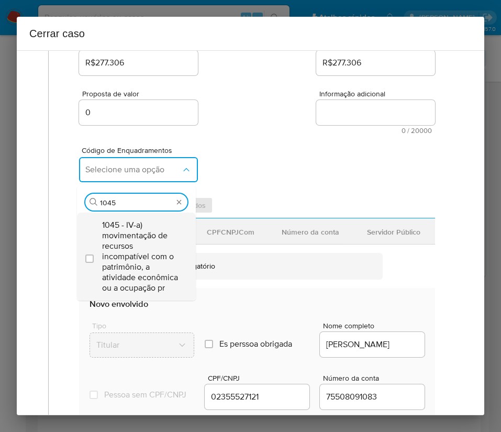
click at [135, 231] on span "1045 - IV-a) movimentação de recursos incompatível com o patrimônio, a atividad…" at bounding box center [141, 256] width 79 height 73
checkbox input "true"
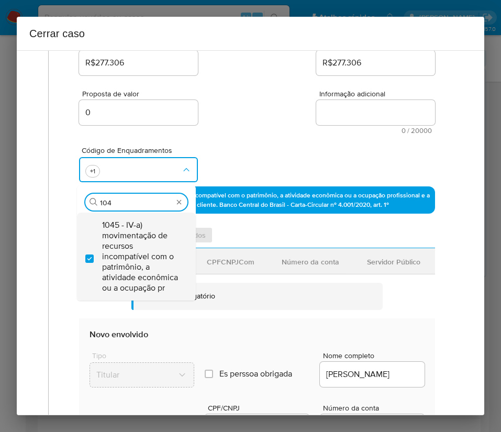
scroll to position [0, 0]
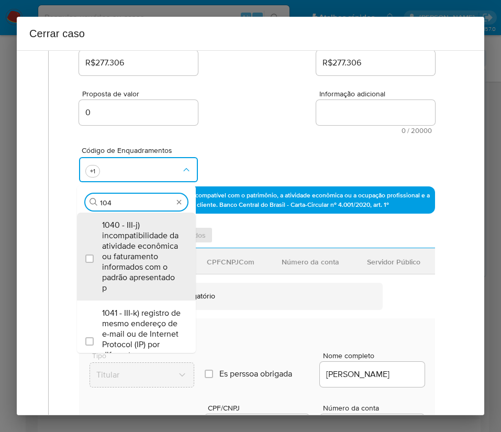
type input "1047"
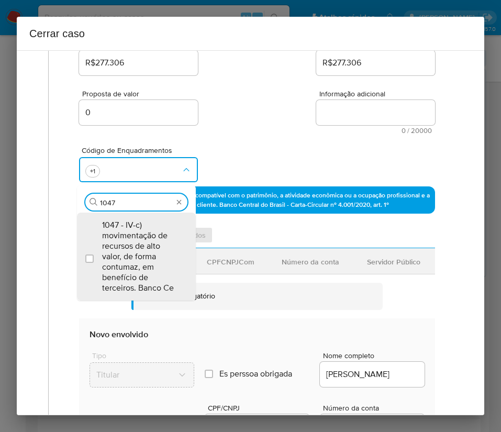
click at [135, 231] on span "1047 - IV-c) movimentação de recursos de alto valor, de forma contumaz, em bene…" at bounding box center [141, 256] width 79 height 73
checkbox input "true"
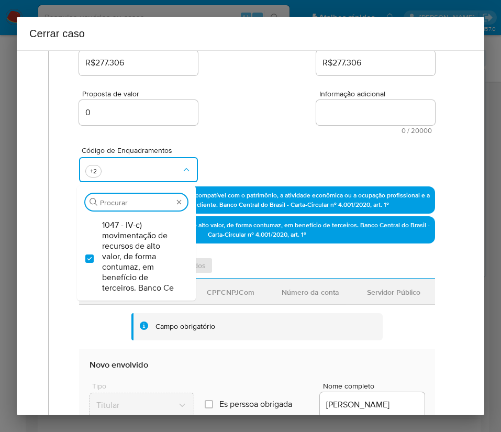
click at [293, 96] on div "Proposta de valor 0 Informação adicional 0 / 20000 20000 caracteres restantes" at bounding box center [257, 106] width 356 height 57
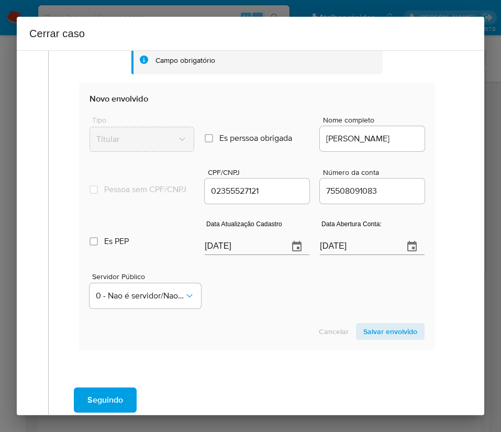
scroll to position [471, 0]
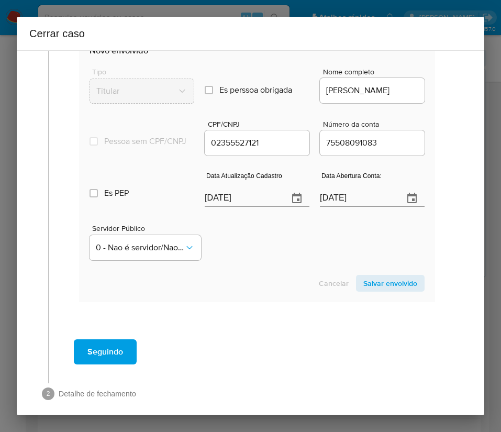
click at [242, 201] on input "[DATE]" at bounding box center [242, 198] width 75 height 17
paste input "19"
type input "19/08/2025"
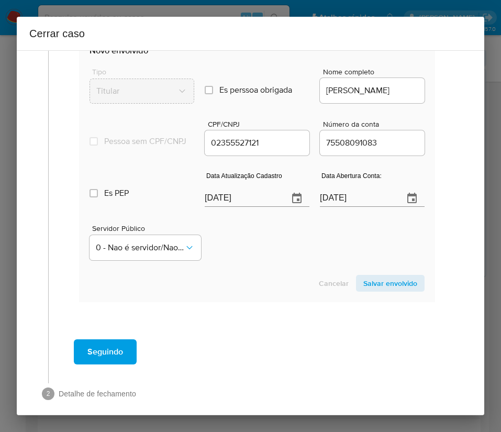
click at [243, 227] on div "Servidor Público 0 - Nao é servidor/Nao possui informacao" at bounding box center [257, 238] width 335 height 52
click at [323, 207] on input "07/09/2024" at bounding box center [357, 198] width 75 height 17
click at [297, 282] on section "Novo envolvido Tipo Titular Es perssoa obrigada Is PObrigada Nome completo NAIA…" at bounding box center [257, 169] width 356 height 268
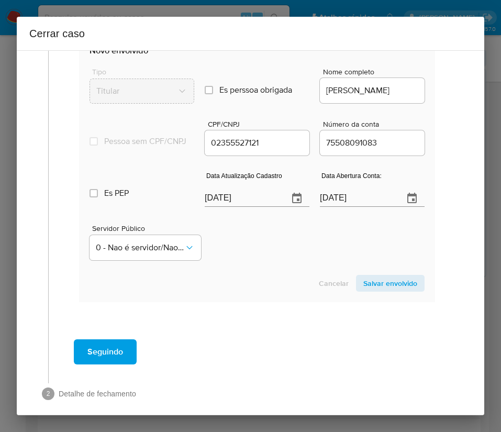
click at [367, 291] on span "Salvar envolvido" at bounding box center [390, 283] width 54 height 15
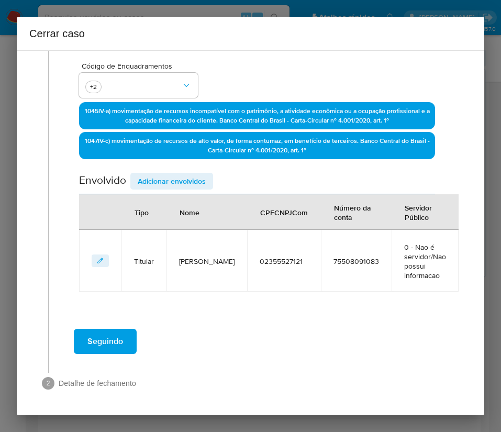
scroll to position [241, 0]
click at [164, 181] on span "Adicionar envolvidos" at bounding box center [172, 181] width 68 height 15
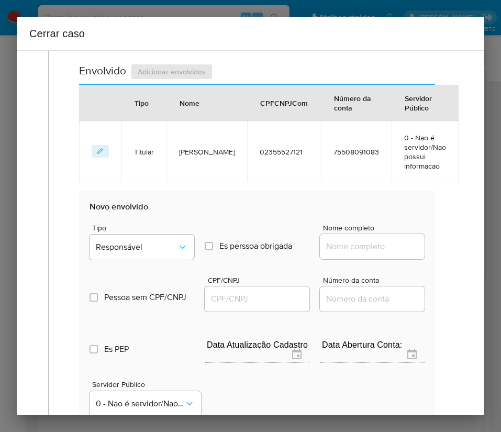
scroll to position [517, 0]
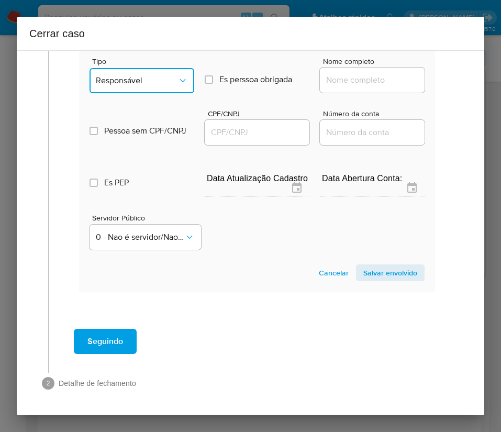
click at [170, 82] on span "Responsável" at bounding box center [137, 80] width 82 height 10
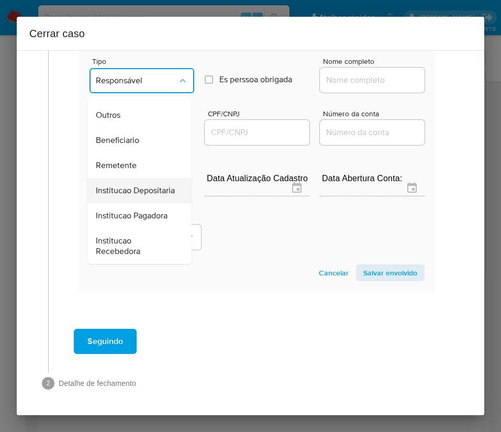
scroll to position [186, 0]
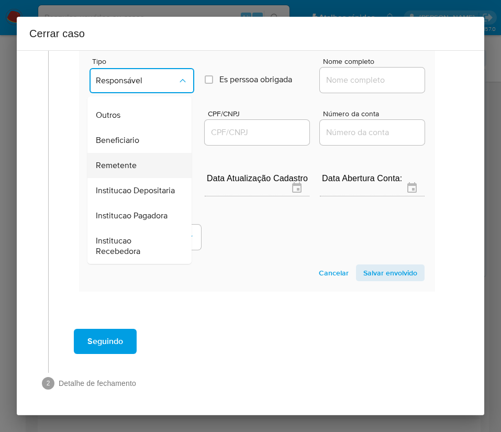
click at [125, 160] on span "Remetente" at bounding box center [116, 165] width 41 height 10
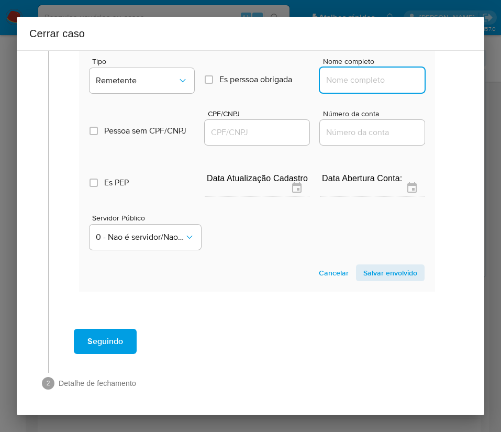
click at [344, 80] on input "Nome completo" at bounding box center [372, 80] width 105 height 14
paste input "JB DE PAIVA JUNIOR MOTOS, 30651494000135"
drag, startPoint x: 335, startPoint y: 81, endPoint x: 464, endPoint y: 81, distance: 129.4
click at [464, 81] on div "1 Informação completa Geral Data de início 01/07/2025 Data Fin 18/08/2025 Valor…" at bounding box center [251, 232] width 468 height 365
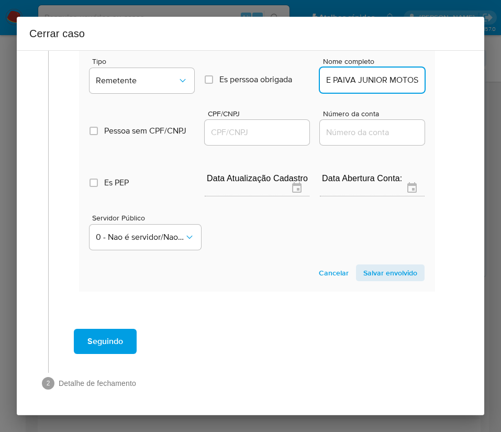
scroll to position [0, 19]
type input "JB DE PAIVA JUNIOR MOTOS"
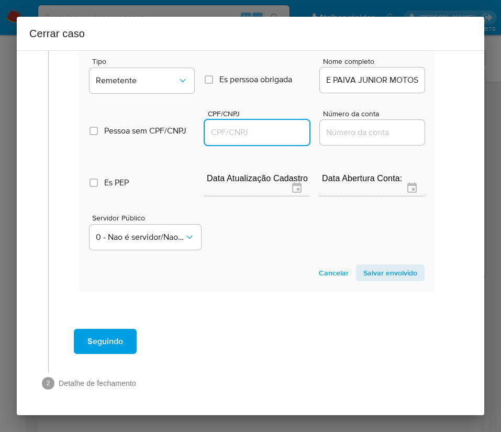
scroll to position [0, 0]
drag, startPoint x: 229, startPoint y: 127, endPoint x: 277, endPoint y: 137, distance: 49.2
click at [229, 127] on input "CPF/CNPJ" at bounding box center [257, 133] width 105 height 14
paste input "30651494000135"
type input "30651494000135"
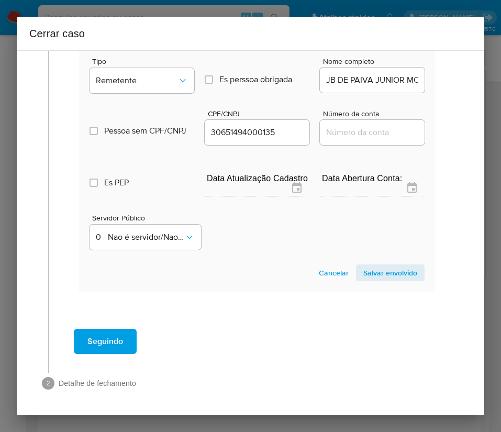
click at [378, 261] on section "Novo envolvido Tipo Remetente Es perssoa obrigada Is PObrigada Nome completo JB…" at bounding box center [257, 158] width 356 height 268
click at [377, 268] on span "Salvar envolvido" at bounding box center [390, 273] width 54 height 15
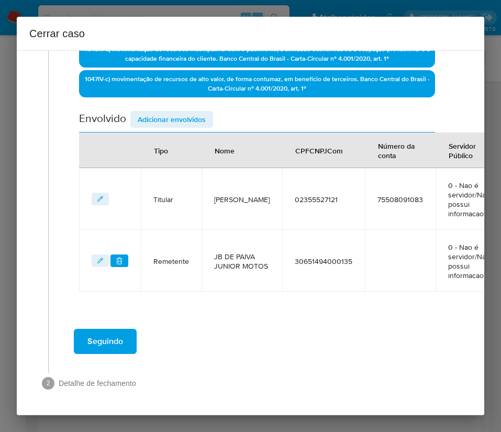
scroll to position [315, 0]
click at [189, 97] on div "Data de início 01/07/2025 Data Fin 18/08/2025 Valor do crédito R$277.306 Valor …" at bounding box center [257, 59] width 356 height 465
click at [189, 112] on span "Adicionar envolvidos" at bounding box center [172, 119] width 68 height 15
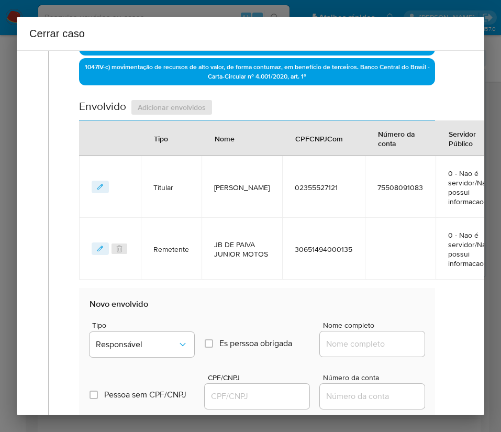
click at [193, 107] on div "Envolvido Adicionar envolvidos" at bounding box center [257, 109] width 356 height 21
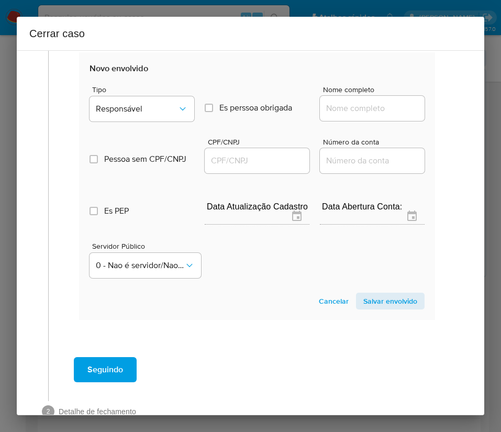
scroll to position [591, 0]
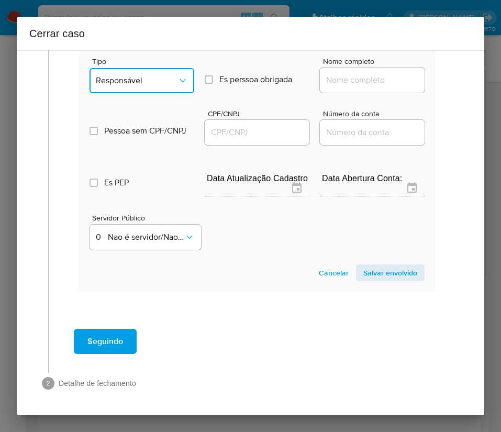
click at [182, 75] on icon "Tipo de envolvimento" at bounding box center [183, 80] width 10 height 10
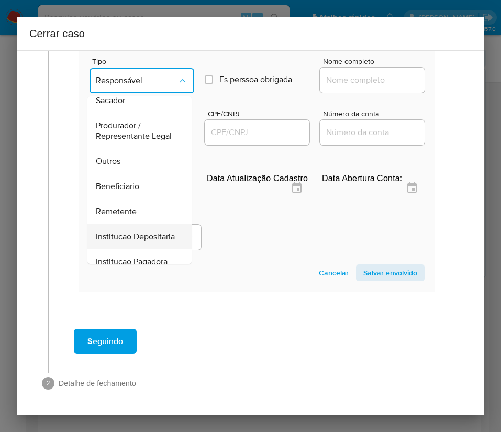
scroll to position [186, 0]
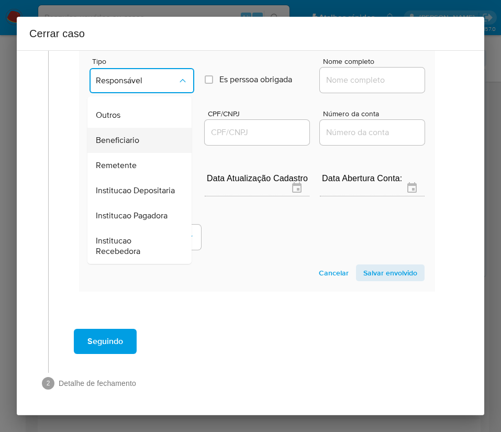
click at [131, 135] on span "Beneficiario" at bounding box center [117, 140] width 43 height 10
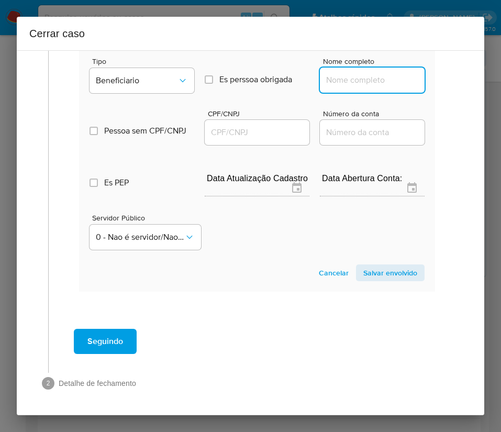
click at [326, 73] on input "Nome completo" at bounding box center [372, 80] width 105 height 14
paste input "Visao Digital Servicos Ltda, 57532705000177"
drag, startPoint x: 335, startPoint y: 72, endPoint x: 454, endPoint y: 72, distance: 118.9
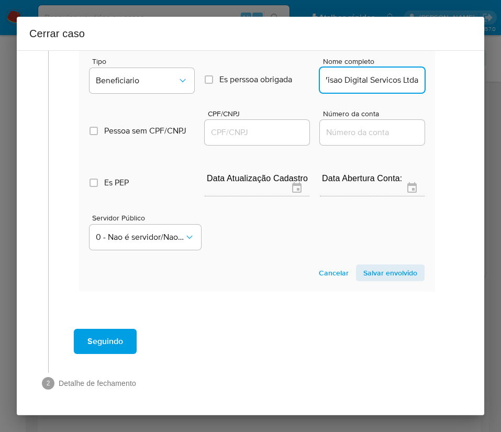
scroll to position [0, 7]
type input "Visao Digital Servicos Ltda"
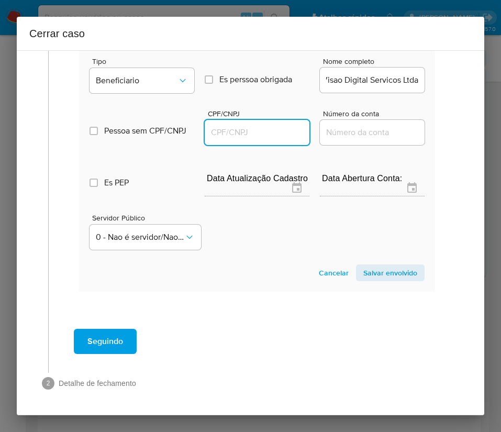
scroll to position [0, 0]
click at [262, 126] on input "CPF/CNPJ" at bounding box center [257, 133] width 105 height 14
paste input "57532705000177"
type input "57532705000177"
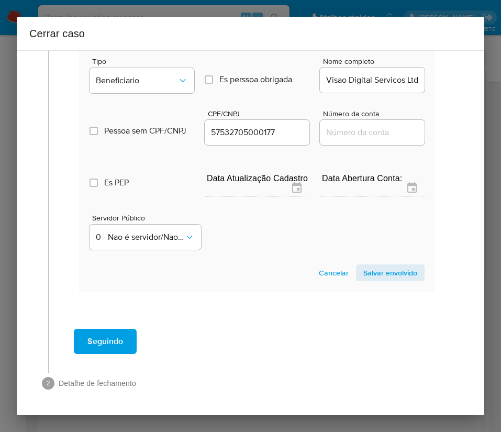
click at [377, 251] on section "Novo envolvido Tipo Beneficiario Es perssoa obrigada Is PObrigada Nome completo…" at bounding box center [257, 158] width 356 height 268
click at [377, 266] on span "Salvar envolvido" at bounding box center [390, 273] width 54 height 15
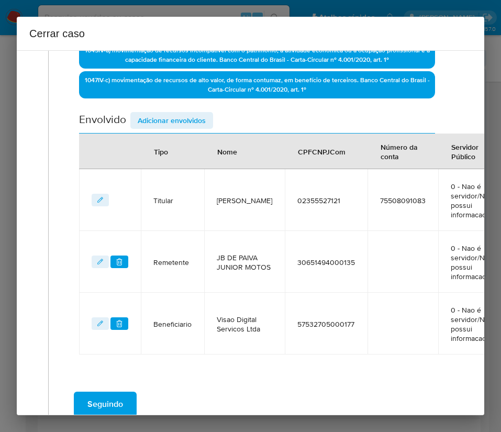
scroll to position [220, 0]
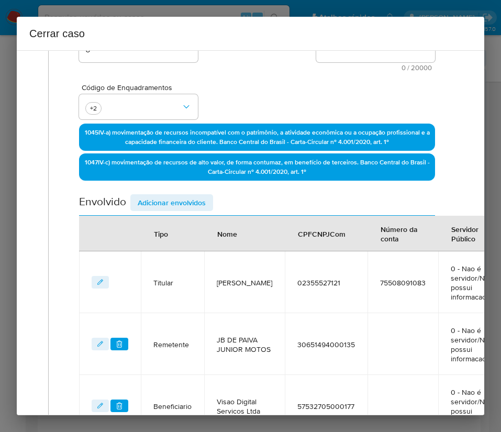
click at [159, 213] on div "Envolvido Adicionar envolvidos" at bounding box center [257, 204] width 356 height 21
click at [163, 205] on span "Adicionar envolvidos" at bounding box center [172, 202] width 68 height 15
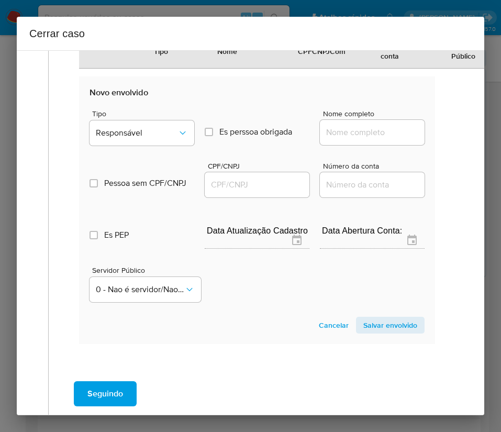
scroll to position [613, 0]
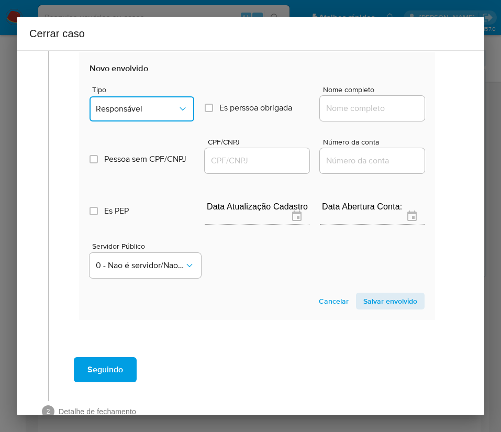
click at [160, 96] on button "Responsável" at bounding box center [142, 108] width 105 height 25
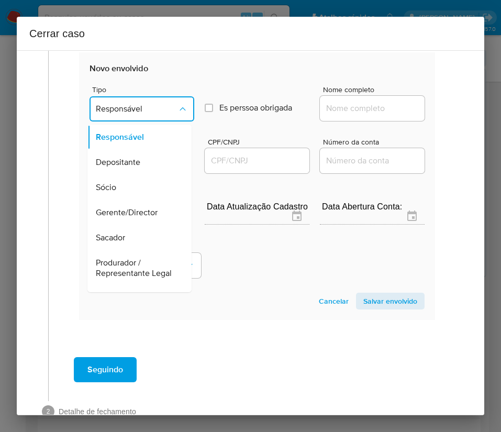
scroll to position [186, 0]
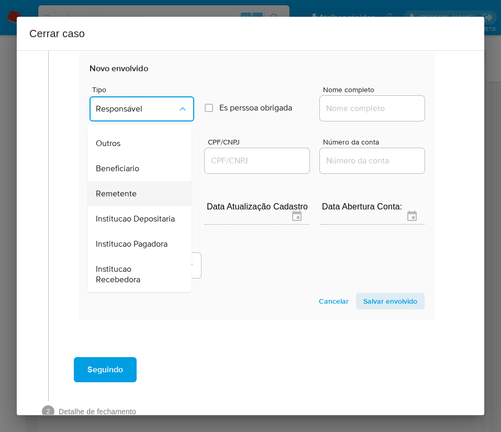
click at [124, 189] on span "Remetente" at bounding box center [116, 194] width 41 height 10
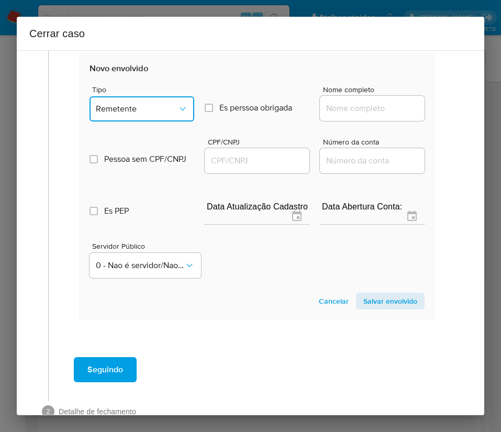
click at [148, 105] on span "Remetente" at bounding box center [137, 109] width 82 height 10
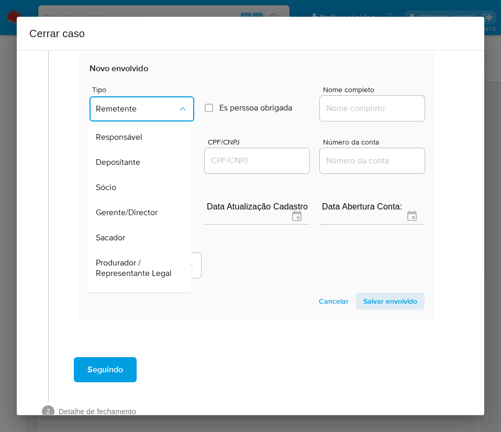
scroll to position [151, 0]
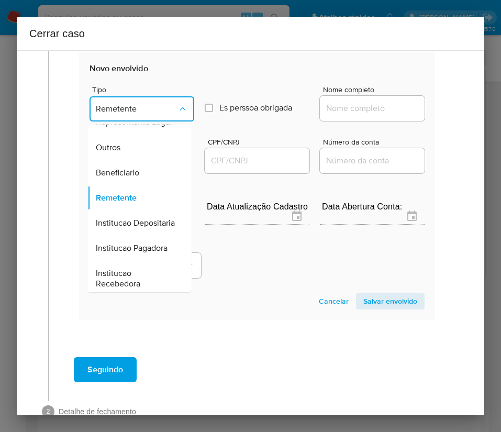
drag, startPoint x: 129, startPoint y: 181, endPoint x: 147, endPoint y: 174, distance: 18.4
click at [129, 178] on span "Beneficiario" at bounding box center [117, 173] width 43 height 10
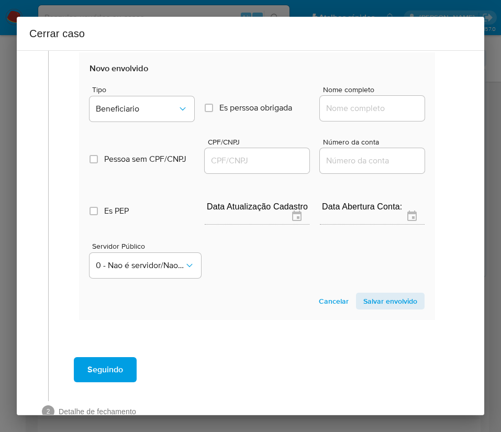
click at [361, 107] on input "Nome completo" at bounding box center [372, 109] width 105 height 14
paste input "Recreio Jogos Ltda, 58414105000177"
drag, startPoint x: 339, startPoint y: 112, endPoint x: 440, endPoint y: 112, distance: 101.1
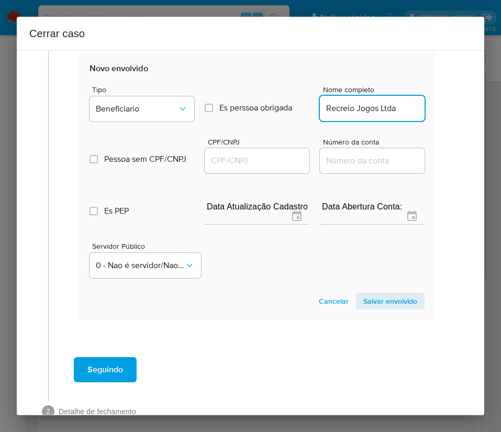
scroll to position [0, 0]
type input "Recreio Jogos Ltda"
click at [275, 161] on input "CPF/CNPJ" at bounding box center [257, 161] width 105 height 14
paste input "58414105000177"
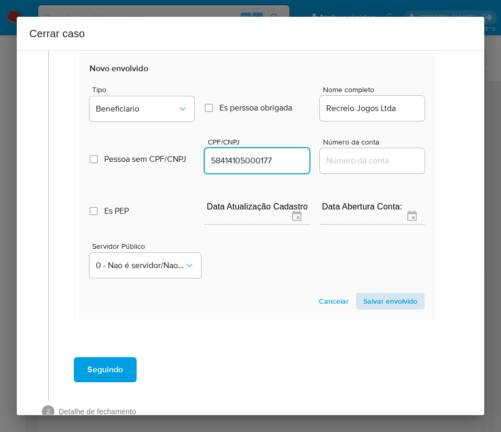
type input "58414105000177"
click at [367, 301] on span "Salvar envolvido" at bounding box center [390, 301] width 54 height 15
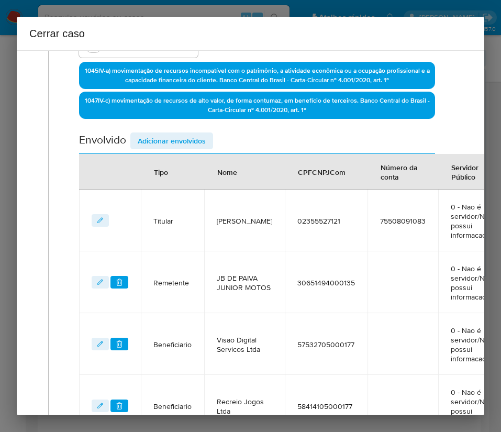
click at [177, 142] on span "Adicionar envolvidos" at bounding box center [172, 141] width 68 height 15
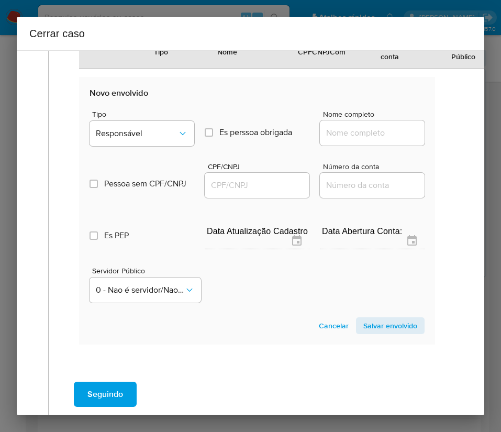
scroll to position [675, 0]
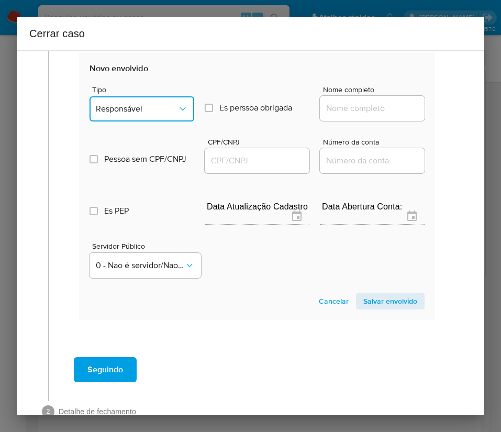
click at [156, 106] on span "Responsável" at bounding box center [137, 109] width 82 height 10
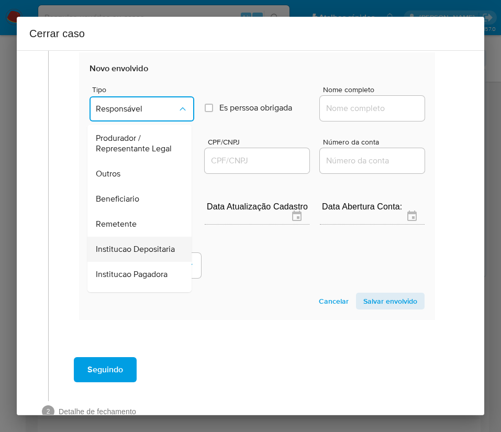
scroll to position [186, 0]
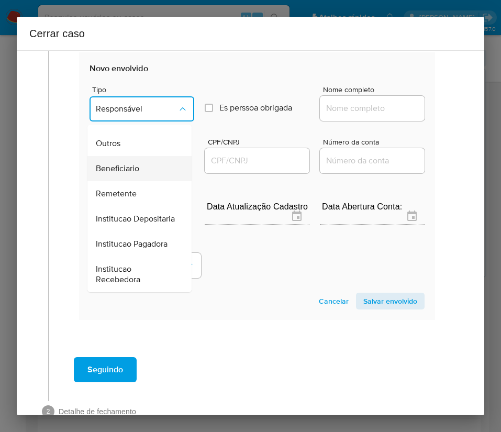
click at [135, 163] on span "Beneficiario" at bounding box center [117, 168] width 43 height 10
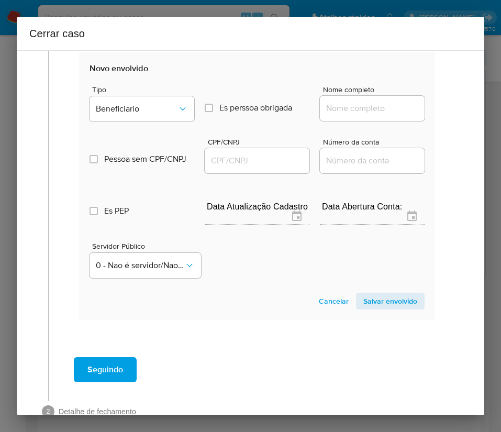
click at [331, 110] on input "Nome completo" at bounding box center [372, 109] width 105 height 14
paste input "Total Moeda Ltda, 60693425000155"
drag, startPoint x: 333, startPoint y: 110, endPoint x: 459, endPoint y: 102, distance: 126.5
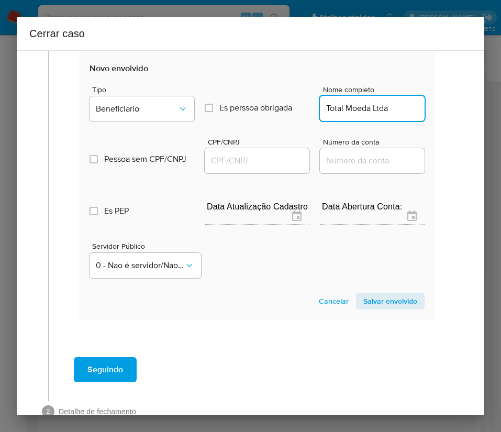
scroll to position [0, 0]
type input "Total Moeda Ltda"
drag, startPoint x: 274, startPoint y: 162, endPoint x: 288, endPoint y: 163, distance: 13.7
click at [274, 162] on input "CPF/CNPJ" at bounding box center [257, 161] width 105 height 14
paste input "60693425000155"
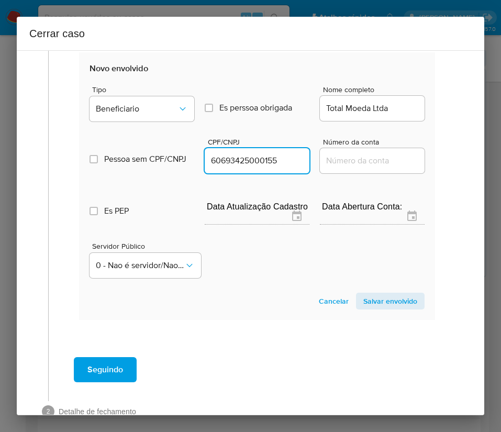
type input "60693425000155"
drag, startPoint x: 377, startPoint y: 279, endPoint x: 374, endPoint y: 302, distance: 23.3
click at [376, 290] on section "Novo envolvido Tipo Beneficiario Es perssoa obrigada Is PObrigada Nome completo…" at bounding box center [257, 186] width 356 height 268
click at [374, 303] on span "Salvar envolvido" at bounding box center [390, 301] width 54 height 15
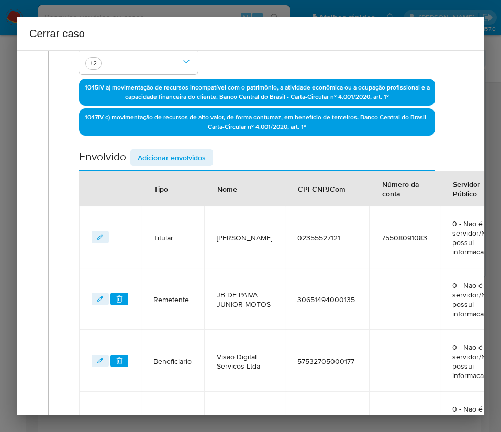
click at [169, 161] on span "Adicionar envolvidos" at bounding box center [172, 157] width 68 height 15
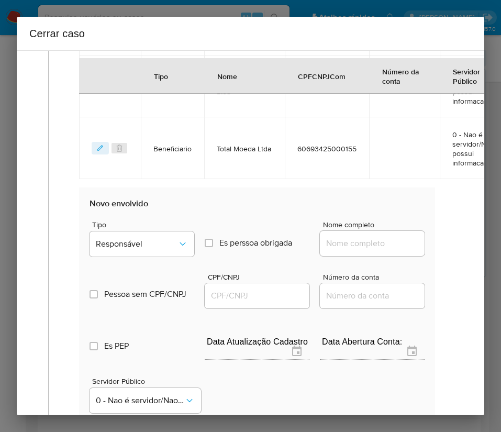
scroll to position [658, 0]
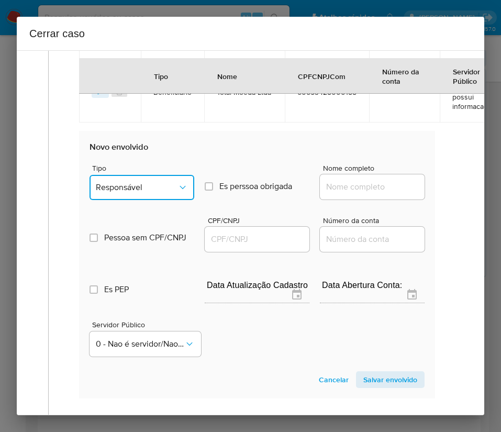
click at [129, 183] on span "Responsável" at bounding box center [137, 187] width 82 height 10
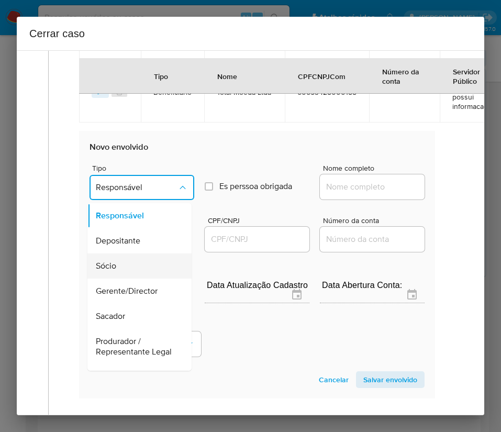
scroll to position [157, 0]
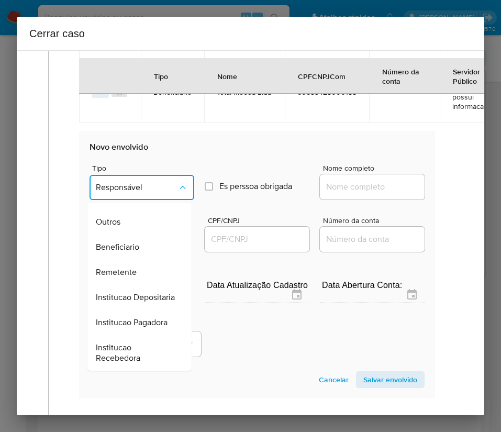
click at [112, 227] on span "Outros" at bounding box center [108, 222] width 25 height 10
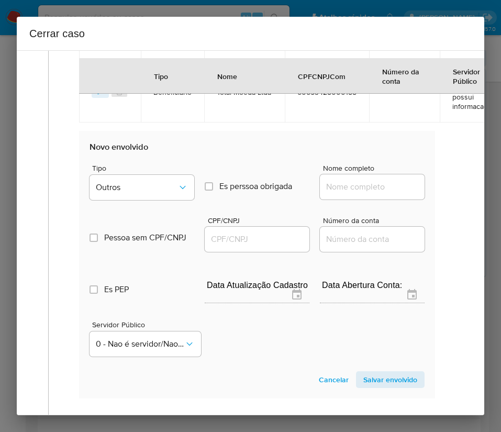
click at [349, 183] on input "Nome completo" at bounding box center [372, 187] width 105 height 14
paste input "NAIANE DOS SANTOS 02355527121, 44272807000159"
drag, startPoint x: 336, startPoint y: 188, endPoint x: 459, endPoint y: 187, distance: 123.1
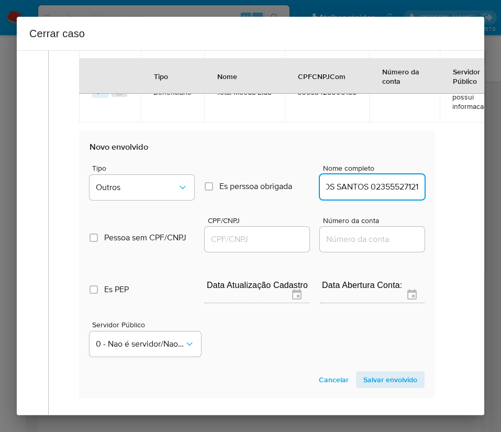
scroll to position [0, 45]
type input "NAIANE DOS SANTOS 02355527121"
click at [243, 240] on input "CPF/CNPJ" at bounding box center [257, 240] width 105 height 14
paste input "44272807000159"
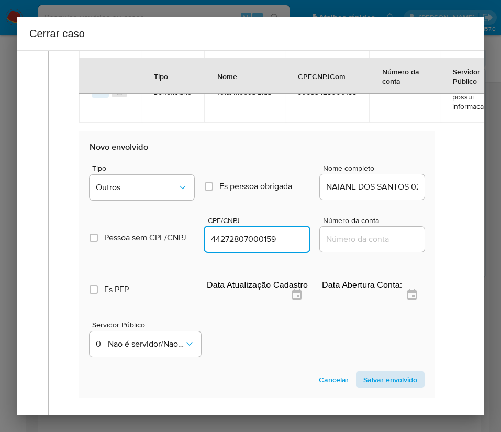
type input "44272807000159"
click at [382, 385] on span "Salvar envolvido" at bounding box center [390, 379] width 54 height 15
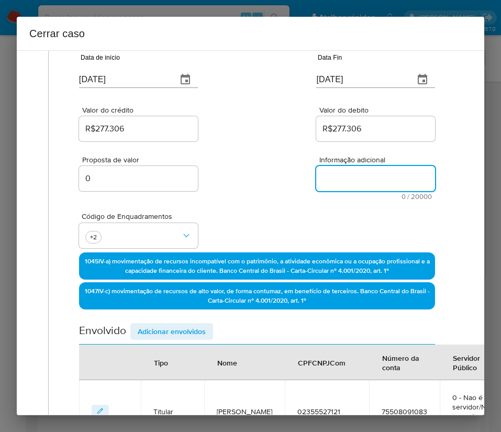
click at [350, 175] on textarea "Informação adicional" at bounding box center [375, 178] width 119 height 25
paste textarea "Informações do Cliente Naiane Dos Santos, CPF 02355527121, 37 anos, residente n…"
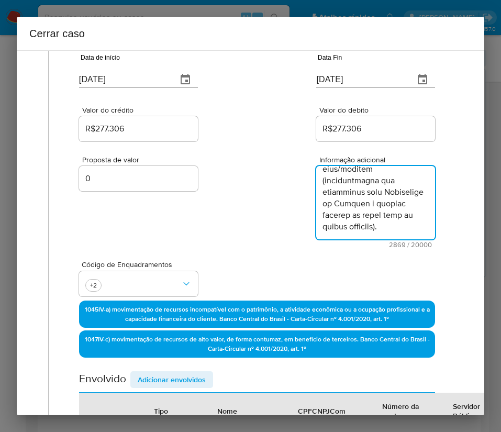
type textarea "Informações do Cliente Naiane Dos Santos, CPF 02355527121, 37 anos, residente n…"
click at [281, 261] on div "Código de Enquadramentos +2" at bounding box center [257, 274] width 356 height 52
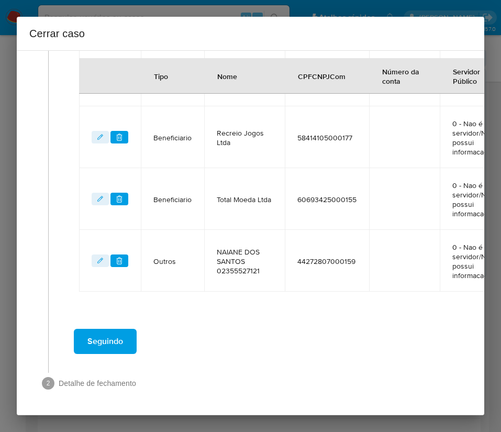
click at [116, 330] on span "Seguindo" at bounding box center [105, 341] width 36 height 23
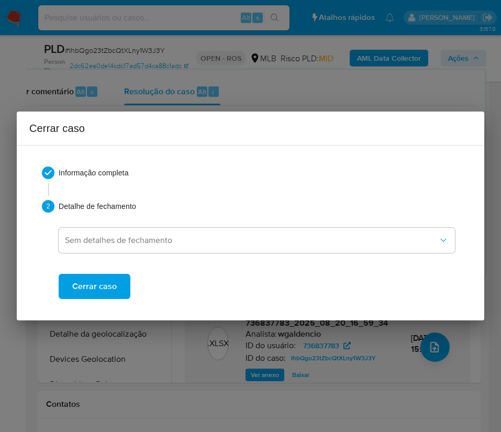
click at [118, 286] on button "Cerrar caso" at bounding box center [95, 286] width 72 height 25
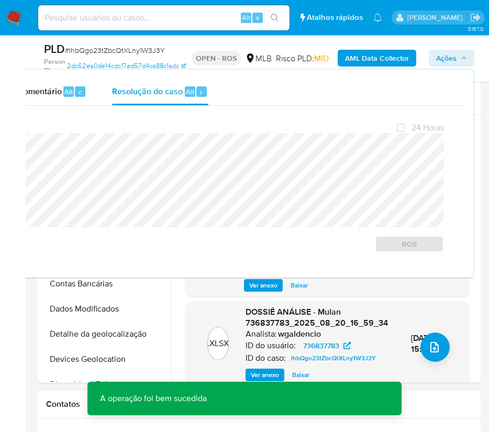
click at [92, 50] on span "# IhbQgo23tZbcQtXLny1W3J3Y" at bounding box center [115, 50] width 100 height 10
copy span "IhbQgo23tZbcQtXLny1W3J3Y"
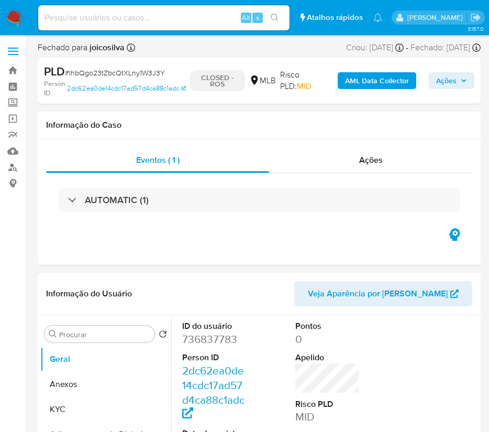
click at [16, 17] on img at bounding box center [14, 18] width 18 height 18
select select "10"
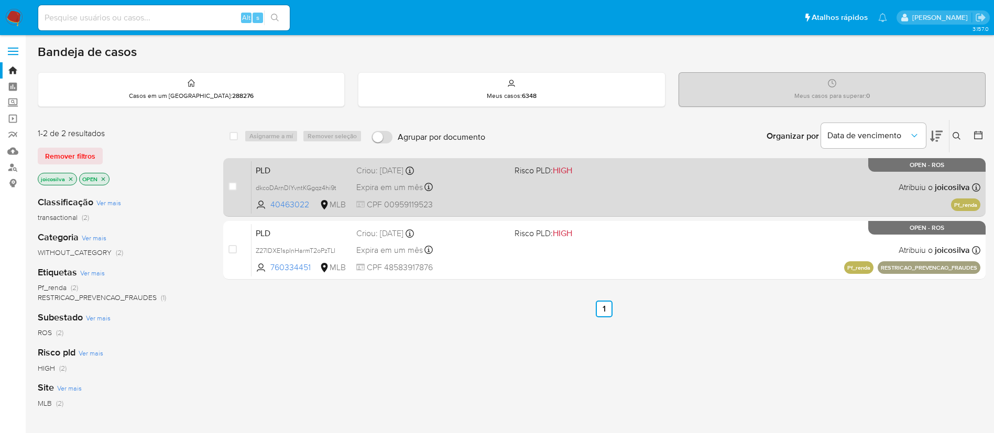
click at [573, 191] on div "PLD dkcoDArnDlYvntKGgqz4hi9t 40463022 MLB Risco PLD: HIGH Criou: [DATE] Criou: …" at bounding box center [615, 187] width 729 height 53
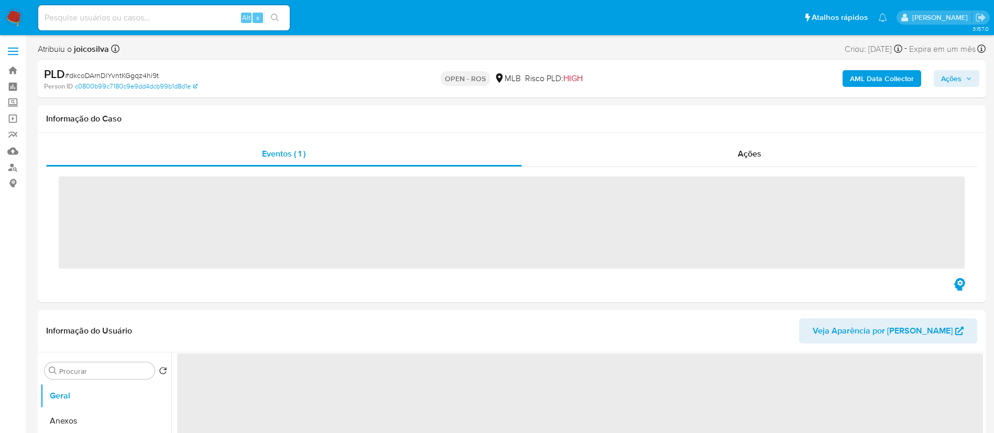
click at [145, 76] on span "# dkcoDArnDlYvntKGgqz4hi9t" at bounding box center [112, 75] width 94 height 10
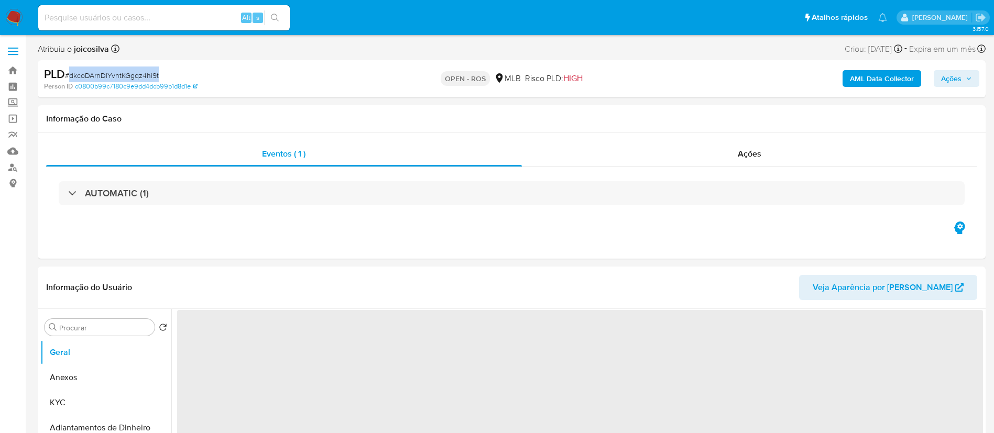
click at [145, 76] on span "# dkcoDArnDlYvntKGgqz4hi9t" at bounding box center [112, 75] width 94 height 10
copy span "dkcoDArnDlYvntKGgqz4hi9t"
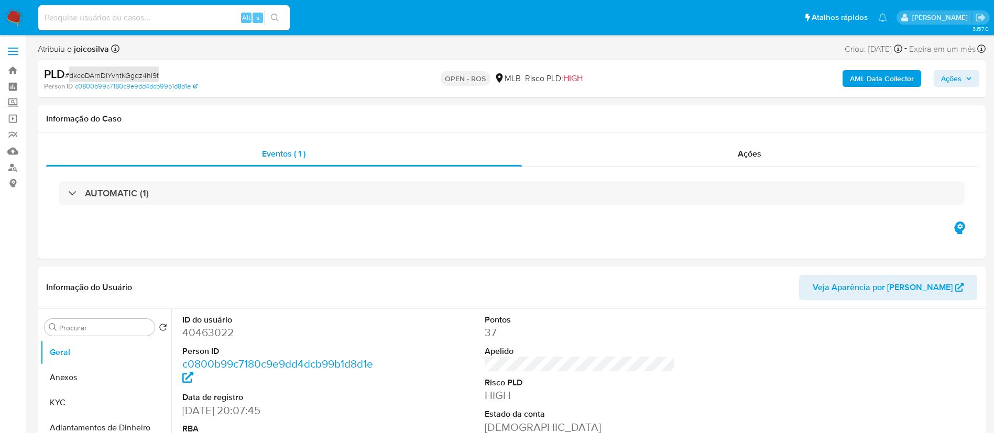
select select "10"
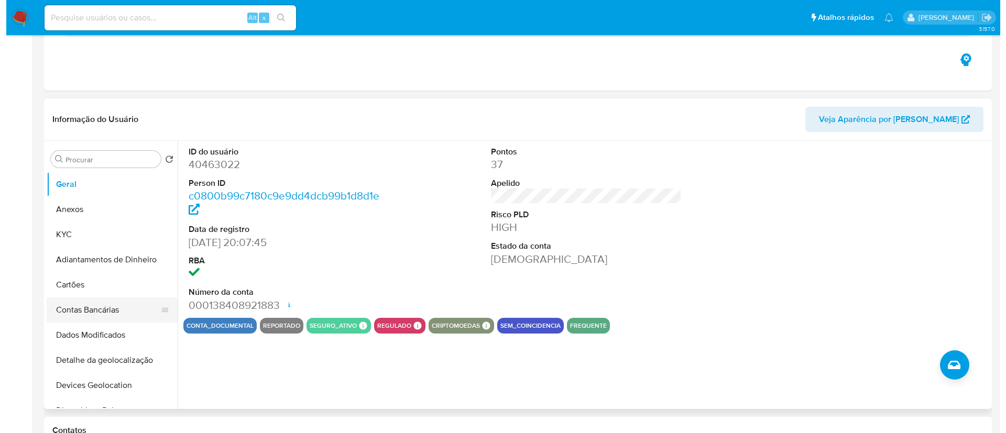
scroll to position [236, 0]
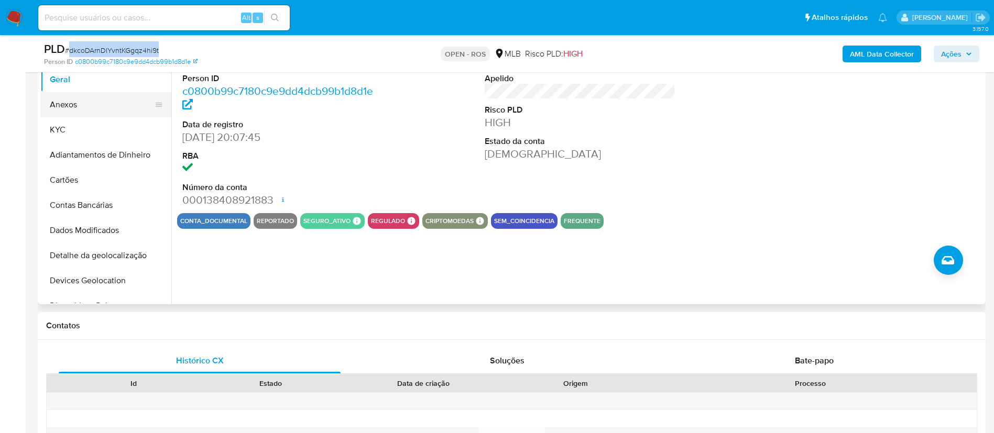
click at [79, 103] on button "Anexos" at bounding box center [101, 104] width 123 height 25
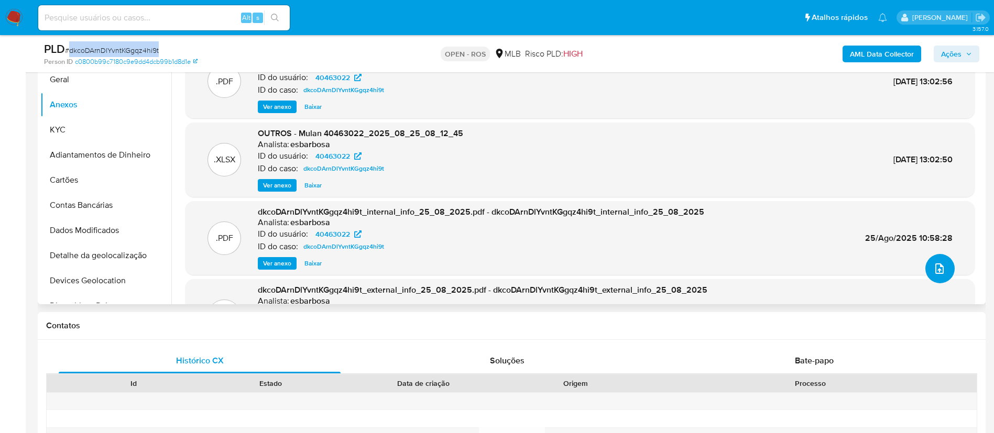
click at [937, 264] on icon "upload-file" at bounding box center [939, 268] width 13 height 13
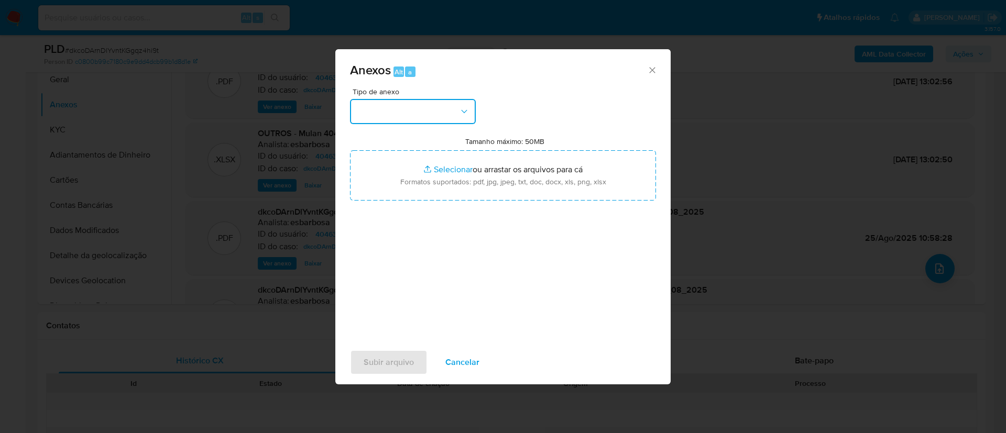
click at [421, 113] on button "button" at bounding box center [413, 111] width 126 height 25
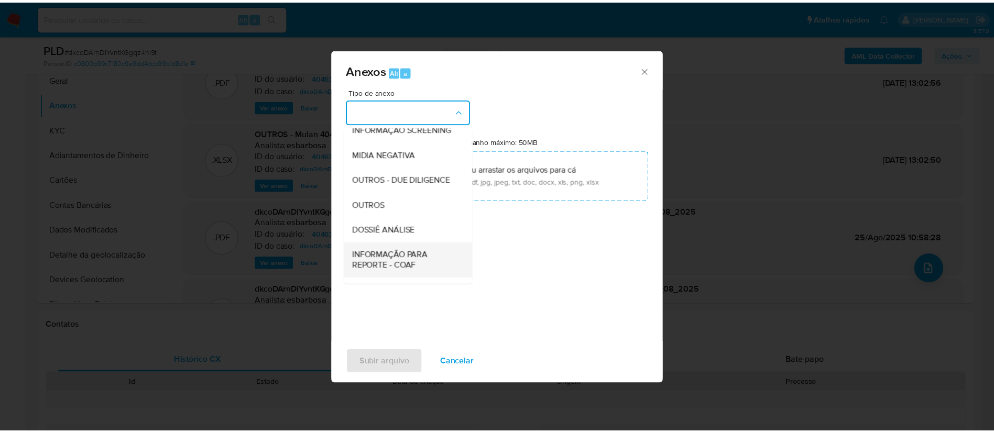
scroll to position [161, 0]
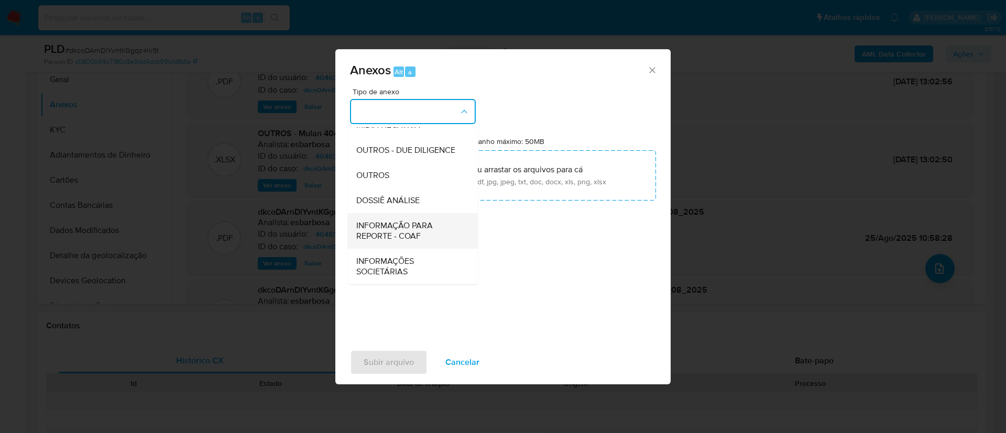
click at [414, 236] on span "INFORMAÇÃO PARA REPORTE - COAF" at bounding box center [409, 230] width 107 height 21
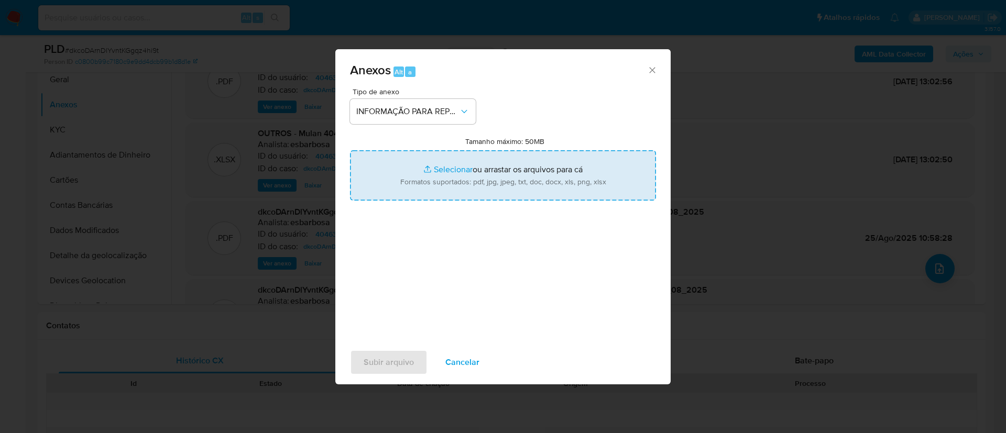
type input "C:\fakepath\SAR - dkcoDArnDlYvntKGgqz4hi9t - CPF 00959119523 - TARCISIO BEZERRA…"
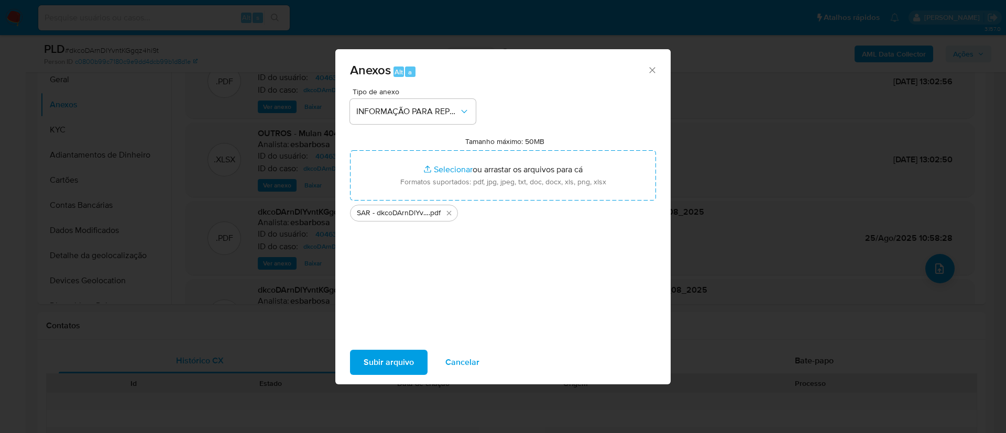
click at [404, 362] on span "Subir arquivo" at bounding box center [388, 362] width 50 height 23
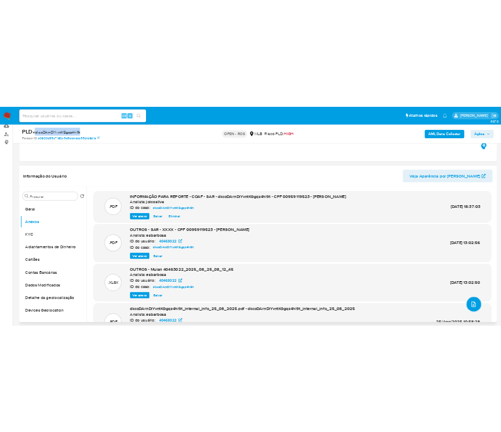
scroll to position [79, 0]
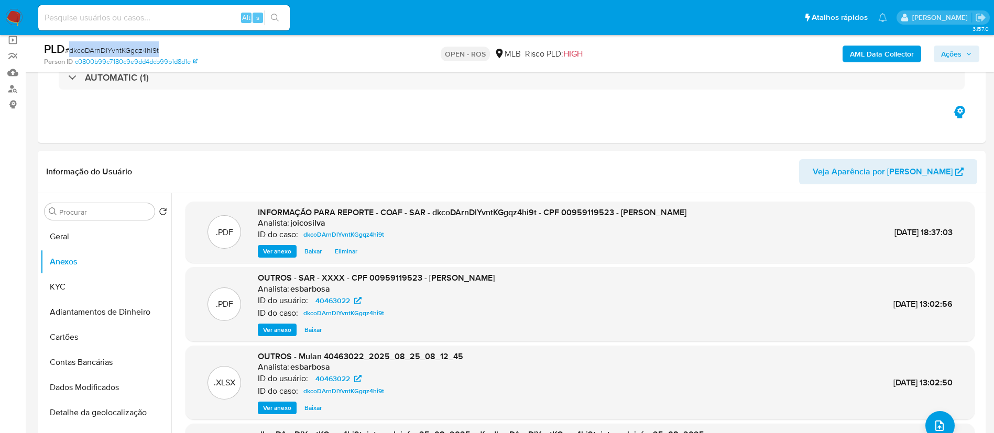
click at [945, 49] on span "Ações" at bounding box center [951, 54] width 20 height 17
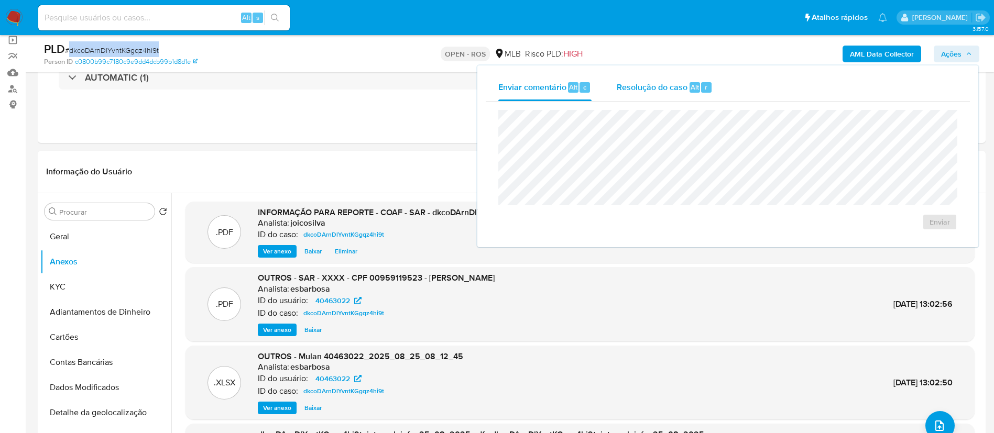
click at [657, 90] on span "Resolução do caso" at bounding box center [651, 87] width 71 height 12
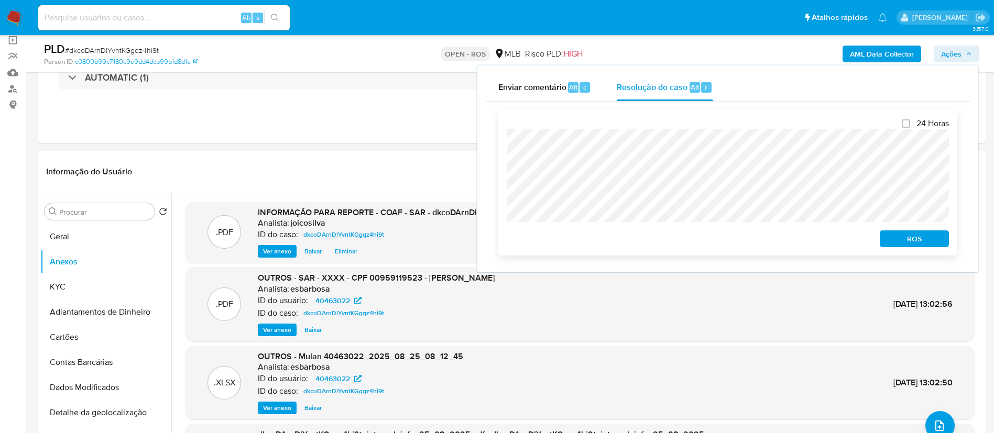
click at [898, 239] on span "ROS" at bounding box center [914, 238] width 54 height 15
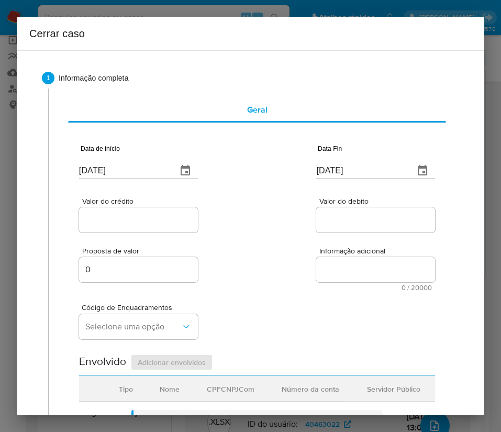
click at [106, 166] on input "[DATE]" at bounding box center [124, 170] width 90 height 17
paste input "01/07"
type input "01/07/2025"
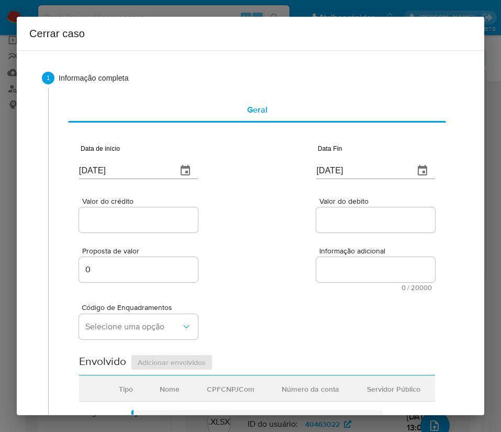
click at [346, 175] on input "[DATE]" at bounding box center [361, 170] width 90 height 17
paste input "3"
type input "23/08/2025"
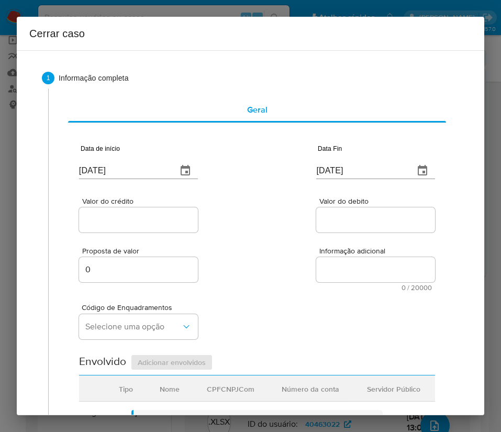
drag, startPoint x: 381, startPoint y: 234, endPoint x: 100, endPoint y: 265, distance: 282.5
click at [378, 236] on div "Data de início 01/07/2025 Data Fin 23/08/2025 Valor do crédito Valor do debito …" at bounding box center [257, 421] width 356 height 583
click at [131, 224] on input "Valor do crédito" at bounding box center [138, 220] width 119 height 14
drag, startPoint x: 144, startPoint y: 220, endPoint x: 263, endPoint y: 223, distance: 119.4
click at [144, 220] on input "Valor do crédito" at bounding box center [138, 220] width 119 height 14
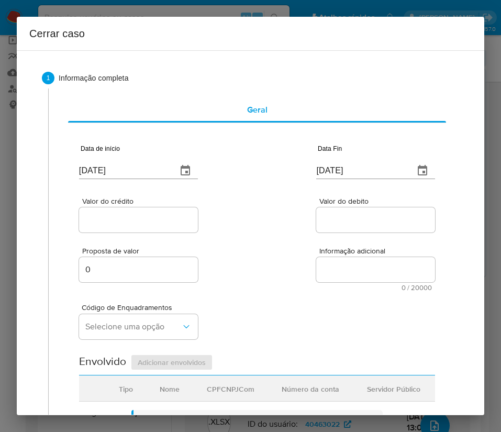
paste input "R$1.086.533"
type input "R$1.086.533"
drag, startPoint x: 263, startPoint y: 223, endPoint x: 248, endPoint y: 238, distance: 21.5
click at [263, 224] on div "Valor do crédito R$1.086.533 Valor do debito" at bounding box center [257, 210] width 356 height 50
drag, startPoint x: 335, startPoint y: 229, endPoint x: 339, endPoint y: 224, distance: 6.3
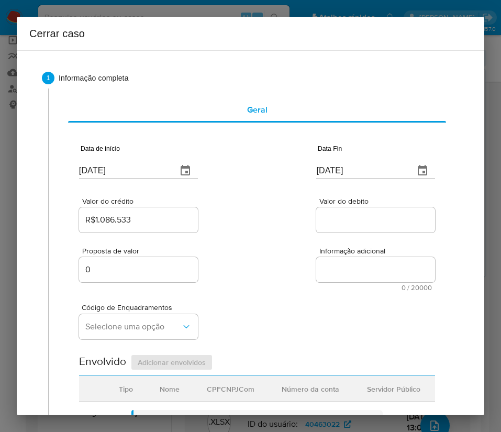
click at [335, 229] on div at bounding box center [375, 219] width 119 height 25
click at [342, 222] on input "Valor do debito" at bounding box center [375, 220] width 119 height 14
paste input "R$1.038.996"
type input "R$1.038.996"
click at [332, 319] on div "Código de Enquadramentos Selecione uma opção" at bounding box center [257, 317] width 356 height 52
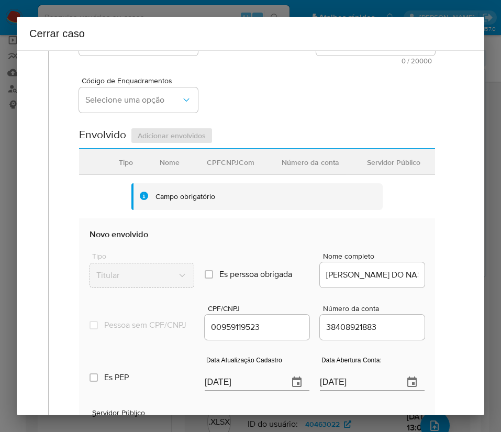
scroll to position [236, 0]
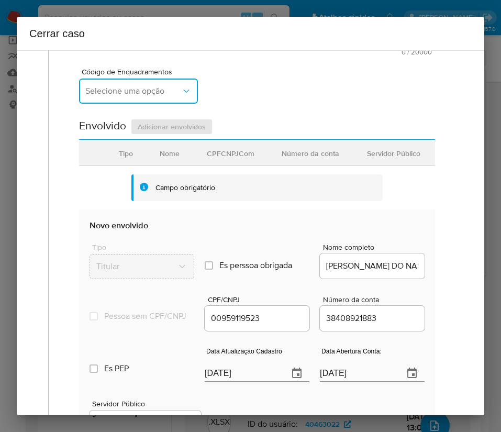
click at [143, 100] on button "Selecione uma opção" at bounding box center [138, 91] width 119 height 25
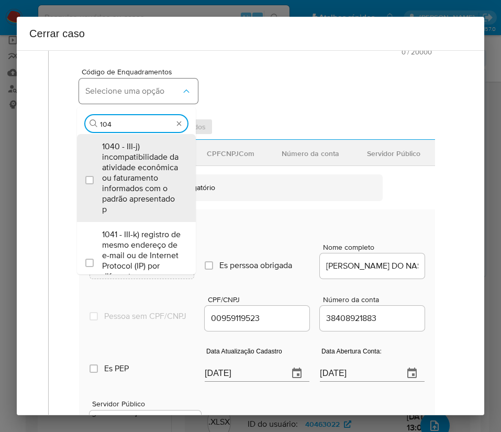
type input "1045"
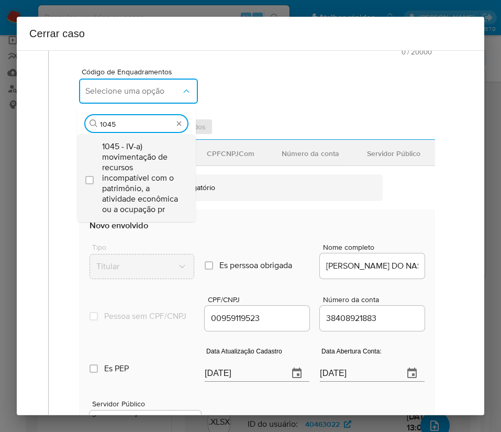
click at [125, 179] on span "1045 - IV-a) movimentação de recursos incompatível com o patrimônio, a atividad…" at bounding box center [141, 177] width 79 height 73
checkbox input "true"
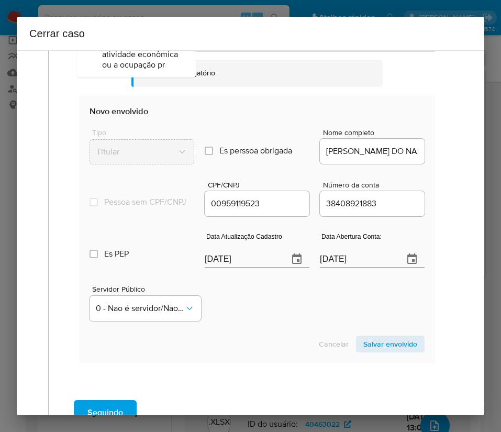
scroll to position [393, 0]
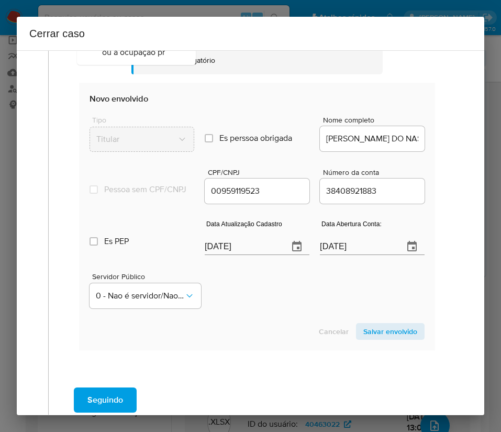
type input "1045"
click at [231, 254] on input "[DATE]" at bounding box center [242, 246] width 75 height 17
paste input "07"
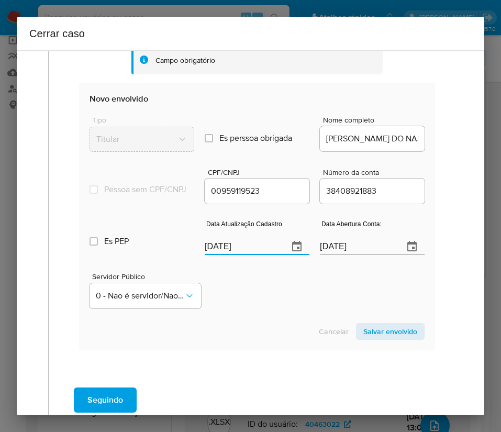
type input "07/08/2025"
click at [270, 304] on div "Servidor Público 0 - Nao é servidor/Nao possui informacao" at bounding box center [257, 286] width 335 height 52
click at [320, 255] on input "22/04/2020" at bounding box center [357, 246] width 75 height 17
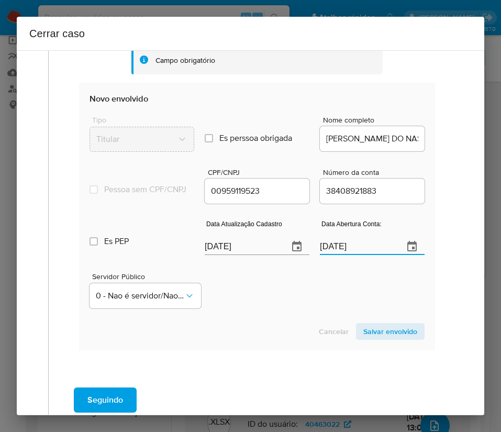
click at [314, 278] on div "Servidor Público 0 - Nao é servidor/Nao possui informacao" at bounding box center [257, 286] width 335 height 52
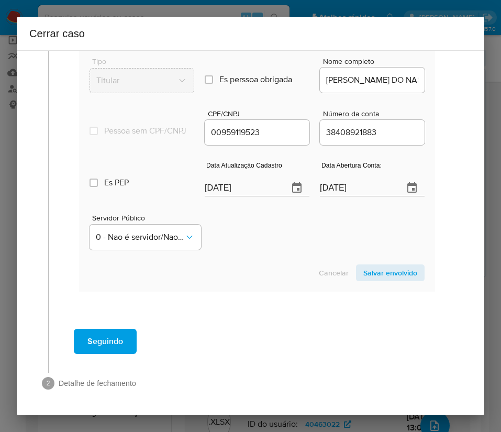
click at [387, 270] on span "Salvar envolvido" at bounding box center [390, 273] width 54 height 15
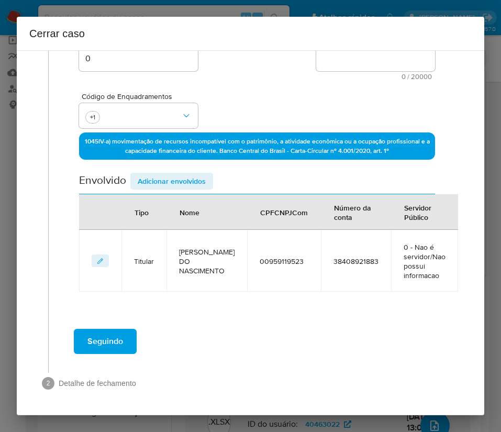
click at [151, 184] on span "Adicionar envolvidos" at bounding box center [172, 181] width 68 height 15
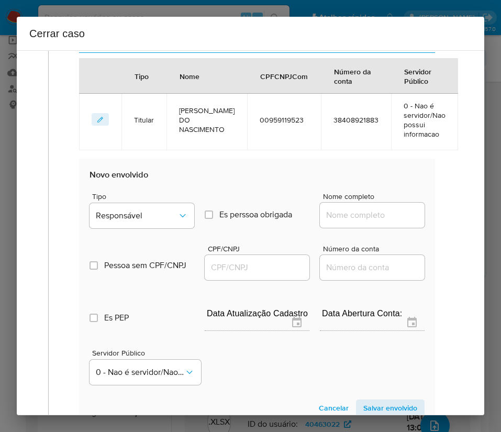
scroll to position [488, 0]
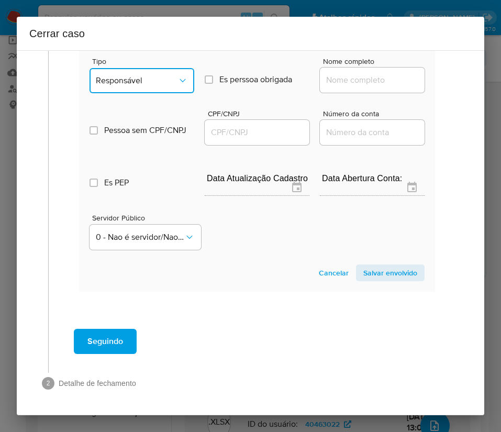
click at [165, 74] on button "Responsável" at bounding box center [142, 80] width 105 height 25
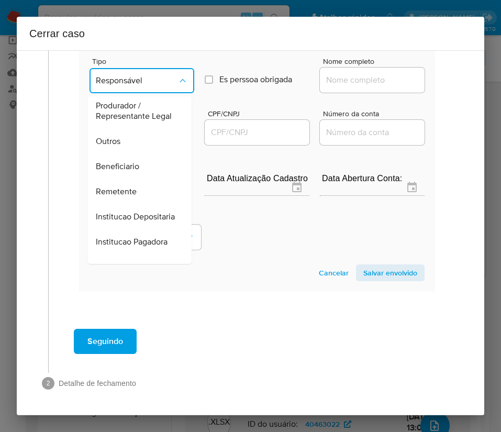
scroll to position [186, 0]
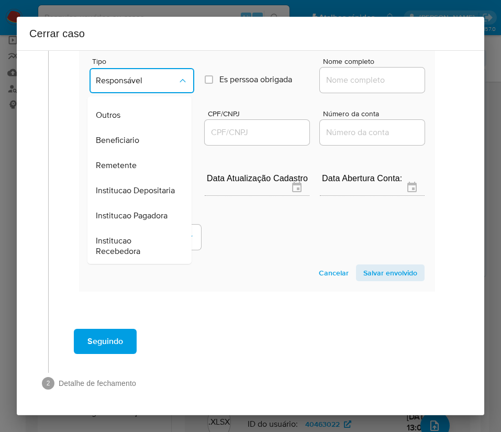
click at [134, 160] on span "Remetente" at bounding box center [116, 165] width 41 height 10
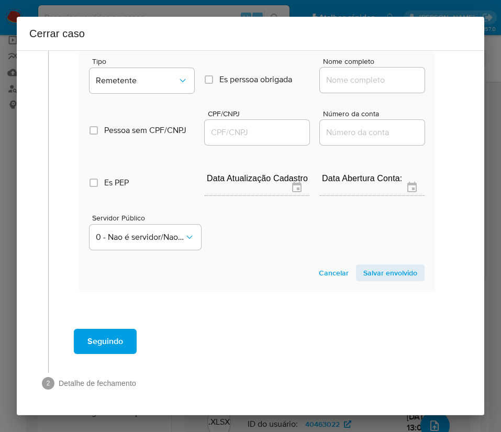
click at [344, 79] on input "Nome completo" at bounding box center [372, 80] width 105 height 14
paste input "Rainara De Jesus Carvalho, 02393099522"
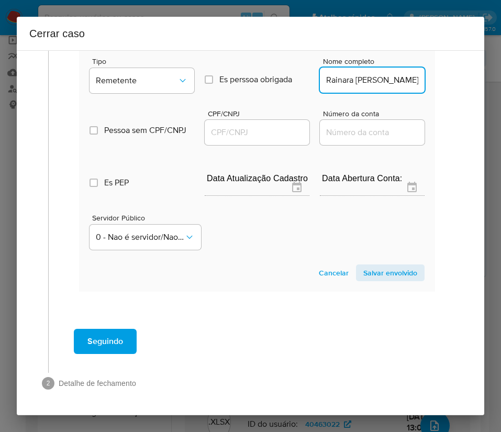
scroll to position [0, 69]
drag, startPoint x: 345, startPoint y: 83, endPoint x: 433, endPoint y: 80, distance: 88.0
type input "Rainara De Jesus Carvalho"
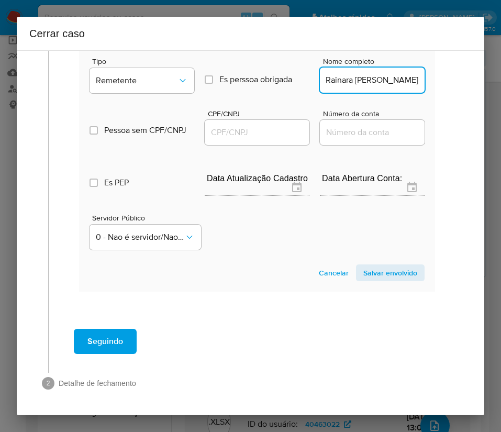
scroll to position [0, 0]
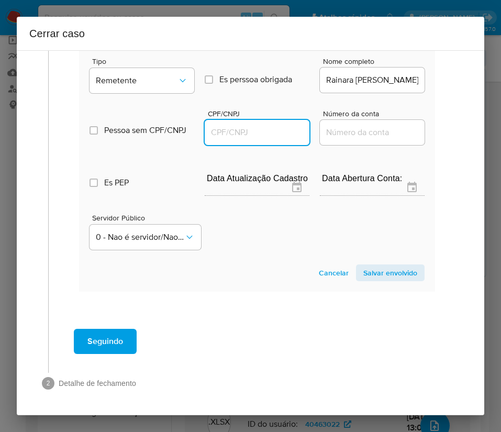
click at [230, 131] on input "CPF/CNPJ" at bounding box center [257, 133] width 105 height 14
paste input "02393099522"
type input "2393099522"
click at [370, 277] on span "Salvar envolvido" at bounding box center [390, 273] width 54 height 15
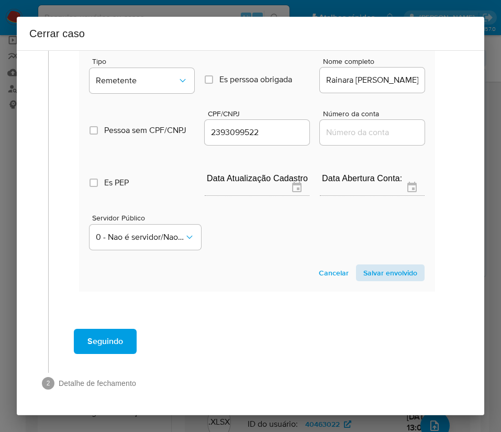
scroll to position [285, 0]
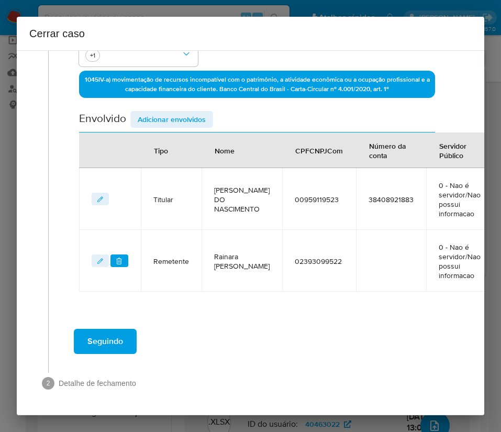
click at [191, 112] on span "Adicionar envolvidos" at bounding box center [172, 119] width 68 height 15
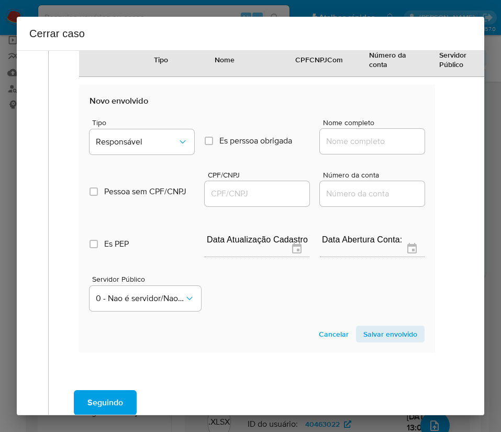
scroll to position [561, 0]
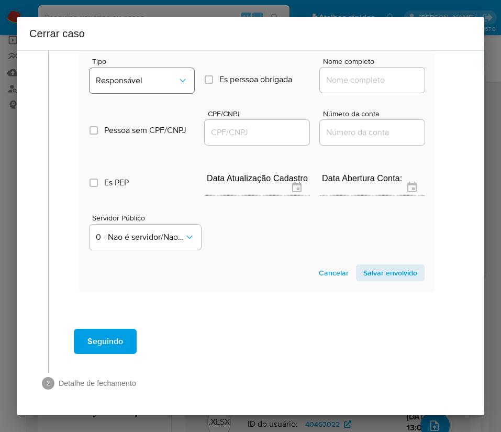
click at [145, 80] on div "Tipo Responsável" at bounding box center [142, 78] width 105 height 40
click at [153, 75] on span "Responsável" at bounding box center [137, 80] width 82 height 10
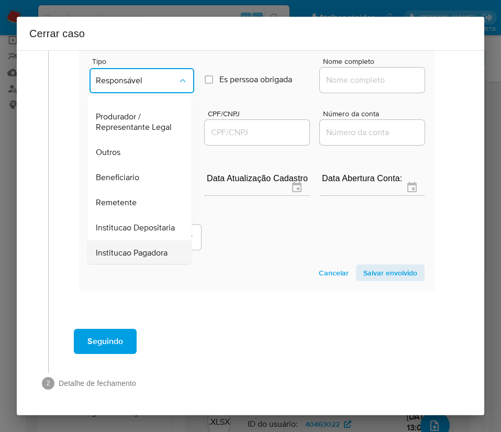
scroll to position [186, 0]
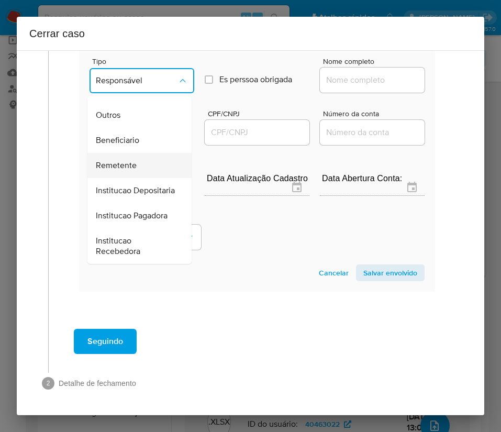
click at [131, 160] on span "Remetente" at bounding box center [116, 165] width 41 height 10
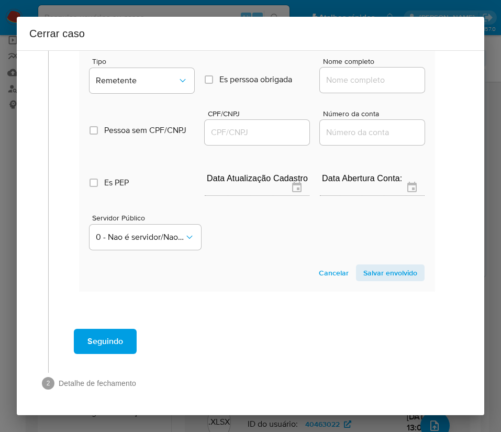
click at [337, 73] on input "Nome completo" at bounding box center [372, 80] width 105 height 14
paste input "Clinica Endogastro Ltda, 16223604000137"
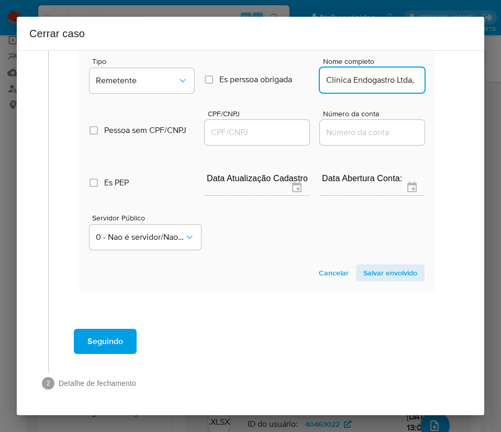
scroll to position [0, 67]
drag, startPoint x: 336, startPoint y: 71, endPoint x: 434, endPoint y: 69, distance: 97.4
type input "Clinica Endogastro Ltda"
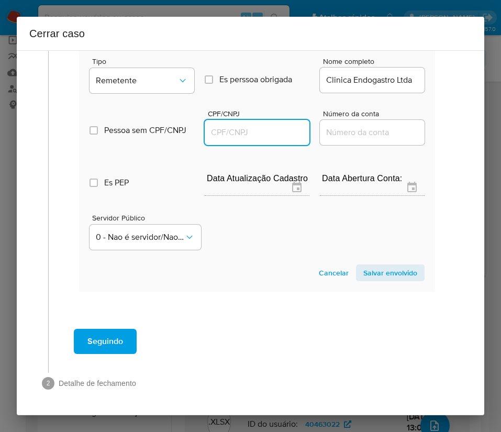
click at [245, 126] on input "CPF/CNPJ" at bounding box center [257, 133] width 105 height 14
paste input "16223604000137"
type input "16223604000137"
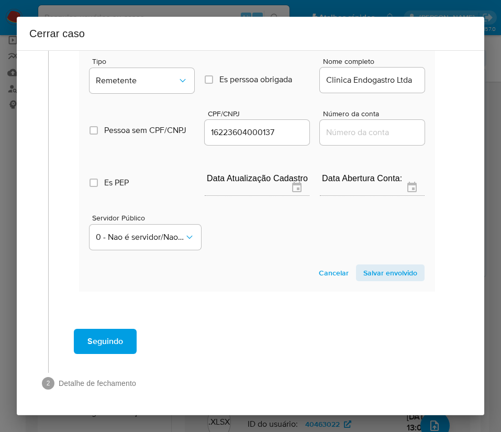
click at [386, 266] on span "Salvar envolvido" at bounding box center [390, 273] width 54 height 15
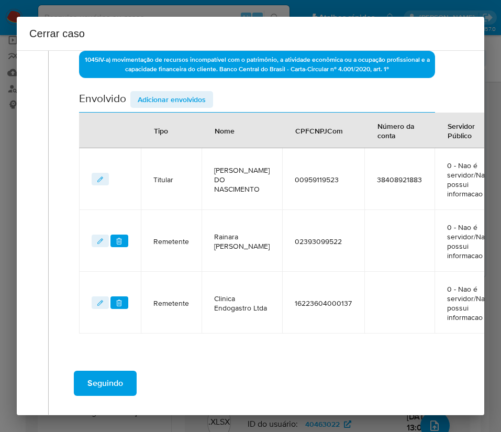
scroll to position [268, 0]
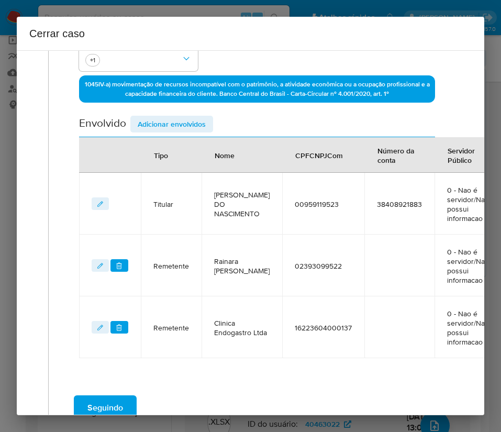
click at [165, 139] on th "Tipo" at bounding box center [171, 155] width 61 height 36
click at [174, 119] on span "Adicionar envolvidos" at bounding box center [172, 124] width 68 height 15
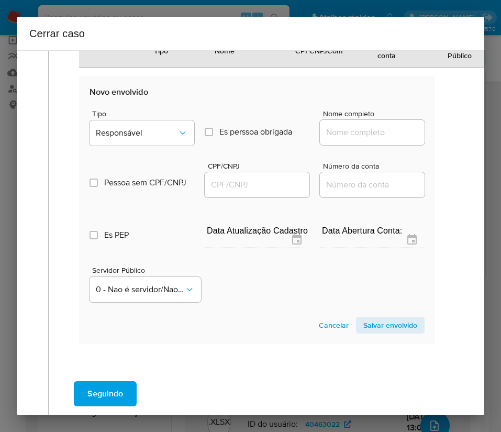
scroll to position [582, 0]
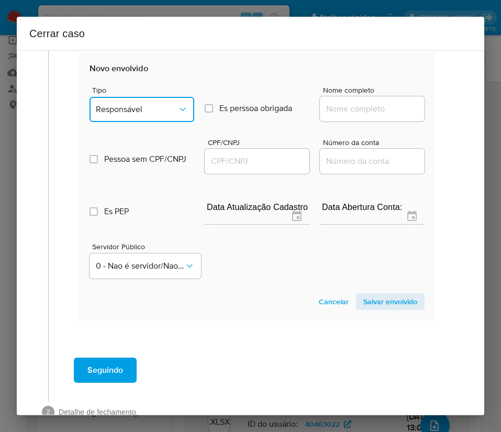
click at [152, 110] on span "Responsável" at bounding box center [137, 109] width 82 height 10
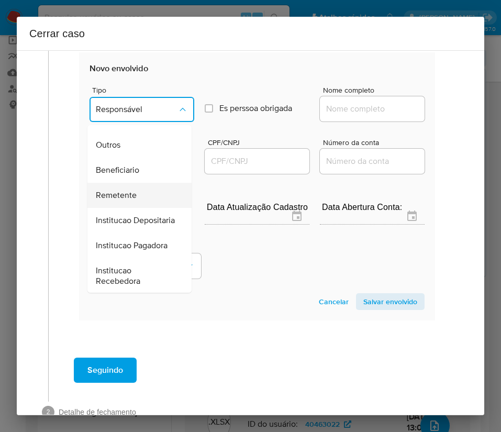
scroll to position [157, 0]
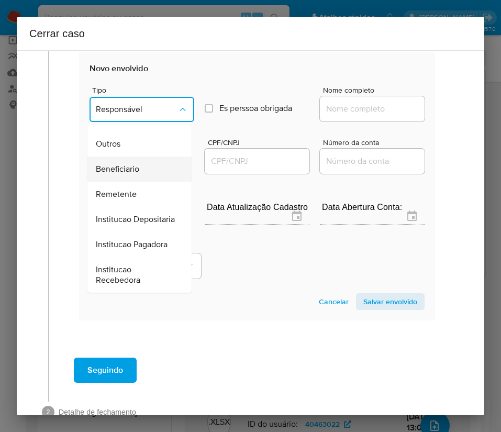
click at [124, 174] on span "Beneficiario" at bounding box center [117, 169] width 43 height 10
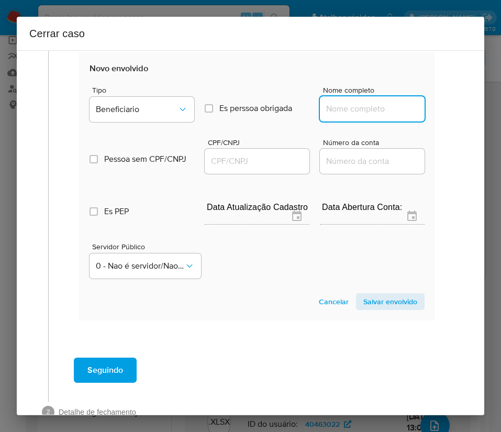
drag, startPoint x: 334, startPoint y: 113, endPoint x: 344, endPoint y: 113, distance: 9.4
click at [334, 112] on input "Nome completo" at bounding box center [372, 109] width 105 height 14
paste input "Ana Maria Carvalho Bezerra Do Nascimento, 13605637507"
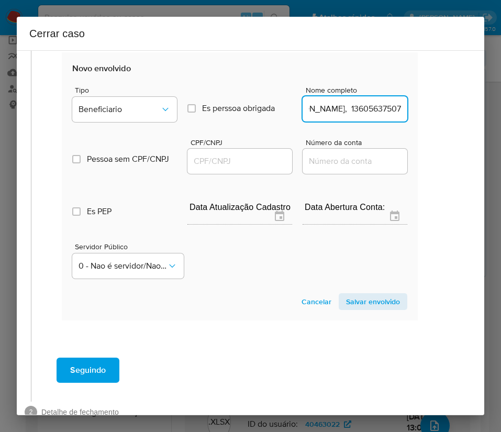
drag, startPoint x: 350, startPoint y: 110, endPoint x: 466, endPoint y: 111, distance: 115.7
click at [466, 111] on div "1 Informação completa Geral Data de início 01/07/2025 Data Fin 23/08/2025 Valor…" at bounding box center [251, 232] width 468 height 365
type input "Ana Maria Carvalho Bezerra Do Nascimento"
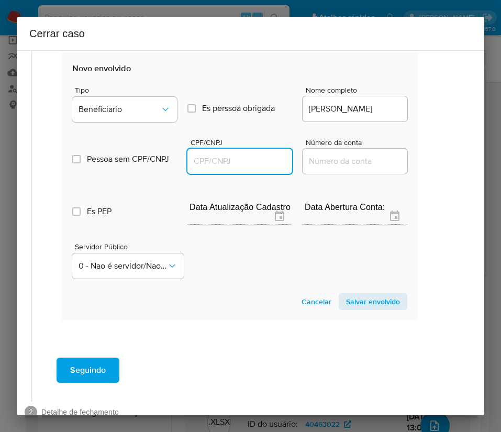
click at [235, 162] on input "CPF/CNPJ" at bounding box center [239, 162] width 105 height 14
paste input "13605637507"
type input "13605637507"
click at [346, 304] on span "Salvar envolvido" at bounding box center [373, 301] width 54 height 15
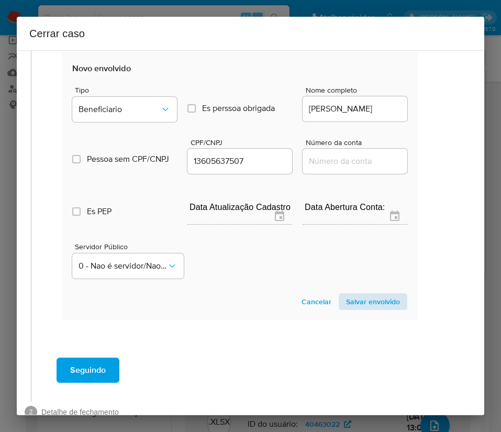
scroll to position [409, 17]
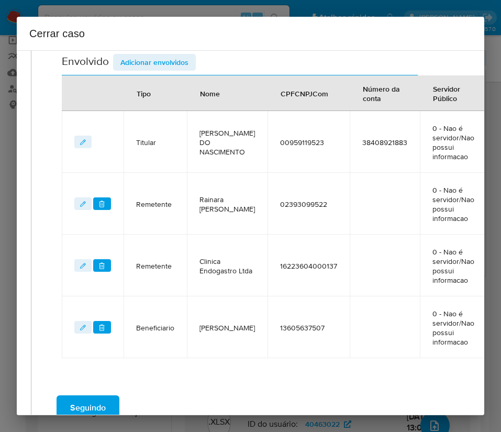
click at [160, 62] on span "Adicionar envolvidos" at bounding box center [154, 62] width 68 height 15
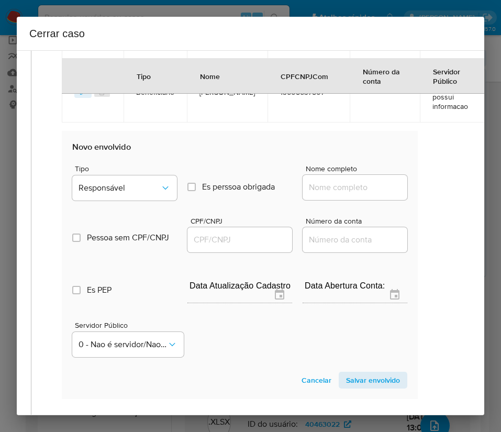
scroll to position [644, 17]
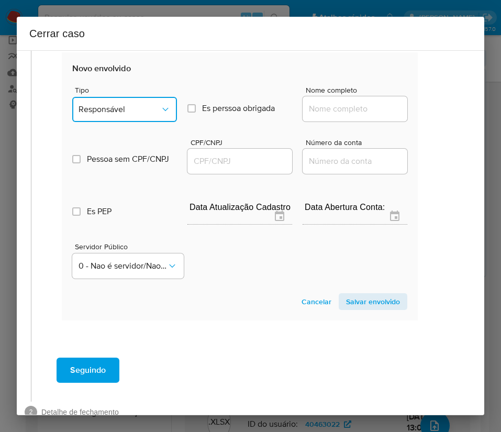
click at [116, 107] on span "Responsável" at bounding box center [120, 109] width 82 height 10
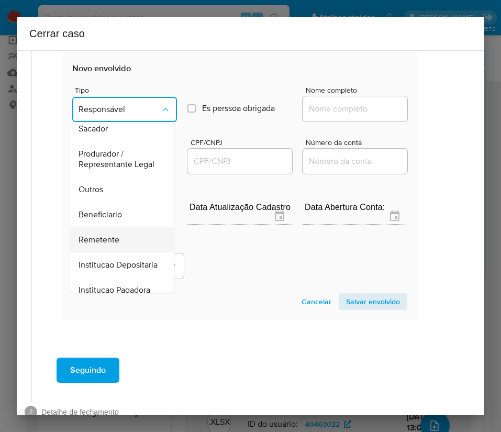
scroll to position [157, 0]
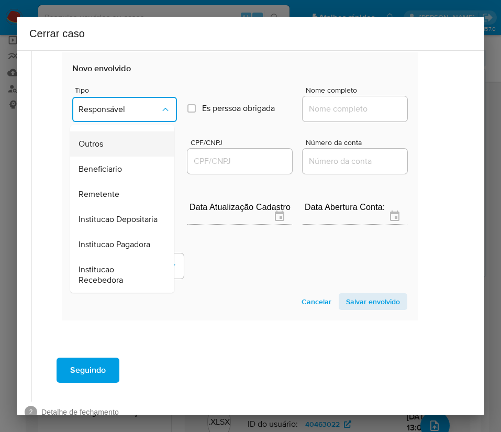
click at [133, 157] on div "Outros" at bounding box center [119, 143] width 81 height 25
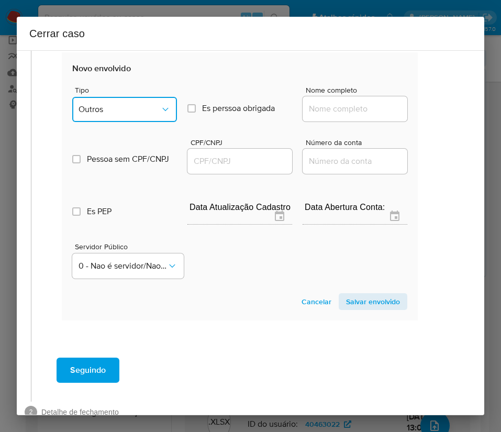
drag, startPoint x: 117, startPoint y: 114, endPoint x: 123, endPoint y: 121, distance: 8.9
click at [117, 114] on span "Outros" at bounding box center [120, 109] width 82 height 10
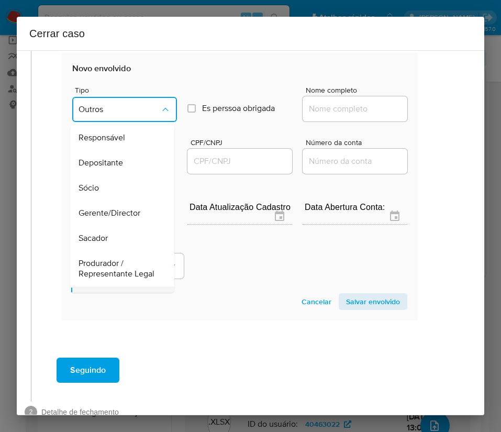
scroll to position [101, 0]
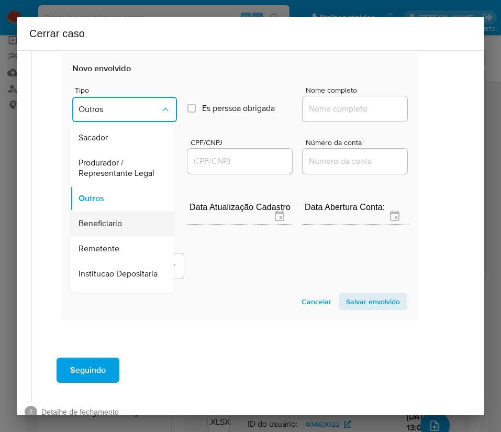
click at [105, 229] on span "Beneficiario" at bounding box center [100, 223] width 43 height 10
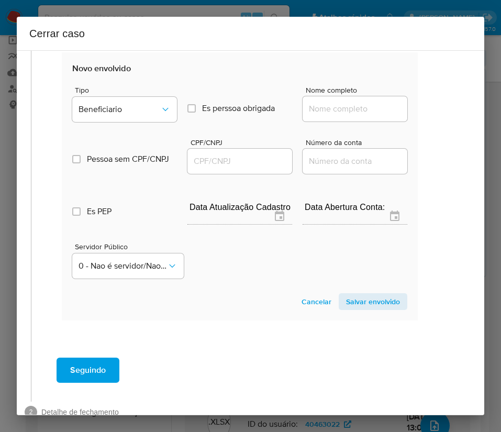
click at [332, 110] on input "Nome completo" at bounding box center [355, 109] width 105 height 14
paste input "Maria Tereza Carvalho Bezerra Do Nascimento, 10485291509"
drag, startPoint x: 332, startPoint y: 110, endPoint x: 450, endPoint y: 109, distance: 117.8
click at [450, 109] on div "1 Informação completa Geral Data de início 01/07/2025 Data Fin 23/08/2025 Valor…" at bounding box center [251, 232] width 468 height 365
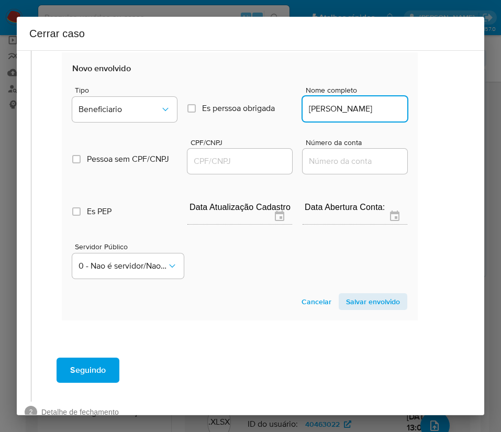
scroll to position [0, 81]
type input "Maria Tereza Carvalho Bezerra Do Nascimento"
click at [247, 161] on input "CPF/CNPJ" at bounding box center [239, 162] width 105 height 14
paste input "10485291509"
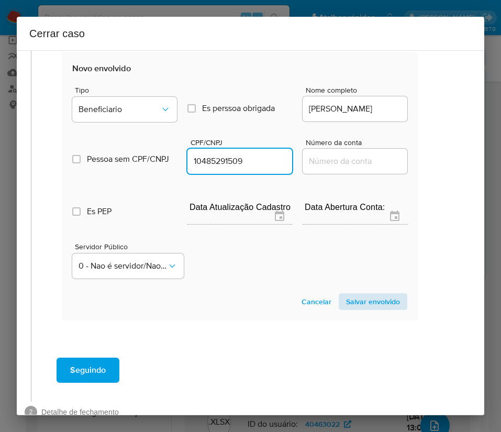
type input "10485291509"
click at [372, 304] on span "Salvar envolvido" at bounding box center [373, 301] width 54 height 15
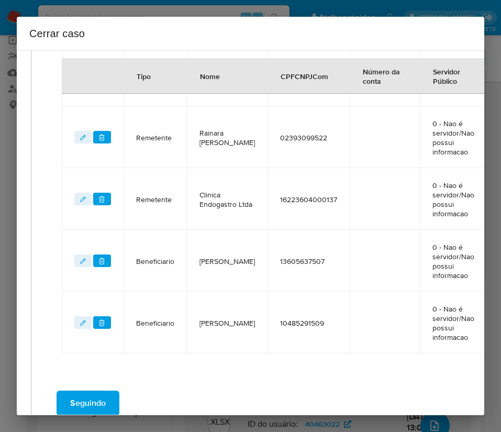
scroll to position [313, 17]
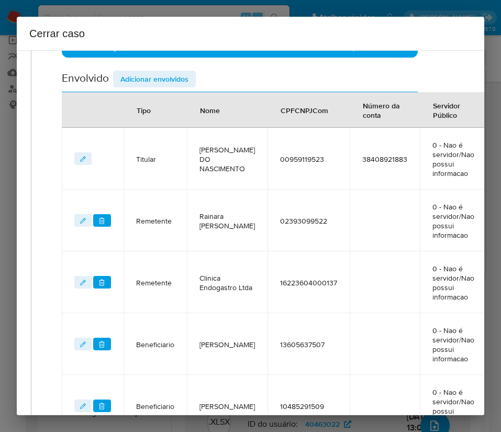
click at [164, 80] on span "Adicionar envolvidos" at bounding box center [154, 79] width 68 height 15
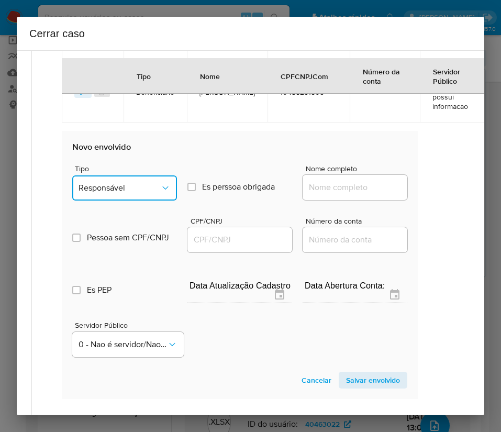
click at [107, 179] on button "Responsável" at bounding box center [124, 187] width 105 height 25
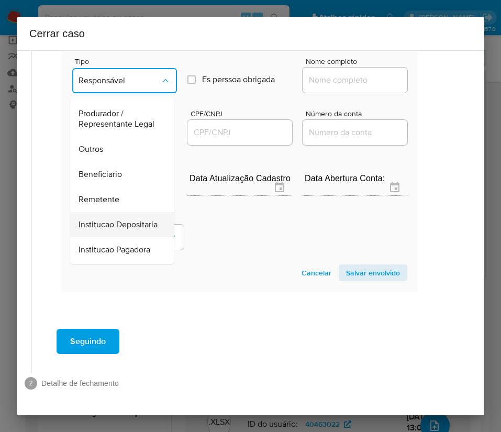
scroll to position [157, 0]
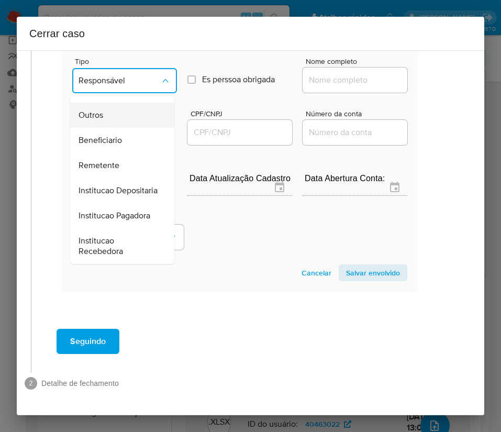
click at [104, 109] on div "Outros" at bounding box center [119, 115] width 81 height 25
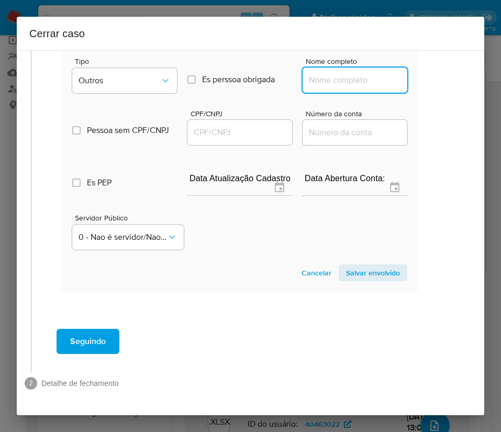
click at [321, 73] on input "Nome completo" at bounding box center [355, 80] width 105 height 14
paste input "Portal Escritório Virtual Ltda, 05887572000158"
drag, startPoint x: 318, startPoint y: 69, endPoint x: 417, endPoint y: 68, distance: 99.0
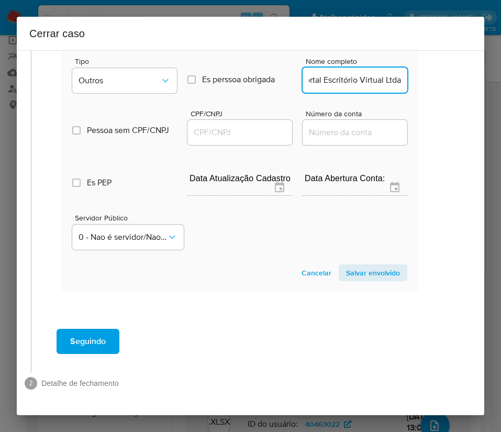
scroll to position [0, 11]
type input "Portal Escritório Virtual Ltda"
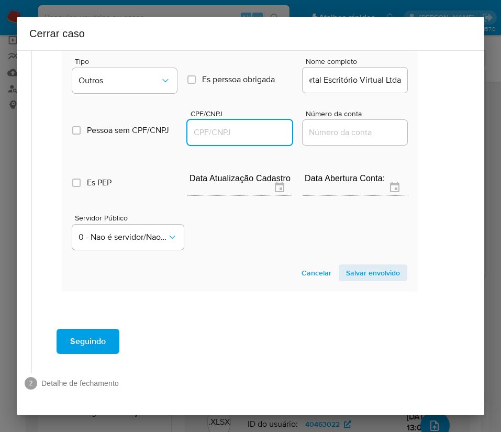
scroll to position [0, 0]
click at [254, 126] on input "CPF/CNPJ" at bounding box center [239, 133] width 105 height 14
paste input "05887572000158"
type input "5887572000158"
click at [375, 266] on span "Salvar envolvido" at bounding box center [373, 273] width 54 height 15
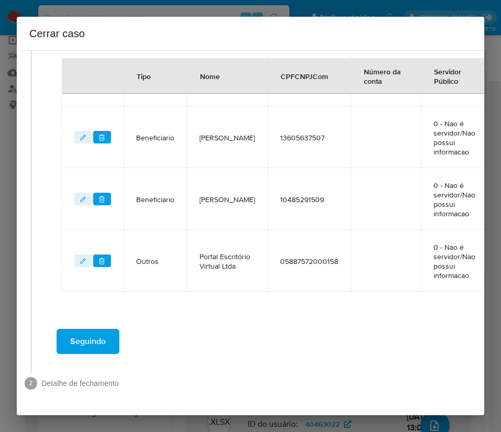
scroll to position [532, 17]
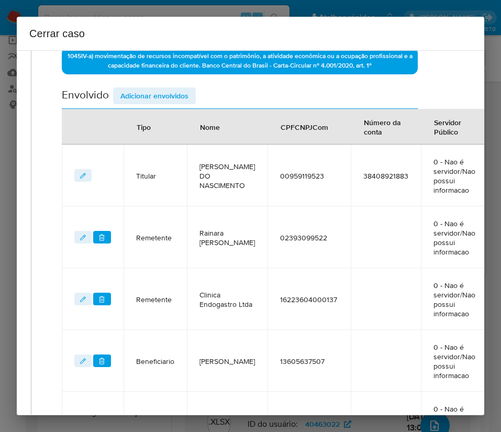
click at [160, 90] on span "Adicionar envolvidos" at bounding box center [154, 96] width 68 height 15
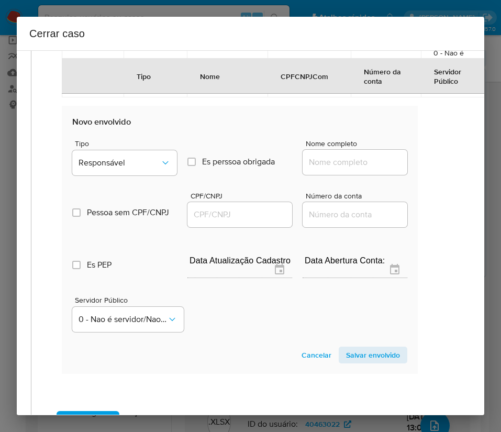
scroll to position [768, 17]
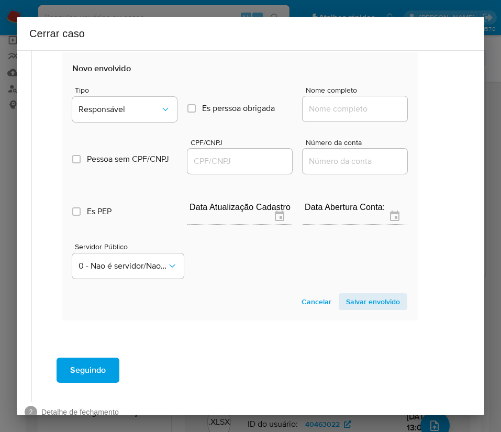
click at [121, 88] on span "Tipo" at bounding box center [127, 89] width 105 height 7
click at [124, 105] on span "Responsável" at bounding box center [120, 109] width 82 height 10
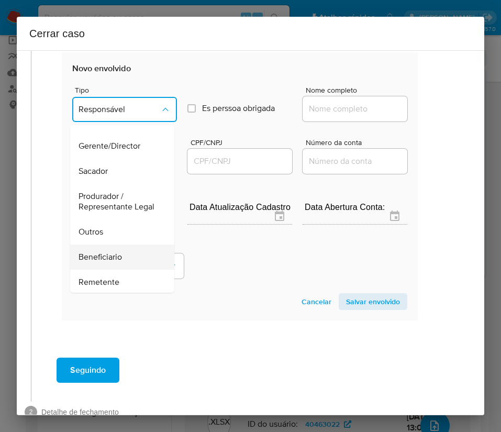
scroll to position [157, 0]
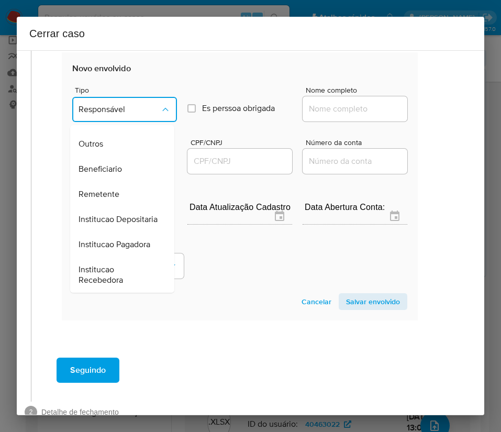
drag, startPoint x: 107, startPoint y: 152, endPoint x: 180, endPoint y: 132, distance: 76.0
click at [107, 151] on div "Outros" at bounding box center [119, 143] width 81 height 25
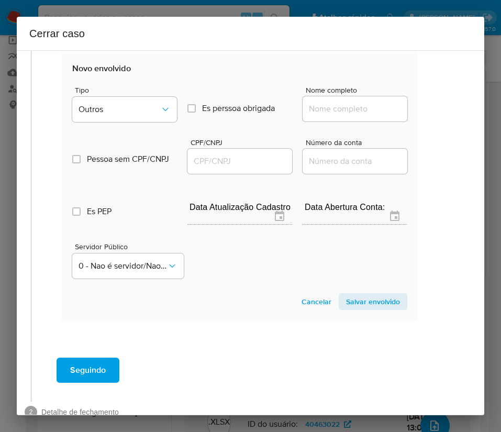
click at [316, 105] on input "Nome completo" at bounding box center [355, 109] width 105 height 14
paste input "Portal Escritorio Virtual Ltda, 05887572000239"
drag, startPoint x: 313, startPoint y: 109, endPoint x: 408, endPoint y: 109, distance: 94.8
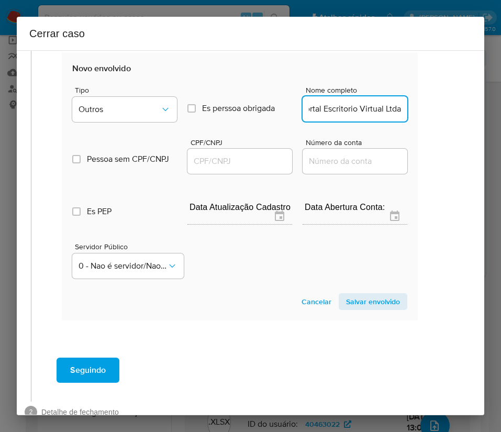
scroll to position [0, 0]
type input "Portal Escritorio Virtual Ltda"
click at [257, 153] on div at bounding box center [239, 161] width 105 height 25
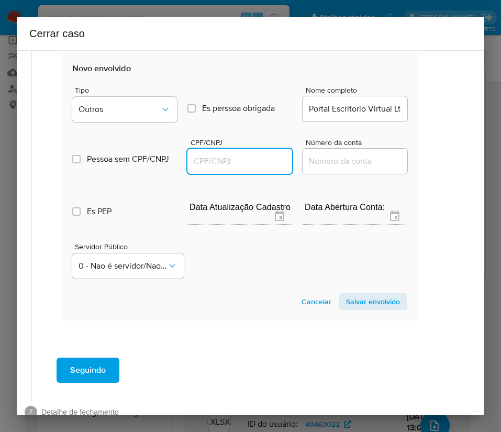
click at [261, 158] on input "CPF/CNPJ" at bounding box center [239, 162] width 105 height 14
paste input "05887572000239"
type input "5887572000239"
click at [346, 305] on span "Salvar envolvido" at bounding box center [373, 301] width 54 height 15
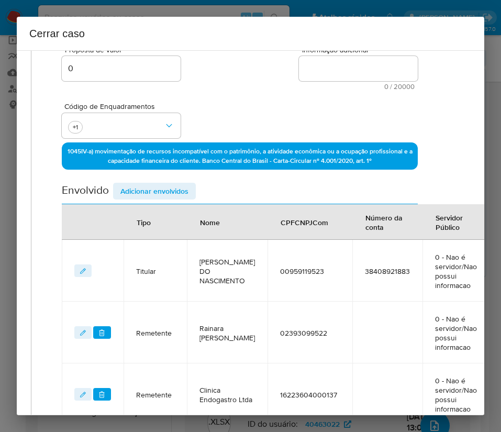
click at [158, 187] on span "Adicionar envolvidos" at bounding box center [154, 191] width 68 height 15
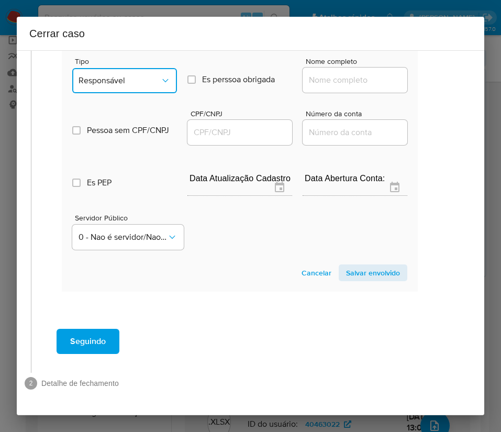
click at [118, 75] on span "Responsável" at bounding box center [120, 80] width 82 height 10
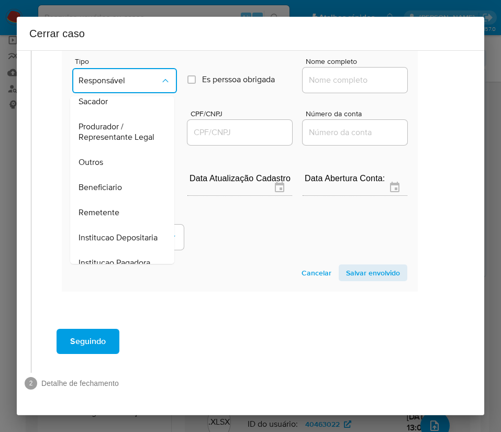
drag, startPoint x: 100, startPoint y: 160, endPoint x: 124, endPoint y: 154, distance: 24.4
click at [100, 160] on span "Outros" at bounding box center [91, 162] width 25 height 10
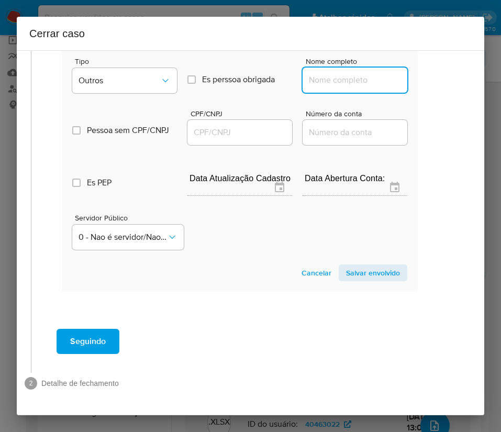
click at [314, 73] on input "Nome completo" at bounding box center [355, 80] width 105 height 14
paste input "Portal Escritorio Virtual Ltda, 05887572000310"
drag, startPoint x: 315, startPoint y: 70, endPoint x: 388, endPoint y: 70, distance: 72.8
click at [388, 73] on input "Portal Escritorio Virtual Ltda, 05887572000310" at bounding box center [355, 80] width 105 height 14
type input "Portal Escritorio Virtual Ltda"
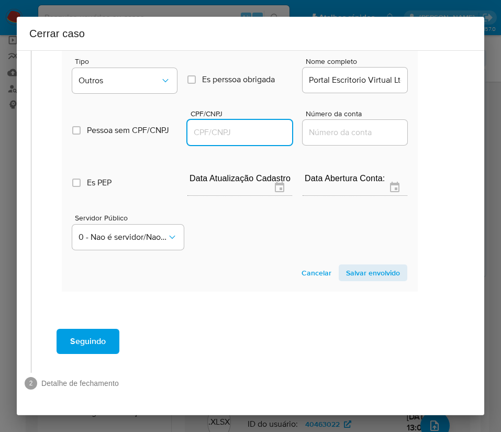
drag, startPoint x: 245, startPoint y: 124, endPoint x: 253, endPoint y: 120, distance: 9.4
click at [245, 126] on input "CPF/CNPJ" at bounding box center [239, 133] width 105 height 14
paste input "05887572000310"
type input "5887572000310"
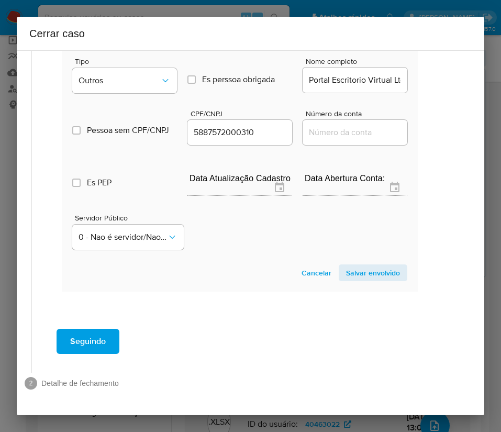
click at [366, 266] on span "Salvar envolvido" at bounding box center [373, 273] width 54 height 15
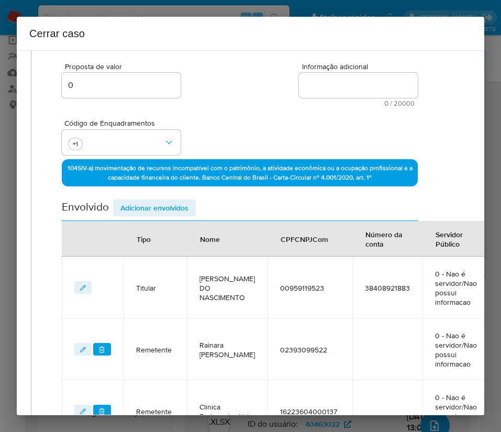
click at [153, 204] on span "Adicionar envolvidos" at bounding box center [154, 208] width 68 height 15
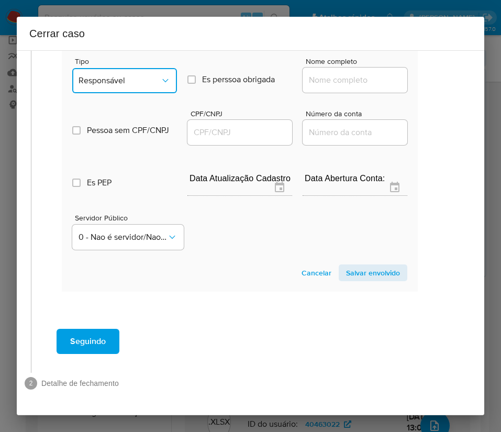
click at [117, 78] on button "Responsável" at bounding box center [124, 80] width 105 height 25
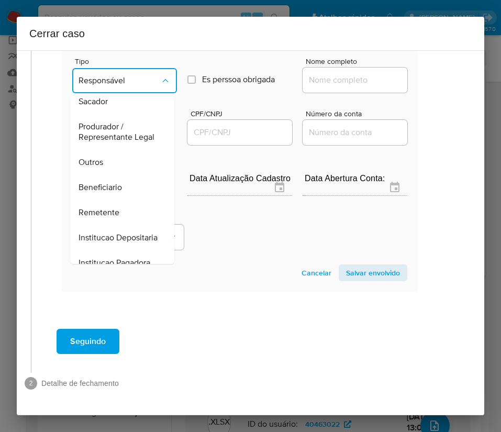
click at [96, 157] on span "Outros" at bounding box center [91, 162] width 25 height 10
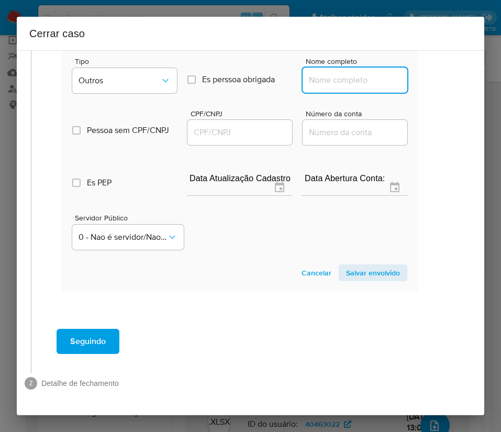
click at [308, 73] on input "Nome completo" at bounding box center [355, 80] width 105 height 14
paste input "Clinica Endogastro Ltda, 16223604000137"
drag, startPoint x: 321, startPoint y: 72, endPoint x: 417, endPoint y: 72, distance: 96.4
type input "Clinica Endogastro Ltda"
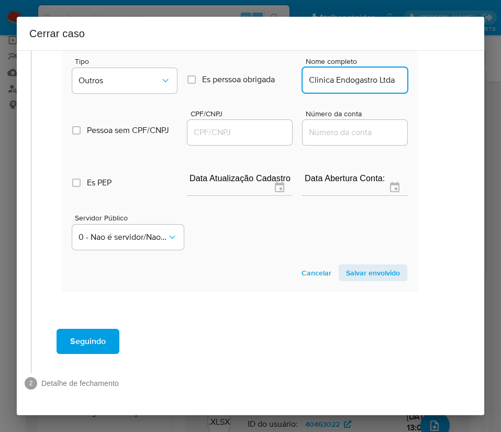
click at [231, 126] on input "CPF/CNPJ" at bounding box center [239, 133] width 105 height 14
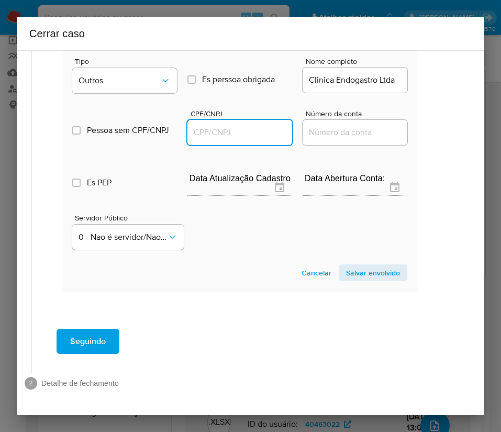
paste input "16223604000137"
type input "16223604000137"
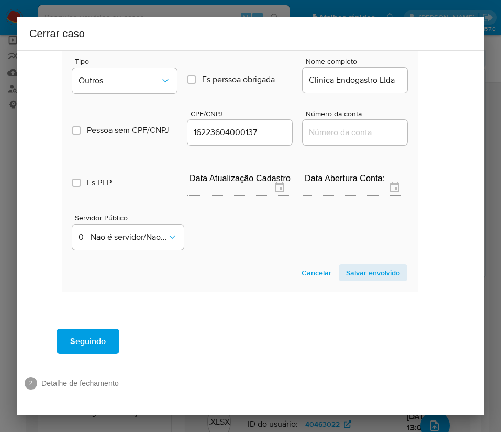
click at [346, 266] on span "Salvar envolvido" at bounding box center [373, 273] width 54 height 15
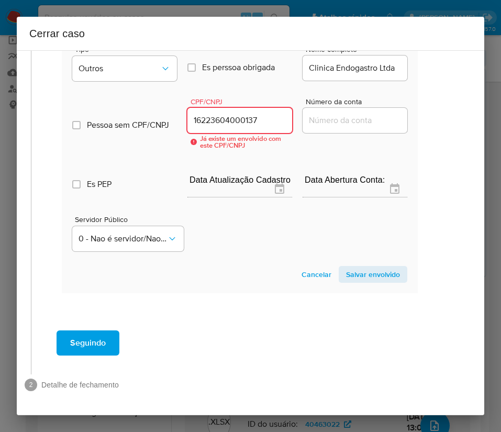
click at [252, 124] on input "16223604000137" at bounding box center [239, 121] width 105 height 14
click at [303, 278] on span "Cancelar" at bounding box center [317, 274] width 30 height 15
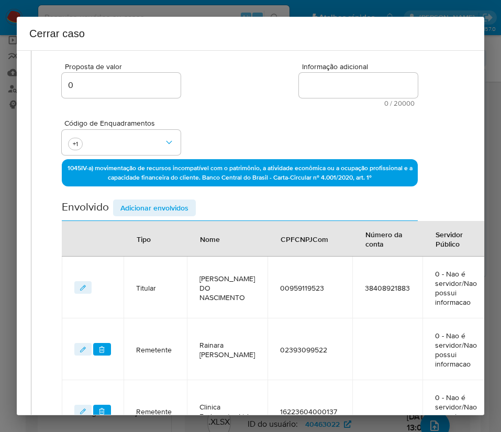
click at [168, 212] on span "Adicionar envolvidos" at bounding box center [154, 208] width 68 height 15
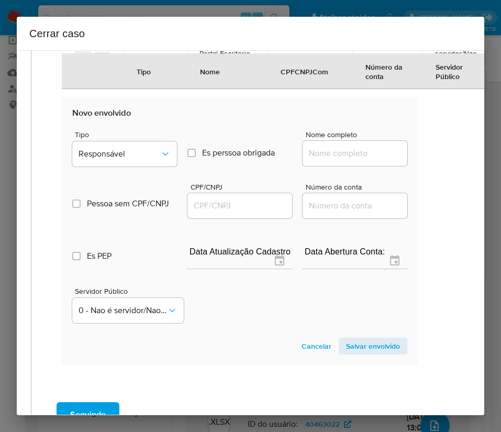
scroll to position [932, 17]
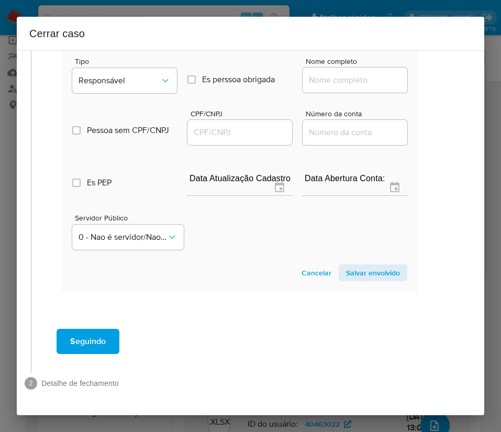
click at [145, 97] on div "Pessoa sem CPF/CNPJ Is CPFCNPJ CPF/CNPJ Número da conta" at bounding box center [239, 122] width 335 height 50
click at [147, 75] on span "Responsável" at bounding box center [120, 80] width 82 height 10
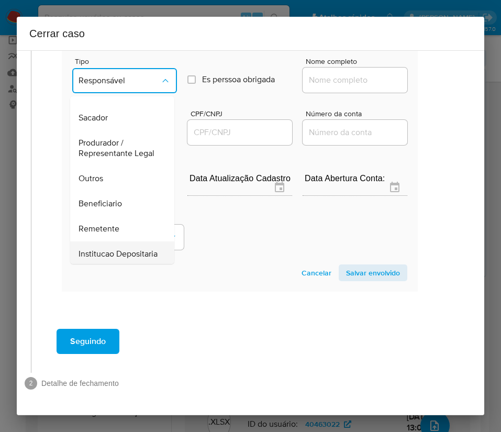
scroll to position [157, 0]
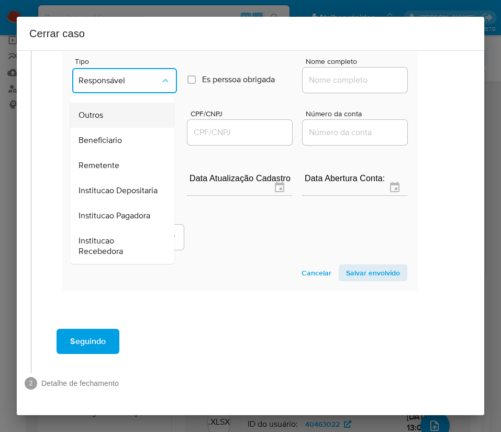
click at [118, 112] on div "Outros" at bounding box center [119, 115] width 81 height 25
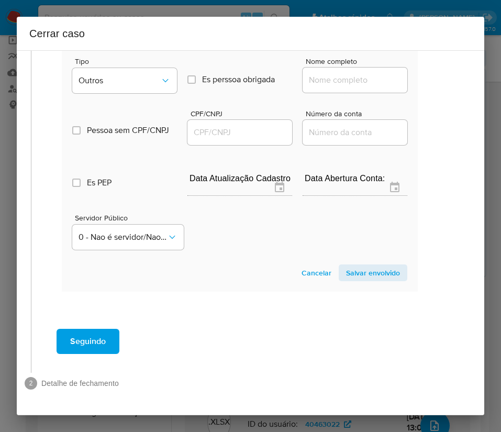
click at [312, 73] on input "Nome completo" at bounding box center [355, 80] width 105 height 14
paste input "Clinor Servicos Medicos Ltda, 32504880000120"
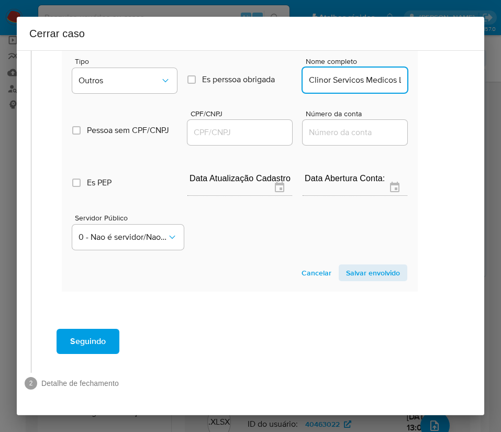
scroll to position [0, 87]
drag, startPoint x: 318, startPoint y: 69, endPoint x: 457, endPoint y: 64, distance: 138.9
click at [457, 64] on div "1 Informação completa Geral Data de início 01/07/2025 Data Fin 23/08/2025 Valor…" at bounding box center [251, 232] width 468 height 365
type input "Clinor Servicos Medicos Ltda"
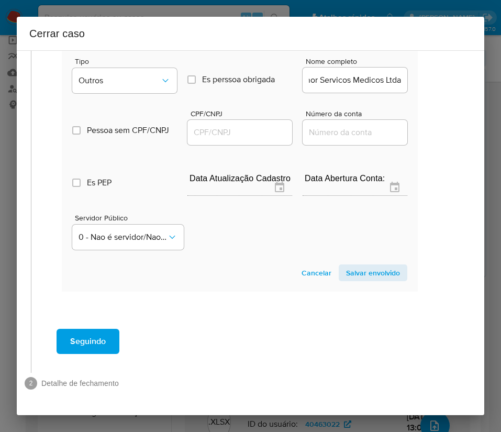
scroll to position [0, 0]
click at [241, 110] on span "CPF/CNPJ" at bounding box center [243, 114] width 105 height 8
click at [241, 126] on input "CPF/CNPJ" at bounding box center [239, 133] width 105 height 14
drag, startPoint x: 242, startPoint y: 115, endPoint x: 260, endPoint y: 120, distance: 19.1
click at [242, 126] on input "CPF/CNPJ" at bounding box center [239, 133] width 105 height 14
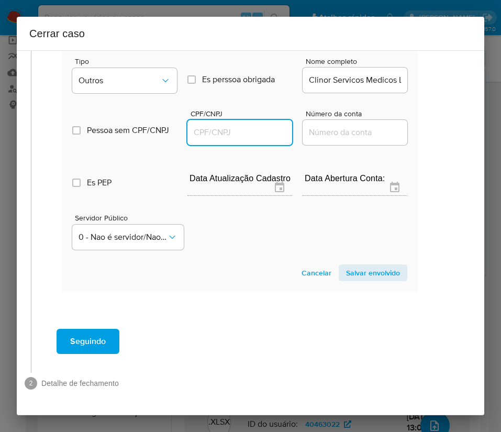
paste input "32504880000120"
type input "32504880000120"
click at [347, 266] on span "Salvar envolvido" at bounding box center [373, 273] width 54 height 15
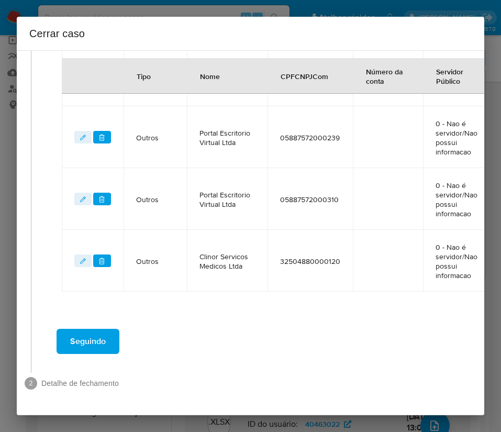
scroll to position [718, 17]
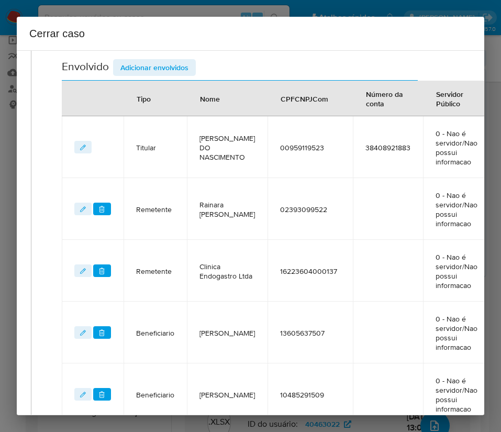
click at [156, 65] on span "Adicionar envolvidos" at bounding box center [154, 67] width 68 height 15
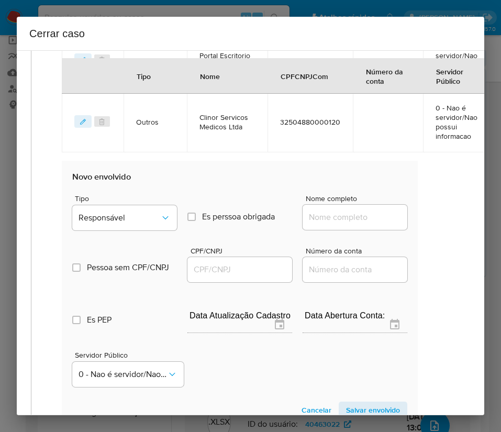
scroll to position [875, 17]
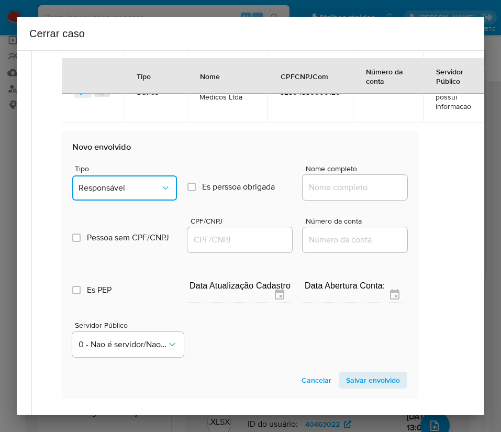
drag, startPoint x: 116, startPoint y: 190, endPoint x: 123, endPoint y: 198, distance: 10.8
click at [116, 189] on span "Responsável" at bounding box center [120, 188] width 82 height 10
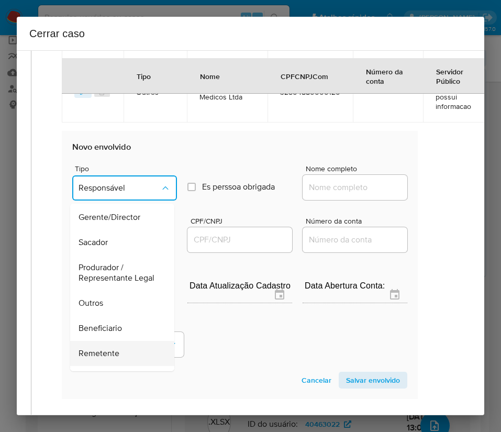
scroll to position [157, 0]
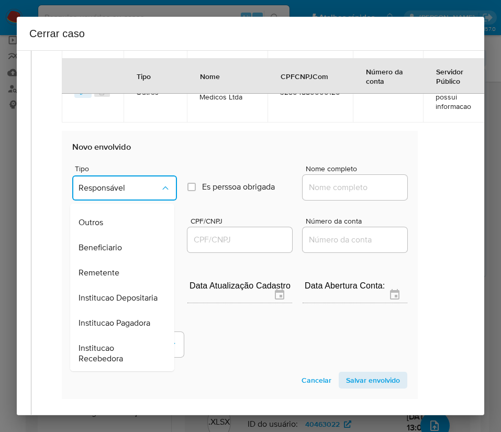
drag, startPoint x: 96, startPoint y: 230, endPoint x: 198, endPoint y: 206, distance: 104.9
click at [96, 228] on span "Outros" at bounding box center [91, 222] width 25 height 10
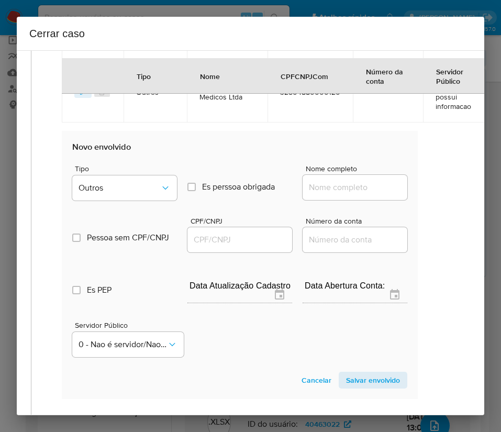
click at [371, 183] on input "Nome completo" at bounding box center [355, 188] width 105 height 14
paste input "Ran Lavanderia Automatica Ltda, 57028566000149"
drag, startPoint x: 315, startPoint y: 186, endPoint x: 413, endPoint y: 183, distance: 97.5
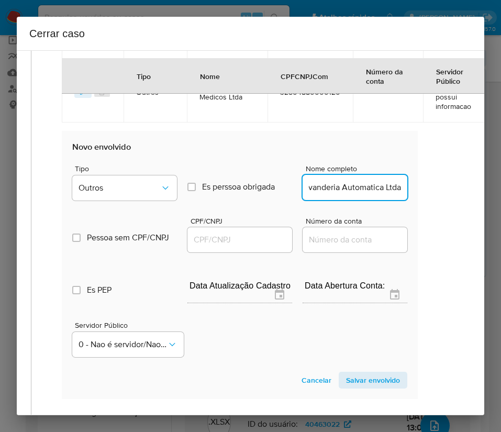
scroll to position [0, 28]
type input "Ran Lavanderia Automatica Ltda"
drag, startPoint x: 211, startPoint y: 241, endPoint x: 223, endPoint y: 240, distance: 11.5
click at [211, 241] on input "CPF/CNPJ" at bounding box center [239, 240] width 105 height 14
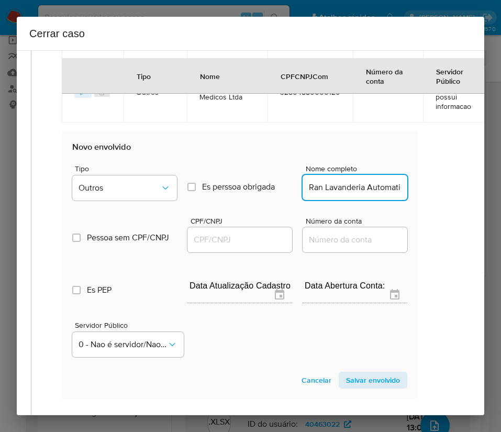
paste input "57028566000149"
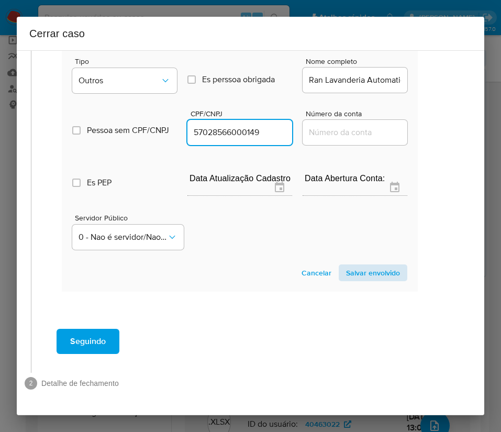
type input "57028566000149"
click at [353, 266] on span "Salvar envolvido" at bounding box center [373, 273] width 54 height 15
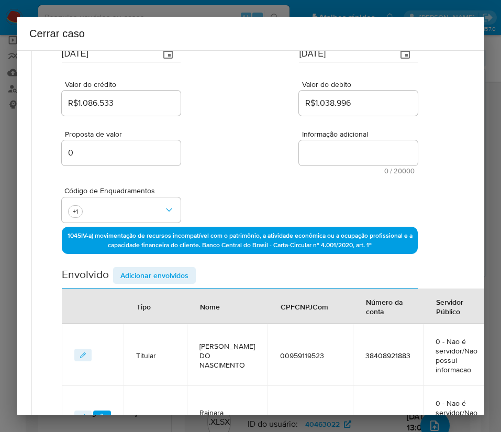
scroll to position [0, 17]
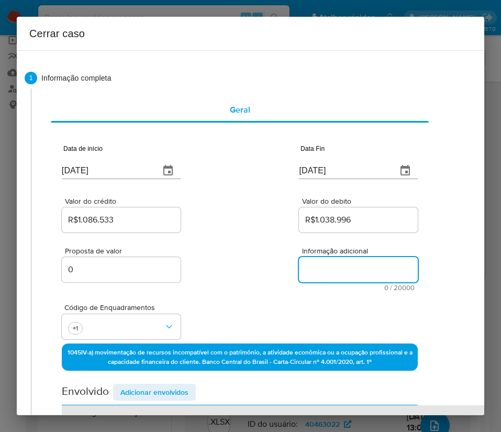
click at [306, 274] on textarea "Informação adicional" at bounding box center [358, 269] width 119 height 25
paste textarea "Informações do Cliente Tarcísio Bezerra Do Nascimento, CPF 00959119523, 37 anos…"
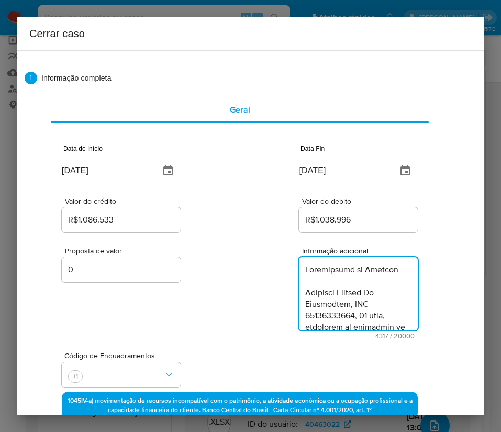
scroll to position [2929, 0]
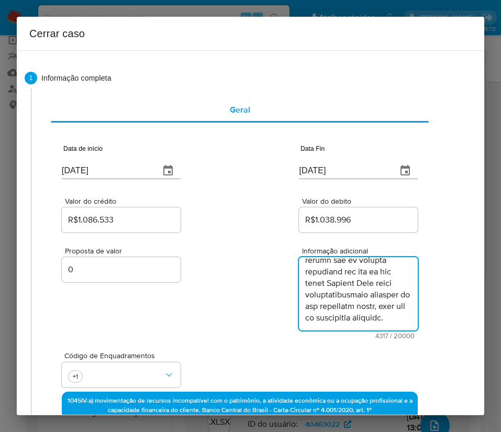
type textarea "Informações do Cliente Tarcísio Bezerra Do Nascimento, CPF 00959119523, 37 anos…"
click at [229, 319] on div "Proposta de valor 0 Informação adicional 4317 / 20000 15683 caracteres restantes" at bounding box center [240, 287] width 356 height 105
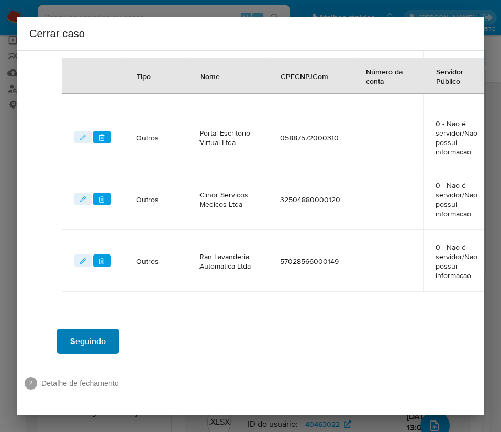
scroll to position [828, 17]
click at [93, 330] on span "Seguindo" at bounding box center [88, 341] width 36 height 23
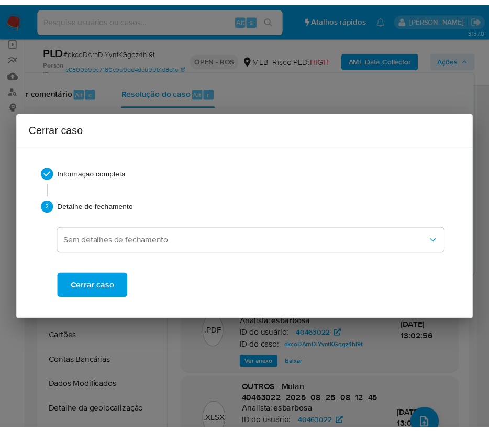
scroll to position [2855, 0]
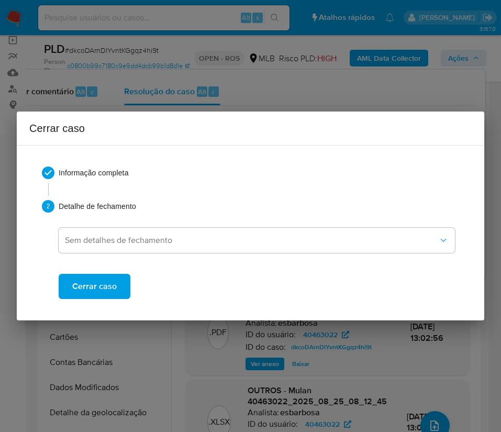
click at [103, 277] on span "Cerrar caso" at bounding box center [94, 286] width 45 height 23
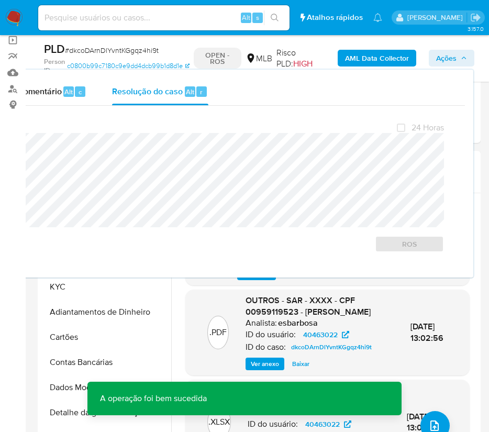
click at [90, 45] on div "PLD # dkcoDArnDlYvntKGgqz4hi9t" at bounding box center [116, 49] width 145 height 16
click at [88, 50] on span "# dkcoDArnDlYvntKGgqz4hi9t" at bounding box center [112, 50] width 94 height 10
copy span "dkcoDArnDlYvntKGgqz4hi9t"
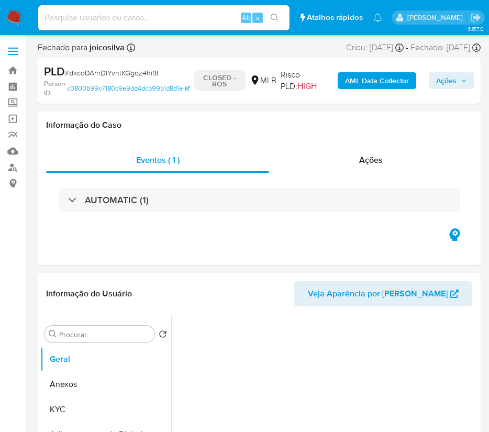
click at [10, 17] on img at bounding box center [14, 18] width 18 height 18
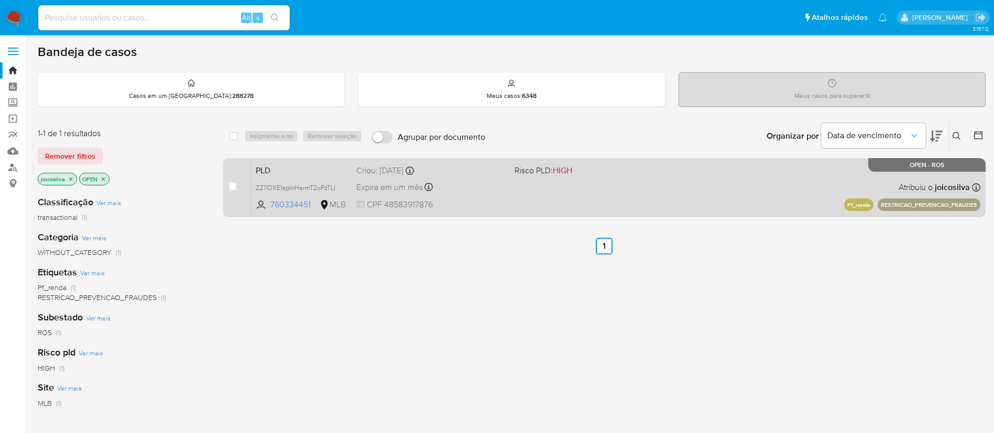
click at [501, 175] on span "Risco PLD: HIGH" at bounding box center [543, 170] width 58 height 12
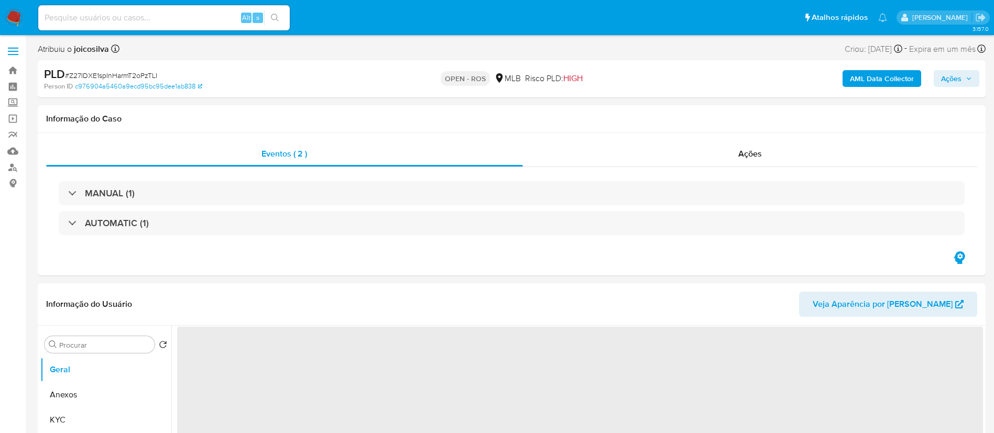
click at [149, 78] on span "# Z27IDXE1spInHarmT2oPzTLI" at bounding box center [111, 75] width 92 height 10
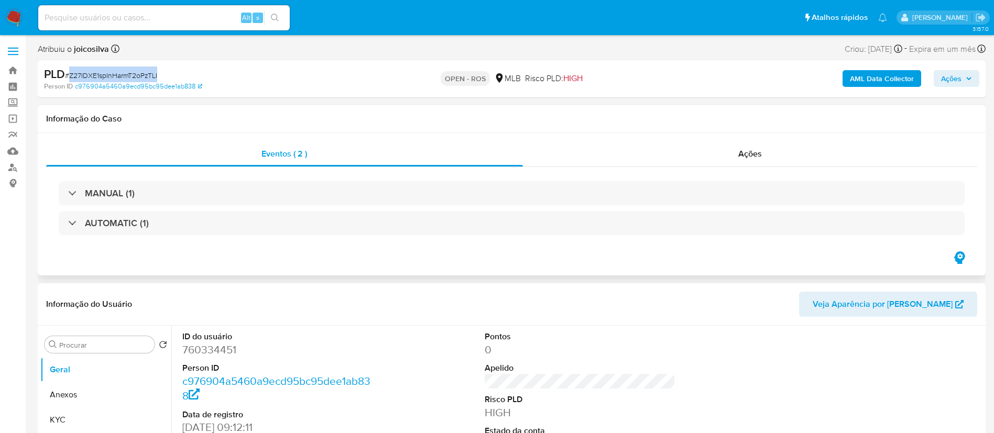
select select "10"
copy span "Z27IDXE1spInHarmT2oPzTLI"
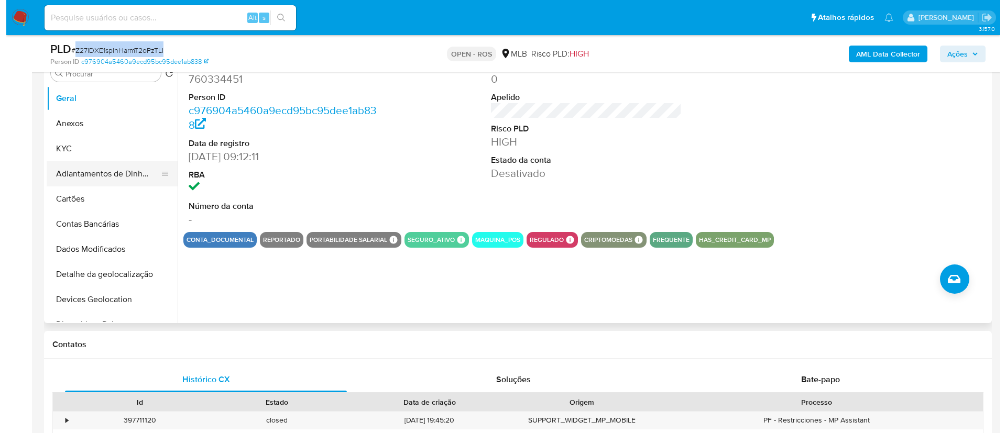
scroll to position [157, 0]
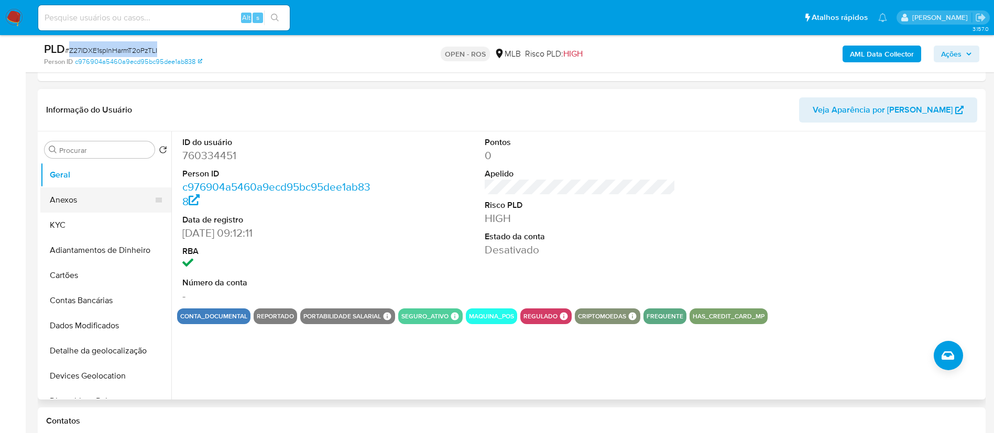
click at [79, 193] on button "Anexos" at bounding box center [101, 199] width 123 height 25
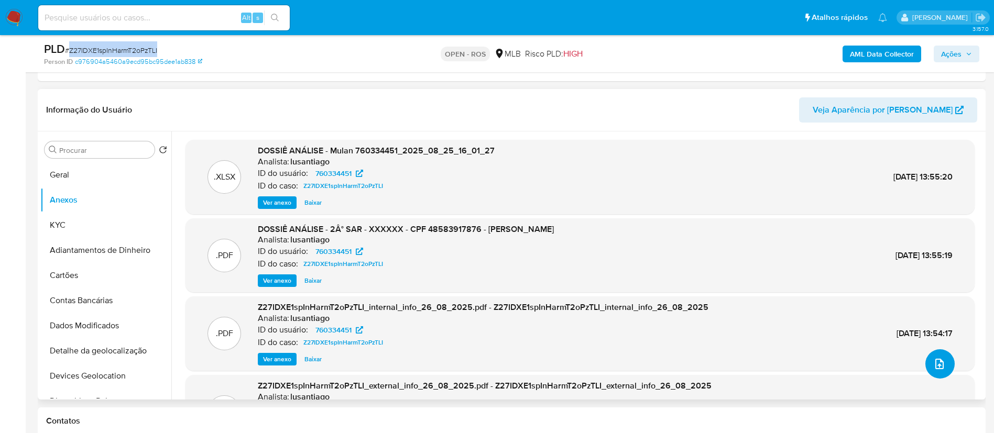
click at [942, 365] on button "upload-file" at bounding box center [939, 363] width 29 height 29
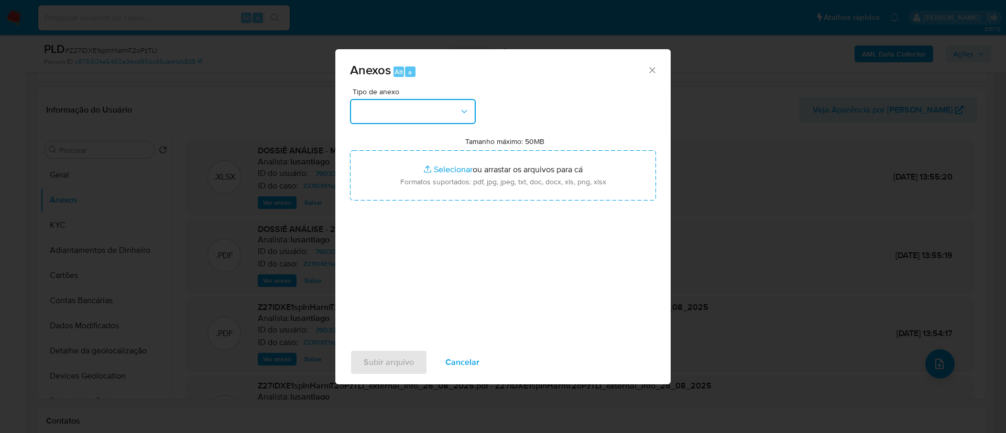
click at [435, 114] on button "button" at bounding box center [413, 111] width 126 height 25
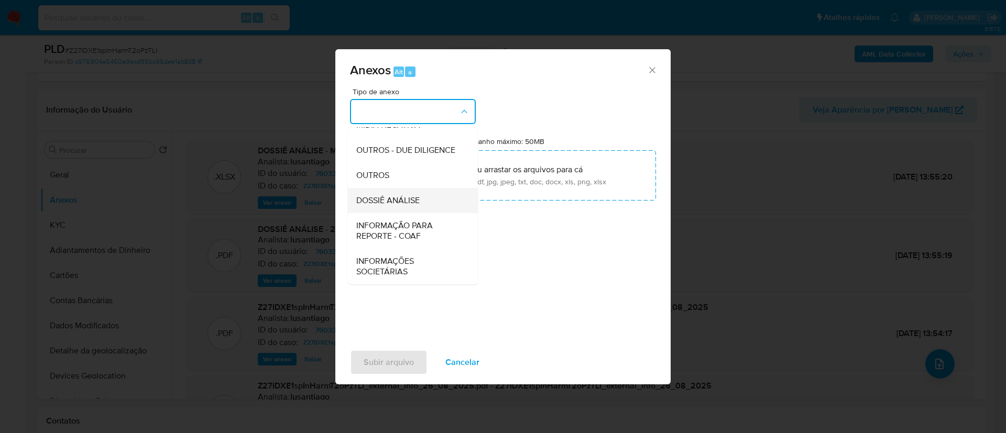
scroll to position [161, 0]
click at [417, 234] on span "INFORMAÇÃO PARA REPORTE - COAF" at bounding box center [409, 230] width 107 height 21
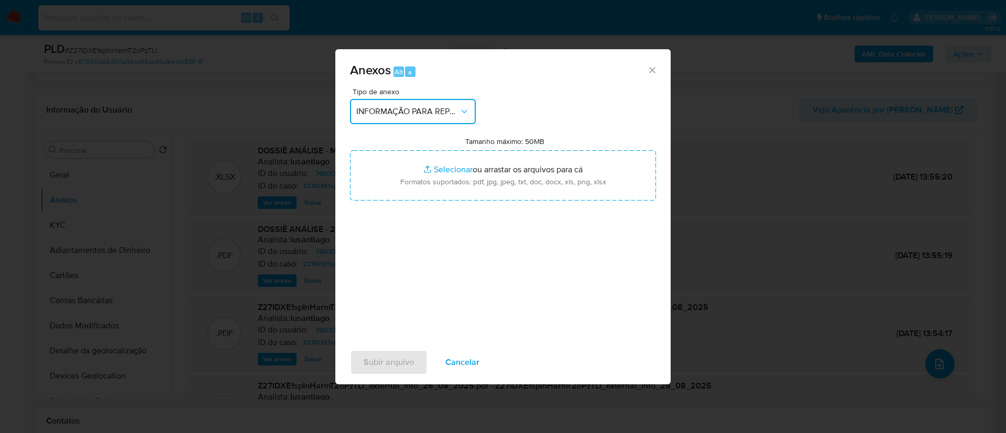
click at [438, 112] on span "INFORMAÇÃO PARA REPORTE - COAF" at bounding box center [407, 111] width 103 height 10
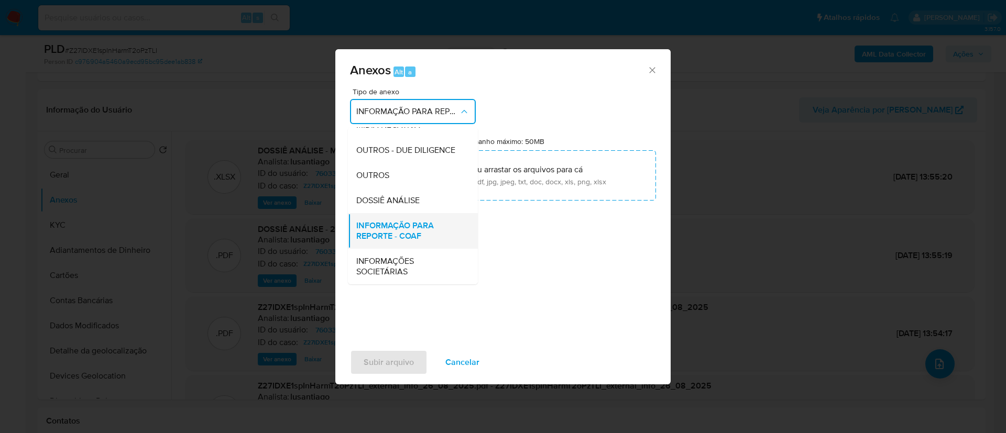
click at [415, 222] on span "INFORMAÇÃO PARA REPORTE - COAF" at bounding box center [409, 230] width 107 height 21
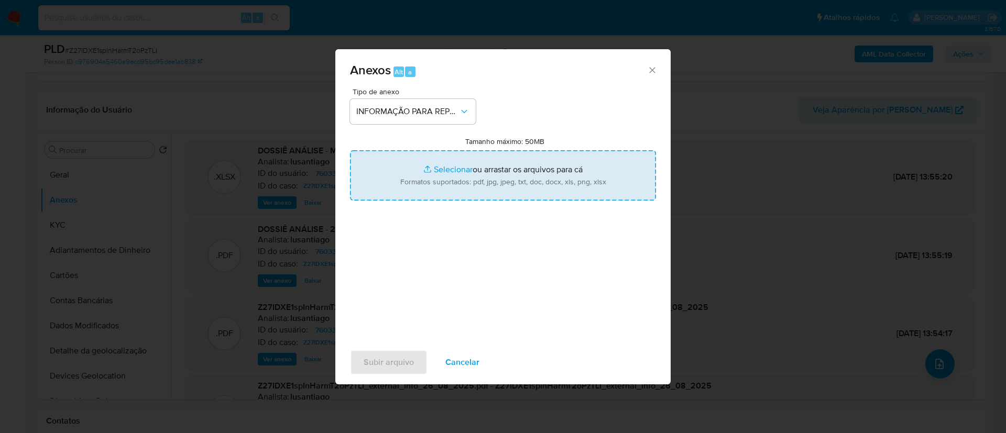
type input "C:\fakepath\2° SAR - Z27IDXE1spInHarmT2oPzTLI - CPF 48583917876 - [PERSON_NAME]…"
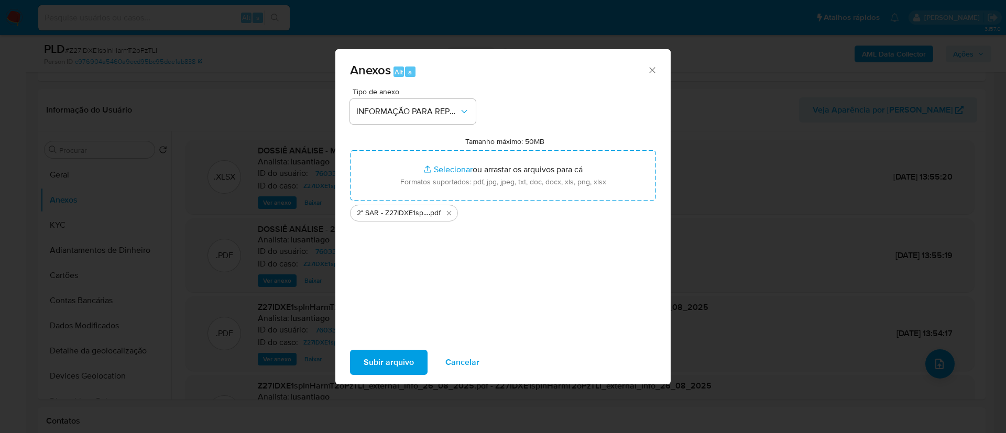
click at [461, 231] on div "Tipo de anexo INFORMAÇÃO PARA REPORTE - COAF Tamanho máximo: 50MB Selecionar ar…" at bounding box center [503, 211] width 306 height 247
click at [395, 353] on span "Subir arquivo" at bounding box center [388, 362] width 50 height 23
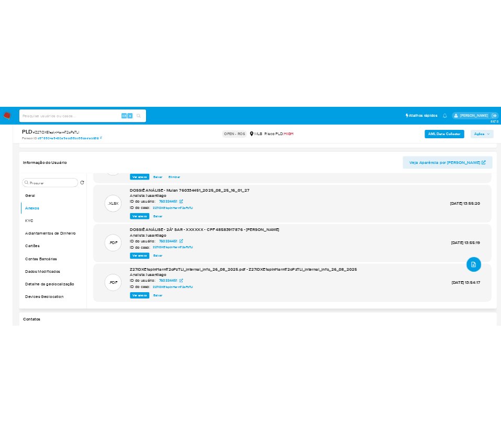
scroll to position [75, 0]
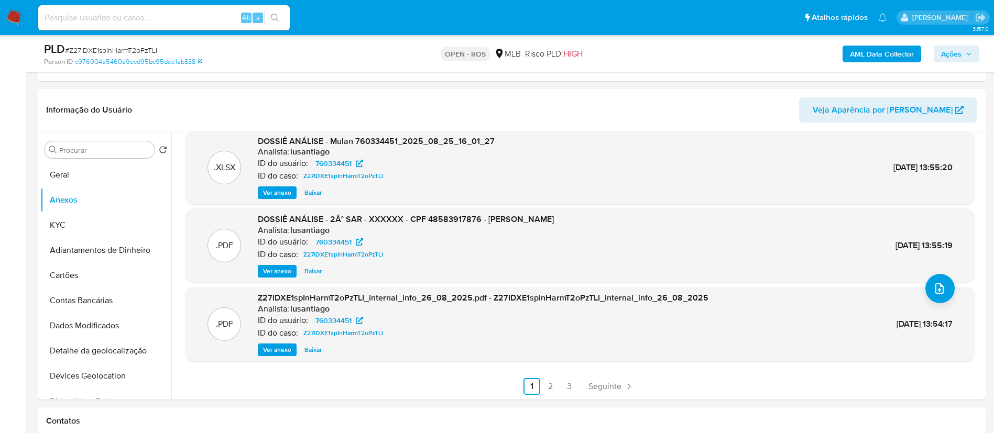
click at [948, 64] on div "AML Data Collector Ações" at bounding box center [824, 53] width 309 height 25
click at [955, 52] on span "Ações" at bounding box center [951, 54] width 20 height 17
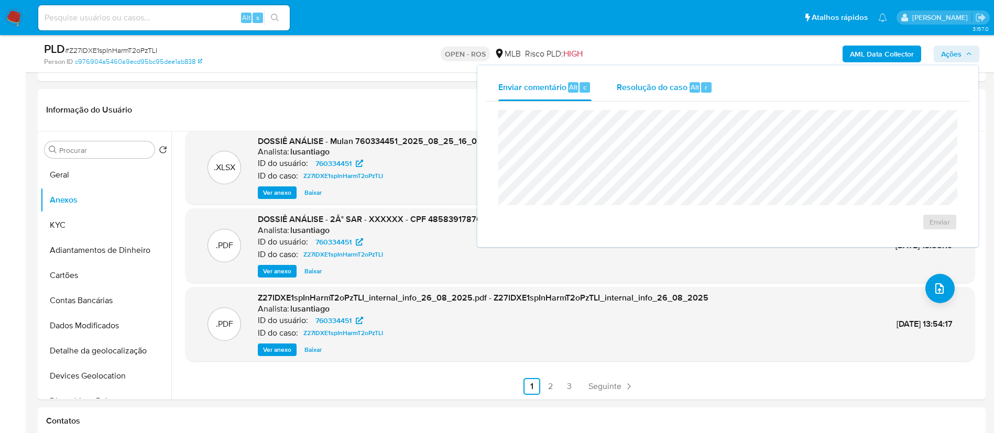
click at [652, 92] on div "Resolução do caso Alt r" at bounding box center [664, 87] width 96 height 27
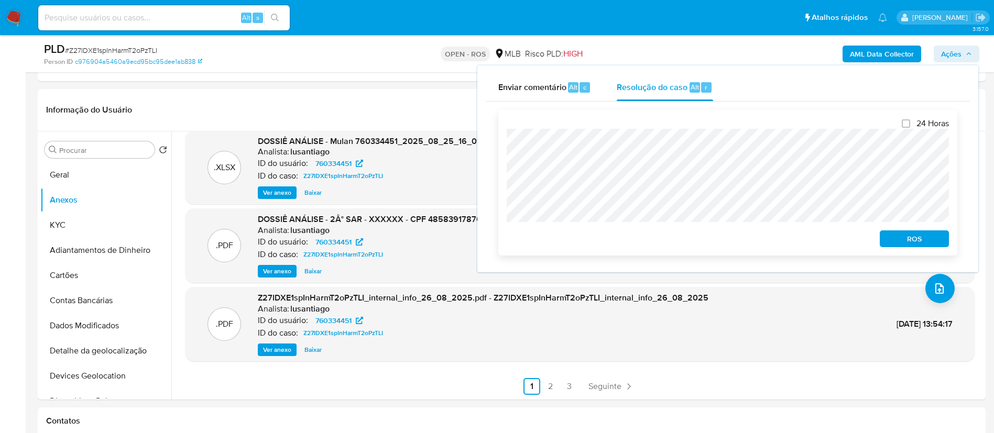
click at [500, 147] on div "24 Horas ROS" at bounding box center [727, 183] width 459 height 146
click at [922, 229] on div "ROS" at bounding box center [911, 236] width 73 height 21
click at [921, 236] on span "ROS" at bounding box center [914, 238] width 54 height 15
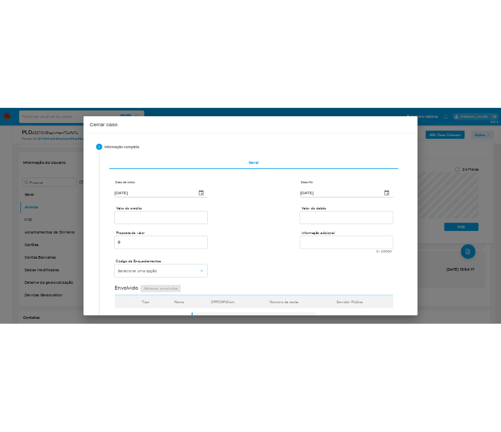
scroll to position [120, 0]
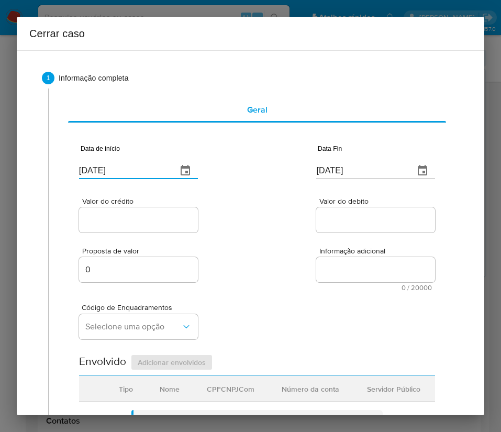
click at [122, 174] on input "[DATE]" at bounding box center [124, 170] width 90 height 17
paste input "01/07"
type input "[DATE]"
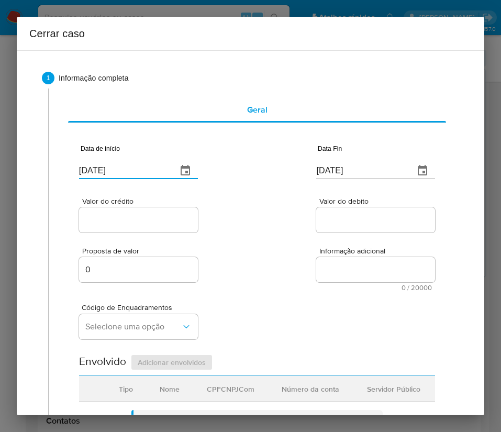
click at [259, 217] on div "Valor do crédito Valor do debito" at bounding box center [257, 210] width 356 height 50
click at [347, 173] on input "[DATE]" at bounding box center [361, 170] width 90 height 17
paste input "16"
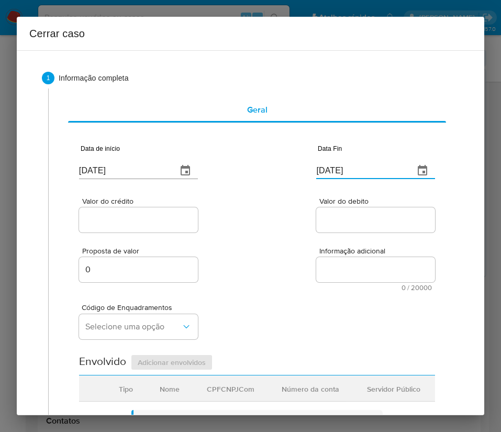
type input "[DATE]"
drag, startPoint x: 331, startPoint y: 256, endPoint x: 241, endPoint y: 260, distance: 89.7
click at [327, 257] on div "Informação adicional 0 / 20000 20000 caracteres restantes" at bounding box center [375, 269] width 119 height 44
click at [162, 222] on input "Valor do crédito" at bounding box center [138, 220] width 119 height 14
click at [109, 222] on input "Valor do crédito" at bounding box center [138, 220] width 119 height 14
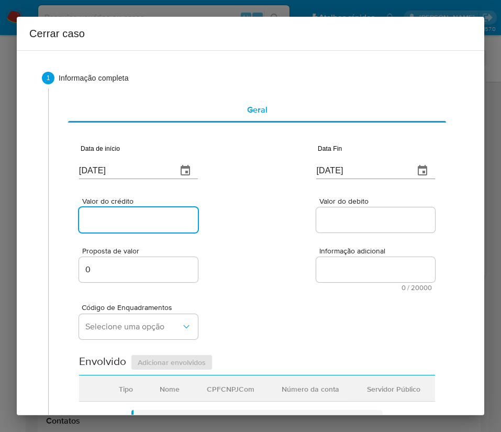
paste input "R$97.206"
type input "R$97.206"
click at [337, 220] on input "Valor do debito" at bounding box center [375, 220] width 119 height 14
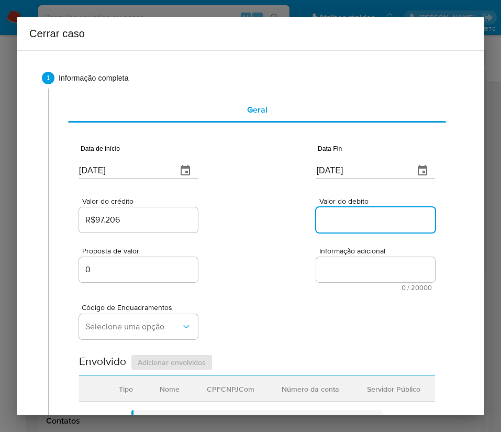
paste input "R$95.524"
type input "R$95.524"
click at [267, 284] on div "Proposta de valor 0 Informação adicional 0 / 20000 20000 caracteres restantes" at bounding box center [257, 263] width 356 height 57
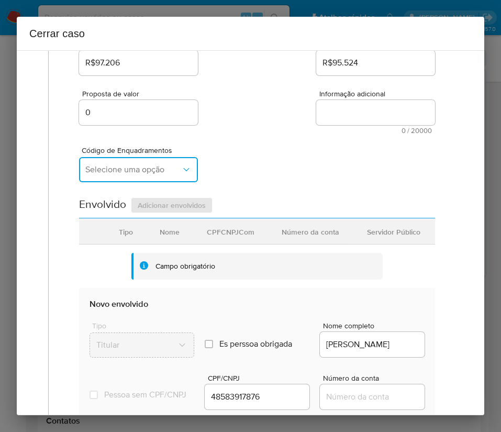
click at [142, 173] on span "Selecione uma opção" at bounding box center [133, 169] width 96 height 10
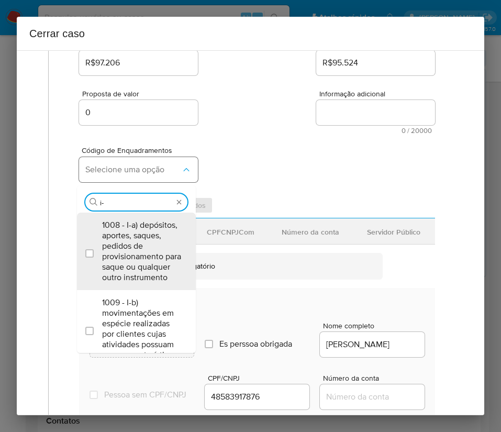
type input "i-h"
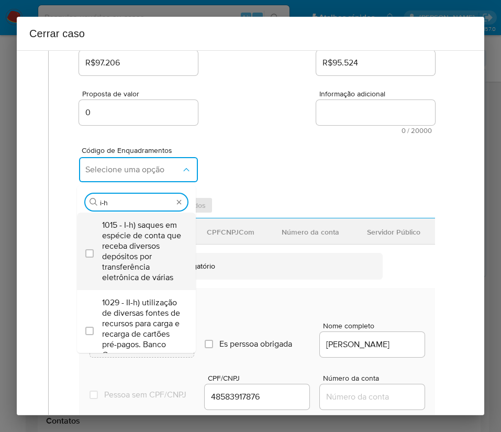
click at [120, 261] on span "1015 - I-h) saques em espécie de conta que receba diversos depósitos por transf…" at bounding box center [141, 251] width 79 height 63
checkbox input "true"
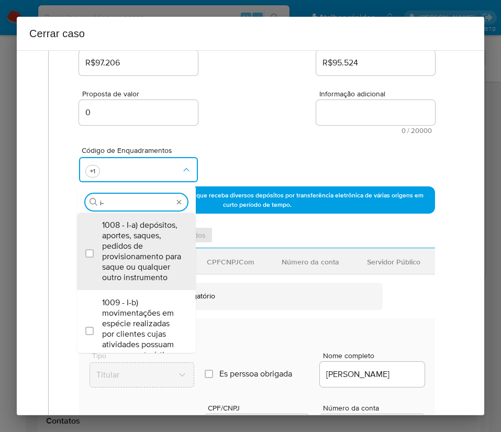
type input "i"
type input "1045"
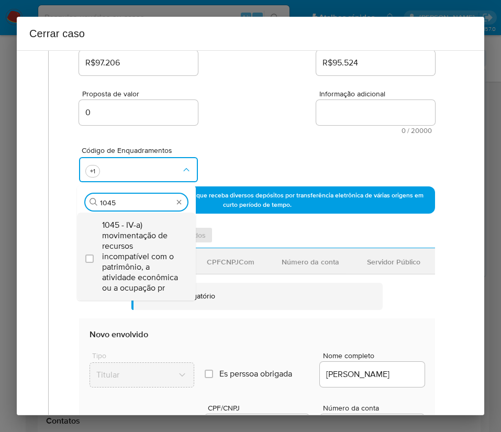
click at [122, 259] on span "1045 - IV-a) movimentação de recursos incompatível com o patrimônio, a atividad…" at bounding box center [141, 256] width 79 height 73
checkbox input "true"
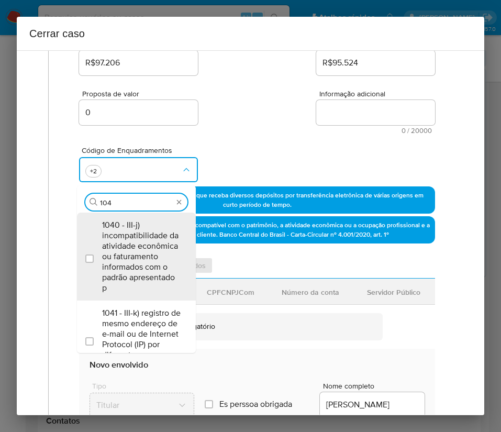
type input "1047"
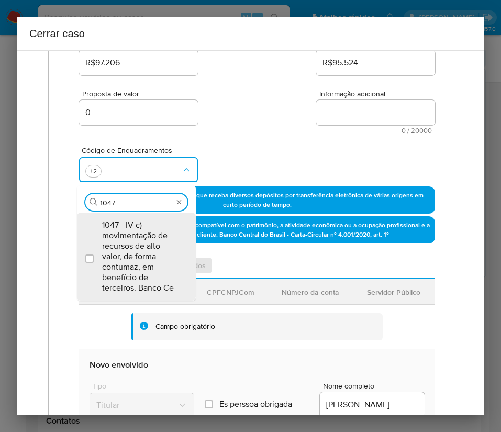
click at [122, 259] on span "1047 - IV-c) movimentação de recursos de alto valor, de forma contumaz, em bene…" at bounding box center [141, 256] width 79 height 73
checkbox input "true"
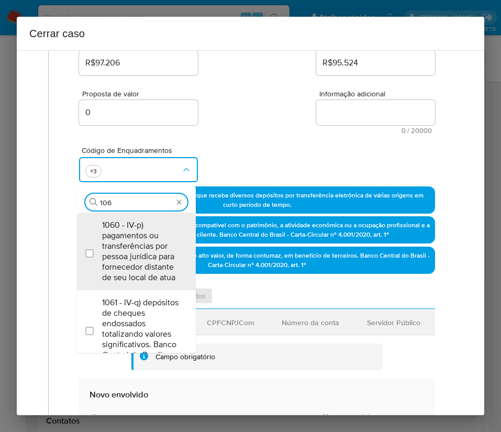
type input "1066"
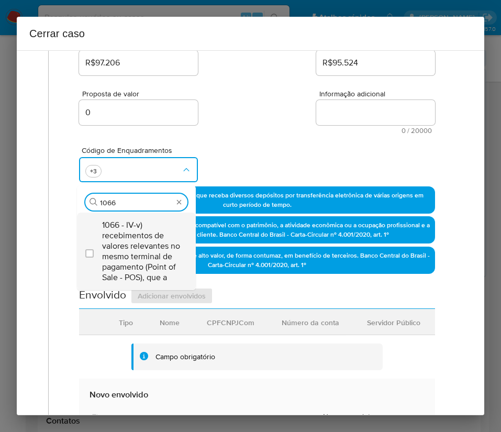
click at [122, 257] on span "1066 - IV-v) recebimentos de valores relevantes no mesmo terminal de pagamento …" at bounding box center [141, 251] width 79 height 63
checkbox input "true"
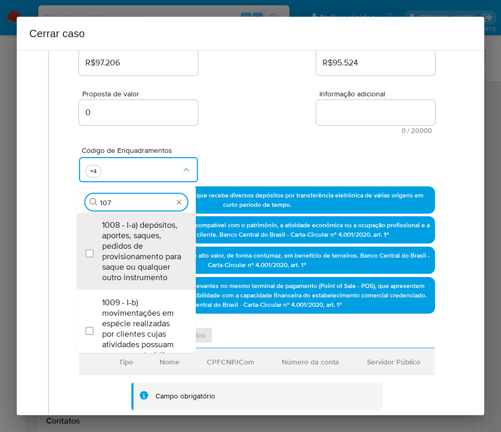
type input "1074"
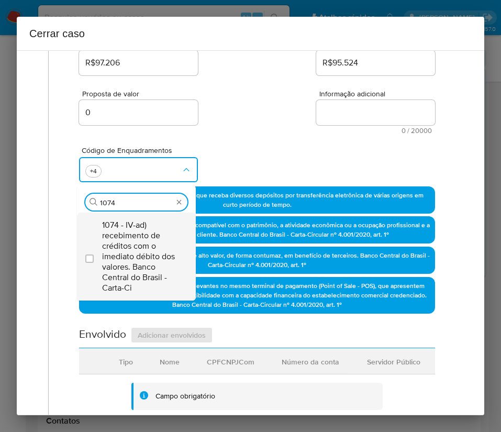
click at [137, 246] on span "1074 - IV-ad) recebimento de créditos com o imediato débito dos valores. Banco …" at bounding box center [141, 256] width 79 height 73
checkbox input "true"
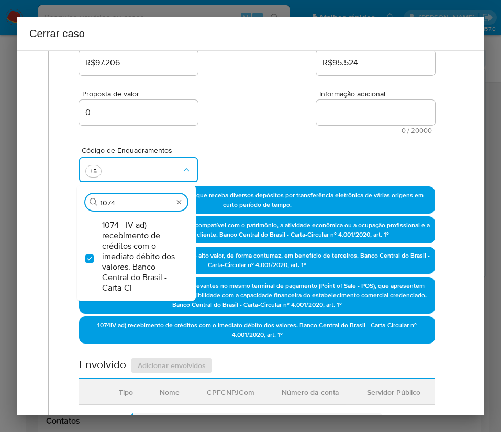
click at [255, 158] on div "Código de Enquadramentos Procurar 1074 1074 - IV-ad) recebimento de créditos co…" at bounding box center [257, 160] width 356 height 52
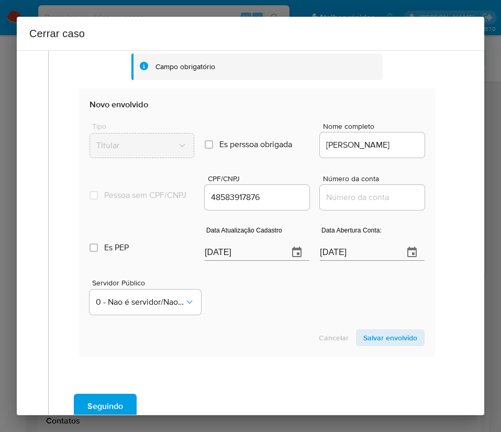
scroll to position [550, 0]
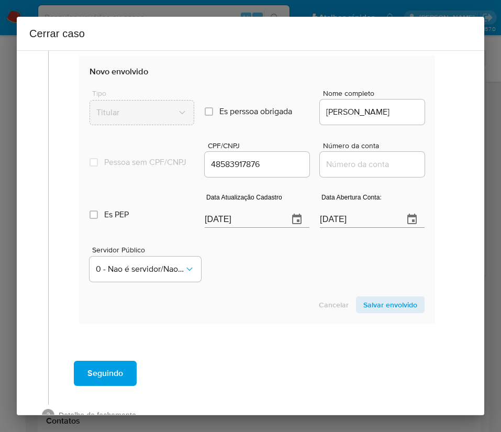
click at [246, 228] on input "[DATE]" at bounding box center [242, 219] width 75 height 17
paste input "12"
type input "[DATE]"
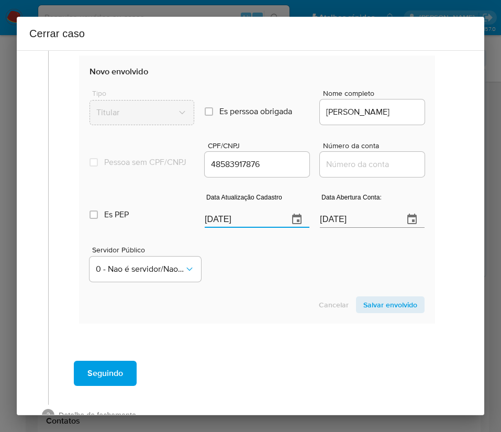
click at [247, 286] on div "Servidor Público 0 - Nao é servidor/[PERSON_NAME] possui informacao" at bounding box center [257, 260] width 335 height 52
click at [328, 222] on input "[DATE]" at bounding box center [357, 219] width 75 height 17
paste input "[DATE]"
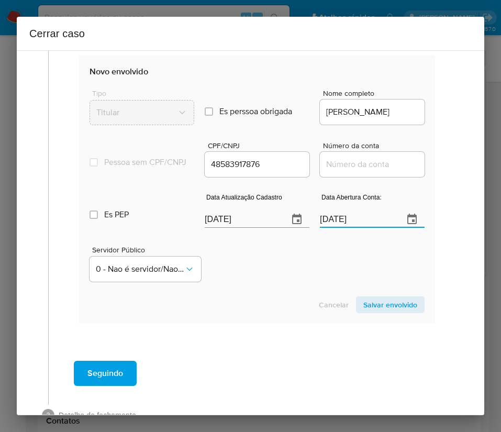
type input "[DATE]"
click at [302, 306] on div "Cancelar Salvar envolvido" at bounding box center [257, 304] width 335 height 17
click at [332, 171] on input "Número da conta" at bounding box center [372, 165] width 105 height 14
paste input "70893239627"
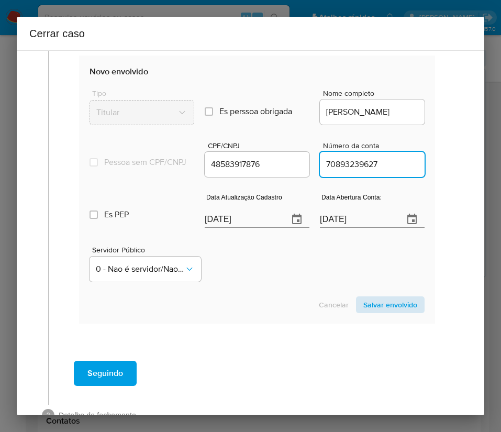
type input "70893239627"
click at [382, 312] on span "Salvar envolvido" at bounding box center [390, 304] width 54 height 15
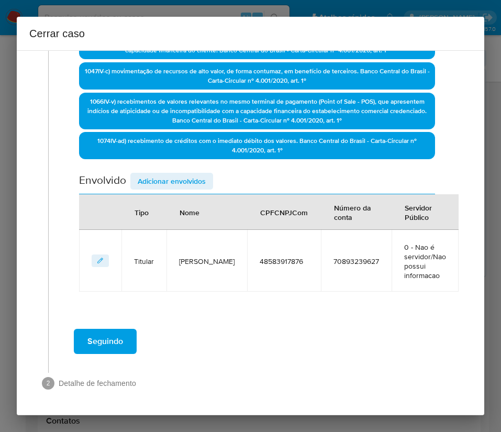
scroll to position [341, 0]
click at [164, 181] on span "Adicionar envolvidos" at bounding box center [172, 181] width 68 height 15
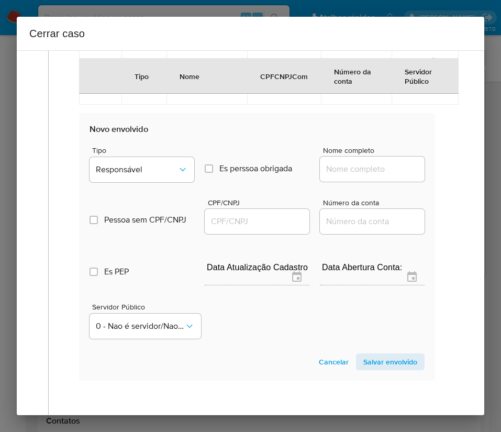
scroll to position [577, 0]
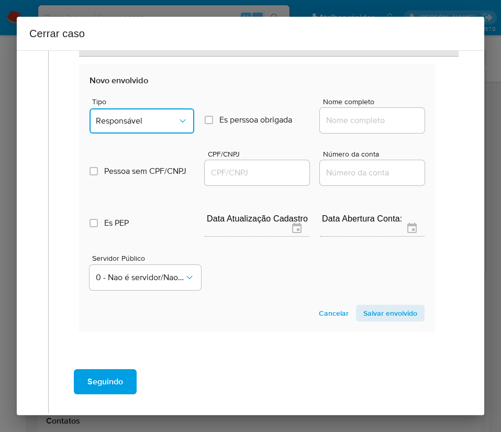
click at [170, 110] on button "Responsável" at bounding box center [142, 120] width 105 height 25
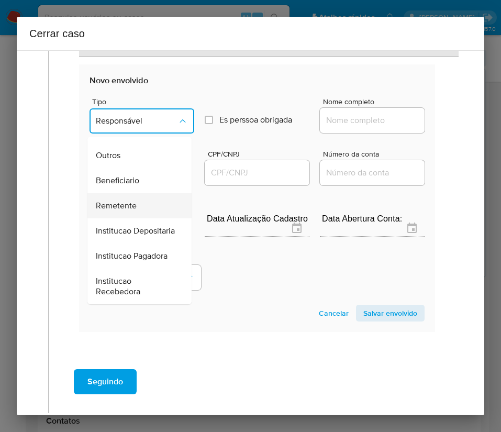
scroll to position [186, 0]
click at [129, 175] on span "Beneficiario" at bounding box center [117, 180] width 43 height 10
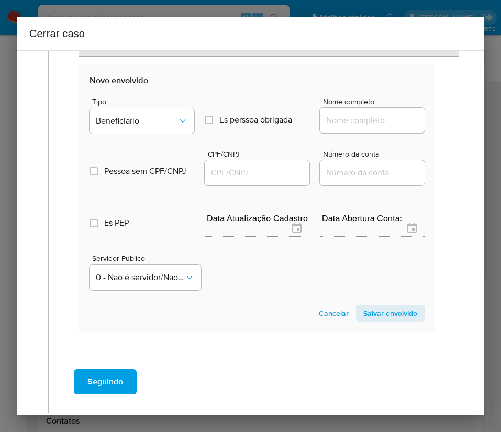
click at [332, 121] on input "Nome completo" at bounding box center [372, 121] width 105 height 14
paste input "Mello Auto Pecas Sorocaba Ltda, 11450709000105"
drag, startPoint x: 339, startPoint y: 121, endPoint x: 483, endPoint y: 139, distance: 145.1
click at [489, 121] on div "Cerrar caso 1 Informação completa Geral Data de início [DATE] Data Fin [DATE] V…" at bounding box center [250, 216] width 501 height 432
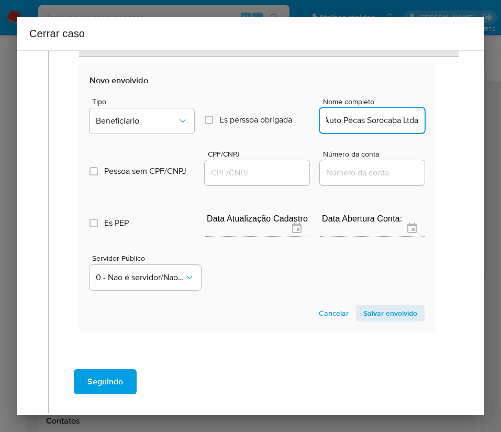
scroll to position [0, 29]
type input "Mello Auto Pecas Sorocaba Ltda"
click at [244, 170] on input "CPF/CNPJ" at bounding box center [257, 173] width 105 height 14
paste input "11450709000105"
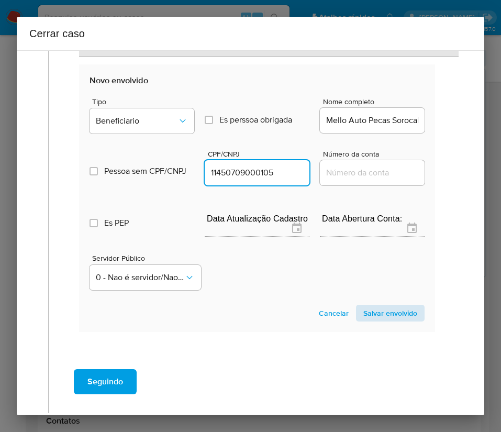
type input "11450709000105"
click at [396, 311] on span "Salvar envolvido" at bounding box center [390, 313] width 54 height 15
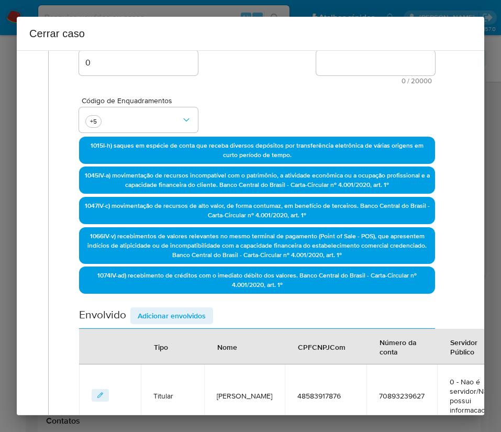
scroll to position [111, 0]
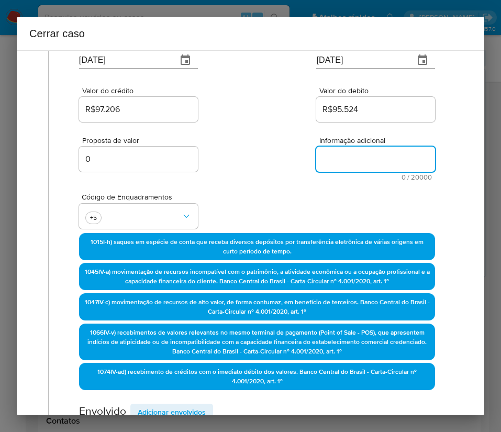
click at [351, 151] on textarea "Informação adicional" at bounding box center [375, 159] width 119 height 25
paste textarea "Loremipsumd si Ametcon Adipisc Elit Seddoei te Incid, UTL 62860241442, 49 etdo,…"
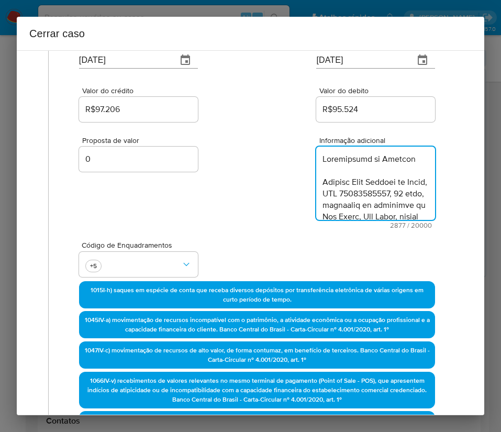
type textarea "Loremipsumd si Ametcon Adipisc Elit Seddoei te Incid, UTL 62860241442, 49 etdo,…"
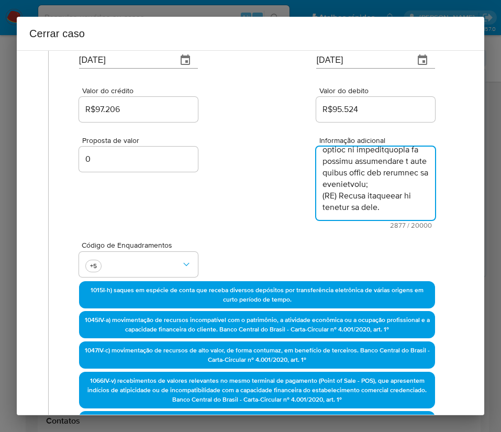
click at [284, 227] on div "Proposta de valor 0 Informação adicional 2877 / 20000 17123 caracteres restantes" at bounding box center [257, 176] width 356 height 105
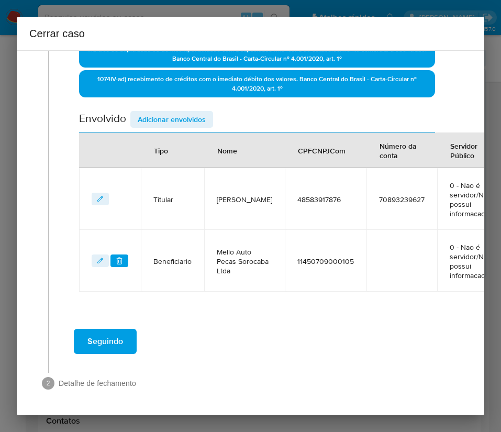
scroll to position [473, 0]
click at [115, 330] on span "Seguindo" at bounding box center [105, 341] width 36 height 23
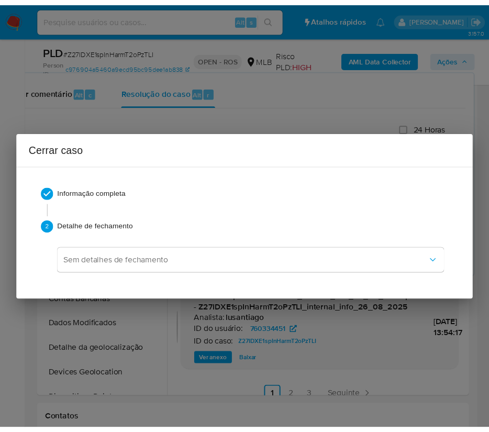
scroll to position [1812, 0]
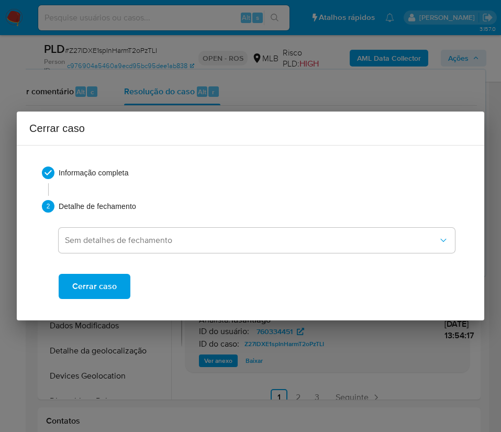
click at [94, 290] on span "Cerrar caso" at bounding box center [94, 286] width 45 height 23
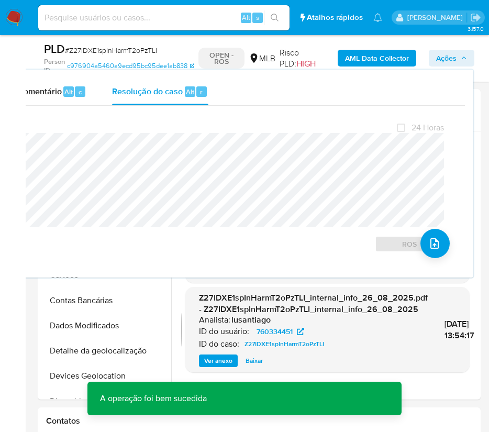
click at [91, 54] on span "# Z27IDXE1spInHarmT2oPzTLI" at bounding box center [111, 50] width 92 height 10
copy span "Z27IDXE1spInHarmT2oPzTLI"
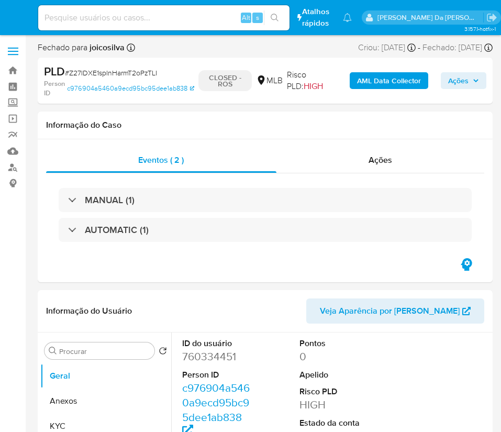
select select "10"
